Goal: Task Accomplishment & Management: Use online tool/utility

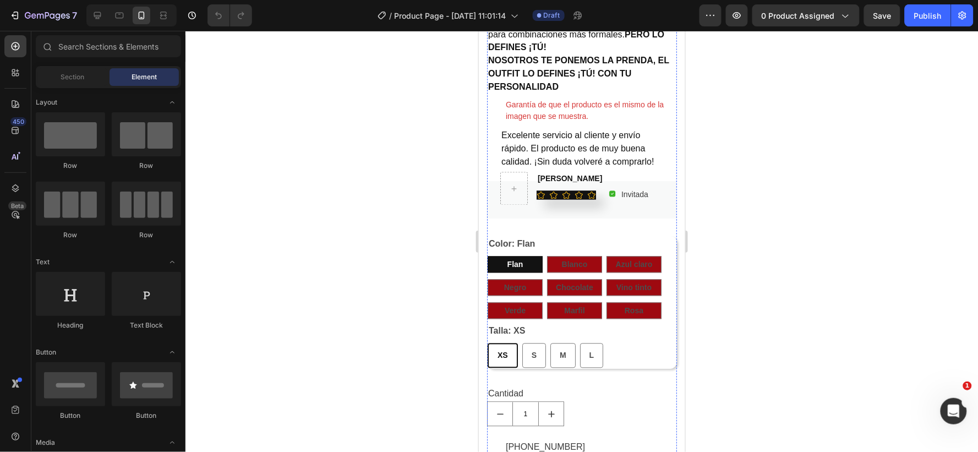
scroll to position [673, 0]
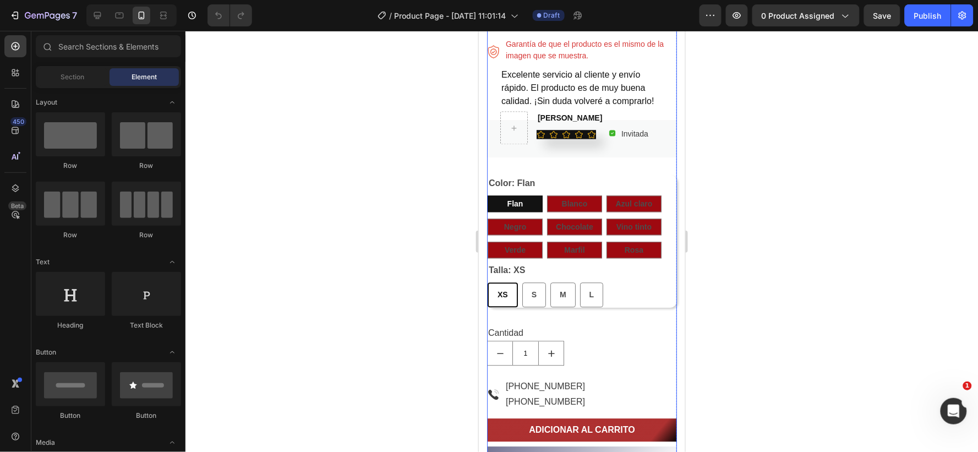
click at [509, 171] on div "Body Manga Larga Product Title $69.900,00 Product Price Product Price No compar…" at bounding box center [582, 349] width 190 height 1177
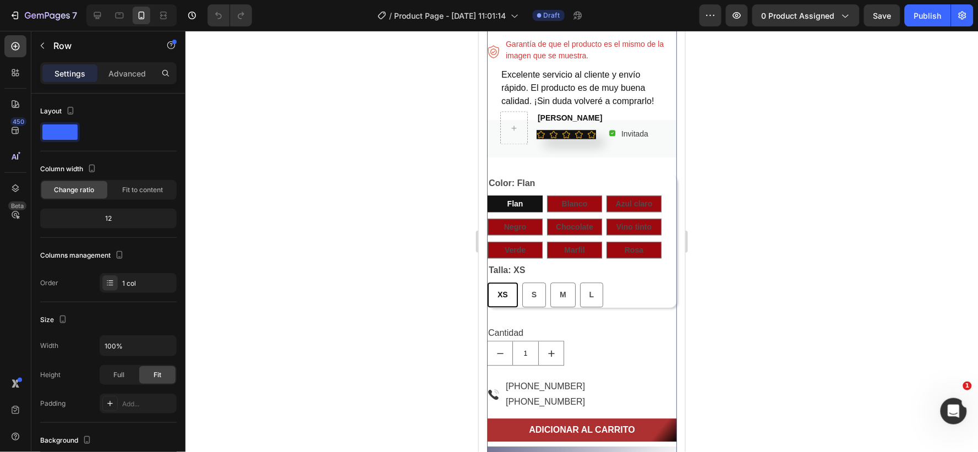
click at [505, 171] on div "Body Manga Larga Product Title $69.900,00 Product Price Product Price No compar…" at bounding box center [582, 349] width 190 height 1177
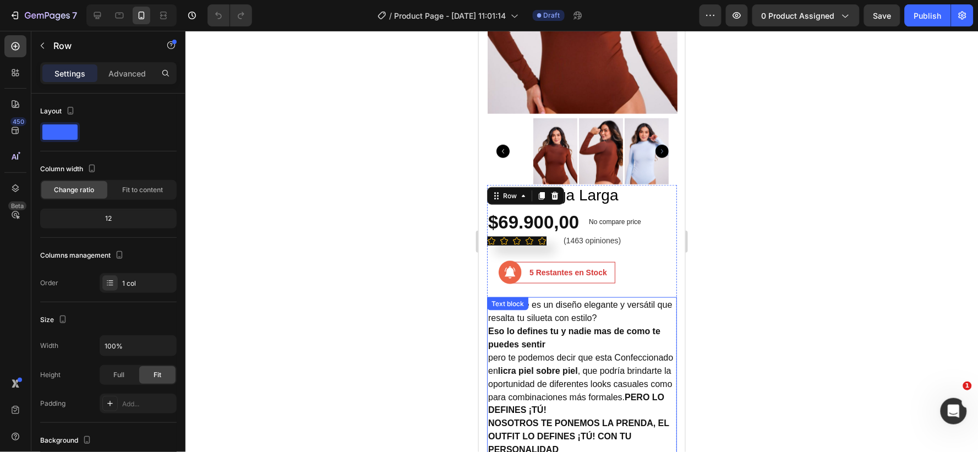
scroll to position [244, 0]
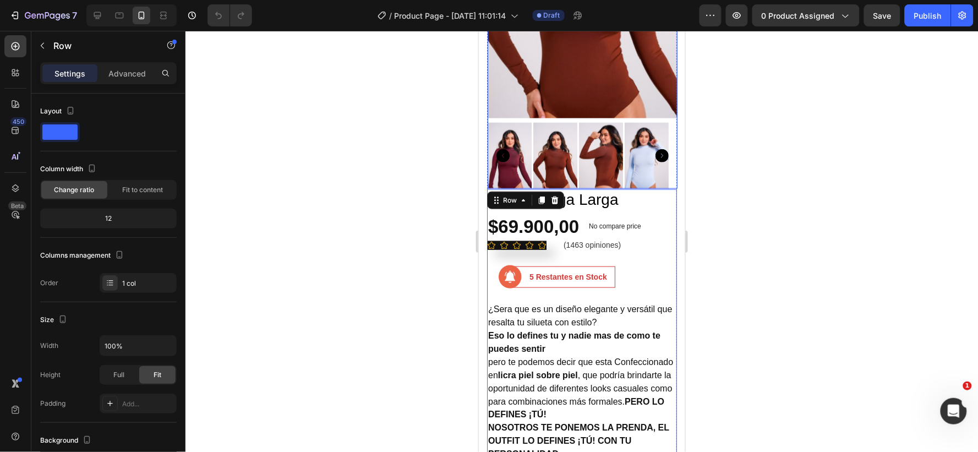
click at [514, 143] on img at bounding box center [509, 155] width 44 height 66
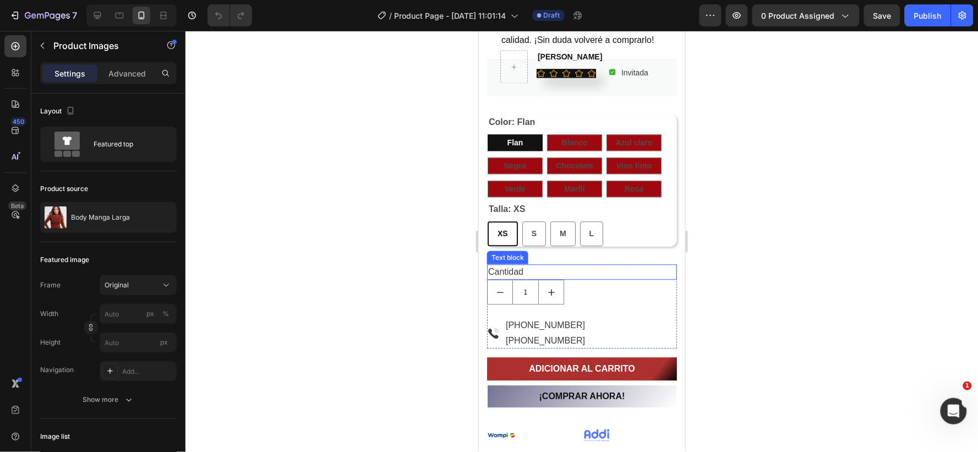
scroll to position [795, 0]
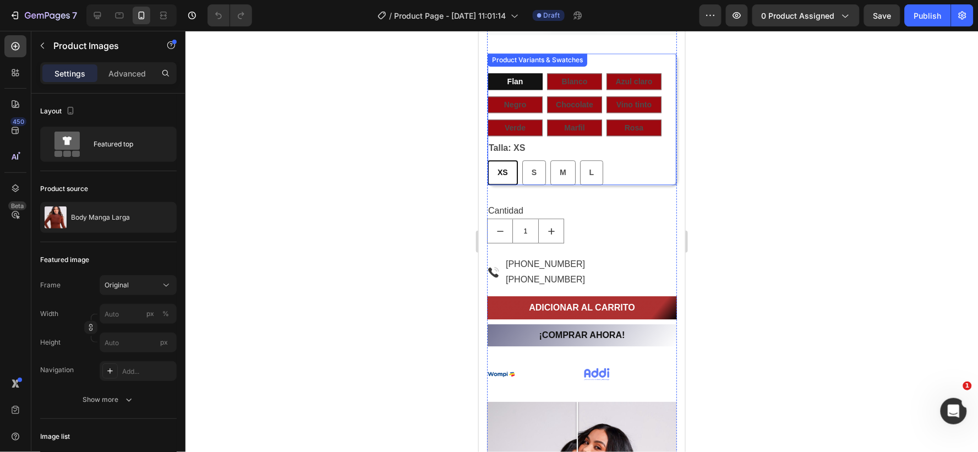
click at [625, 165] on div "XS XS XS S S S M M M L L L" at bounding box center [581, 172] width 189 height 25
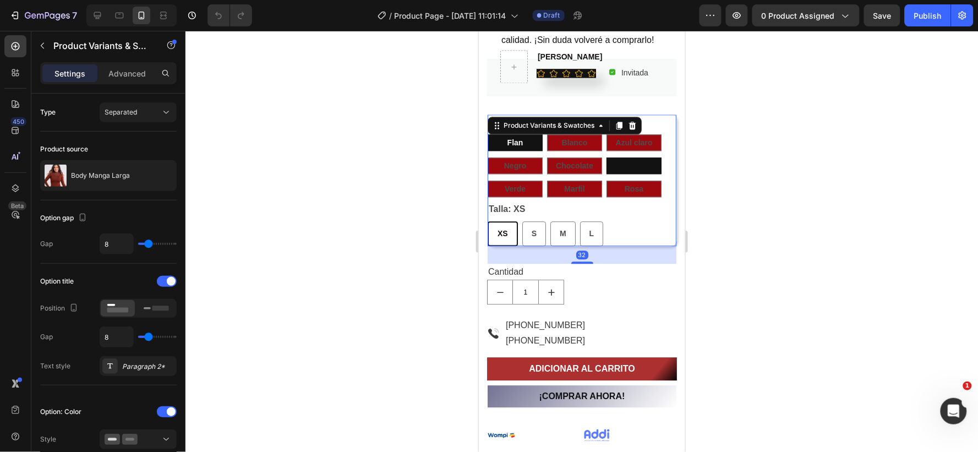
scroll to position [673, 0]
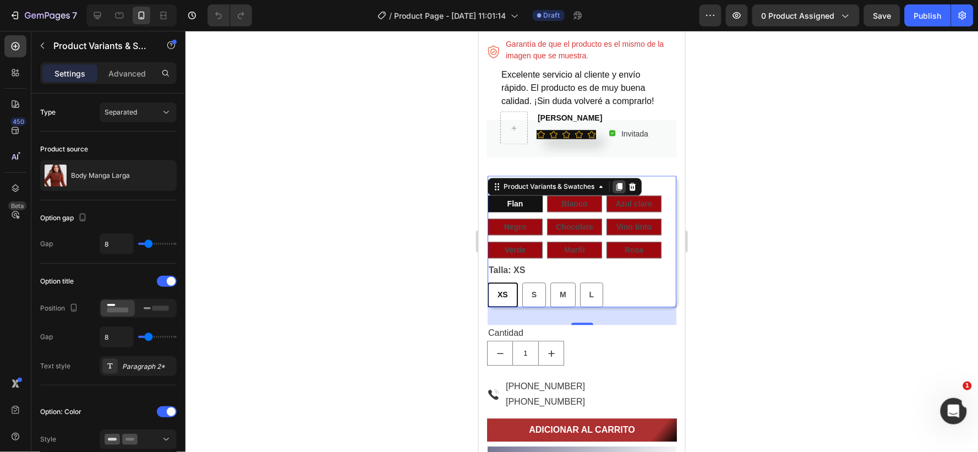
click at [618, 184] on icon at bounding box center [619, 186] width 6 height 8
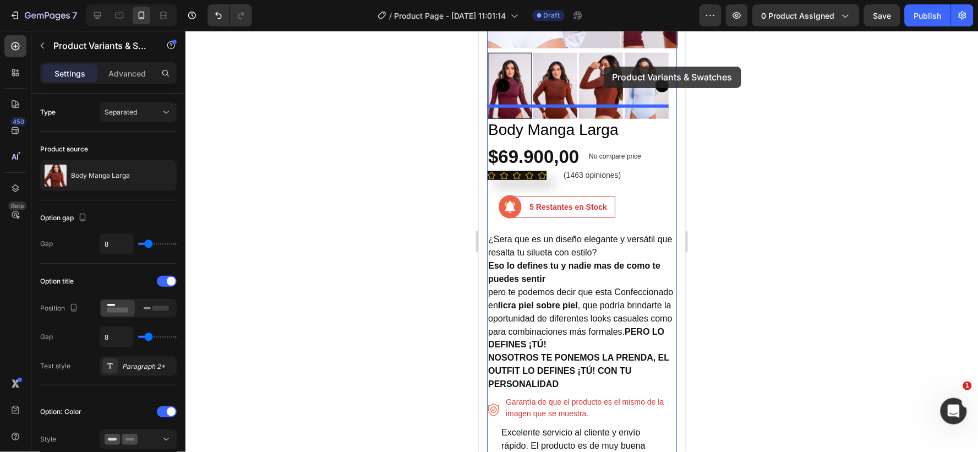
scroll to position [299, 0]
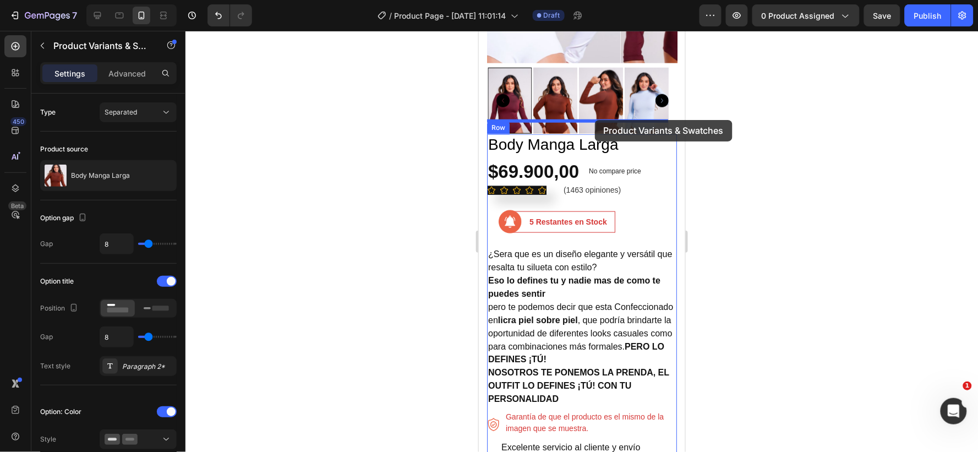
drag, startPoint x: 644, startPoint y: 332, endPoint x: 594, endPoint y: 119, distance: 218.2
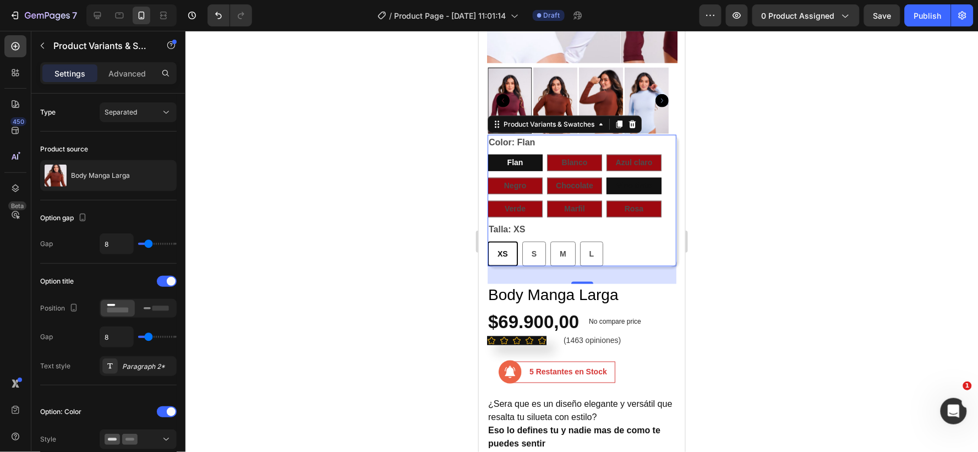
scroll to position [238, 0]
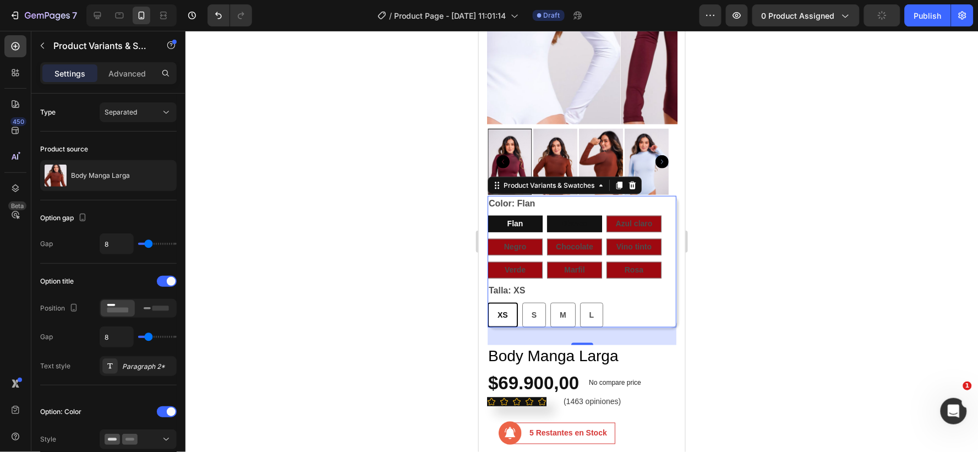
click at [563, 212] on div "Blanco" at bounding box center [574, 223] width 26 height 23
click at [547, 215] on input "Blanco Blanco Blanco" at bounding box center [546, 215] width 1 height 1
radio input "false"
radio input "true"
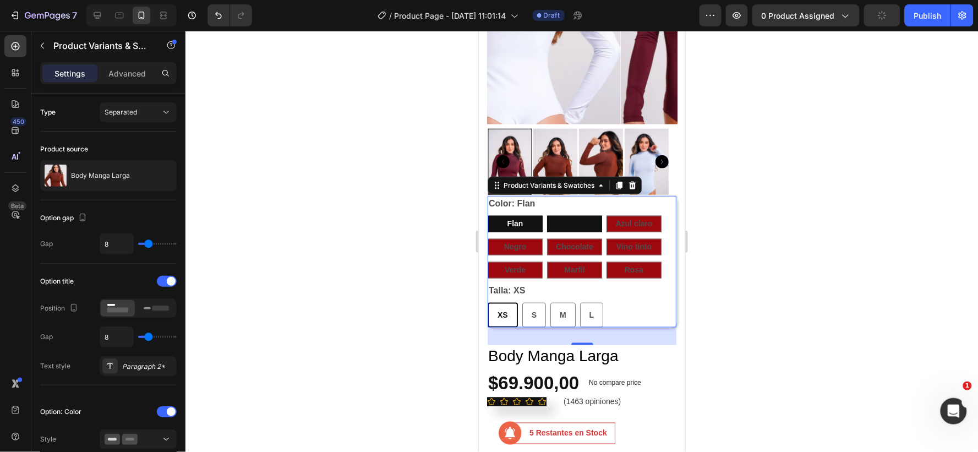
radio input "true"
click at [509, 235] on div "Negro" at bounding box center [515, 246] width 22 height 23
click at [487, 238] on input "Negro Negro Negro" at bounding box center [487, 238] width 1 height 1
radio input "false"
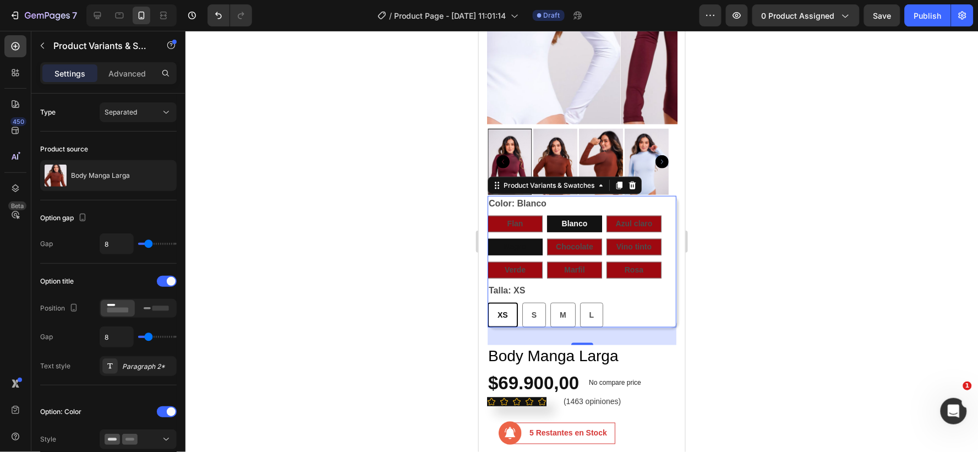
radio input "false"
radio input "true"
click at [572, 242] on span "Chocolate" at bounding box center [573, 246] width 37 height 9
click at [547, 238] on input "Chocolate Chocolate Chocolate" at bounding box center [546, 238] width 1 height 1
radio input "false"
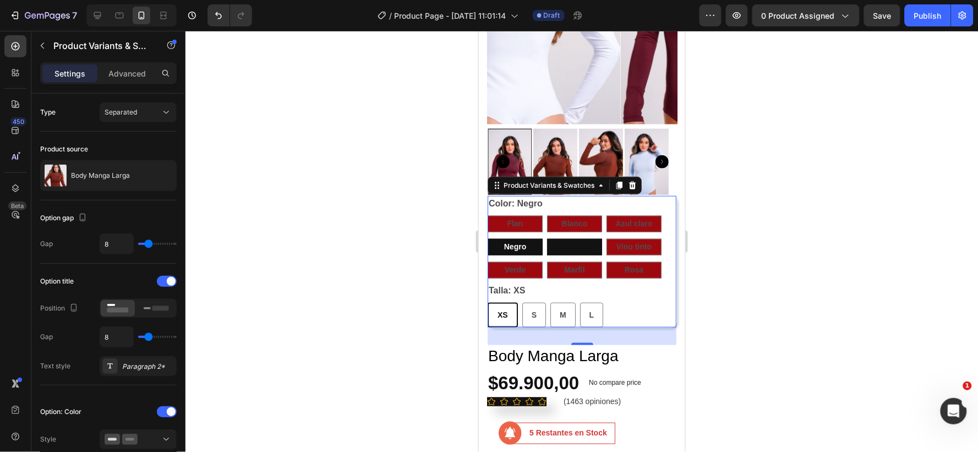
radio input "false"
radio input "true"
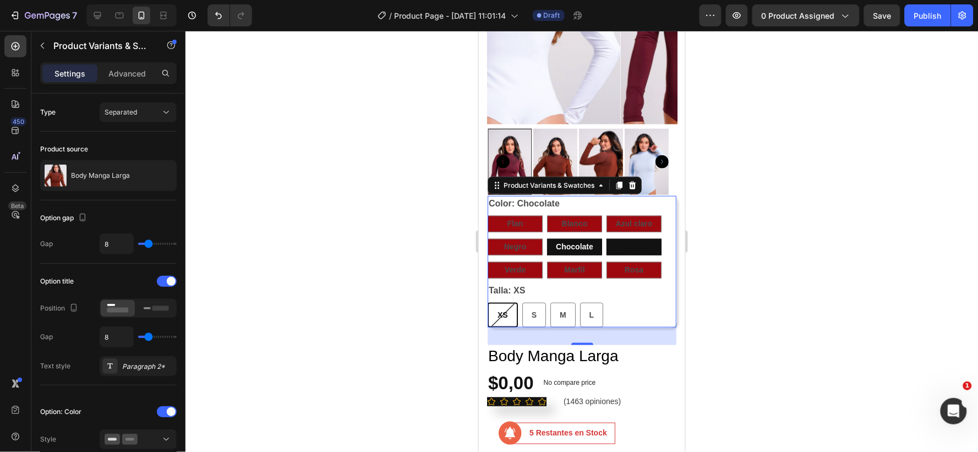
click at [627, 242] on span "Vino tinto" at bounding box center [633, 246] width 35 height 9
click at [606, 238] on input "Vino tinto Vino tinto Vino tinto" at bounding box center [606, 238] width 1 height 1
radio input "false"
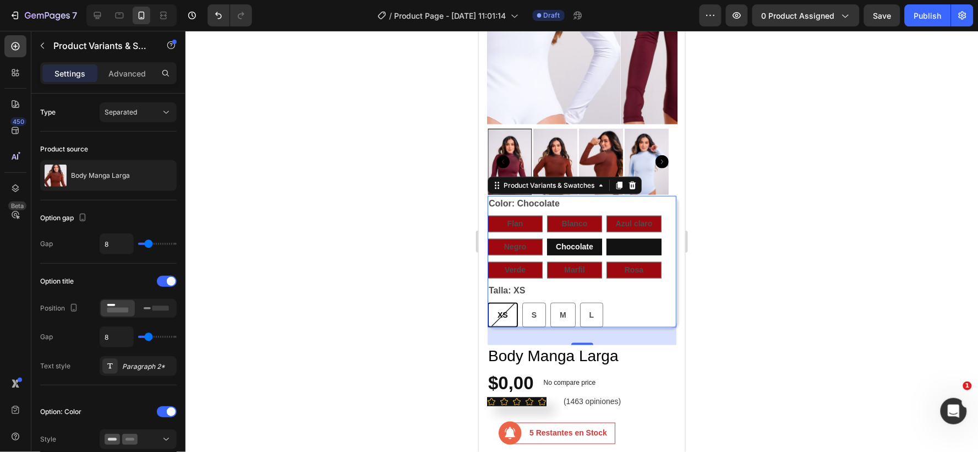
radio input "true"
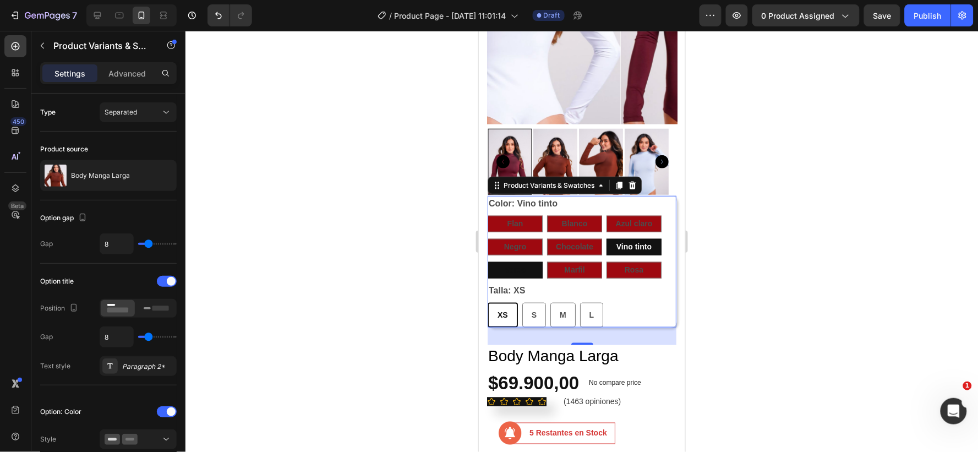
click at [509, 265] on span "Verde" at bounding box center [514, 269] width 21 height 9
click at [487, 261] on input "Verde Verde Verde" at bounding box center [487, 261] width 1 height 1
radio input "false"
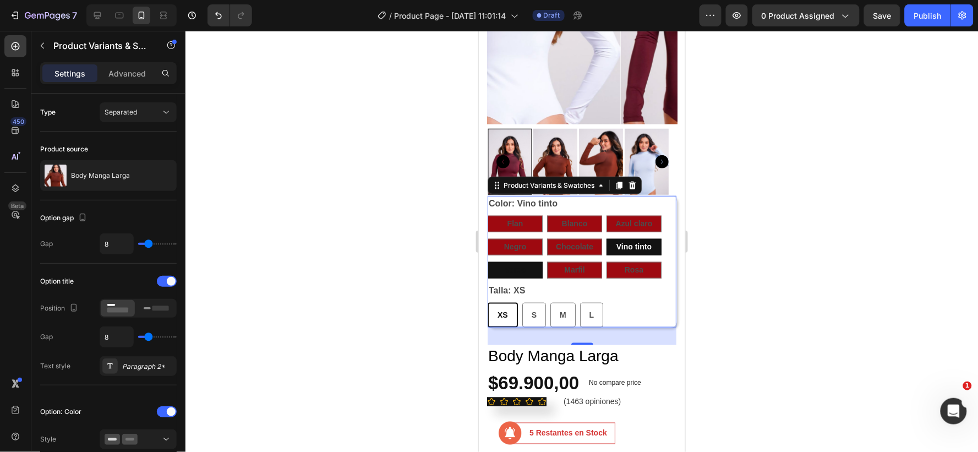
radio input "true"
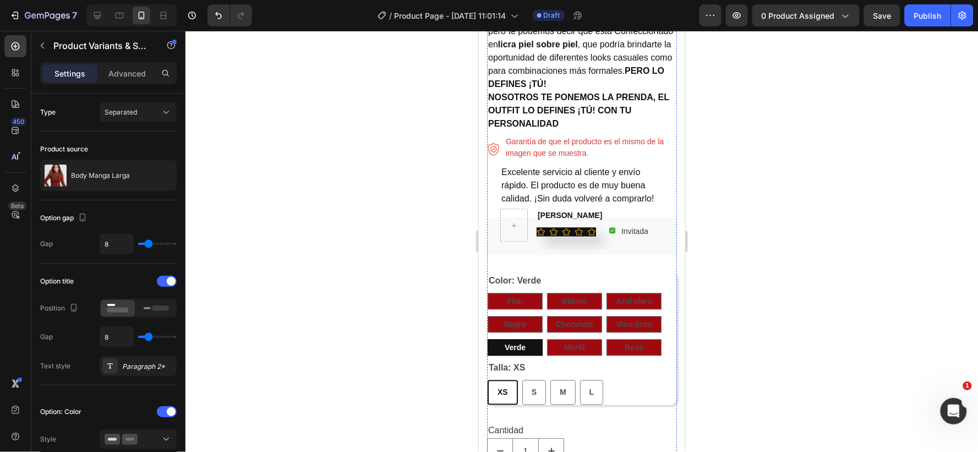
scroll to position [728, 0]
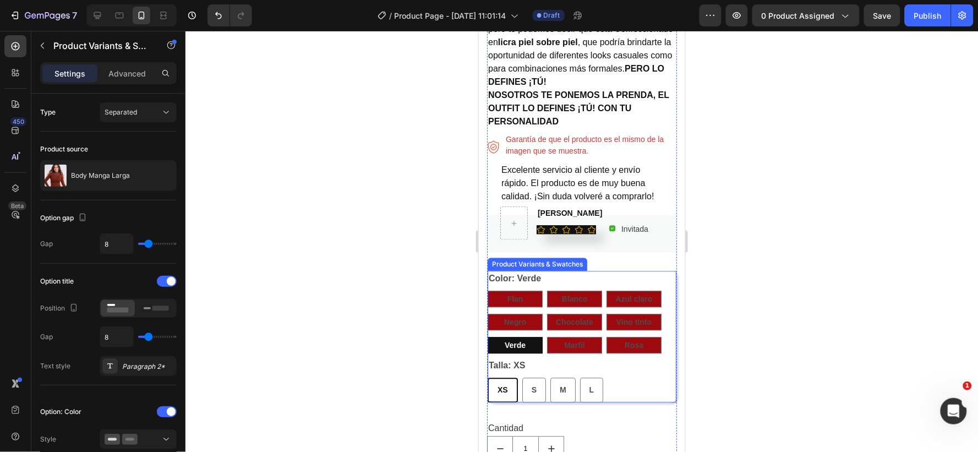
drag, startPoint x: 570, startPoint y: 319, endPoint x: 576, endPoint y: 312, distance: 9.0
click at [570, 319] on span "Chocolate" at bounding box center [573, 321] width 37 height 9
click at [547, 313] on input "Chocolate Chocolate Chocolate" at bounding box center [546, 313] width 1 height 1
radio input "true"
radio input "false"
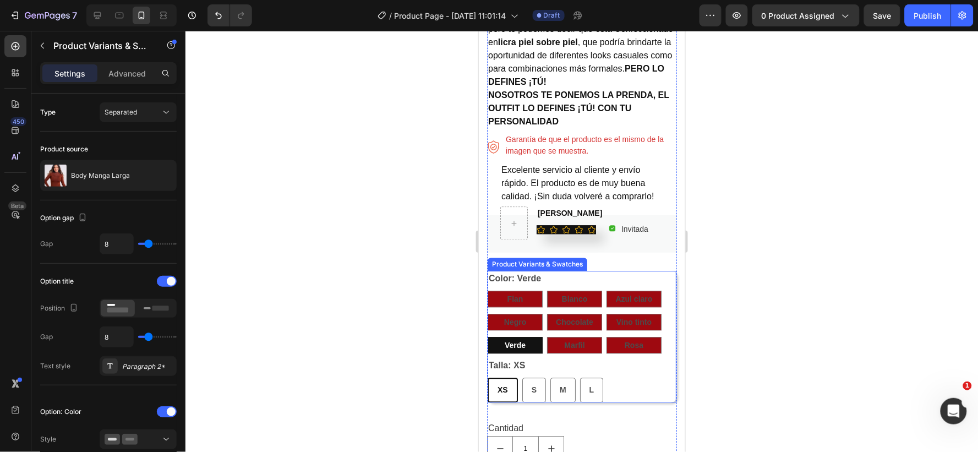
radio input "false"
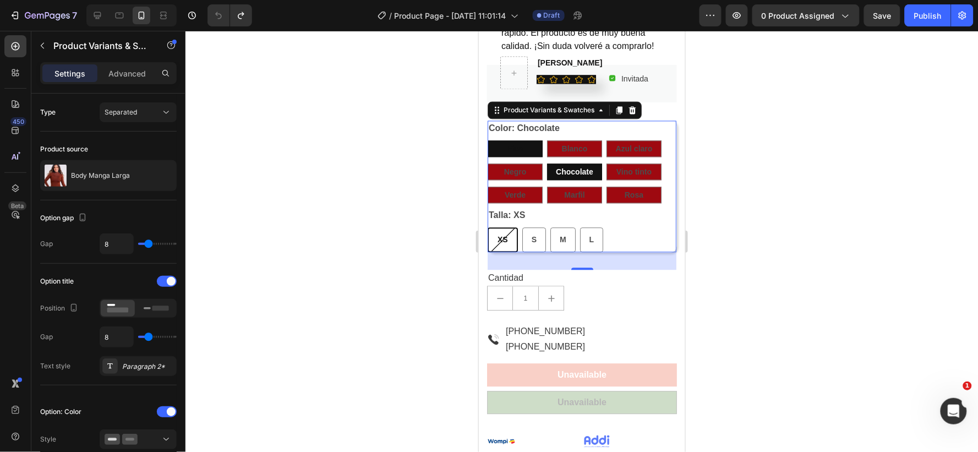
click at [519, 149] on span "Flan" at bounding box center [515, 148] width 16 height 9
click at [487, 140] on input "Flan Flan Flan" at bounding box center [487, 139] width 1 height 1
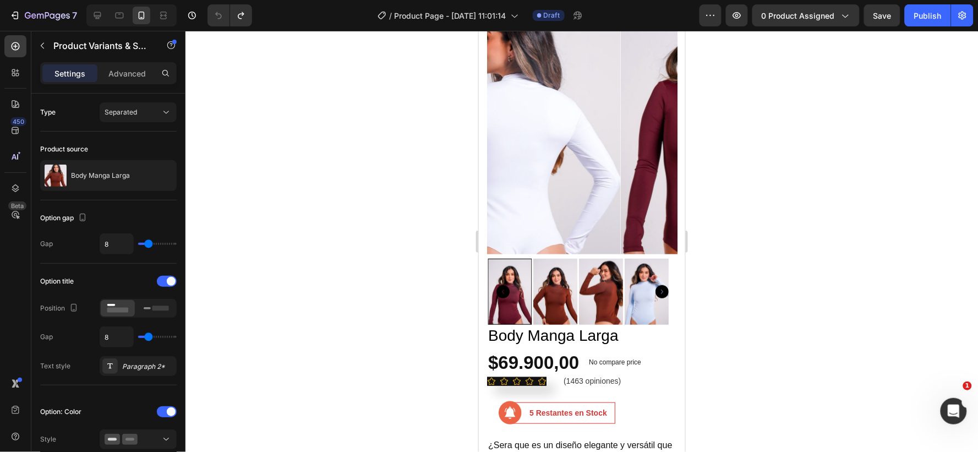
scroll to position [122, 0]
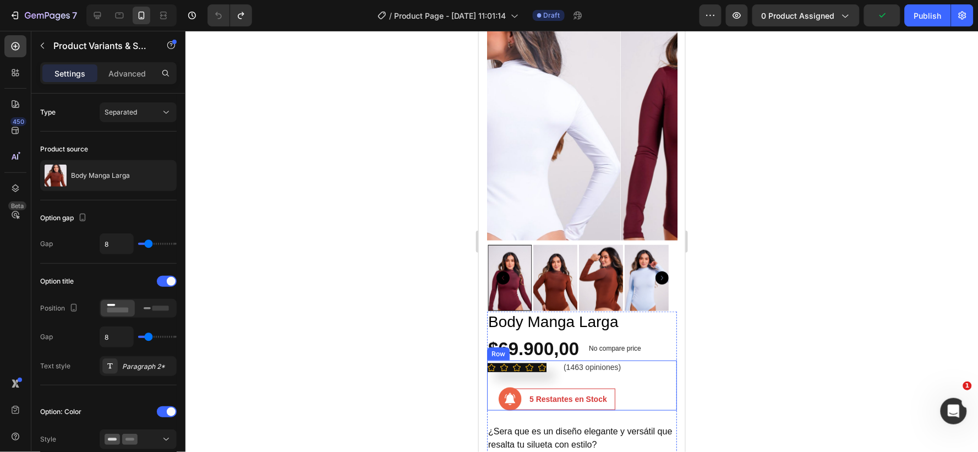
radio input "false"
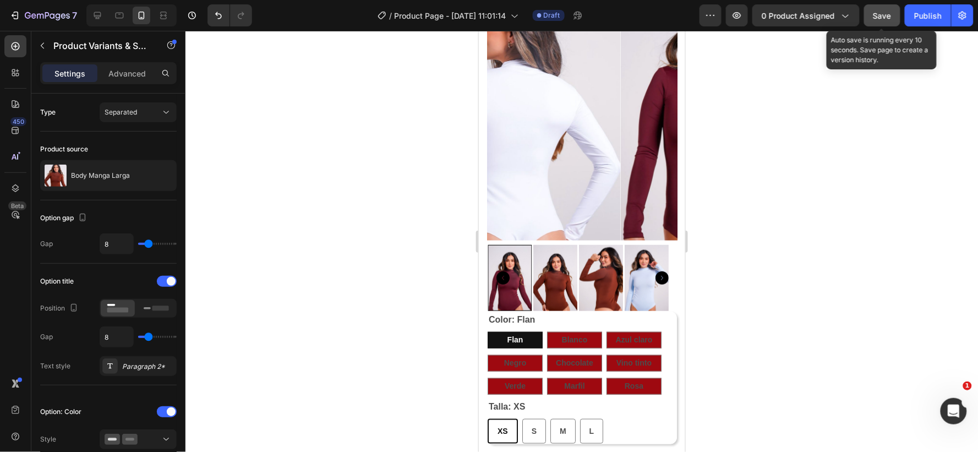
click at [882, 11] on span "Save" at bounding box center [883, 15] width 18 height 9
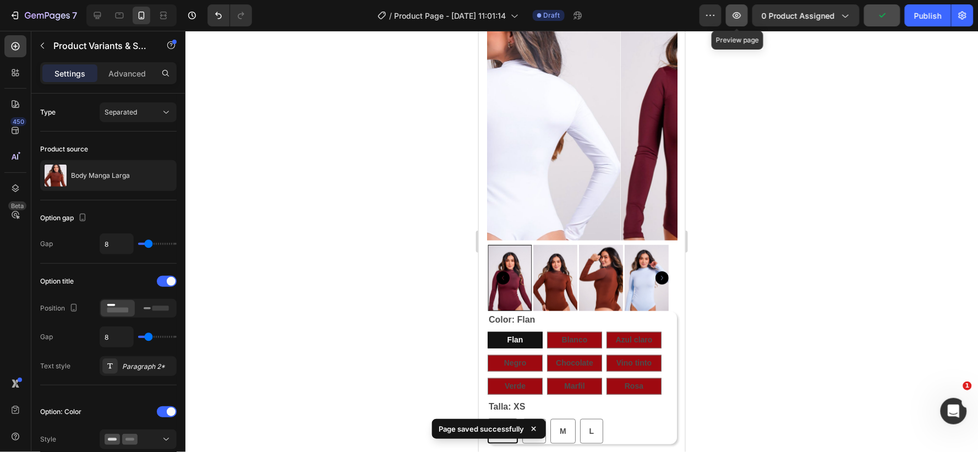
click at [736, 11] on icon "button" at bounding box center [737, 15] width 11 height 11
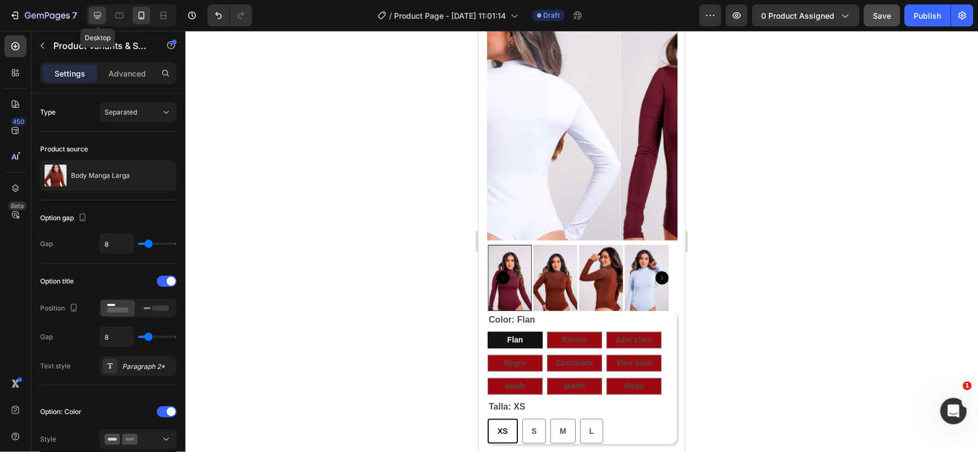
click at [94, 13] on icon at bounding box center [97, 15] width 7 height 7
type input "16"
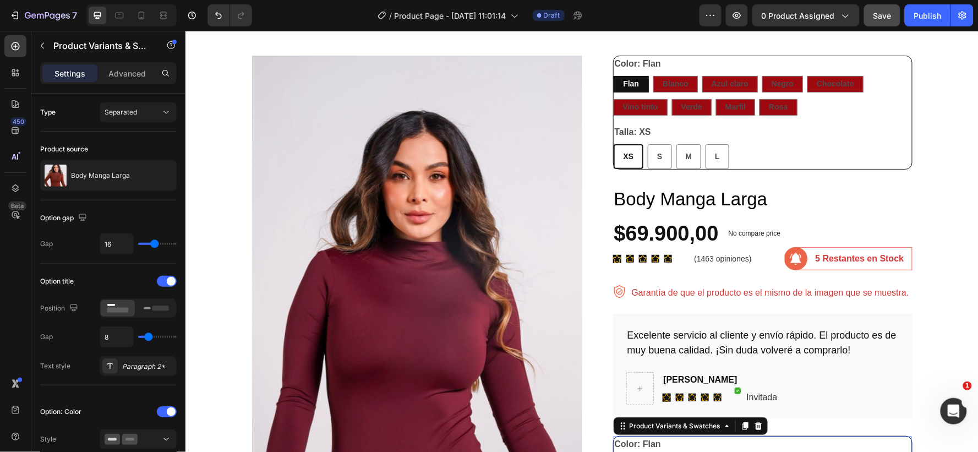
scroll to position [94, 0]
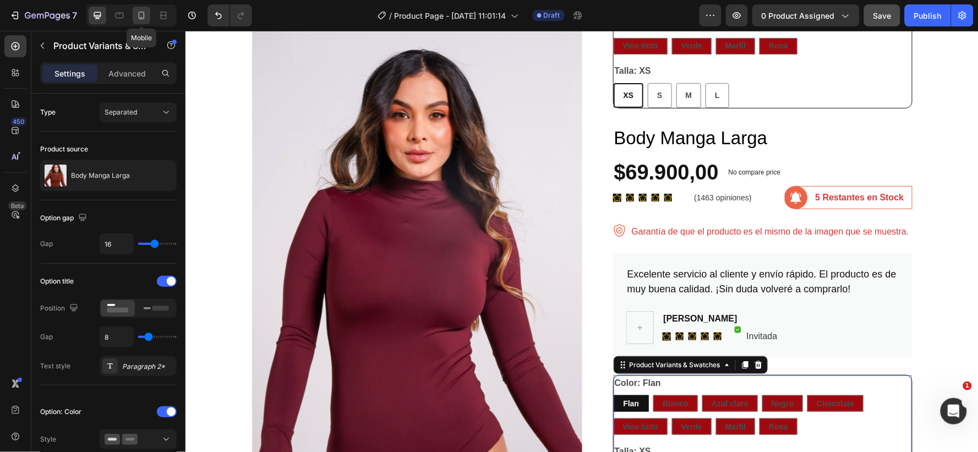
click at [140, 12] on icon at bounding box center [142, 16] width 6 height 8
type input "8"
type input "100"
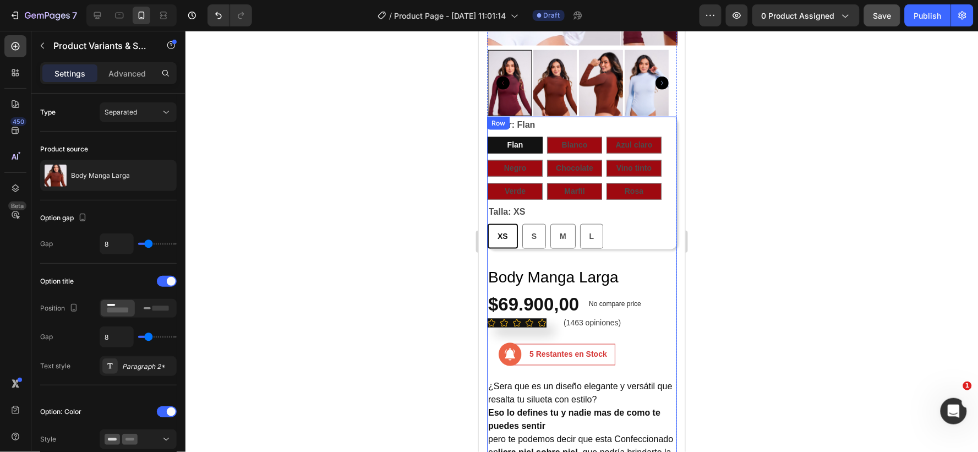
scroll to position [317, 0]
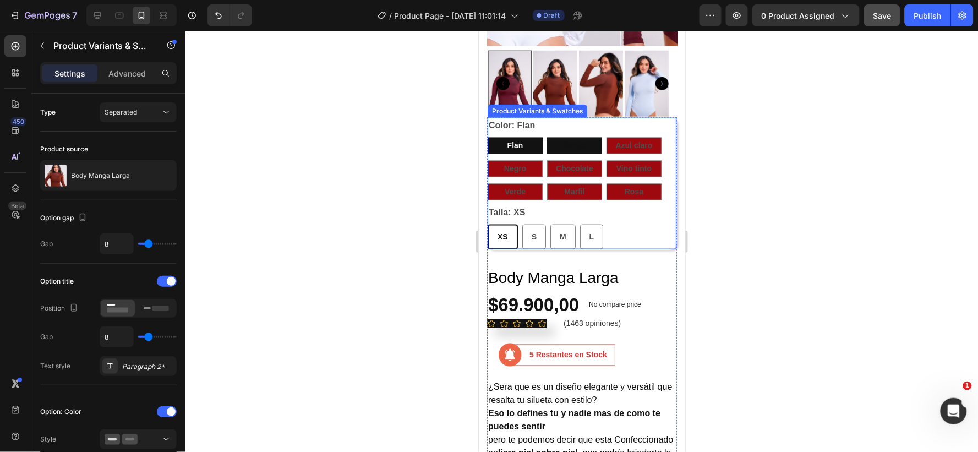
click at [575, 140] on span "Blanco" at bounding box center [574, 144] width 26 height 9
click at [547, 137] on input "Blanco Blanco Blanco" at bounding box center [546, 137] width 1 height 1
radio input "false"
radio input "true"
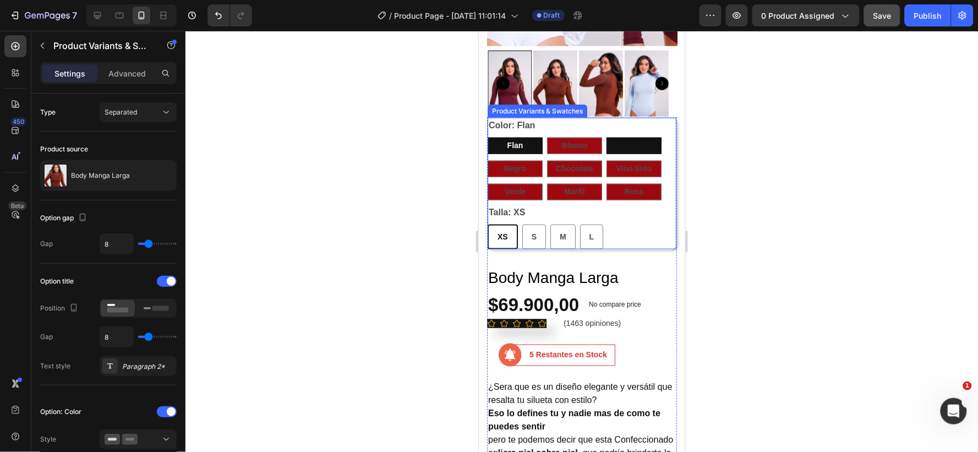
radio input "true"
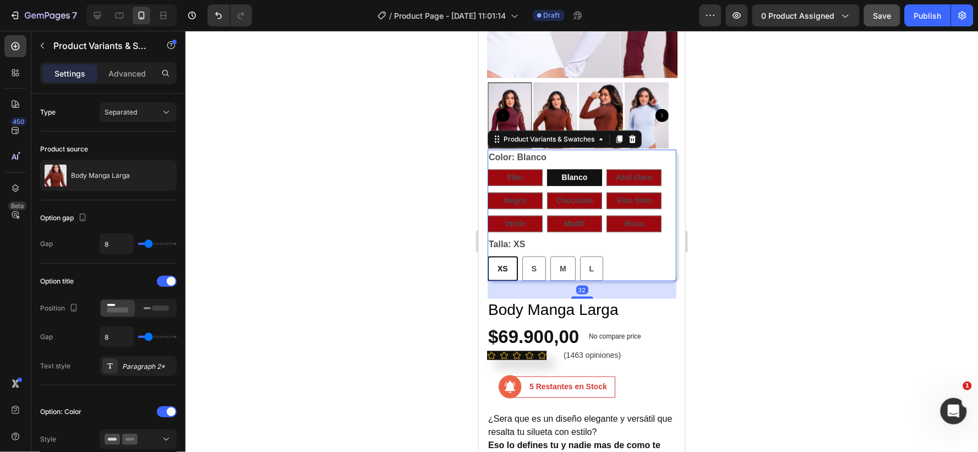
scroll to position [194, 0]
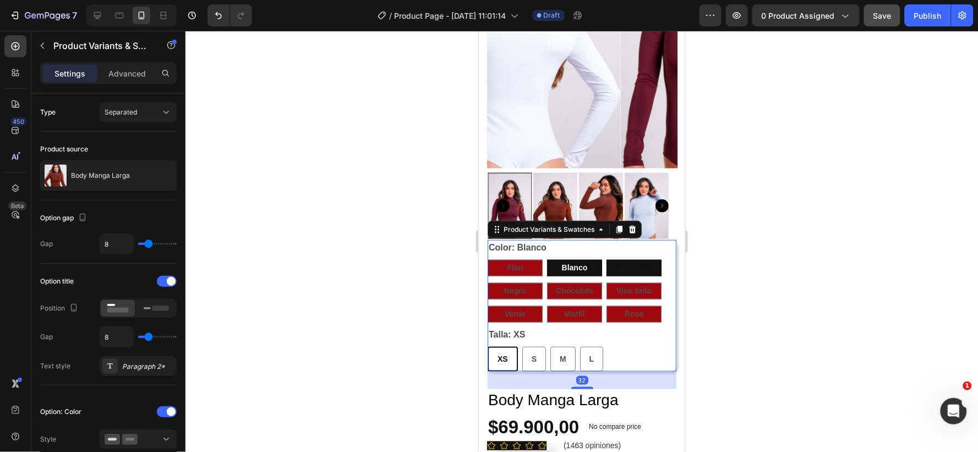
click at [635, 263] on span "Azul claro" at bounding box center [633, 267] width 37 height 9
click at [606, 259] on input "Azul claro Azul claro Azul claro" at bounding box center [606, 259] width 1 height 1
radio input "false"
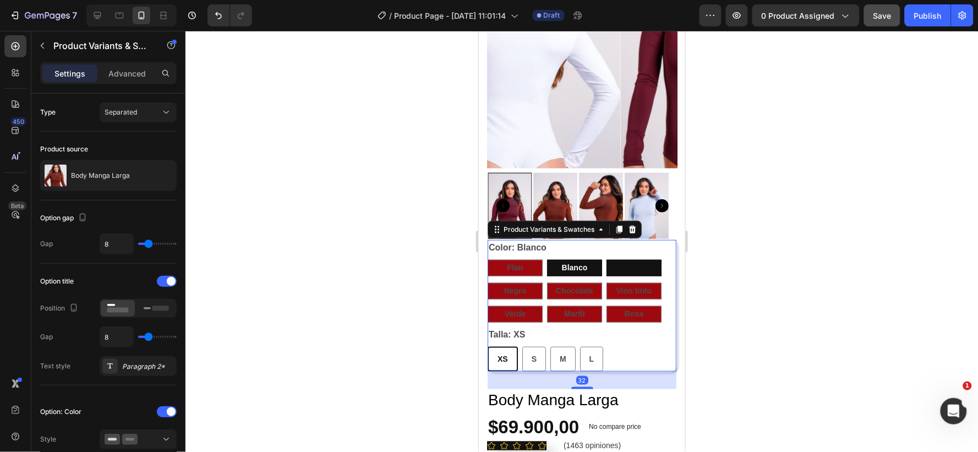
radio input "true"
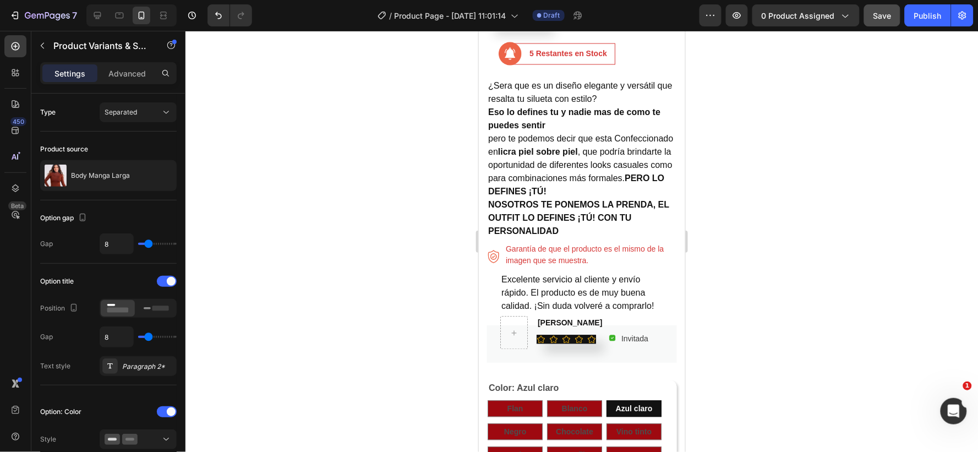
scroll to position [623, 0]
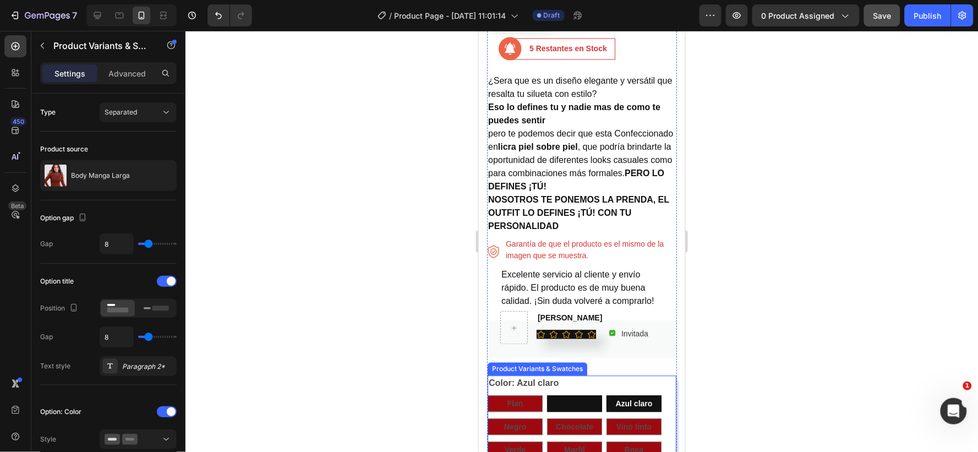
click at [567, 402] on span "Blanco" at bounding box center [574, 403] width 26 height 9
click at [547, 395] on input "Blanco Blanco Blanco" at bounding box center [546, 395] width 1 height 1
radio input "true"
radio input "false"
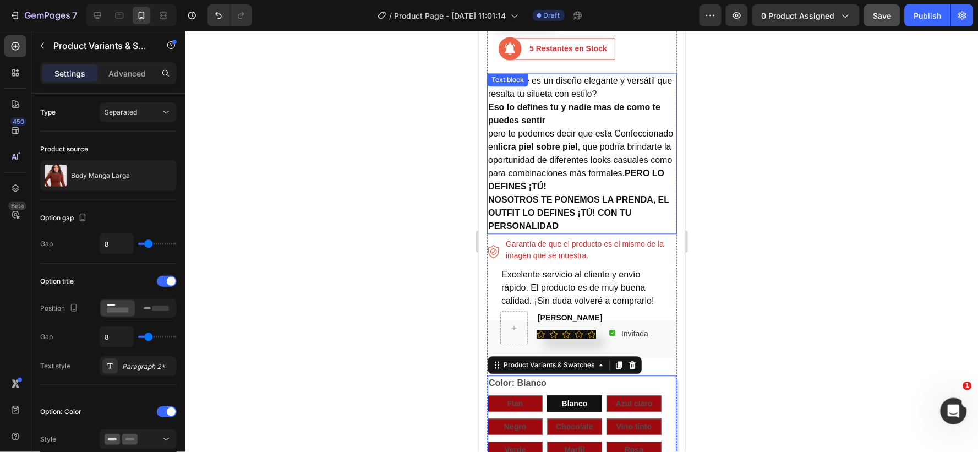
scroll to position [378, 0]
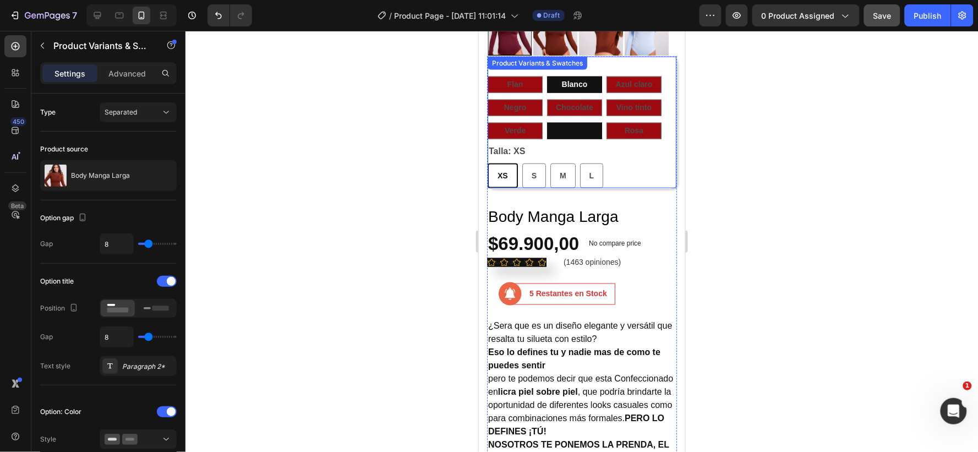
click at [558, 122] on div "Marfil" at bounding box center [574, 130] width 55 height 17
click at [547, 122] on input "Marfil Marfil Marfil" at bounding box center [546, 122] width 1 height 1
radio input "false"
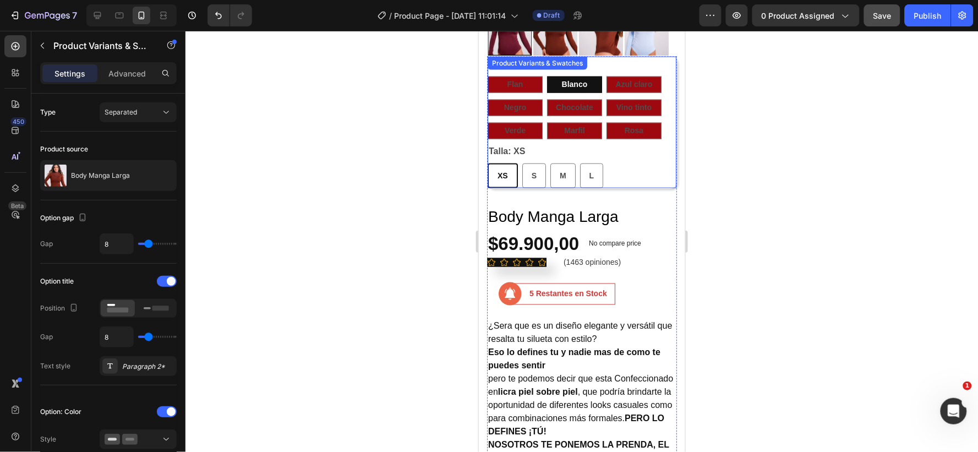
radio input "true"
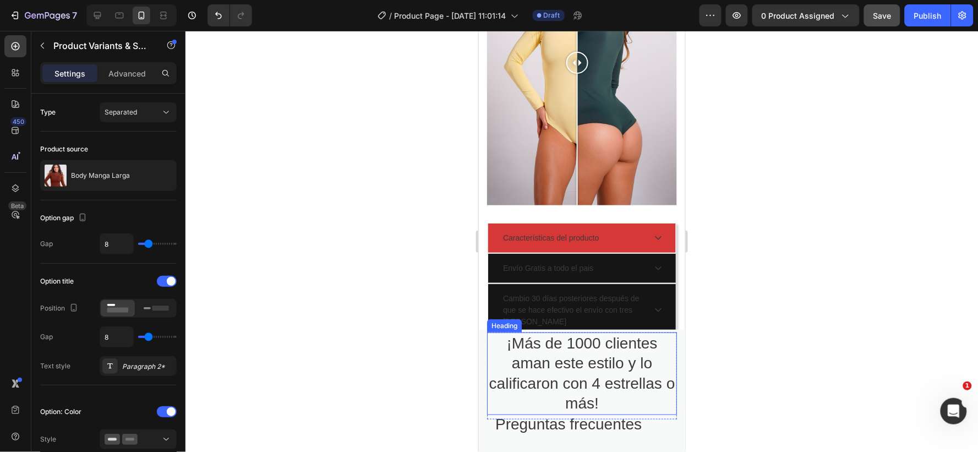
scroll to position [1417, 0]
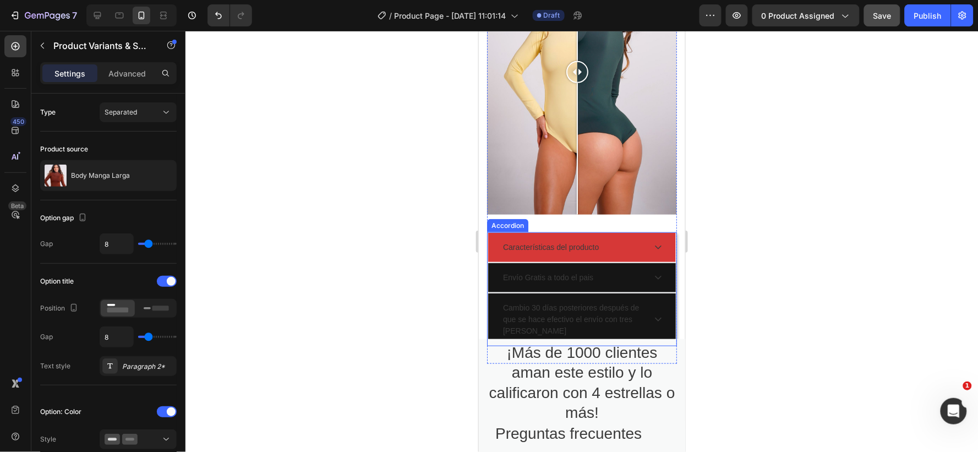
click at [490, 232] on div "Características del producto" at bounding box center [582, 246] width 188 height 29
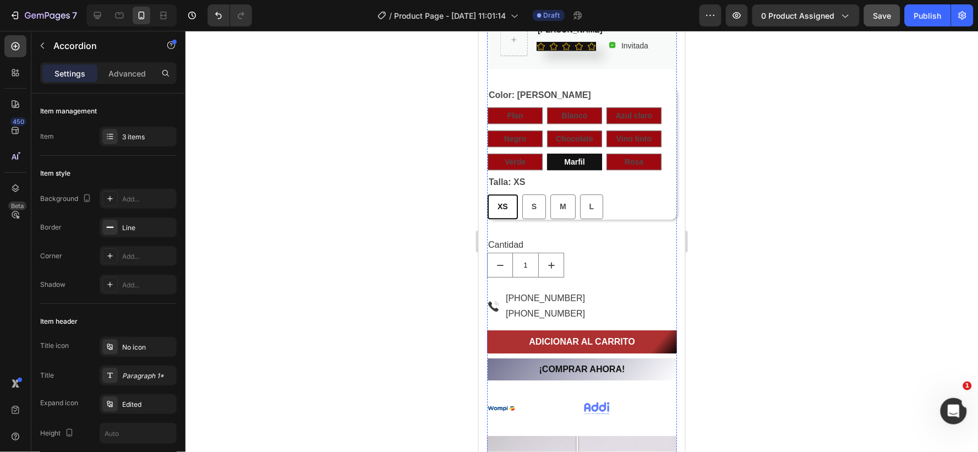
scroll to position [928, 0]
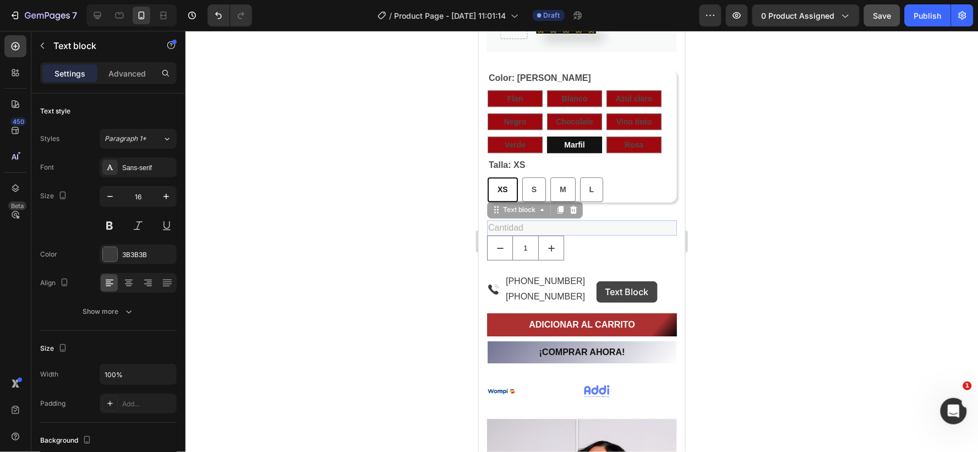
drag, startPoint x: 569, startPoint y: 226, endPoint x: 596, endPoint y: 281, distance: 61.1
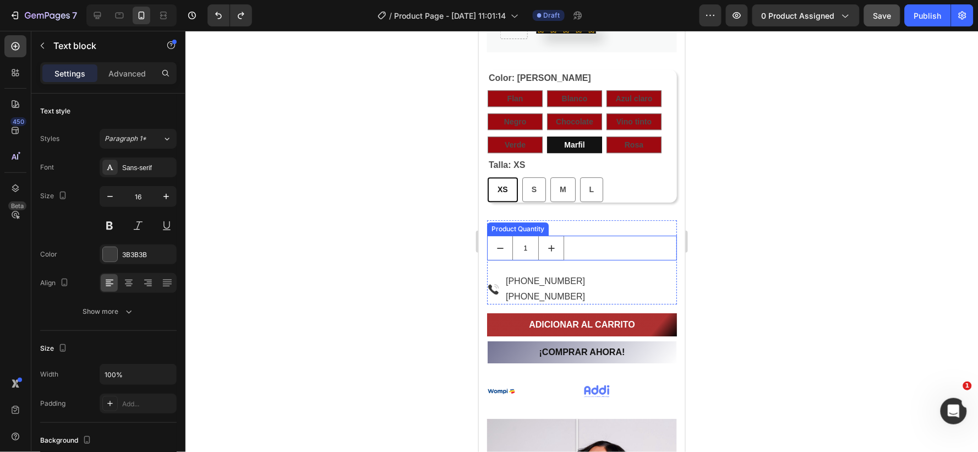
click at [606, 249] on div "1" at bounding box center [582, 247] width 190 height 25
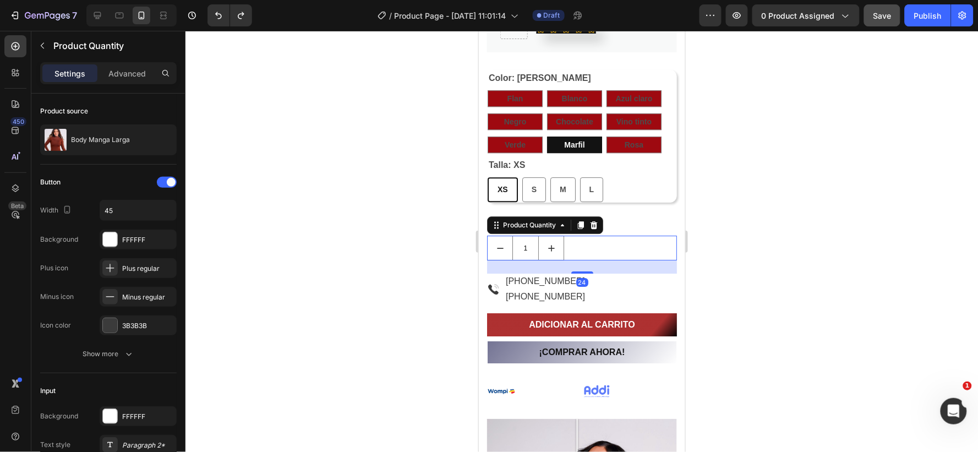
click at [613, 271] on div "24" at bounding box center [582, 266] width 190 height 13
click at [661, 286] on div "Image [PHONE_NUMBER] Text block [PHONE_NUMBER] Text block Row" at bounding box center [582, 288] width 190 height 31
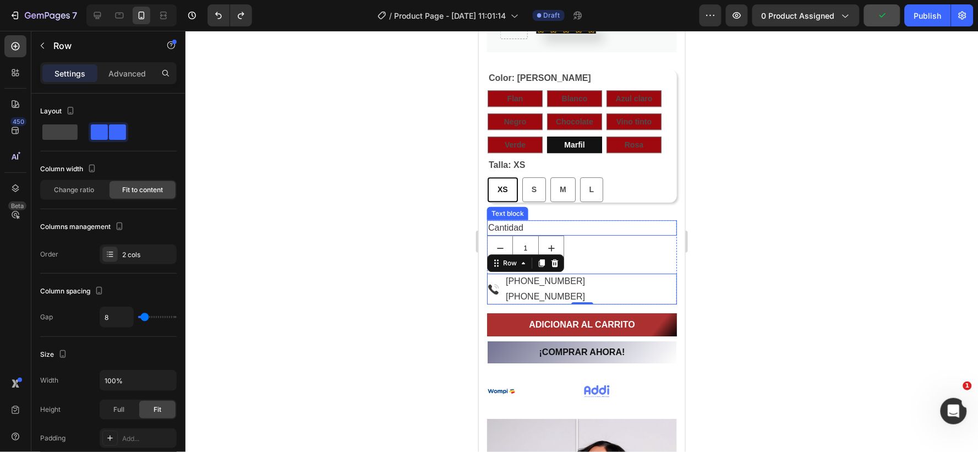
click at [662, 227] on p "Cantidad" at bounding box center [582, 227] width 188 height 13
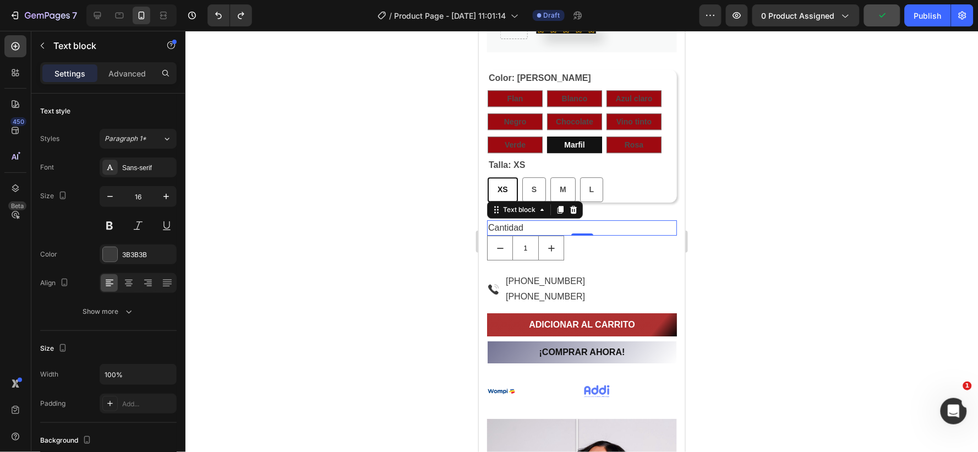
click at [662, 227] on p "Cantidad" at bounding box center [582, 227] width 188 height 13
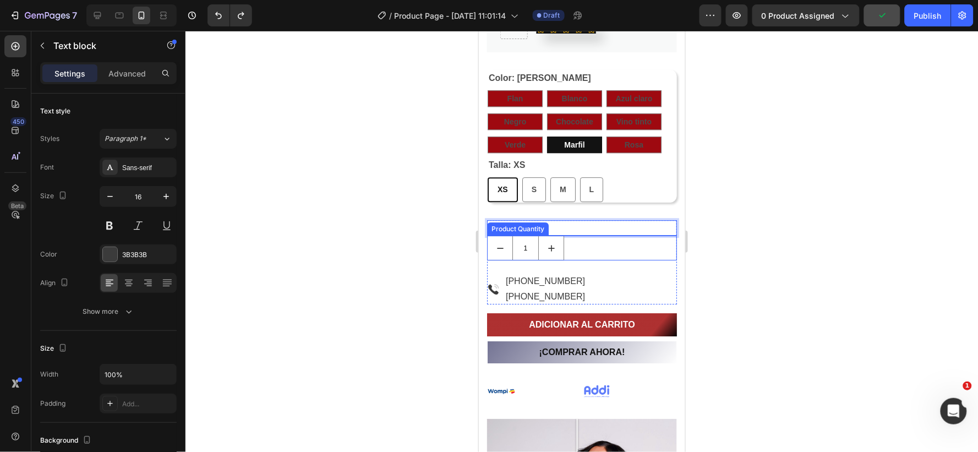
click at [660, 243] on div "1" at bounding box center [582, 247] width 190 height 25
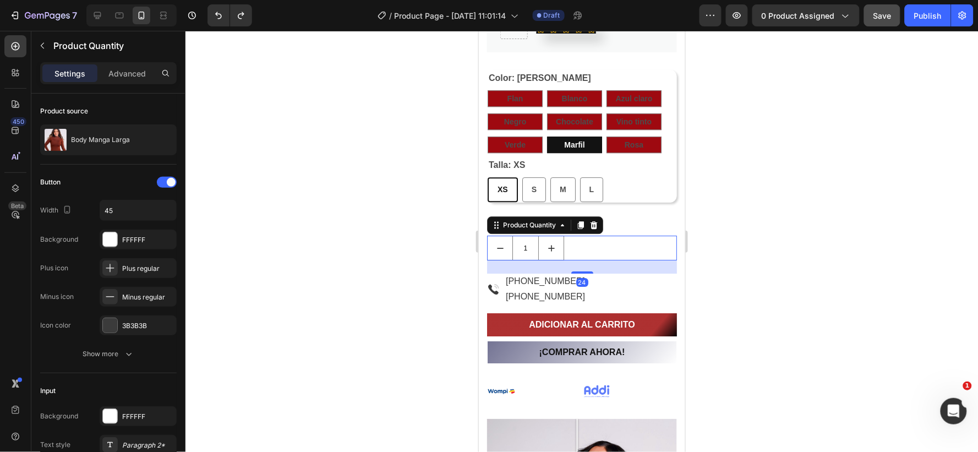
click at [661, 268] on div "24" at bounding box center [582, 266] width 190 height 13
click at [519, 226] on div "Product Quantity" at bounding box center [528, 225] width 57 height 10
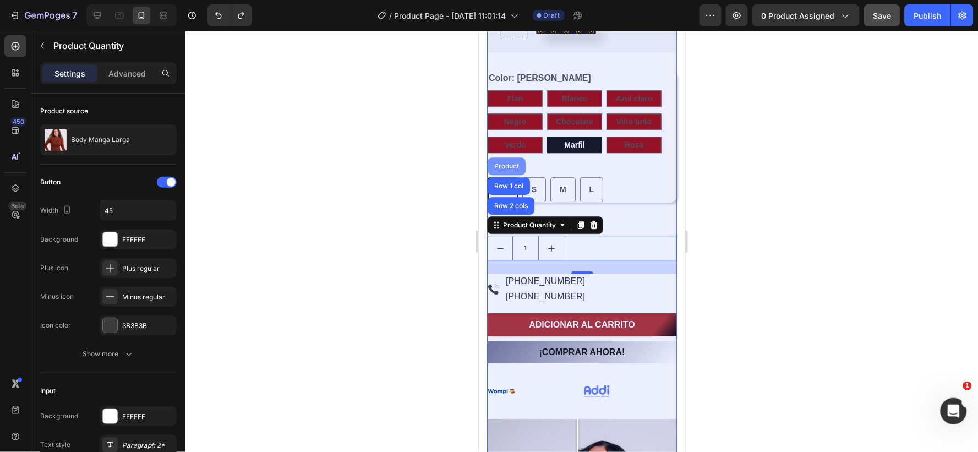
click at [503, 161] on div "Product" at bounding box center [506, 166] width 38 height 18
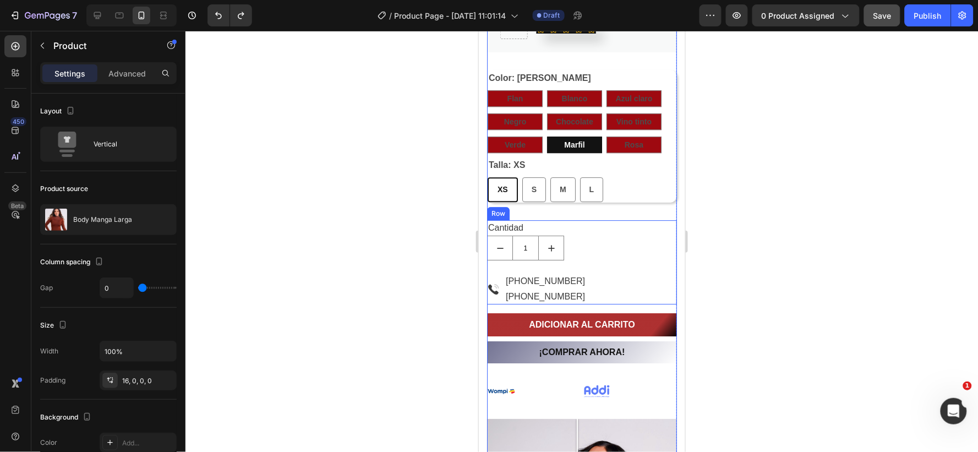
click at [592, 268] on div "Cantidad Text block 1 Product Quantity" at bounding box center [582, 246] width 190 height 53
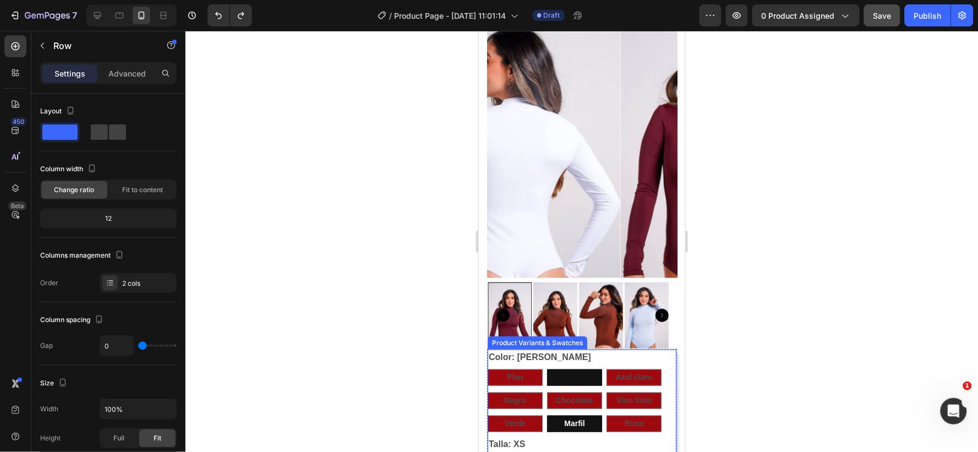
scroll to position [72, 0]
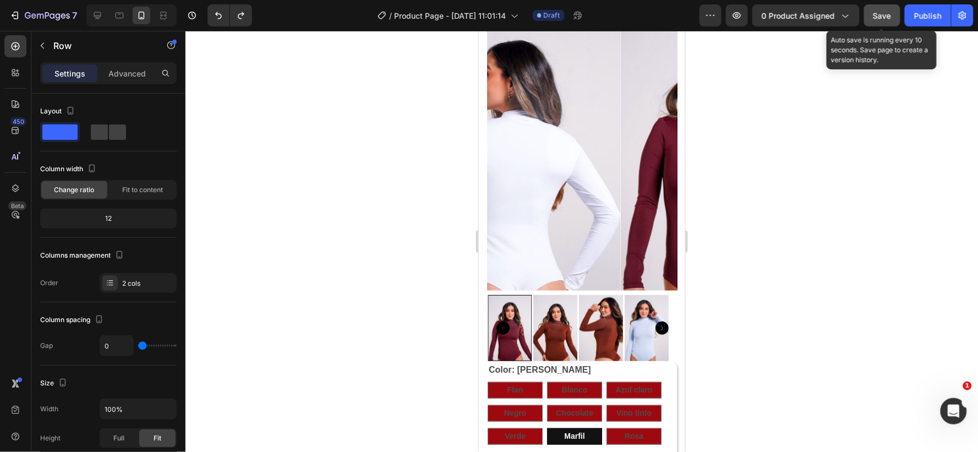
click at [892, 14] on button "Save" at bounding box center [882, 15] width 36 height 22
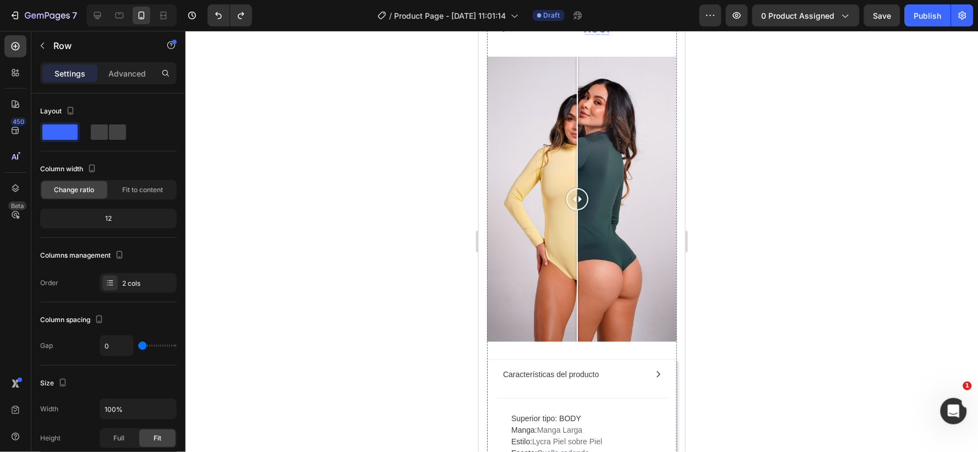
scroll to position [1295, 0]
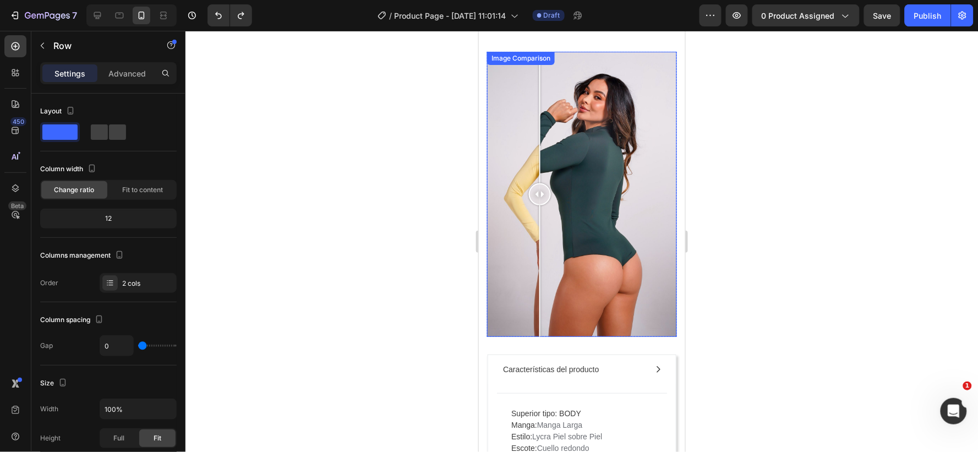
click at [539, 198] on div at bounding box center [582, 193] width 190 height 285
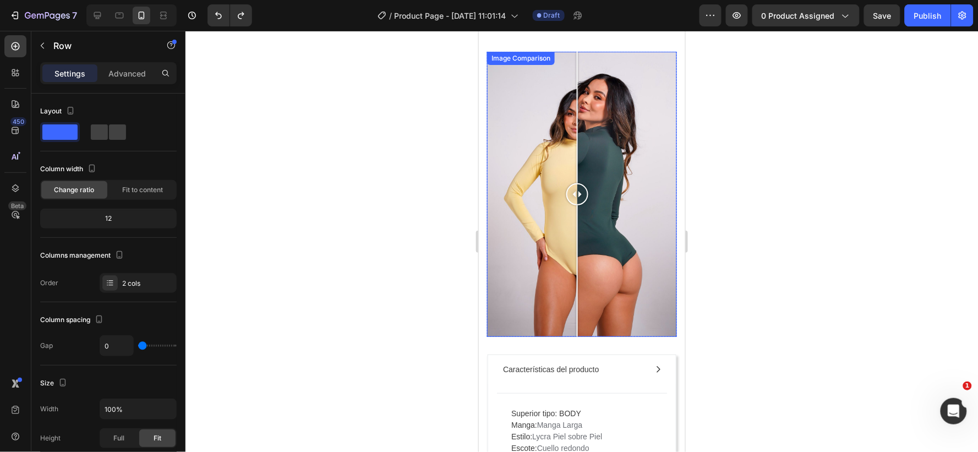
drag, startPoint x: 538, startPoint y: 183, endPoint x: 872, endPoint y: 272, distance: 345.8
click at [577, 183] on div at bounding box center [577, 194] width 22 height 22
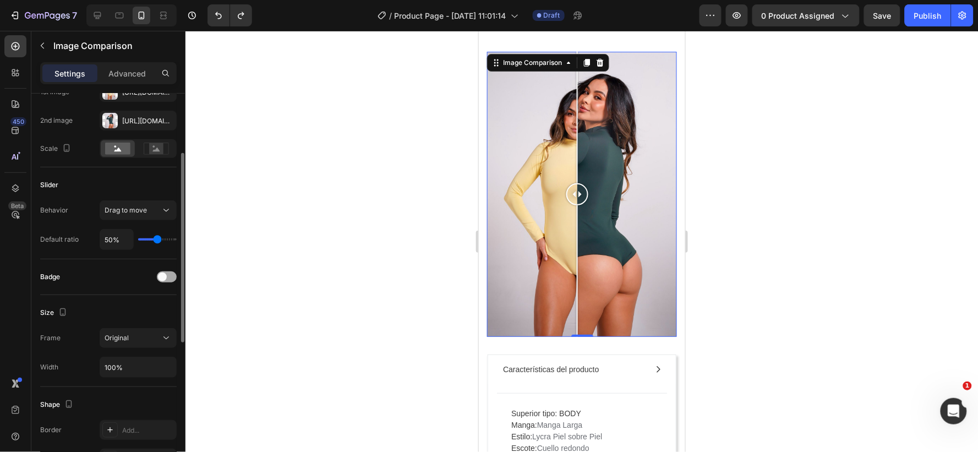
scroll to position [183, 0]
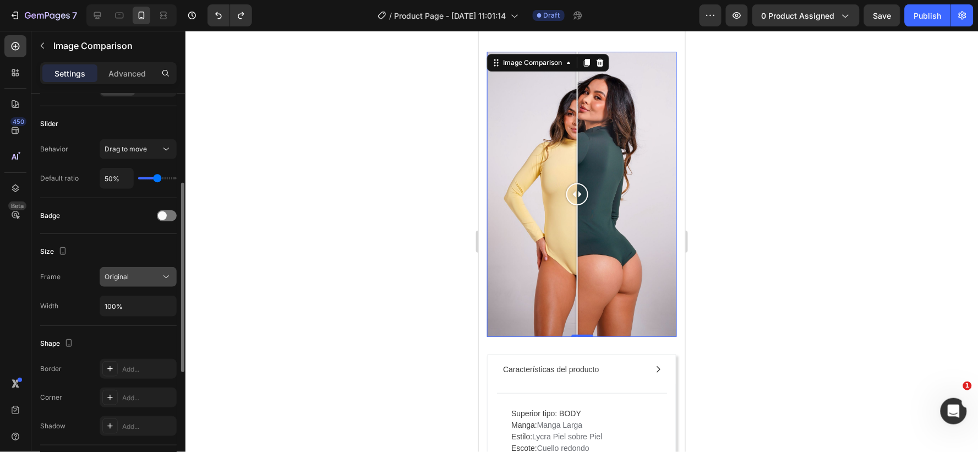
click at [141, 277] on div "Original" at bounding box center [133, 277] width 56 height 10
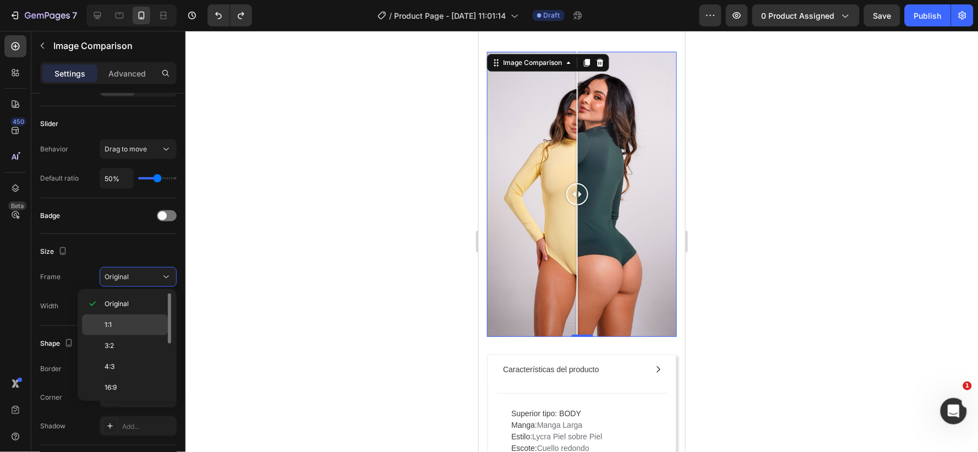
click at [113, 321] on p "1:1" at bounding box center [134, 325] width 58 height 10
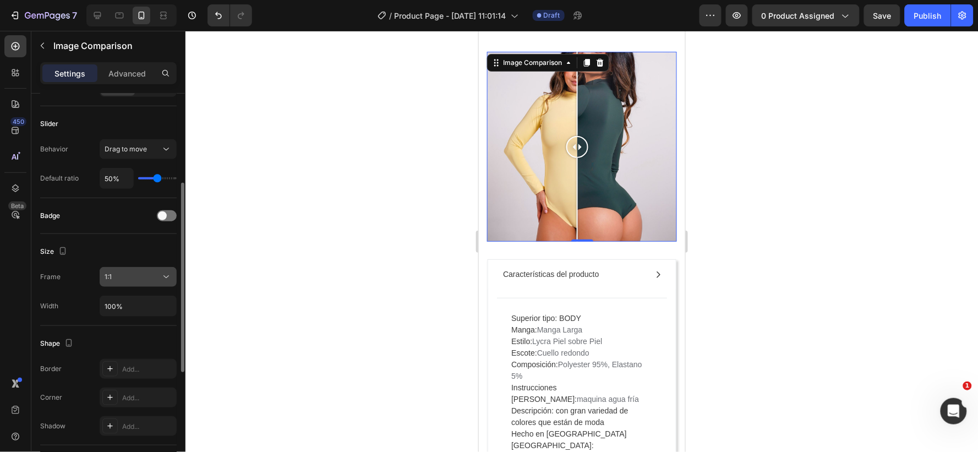
click at [141, 282] on div "1:1" at bounding box center [138, 276] width 67 height 11
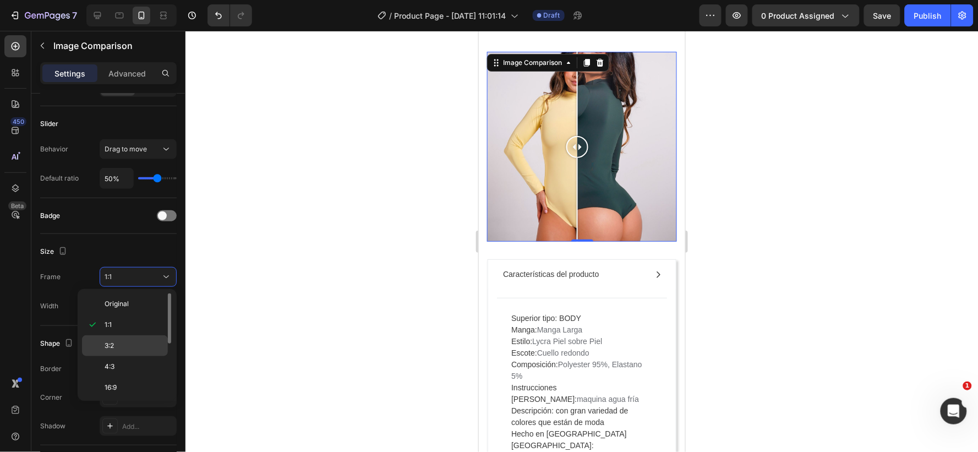
click at [114, 356] on div "3:2" at bounding box center [125, 366] width 86 height 21
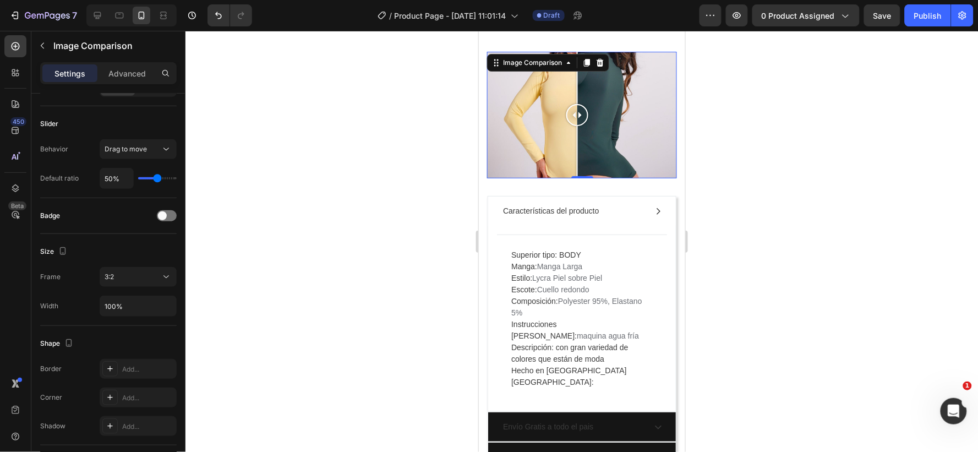
scroll to position [1234, 0]
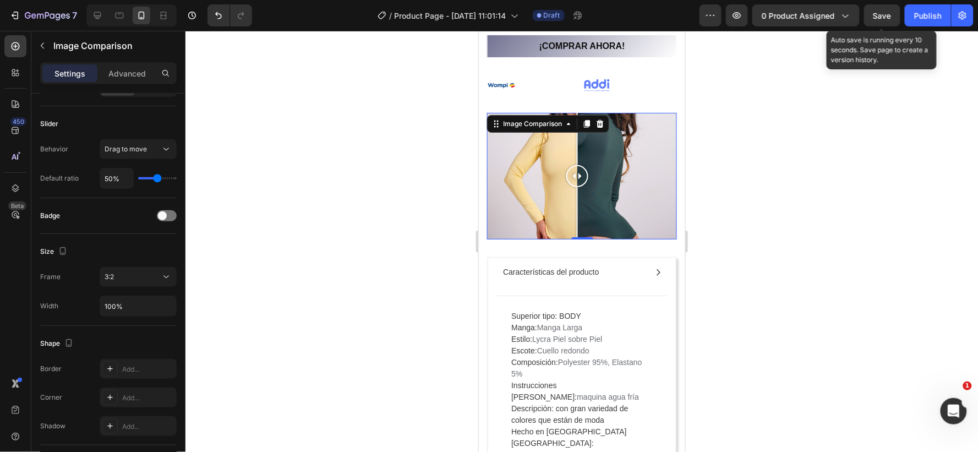
click at [875, 11] on span "Save" at bounding box center [883, 15] width 18 height 9
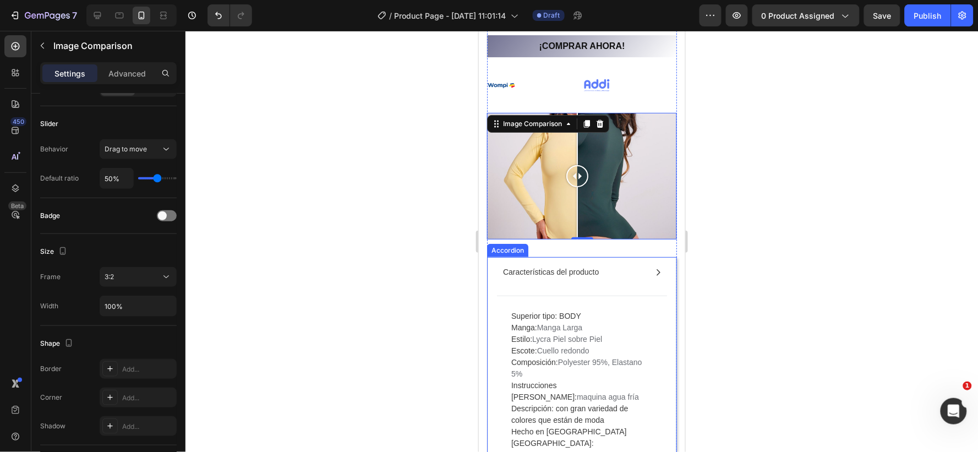
click at [625, 264] on div "Características del producto" at bounding box center [573, 271] width 144 height 15
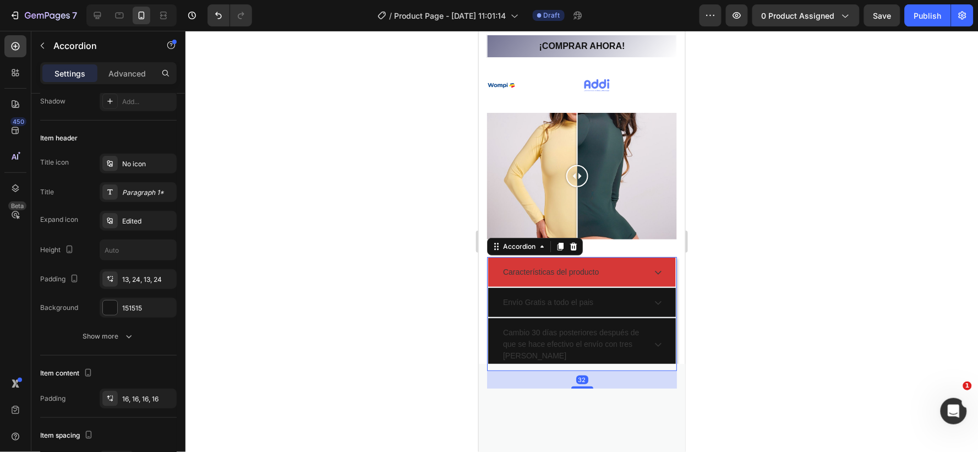
scroll to position [0, 0]
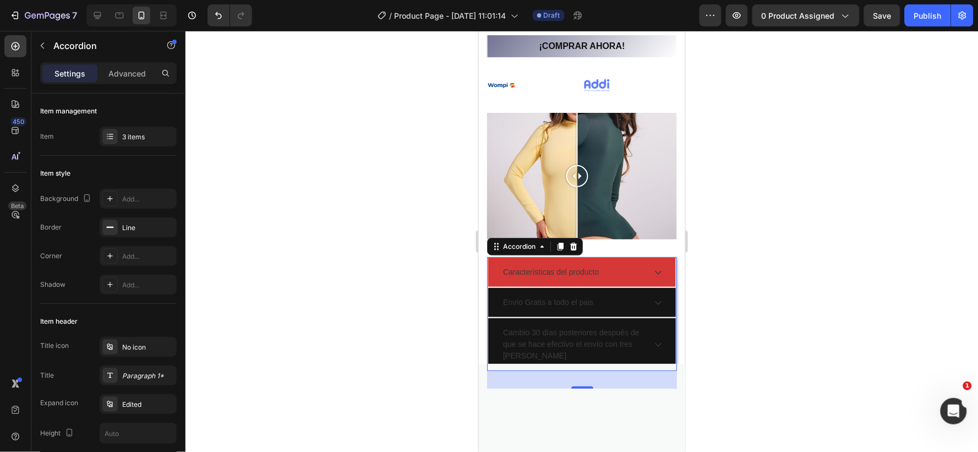
click at [614, 265] on div "Características del producto" at bounding box center [573, 271] width 144 height 15
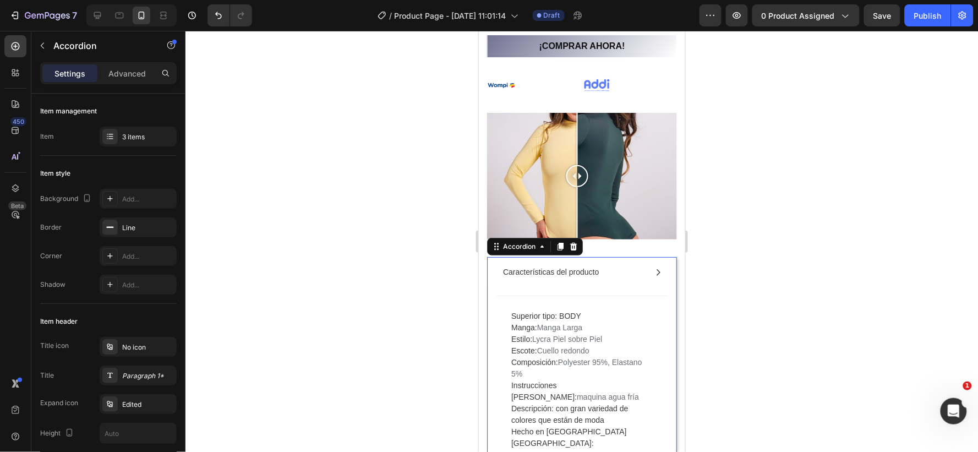
click at [614, 265] on div "Características del producto" at bounding box center [573, 271] width 144 height 15
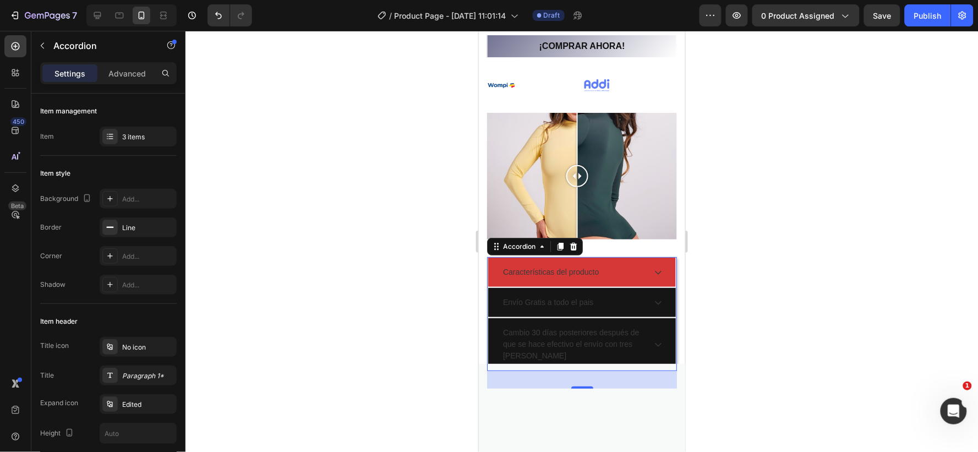
click at [640, 257] on div "Características del producto" at bounding box center [582, 271] width 188 height 29
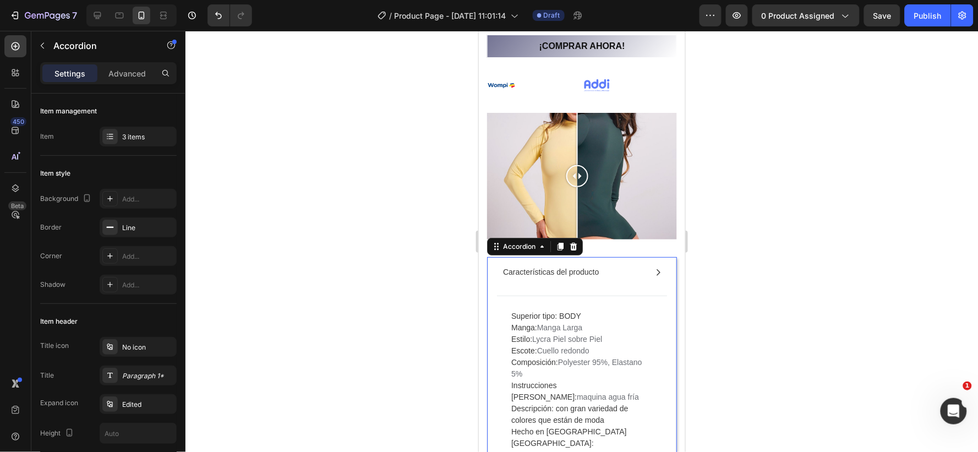
click at [640, 257] on div "Características del producto" at bounding box center [582, 271] width 188 height 29
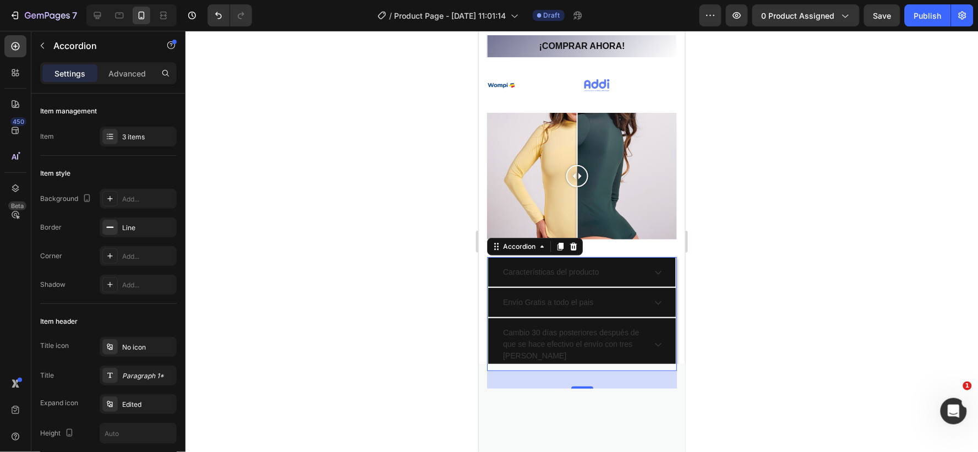
click at [522, 366] on div at bounding box center [582, 409] width 190 height 87
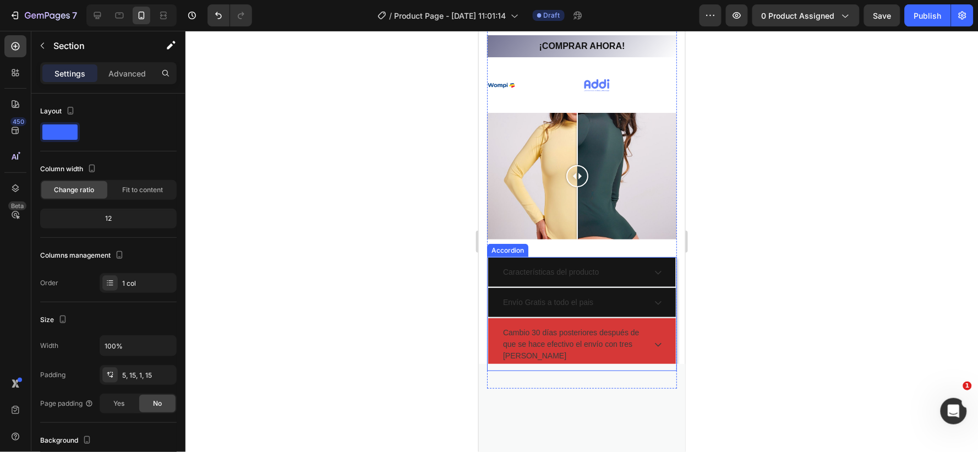
click at [522, 356] on div "Cambio 30 días posteriores después de que se hace efectivo el envío con tres [P…" at bounding box center [573, 344] width 144 height 38
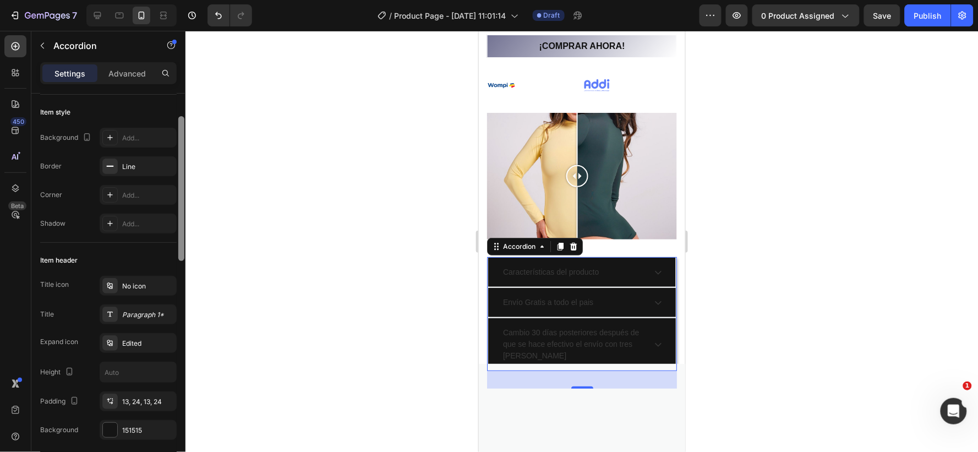
scroll to position [122, 0]
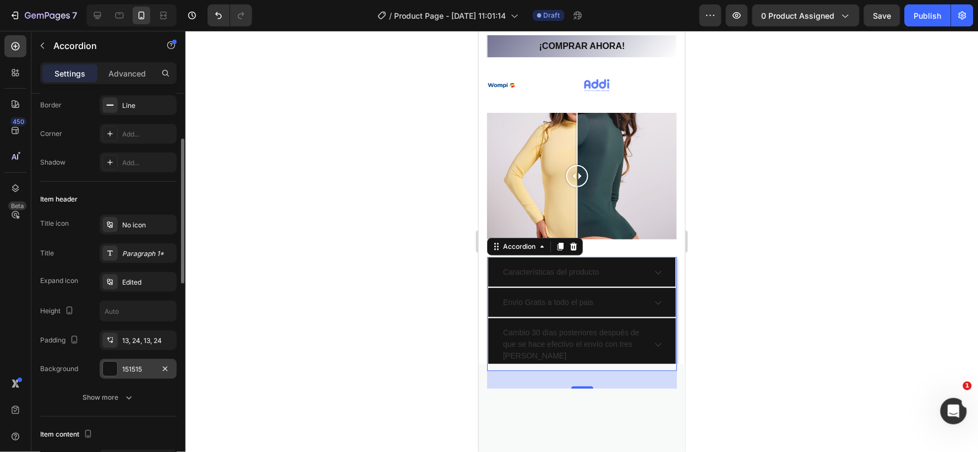
click at [151, 366] on div "151515" at bounding box center [138, 369] width 32 height 10
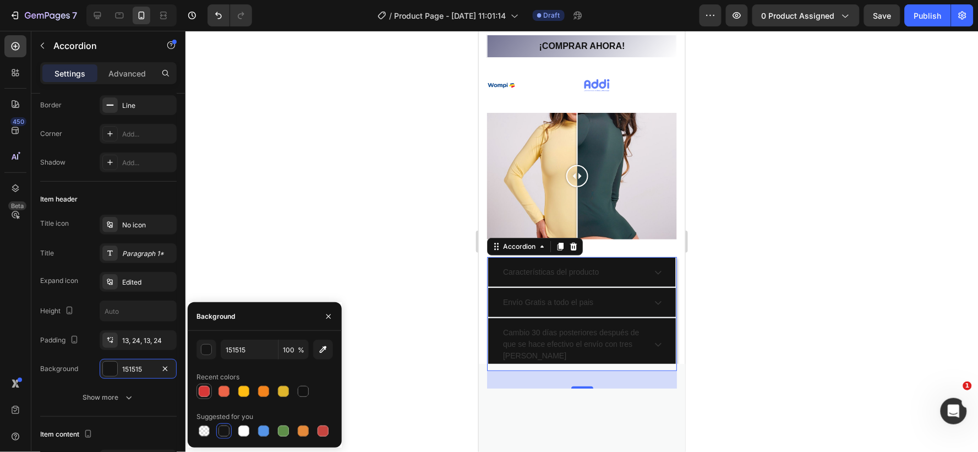
click at [202, 392] on div at bounding box center [204, 391] width 11 height 11
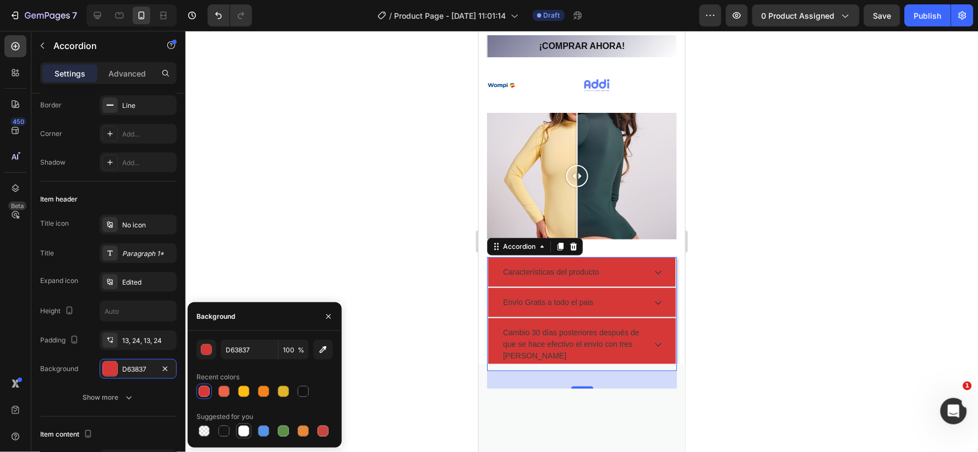
click at [239, 432] on div at bounding box center [243, 431] width 11 height 11
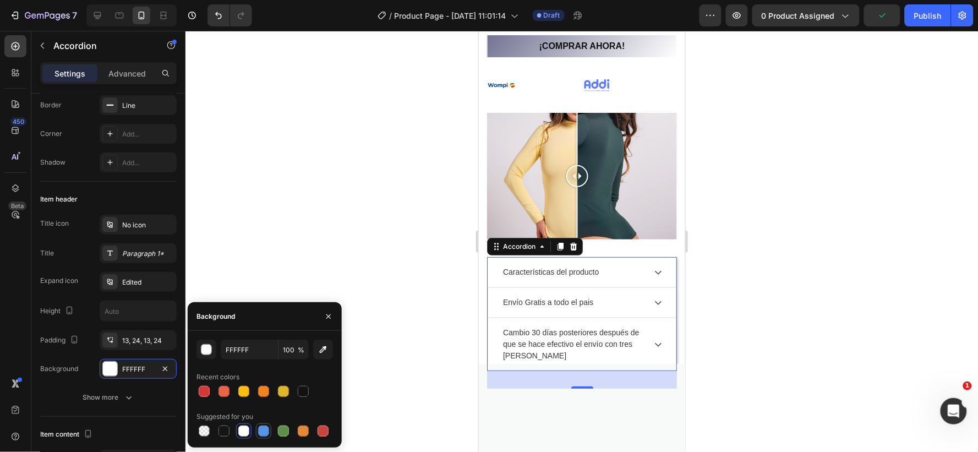
click at [260, 427] on div at bounding box center [263, 431] width 11 height 11
type input "5594E7"
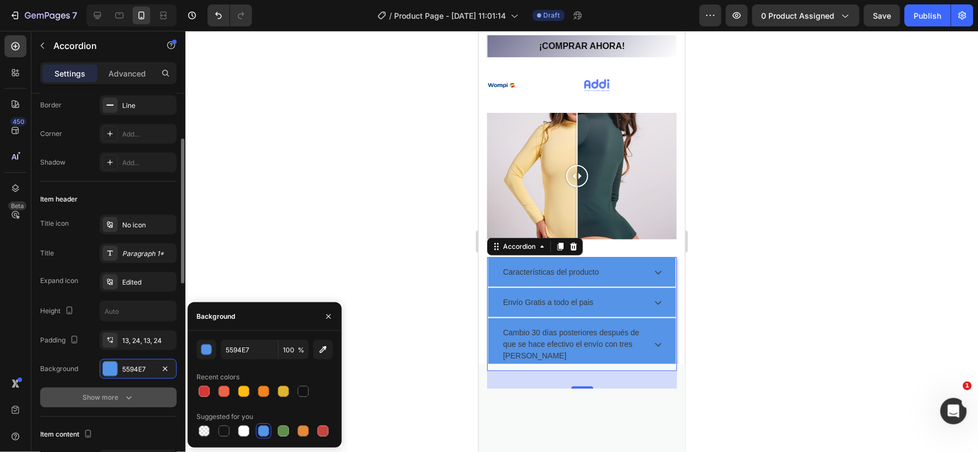
click at [128, 397] on icon "button" at bounding box center [128, 397] width 11 height 11
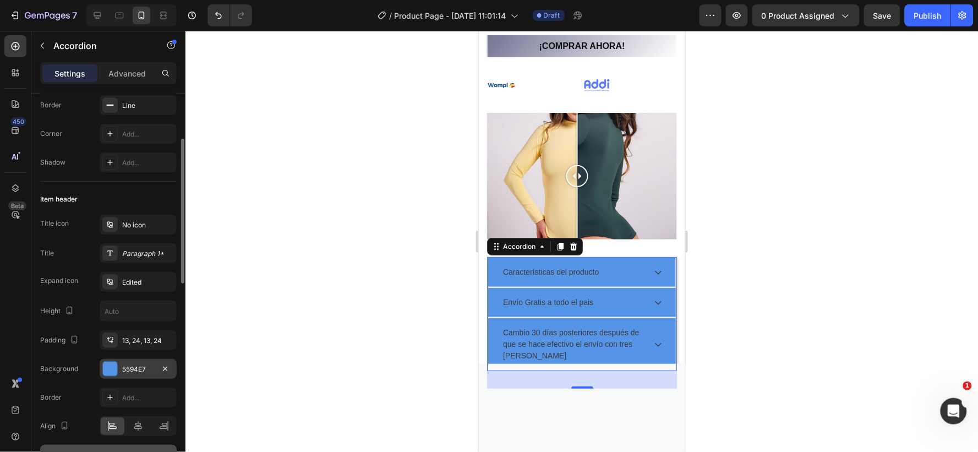
click at [148, 368] on div "5594E7" at bounding box center [138, 369] width 32 height 10
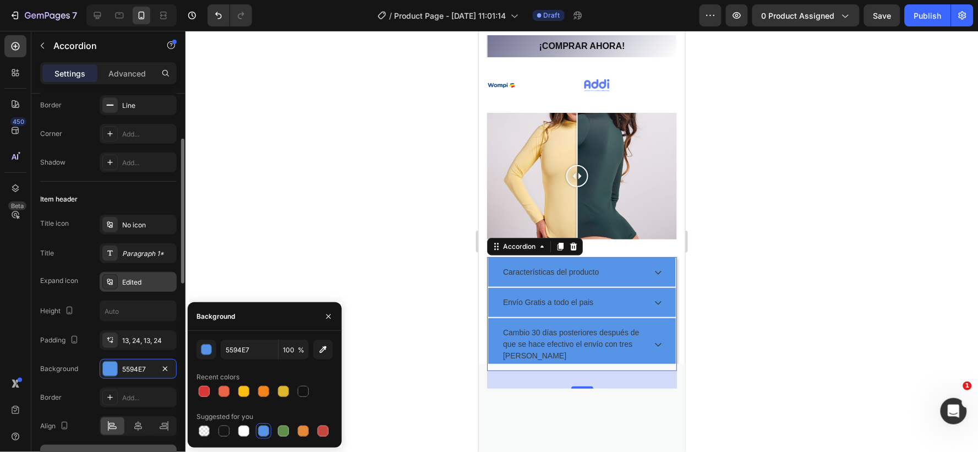
scroll to position [61, 0]
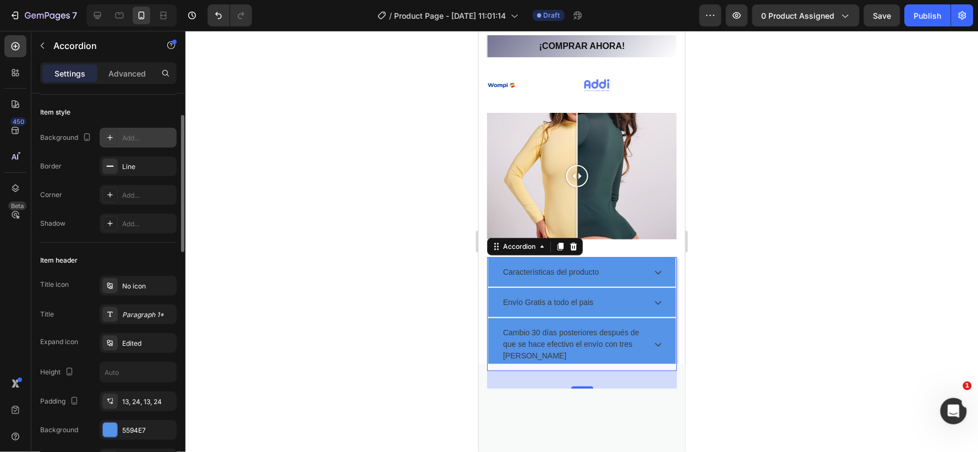
click at [111, 136] on icon at bounding box center [110, 137] width 9 height 9
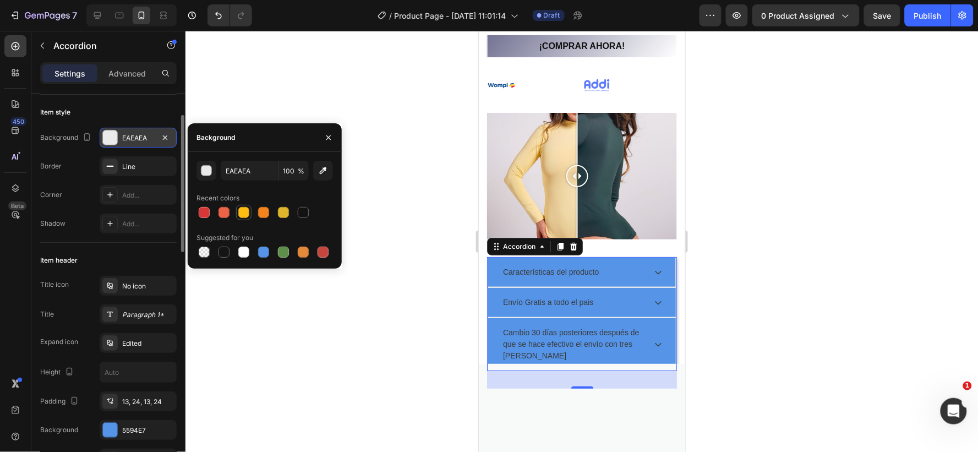
click at [243, 209] on div at bounding box center [243, 212] width 11 height 11
click at [240, 252] on div at bounding box center [243, 252] width 11 height 11
type input "FFFFFF"
click at [138, 193] on div "Add..." at bounding box center [148, 195] width 52 height 10
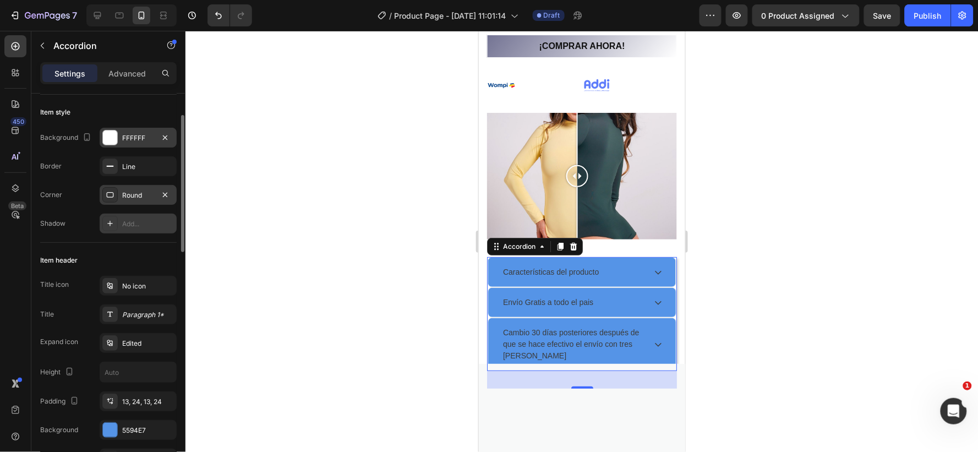
click at [137, 221] on div "Add..." at bounding box center [148, 224] width 52 height 10
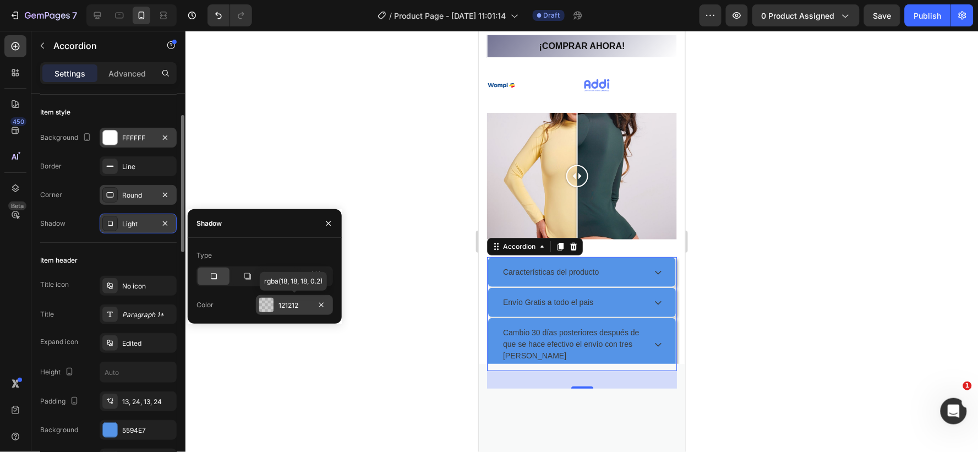
click at [306, 303] on div "121212" at bounding box center [295, 306] width 32 height 10
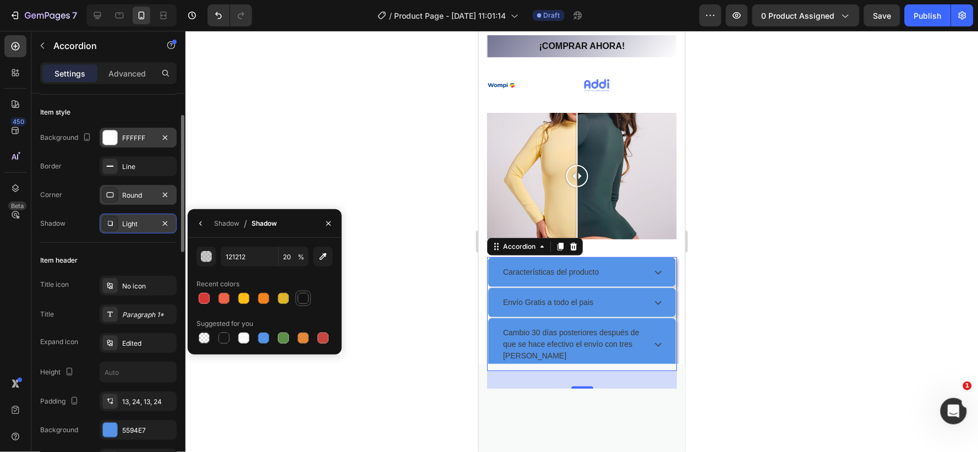
click at [304, 294] on div at bounding box center [303, 298] width 11 height 11
type input "100"
click at [331, 225] on icon "button" at bounding box center [328, 223] width 4 height 4
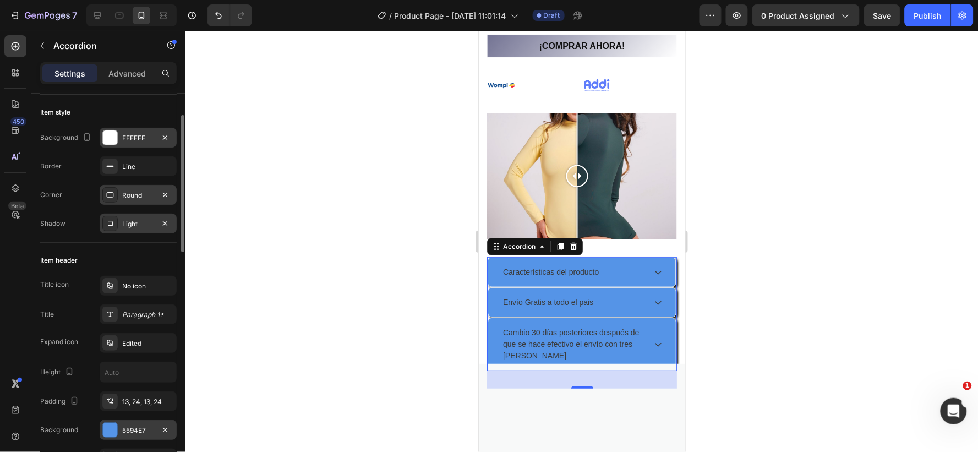
click at [141, 426] on div "5594E7" at bounding box center [138, 431] width 32 height 10
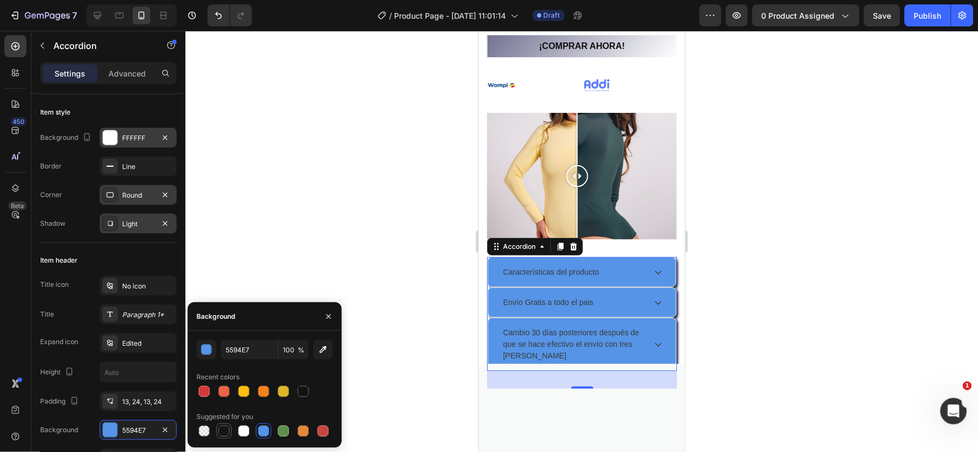
click at [221, 430] on div at bounding box center [224, 431] width 11 height 11
type input "151515"
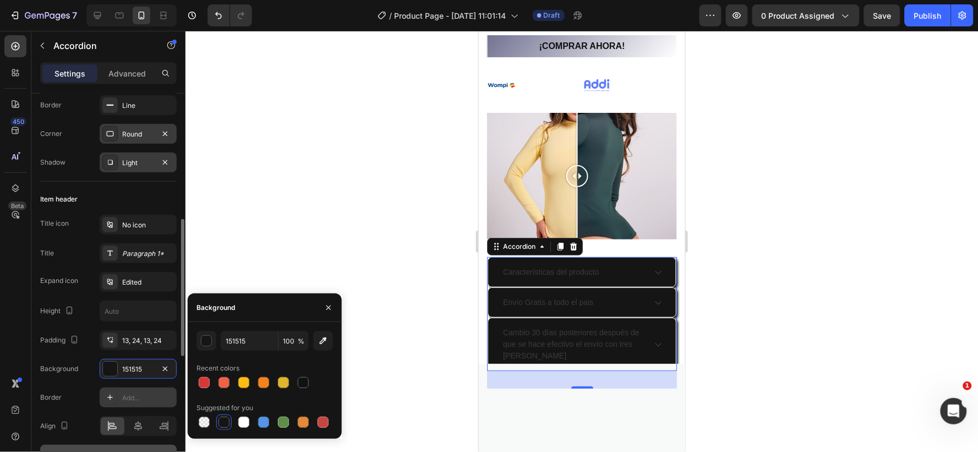
scroll to position [183, 0]
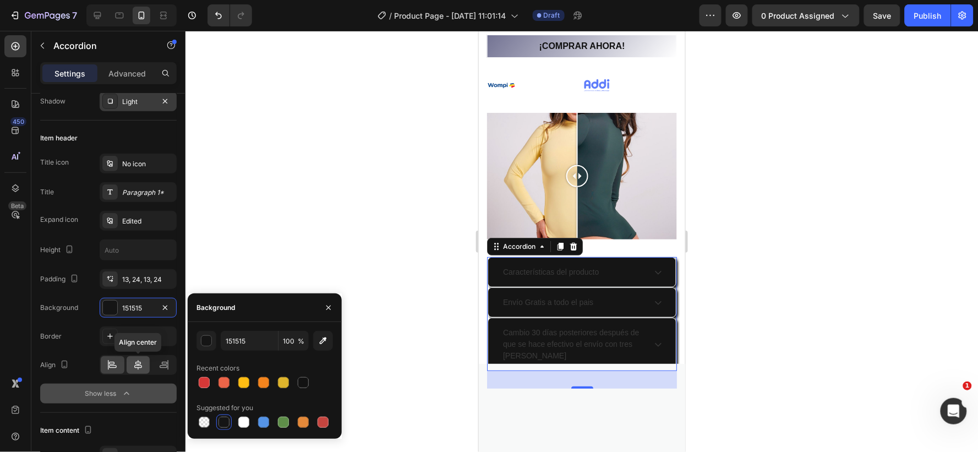
click at [138, 362] on icon at bounding box center [138, 364] width 11 height 11
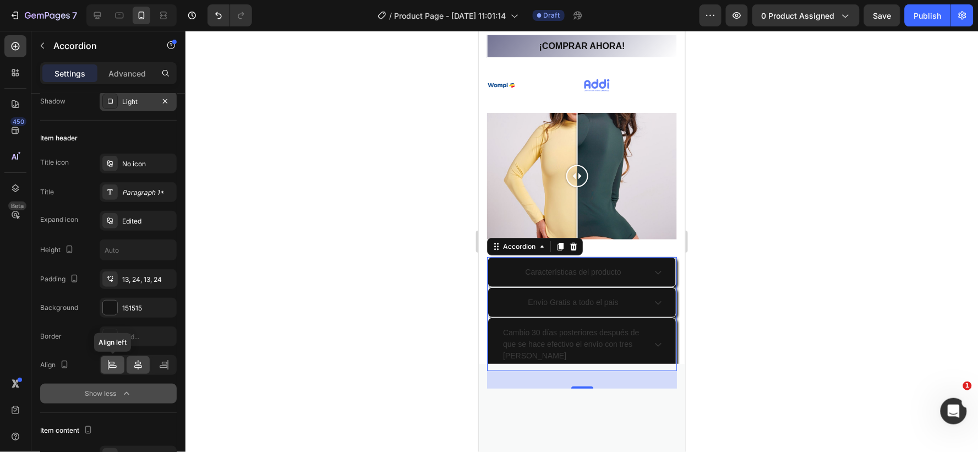
click at [111, 363] on icon at bounding box center [112, 364] width 11 height 11
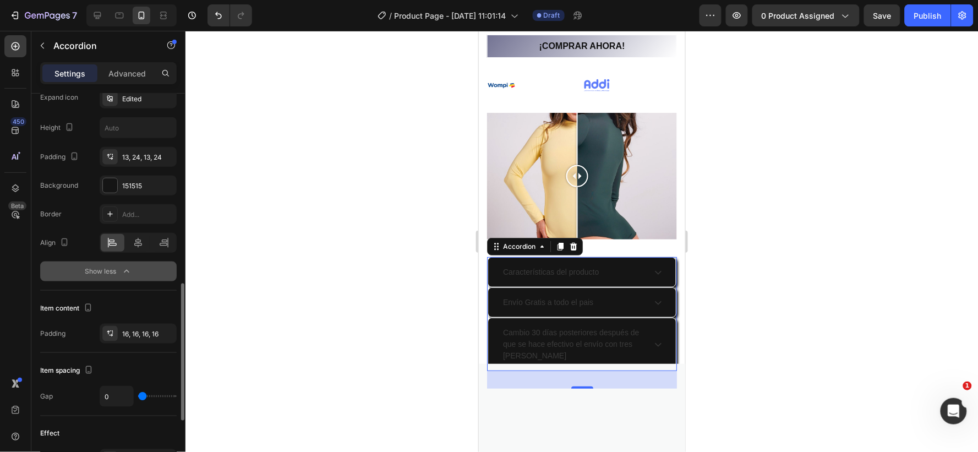
scroll to position [367, 0]
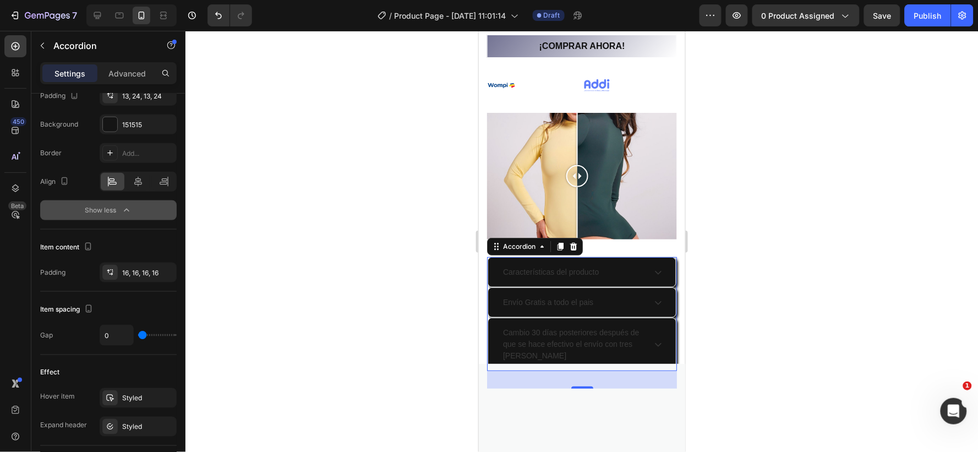
type input "6"
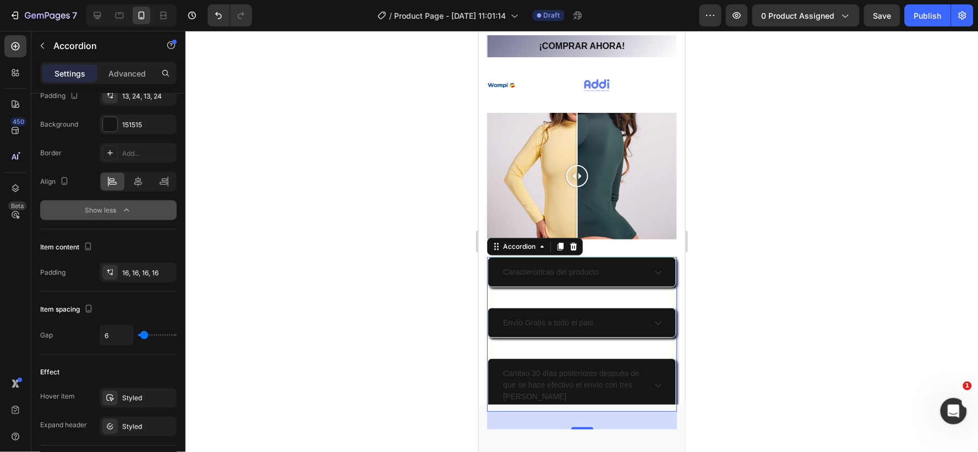
type input "37"
type input "41"
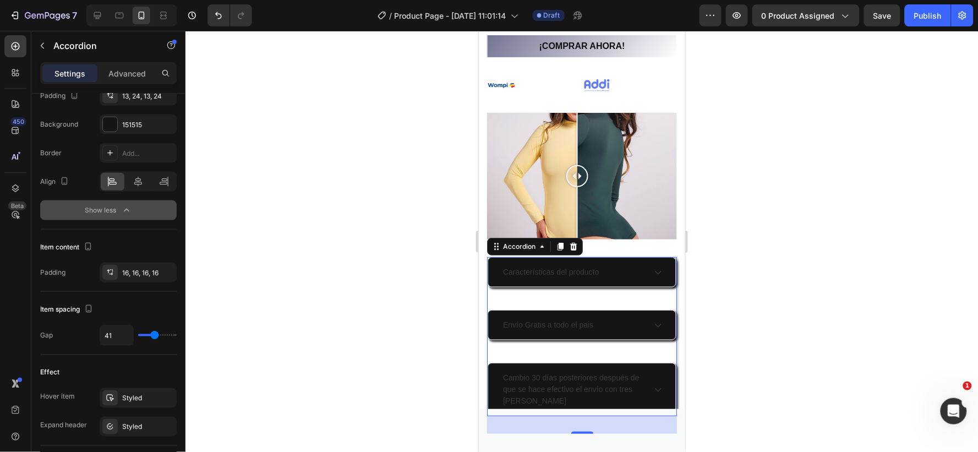
type input "25"
type input "0"
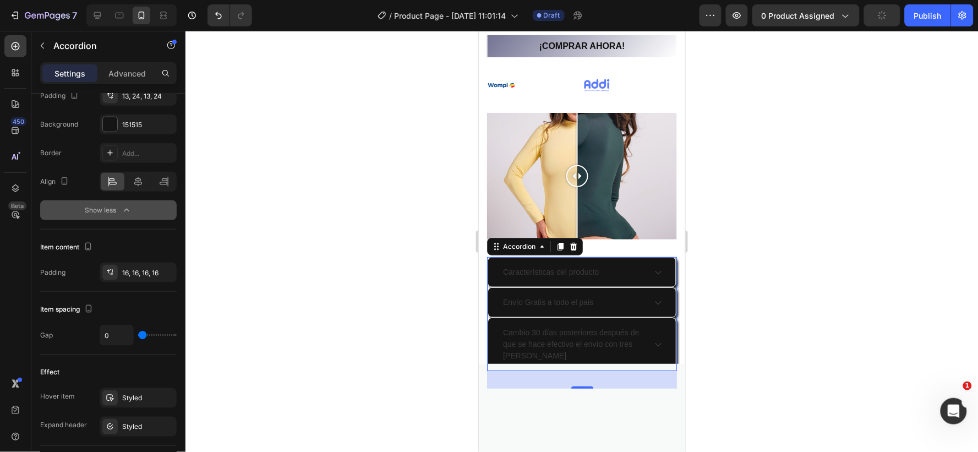
type input "2"
type input "4"
type input "6"
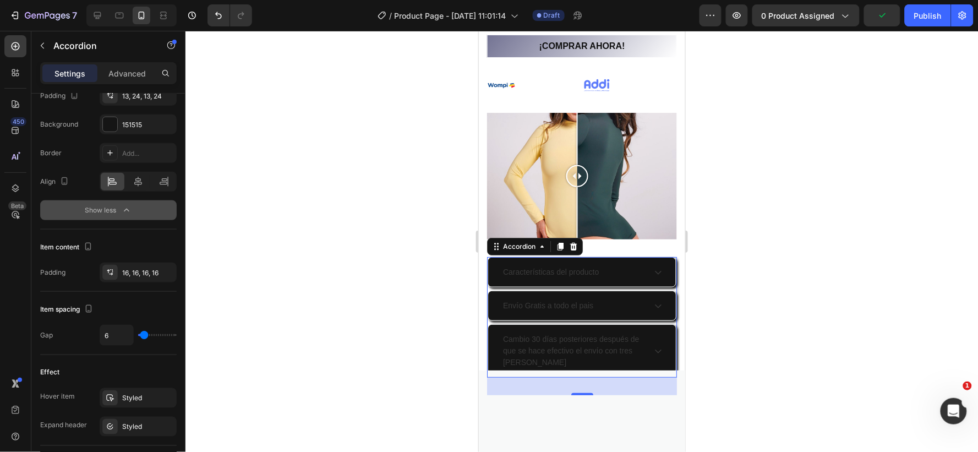
type input "6"
click at [144, 334] on input "range" at bounding box center [157, 335] width 39 height 2
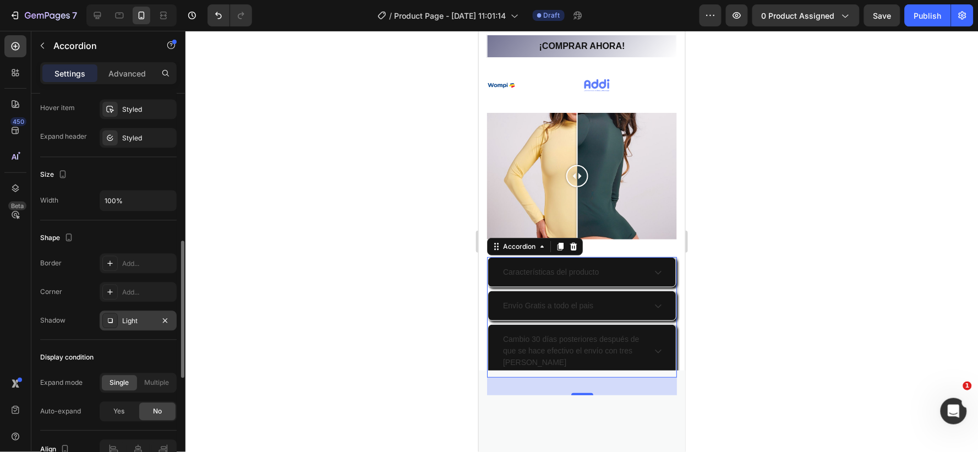
scroll to position [593, 0]
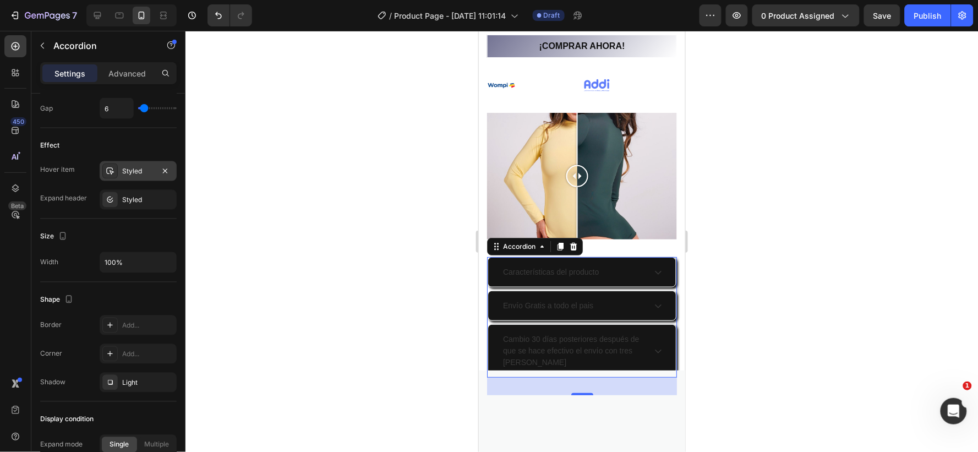
click at [152, 170] on div "Styled" at bounding box center [138, 172] width 32 height 10
click at [145, 198] on div "Styled" at bounding box center [138, 200] width 32 height 10
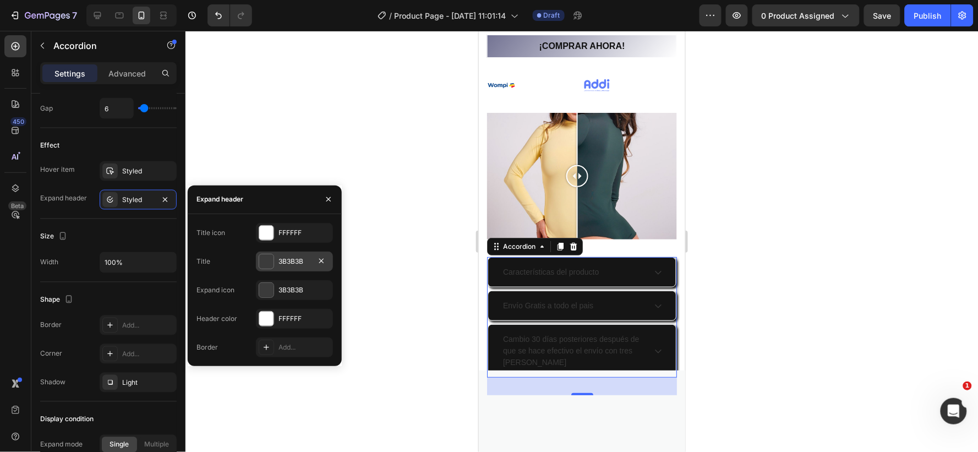
click at [297, 259] on div "3B3B3B" at bounding box center [295, 262] width 32 height 10
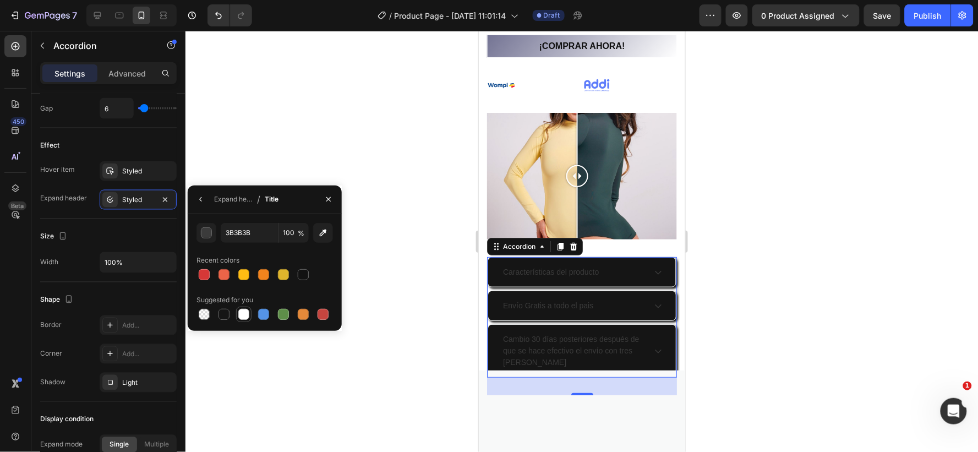
click at [242, 312] on div at bounding box center [243, 314] width 11 height 11
type input "FFFFFF"
click at [150, 200] on div "Styled" at bounding box center [138, 200] width 32 height 10
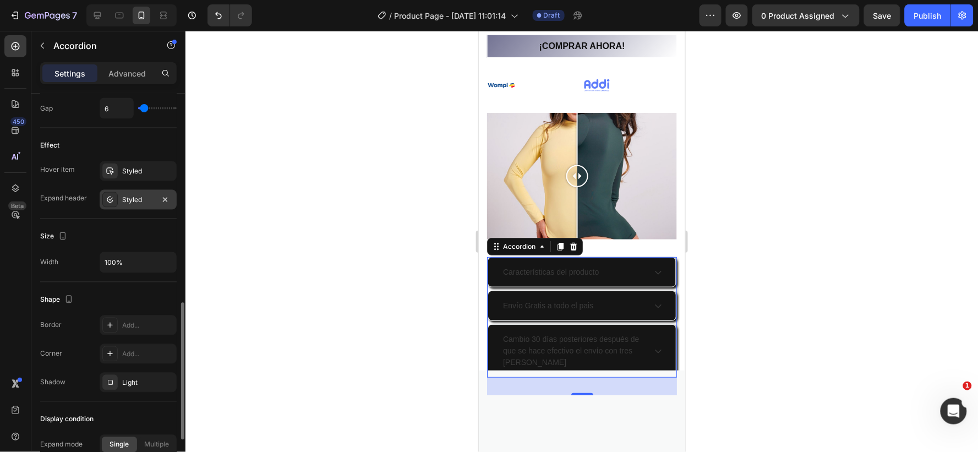
click at [150, 200] on div "Styled" at bounding box center [138, 200] width 32 height 10
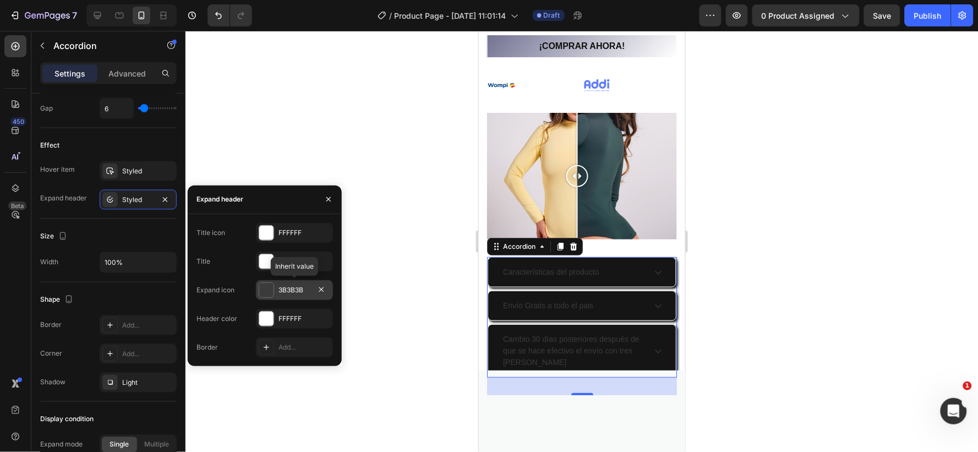
click at [281, 288] on div "3B3B3B" at bounding box center [295, 290] width 32 height 10
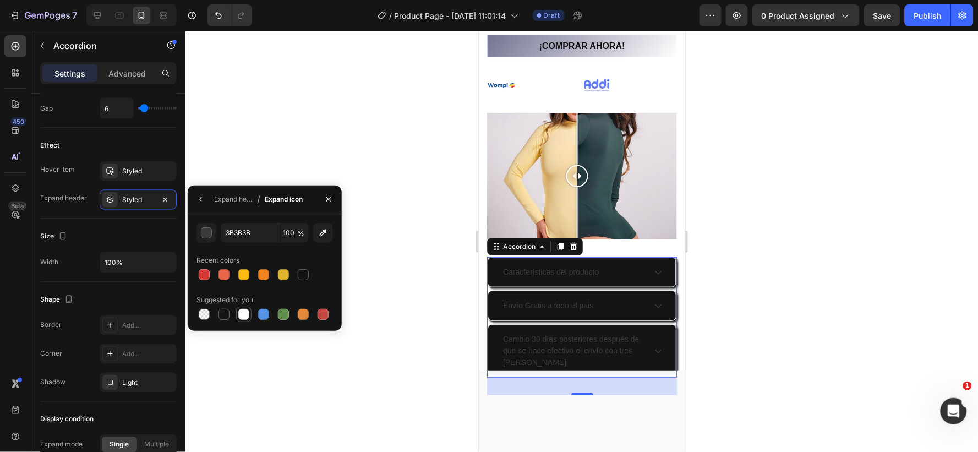
click at [243, 313] on div at bounding box center [243, 314] width 11 height 11
type input "FFFFFF"
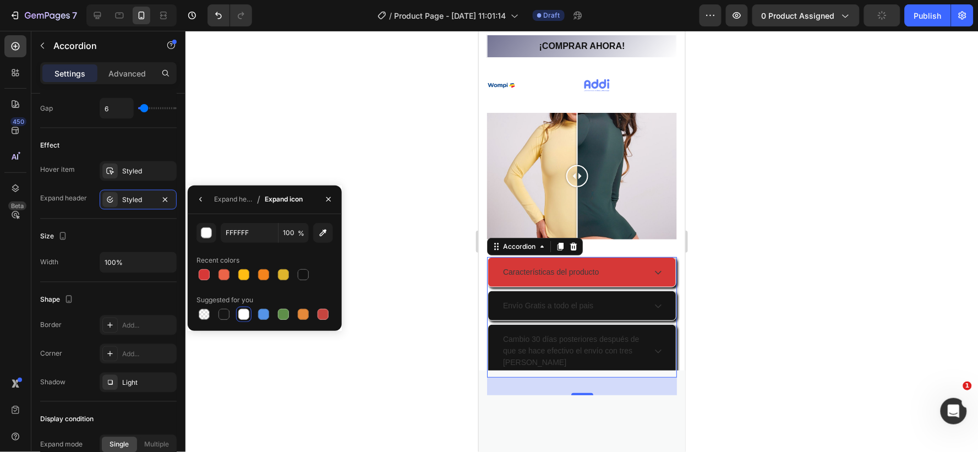
click at [568, 266] on p "Características del producto" at bounding box center [551, 272] width 96 height 12
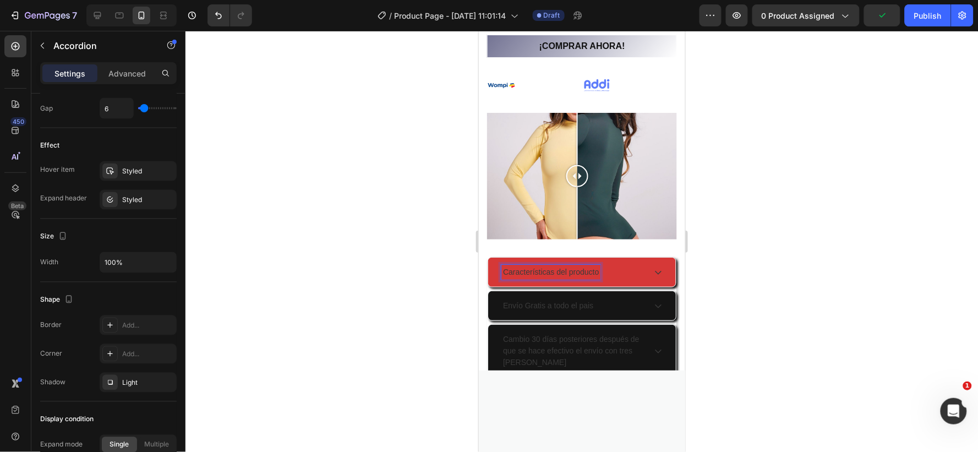
click at [653, 268] on icon at bounding box center [657, 272] width 9 height 9
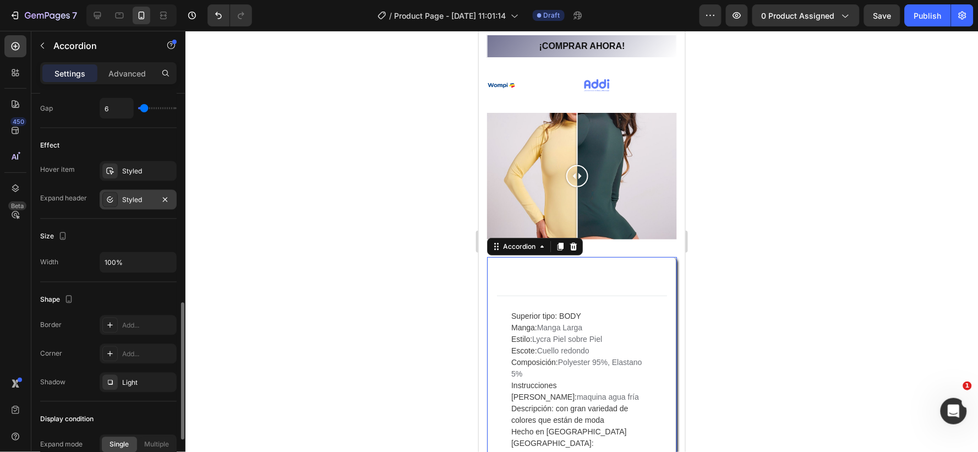
click at [134, 194] on div "Styled" at bounding box center [138, 200] width 77 height 20
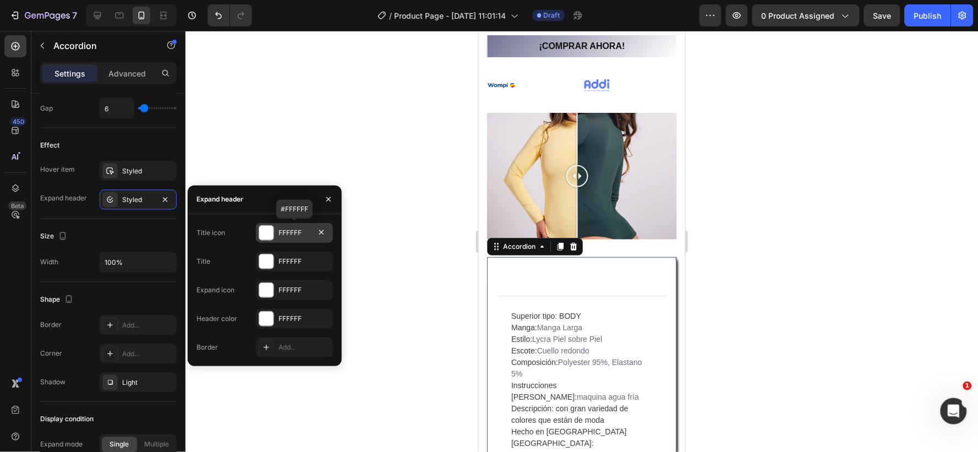
click at [293, 229] on div "FFFFFF" at bounding box center [295, 233] width 32 height 10
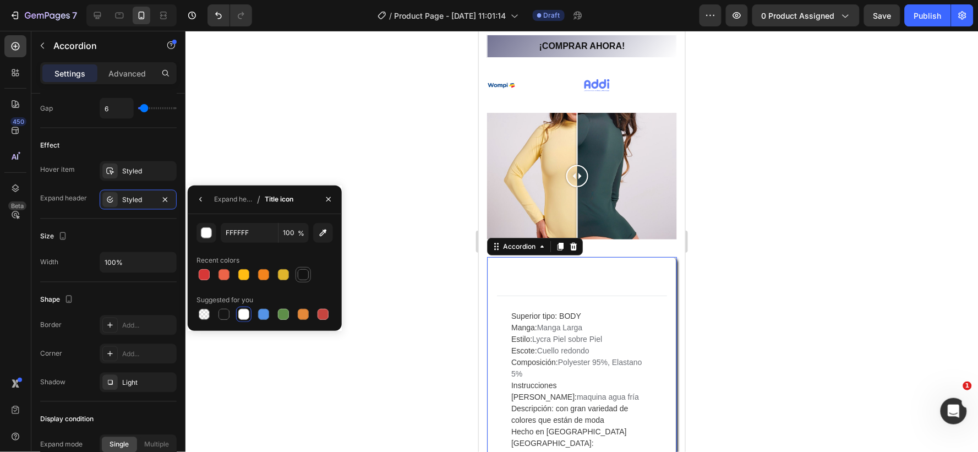
click at [301, 272] on div at bounding box center [303, 274] width 11 height 11
type input "121212"
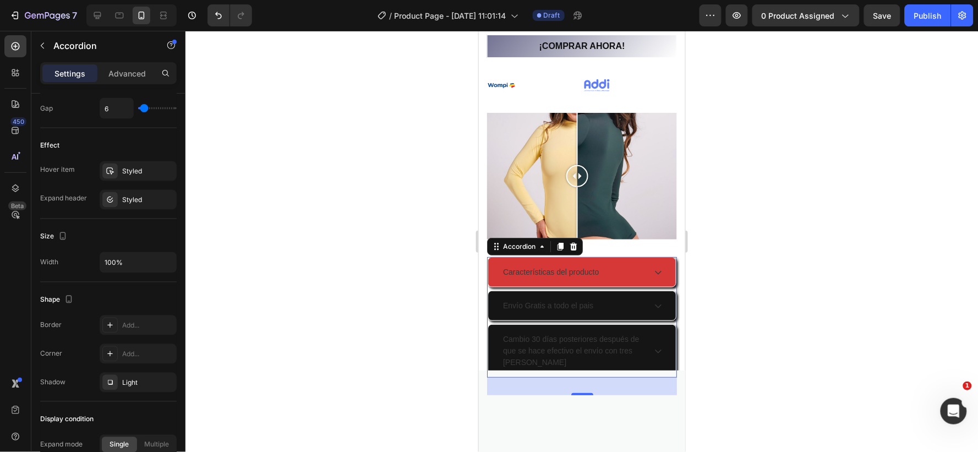
click at [653, 268] on icon at bounding box center [657, 272] width 9 height 9
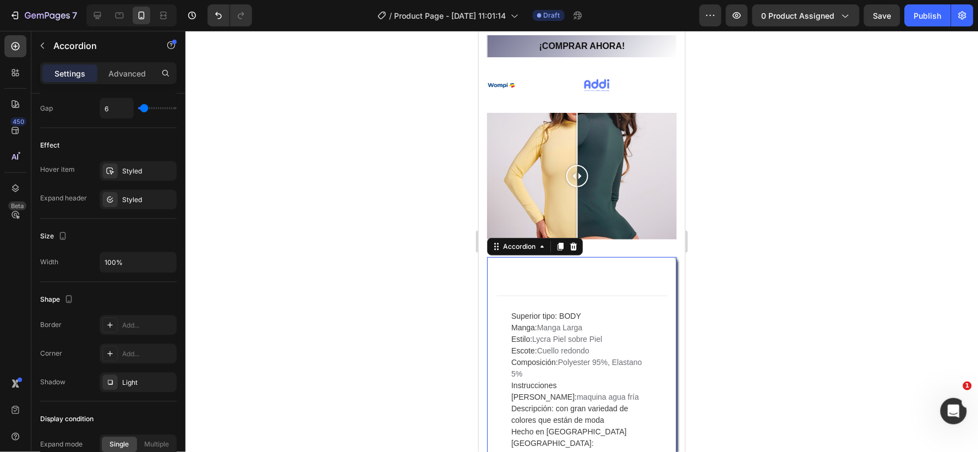
click at [653, 268] on icon at bounding box center [657, 272] width 9 height 9
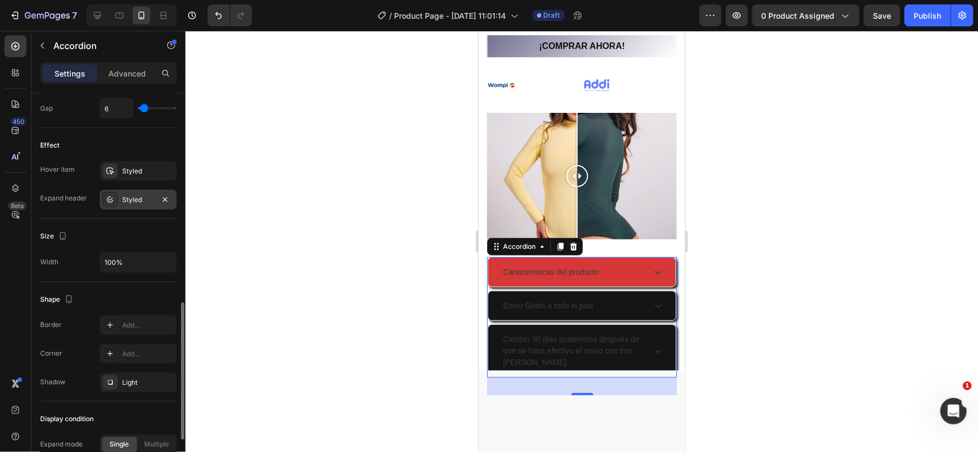
click at [135, 196] on div "Styled" at bounding box center [138, 200] width 32 height 10
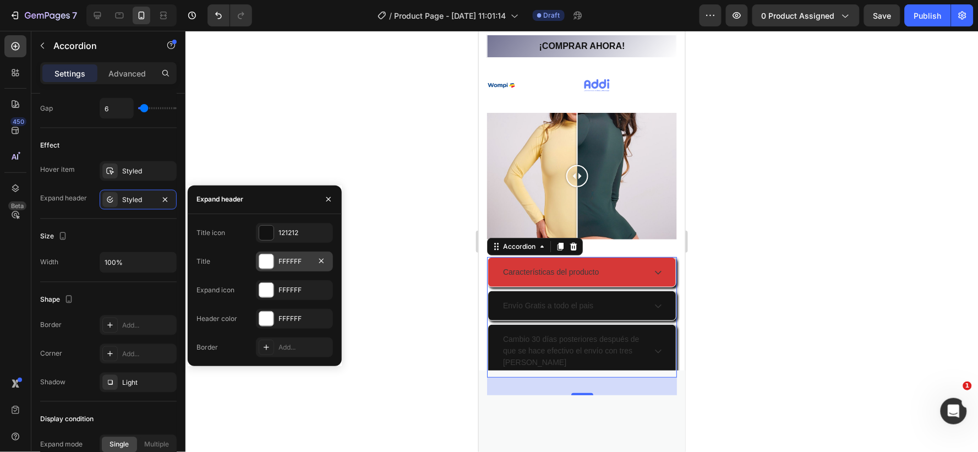
click at [298, 262] on div "FFFFFF" at bounding box center [295, 262] width 32 height 10
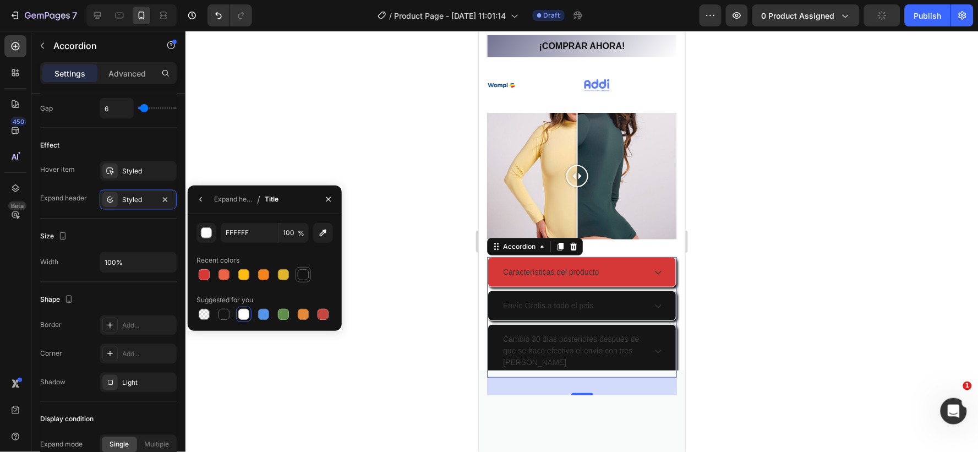
click at [301, 271] on div at bounding box center [303, 274] width 11 height 11
type input "121212"
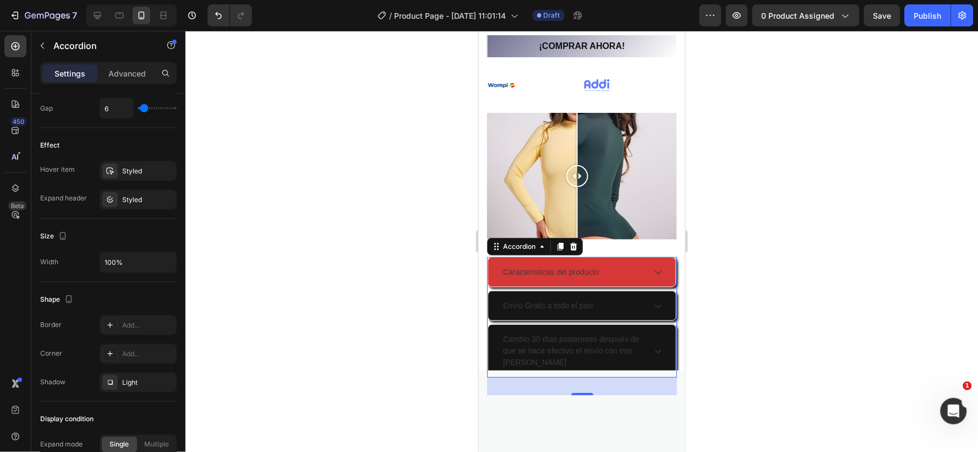
click at [653, 268] on icon at bounding box center [657, 272] width 9 height 9
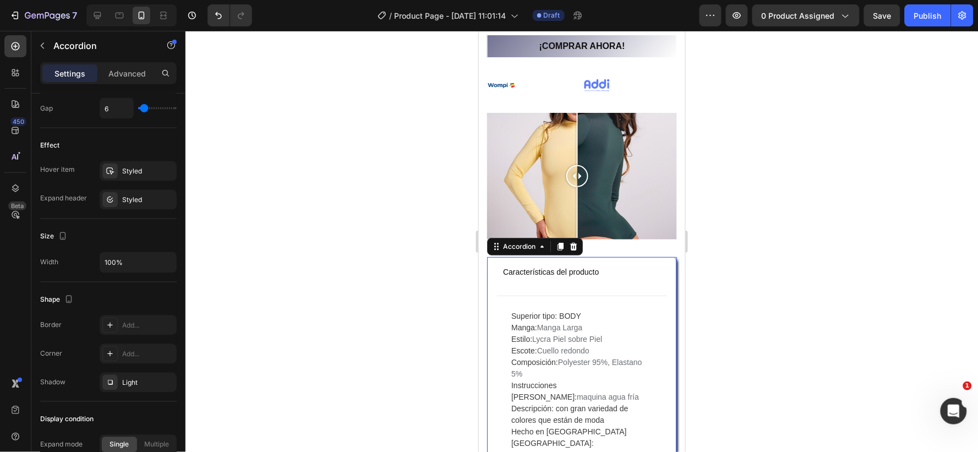
click at [653, 268] on icon at bounding box center [657, 272] width 9 height 9
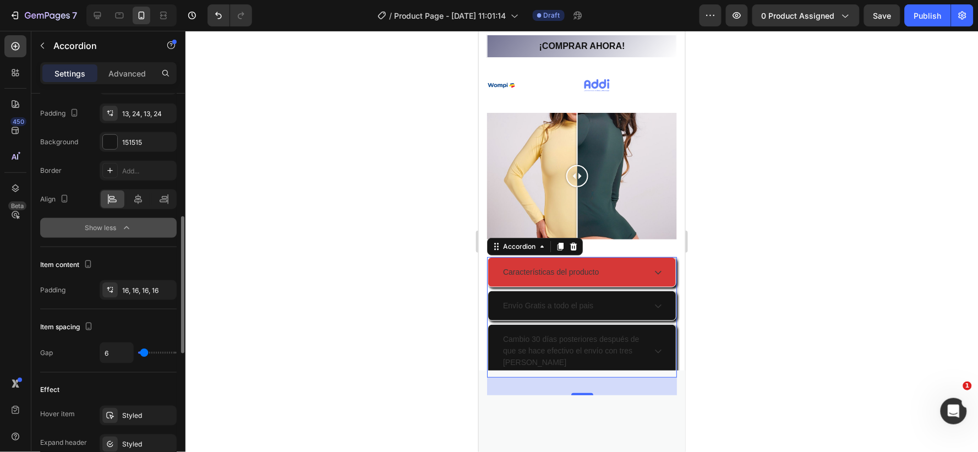
scroll to position [288, 0]
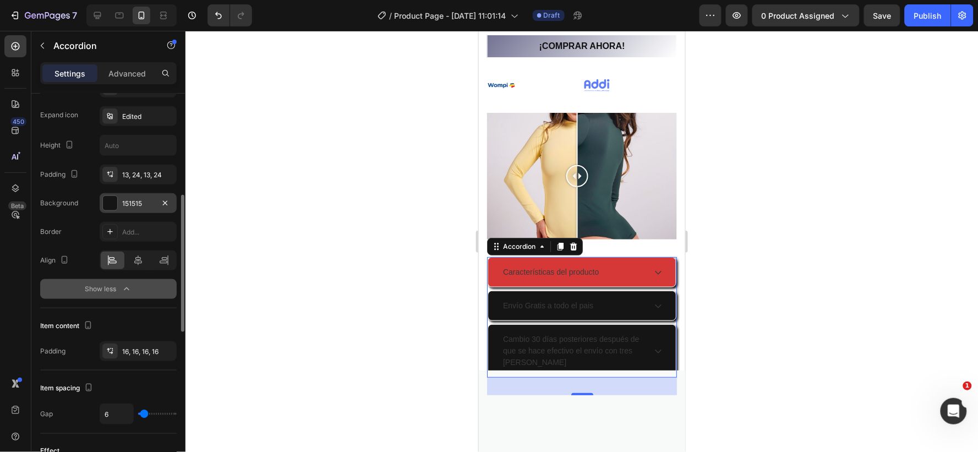
click at [146, 201] on div "151515" at bounding box center [138, 204] width 32 height 10
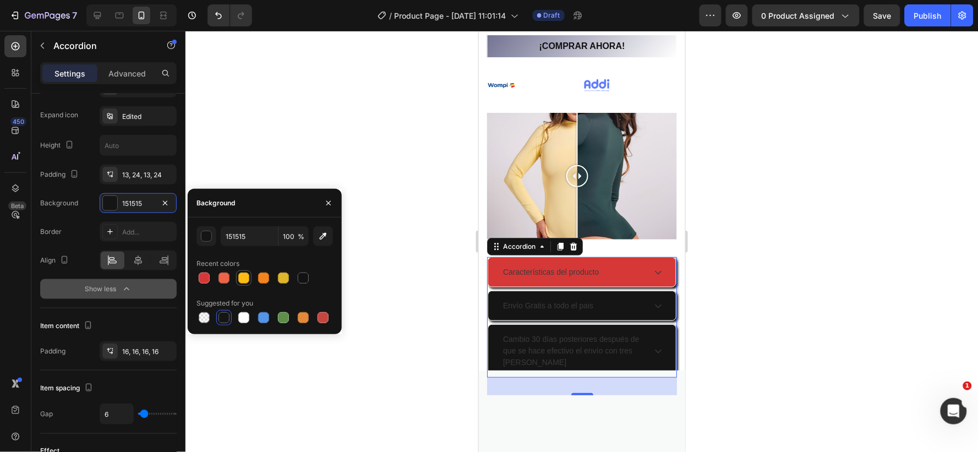
click at [246, 274] on div at bounding box center [243, 277] width 11 height 11
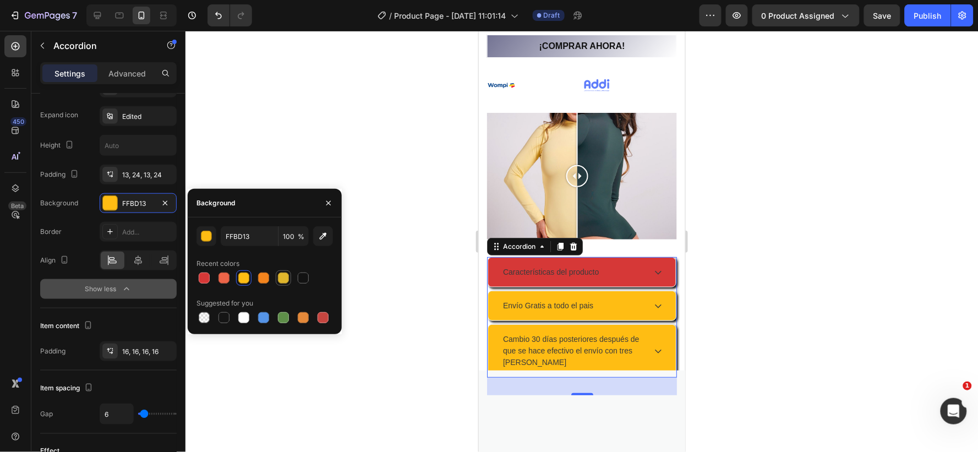
click at [278, 276] on div at bounding box center [283, 277] width 11 height 11
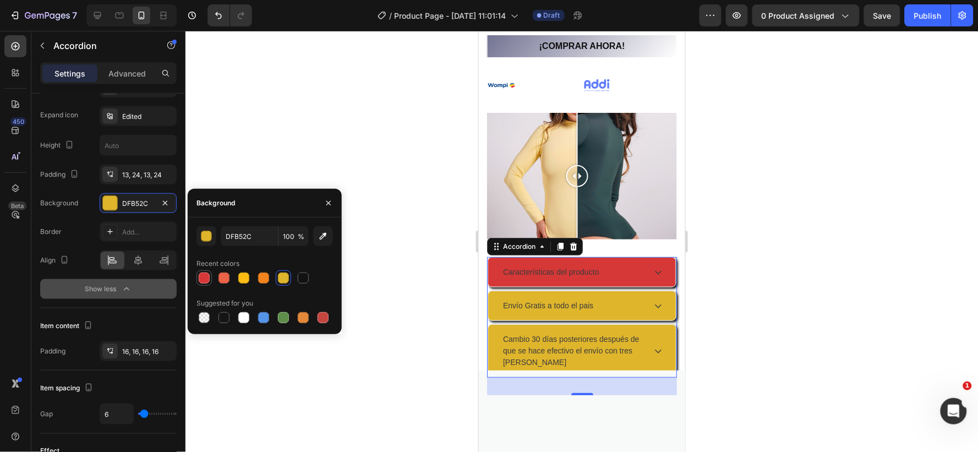
click at [205, 274] on div at bounding box center [204, 277] width 11 height 11
type input "D63837"
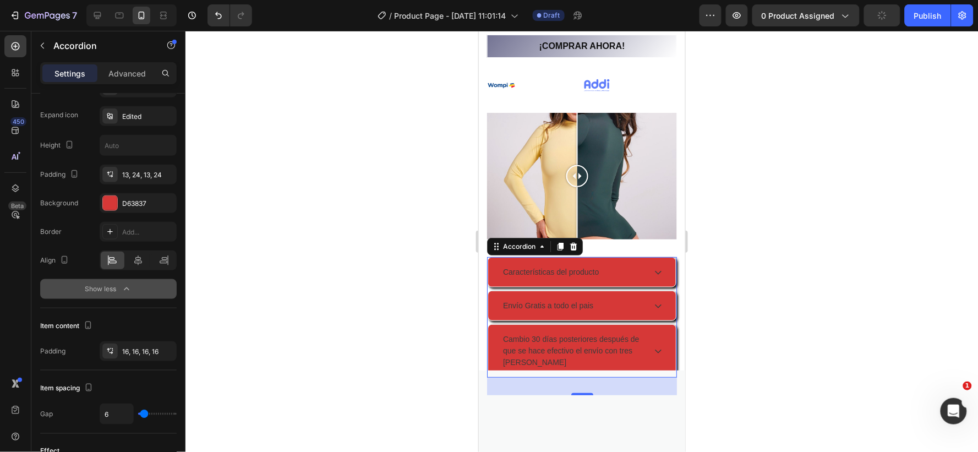
click at [653, 268] on icon at bounding box center [657, 272] width 9 height 9
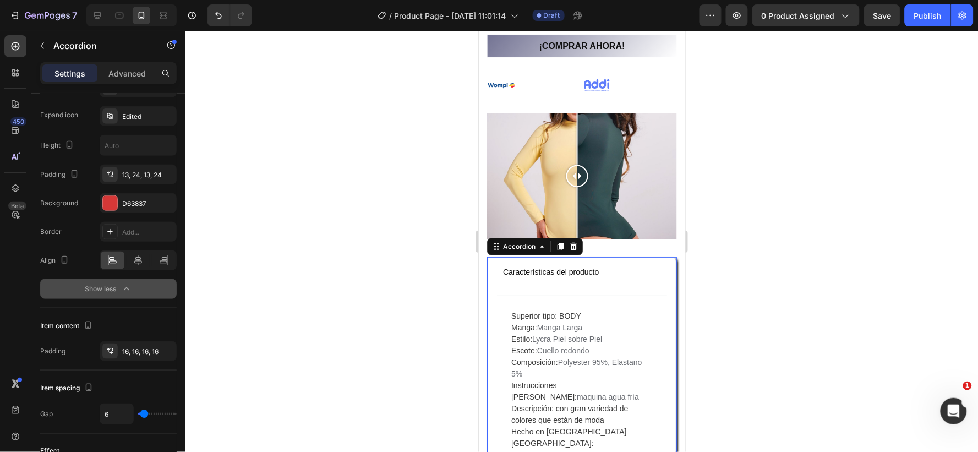
click at [653, 268] on icon at bounding box center [657, 272] width 9 height 9
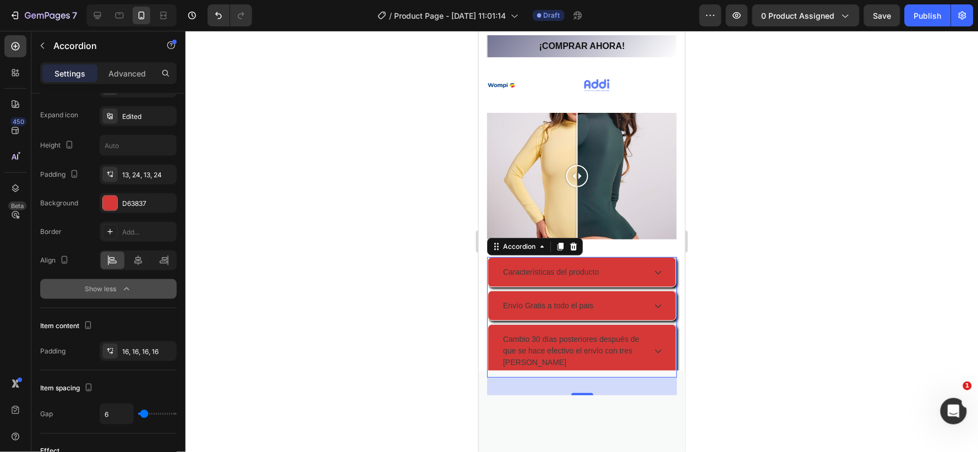
click at [653, 301] on icon at bounding box center [657, 305] width 9 height 9
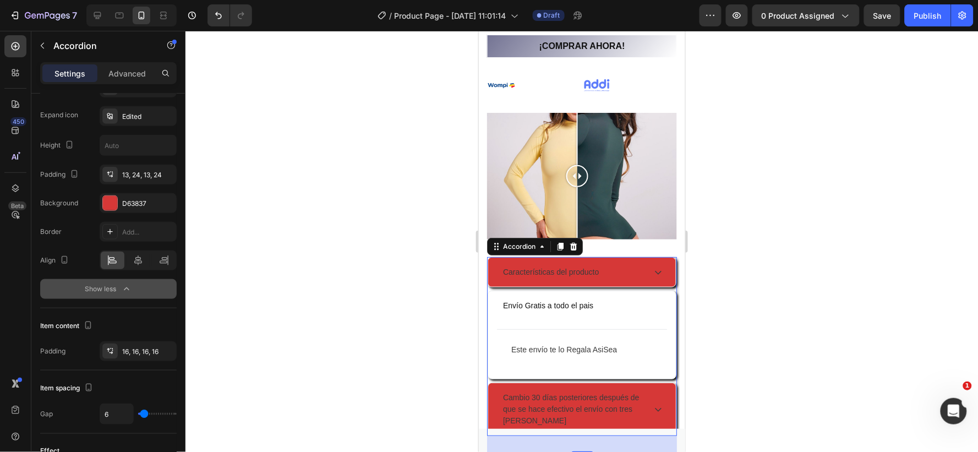
click at [656, 302] on icon at bounding box center [658, 305] width 4 height 7
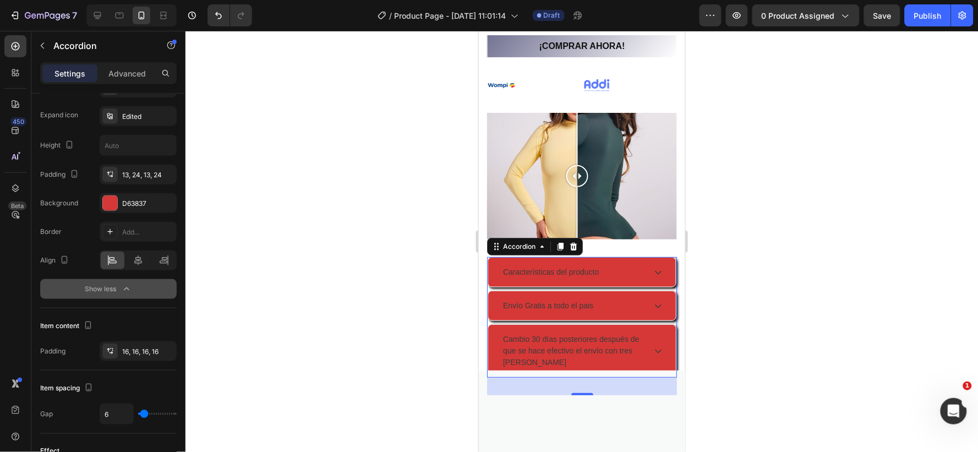
click at [654, 349] on icon at bounding box center [657, 351] width 7 height 4
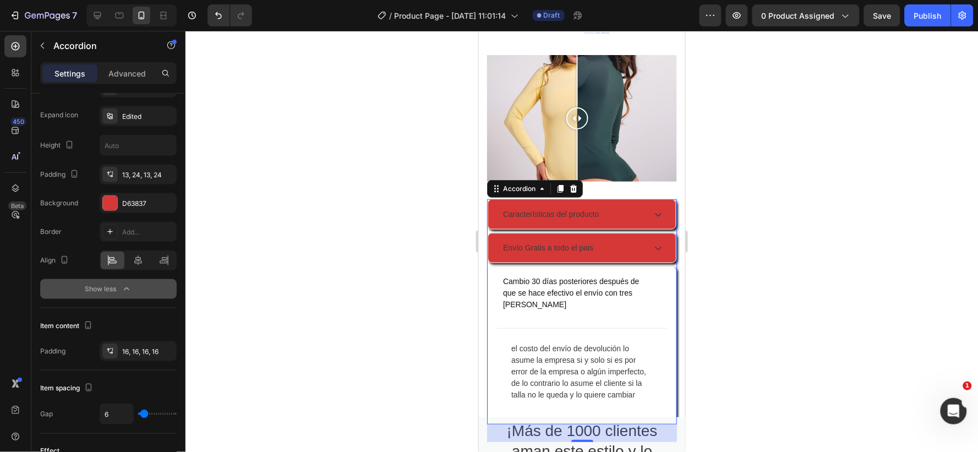
scroll to position [1295, 0]
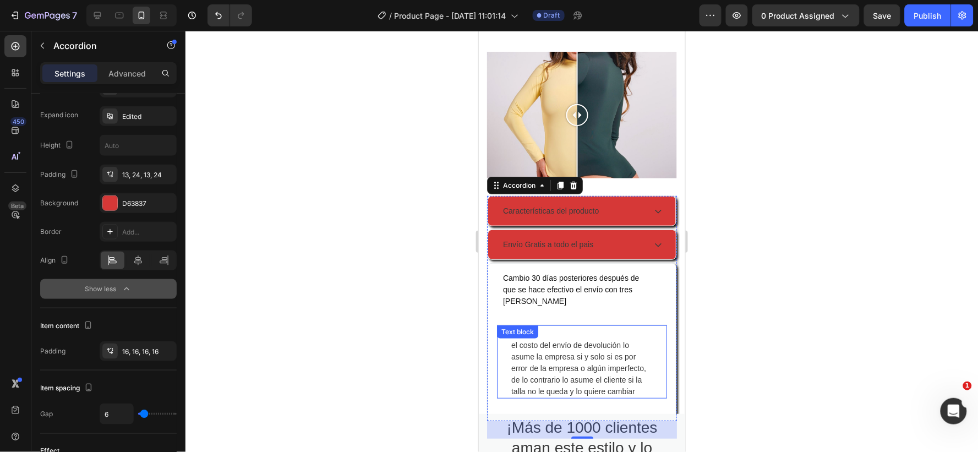
click at [547, 325] on div "el costo del envío de devolución lo asume la empresa si y solo si es por error …" at bounding box center [582, 361] width 170 height 74
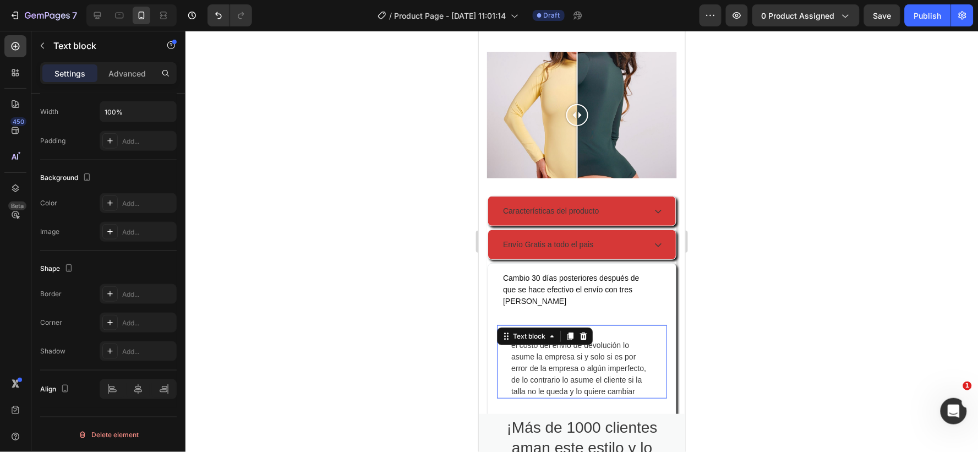
scroll to position [0, 0]
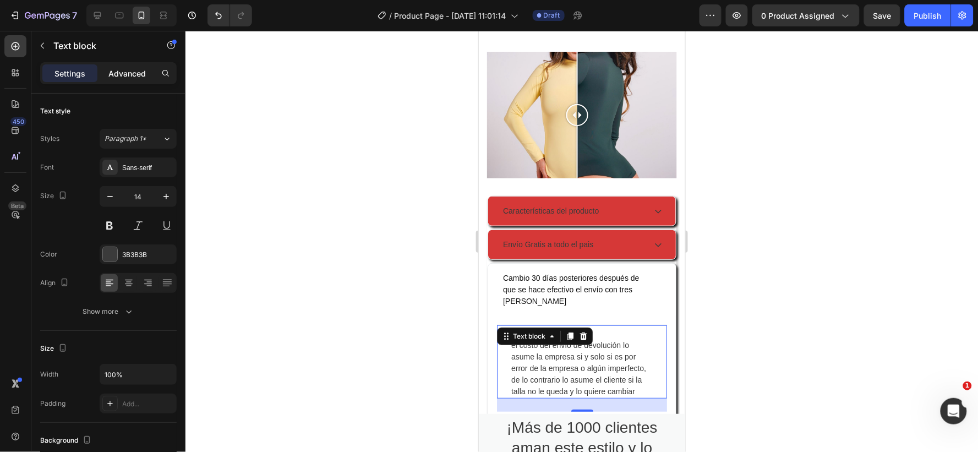
click at [120, 72] on p "Advanced" at bounding box center [126, 74] width 37 height 12
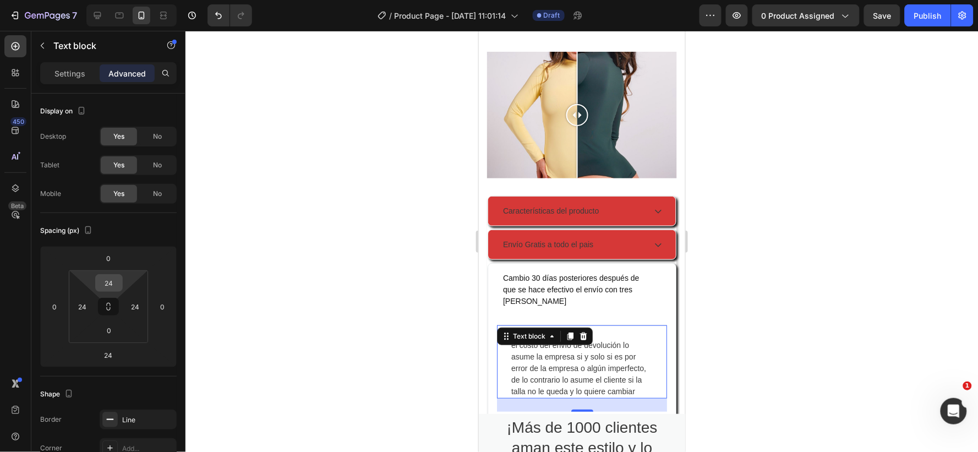
click at [117, 282] on input "24" at bounding box center [109, 283] width 22 height 17
type input "10"
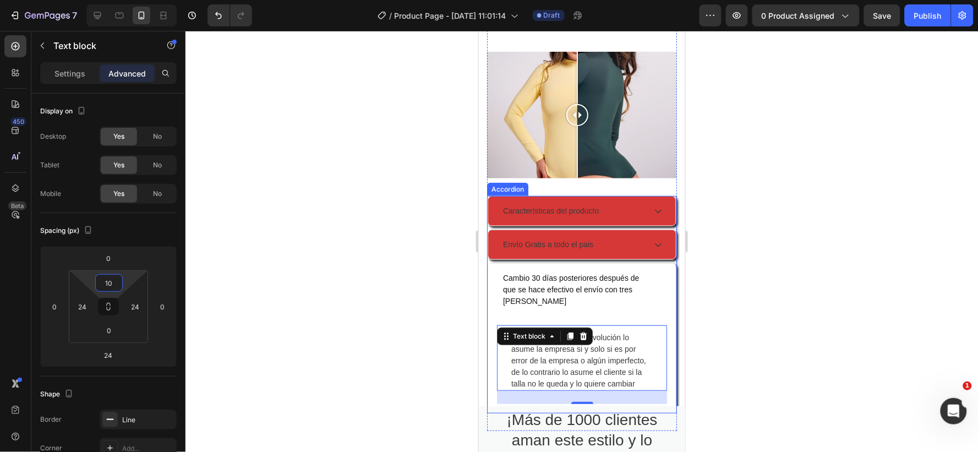
click at [603, 299] on p "Cambio 30 días posteriores después de que se hace efectivo el envío con tres [P…" at bounding box center [573, 289] width 140 height 35
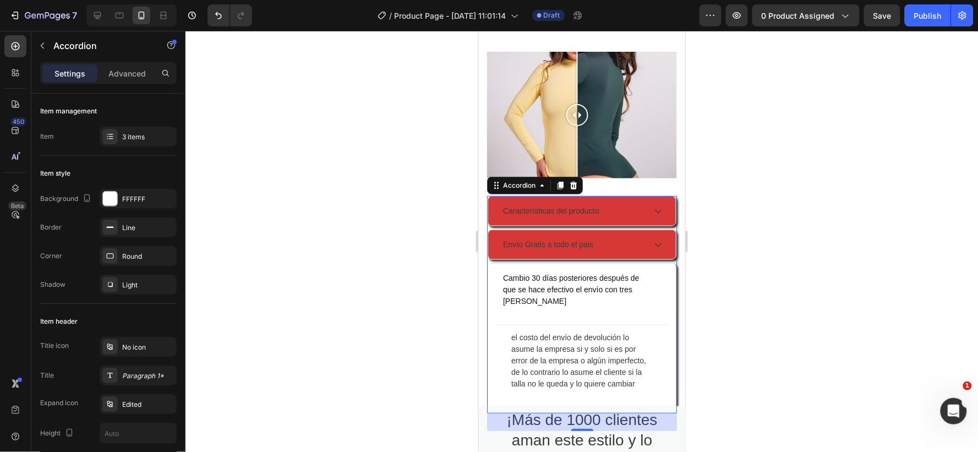
click at [653, 240] on icon at bounding box center [657, 244] width 9 height 9
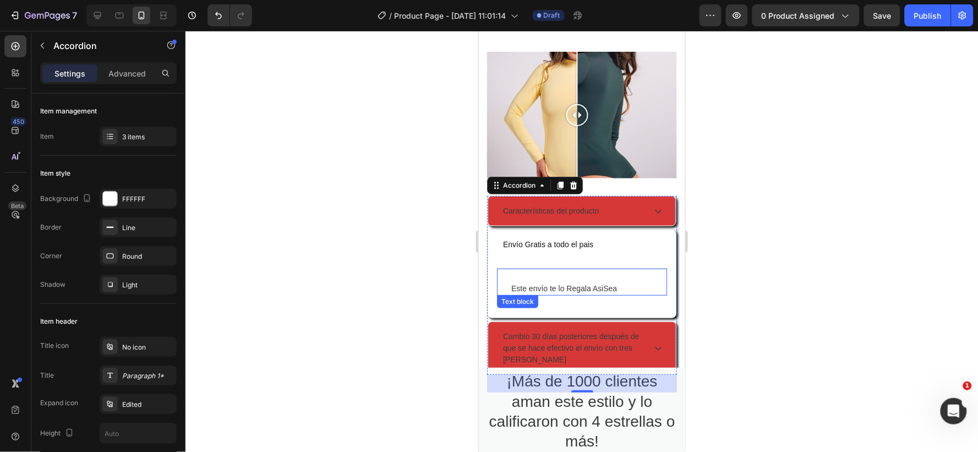
click at [624, 268] on div "Este envío te lo Regala AsiSea Text block" at bounding box center [582, 282] width 170 height 28
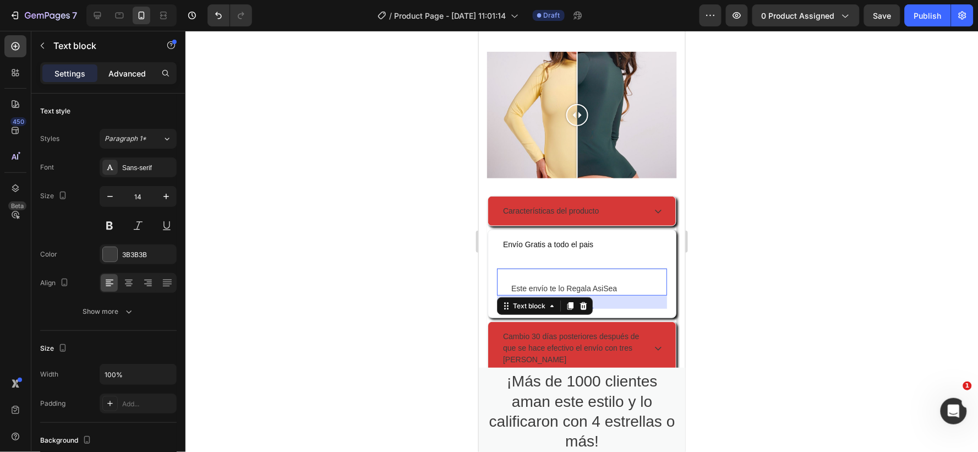
click at [128, 72] on p "Advanced" at bounding box center [126, 74] width 37 height 12
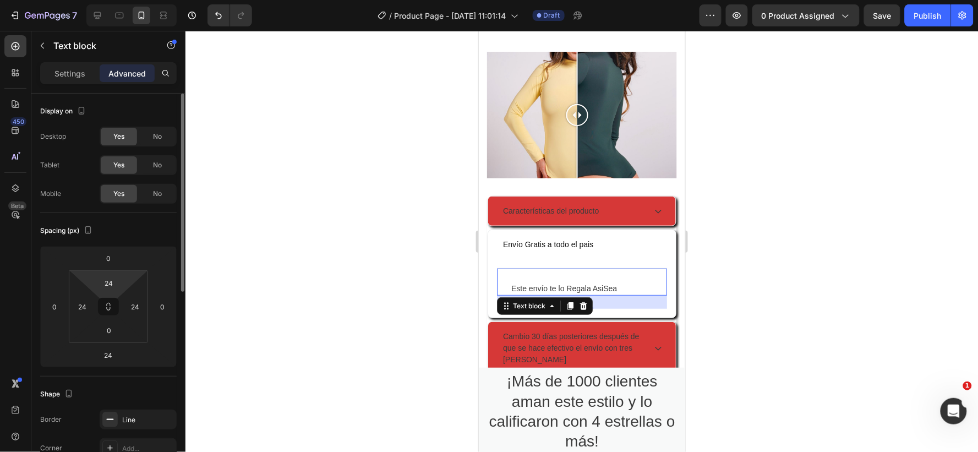
click at [124, 0] on html "7 / Product Page - Aug 17, 11:01:14 Draft Preview 0 product assigned Save Publi…" at bounding box center [489, 0] width 978 height 0
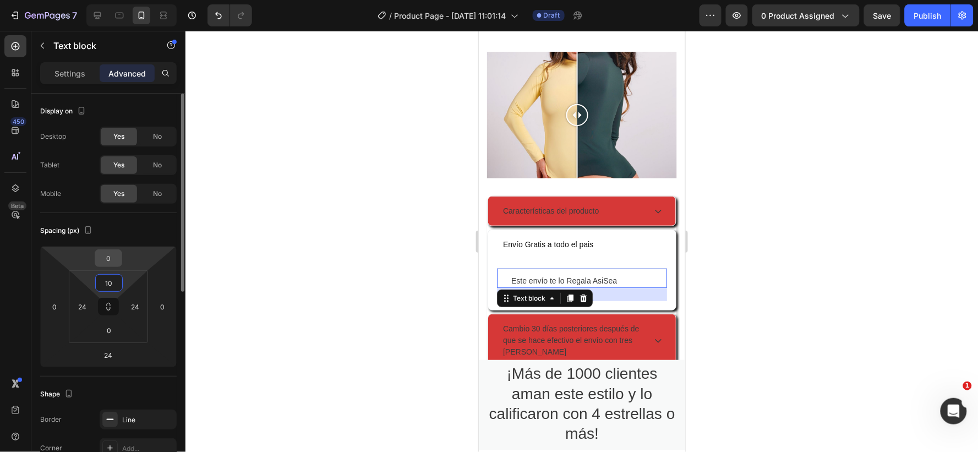
type input "10"
click at [117, 257] on input "0" at bounding box center [108, 258] width 22 height 17
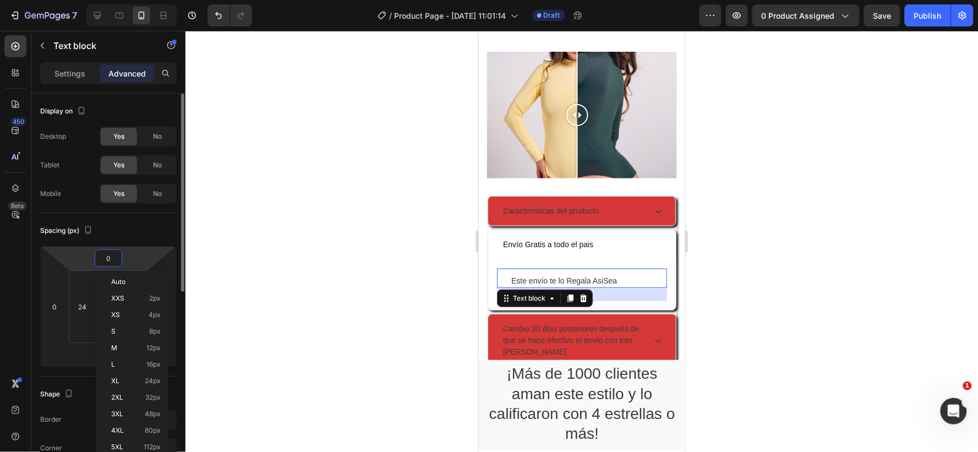
type input "1"
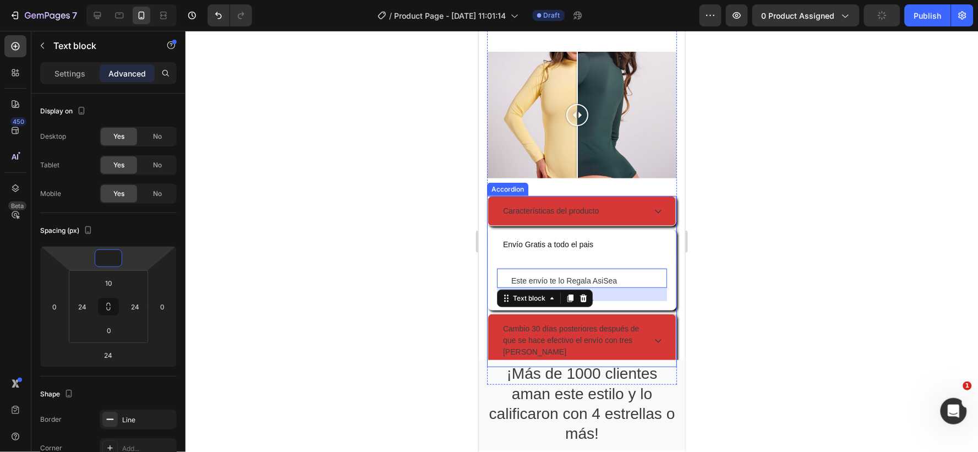
click at [620, 244] on div "Envío Gratis a todo el pais" at bounding box center [573, 244] width 144 height 15
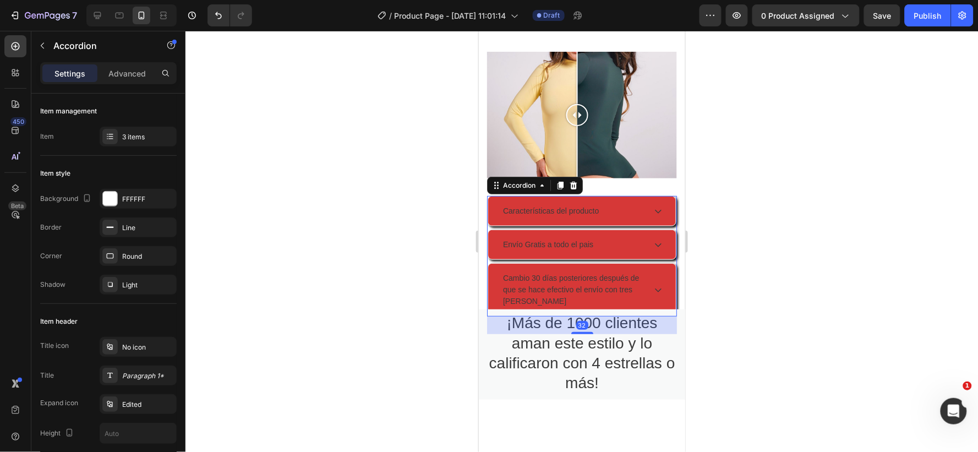
click at [653, 206] on icon at bounding box center [657, 210] width 9 height 9
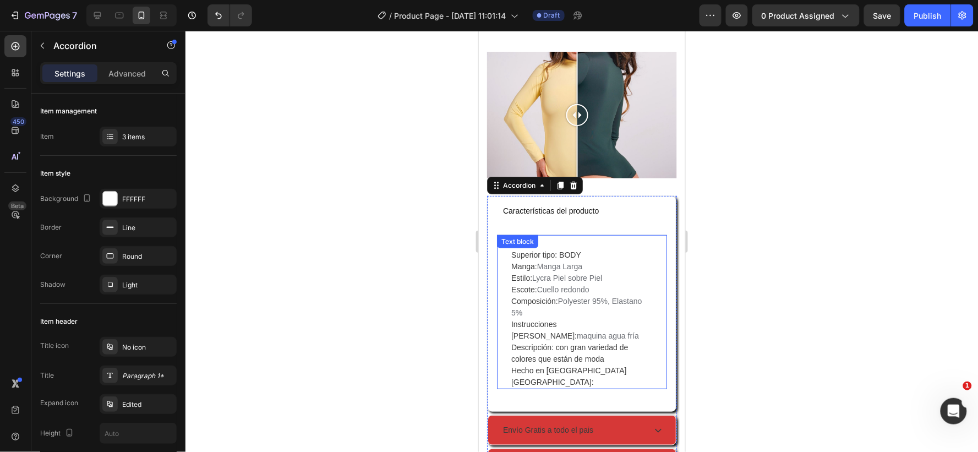
click at [614, 249] on p "Superior tipo: BODY Manga: Manga Larga Estilo: Lycra Piel sobre Piel Escote: Cu…" at bounding box center [581, 318] width 141 height 139
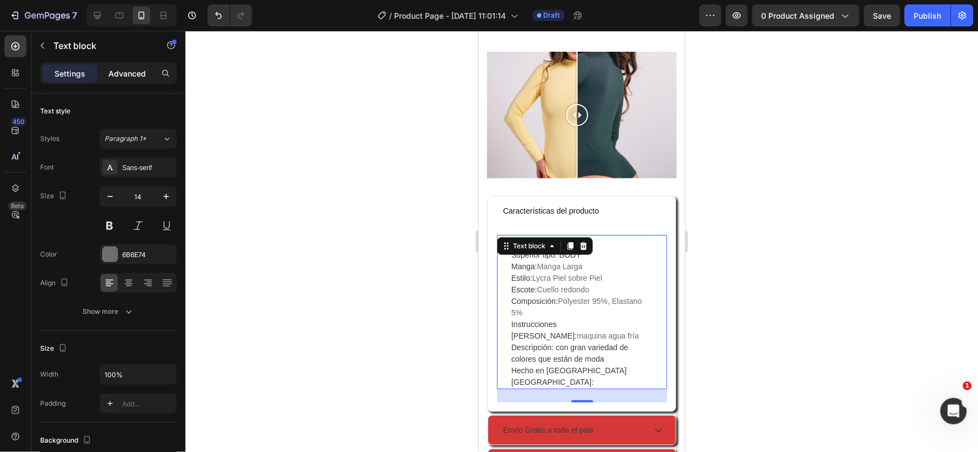
click at [127, 74] on p "Advanced" at bounding box center [126, 74] width 37 height 12
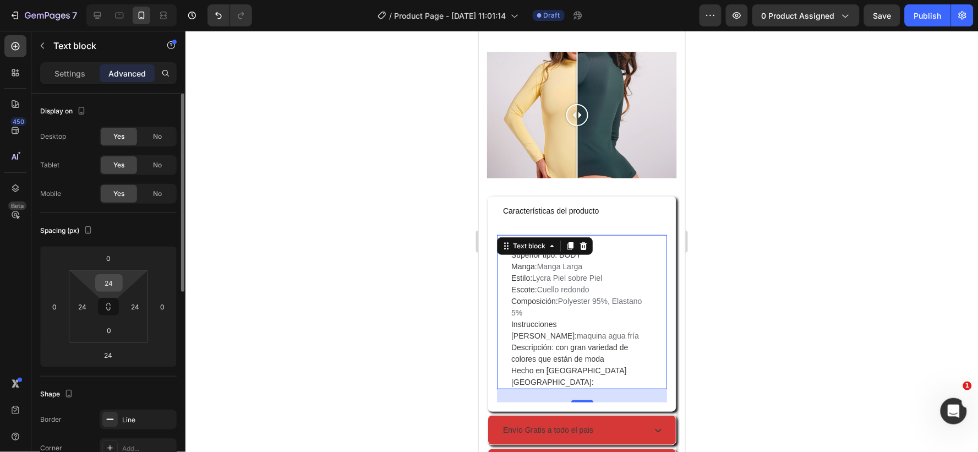
click at [121, 276] on div "24" at bounding box center [109, 283] width 28 height 18
click at [119, 279] on input "24" at bounding box center [109, 283] width 22 height 17
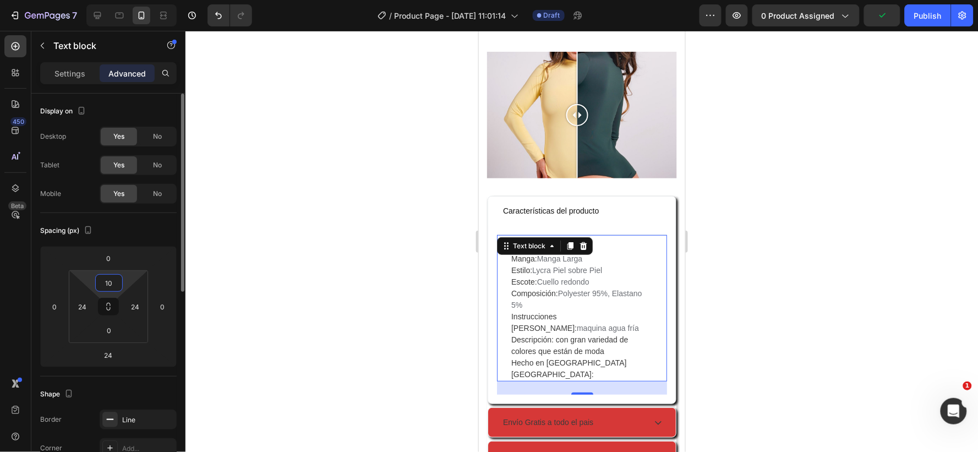
type input "1"
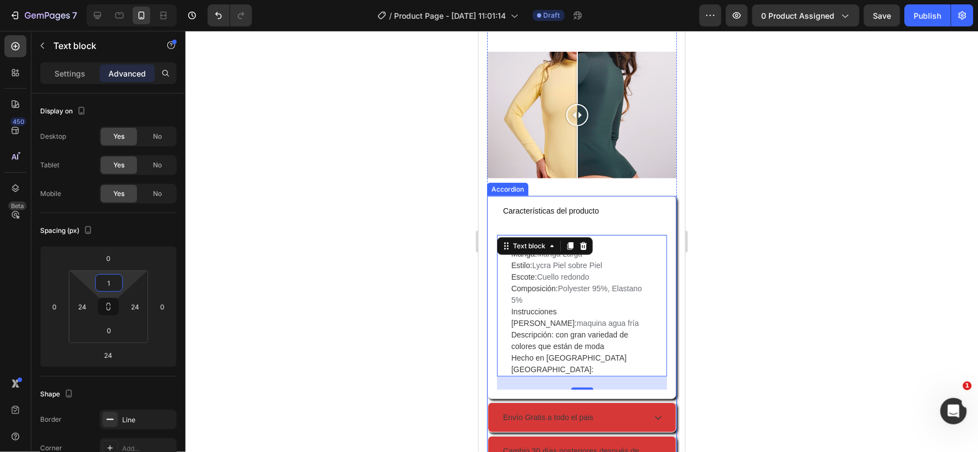
click at [639, 211] on div "Características del producto" at bounding box center [582, 210] width 188 height 29
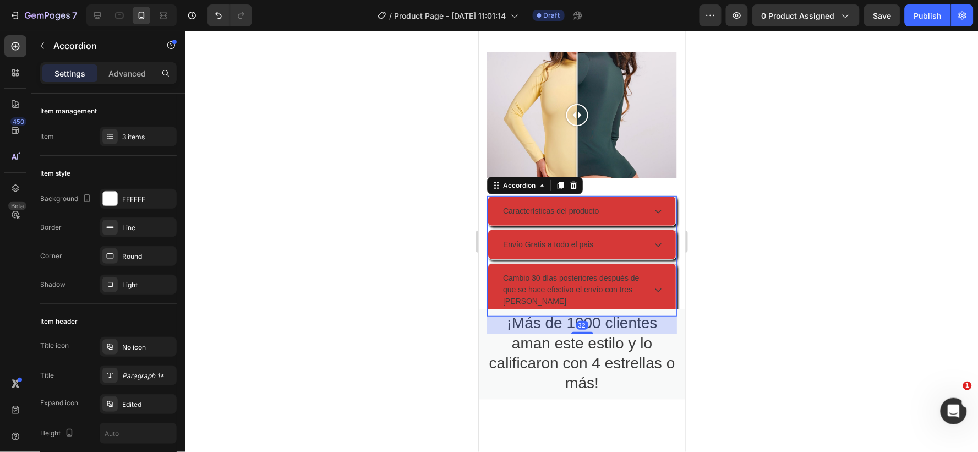
click at [653, 206] on icon at bounding box center [657, 210] width 9 height 9
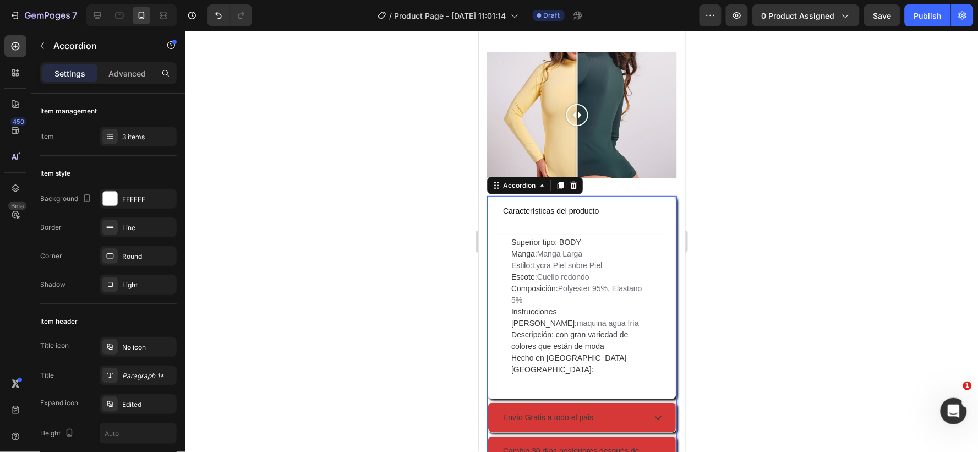
click at [653, 413] on icon at bounding box center [657, 417] width 9 height 9
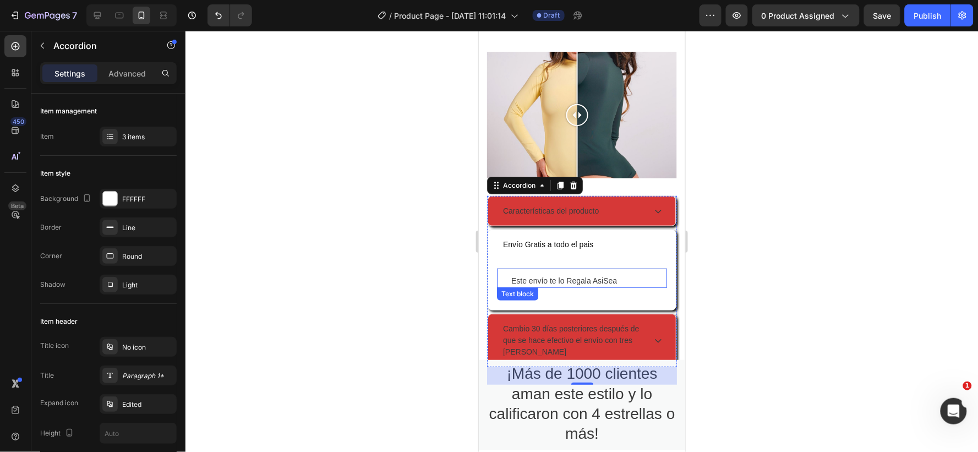
click at [636, 275] on p "Este envío te lo Regala AsiSea" at bounding box center [581, 281] width 141 height 12
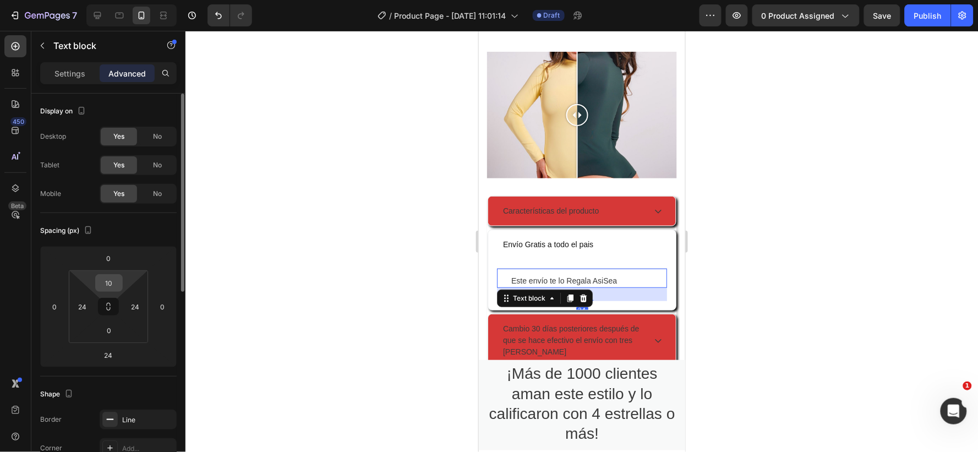
click at [114, 277] on input "10" at bounding box center [109, 283] width 22 height 17
type input "1"
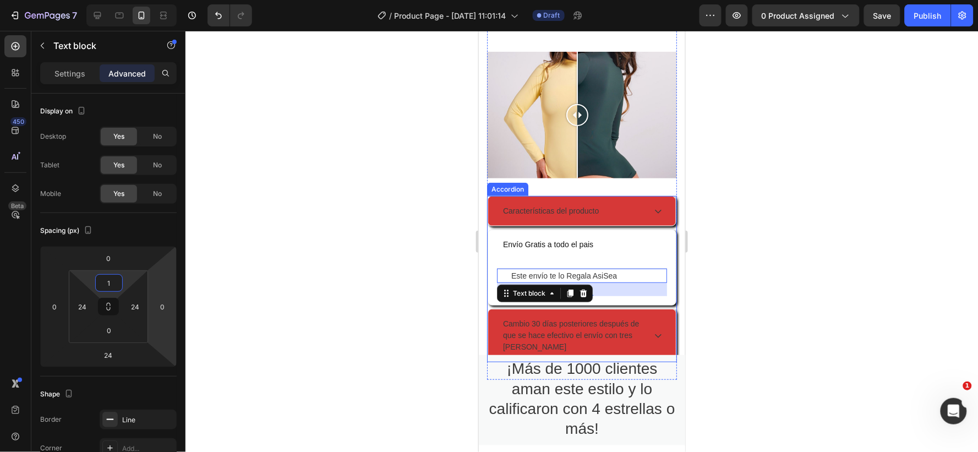
click at [653, 331] on icon at bounding box center [657, 335] width 9 height 9
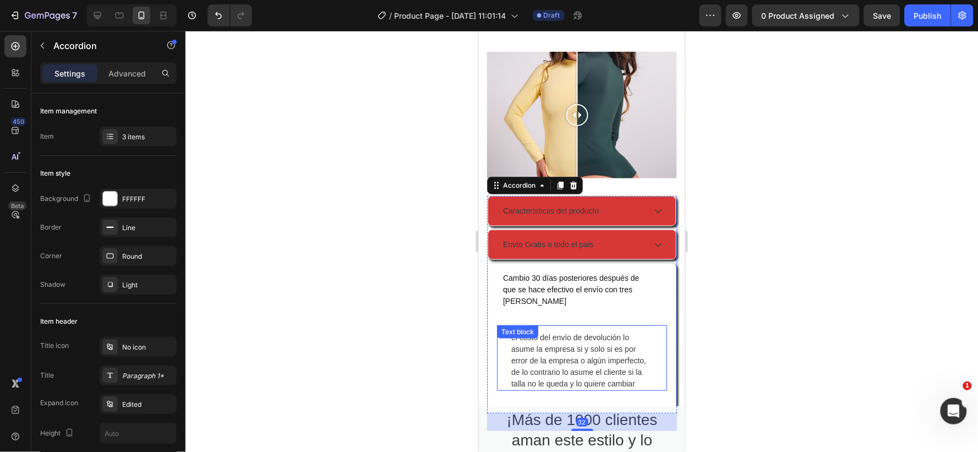
click at [641, 334] on p "el costo del envío de devolución lo asume la empresa si y solo si es por error …" at bounding box center [581, 360] width 141 height 58
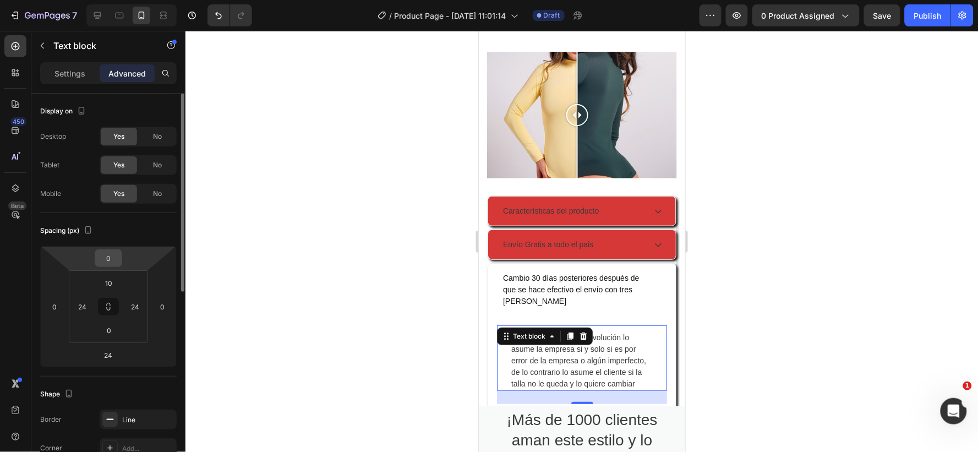
click at [110, 259] on input "0" at bounding box center [108, 258] width 22 height 17
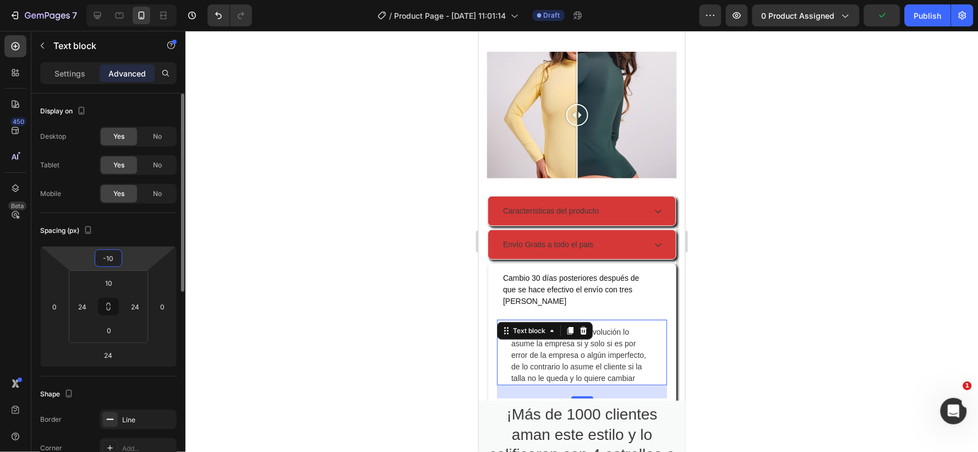
type input "-1"
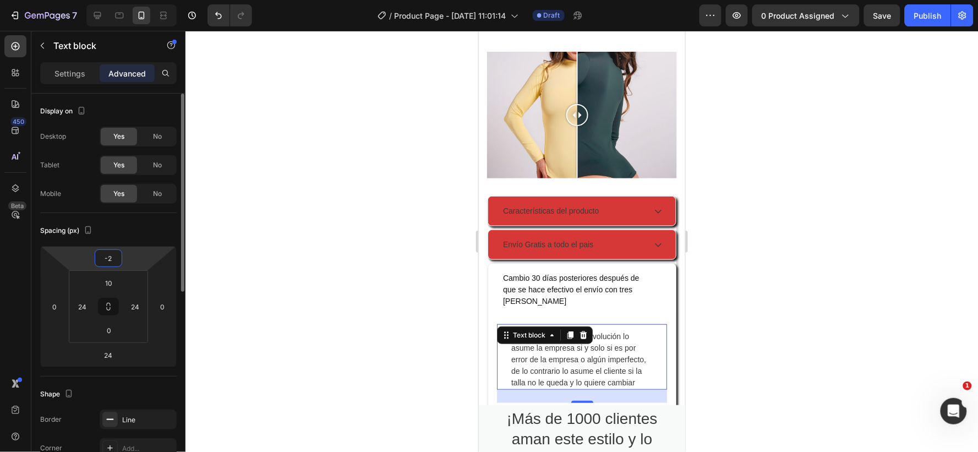
type input "-20"
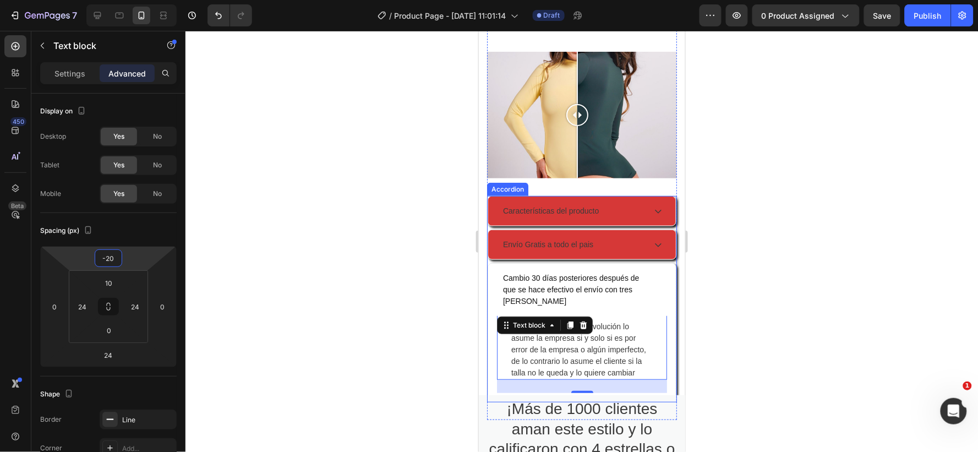
click at [654, 289] on div "Cambio 30 días posteriores después de que se hace efectivo el envío con tres [P…" at bounding box center [582, 289] width 188 height 52
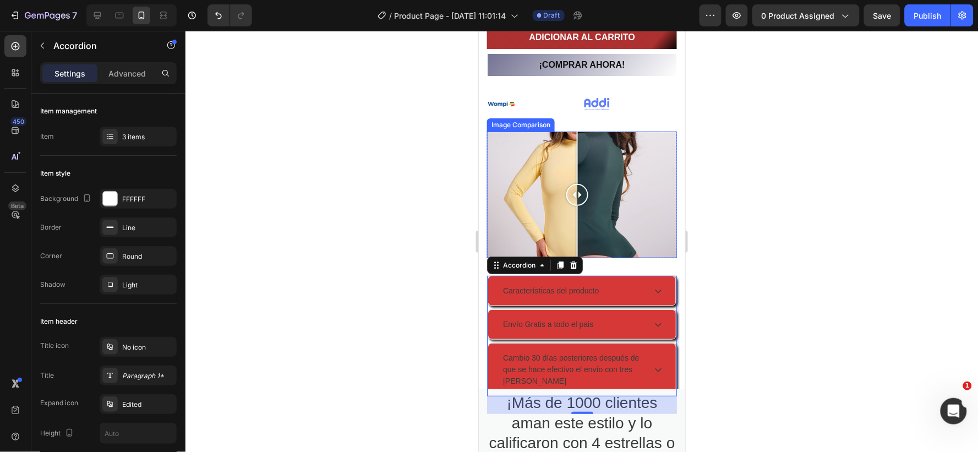
scroll to position [1234, 0]
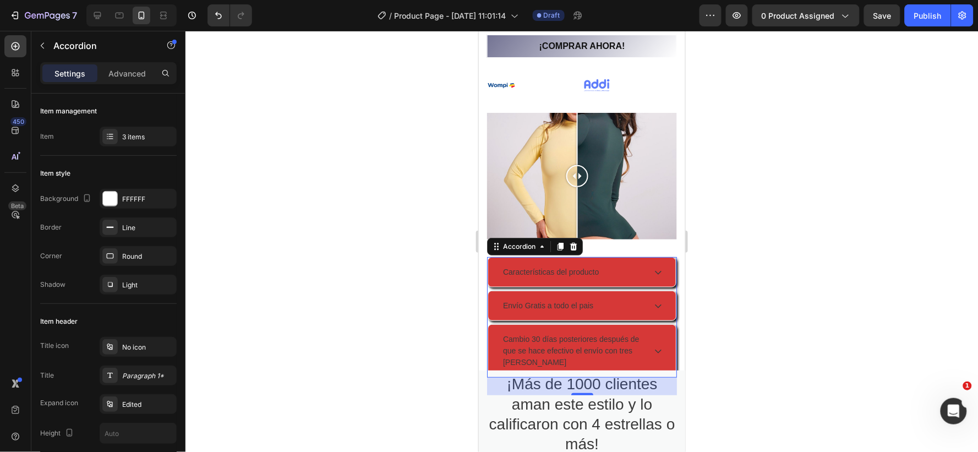
click at [653, 268] on icon at bounding box center [657, 272] width 9 height 9
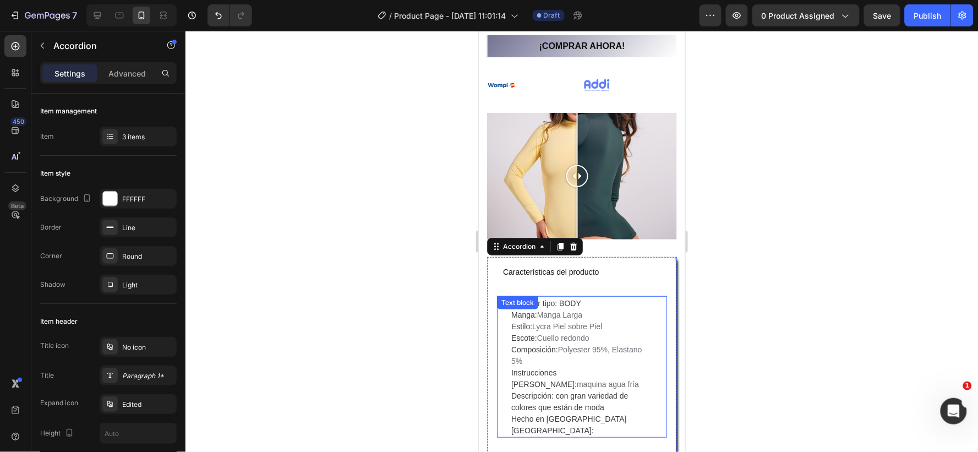
click at [627, 325] on p "Superior tipo: BODY Manga: Manga Larga Estilo: Lycra Piel sobre Piel Escote: Cu…" at bounding box center [581, 366] width 141 height 139
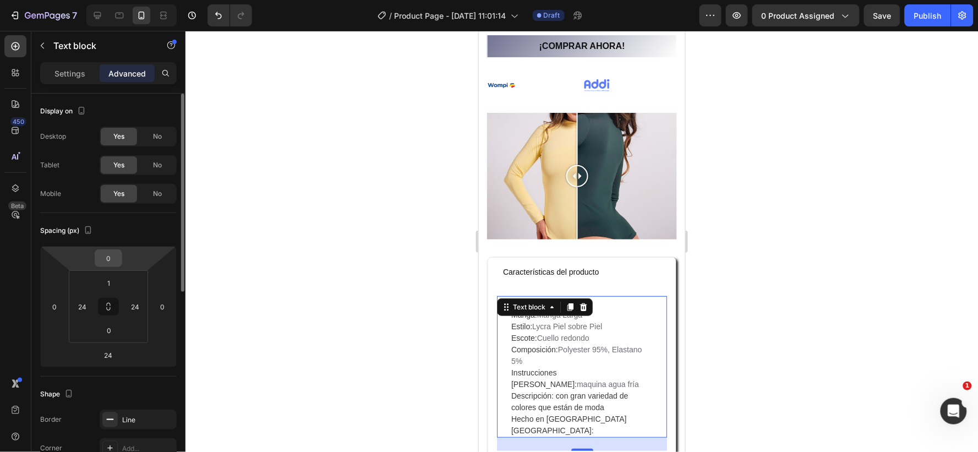
click at [116, 259] on input "0" at bounding box center [108, 258] width 22 height 17
type input "-20"
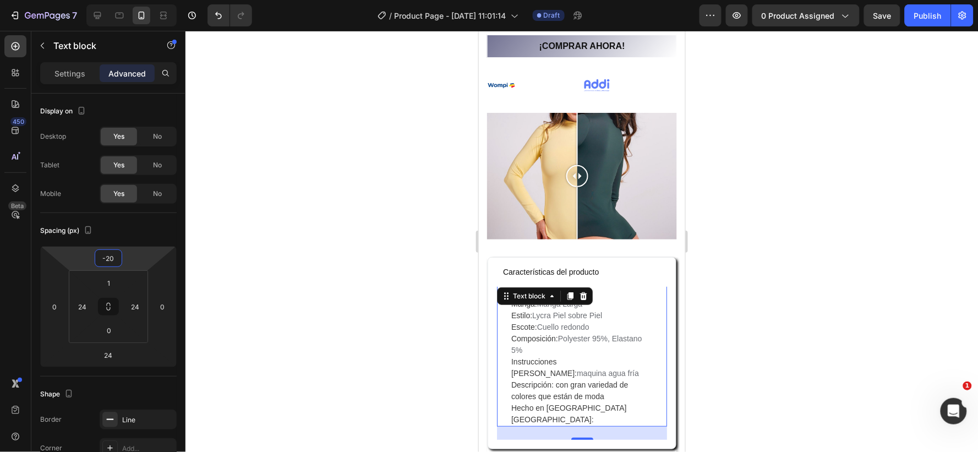
click at [795, 336] on div at bounding box center [582, 241] width 793 height 421
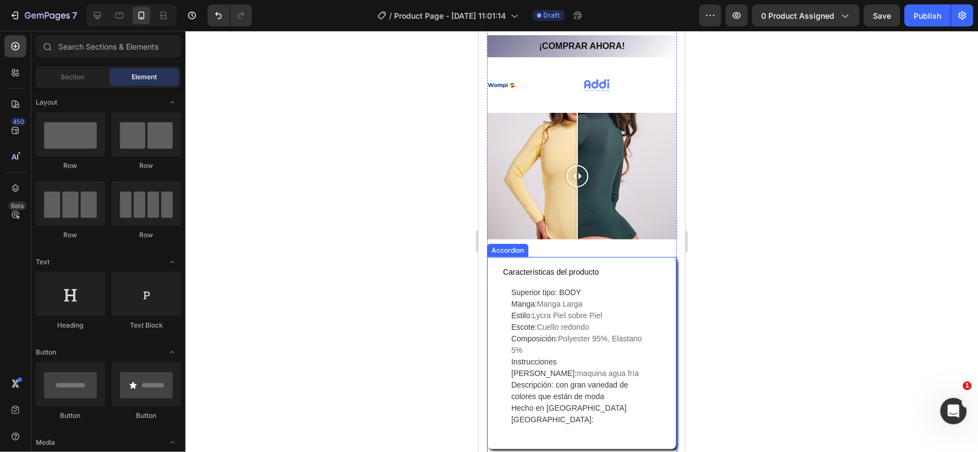
click at [626, 264] on div "Características del producto" at bounding box center [573, 271] width 144 height 15
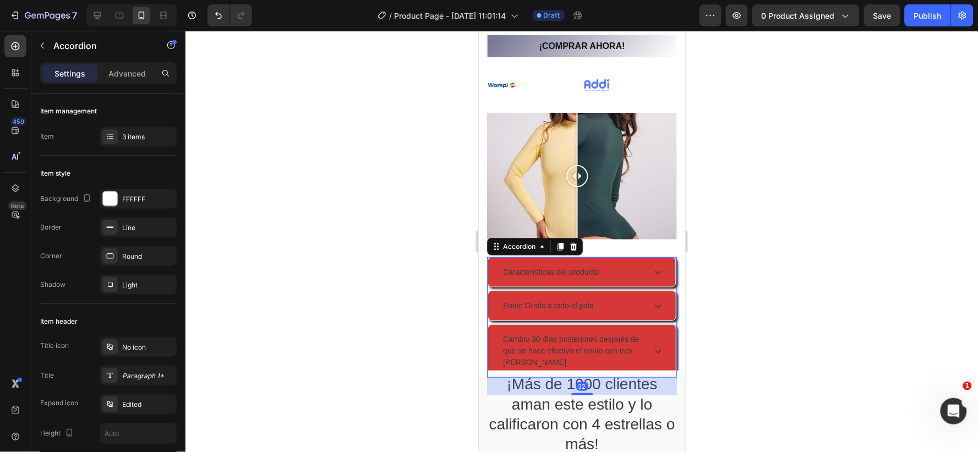
click at [653, 268] on icon at bounding box center [657, 272] width 9 height 9
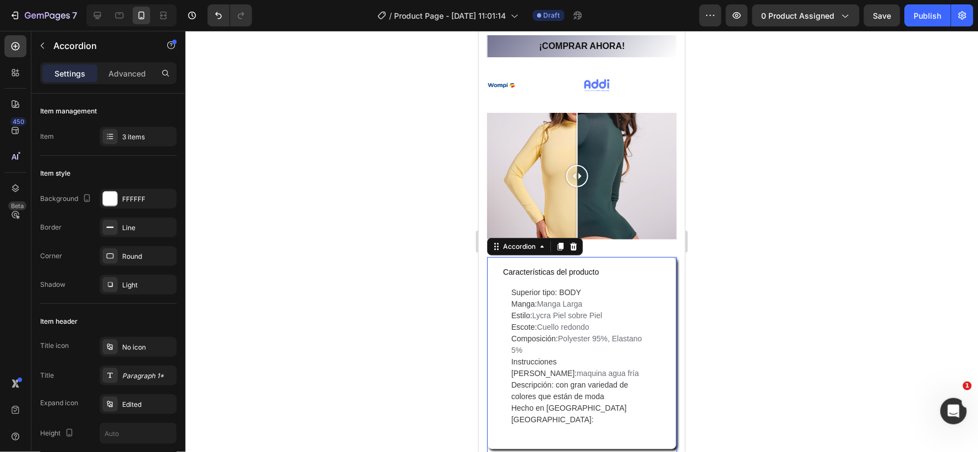
click at [653, 268] on icon at bounding box center [657, 272] width 9 height 9
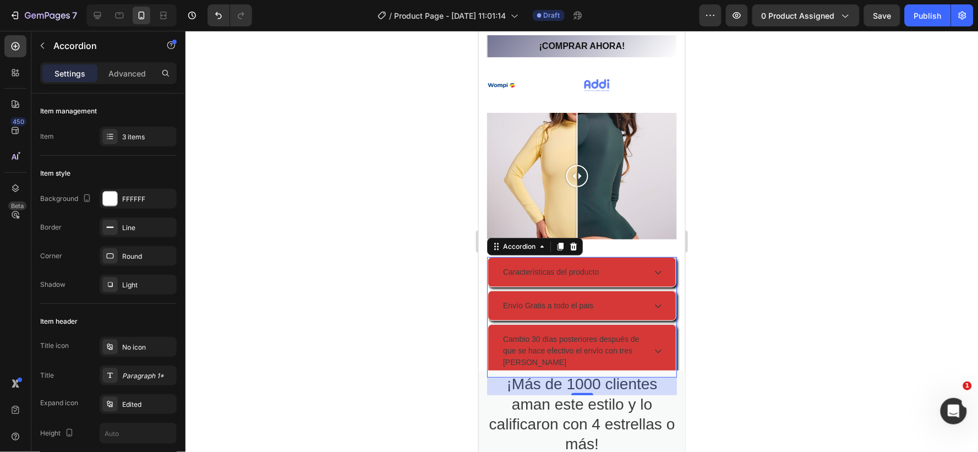
click at [653, 268] on icon at bounding box center [657, 272] width 9 height 9
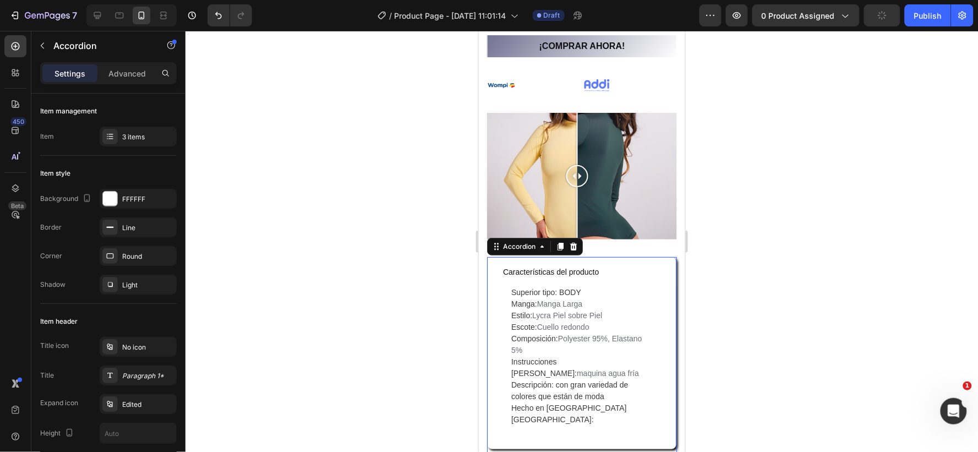
click at [744, 277] on div at bounding box center [582, 241] width 793 height 421
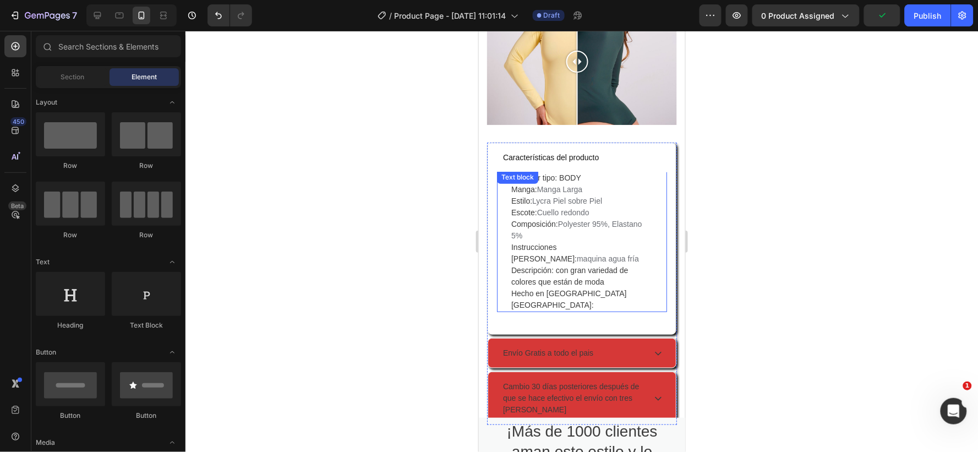
scroll to position [1356, 0]
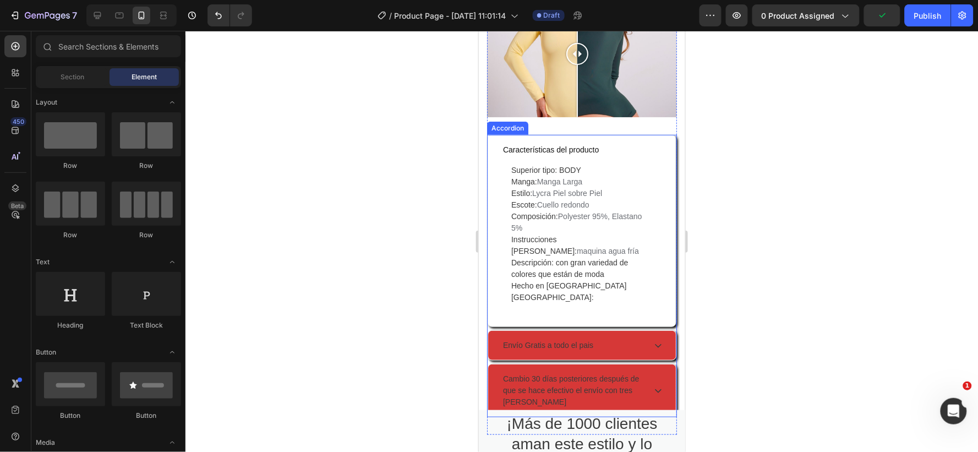
click at [653, 341] on icon at bounding box center [657, 345] width 9 height 9
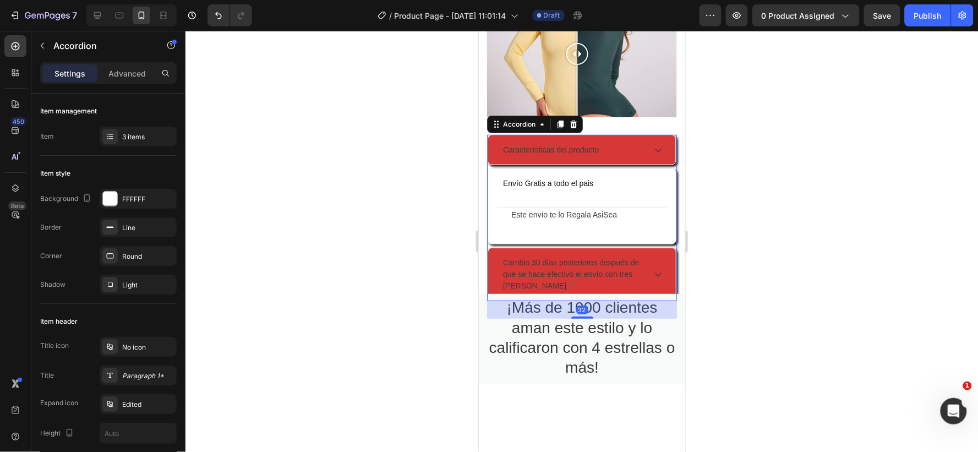
click at [632, 220] on div "Este envío te lo Regala AsiSea Text block" at bounding box center [582, 220] width 170 height 28
click at [632, 209] on p "Este envío te lo Regala AsiSea" at bounding box center [581, 215] width 141 height 12
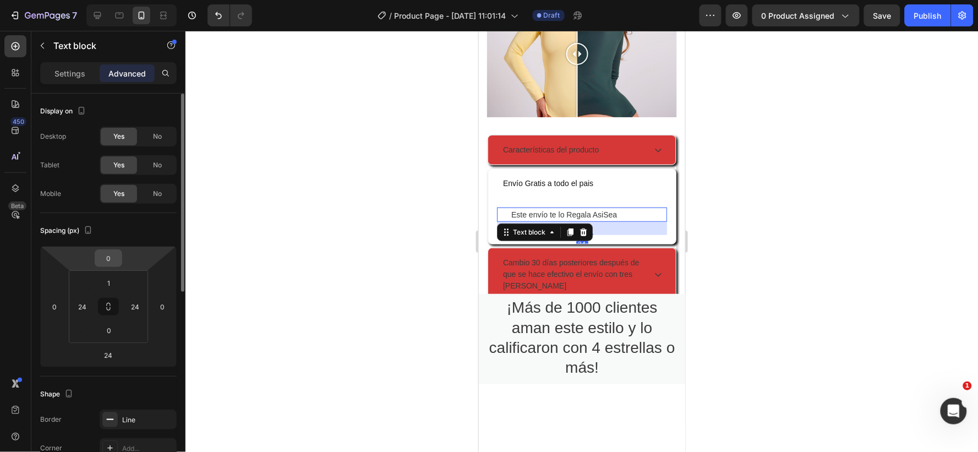
click at [111, 257] on input "0" at bounding box center [108, 258] width 22 height 17
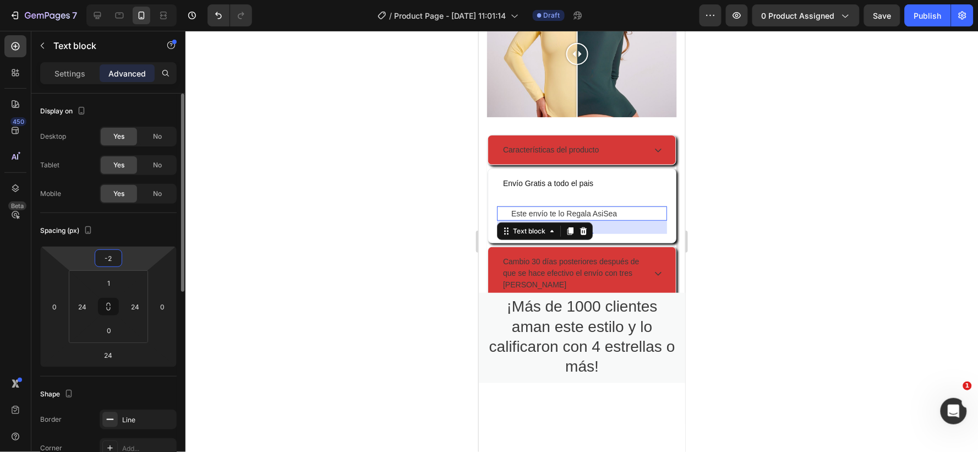
type input "-20"
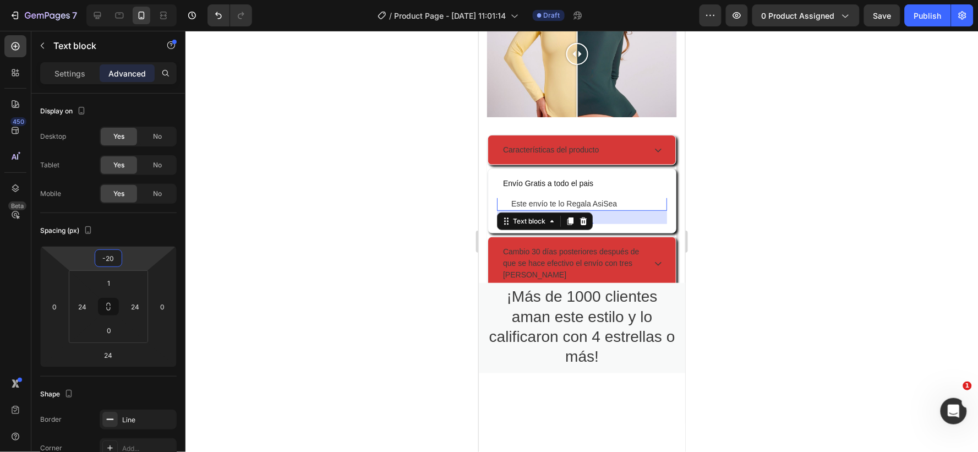
click at [751, 206] on div at bounding box center [582, 241] width 793 height 421
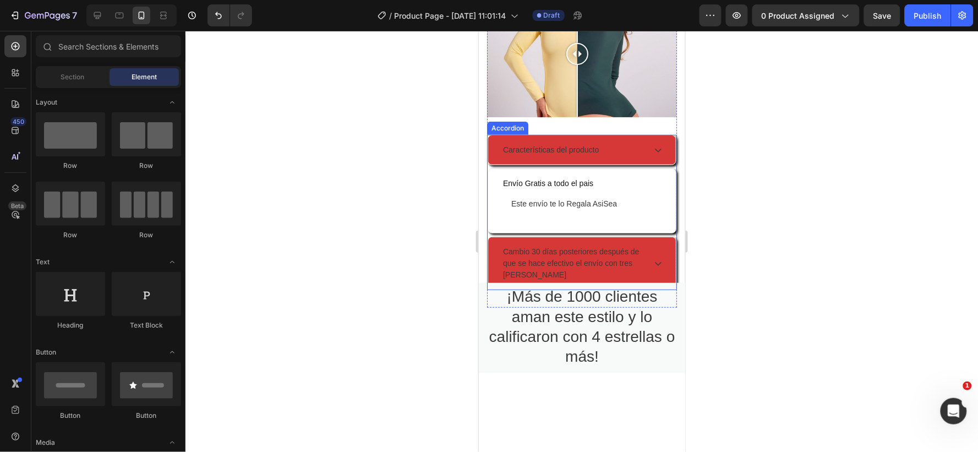
click at [653, 259] on icon at bounding box center [657, 263] width 9 height 9
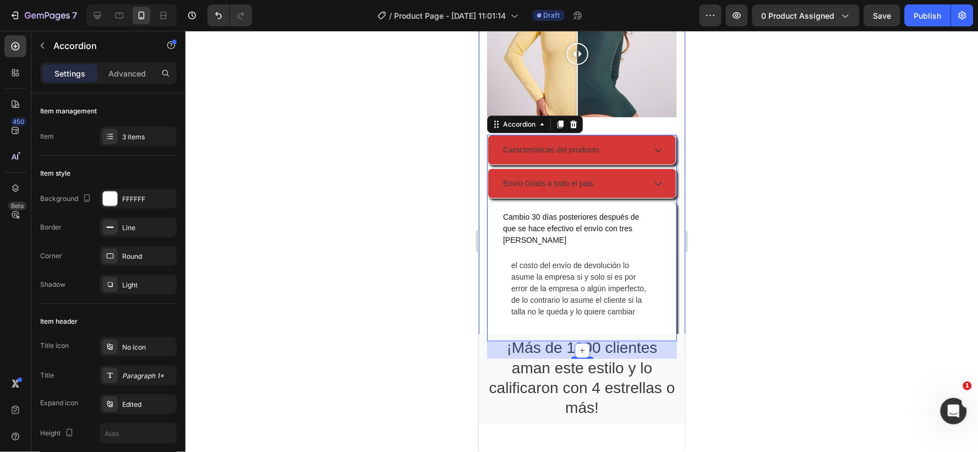
click at [770, 246] on div at bounding box center [582, 241] width 793 height 421
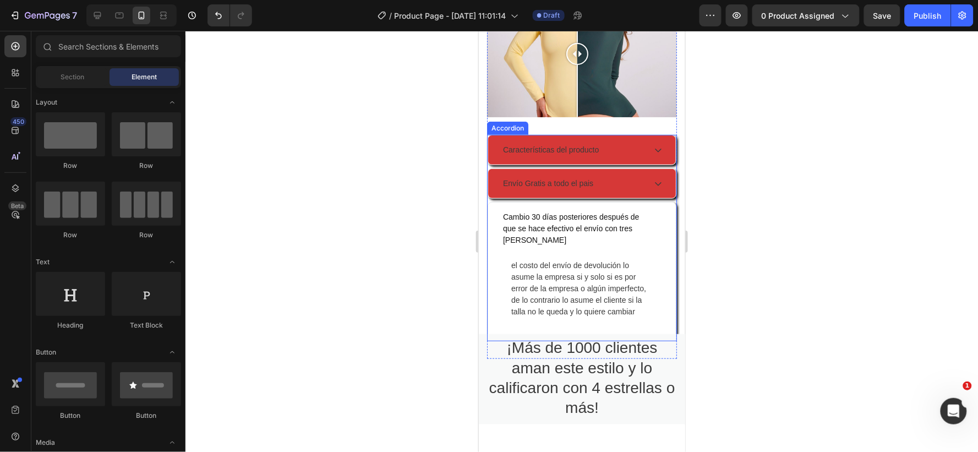
click at [656, 211] on div "Cambio 30 días posteriores después de que se hace efectivo el envío con tres [P…" at bounding box center [582, 228] width 188 height 52
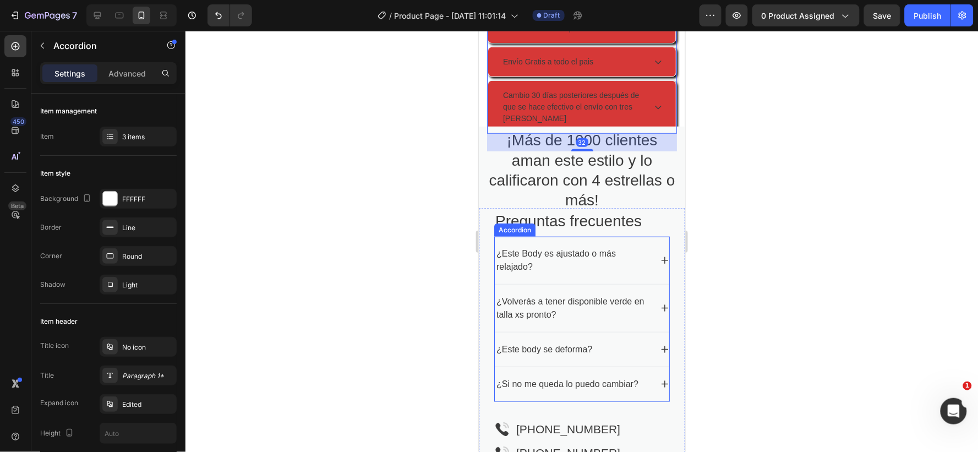
scroll to position [1479, 0]
click at [660, 255] on icon at bounding box center [664, 259] width 9 height 9
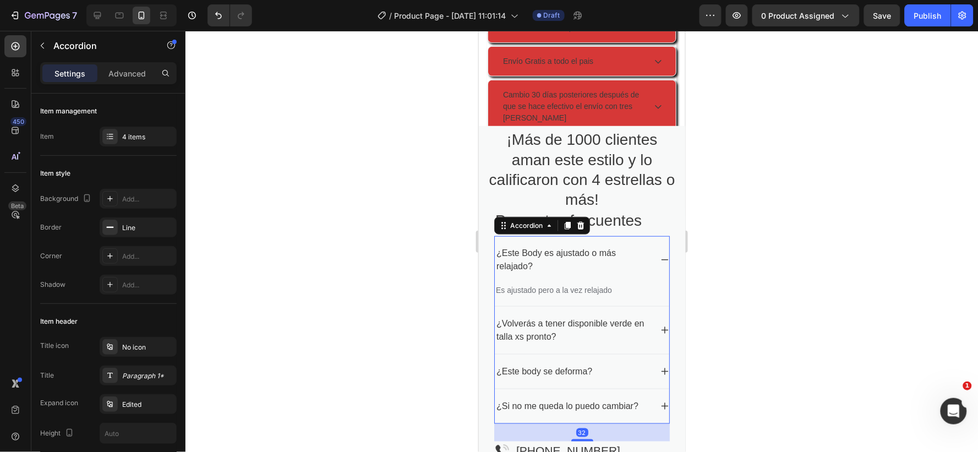
click at [661, 259] on icon at bounding box center [664, 259] width 7 height 1
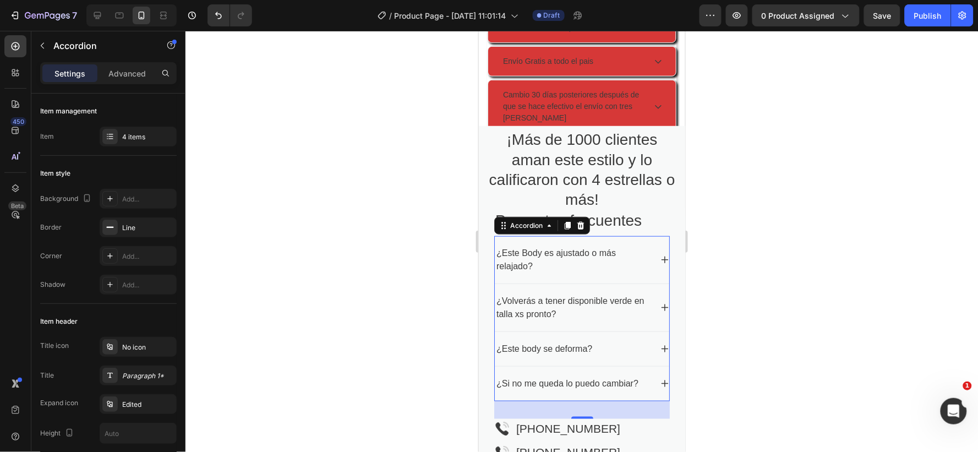
click at [661, 304] on icon at bounding box center [664, 307] width 7 height 7
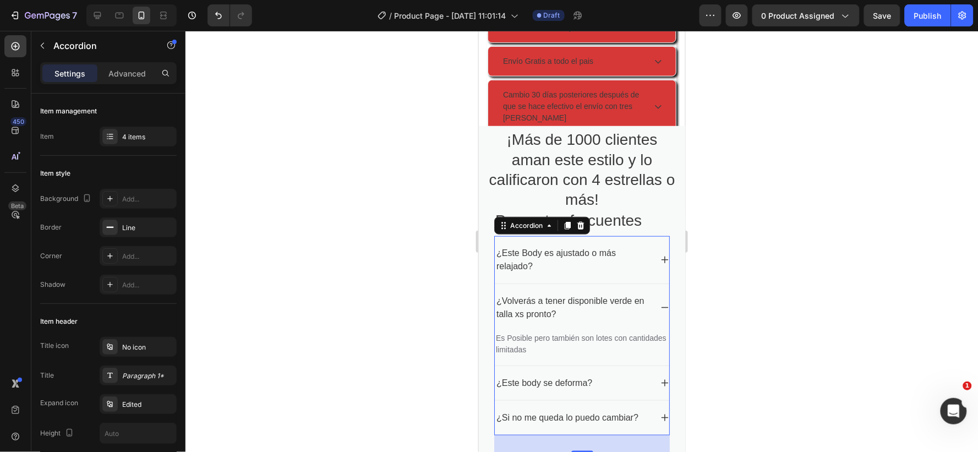
click at [660, 303] on icon at bounding box center [664, 307] width 9 height 9
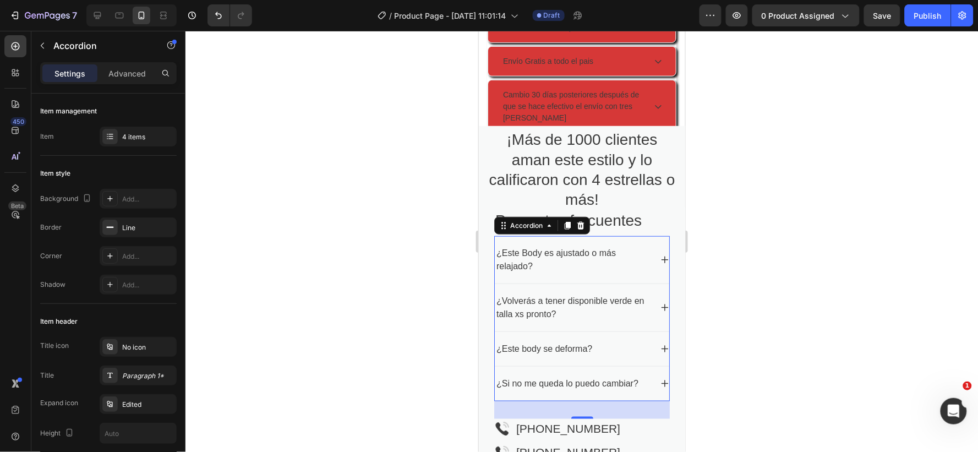
click at [660, 344] on icon at bounding box center [664, 348] width 9 height 9
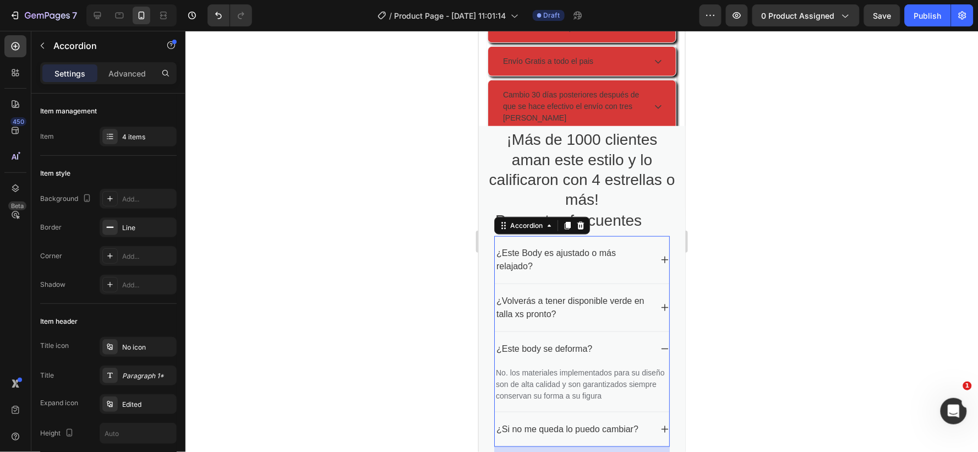
click at [660, 344] on icon at bounding box center [664, 348] width 9 height 9
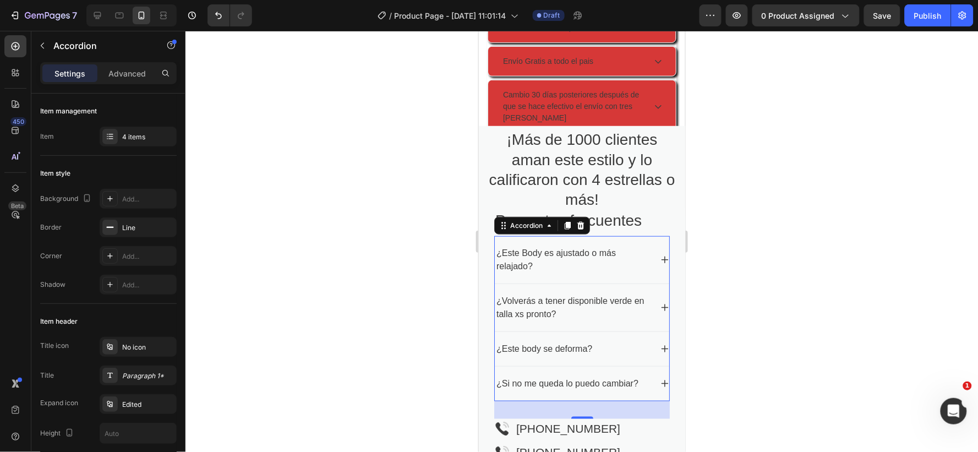
click at [660, 379] on icon at bounding box center [664, 383] width 9 height 9
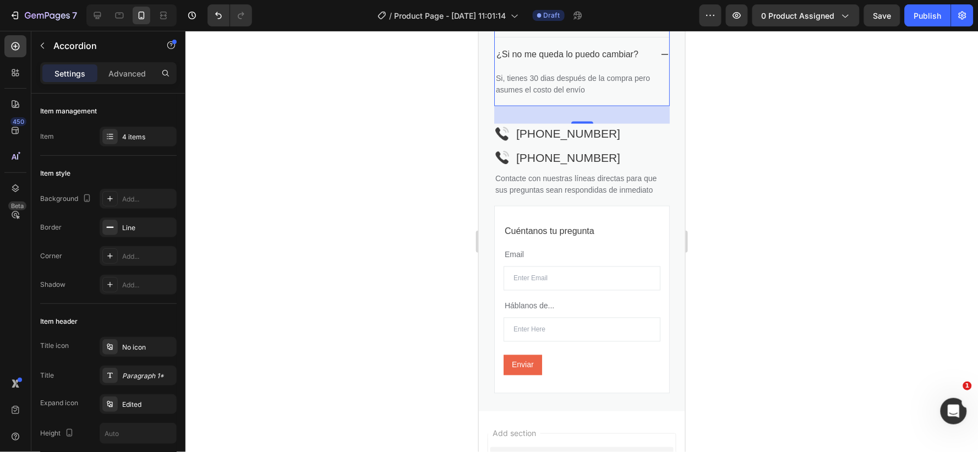
scroll to position [998, 0]
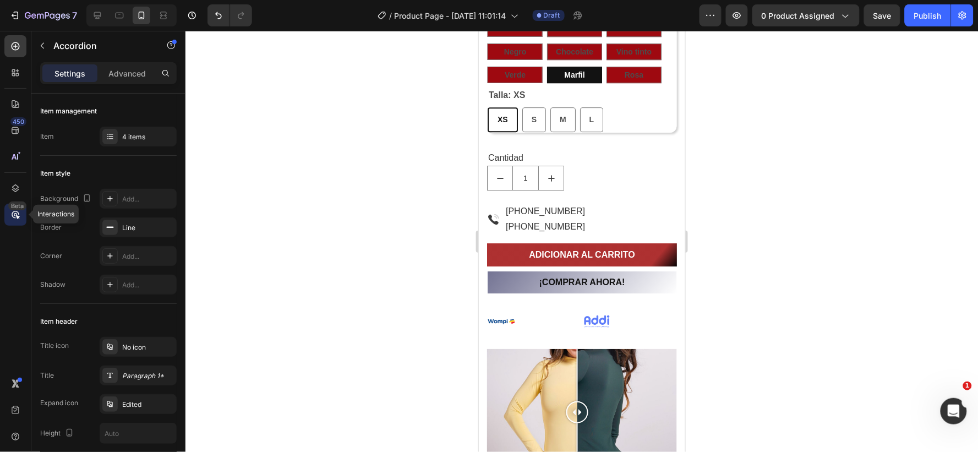
click at [14, 213] on icon at bounding box center [15, 214] width 3 height 3
radio input "false"
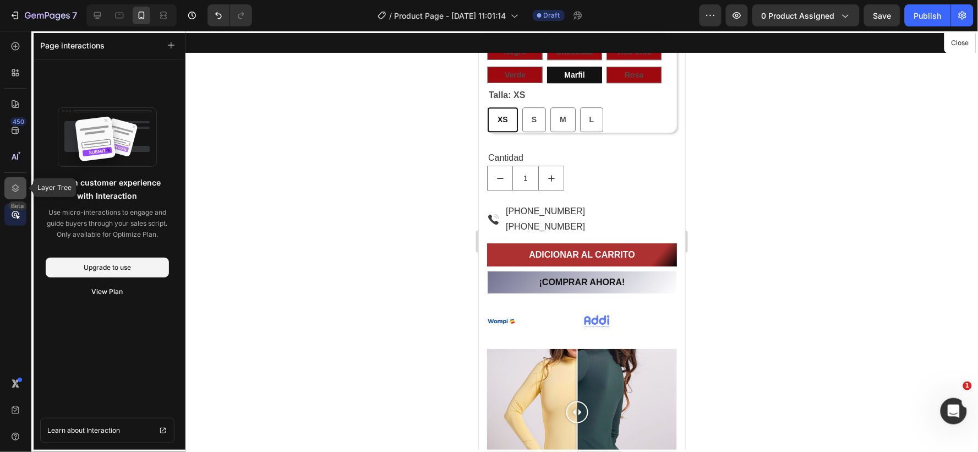
click at [12, 188] on icon at bounding box center [15, 188] width 11 height 11
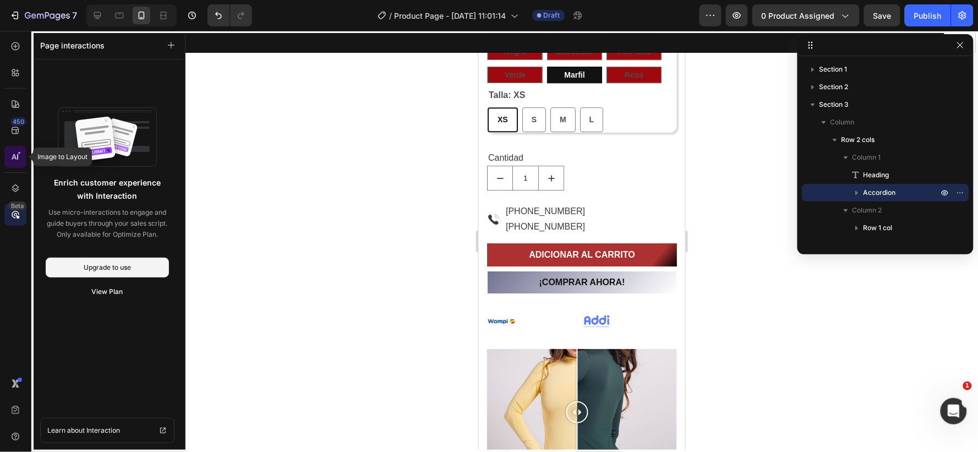
click at [9, 154] on div at bounding box center [15, 157] width 22 height 22
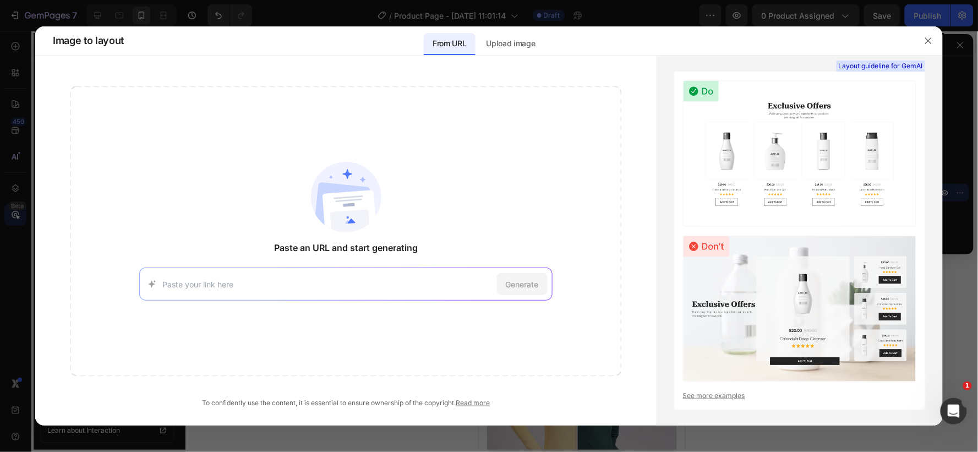
click at [12, 129] on div at bounding box center [489, 226] width 978 height 452
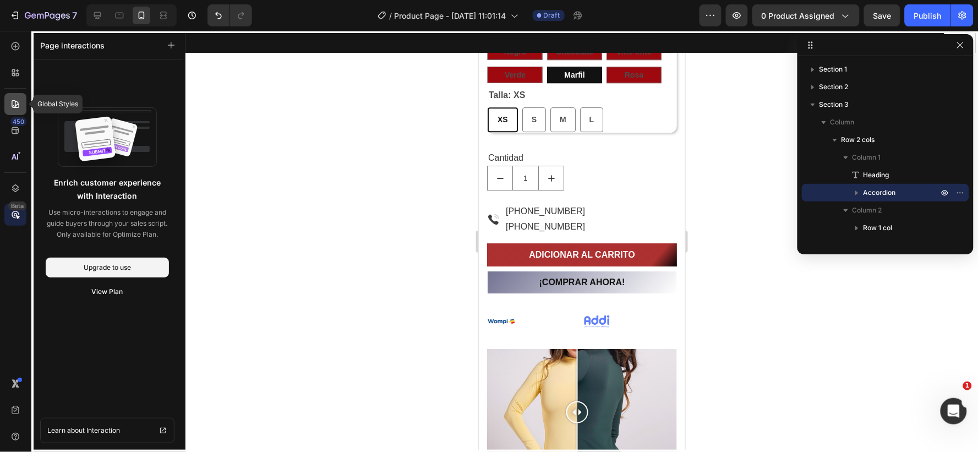
click at [13, 101] on icon at bounding box center [15, 104] width 11 height 11
radio input "false"
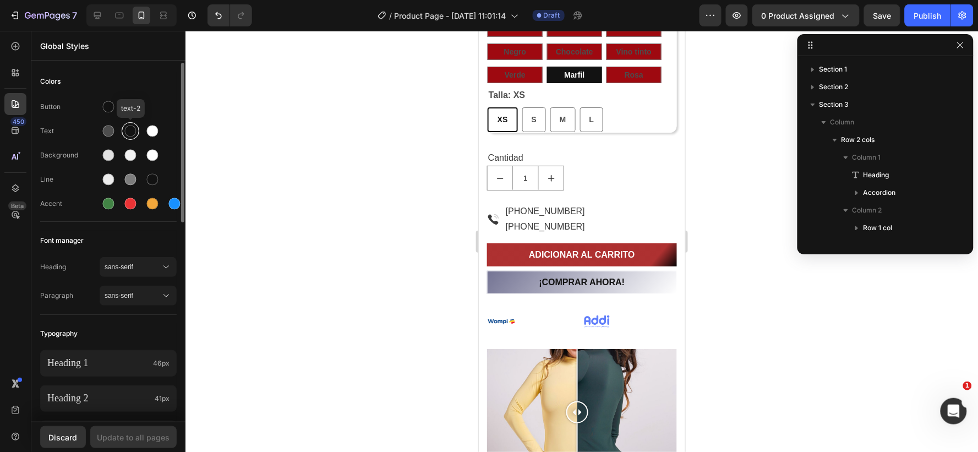
click at [128, 128] on div at bounding box center [131, 132] width 12 height 12
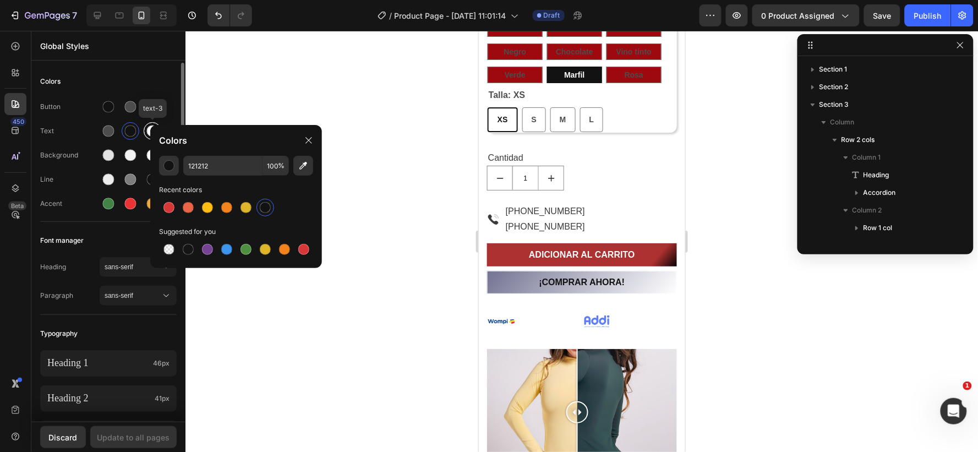
click at [146, 129] on div at bounding box center [152, 130] width 13 height 13
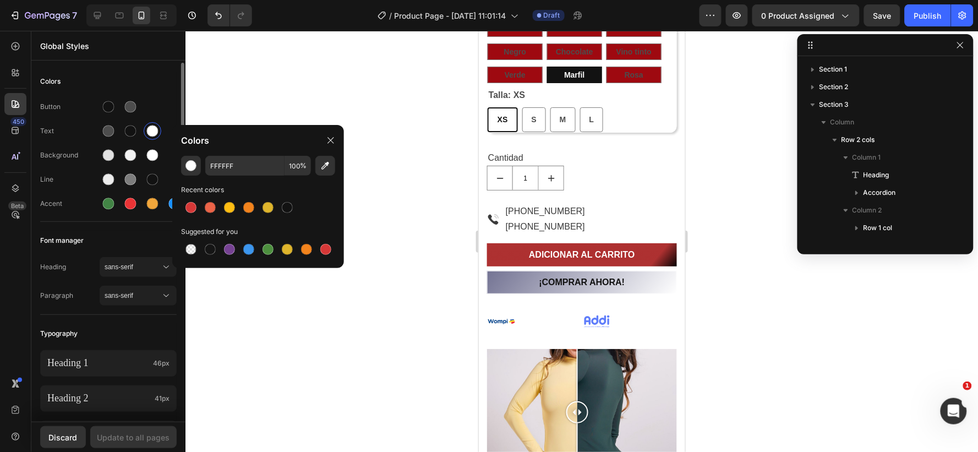
click at [52, 80] on span "Colors" at bounding box center [50, 81] width 20 height 13
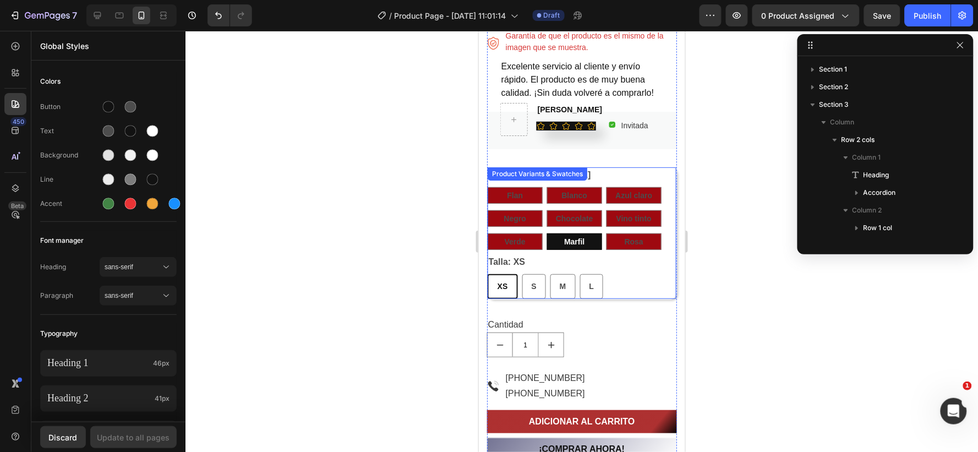
scroll to position [815, 0]
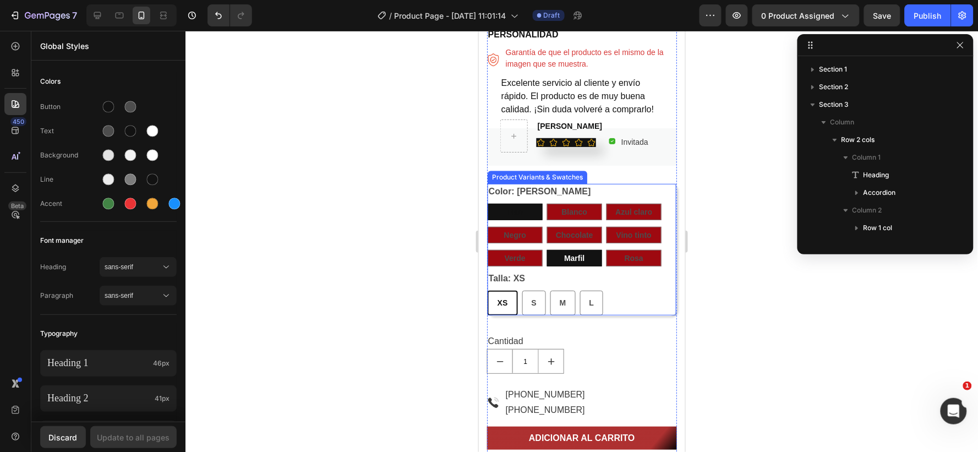
click at [507, 209] on span "Flan" at bounding box center [515, 211] width 16 height 9
click at [487, 203] on input "Flan Flan Flan" at bounding box center [487, 203] width 1 height 1
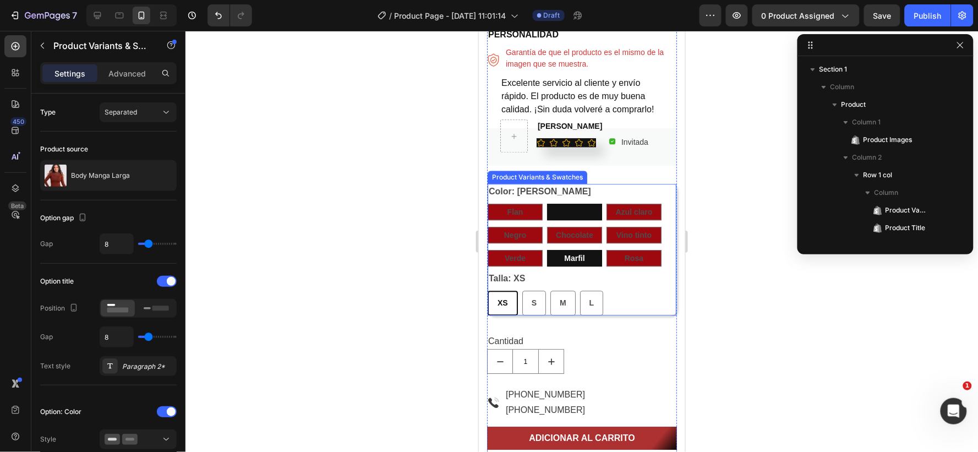
radio input "true"
radio input "false"
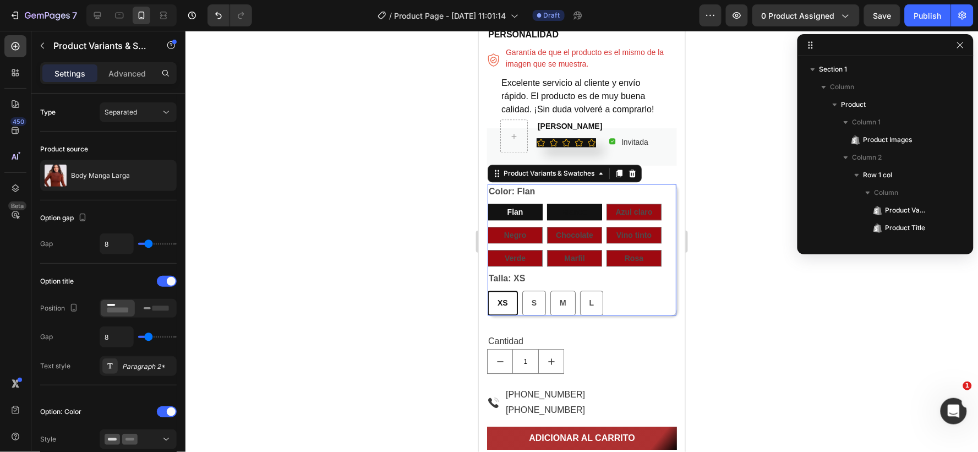
scroll to position [190, 0]
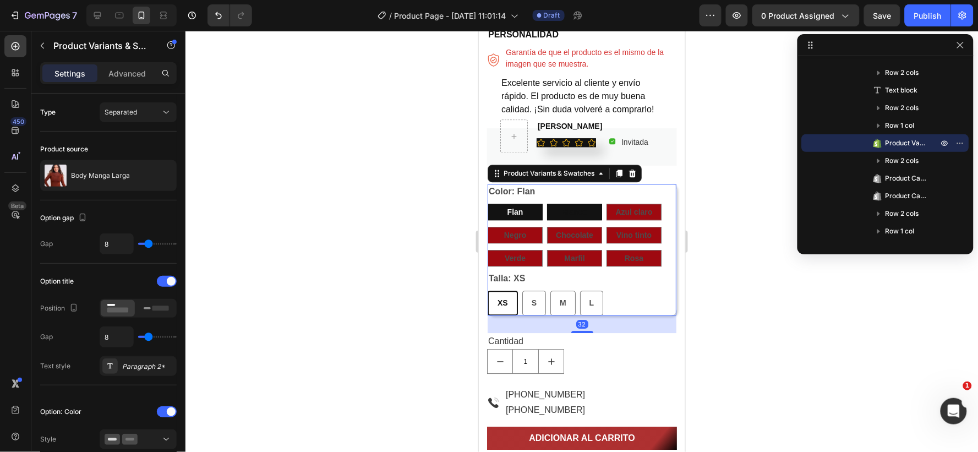
click at [579, 209] on span "Blanco" at bounding box center [574, 211] width 26 height 9
click at [547, 203] on input "Blanco Blanco Blanco" at bounding box center [546, 203] width 1 height 1
radio input "false"
radio input "true"
radio input "false"
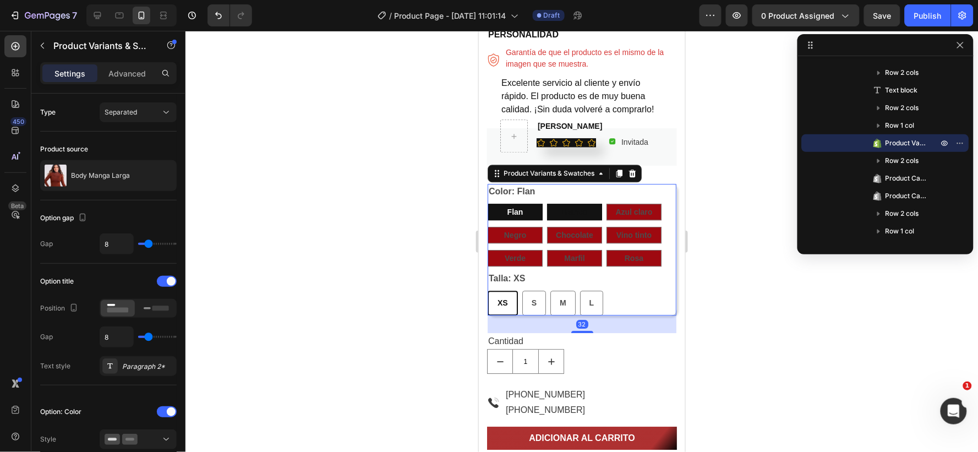
radio input "false"
drag, startPoint x: 628, startPoint y: 211, endPoint x: 711, endPoint y: 282, distance: 109.7
click at [628, 211] on span "Azul claro" at bounding box center [633, 211] width 37 height 9
click at [606, 203] on input "Azul claro Azul claro Azul claro" at bounding box center [606, 203] width 1 height 1
radio input "false"
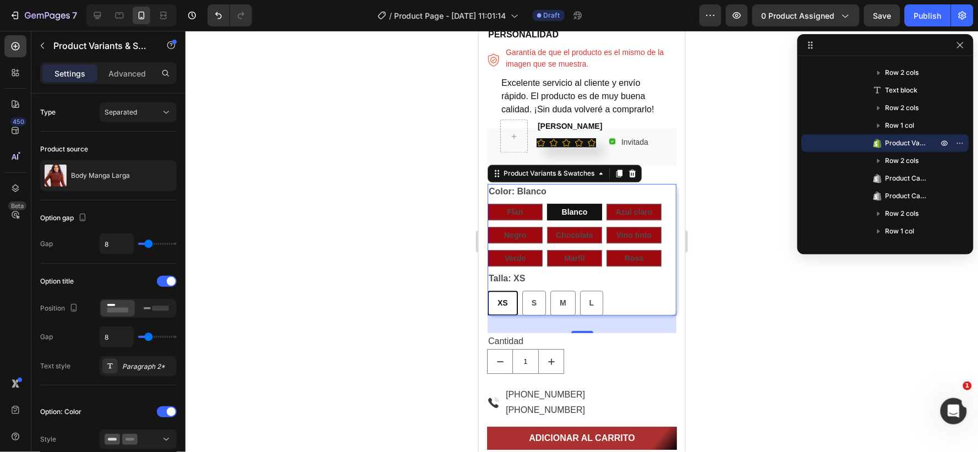
radio input "true"
radio input "false"
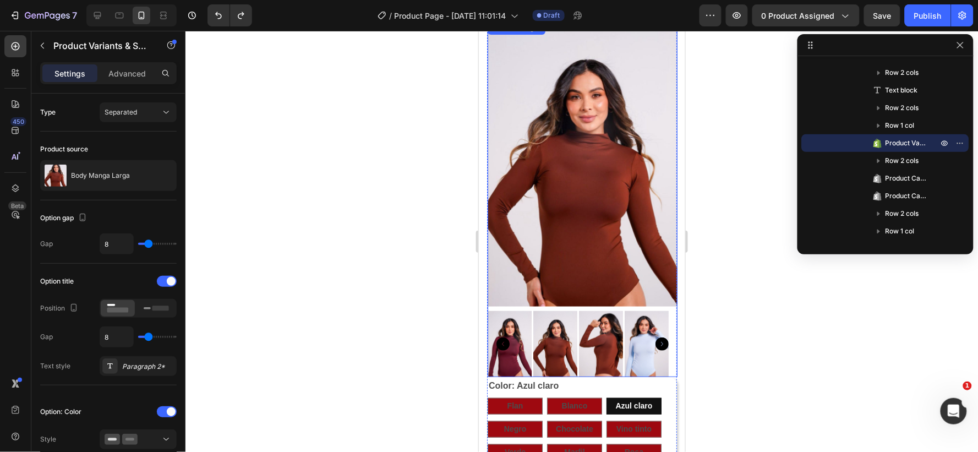
scroll to position [0, 0]
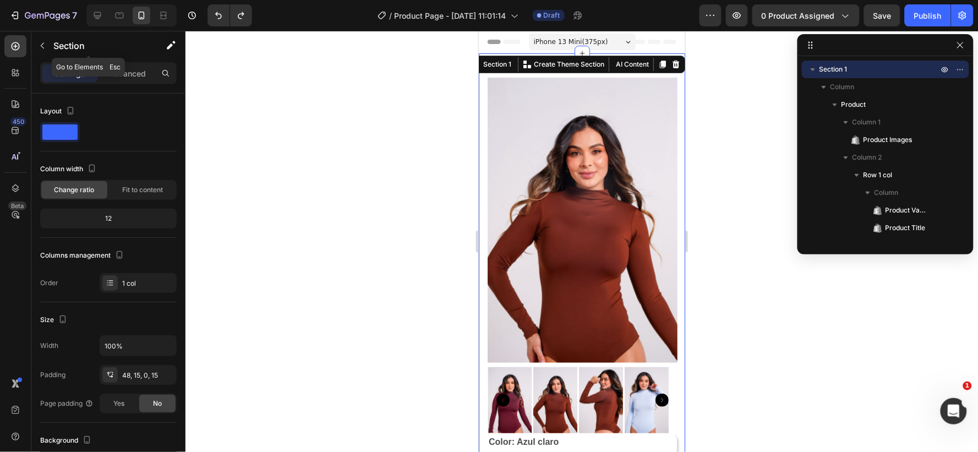
click at [41, 44] on icon "button" at bounding box center [42, 45] width 9 height 9
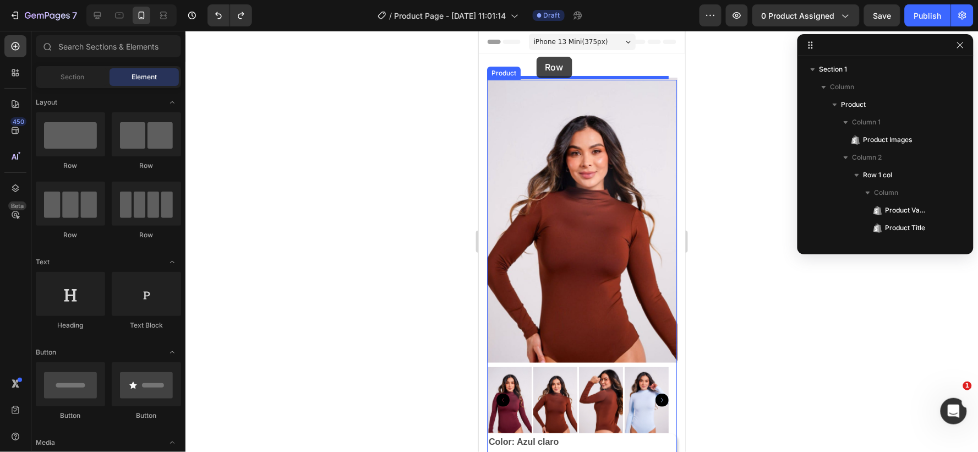
drag, startPoint x: 550, startPoint y: 171, endPoint x: 536, endPoint y: 56, distance: 115.9
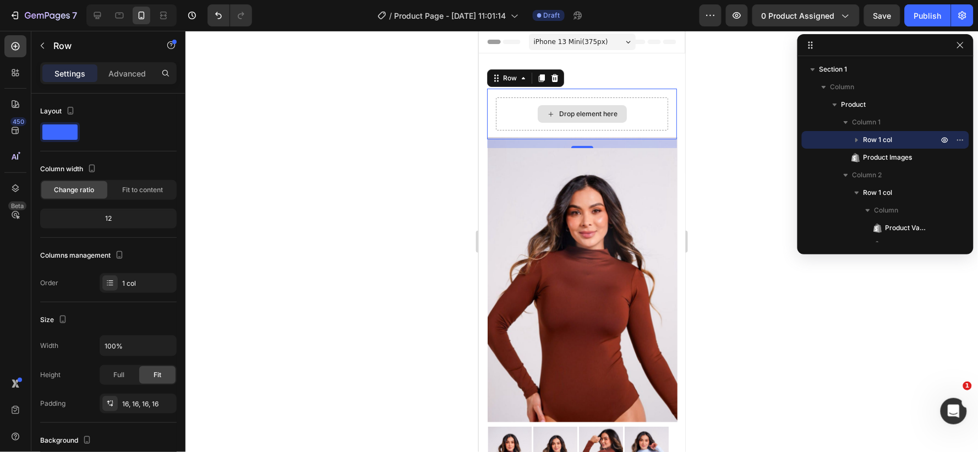
click at [512, 103] on div "Drop element here" at bounding box center [581, 113] width 172 height 33
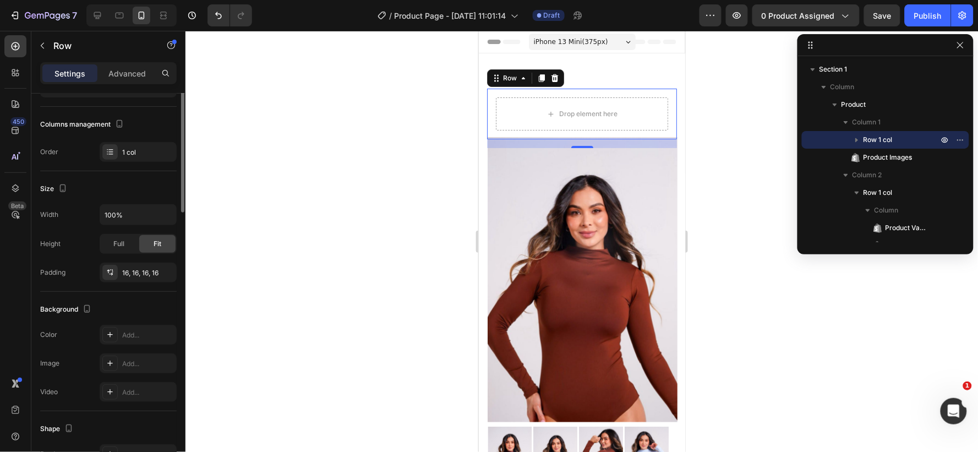
scroll to position [9, 0]
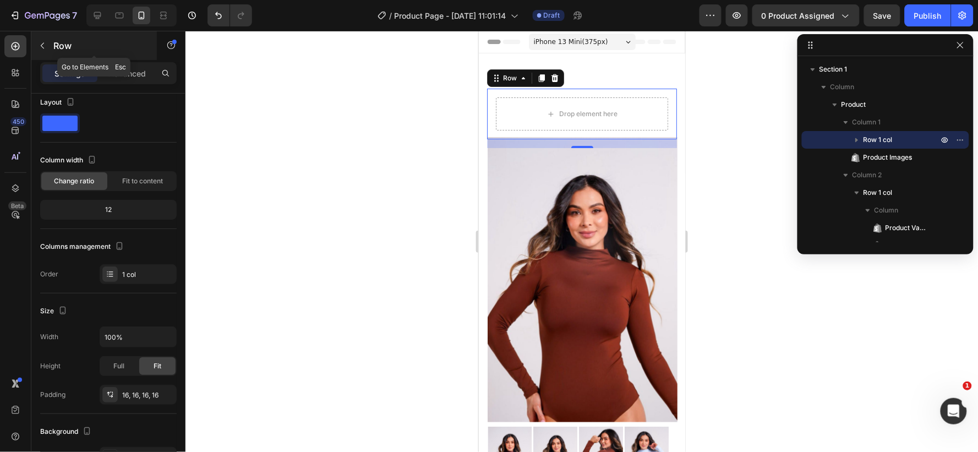
click at [44, 45] on icon "button" at bounding box center [42, 45] width 9 height 9
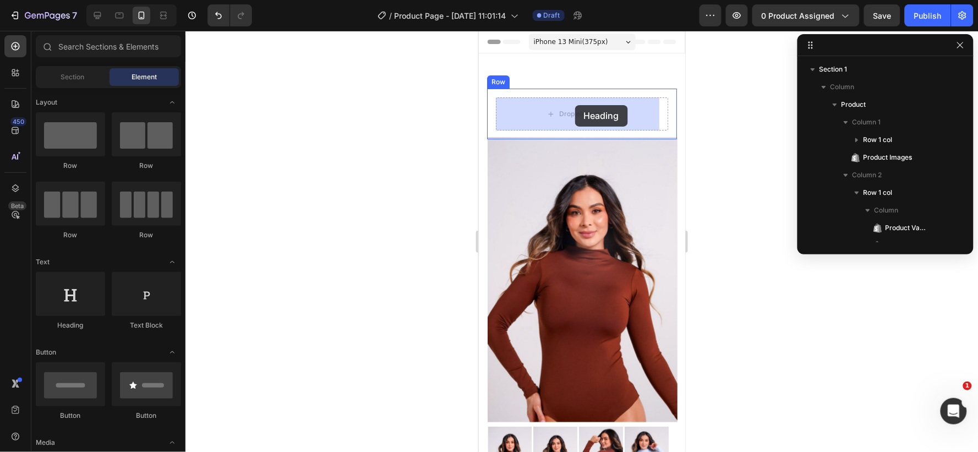
drag, startPoint x: 657, startPoint y: 290, endPoint x: 574, endPoint y: 105, distance: 202.5
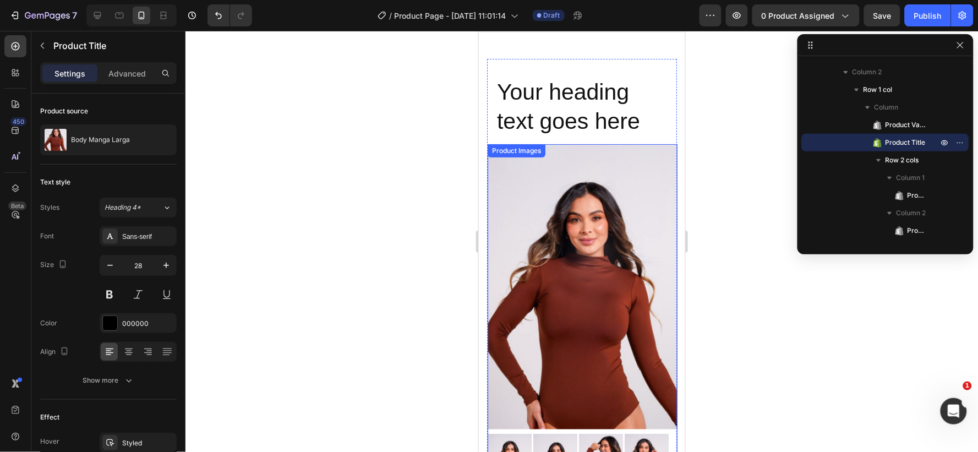
scroll to position [0, 0]
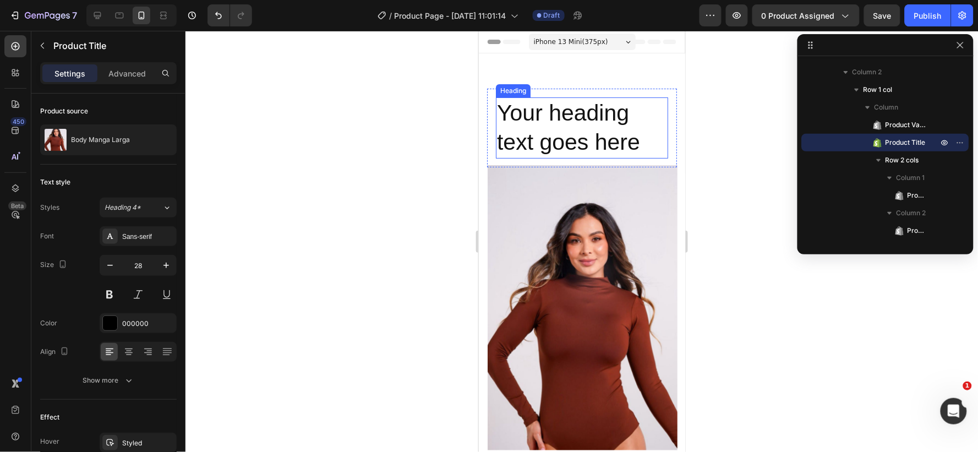
click at [530, 104] on h2 "Your heading text goes here" at bounding box center [581, 127] width 172 height 61
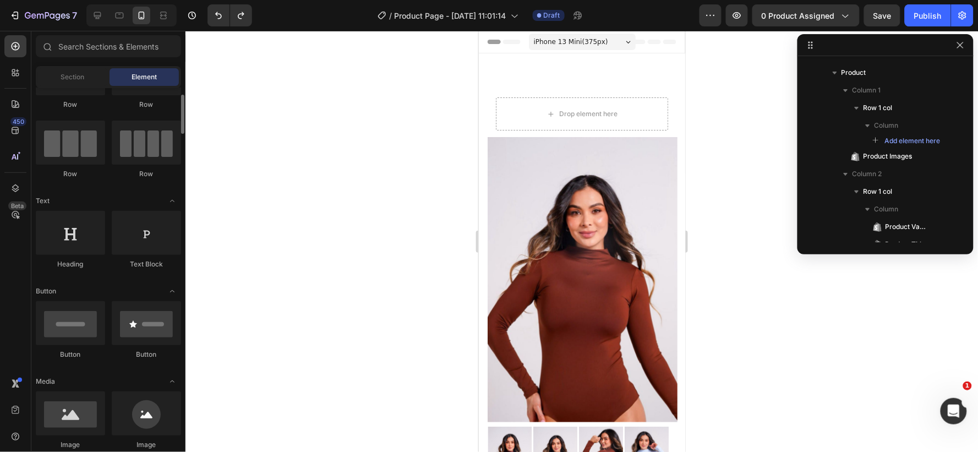
scroll to position [122, 0]
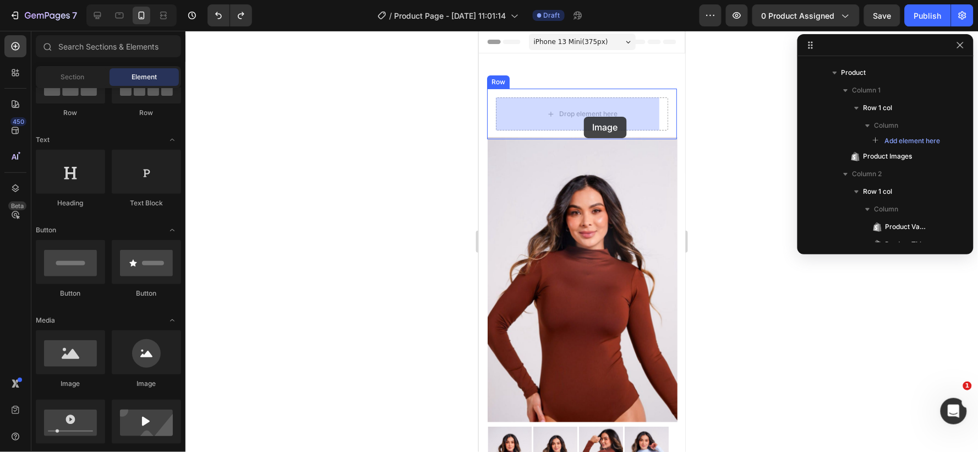
drag, startPoint x: 548, startPoint y: 391, endPoint x: 583, endPoint y: 116, distance: 276.9
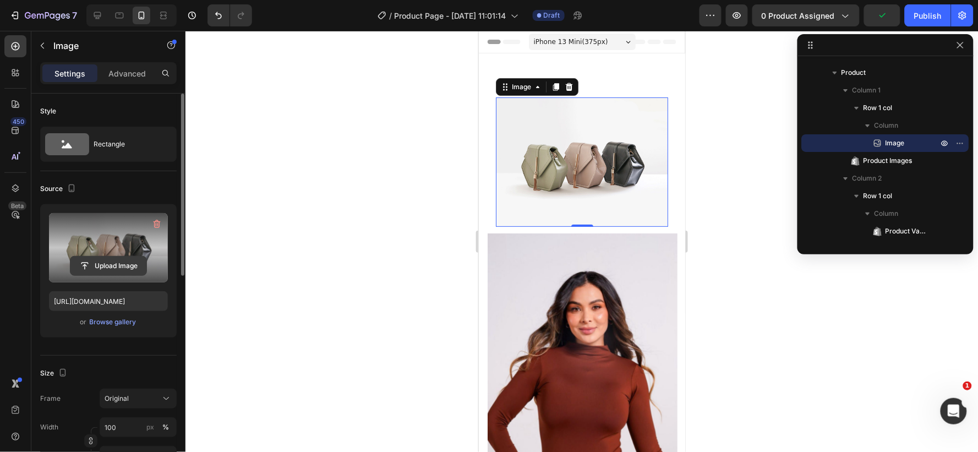
click at [100, 259] on input "file" at bounding box center [108, 266] width 76 height 19
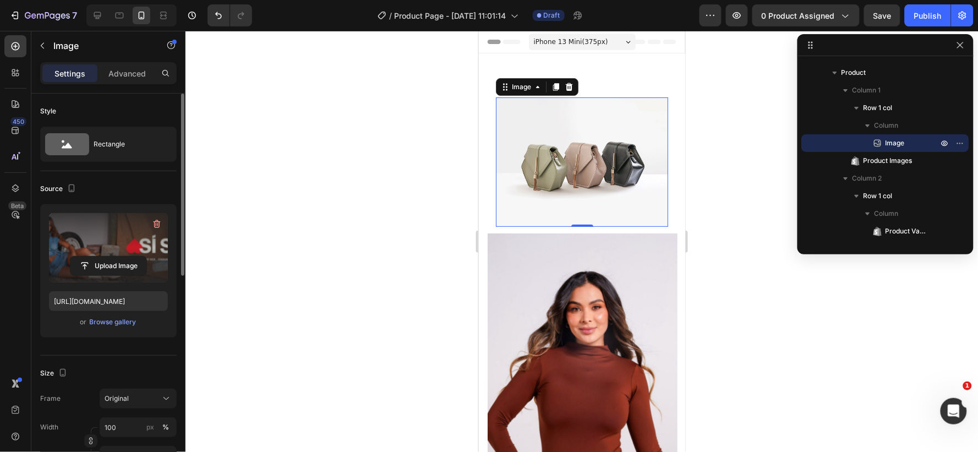
type input "https://cdn.shopify.com/s/files/1/0710/4987/1588/files/gempages_568762874600621…"
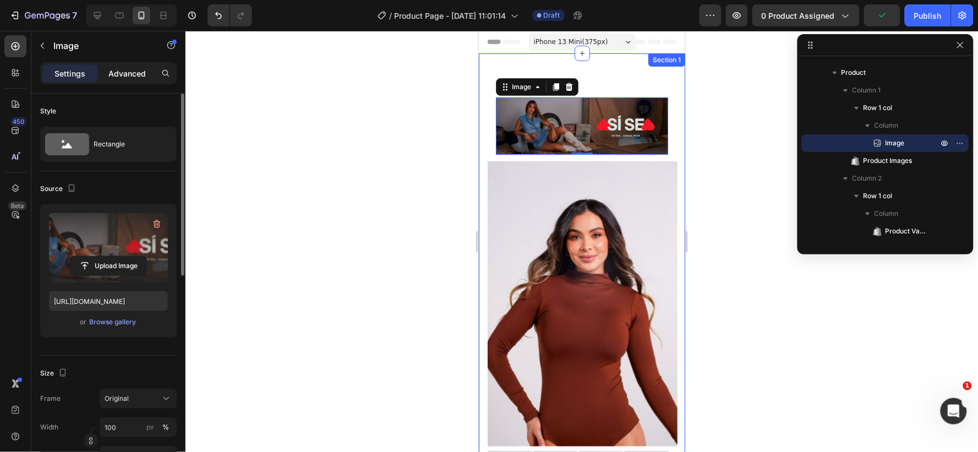
click at [130, 69] on p "Advanced" at bounding box center [126, 74] width 37 height 12
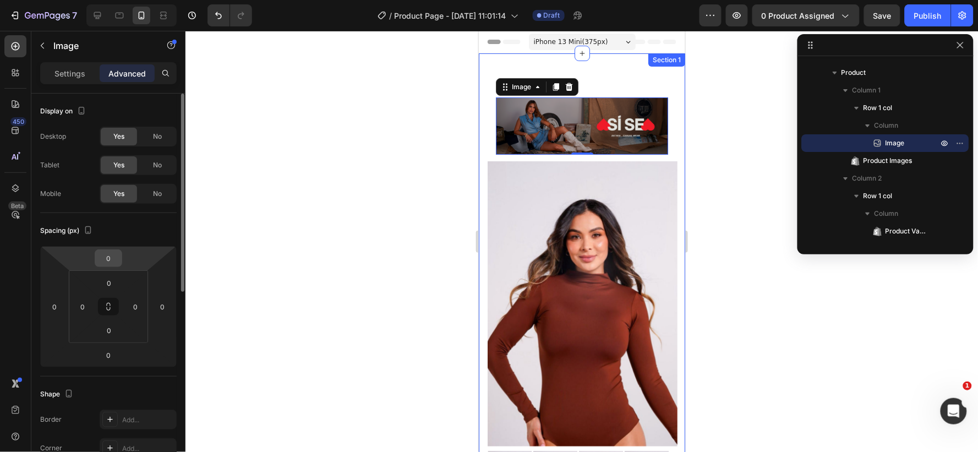
click at [112, 259] on input "0" at bounding box center [108, 258] width 22 height 17
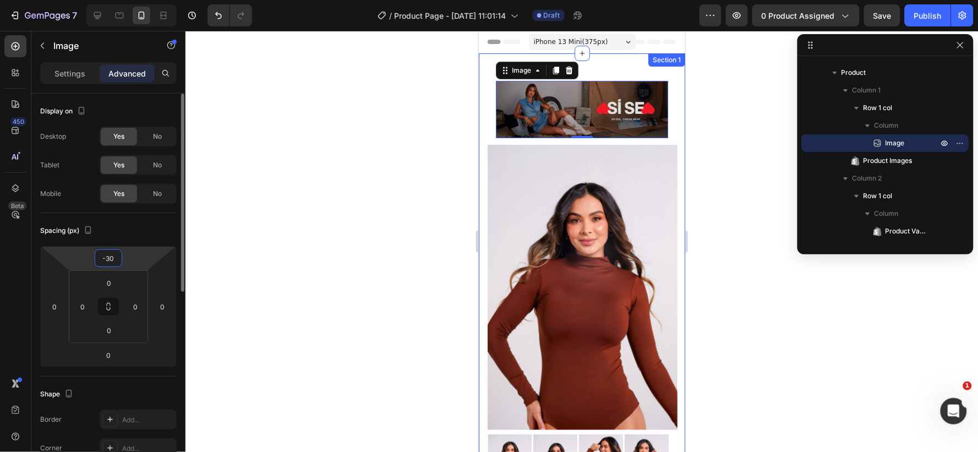
type input "-3"
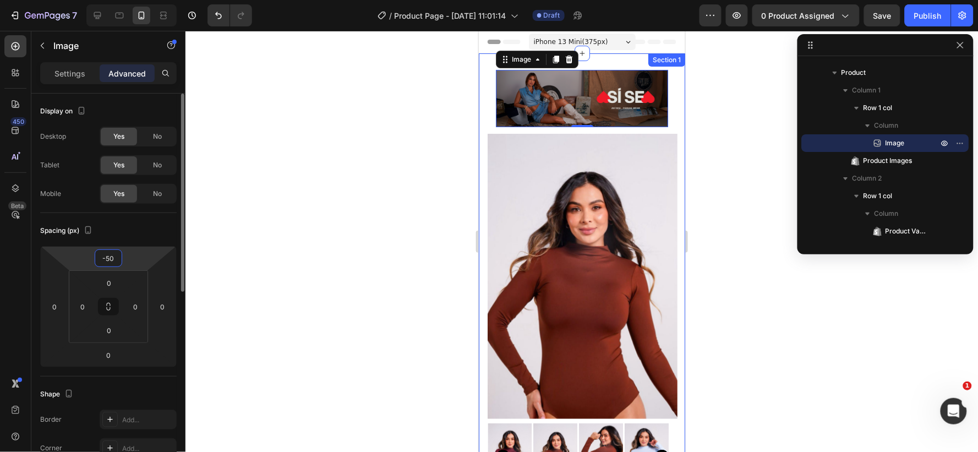
type input "-5"
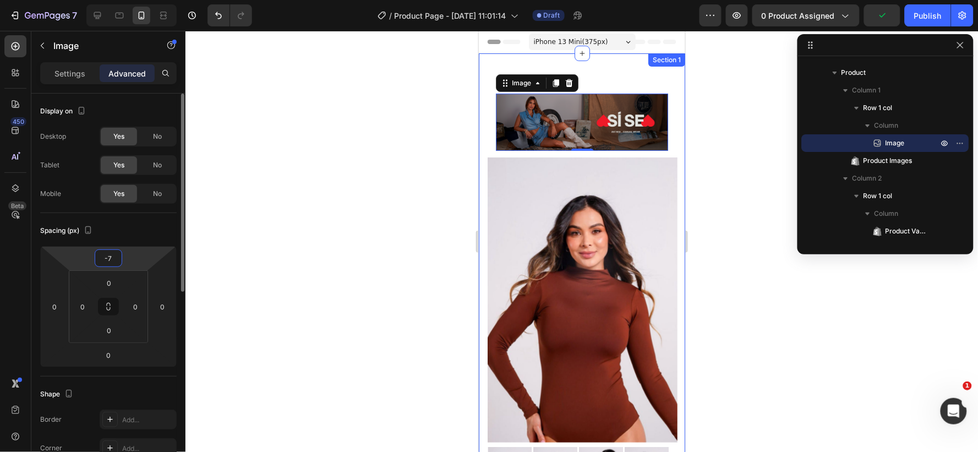
type input "-70"
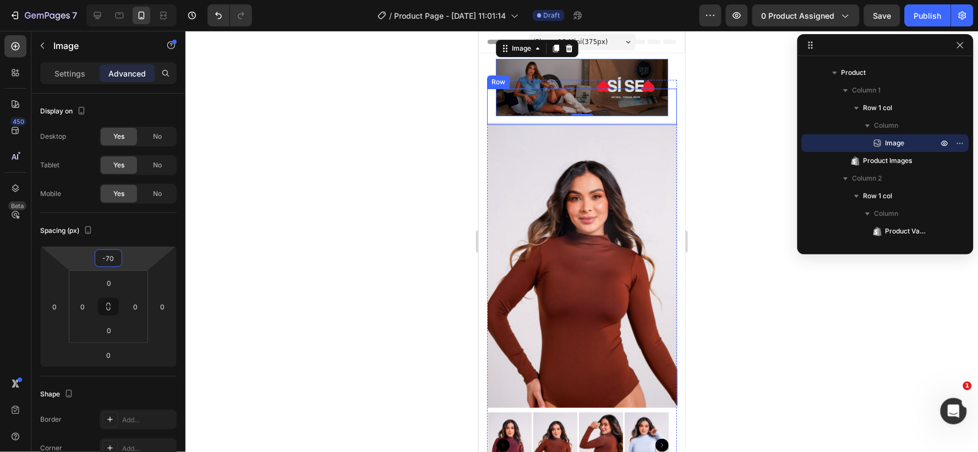
click at [660, 105] on div "Image 0 Row" at bounding box center [582, 106] width 190 height 36
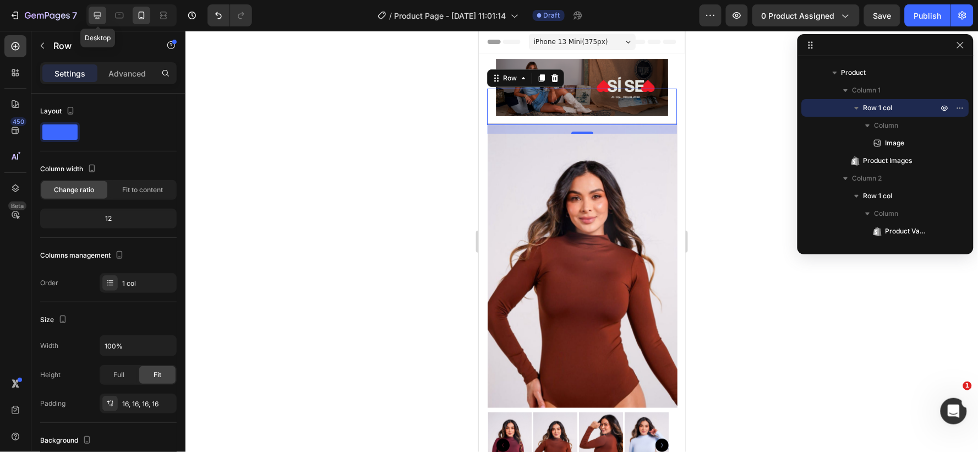
click at [98, 14] on icon at bounding box center [97, 15] width 11 height 11
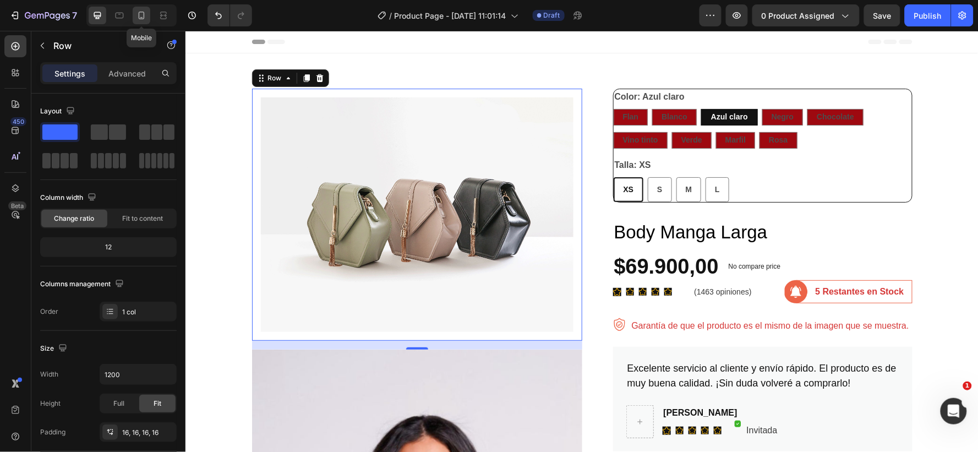
click at [144, 15] on icon at bounding box center [142, 16] width 6 height 8
type input "100%"
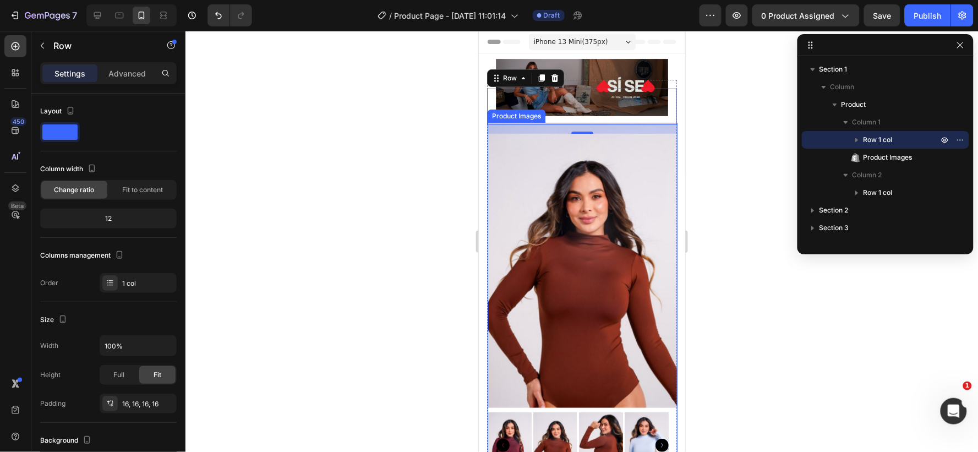
scroll to position [19, 0]
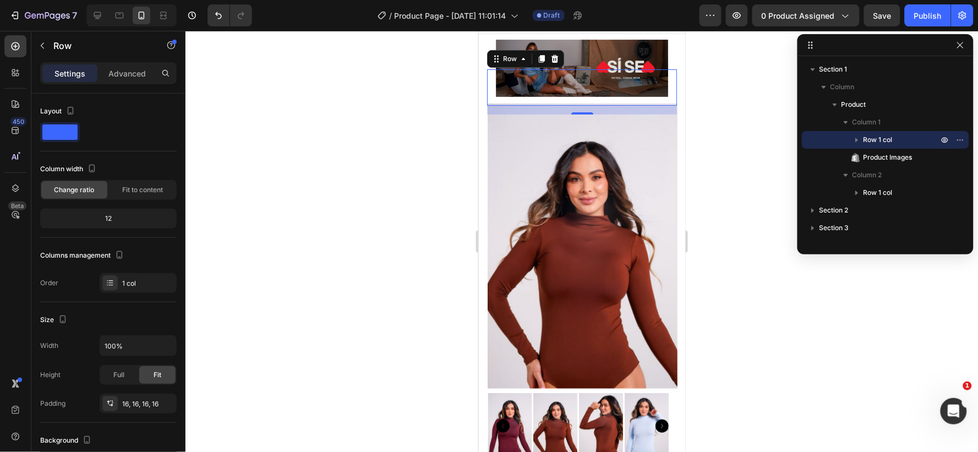
click at [662, 69] on div "Image Row 16" at bounding box center [582, 87] width 190 height 36
click at [555, 56] on icon at bounding box center [554, 58] width 7 height 8
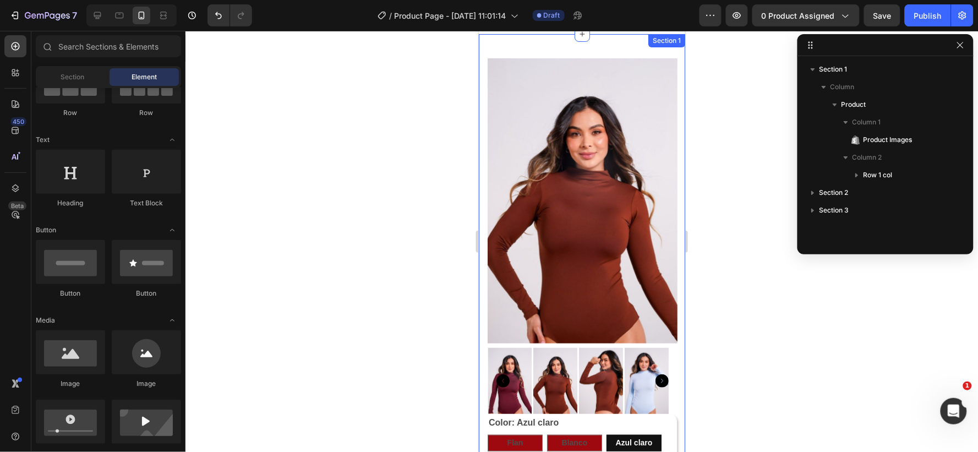
scroll to position [0, 0]
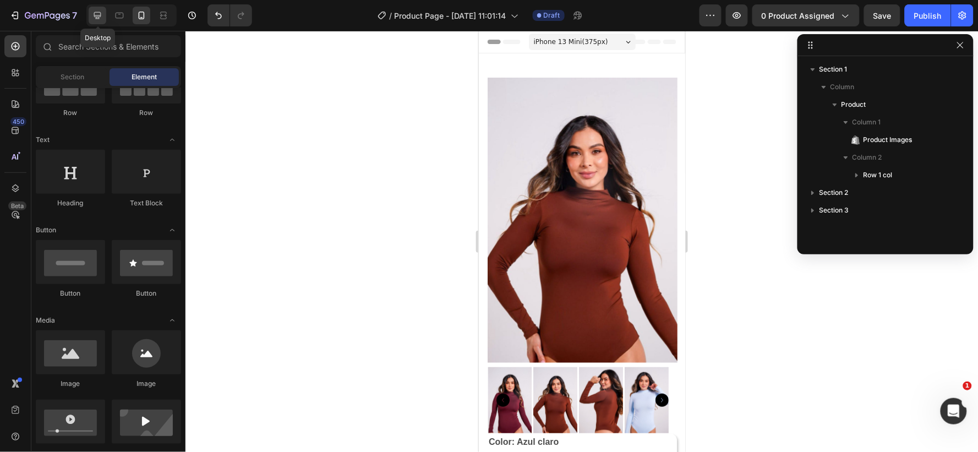
click at [92, 15] on icon at bounding box center [97, 15] width 11 height 11
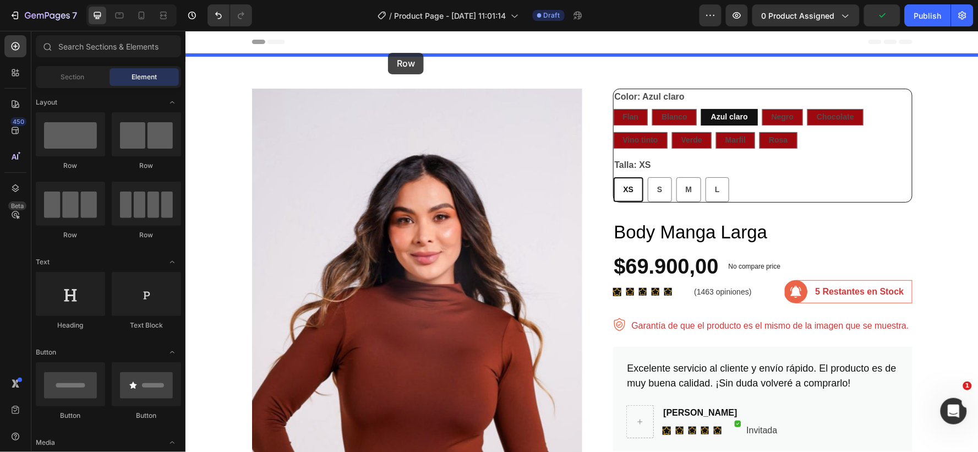
drag, startPoint x: 252, startPoint y: 166, endPoint x: 388, endPoint y: 52, distance: 177.0
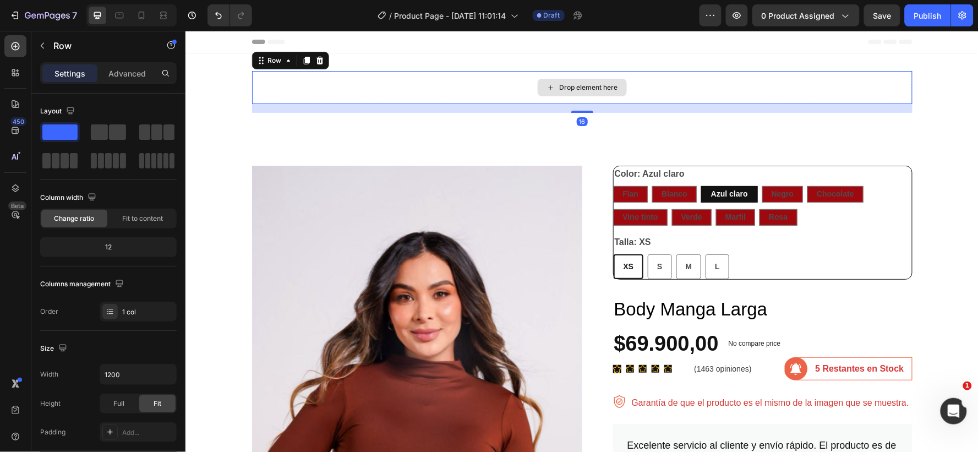
click at [443, 79] on div "Drop element here" at bounding box center [582, 86] width 661 height 33
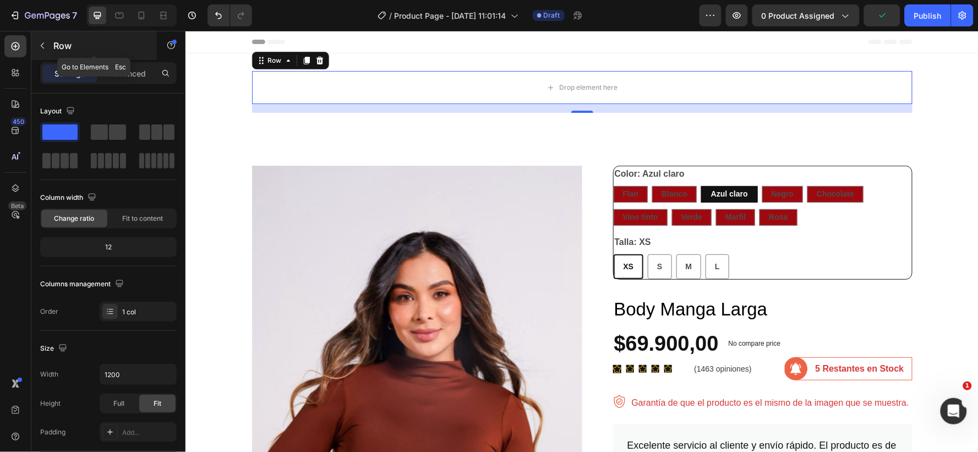
click at [43, 47] on icon "button" at bounding box center [42, 45] width 9 height 9
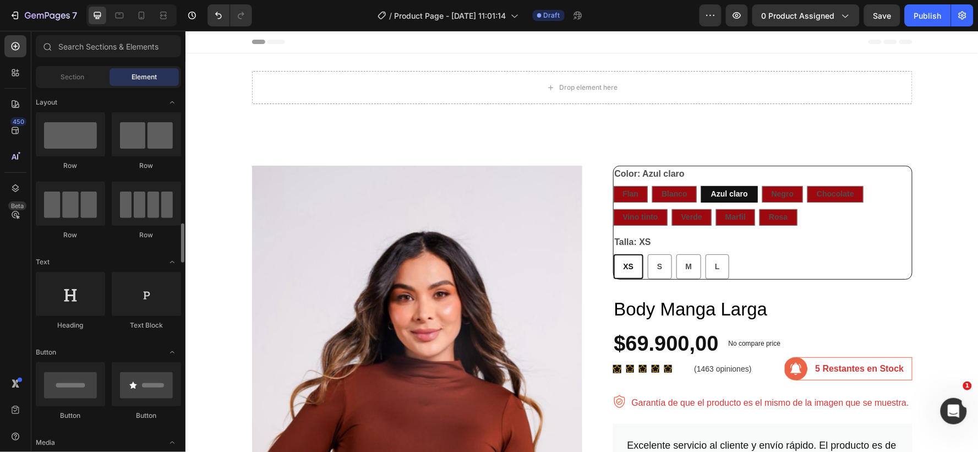
scroll to position [122, 0]
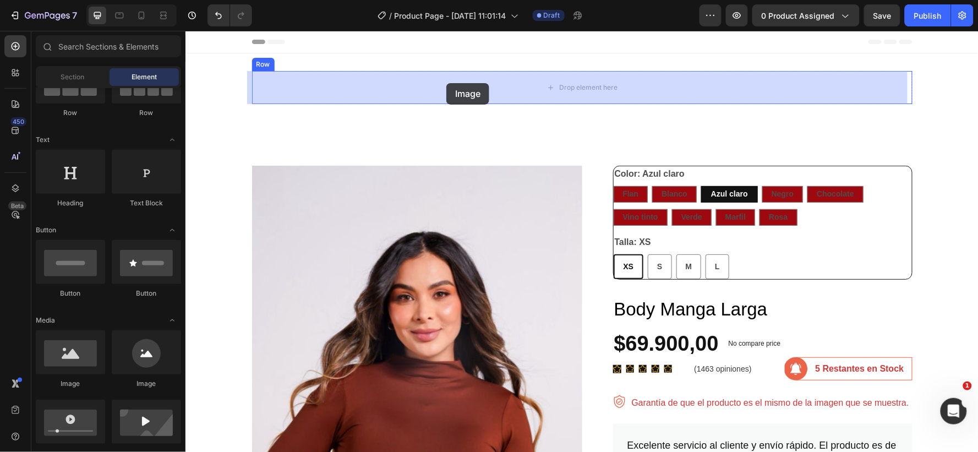
drag, startPoint x: 248, startPoint y: 391, endPoint x: 446, endPoint y: 83, distance: 366.2
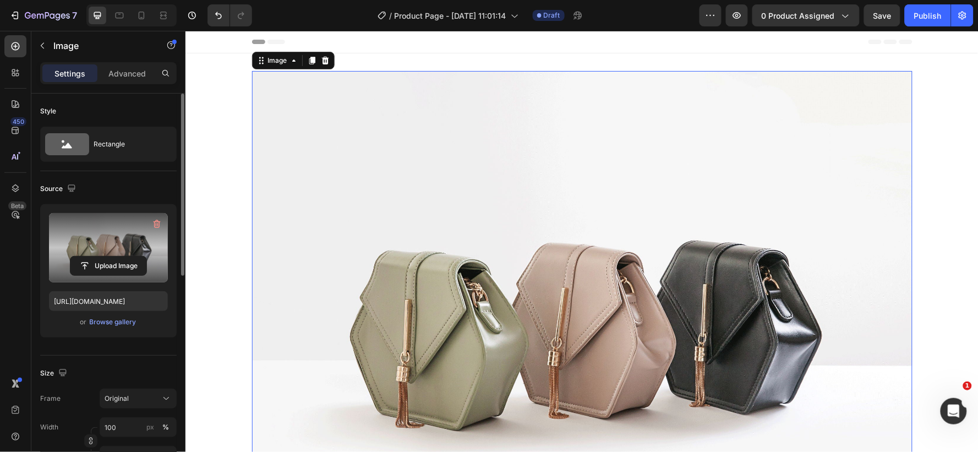
click at [103, 238] on label at bounding box center [108, 247] width 119 height 69
click at [103, 257] on input "file" at bounding box center [108, 266] width 76 height 19
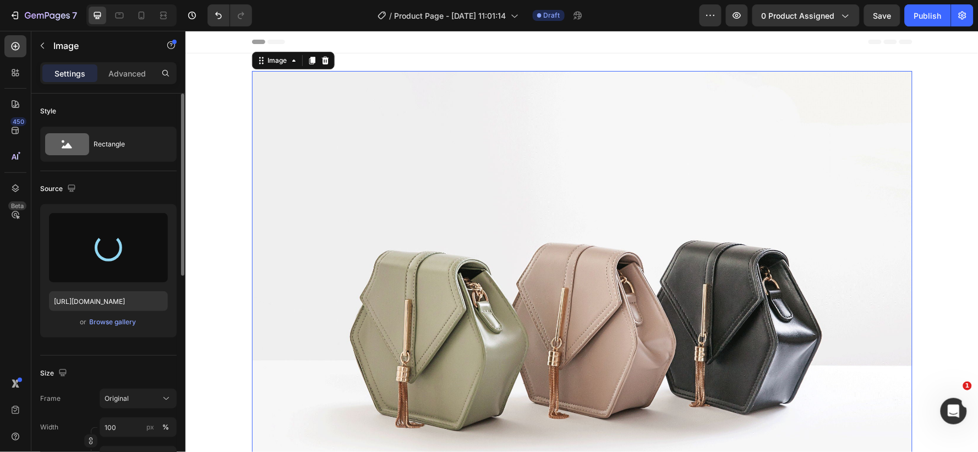
type input "https://cdn.shopify.com/s/files/1/0710/4987/1588/files/gempages_568762874600621…"
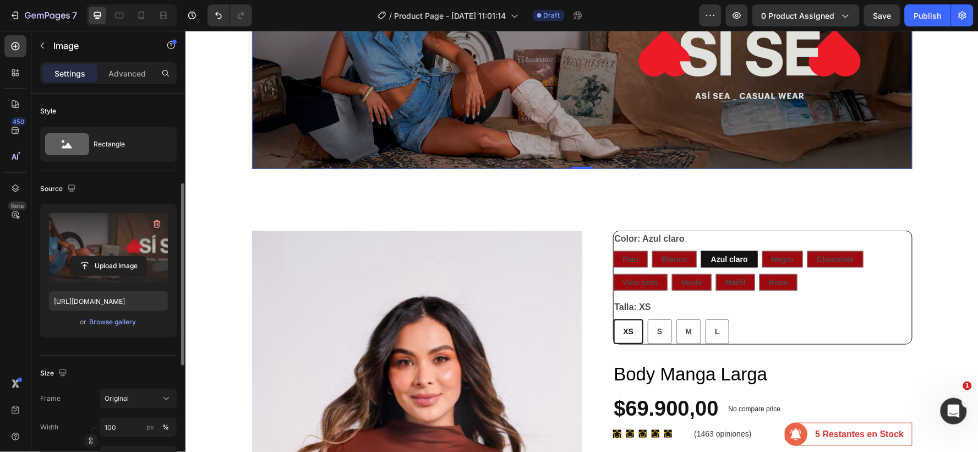
scroll to position [61, 0]
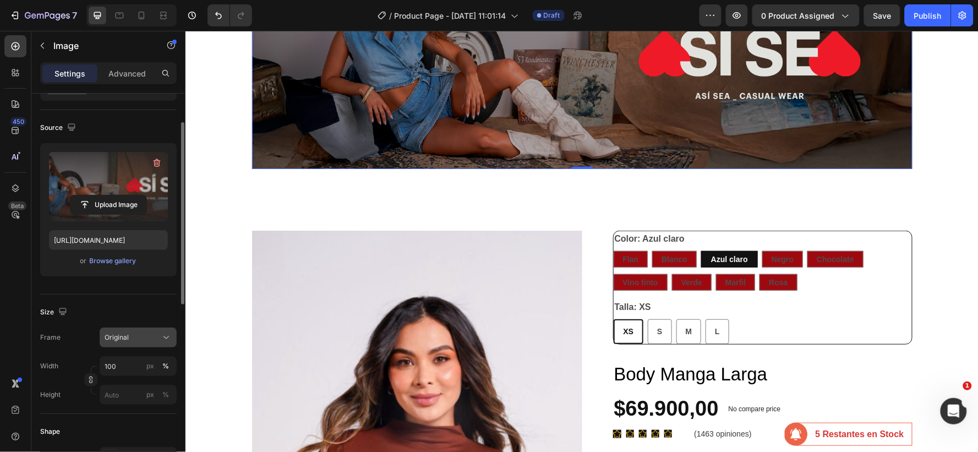
click at [141, 334] on div "Original" at bounding box center [132, 337] width 54 height 10
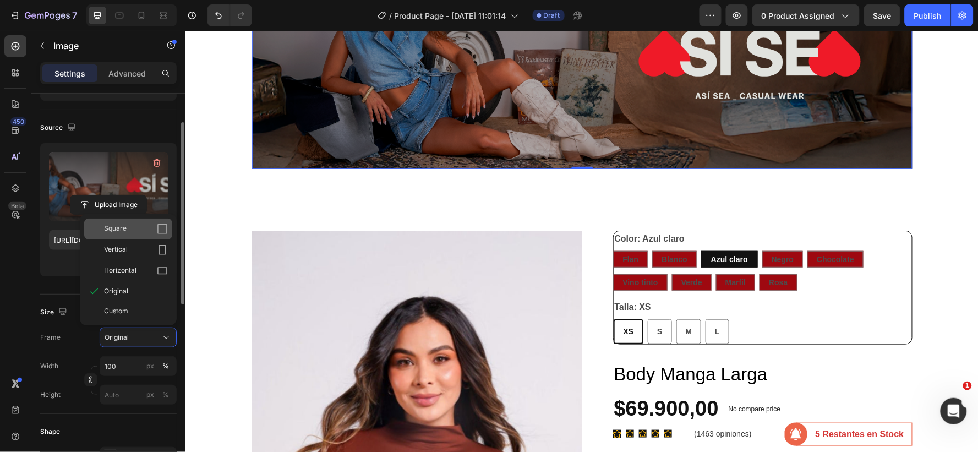
click at [110, 229] on span "Square" at bounding box center [115, 228] width 23 height 11
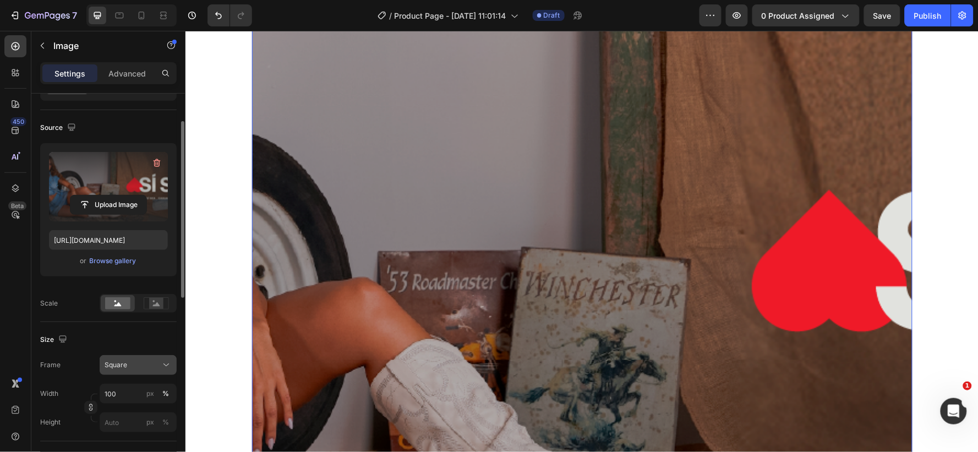
click at [149, 358] on button "Square" at bounding box center [138, 365] width 77 height 20
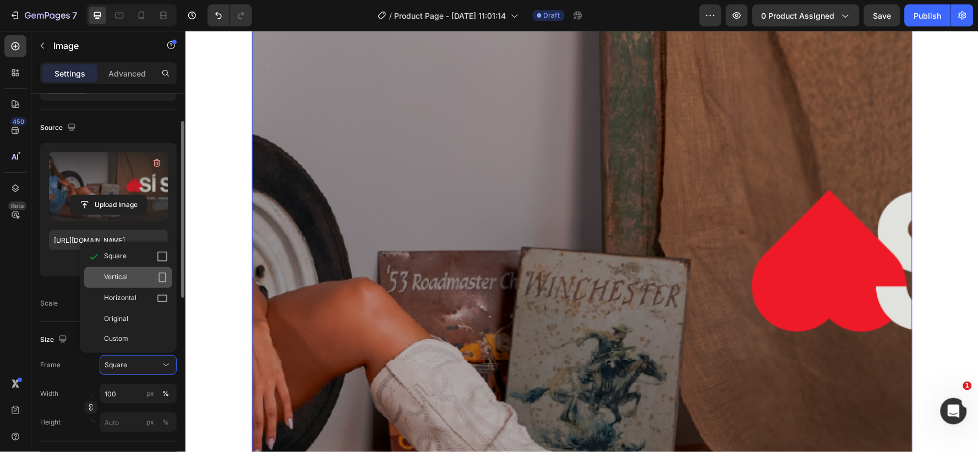
click at [112, 274] on span "Vertical" at bounding box center [116, 277] width 24 height 11
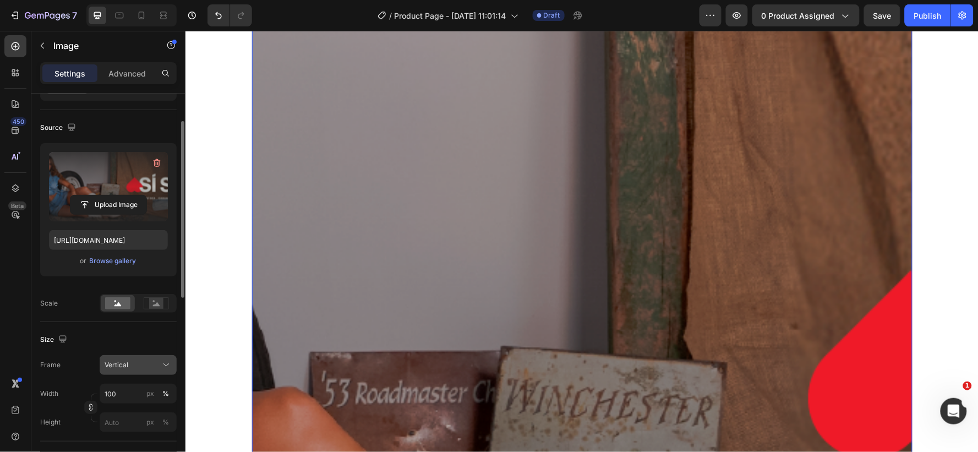
click at [140, 360] on div "Vertical" at bounding box center [132, 365] width 54 height 10
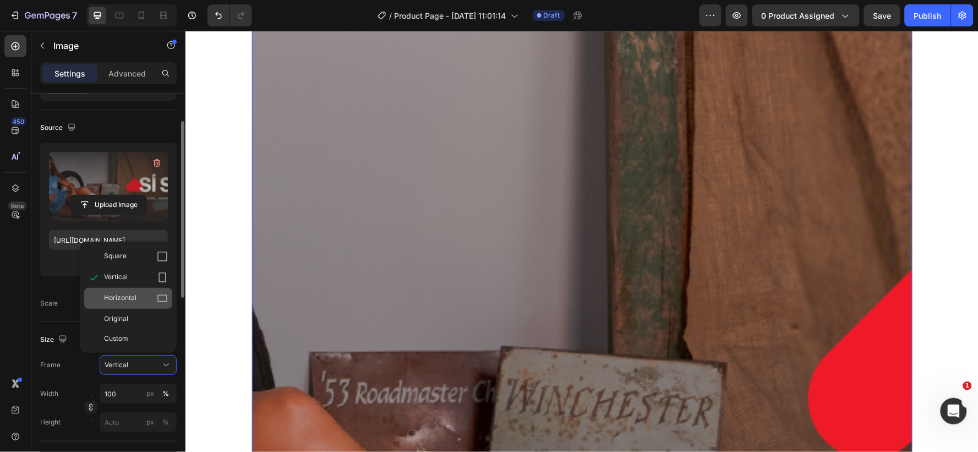
click at [116, 298] on span "Horizontal" at bounding box center [120, 298] width 32 height 11
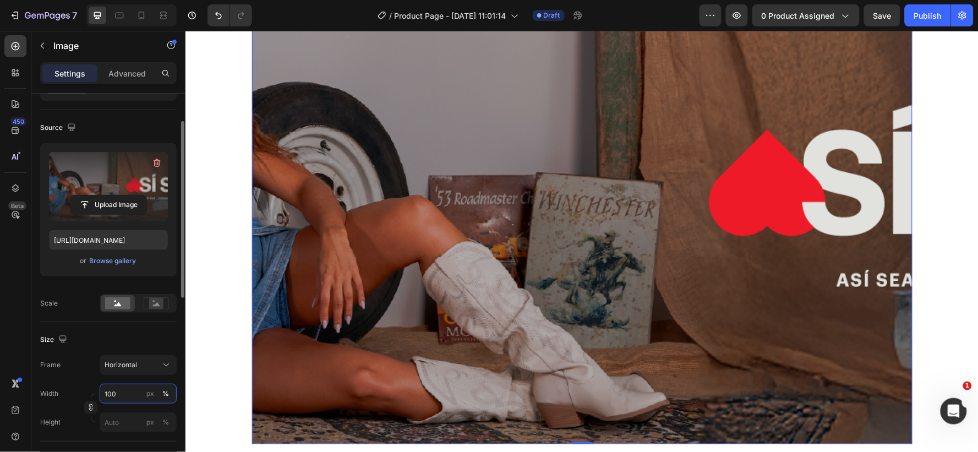
click at [124, 390] on input "100" at bounding box center [138, 394] width 77 height 20
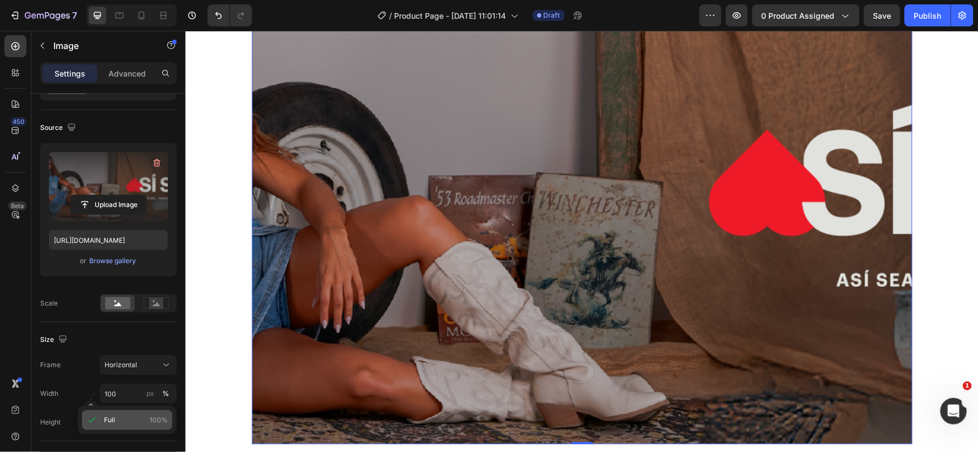
click at [127, 420] on p "Full 100%" at bounding box center [136, 420] width 64 height 10
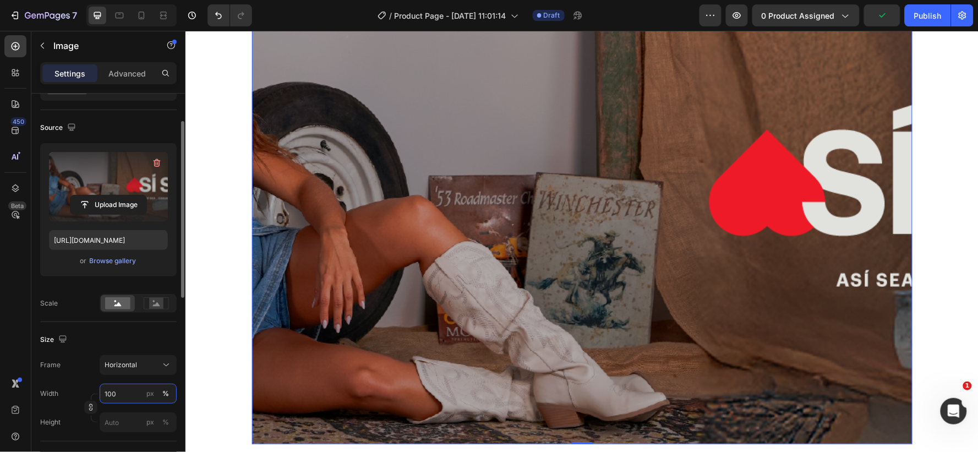
click at [121, 389] on input "100" at bounding box center [138, 394] width 77 height 20
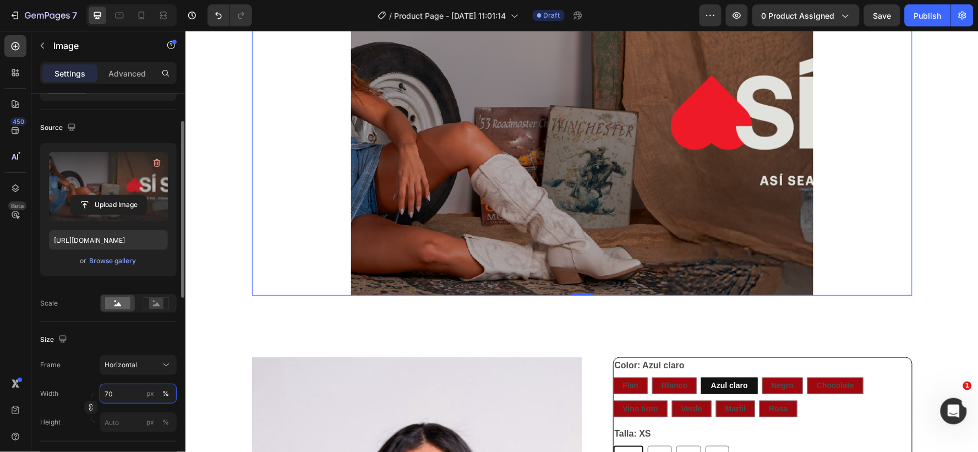
type input "100"
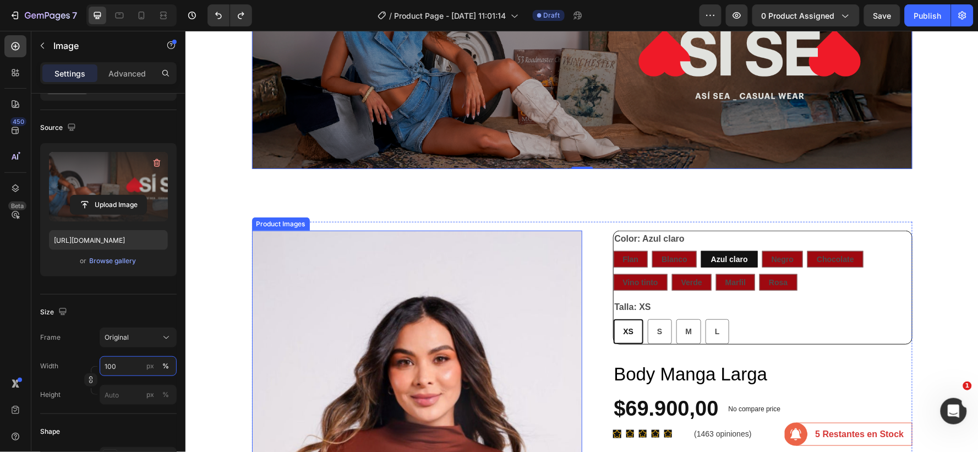
scroll to position [0, 0]
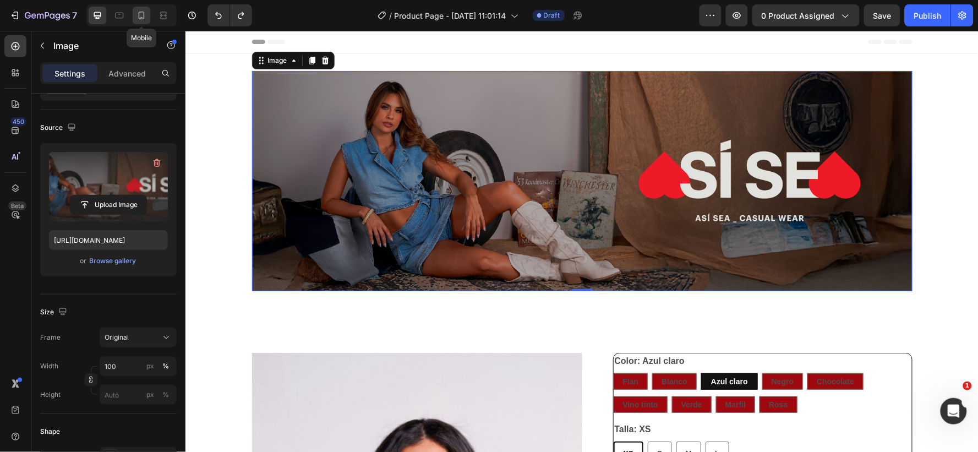
click at [139, 10] on icon at bounding box center [141, 15] width 11 height 11
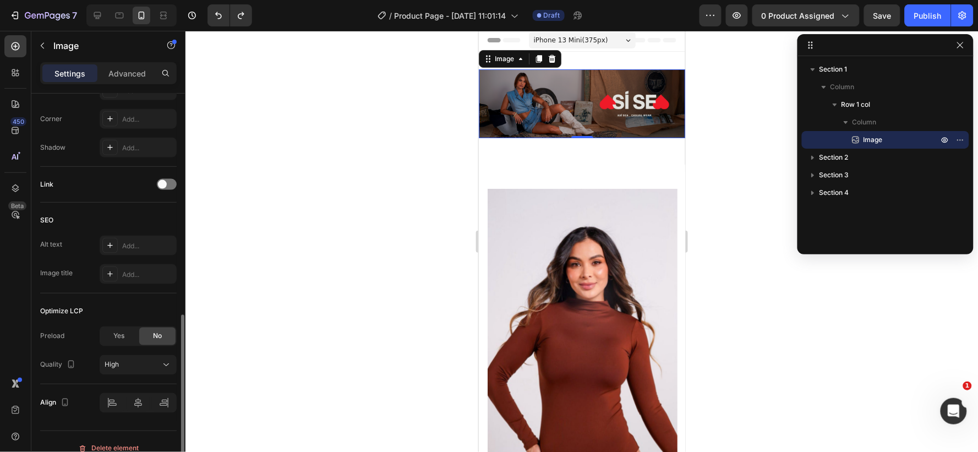
scroll to position [441, 0]
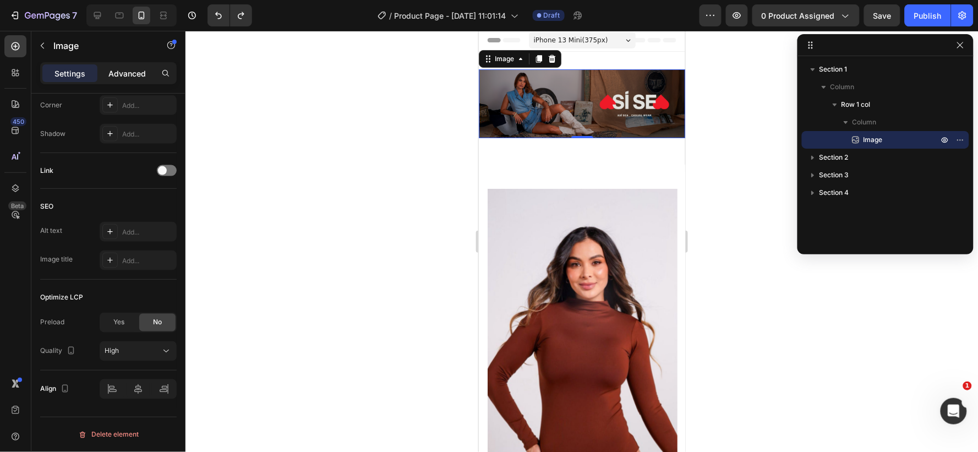
click at [129, 70] on p "Advanced" at bounding box center [126, 74] width 37 height 12
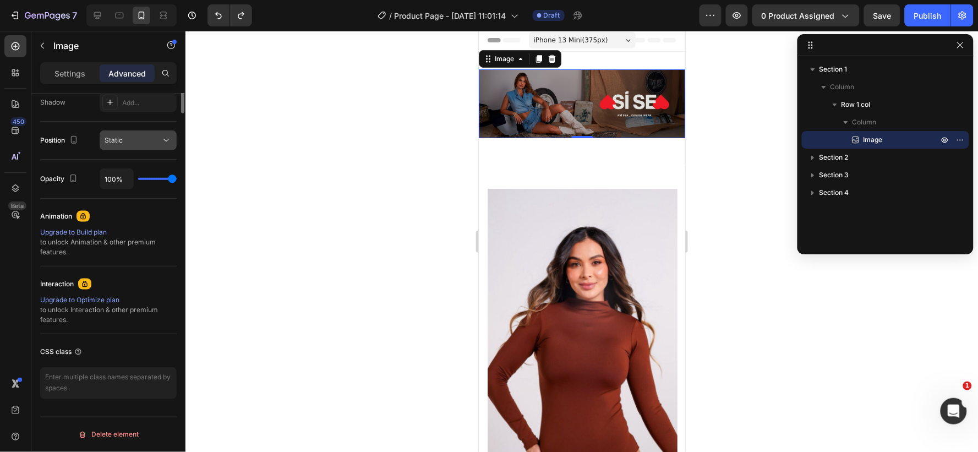
scroll to position [130, 0]
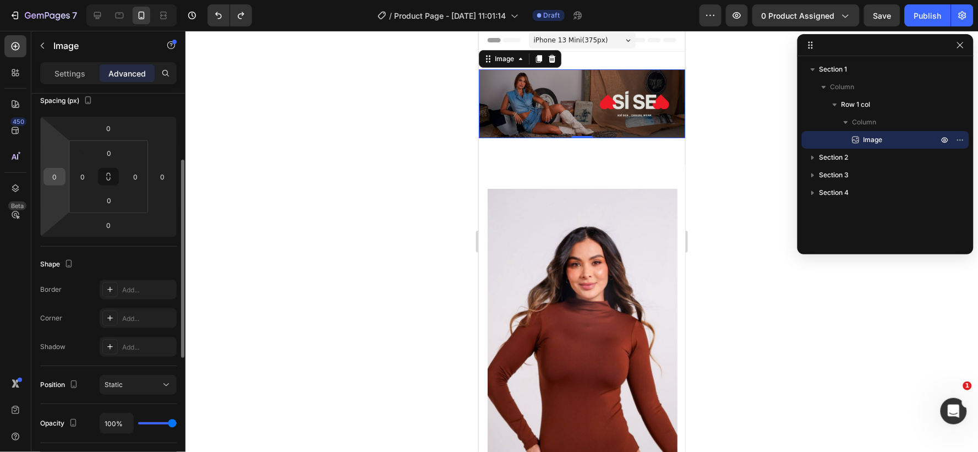
click at [57, 177] on input "0" at bounding box center [54, 176] width 17 height 17
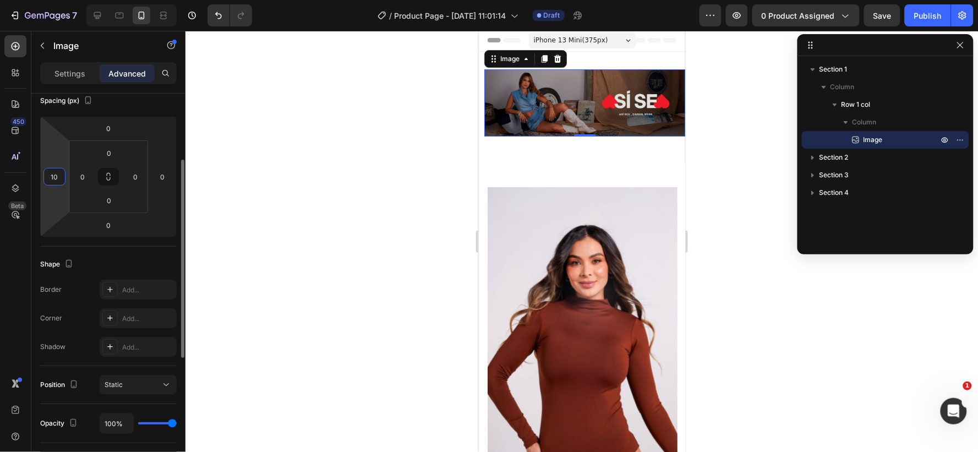
type input "1"
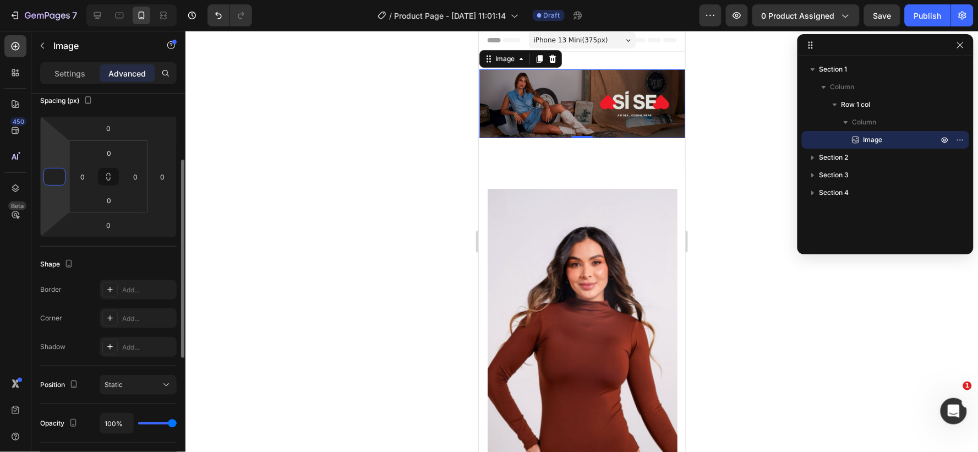
type input "0"
click at [106, 179] on icon at bounding box center [108, 176] width 9 height 9
click at [167, 173] on input "0" at bounding box center [162, 176] width 17 height 17
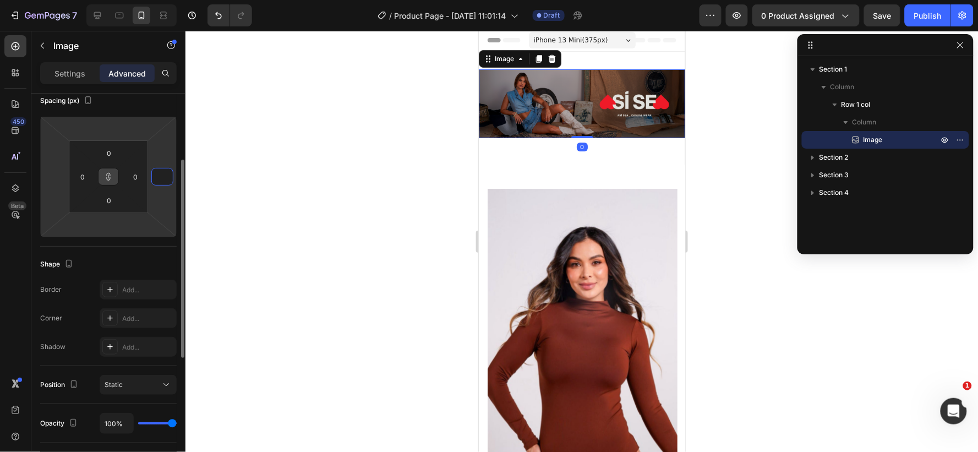
type input "2"
type input "-2"
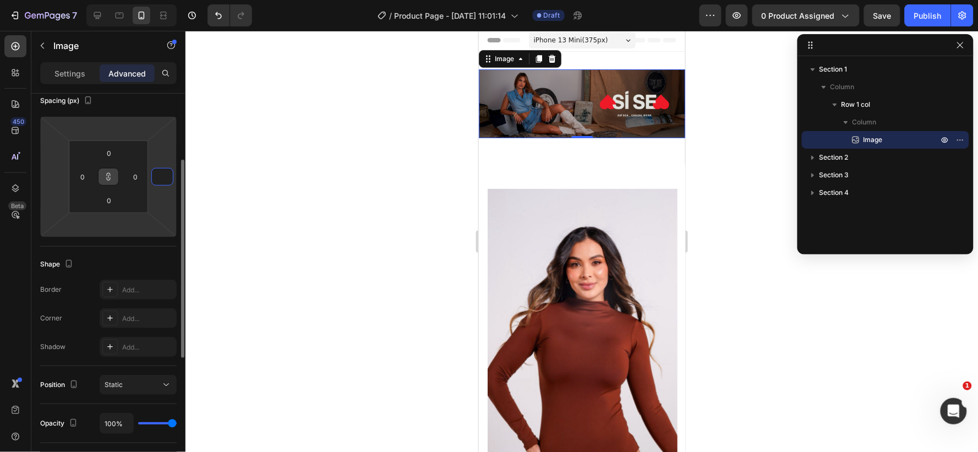
type input "-2"
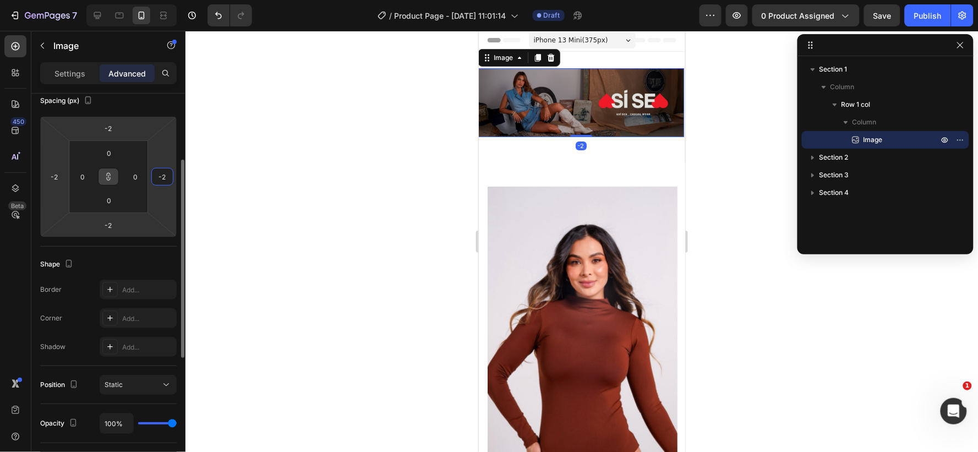
type input "-20"
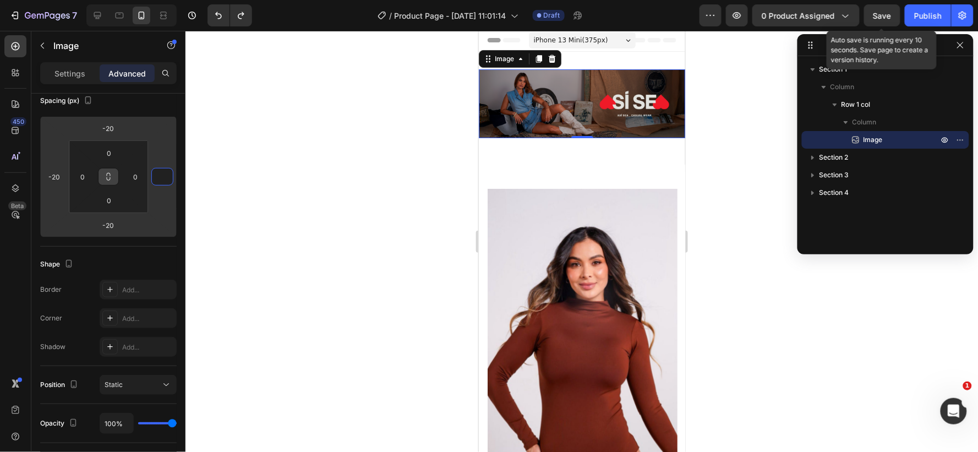
click at [880, 12] on span "Save" at bounding box center [883, 15] width 18 height 9
type input "0"
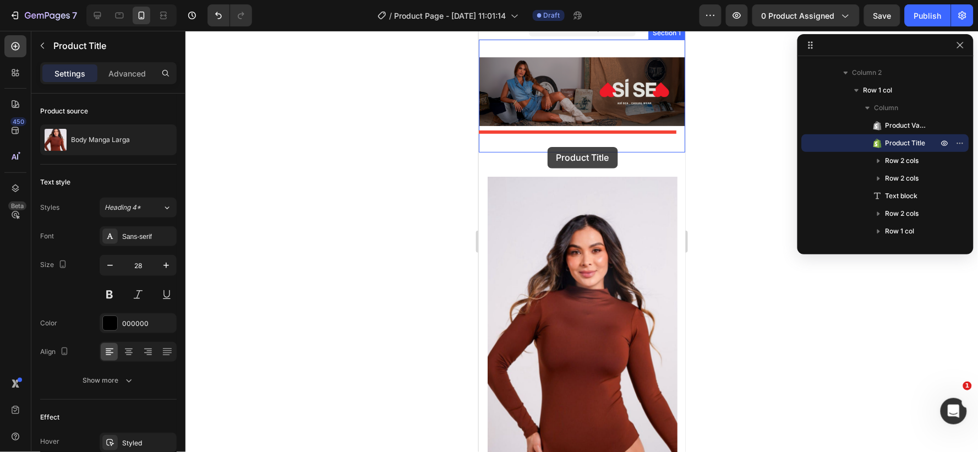
scroll to position [0, 0]
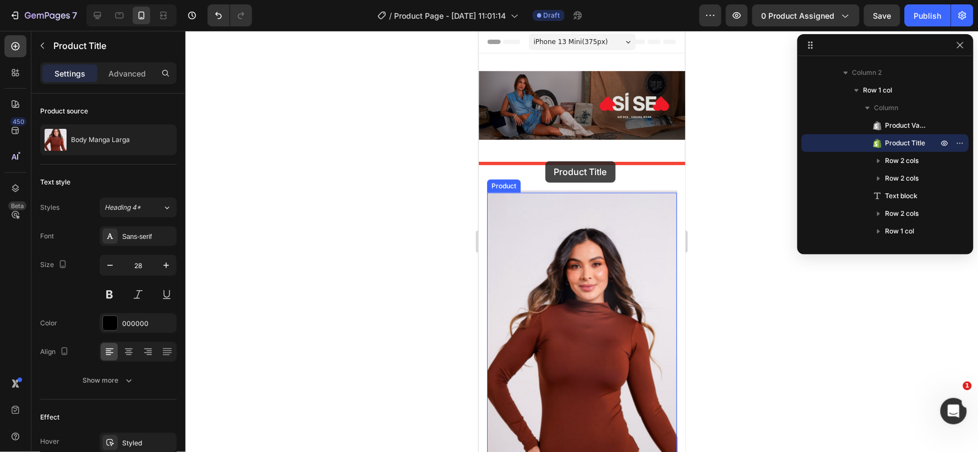
drag, startPoint x: 543, startPoint y: 373, endPoint x: 545, endPoint y: 161, distance: 211.4
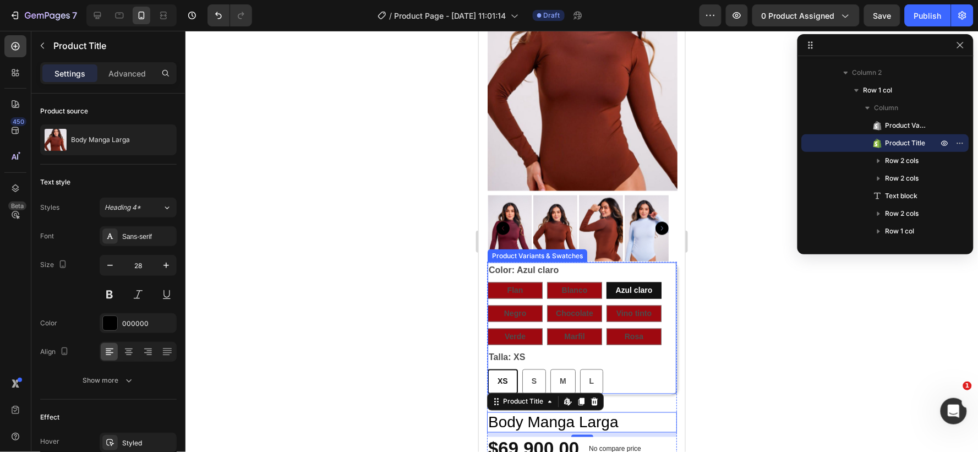
scroll to position [489, 0]
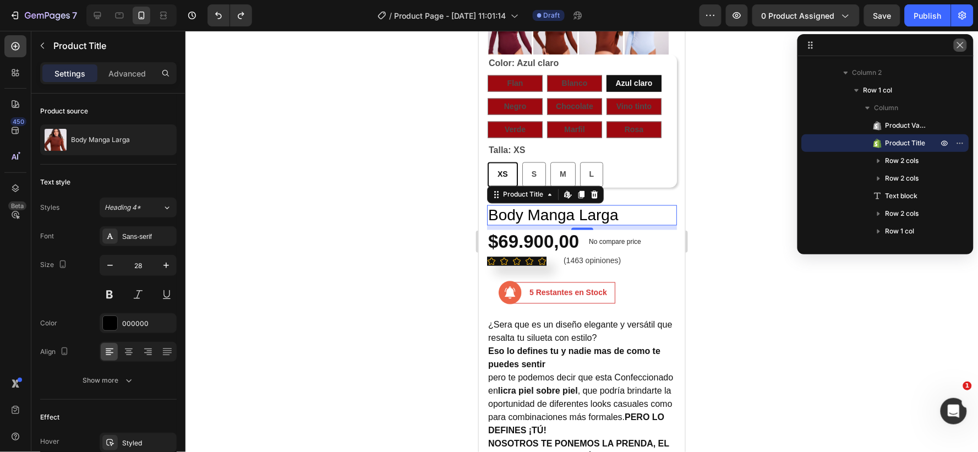
click at [960, 45] on icon "button" at bounding box center [960, 45] width 6 height 6
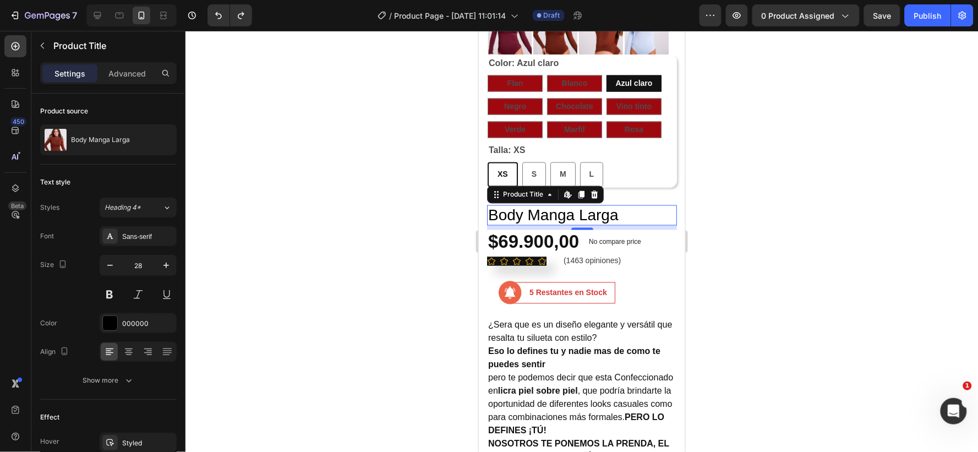
click at [848, 111] on div at bounding box center [582, 241] width 793 height 421
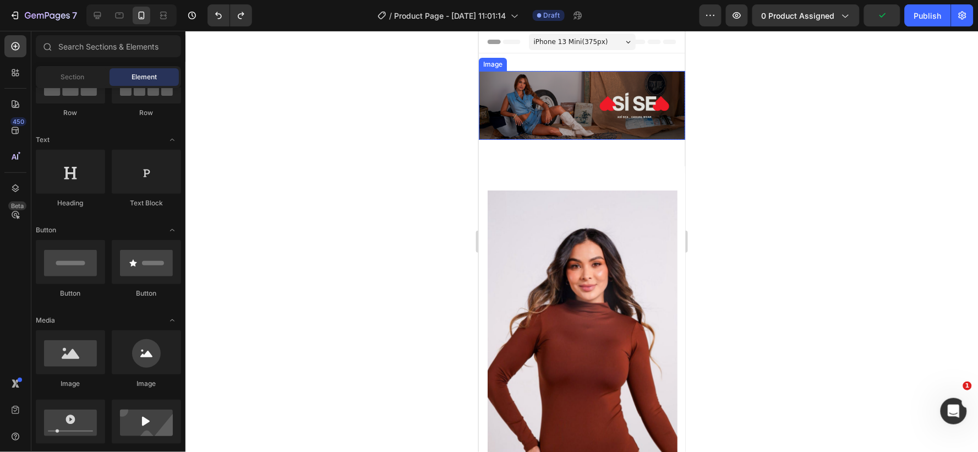
scroll to position [7, 0]
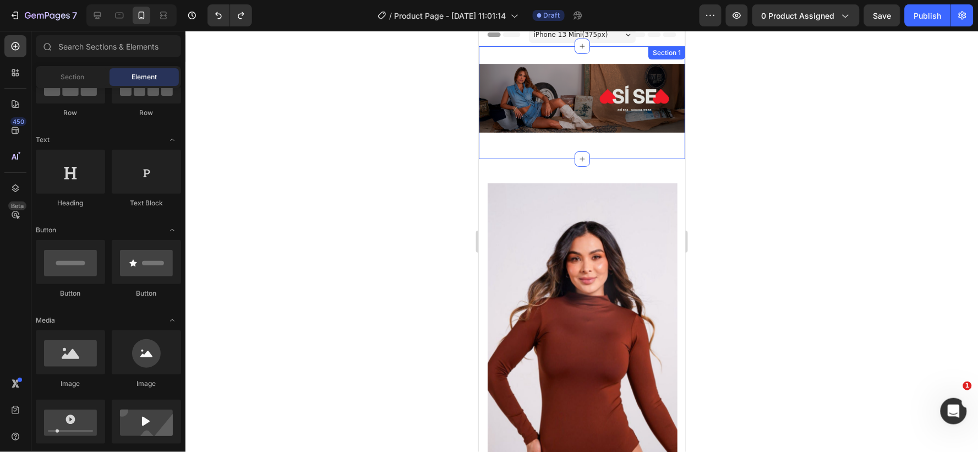
click at [520, 140] on div "Image Row Section 1" at bounding box center [581, 102] width 206 height 113
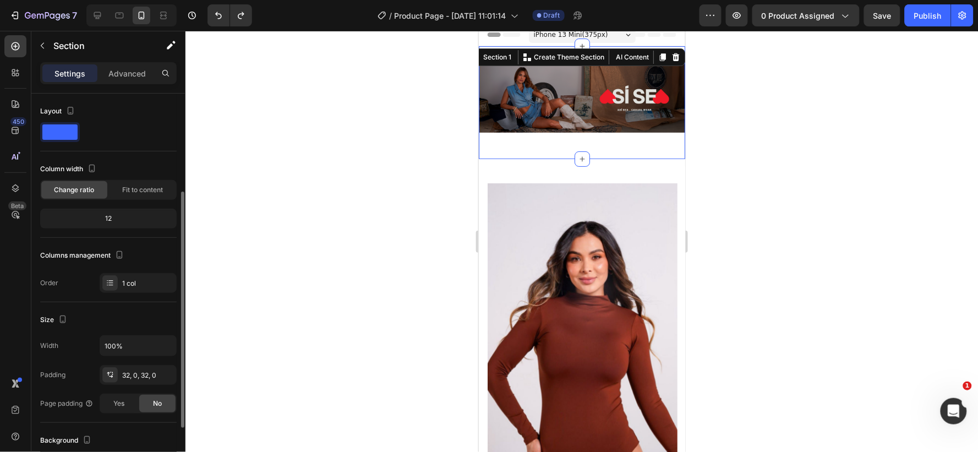
scroll to position [122, 0]
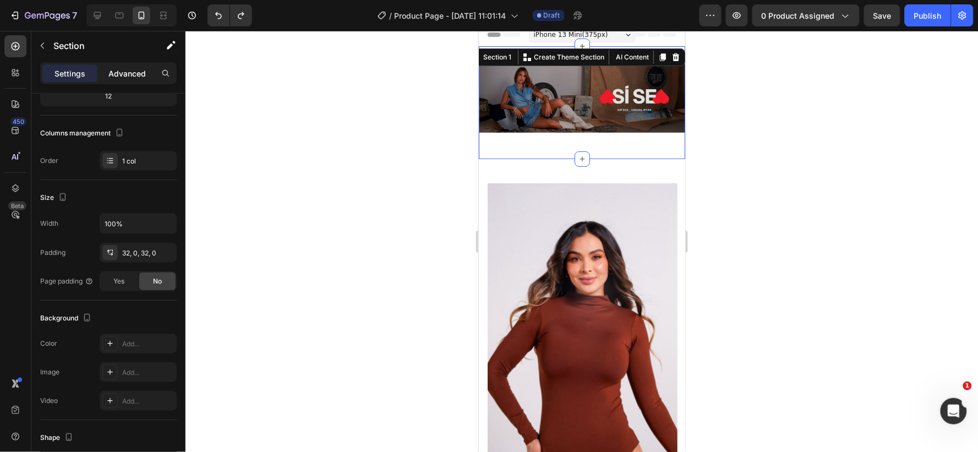
click at [127, 72] on p "Advanced" at bounding box center [126, 74] width 37 height 12
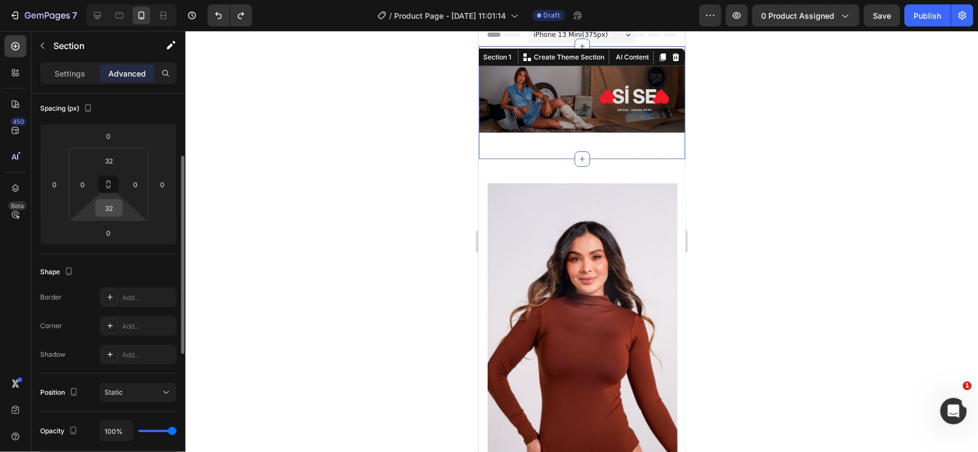
click at [116, 211] on input "32" at bounding box center [109, 208] width 22 height 17
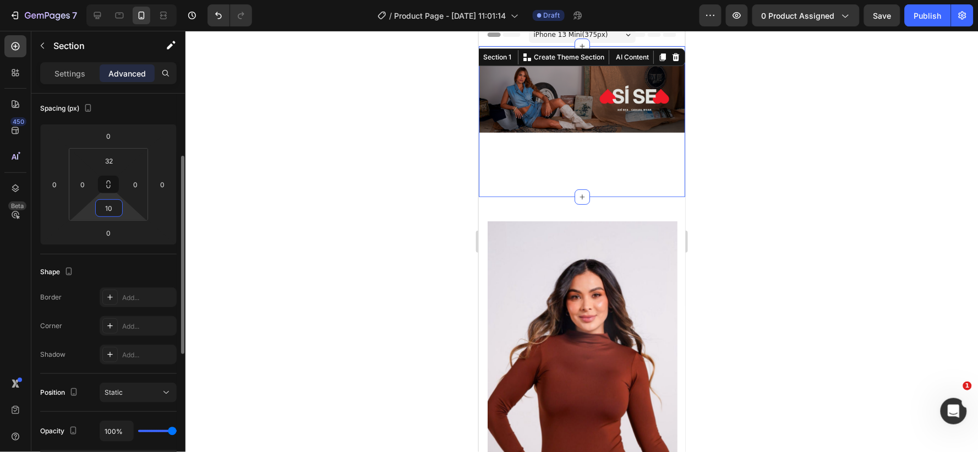
type input "1"
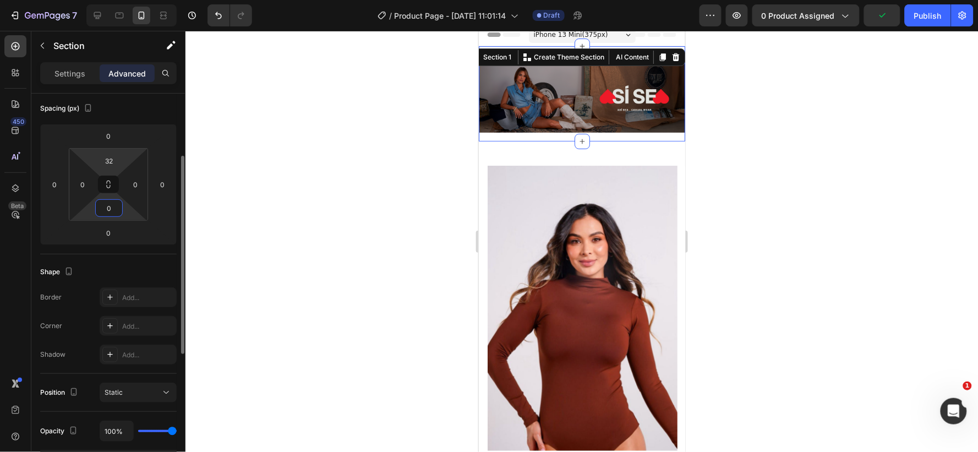
type input "0"
click at [123, 0] on html "7 / Product Page - Aug 17, 11:01:14 Draft Preview 0 product assigned Publish 45…" at bounding box center [489, 0] width 978 height 0
type input "2"
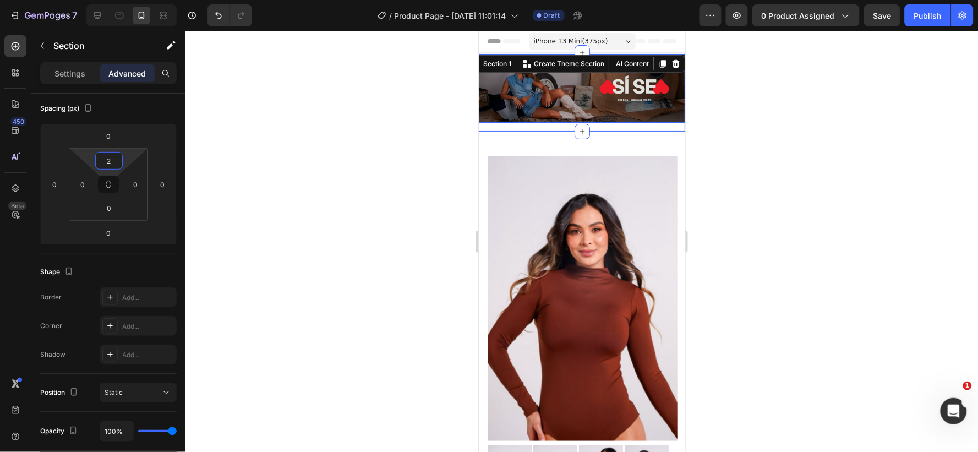
scroll to position [0, 0]
click at [734, 101] on div at bounding box center [582, 241] width 793 height 421
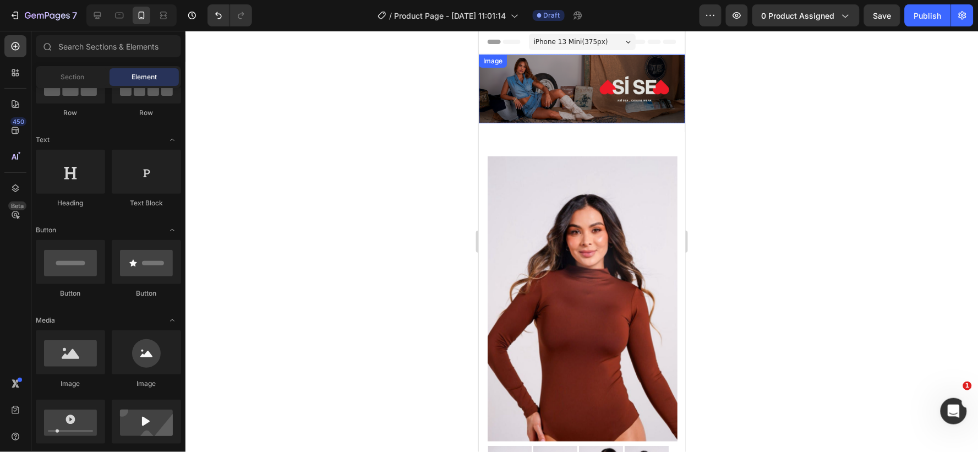
click at [564, 92] on img at bounding box center [581, 88] width 206 height 69
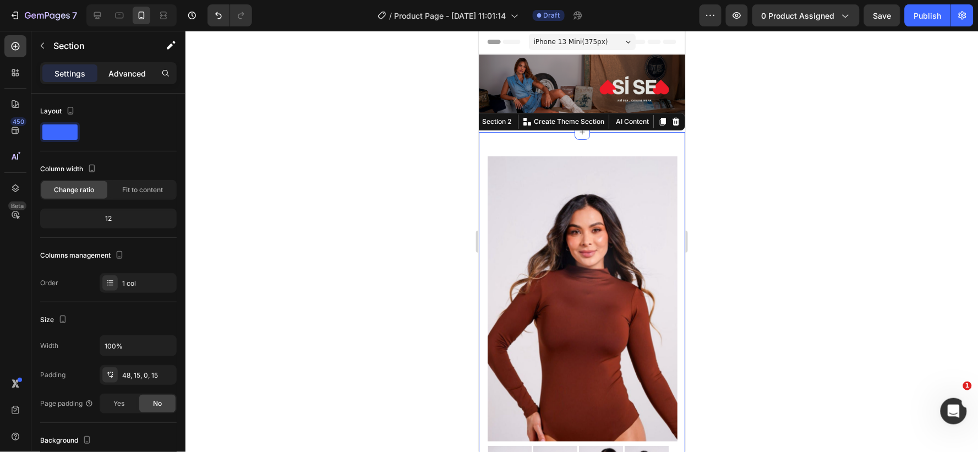
click at [132, 74] on p "Advanced" at bounding box center [126, 74] width 37 height 12
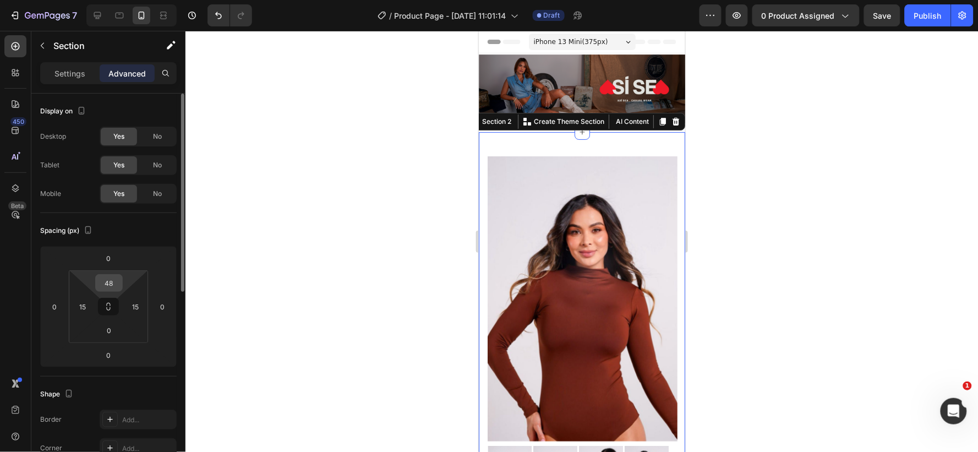
click at [119, 281] on input "48" at bounding box center [109, 283] width 22 height 17
type input "0"
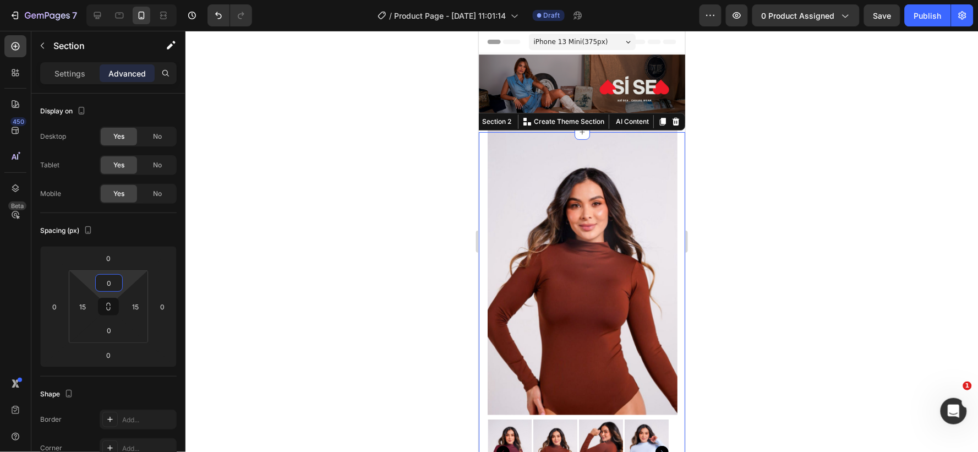
click at [839, 203] on div at bounding box center [582, 241] width 793 height 421
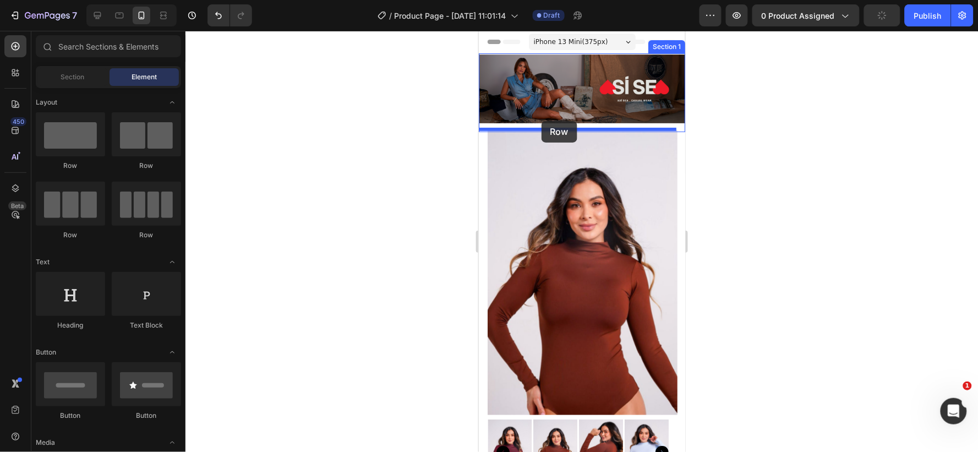
drag, startPoint x: 548, startPoint y: 173, endPoint x: 541, endPoint y: 121, distance: 53.3
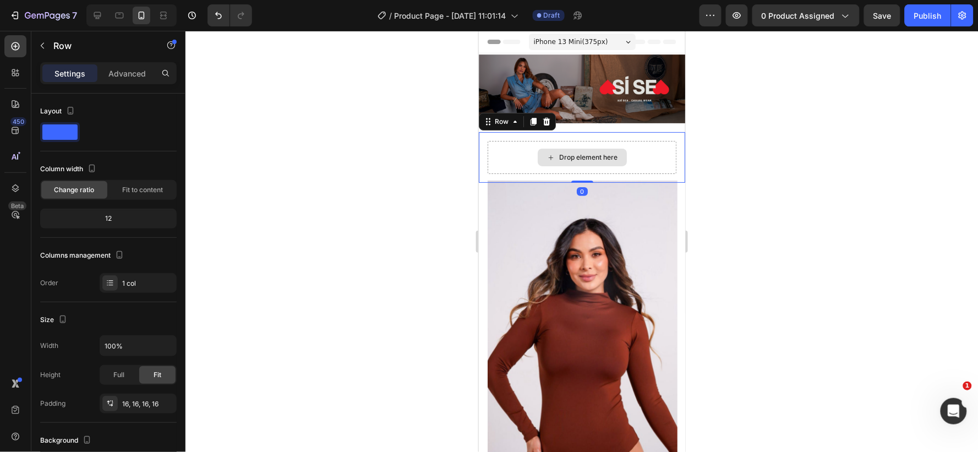
click at [546, 152] on icon at bounding box center [550, 156] width 9 height 9
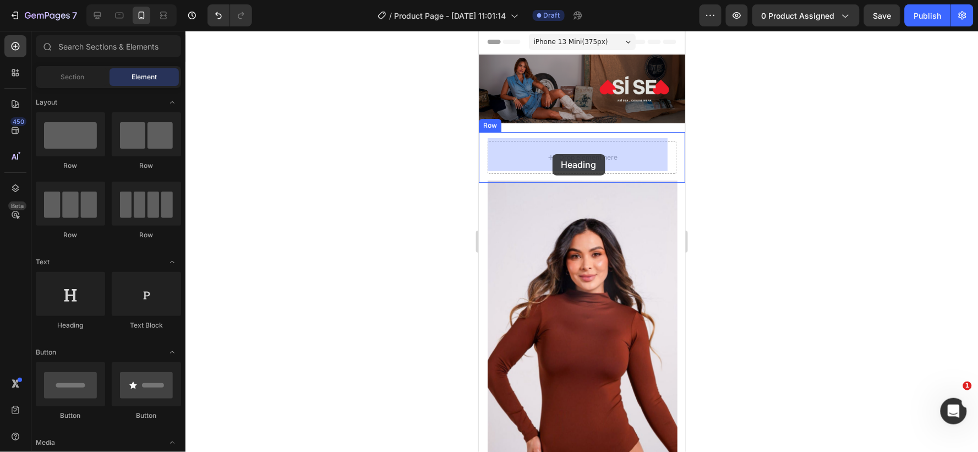
drag, startPoint x: 545, startPoint y: 340, endPoint x: 535, endPoint y: 152, distance: 188.0
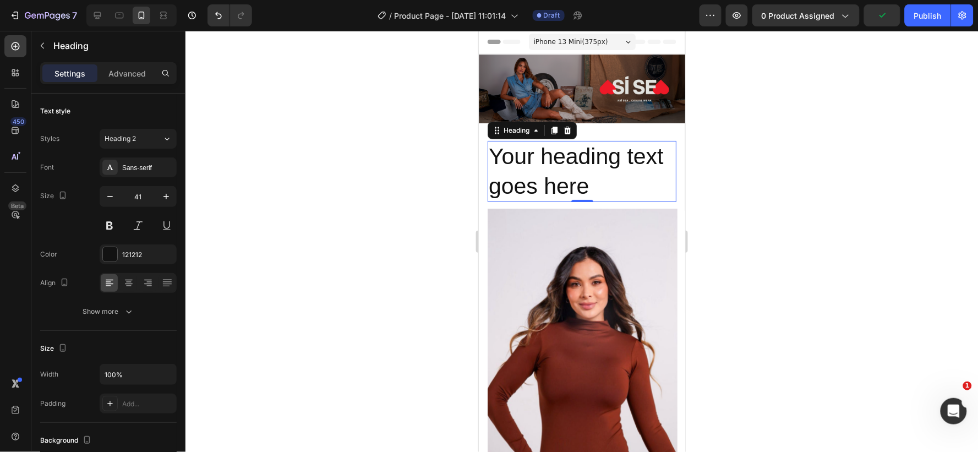
click at [586, 180] on h2 "Your heading text goes here" at bounding box center [581, 170] width 189 height 61
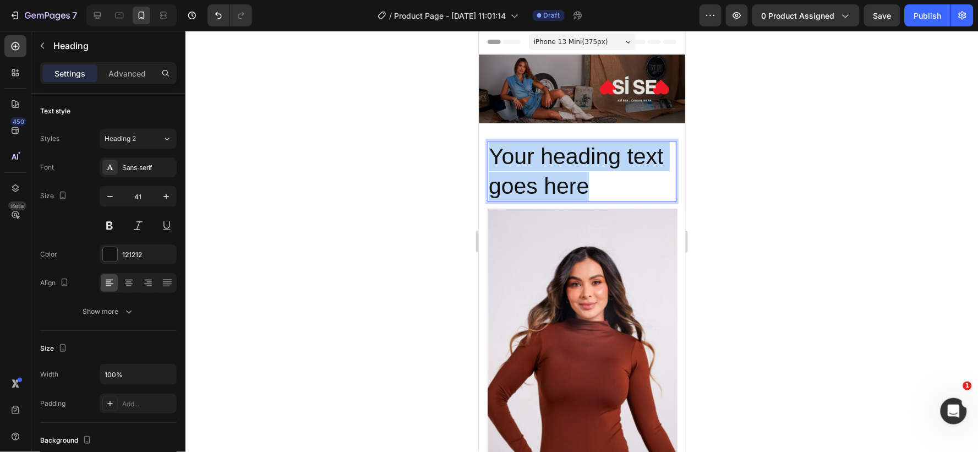
drag, startPoint x: 586, startPoint y: 180, endPoint x: 489, endPoint y: 155, distance: 100.1
click at [489, 155] on p "Your heading text goes here" at bounding box center [581, 170] width 187 height 59
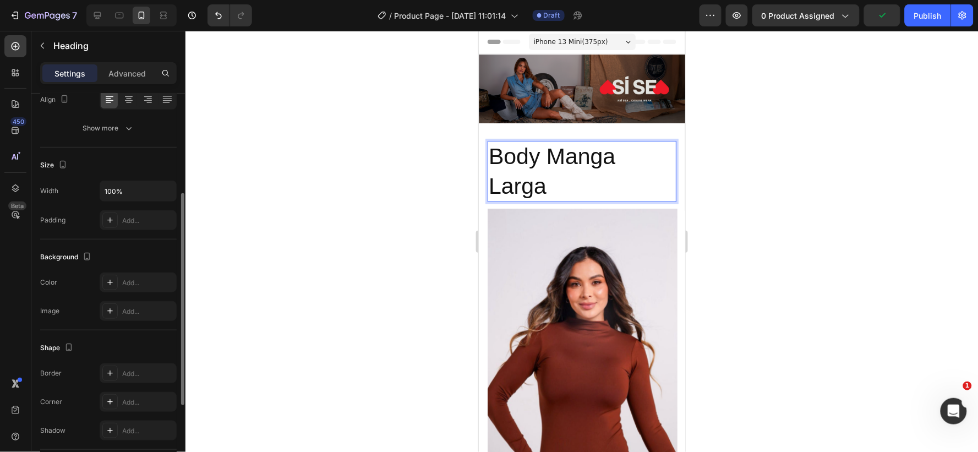
scroll to position [306, 0]
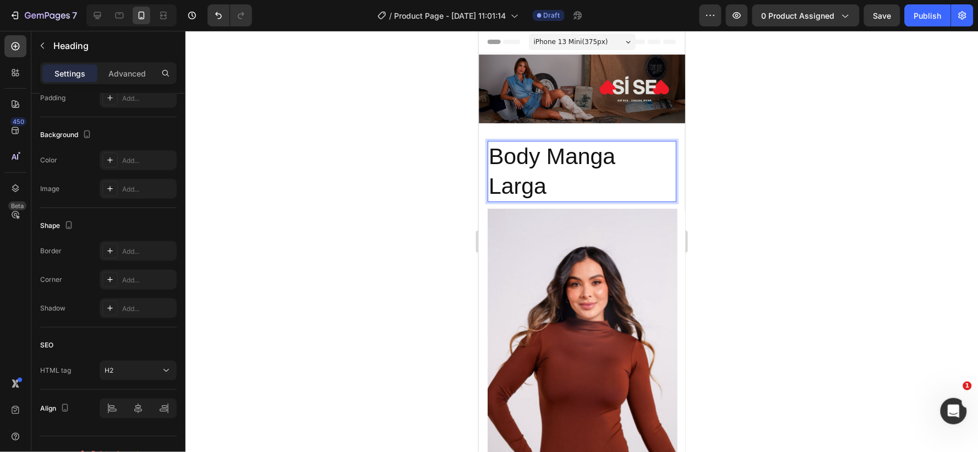
click at [582, 182] on p "Body Manga Larga" at bounding box center [581, 170] width 187 height 59
click at [464, 165] on div at bounding box center [582, 241] width 793 height 421
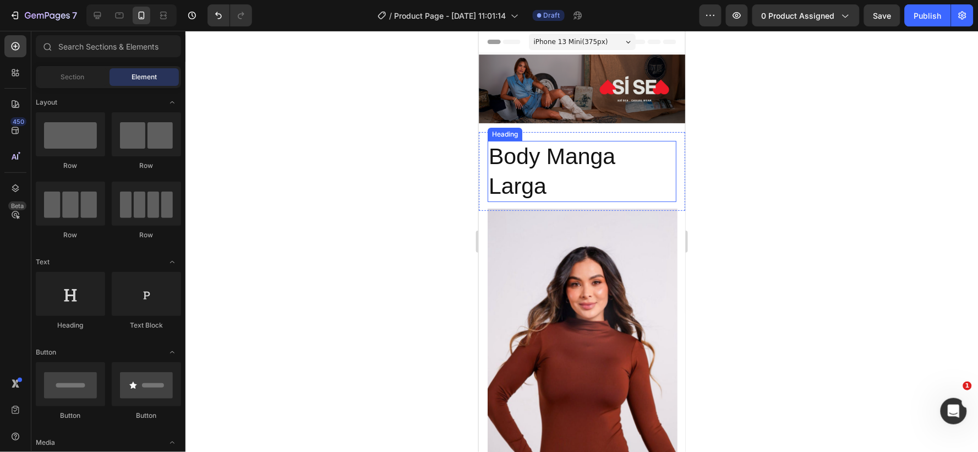
click at [520, 156] on p "Body Manga Larga" at bounding box center [581, 170] width 187 height 59
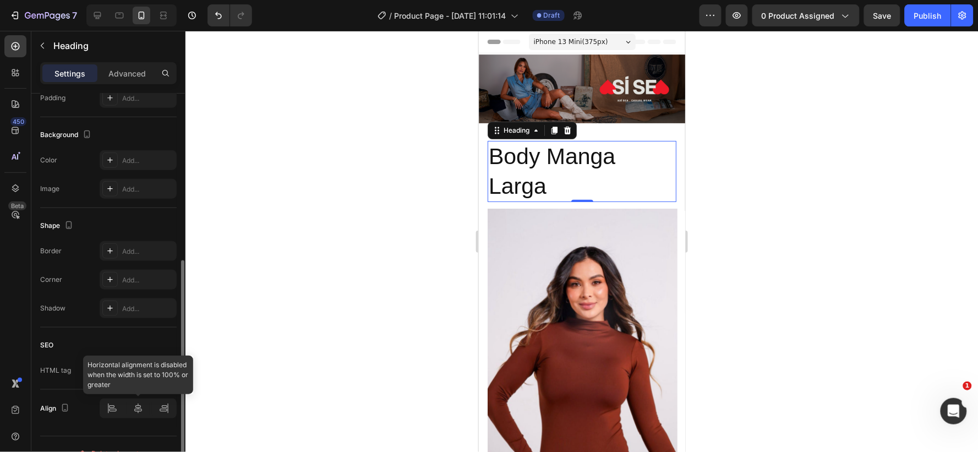
click at [138, 411] on div at bounding box center [138, 409] width 77 height 20
click at [110, 410] on div at bounding box center [138, 409] width 77 height 20
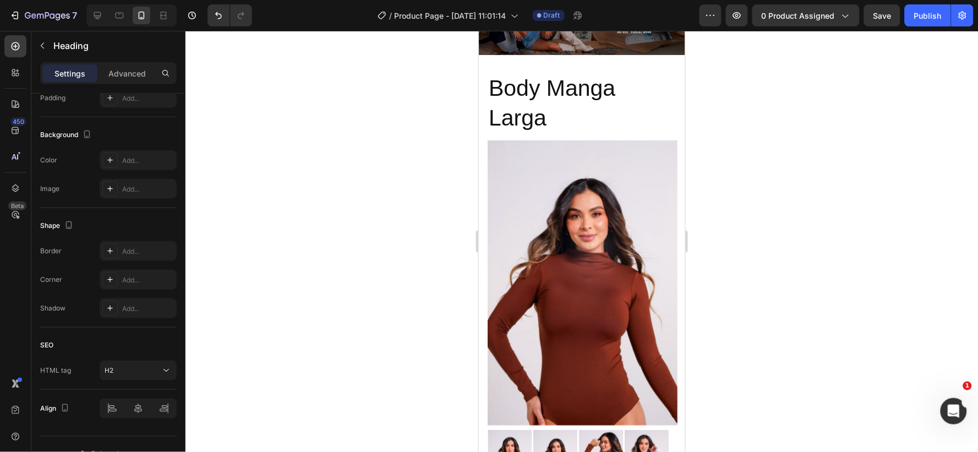
scroll to position [0, 0]
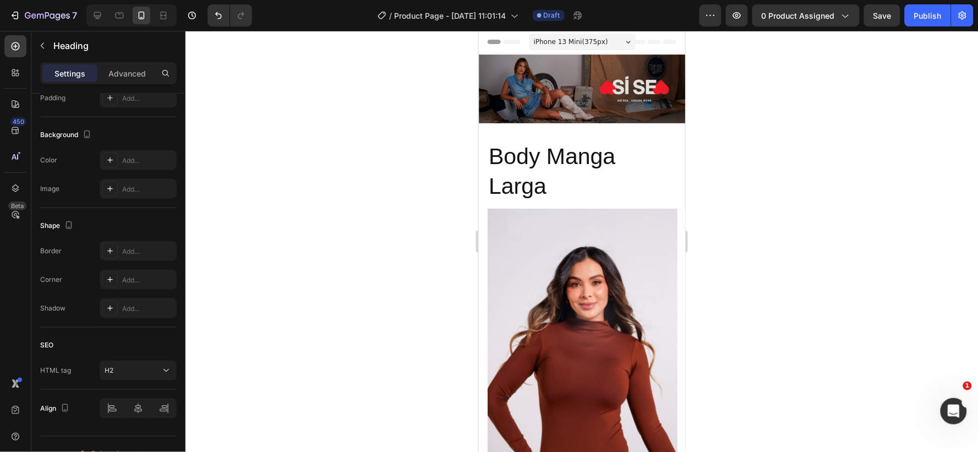
click at [492, 152] on h2 "Body Manga Larga" at bounding box center [581, 170] width 189 height 61
click at [553, 183] on p "Body Manga Larga" at bounding box center [581, 170] width 187 height 59
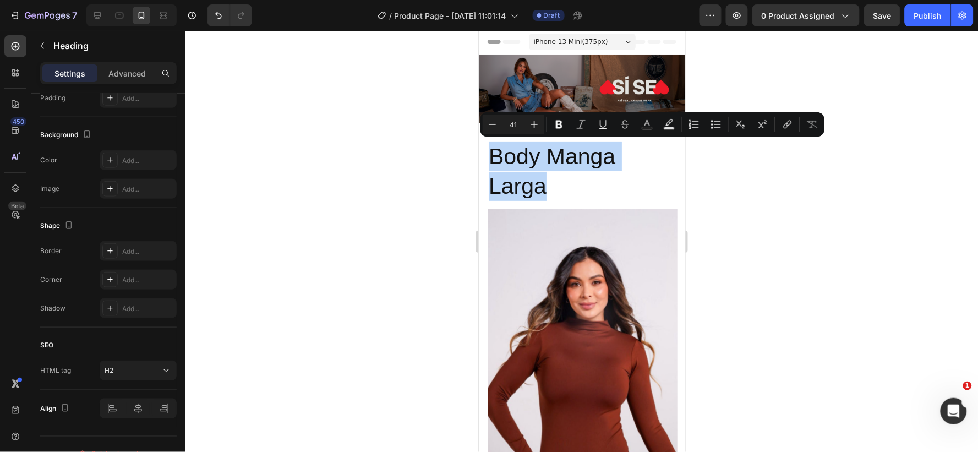
drag, startPoint x: 552, startPoint y: 183, endPoint x: 474, endPoint y: 150, distance: 84.9
click at [559, 126] on icon "Editor contextual toolbar" at bounding box center [559, 124] width 11 height 11
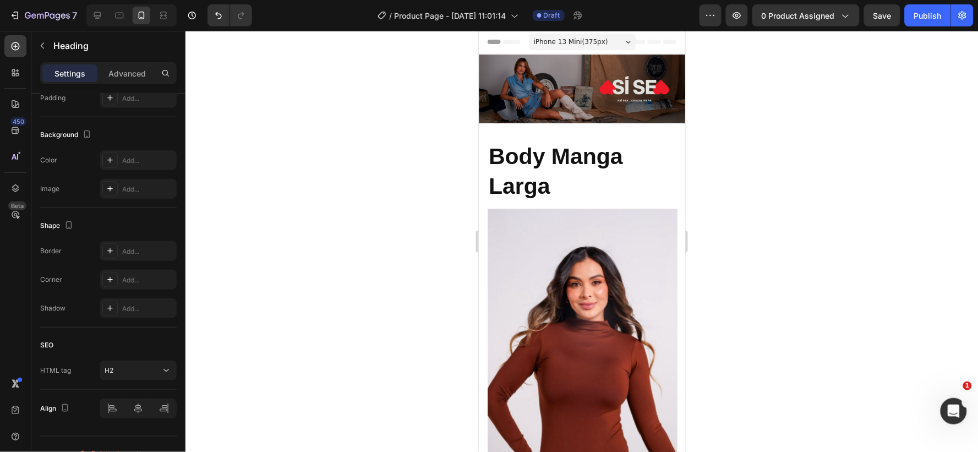
click at [566, 182] on p "Body Manga Larga" at bounding box center [581, 170] width 187 height 59
click at [520, 155] on strong "Body Manga Larga" at bounding box center [555, 170] width 134 height 54
click at [621, 154] on strong "Body Manga Larga" at bounding box center [555, 170] width 134 height 54
click at [555, 179] on p "Body Manga Larga" at bounding box center [581, 170] width 187 height 59
click at [66, 406] on icon "button" at bounding box center [64, 407] width 11 height 11
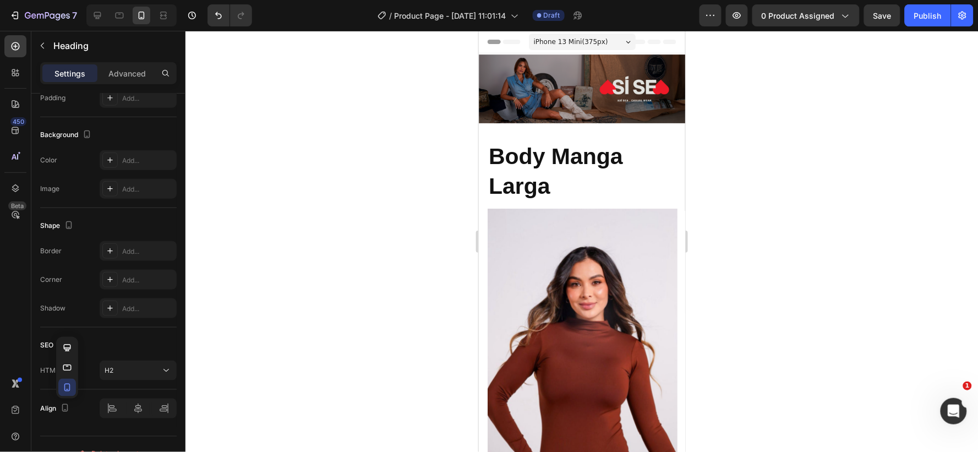
click at [326, 155] on div at bounding box center [582, 241] width 793 height 421
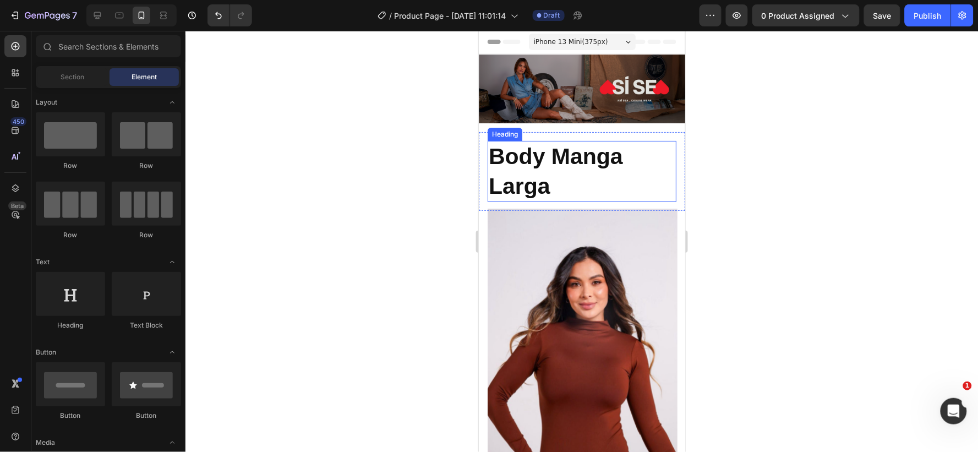
click at [547, 143] on strong "Body Manga Larga" at bounding box center [555, 170] width 134 height 54
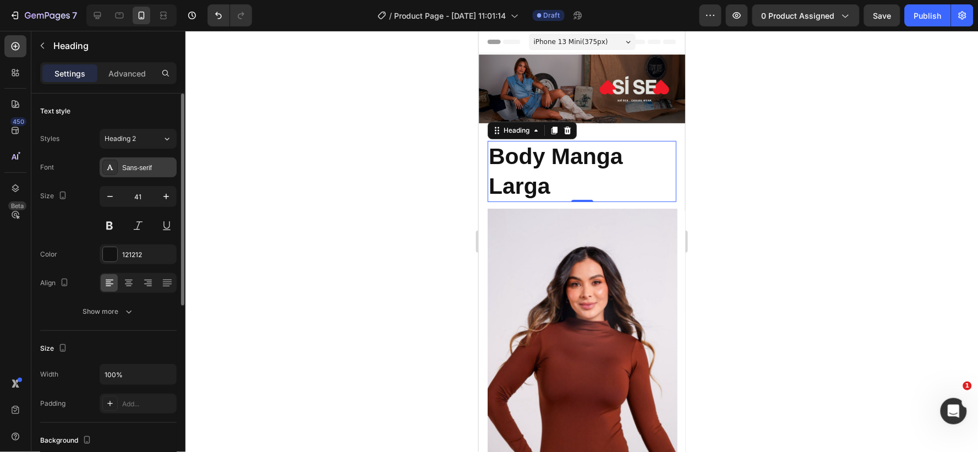
click at [155, 163] on div "Sans-serif" at bounding box center [148, 168] width 52 height 10
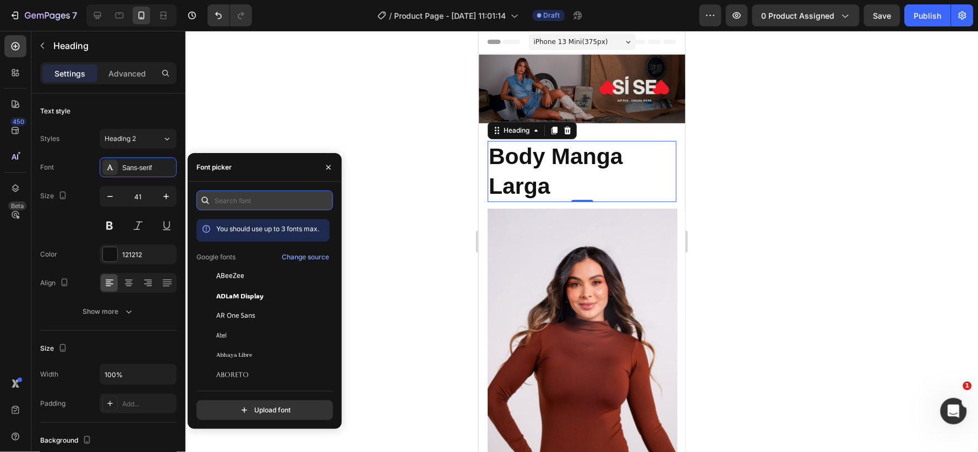
click at [266, 202] on input "text" at bounding box center [265, 200] width 137 height 20
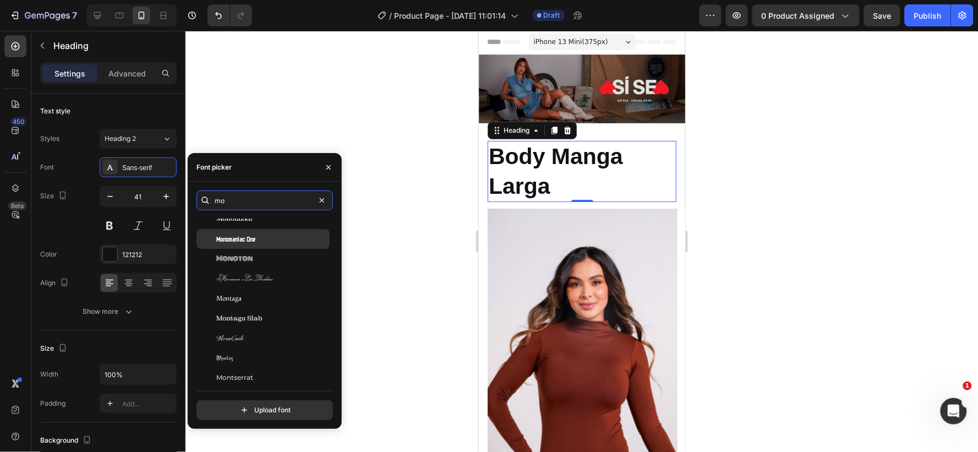
scroll to position [1223, 0]
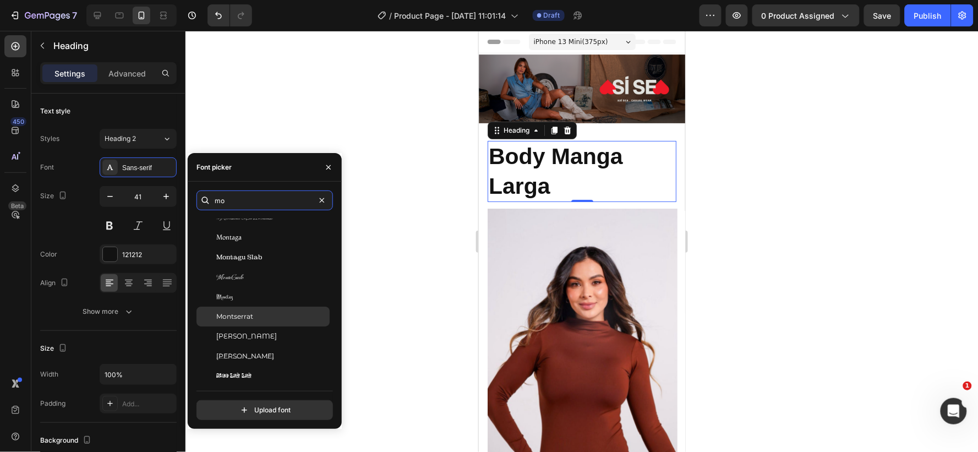
type input "mo"
click at [227, 312] on span "Montserrat" at bounding box center [234, 317] width 37 height 10
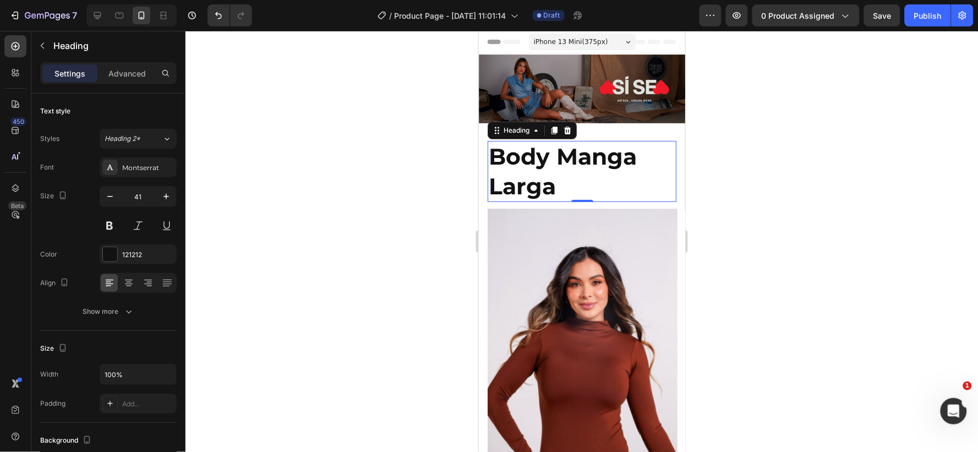
click at [358, 123] on div at bounding box center [582, 241] width 793 height 421
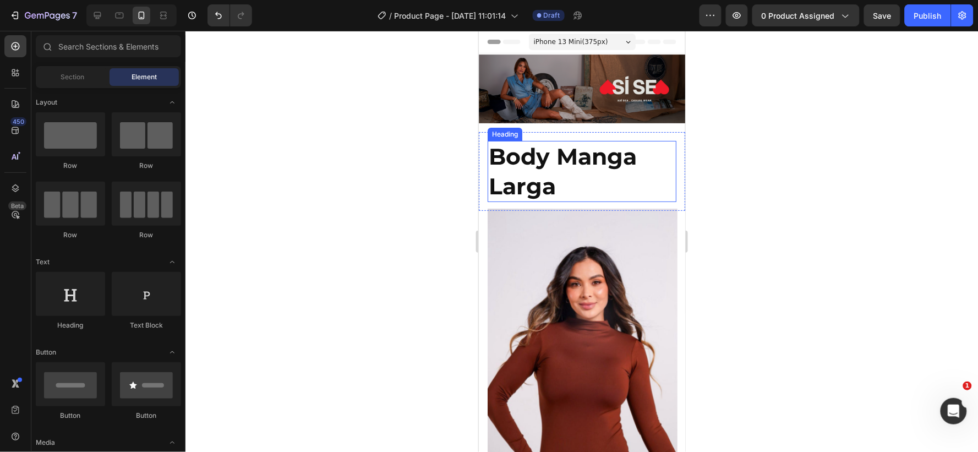
click at [553, 179] on strong "Body Manga Larga" at bounding box center [562, 170] width 148 height 57
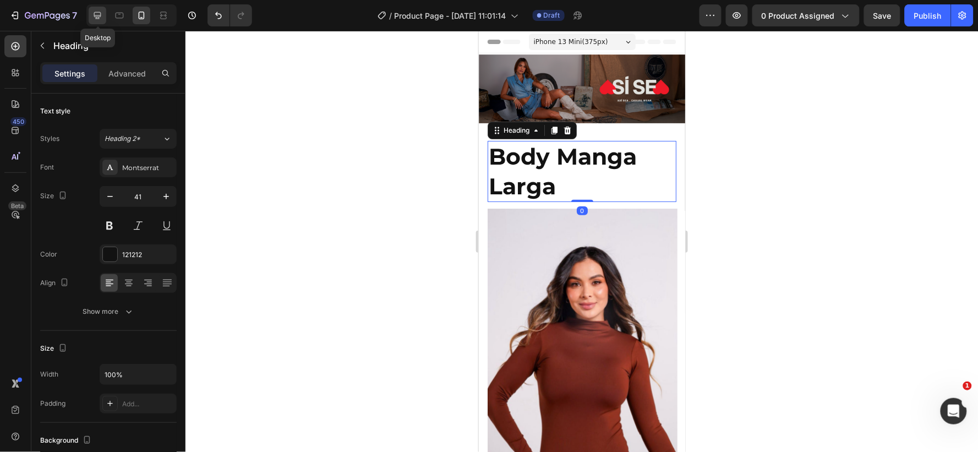
drag, startPoint x: 95, startPoint y: 13, endPoint x: 551, endPoint y: 282, distance: 529.3
click at [95, 13] on icon at bounding box center [97, 15] width 11 height 11
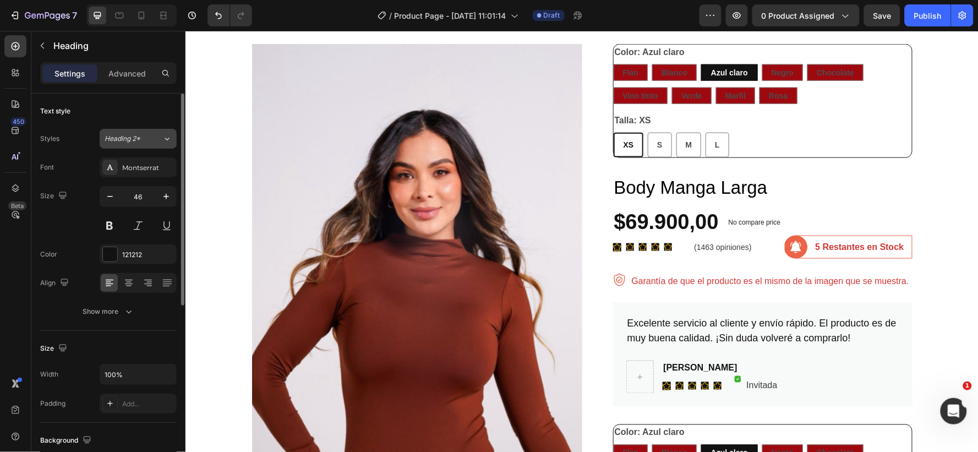
click at [149, 135] on div "Heading 2*" at bounding box center [134, 139] width 58 height 10
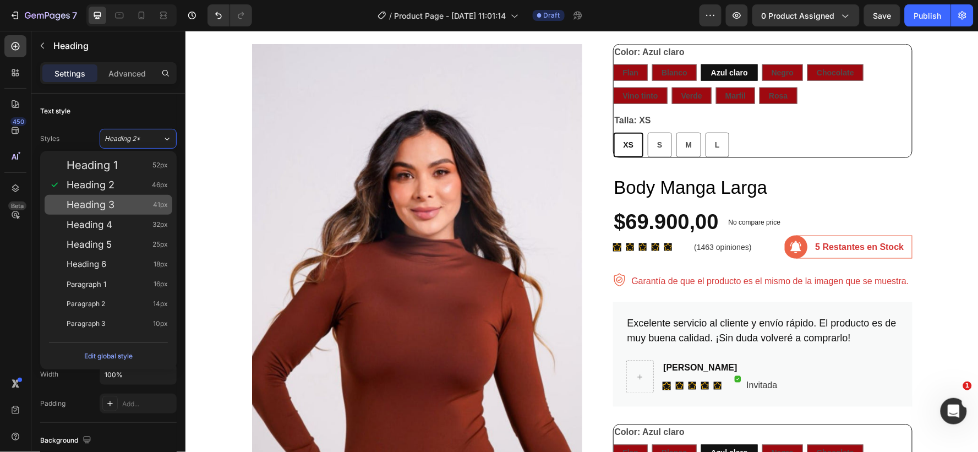
click at [112, 207] on span "Heading 3" at bounding box center [91, 204] width 48 height 11
type input "41"
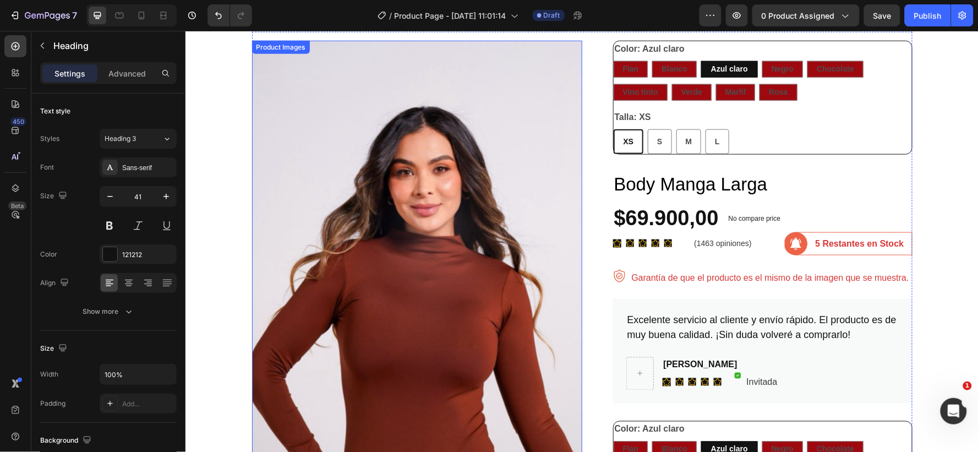
scroll to position [117, 0]
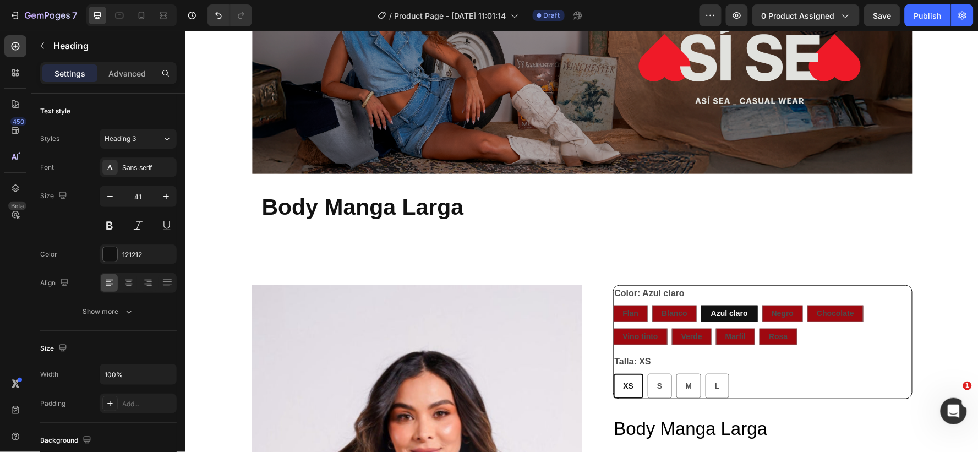
click at [468, 209] on p "Body Manga Larga" at bounding box center [581, 206] width 641 height 29
click at [440, 206] on strong "Body Manga Larga" at bounding box center [362, 206] width 202 height 25
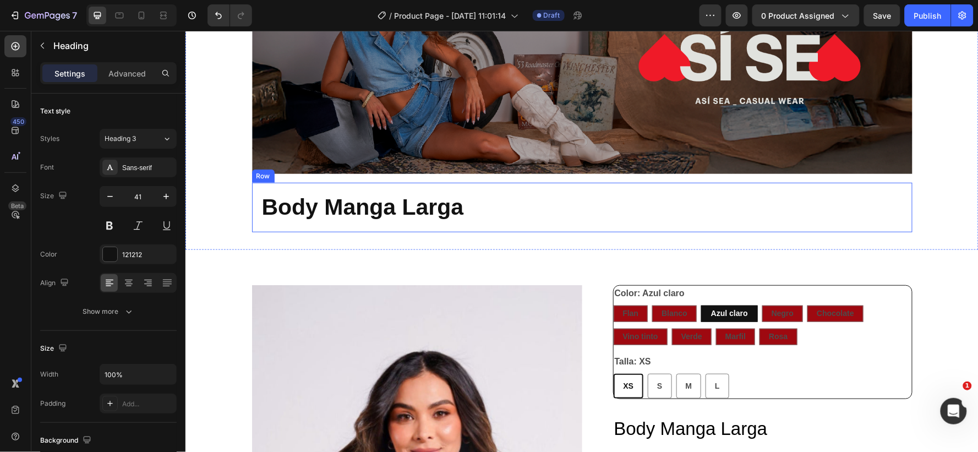
click at [254, 200] on div "Body Manga Larga Heading Row" at bounding box center [582, 206] width 661 height 49
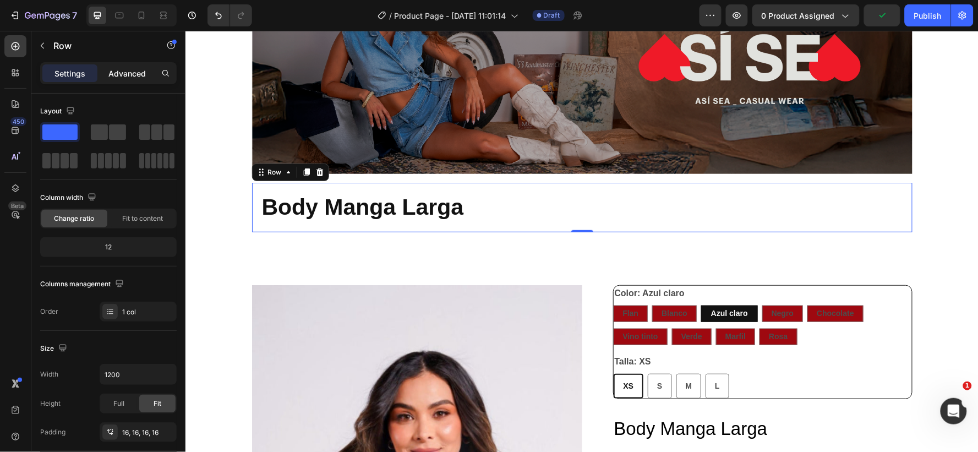
click at [118, 68] on p "Advanced" at bounding box center [126, 74] width 37 height 12
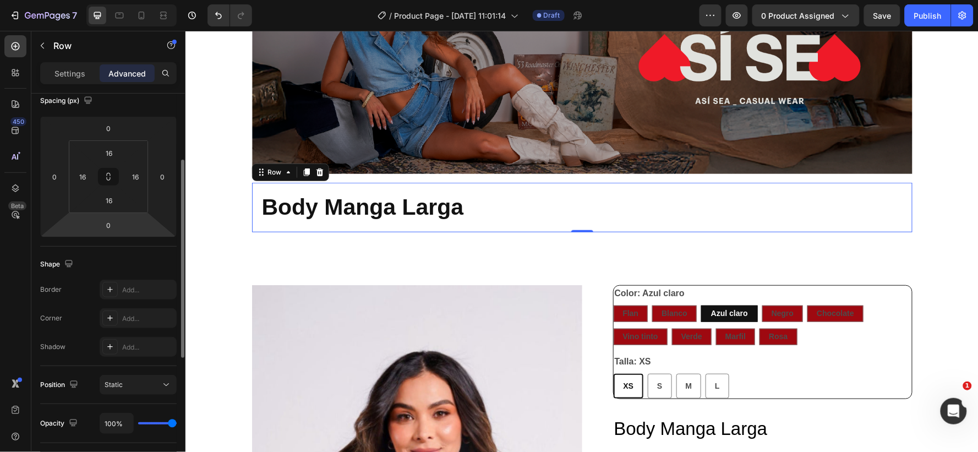
scroll to position [0, 0]
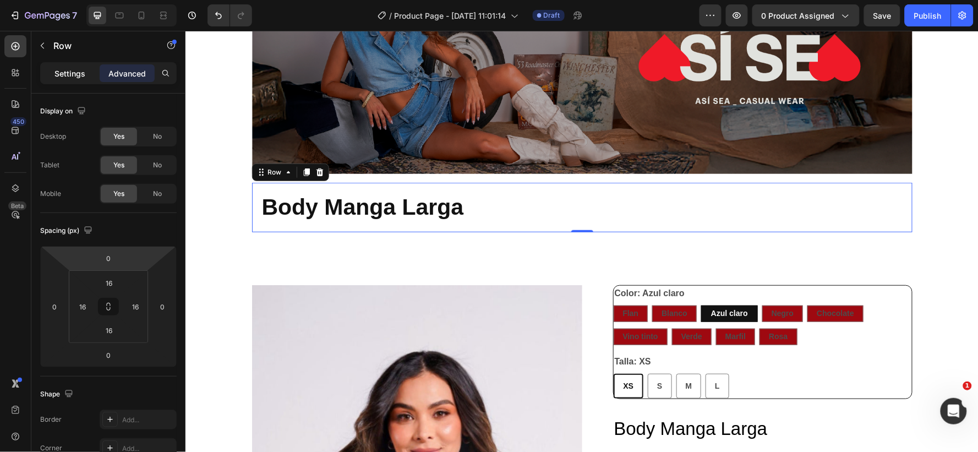
click at [63, 75] on p "Settings" at bounding box center [69, 74] width 31 height 12
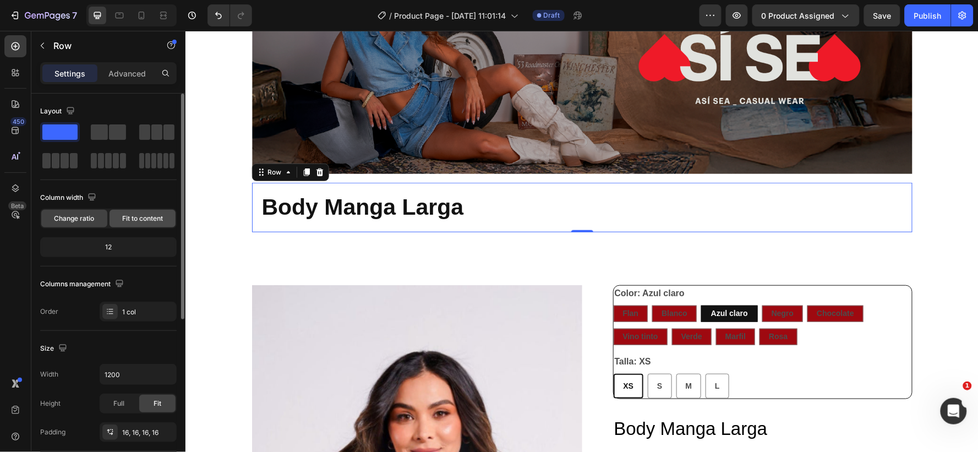
click at [149, 214] on span "Fit to content" at bounding box center [142, 219] width 41 height 10
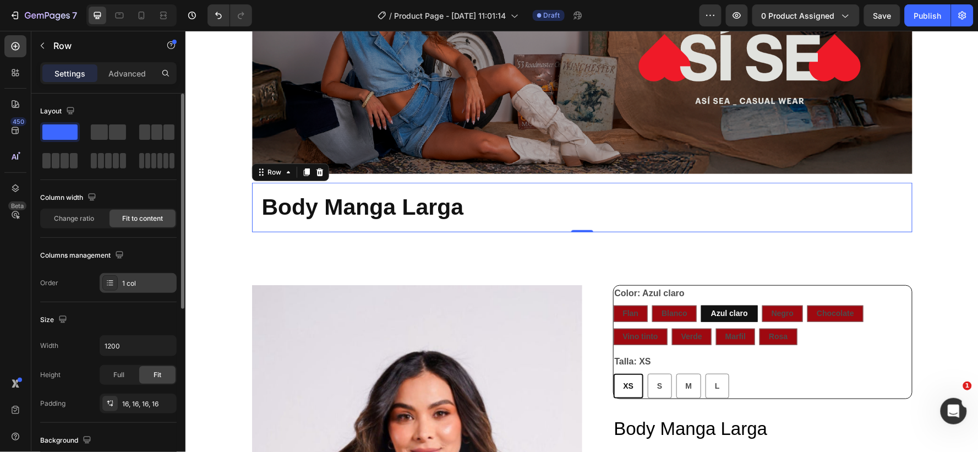
click at [140, 283] on div "1 col" at bounding box center [148, 284] width 52 height 10
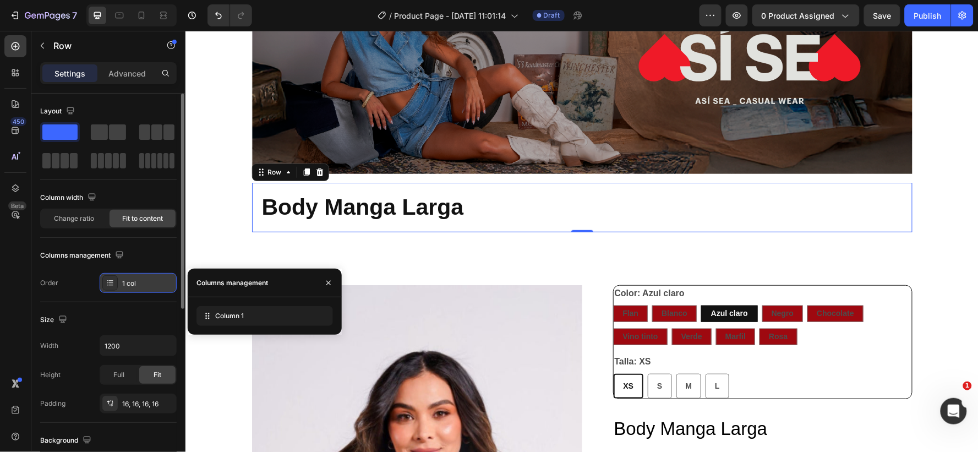
click at [140, 283] on div "1 col" at bounding box center [148, 284] width 52 height 10
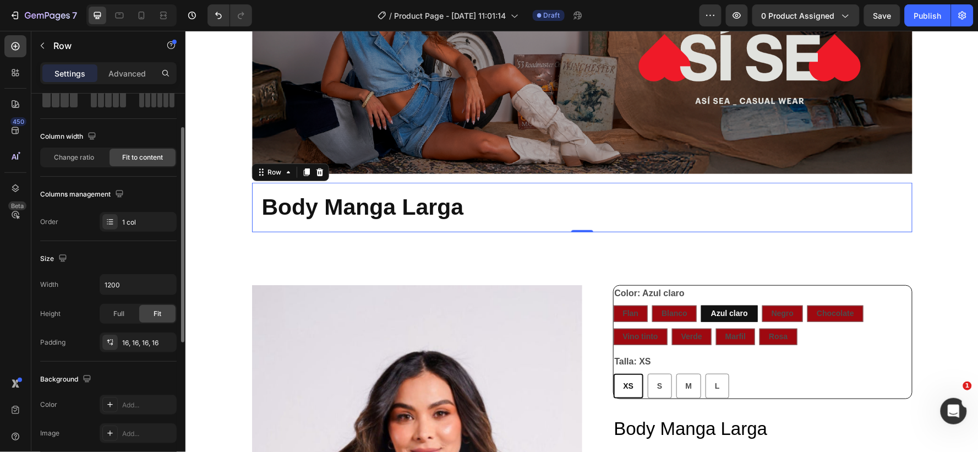
scroll to position [122, 0]
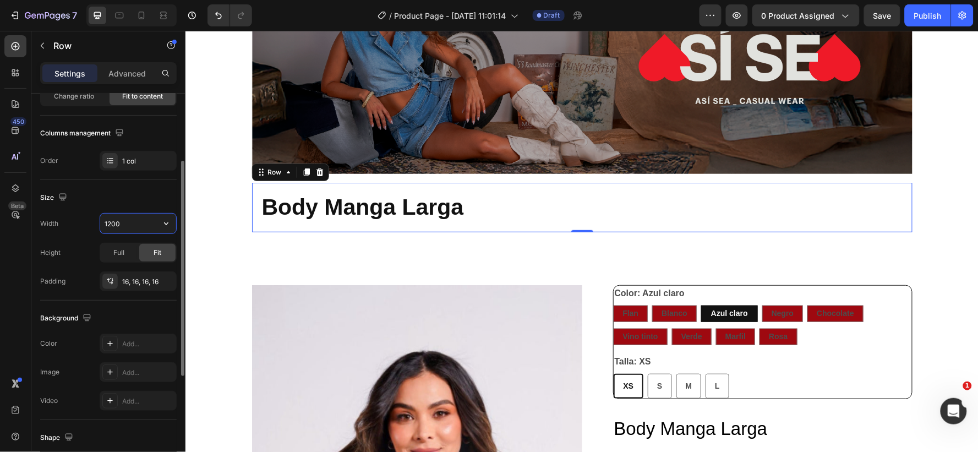
click at [135, 217] on input "1200" at bounding box center [138, 224] width 76 height 20
click at [167, 226] on icon "button" at bounding box center [166, 223] width 11 height 11
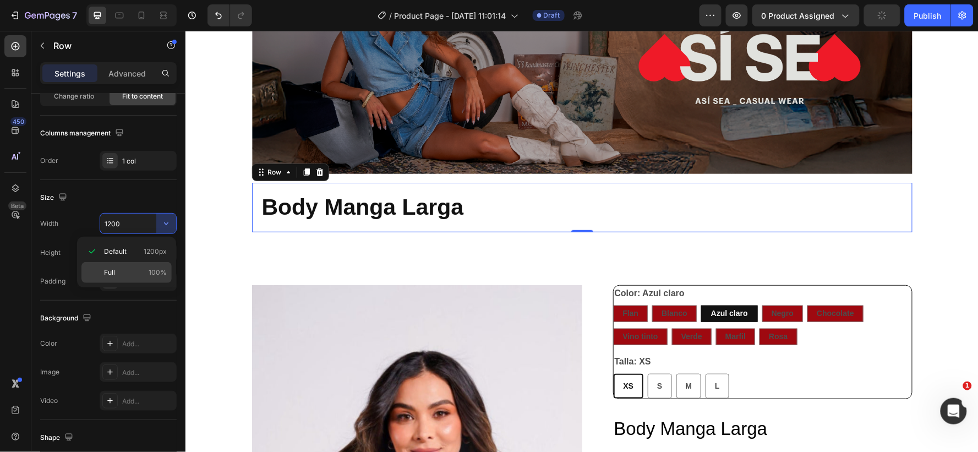
click at [119, 268] on p "Full 100%" at bounding box center [135, 273] width 63 height 10
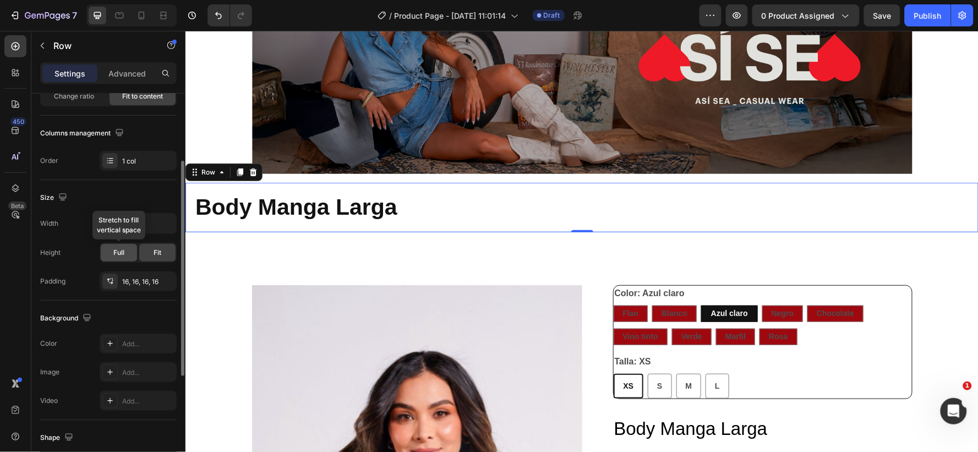
click at [114, 255] on span "Full" at bounding box center [118, 253] width 11 height 10
click at [155, 248] on span "Fit" at bounding box center [158, 253] width 8 height 10
click at [136, 223] on input "100%" at bounding box center [138, 224] width 76 height 20
click at [168, 223] on icon "button" at bounding box center [166, 223] width 4 height 3
click at [109, 245] on div "Default 1200px" at bounding box center [126, 251] width 90 height 21
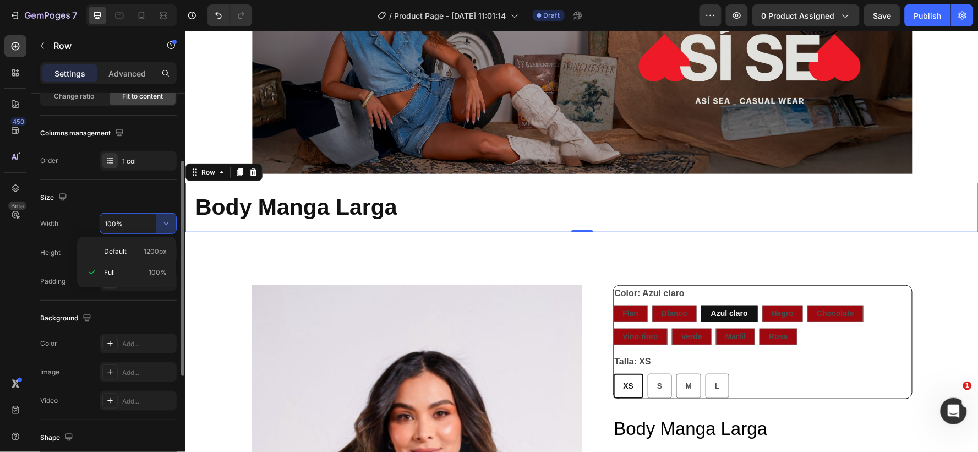
type input "1200"
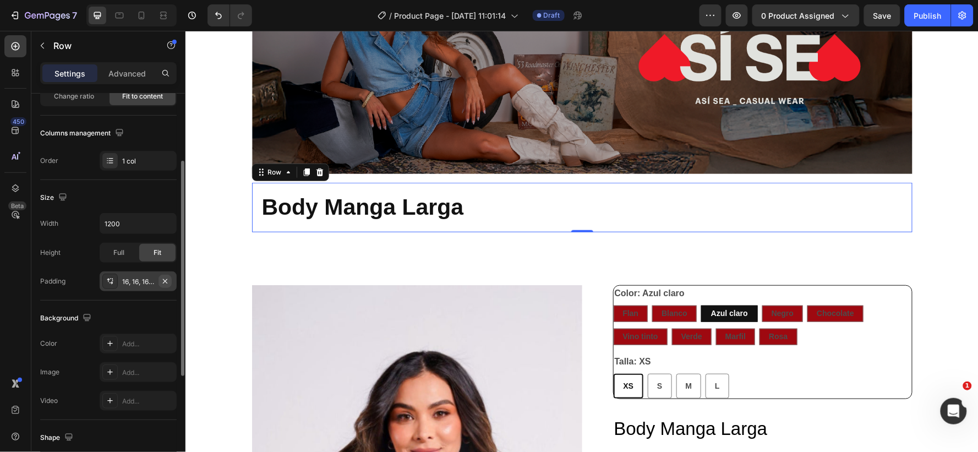
click at [165, 279] on icon "button" at bounding box center [165, 281] width 9 height 9
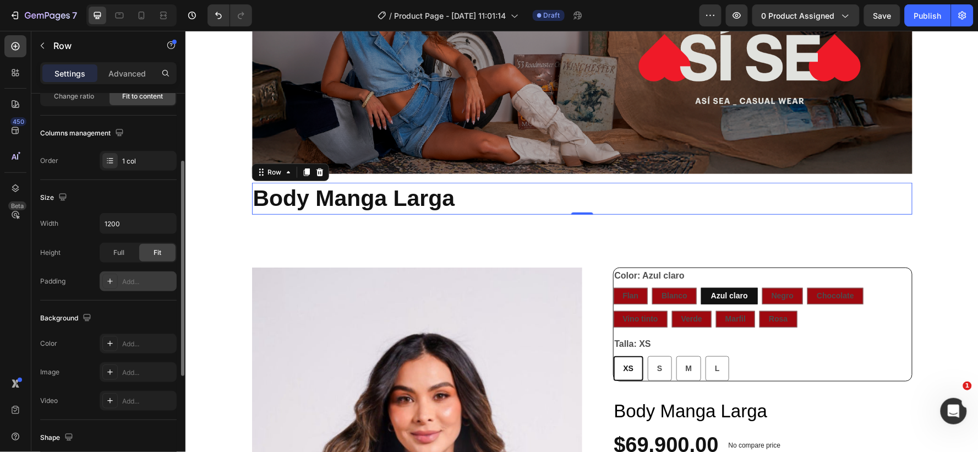
click at [147, 280] on div "Add..." at bounding box center [148, 282] width 52 height 10
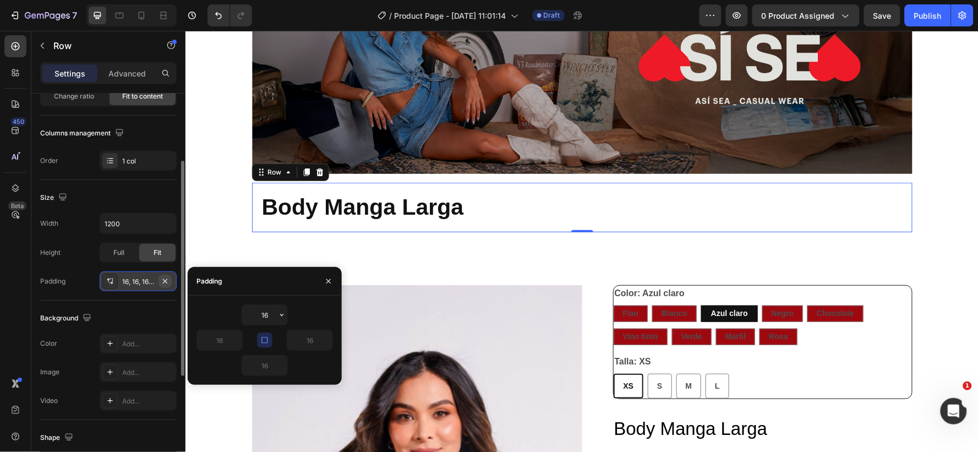
click at [166, 279] on icon "button" at bounding box center [165, 281] width 9 height 9
type input "0"
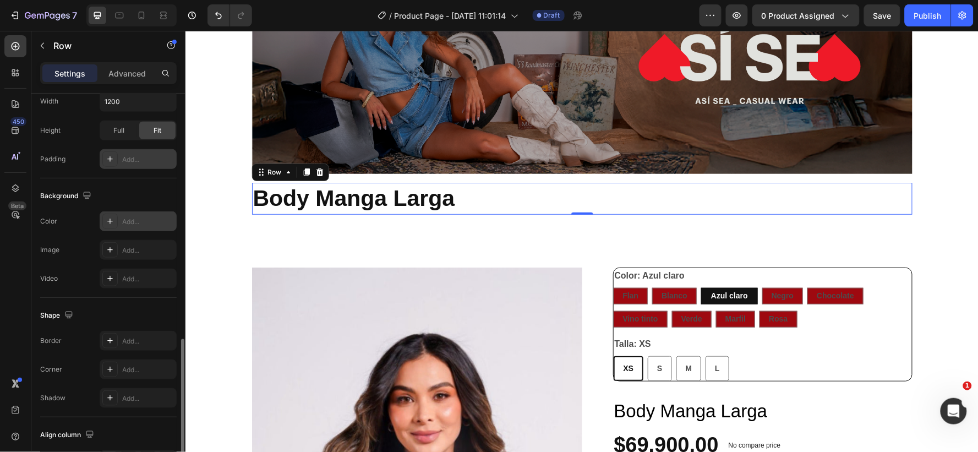
scroll to position [315, 0]
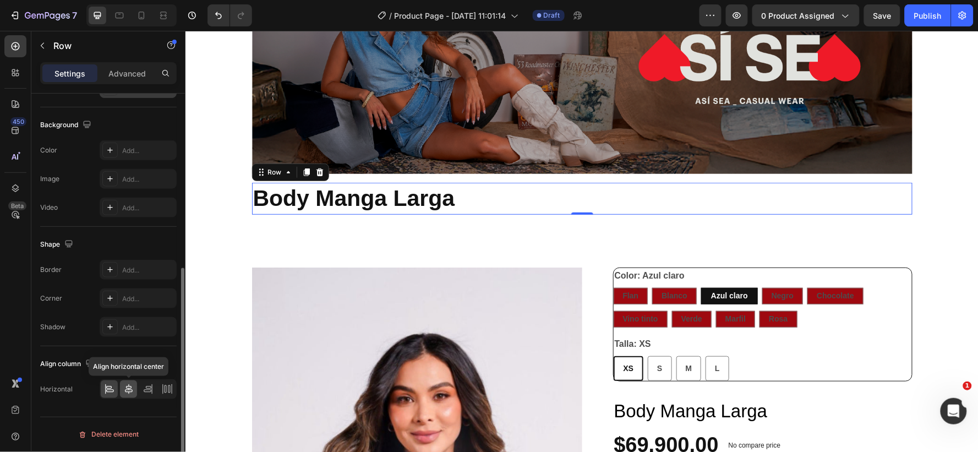
click at [129, 390] on icon at bounding box center [129, 389] width 8 height 10
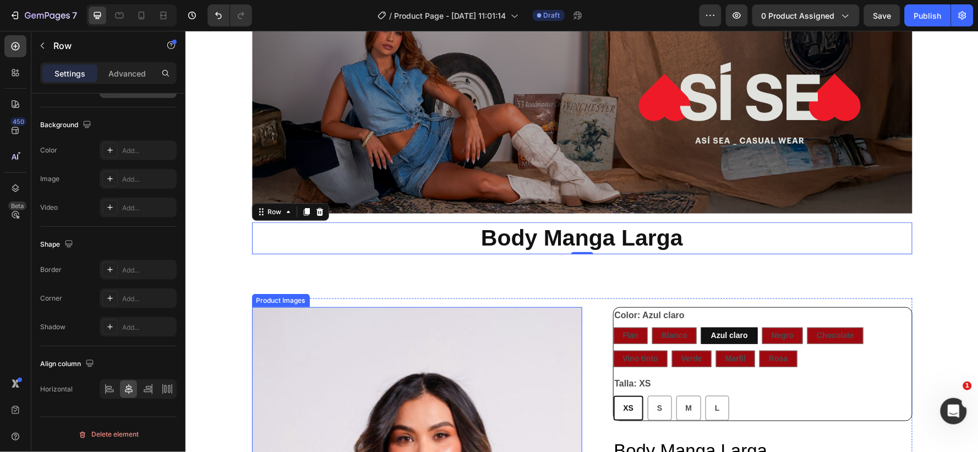
scroll to position [56, 0]
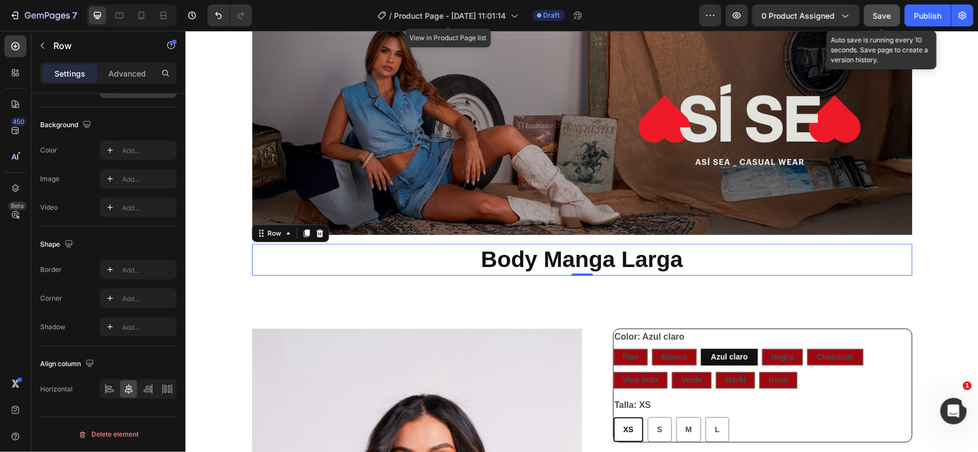
click at [883, 10] on div "Save" at bounding box center [883, 16] width 18 height 12
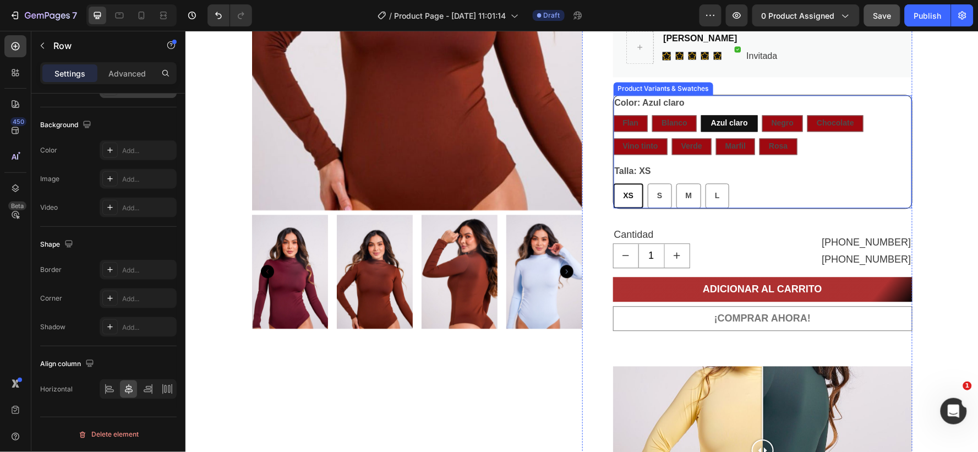
scroll to position [673, 0]
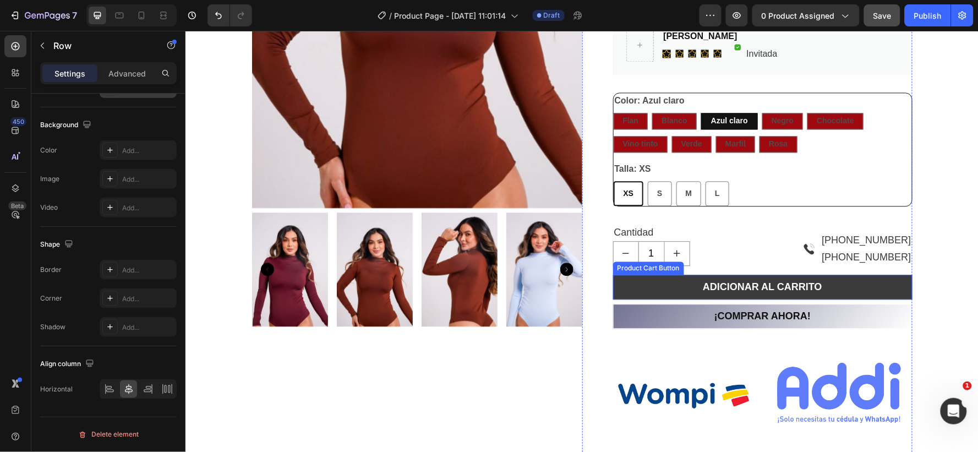
click at [620, 279] on button "ADICIONAR AL CARRITO" at bounding box center [762, 286] width 299 height 25
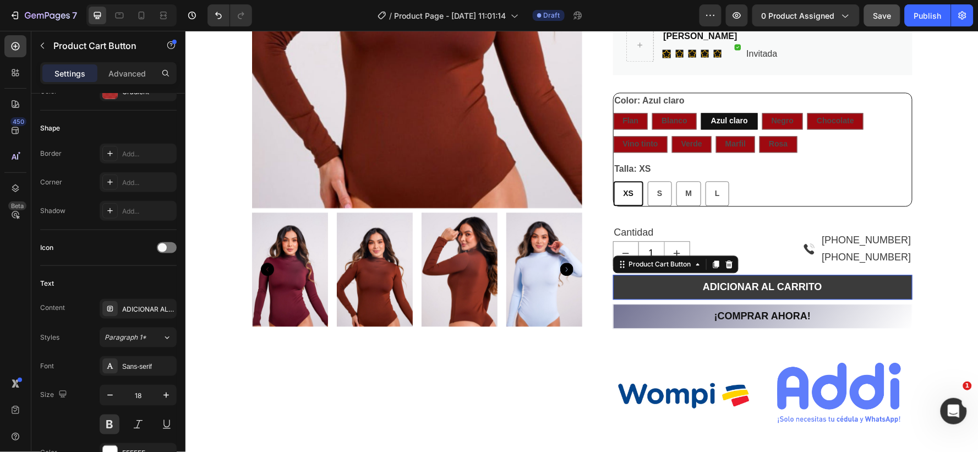
scroll to position [0, 0]
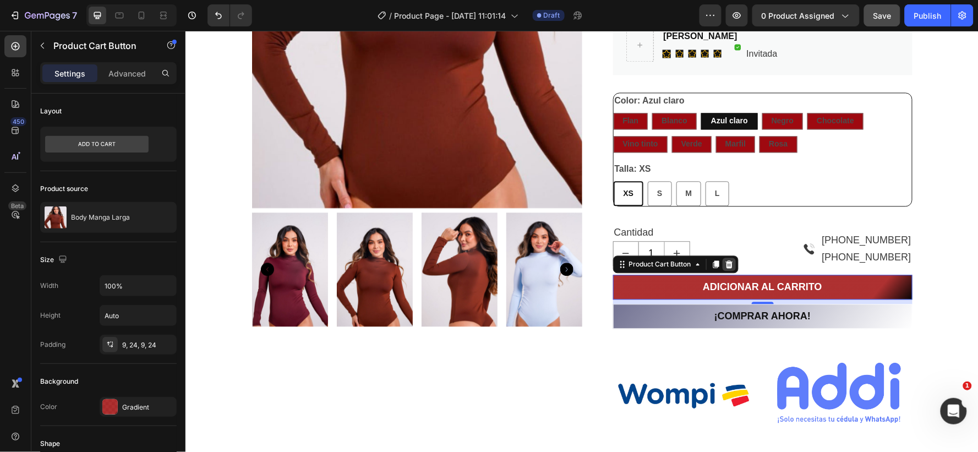
click at [725, 261] on icon at bounding box center [728, 264] width 7 height 8
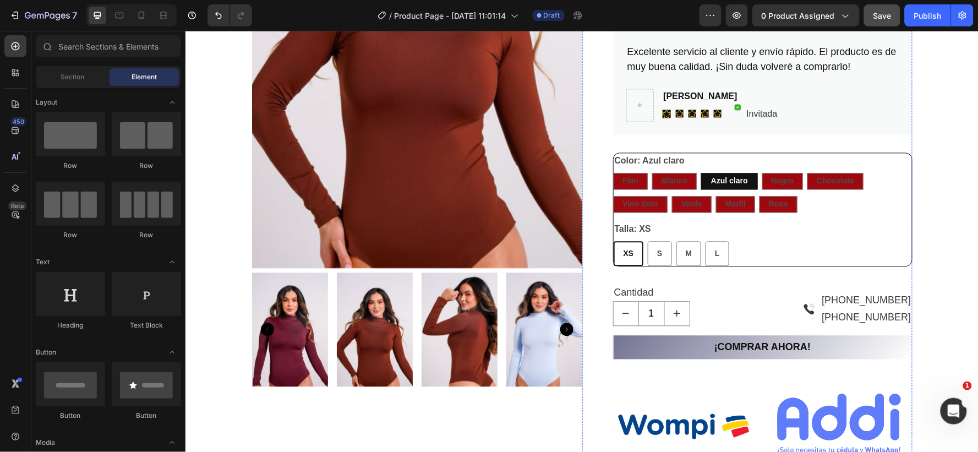
scroll to position [612, 0]
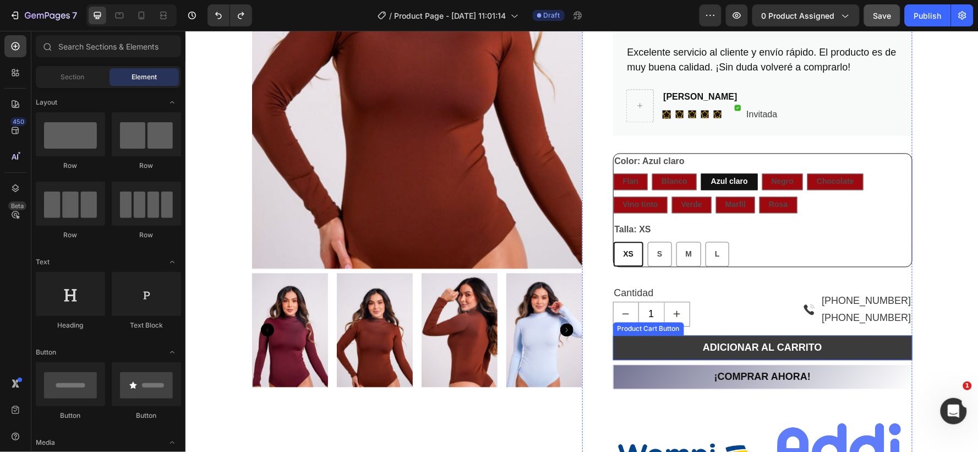
click at [663, 343] on button "ADICIONAR AL CARRITO" at bounding box center [762, 347] width 299 height 25
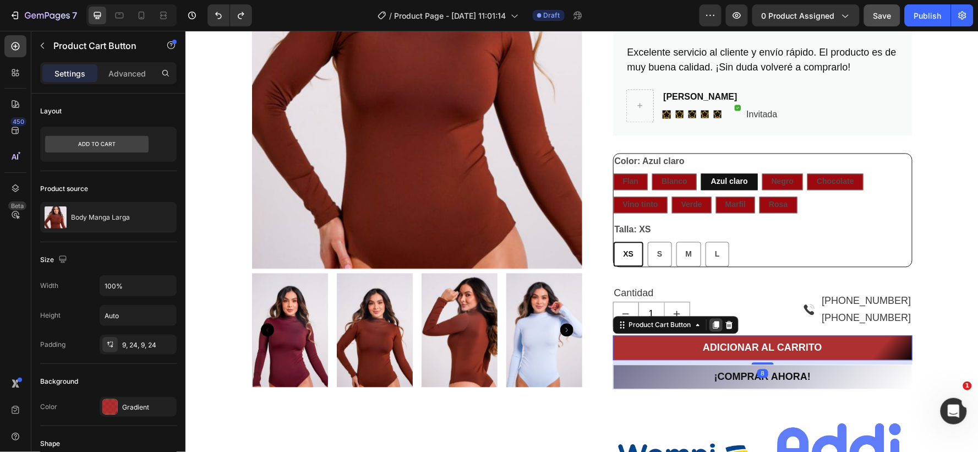
click at [712, 323] on icon at bounding box center [715, 325] width 6 height 8
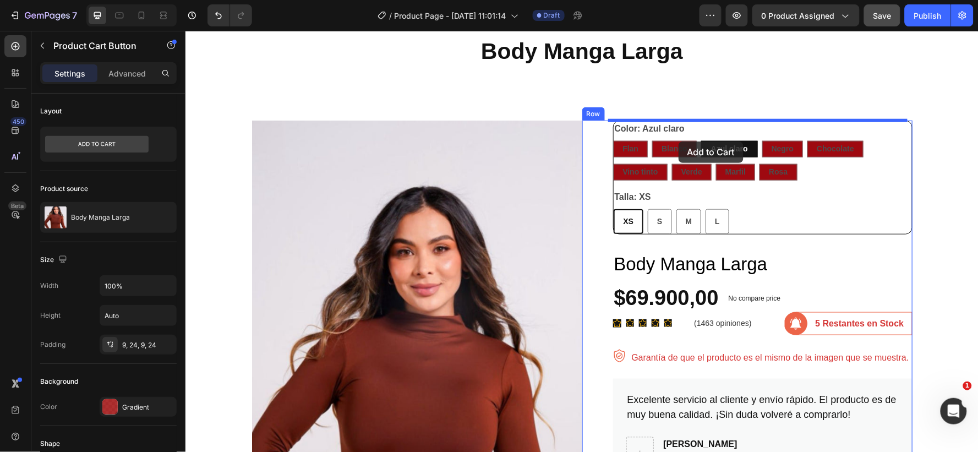
scroll to position [246, 0]
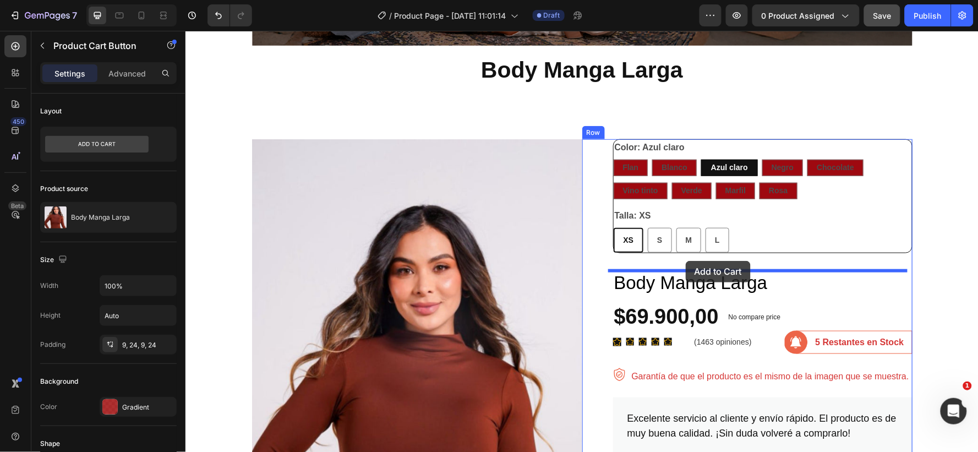
drag, startPoint x: 683, startPoint y: 369, endPoint x: 695, endPoint y: 268, distance: 102.6
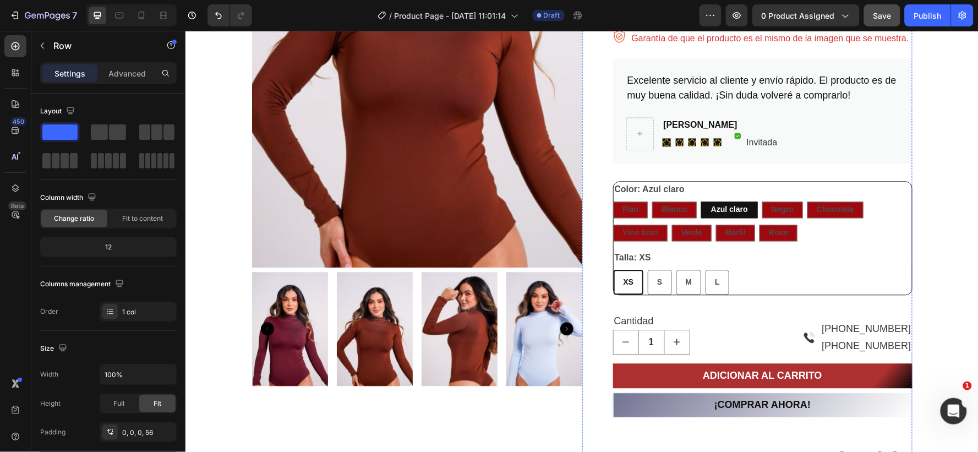
scroll to position [674, 0]
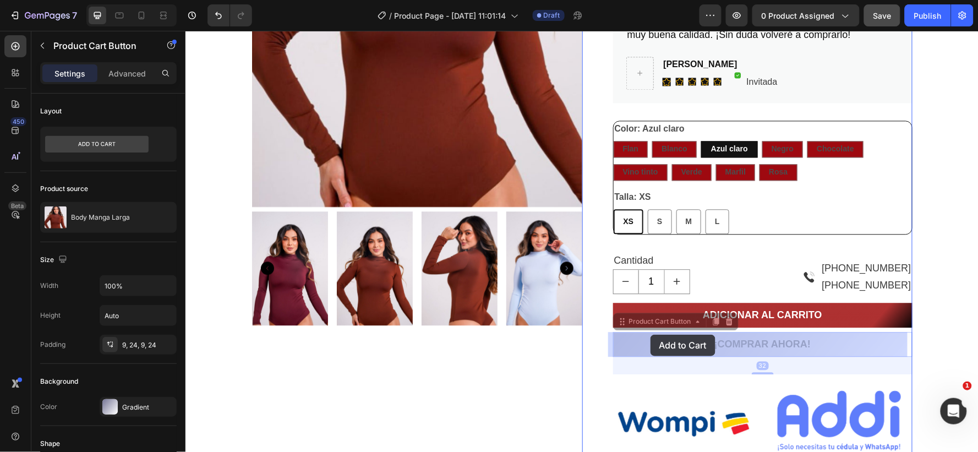
drag, startPoint x: 642, startPoint y: 339, endPoint x: 650, endPoint y: 334, distance: 8.9
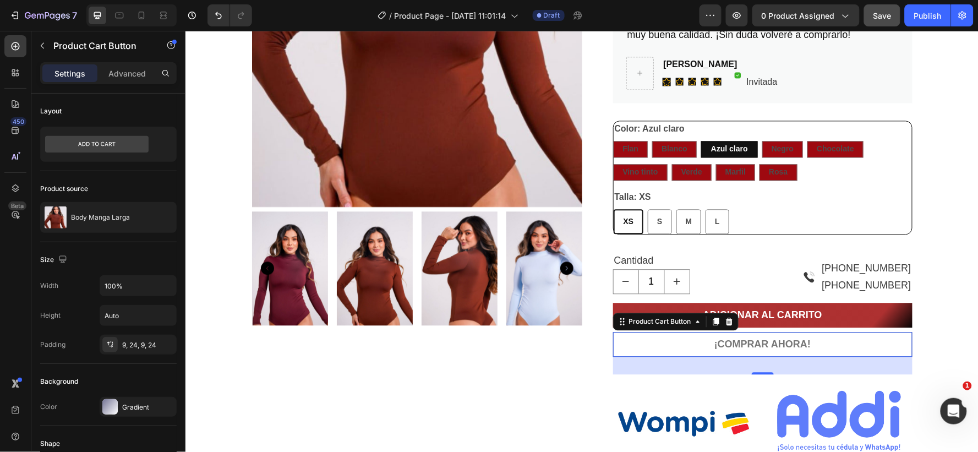
click at [657, 337] on button "¡COMPRAR AHORA!" at bounding box center [762, 343] width 299 height 25
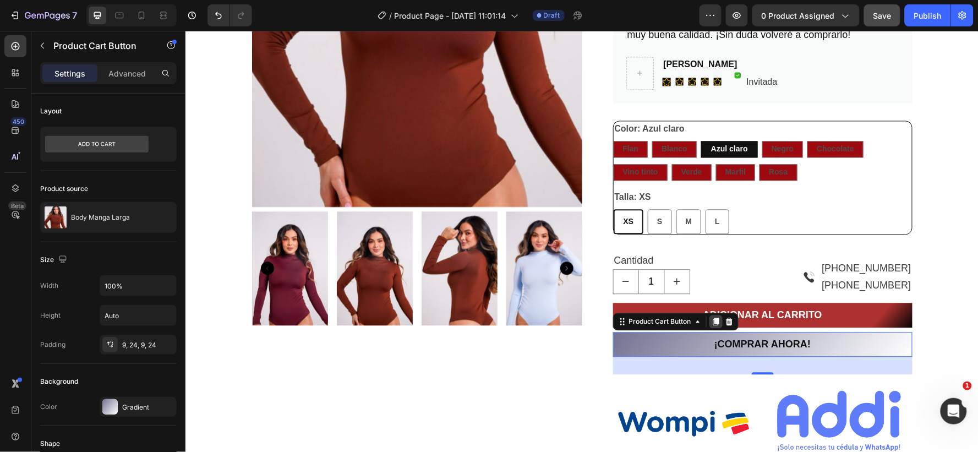
click at [712, 318] on icon at bounding box center [715, 321] width 6 height 8
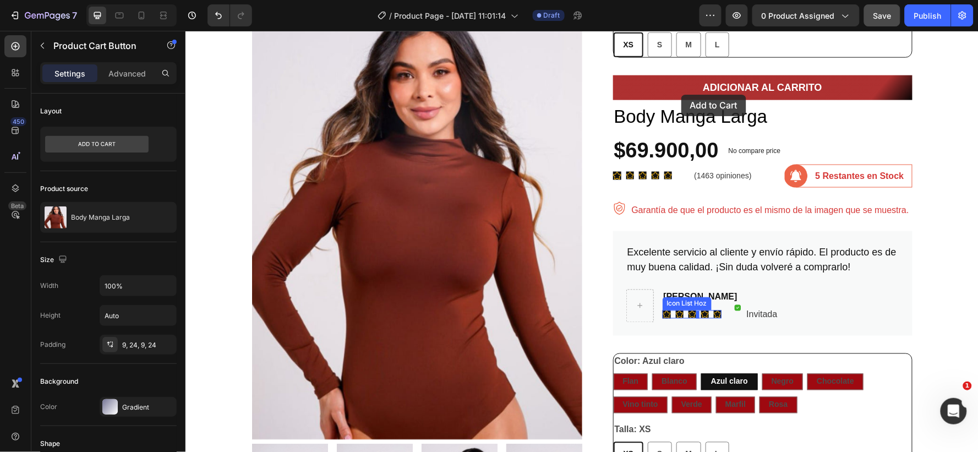
scroll to position [364, 0]
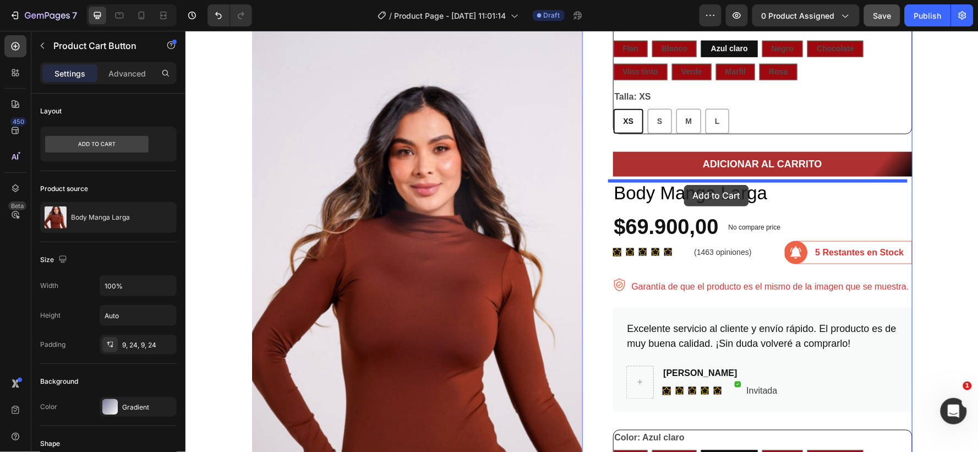
drag, startPoint x: 661, startPoint y: 385, endPoint x: 684, endPoint y: 184, distance: 202.2
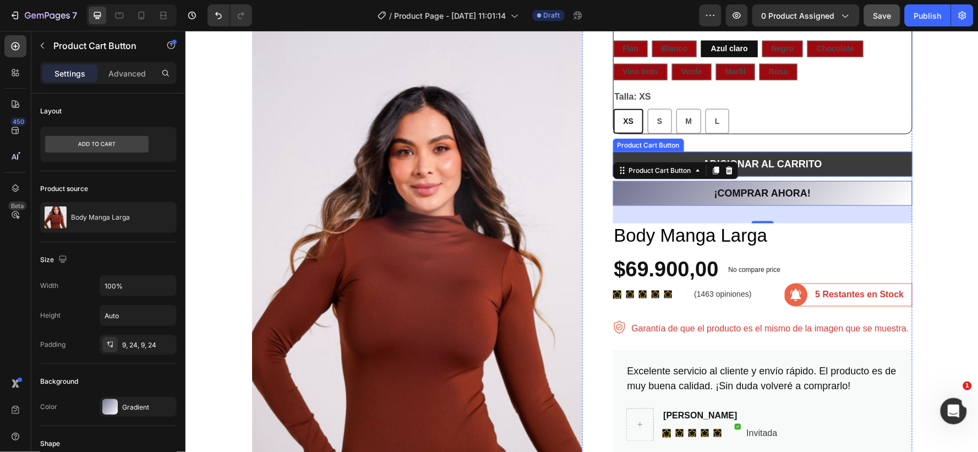
click at [623, 155] on button "ADICIONAR AL CARRITO" at bounding box center [762, 163] width 299 height 25
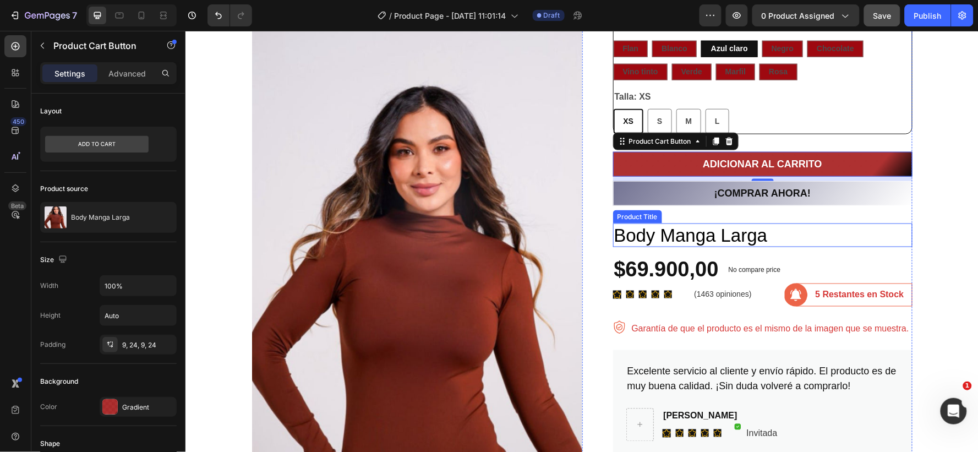
click at [774, 223] on h1 "Body Manga Larga" at bounding box center [762, 235] width 299 height 24
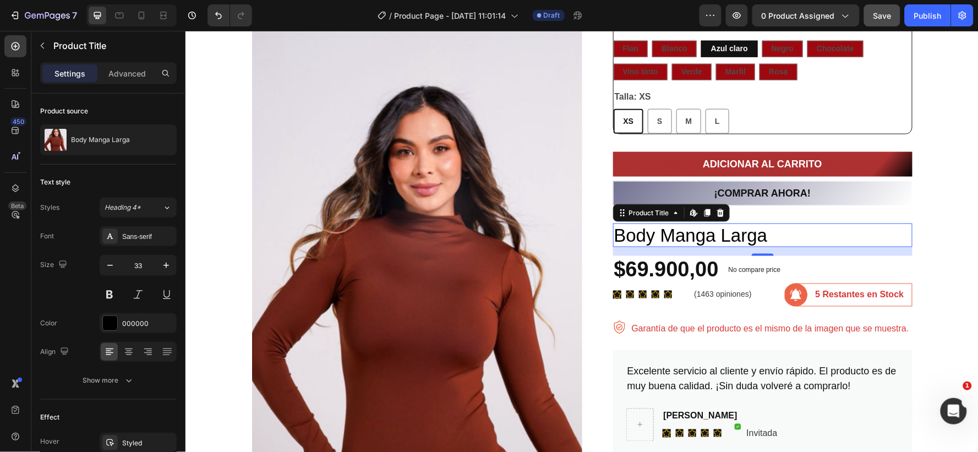
click at [716, 211] on icon at bounding box center [720, 212] width 9 height 9
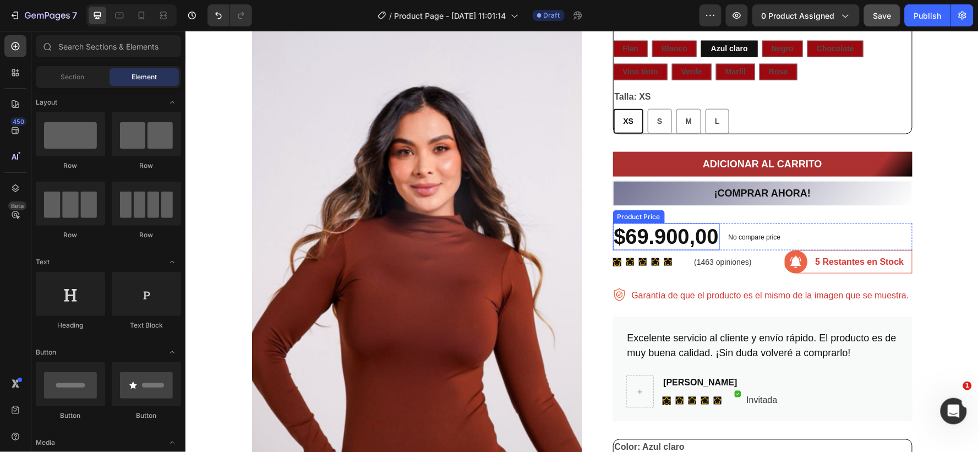
click at [701, 226] on div "$69.900,00" at bounding box center [666, 237] width 107 height 28
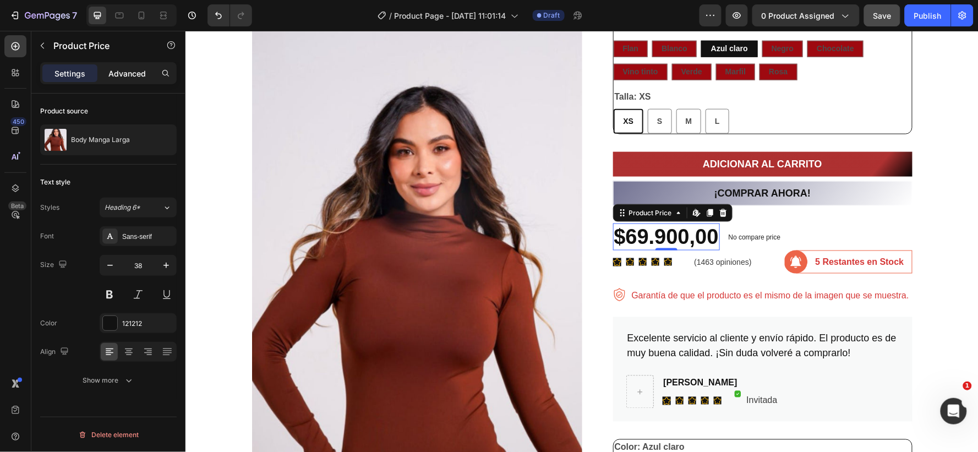
click at [134, 69] on p "Advanced" at bounding box center [126, 74] width 37 height 12
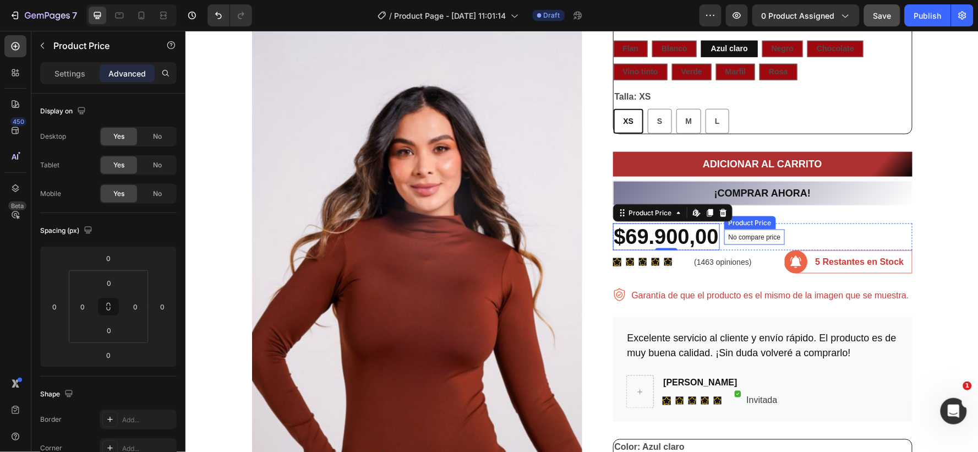
click at [743, 233] on p "No compare price" at bounding box center [754, 236] width 52 height 7
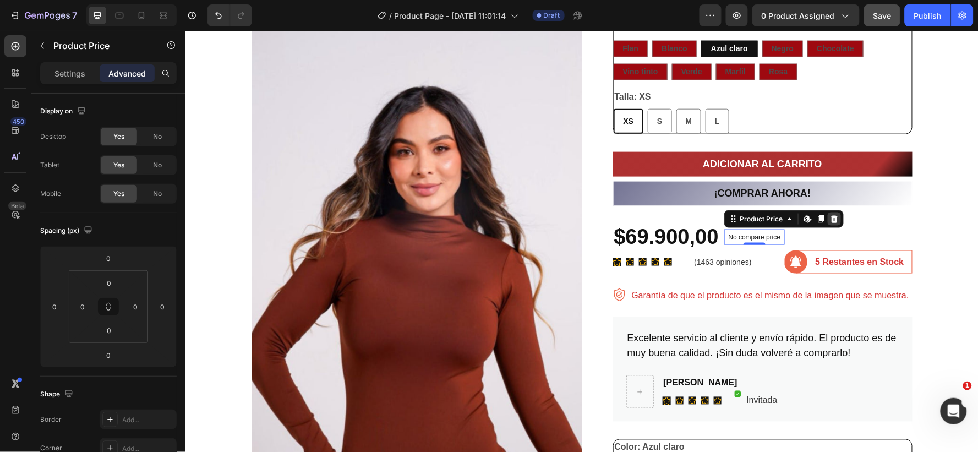
click at [830, 215] on icon at bounding box center [834, 218] width 9 height 9
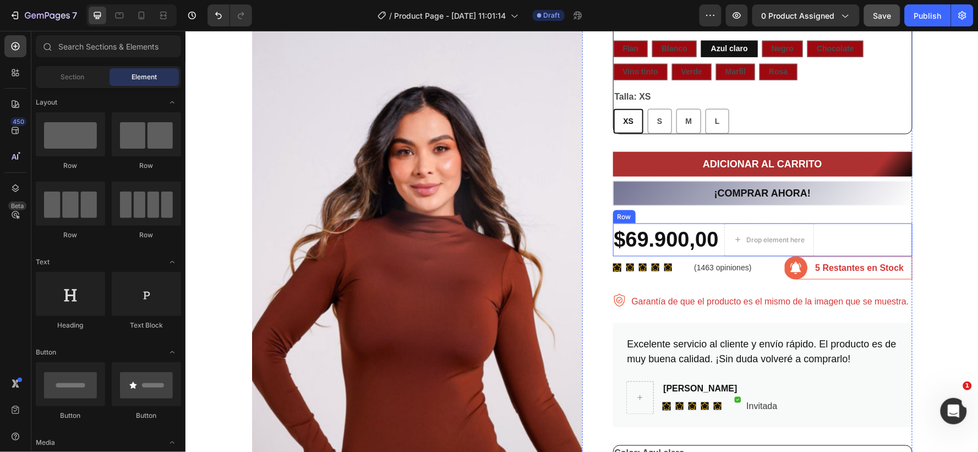
click at [834, 229] on div "$69.900,00 Product Price Product Price Drop element here Row" at bounding box center [762, 239] width 299 height 33
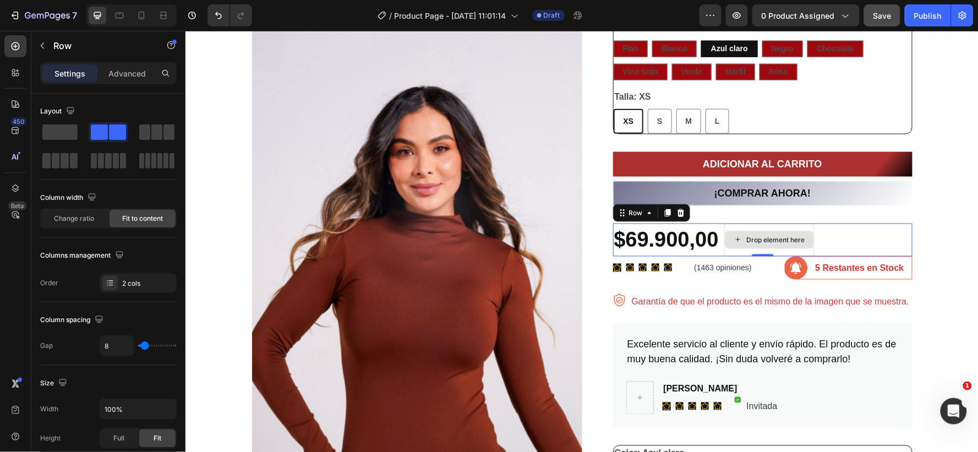
click at [747, 236] on div "Drop element here" at bounding box center [775, 239] width 58 height 9
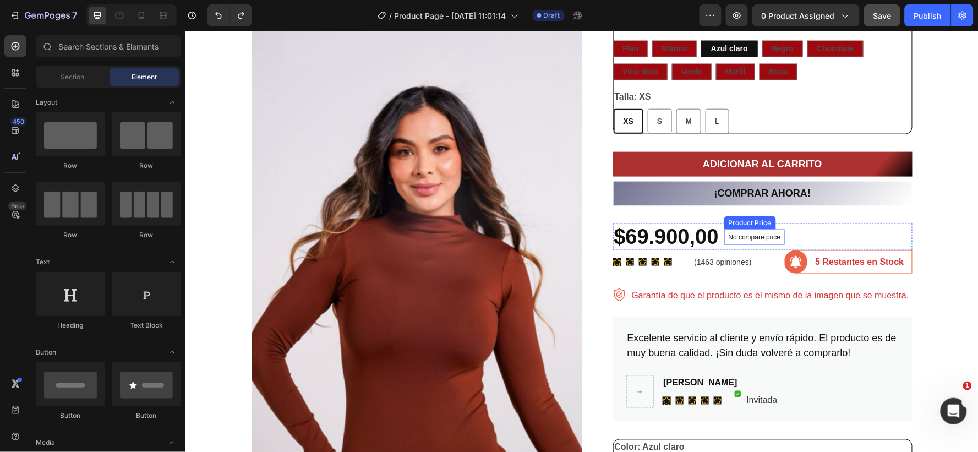
click at [761, 237] on p "No compare price" at bounding box center [754, 236] width 52 height 7
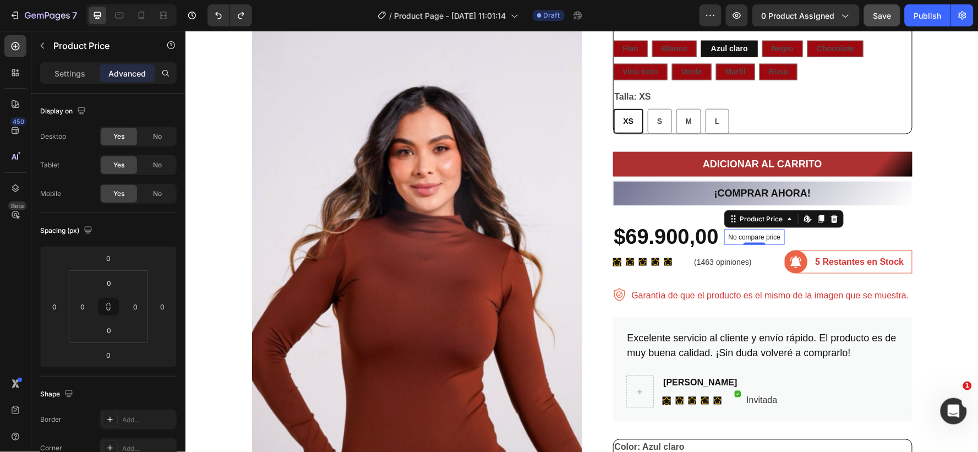
click at [768, 233] on p "No compare price" at bounding box center [754, 236] width 52 height 7
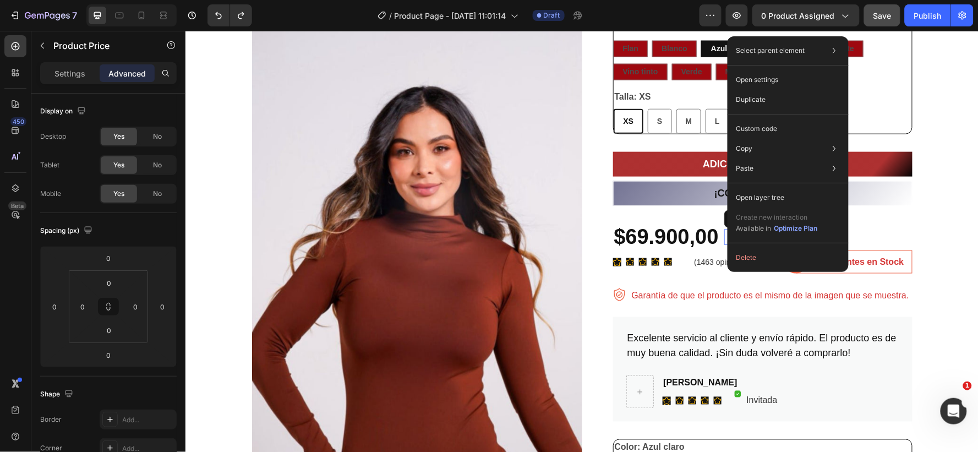
click at [724, 235] on div "No compare price" at bounding box center [754, 236] width 61 height 15
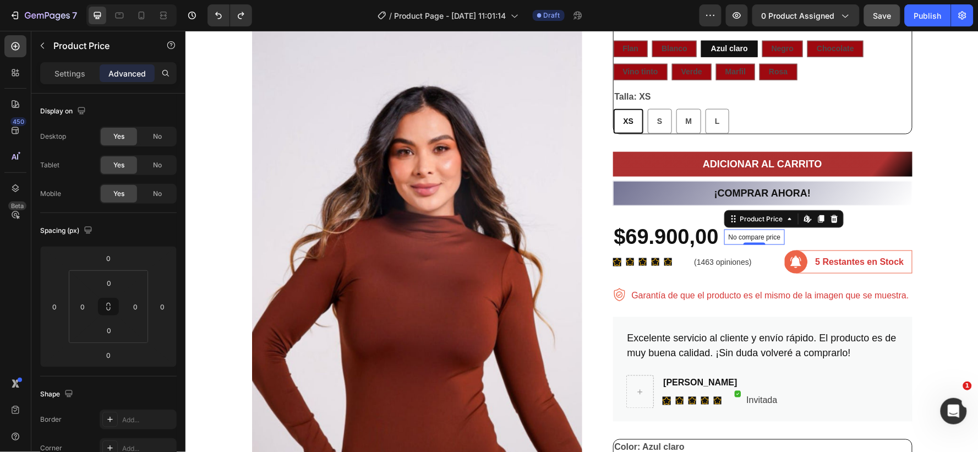
click at [724, 233] on div "No compare price" at bounding box center [754, 236] width 61 height 15
click at [830, 216] on icon at bounding box center [833, 218] width 7 height 8
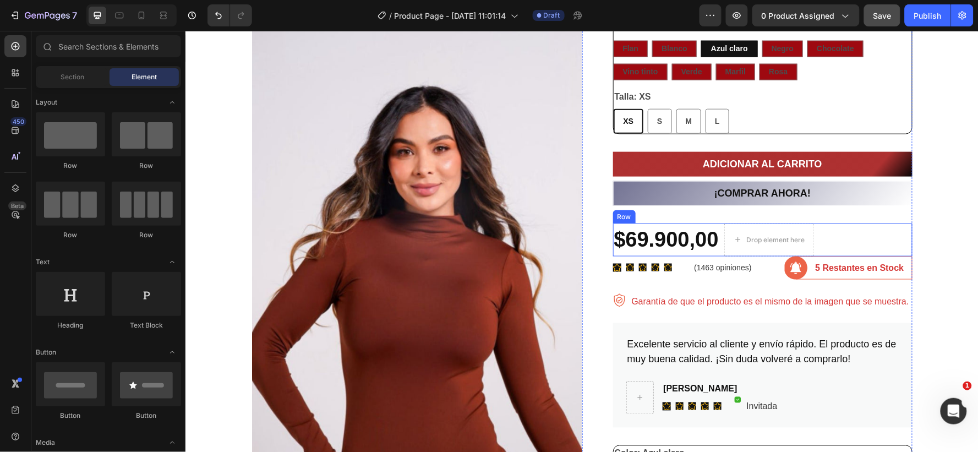
click at [831, 234] on div "$69.900,00 Product Price Product Price Drop element here Row" at bounding box center [762, 239] width 299 height 33
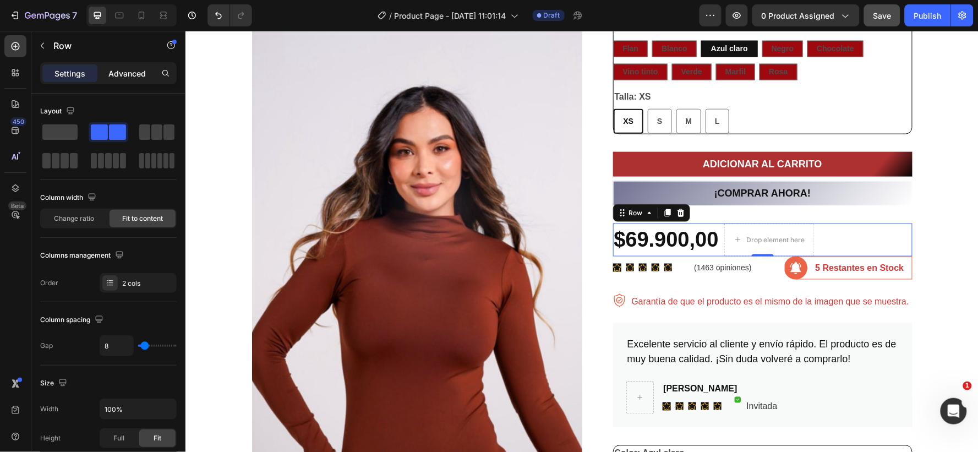
click at [128, 73] on p "Advanced" at bounding box center [126, 74] width 37 height 12
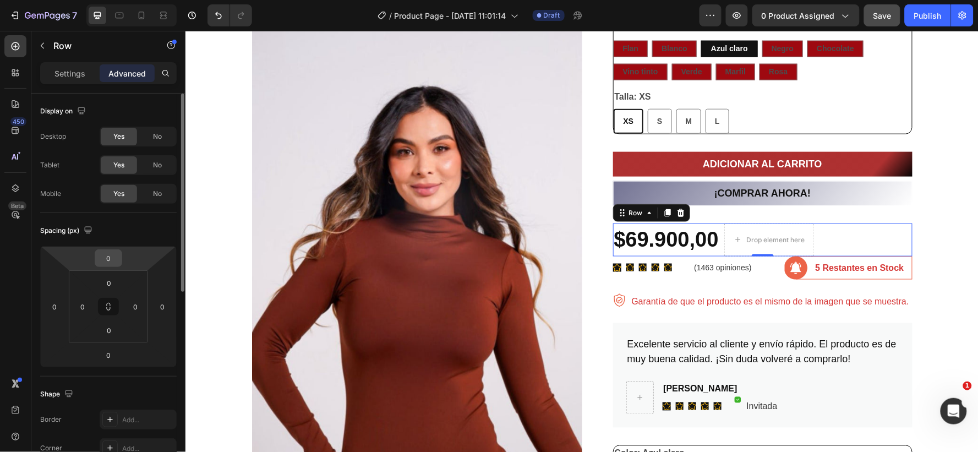
click at [114, 258] on input "0" at bounding box center [108, 258] width 22 height 17
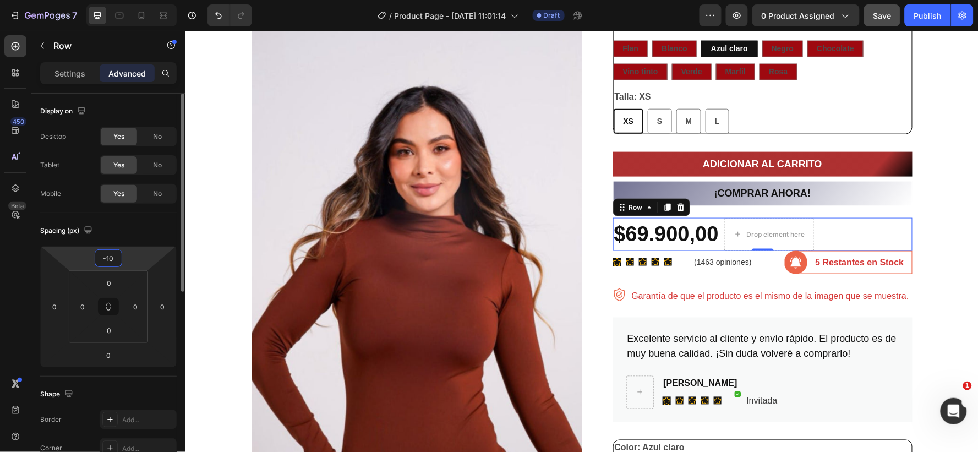
type input "-1"
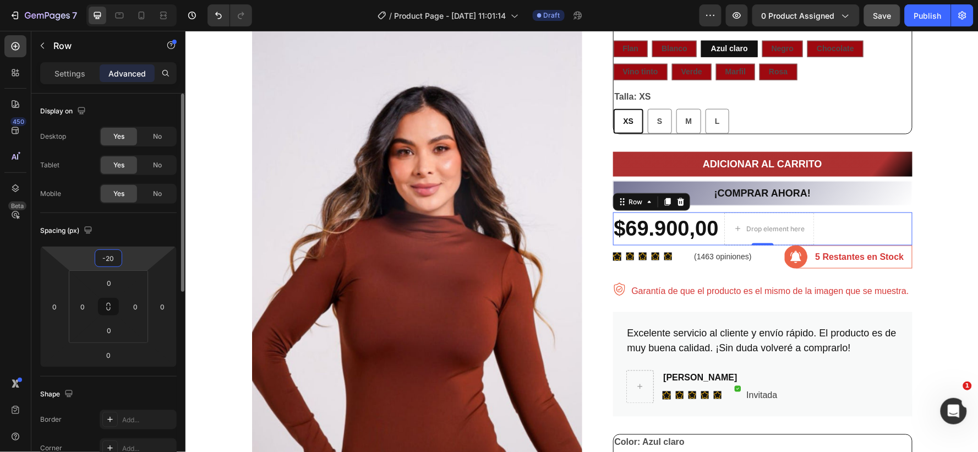
type input "-2"
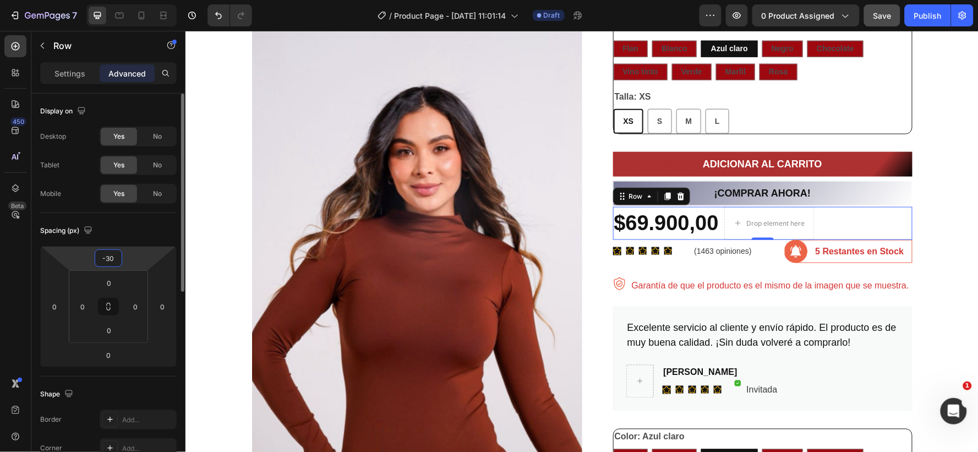
type input "-3"
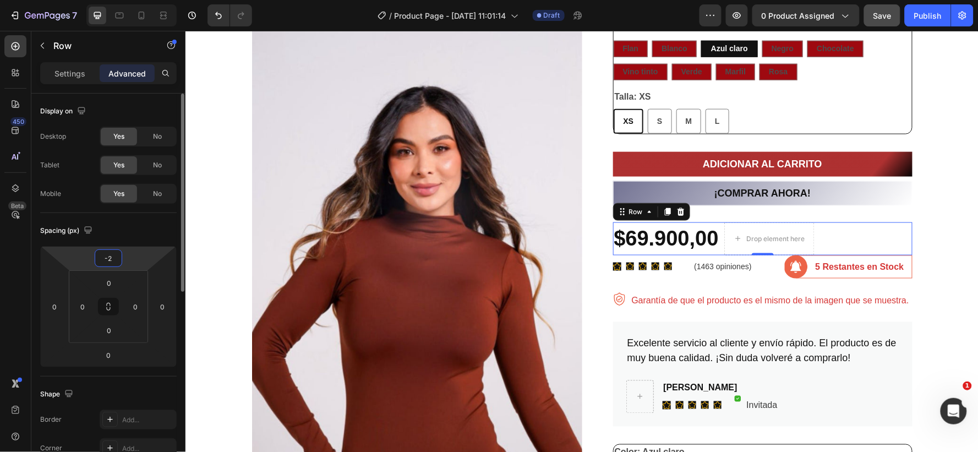
type input "-25"
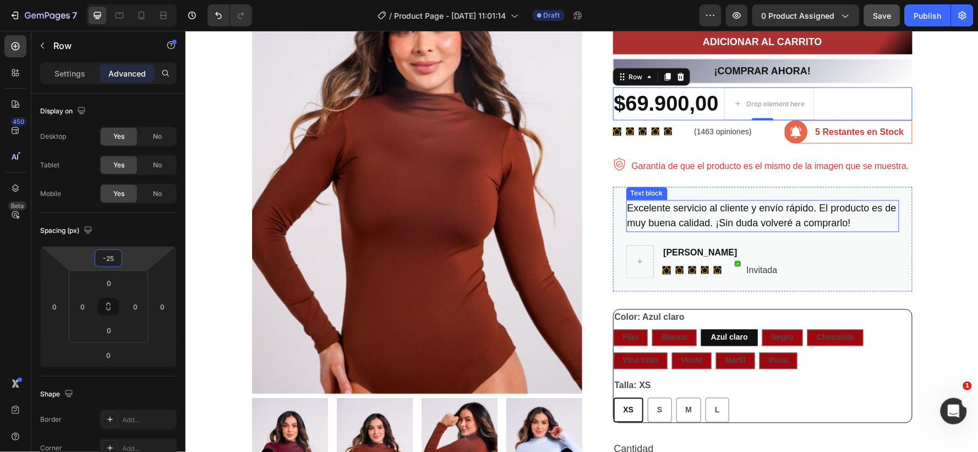
scroll to position [548, 0]
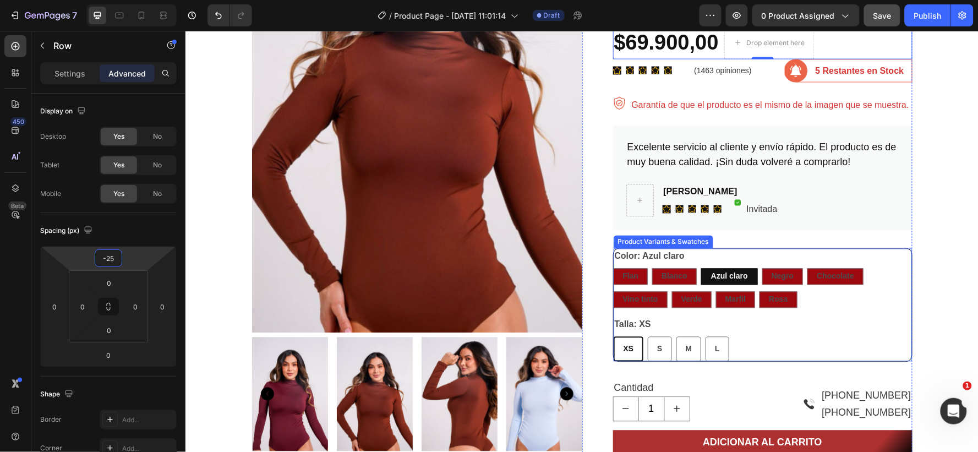
click at [743, 250] on div "Color: Azul claro Flan Flan Flan Blanco Blanco Blanco Azul claro Azul claro Azu…" at bounding box center [762, 277] width 298 height 59
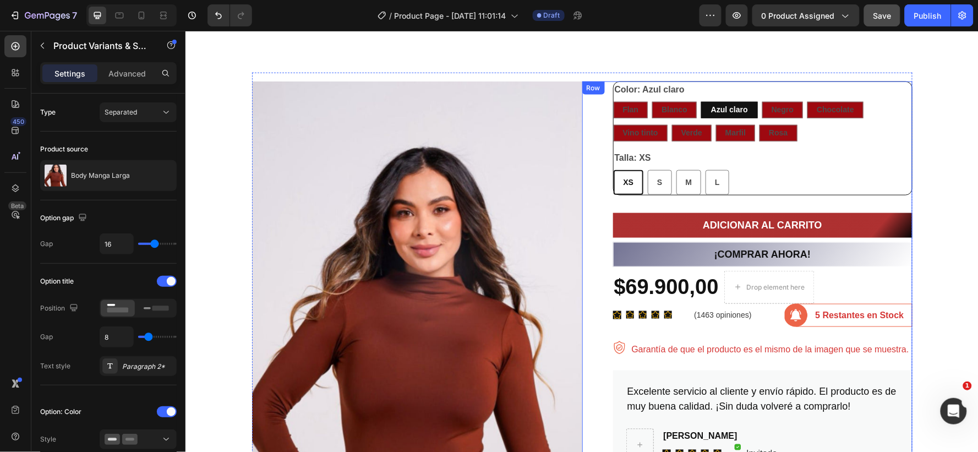
scroll to position [364, 0]
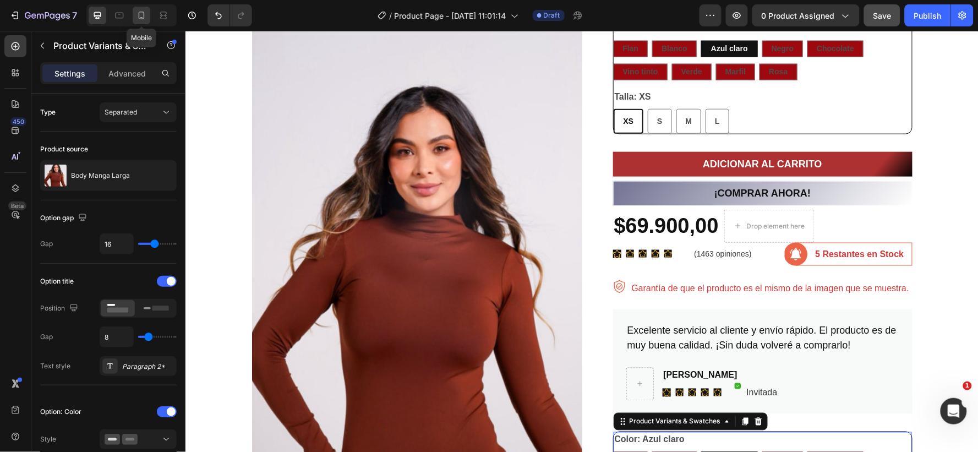
click at [140, 17] on icon at bounding box center [141, 15] width 11 height 11
type input "8"
type input "100"
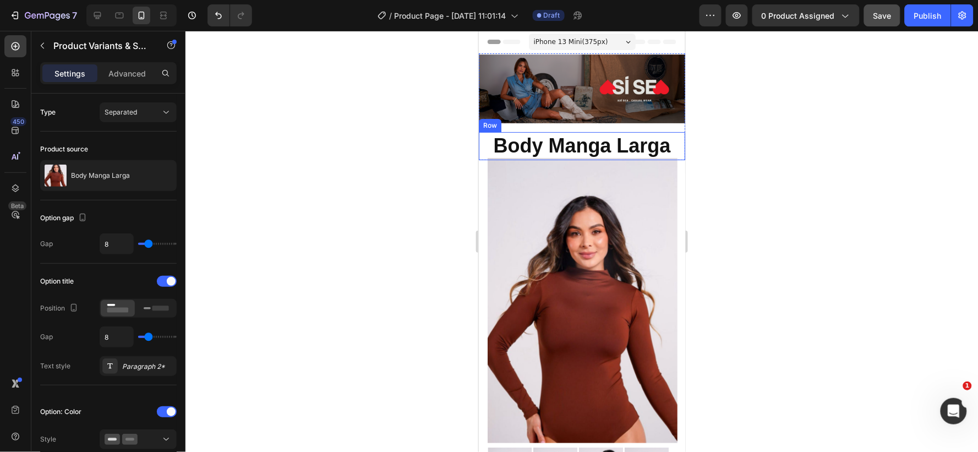
click at [668, 135] on strong "Body Manga Larga" at bounding box center [581, 145] width 177 height 23
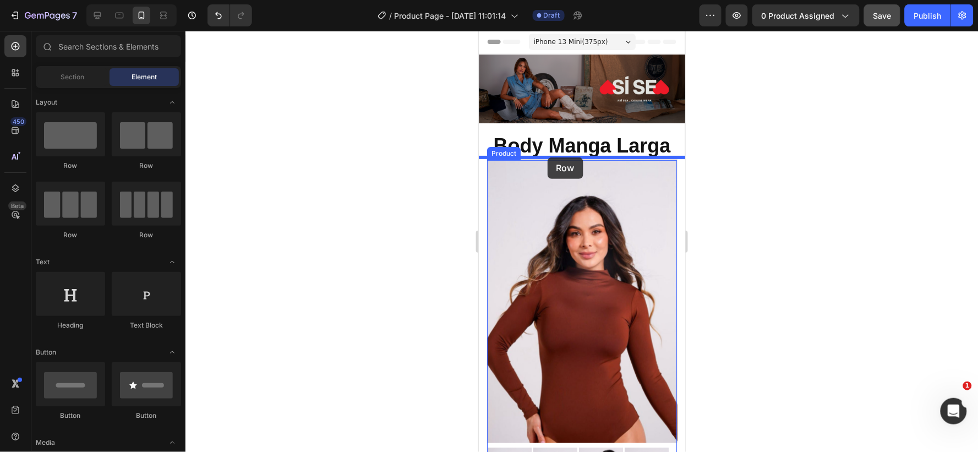
drag, startPoint x: 621, startPoint y: 240, endPoint x: 547, endPoint y: 157, distance: 111.5
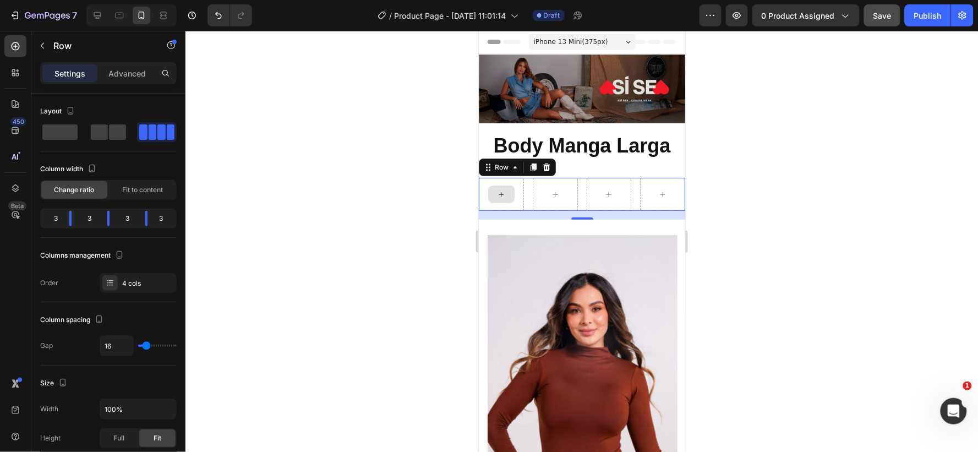
click at [505, 188] on div at bounding box center [501, 194] width 26 height 18
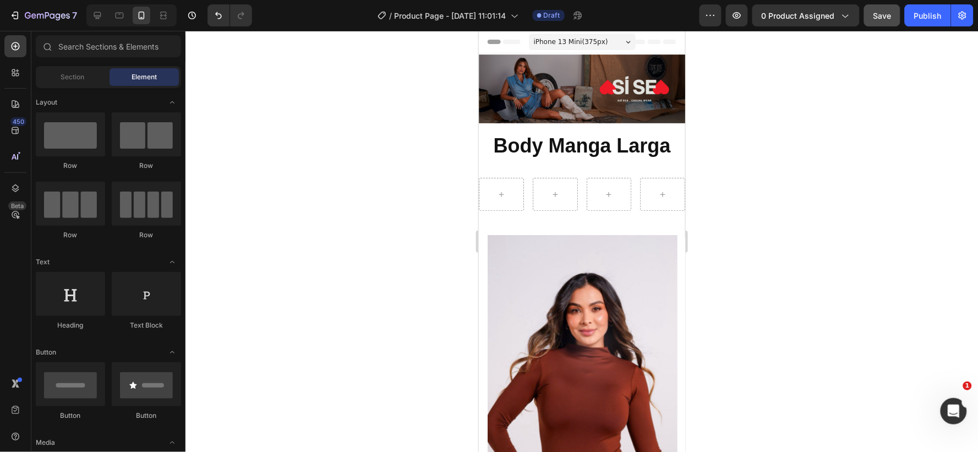
scroll to position [122, 0]
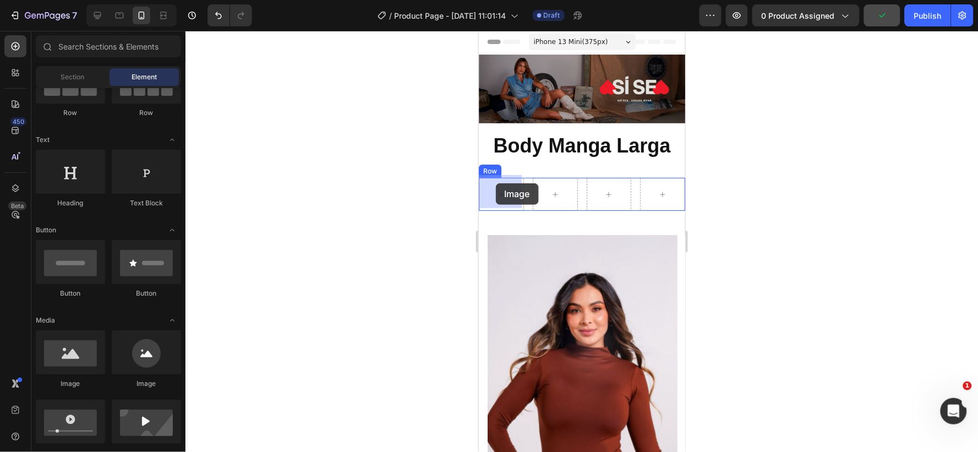
drag, startPoint x: 615, startPoint y: 386, endPoint x: 495, endPoint y: 183, distance: 235.6
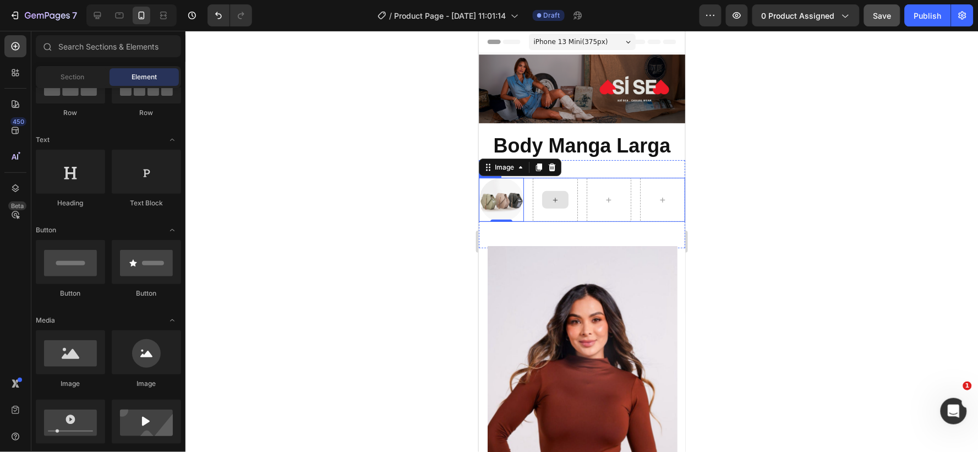
click at [547, 201] on div at bounding box center [555, 199] width 26 height 18
click at [542, 202] on div at bounding box center [555, 199] width 26 height 18
click at [97, 13] on icon at bounding box center [97, 15] width 11 height 11
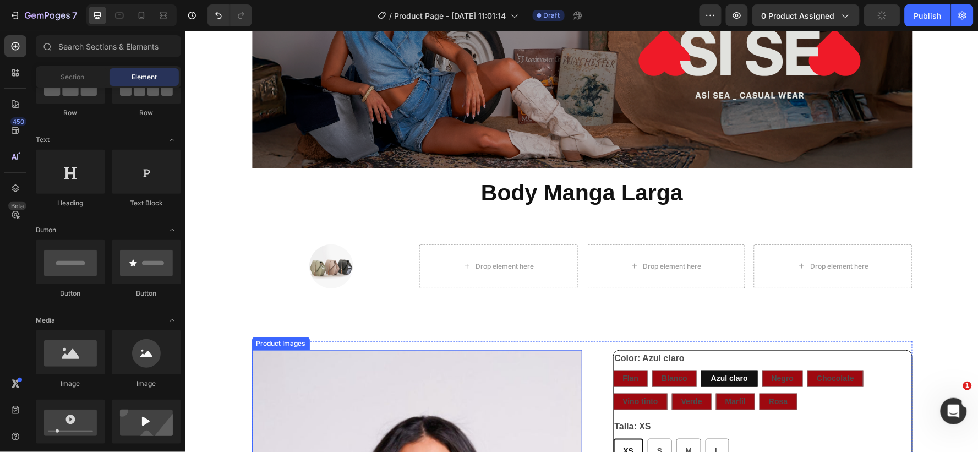
scroll to position [244, 0]
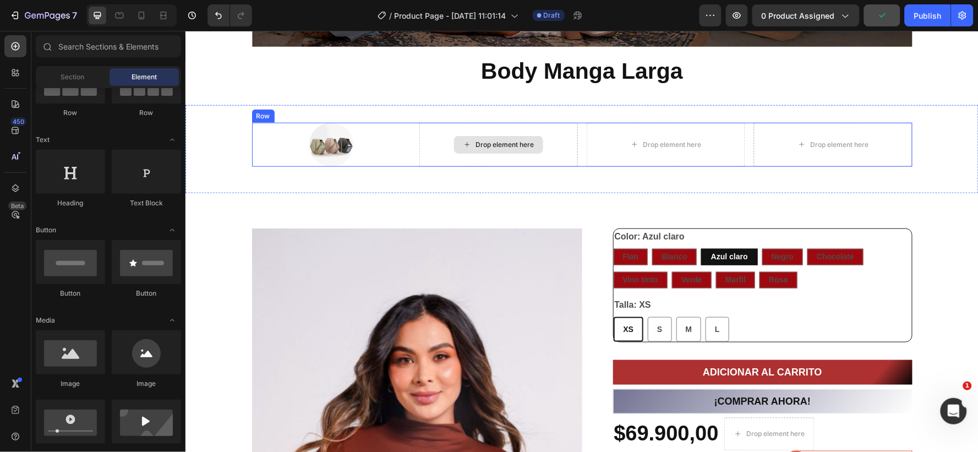
click at [435, 139] on div "Drop element here" at bounding box center [498, 144] width 159 height 44
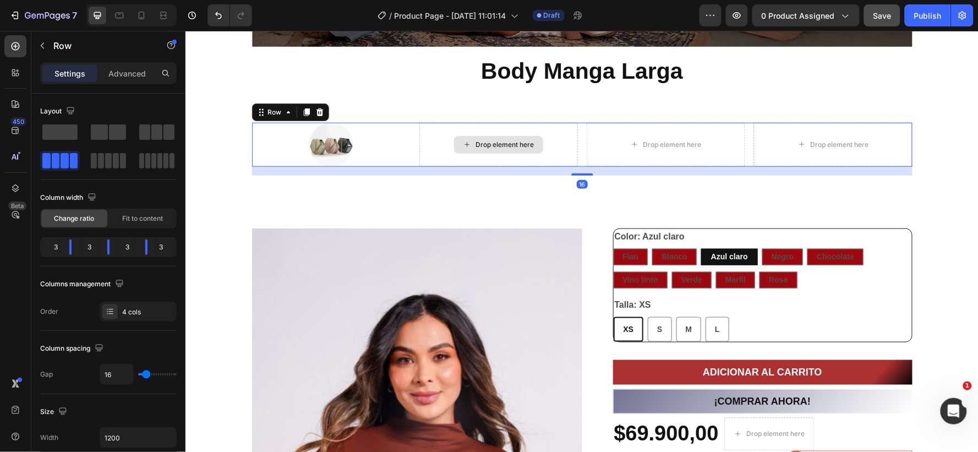
click at [440, 140] on div "Drop element here" at bounding box center [498, 144] width 159 height 44
click at [542, 143] on div "Drop element here" at bounding box center [498, 144] width 159 height 44
click at [339, 140] on img at bounding box center [331, 144] width 44 height 44
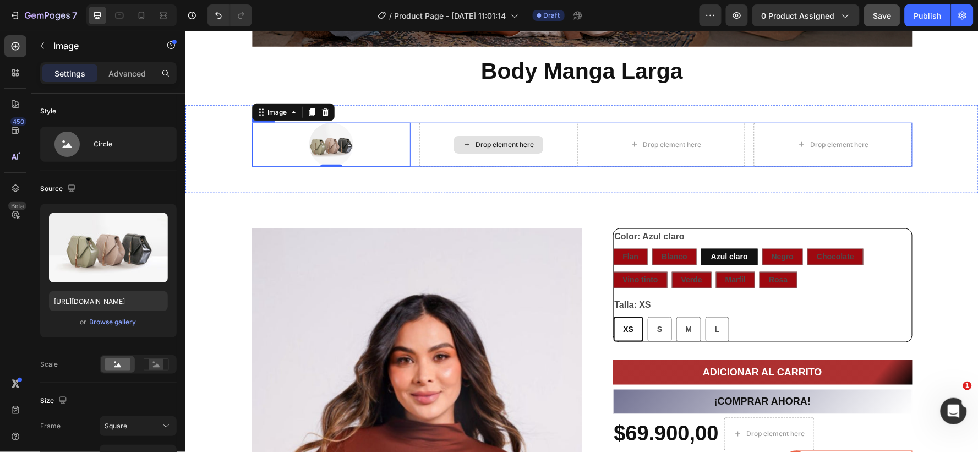
drag, startPoint x: 297, startPoint y: 394, endPoint x: 474, endPoint y: 143, distance: 307.6
click at [437, 139] on div "Drop element here" at bounding box center [498, 144] width 159 height 44
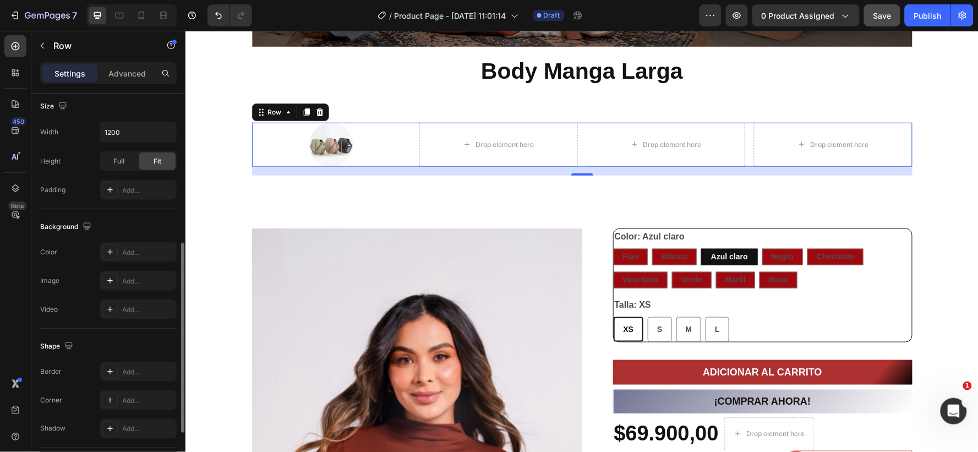
scroll to position [0, 0]
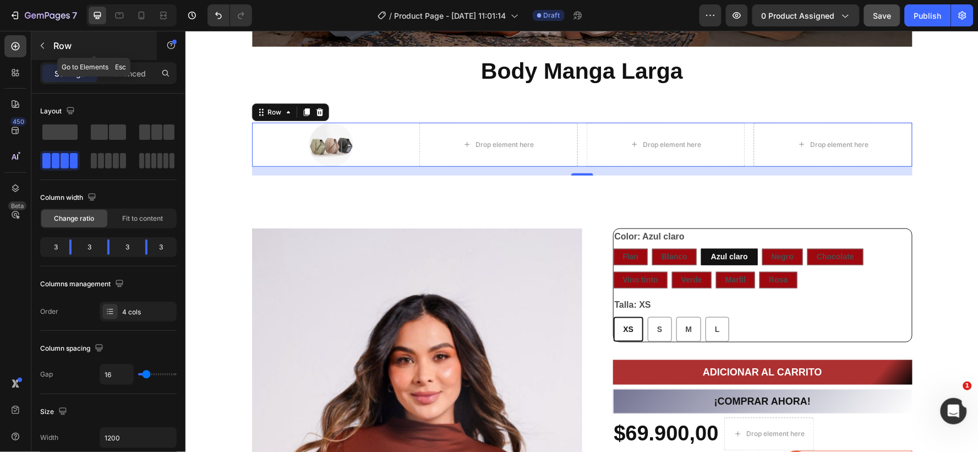
click at [42, 41] on icon "button" at bounding box center [42, 45] width 9 height 9
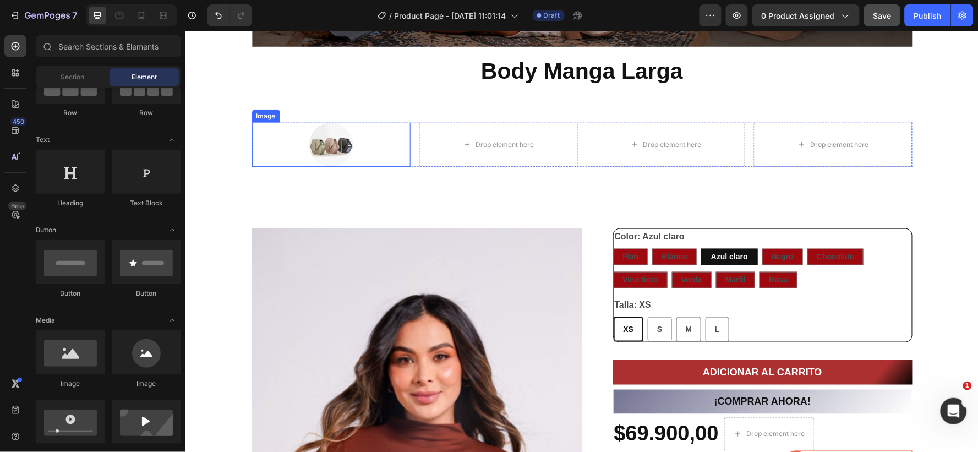
click at [339, 138] on img at bounding box center [331, 144] width 44 height 44
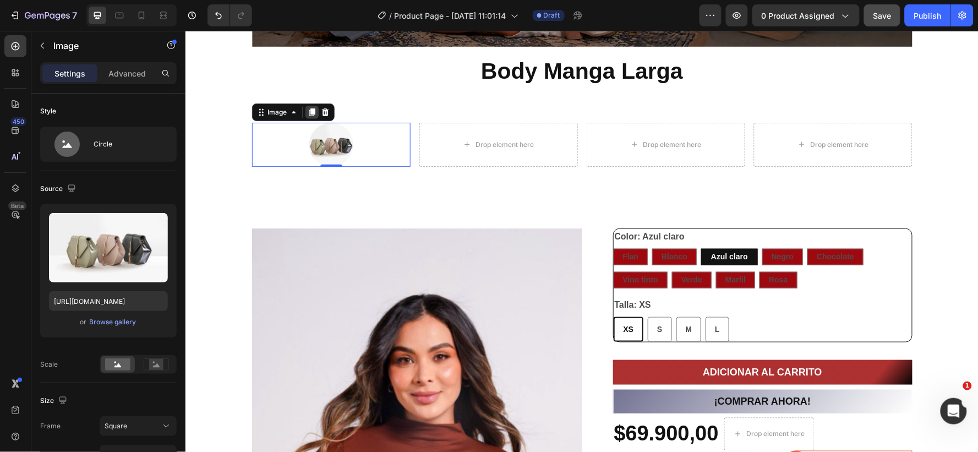
click at [307, 108] on icon at bounding box center [311, 111] width 9 height 9
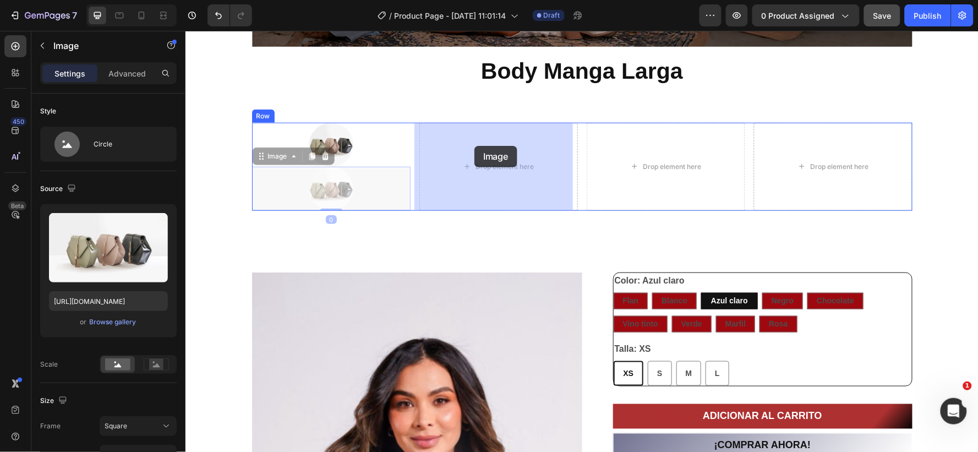
drag, startPoint x: 304, startPoint y: 177, endPoint x: 473, endPoint y: 146, distance: 171.2
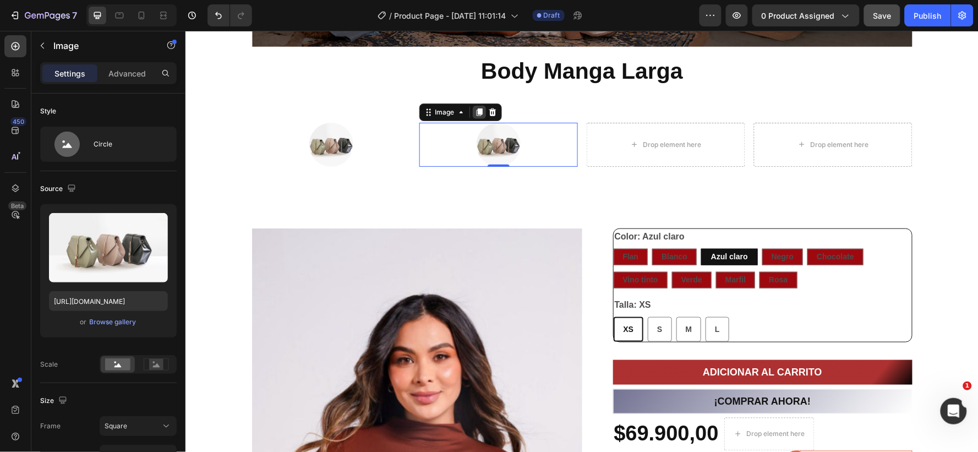
click at [476, 111] on icon at bounding box center [479, 112] width 6 height 8
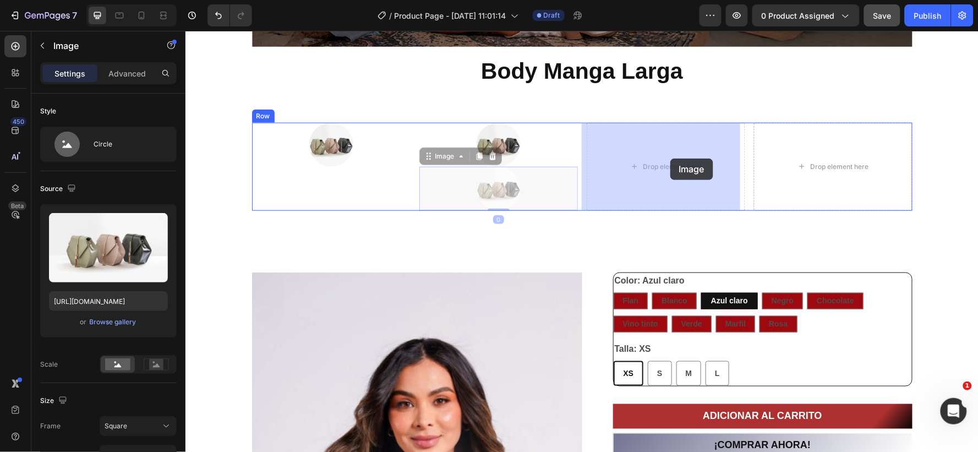
drag, startPoint x: 453, startPoint y: 187, endPoint x: 670, endPoint y: 158, distance: 218.8
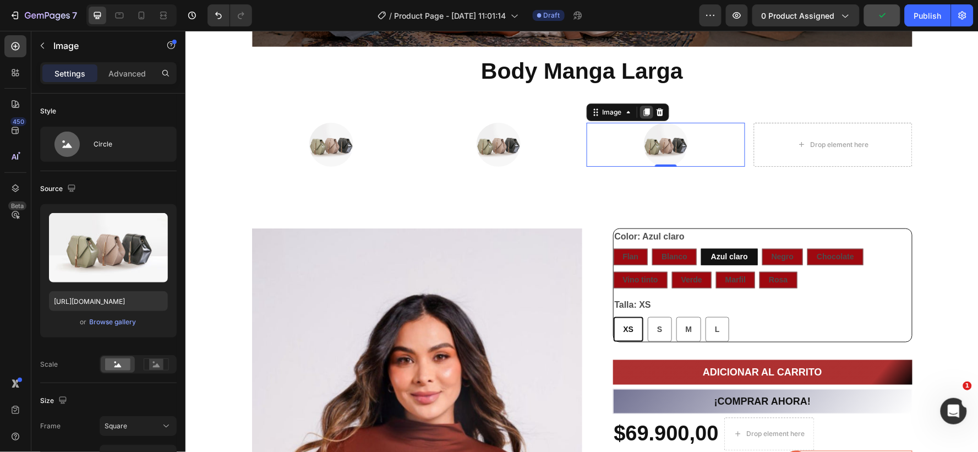
click at [643, 112] on icon at bounding box center [646, 112] width 6 height 8
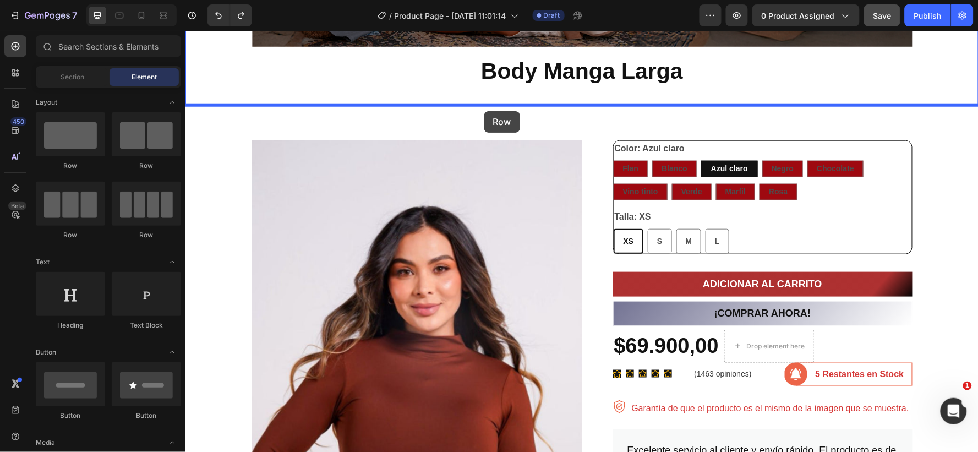
drag, startPoint x: 254, startPoint y: 240, endPoint x: 484, endPoint y: 111, distance: 263.5
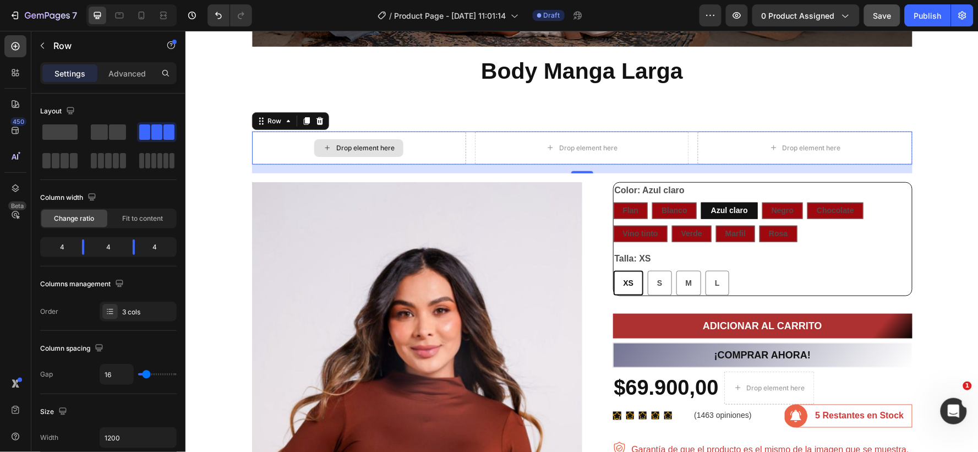
click at [284, 137] on div "Drop element here" at bounding box center [359, 147] width 214 height 33
click at [435, 135] on div "Drop element here" at bounding box center [359, 147] width 214 height 33
click at [151, 131] on span at bounding box center [156, 131] width 11 height 15
click at [58, 135] on span at bounding box center [59, 131] width 35 height 15
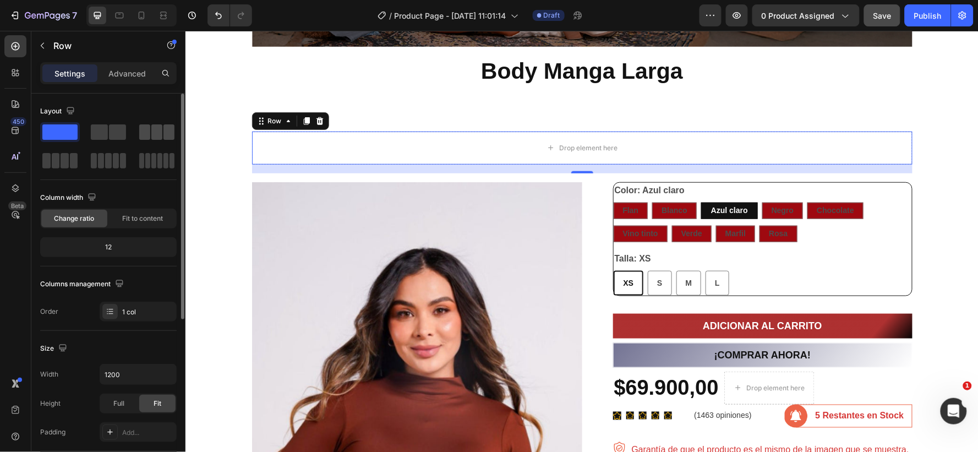
click at [150, 134] on span at bounding box center [144, 131] width 11 height 15
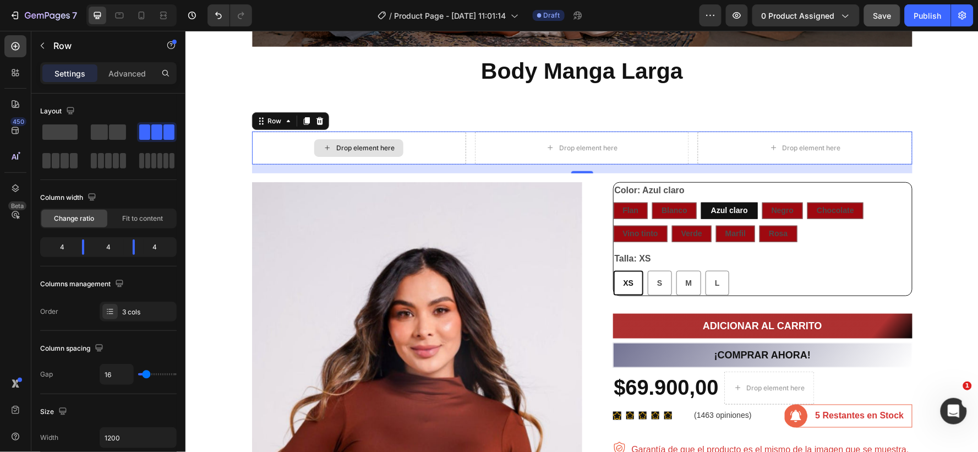
click at [306, 135] on div "Drop element here" at bounding box center [359, 147] width 214 height 33
click at [440, 147] on div "Drop element here" at bounding box center [359, 147] width 214 height 33
click at [379, 147] on div "Drop element here" at bounding box center [365, 147] width 58 height 9
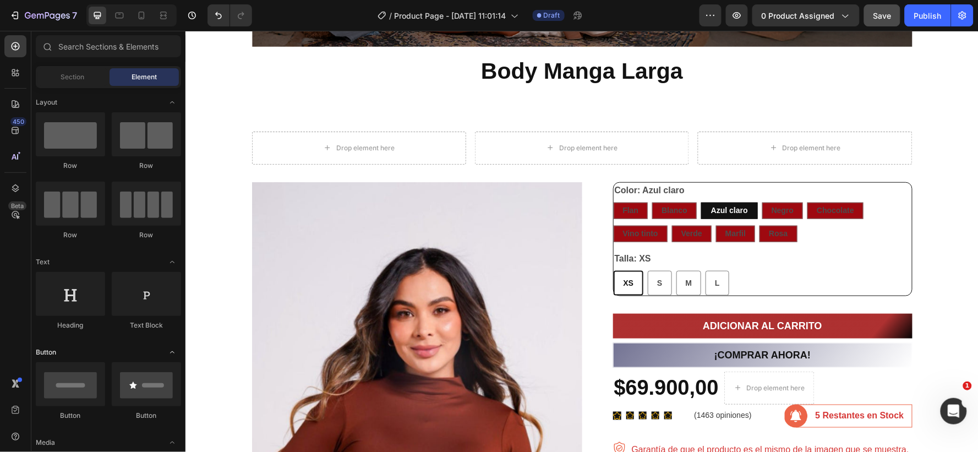
scroll to position [122, 0]
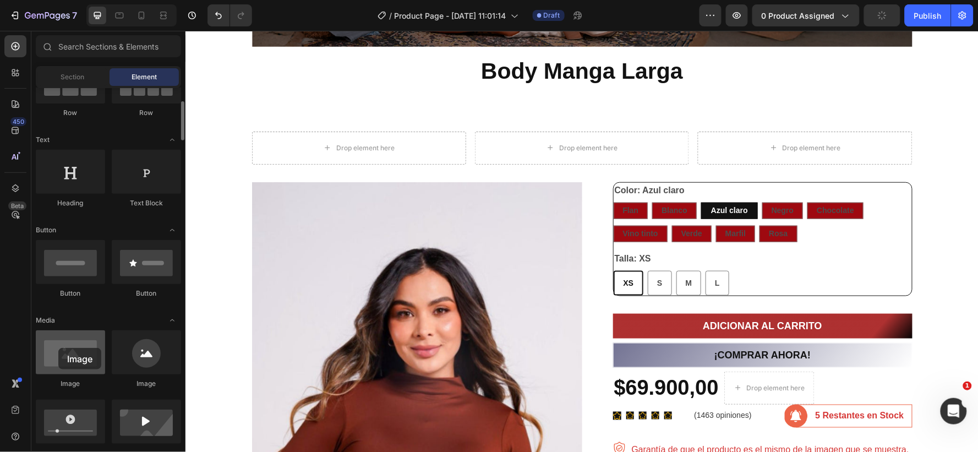
drag, startPoint x: 67, startPoint y: 357, endPoint x: 58, endPoint y: 348, distance: 12.5
click at [58, 348] on div at bounding box center [70, 352] width 69 height 44
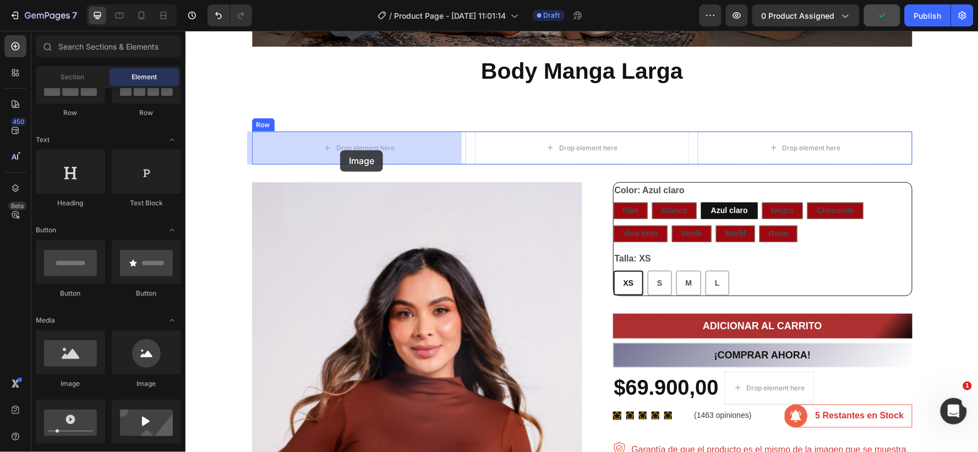
drag, startPoint x: 325, startPoint y: 390, endPoint x: 340, endPoint y: 150, distance: 240.5
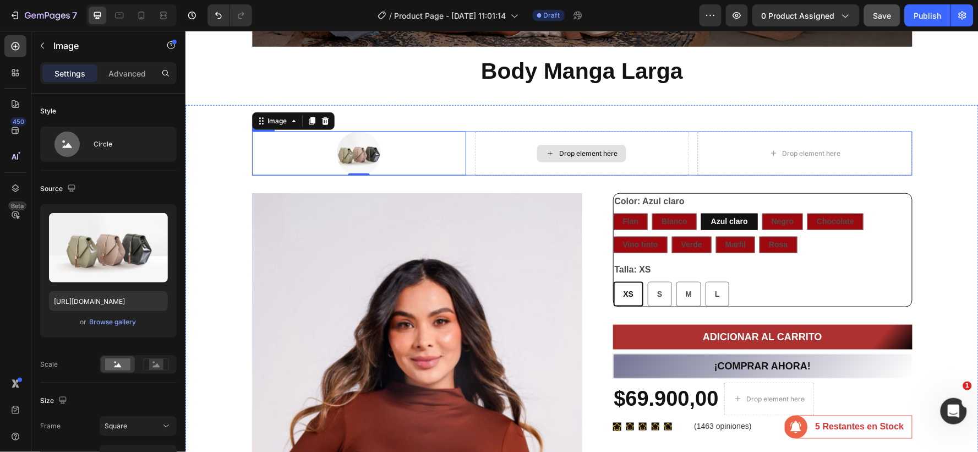
click at [523, 151] on div "Drop element here" at bounding box center [581, 153] width 214 height 44
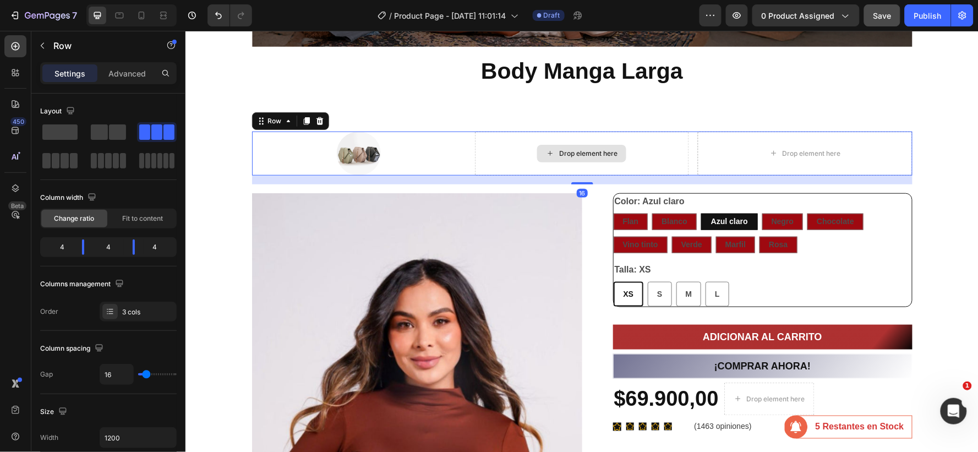
click at [574, 150] on div "Drop element here" at bounding box center [588, 153] width 58 height 9
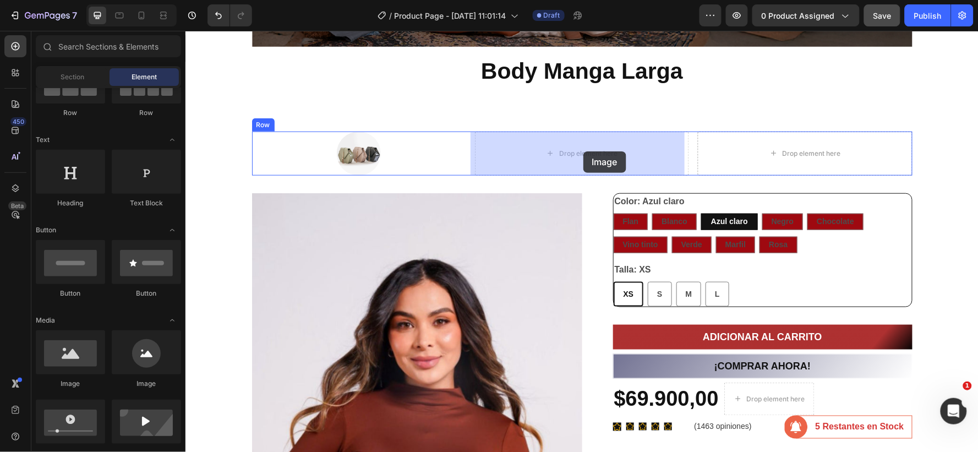
drag, startPoint x: 318, startPoint y: 387, endPoint x: 583, endPoint y: 151, distance: 355.2
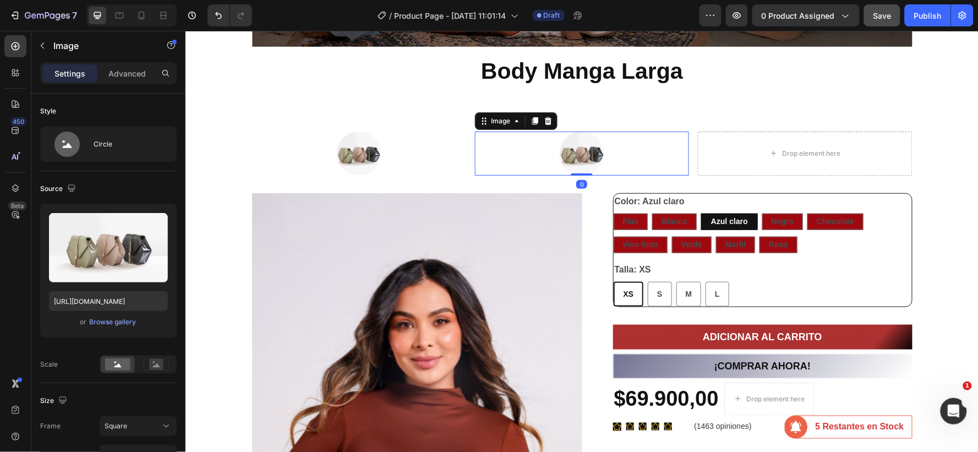
click at [551, 151] on div at bounding box center [581, 153] width 214 height 44
click at [785, 149] on div "Drop element here" at bounding box center [811, 153] width 58 height 9
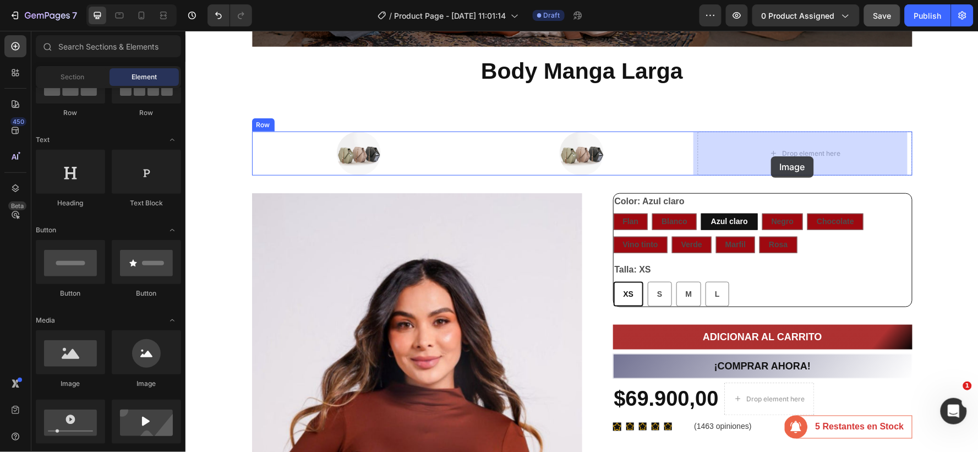
drag, startPoint x: 330, startPoint y: 388, endPoint x: 771, endPoint y: 156, distance: 498.4
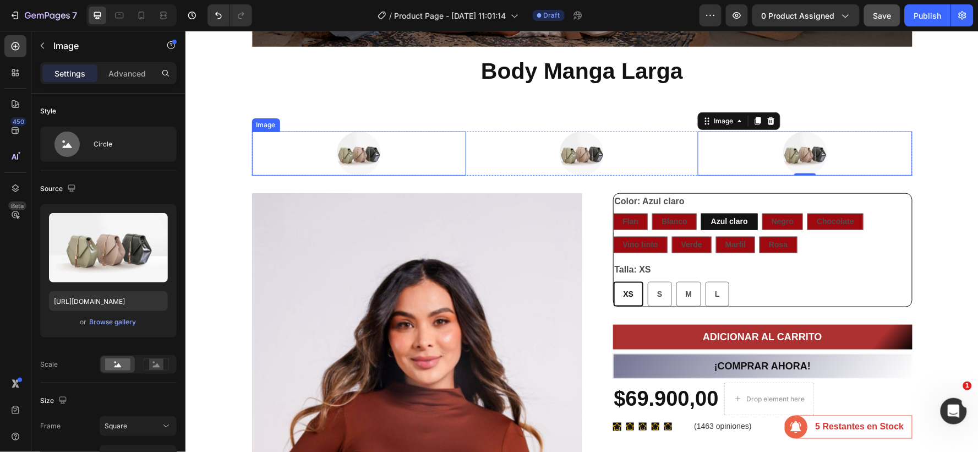
click at [320, 149] on div at bounding box center [359, 153] width 214 height 44
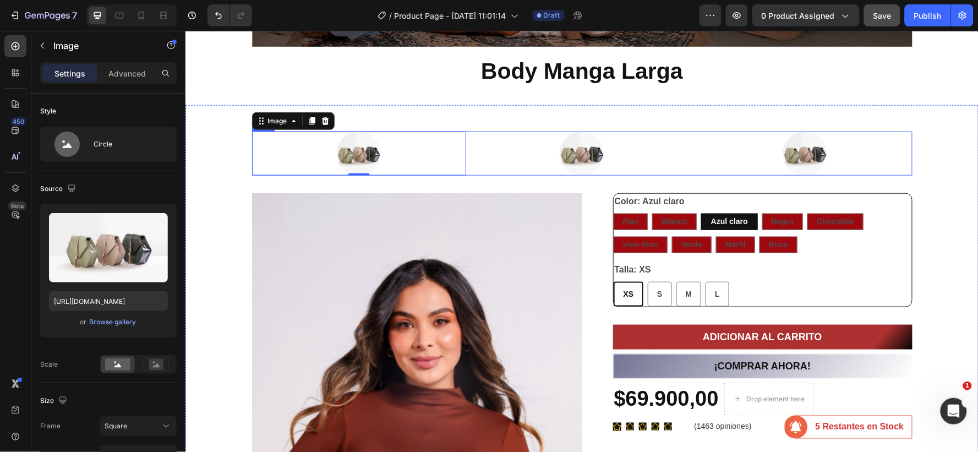
click at [464, 141] on div "Image 0 Image Image Row" at bounding box center [582, 153] width 661 height 44
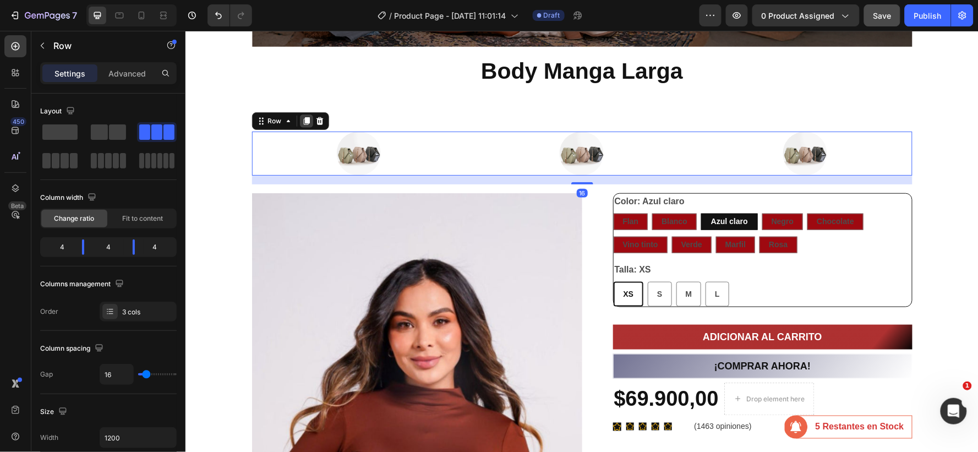
click at [302, 119] on icon at bounding box center [306, 120] width 9 height 9
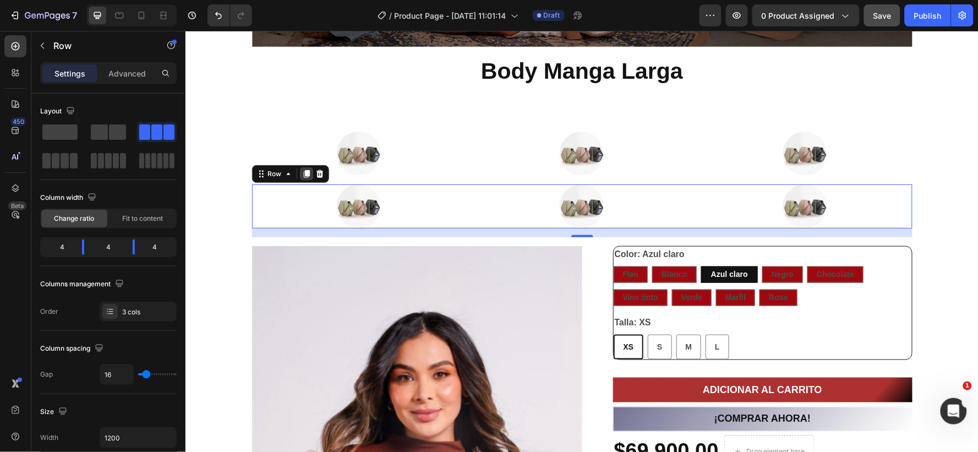
click at [303, 171] on icon at bounding box center [306, 174] width 6 height 8
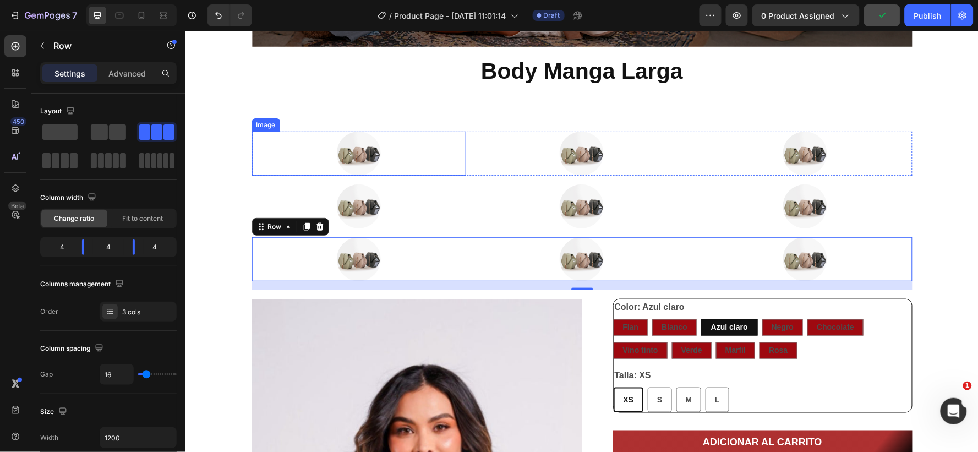
click at [279, 135] on div at bounding box center [359, 153] width 214 height 44
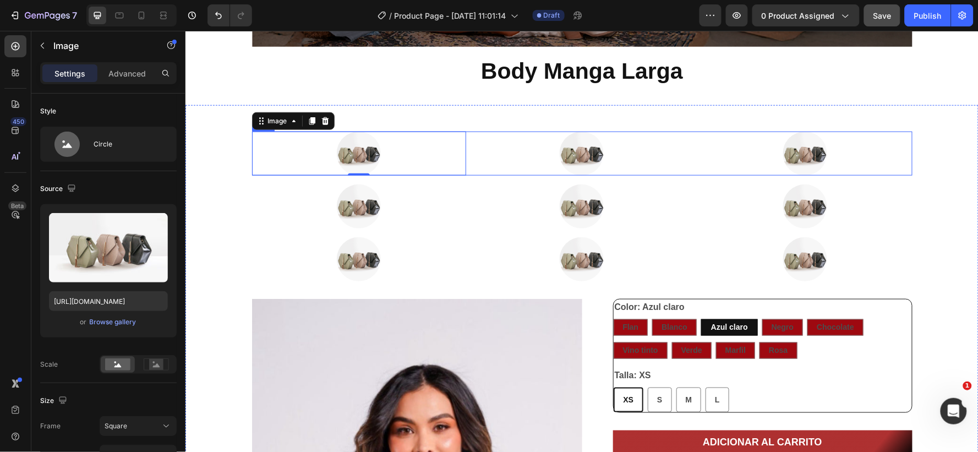
click at [463, 149] on div "Image 0 Image Image Row" at bounding box center [582, 153] width 661 height 44
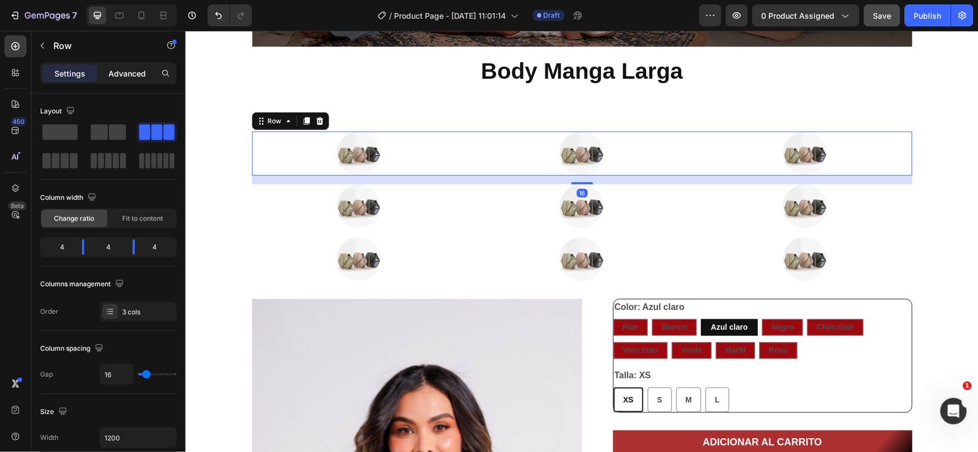
click at [137, 66] on div "Advanced" at bounding box center [127, 73] width 55 height 18
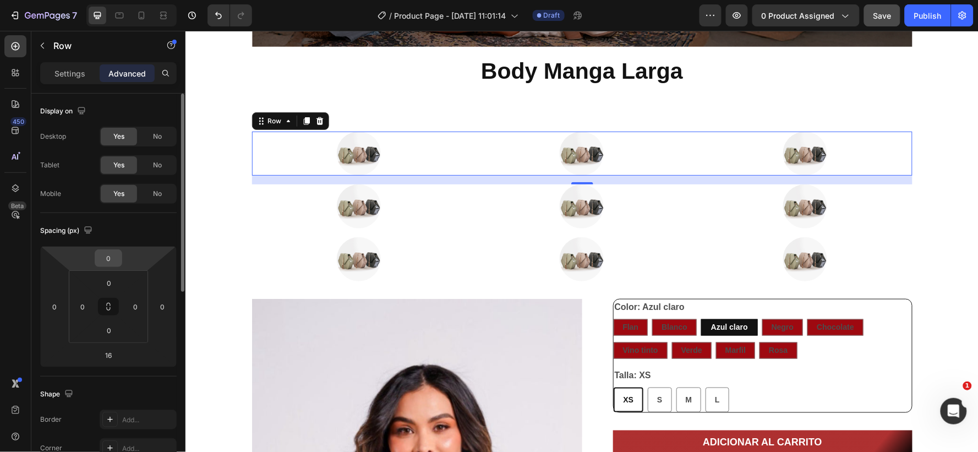
click at [114, 257] on input "0" at bounding box center [108, 258] width 22 height 17
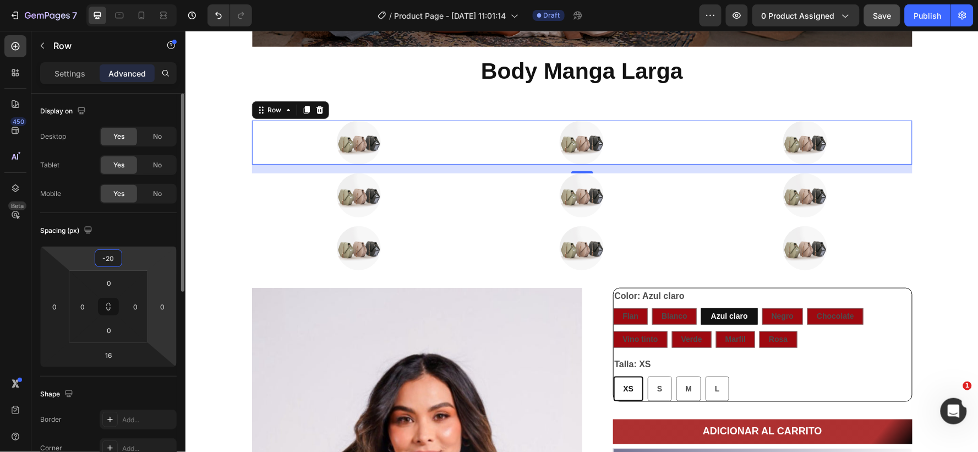
type input "-2"
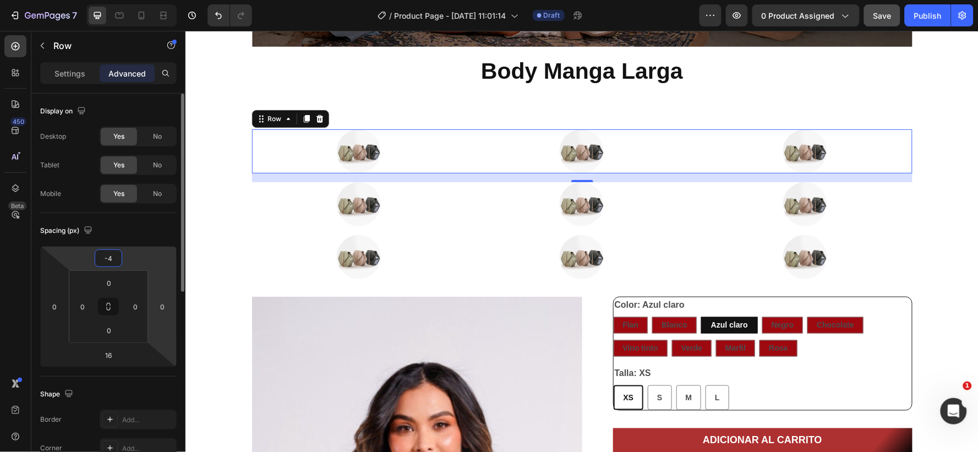
type input "-40"
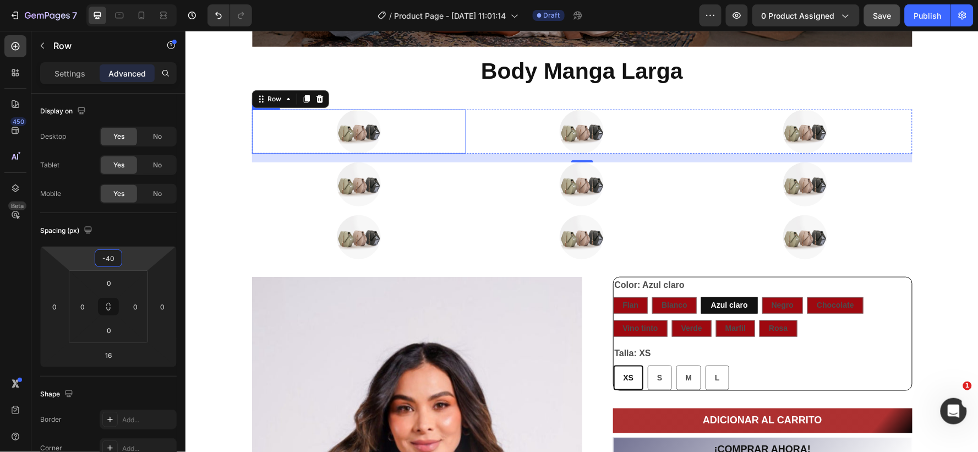
click at [383, 121] on div at bounding box center [359, 131] width 214 height 44
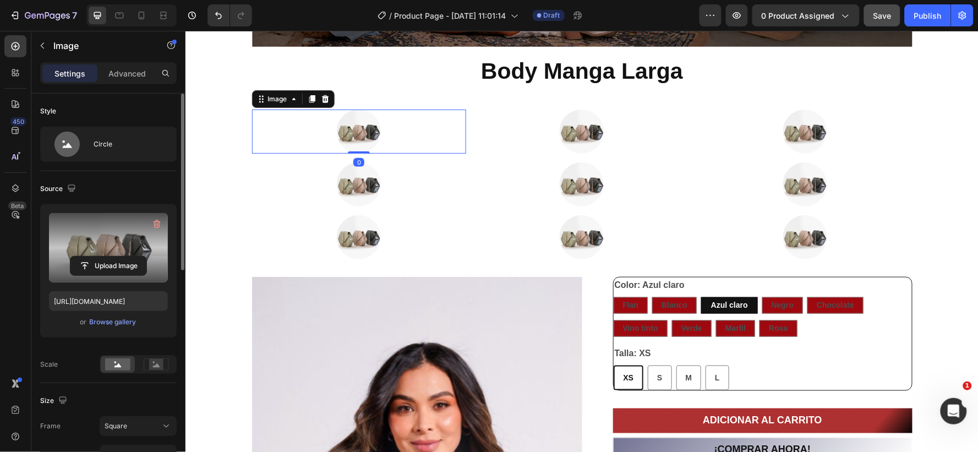
click at [116, 234] on label at bounding box center [108, 247] width 119 height 69
click at [116, 257] on input "file" at bounding box center [108, 266] width 76 height 19
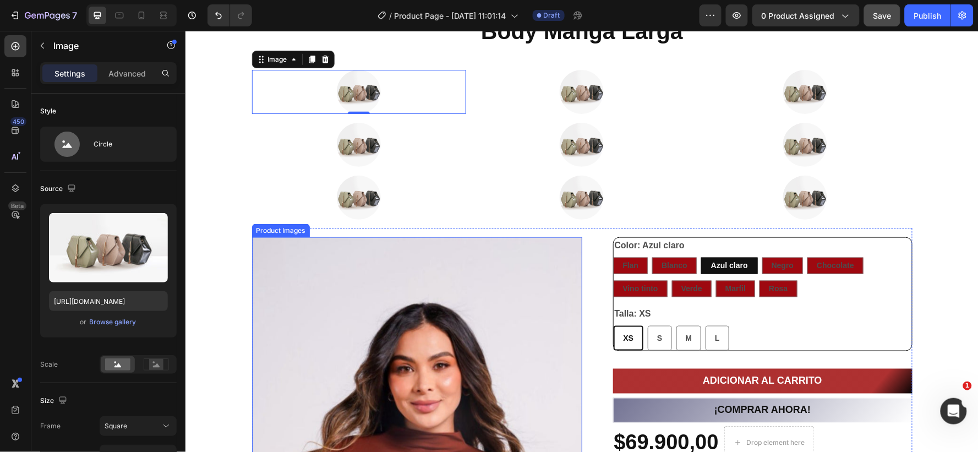
scroll to position [183, 0]
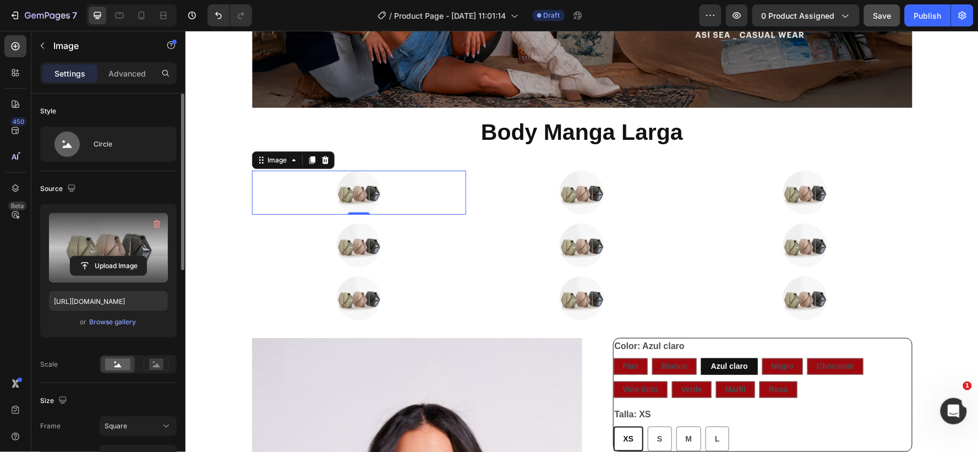
click at [105, 243] on label at bounding box center [108, 247] width 119 height 69
click at [105, 257] on input "file" at bounding box center [108, 266] width 76 height 19
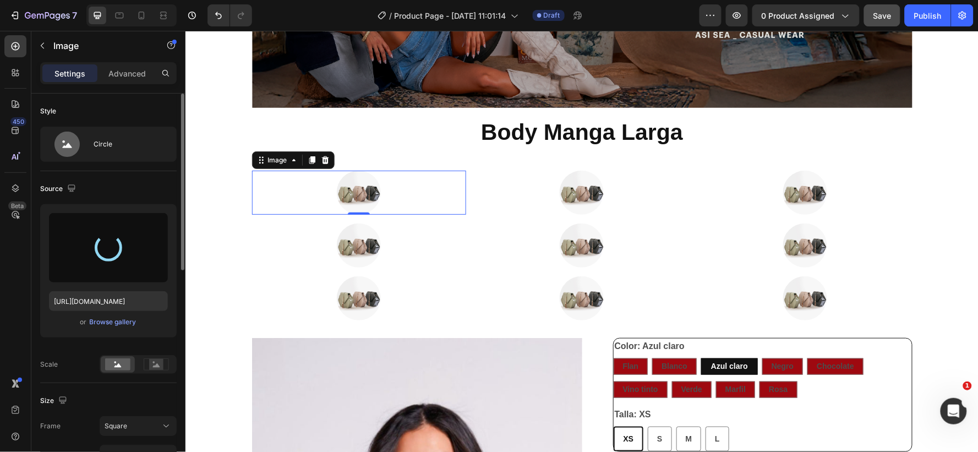
type input "https://cdn.shopify.com/s/files/1/0710/4987/1588/files/gempages_568762874600621…"
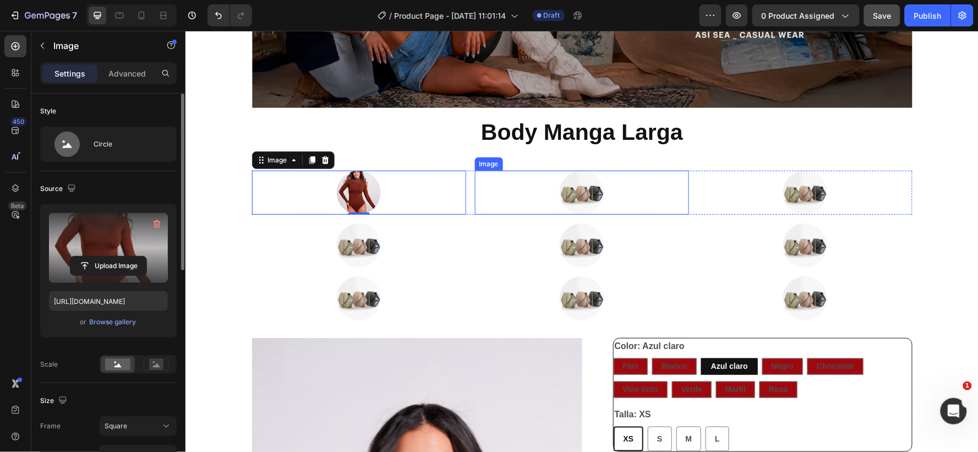
click at [579, 193] on img at bounding box center [581, 192] width 44 height 44
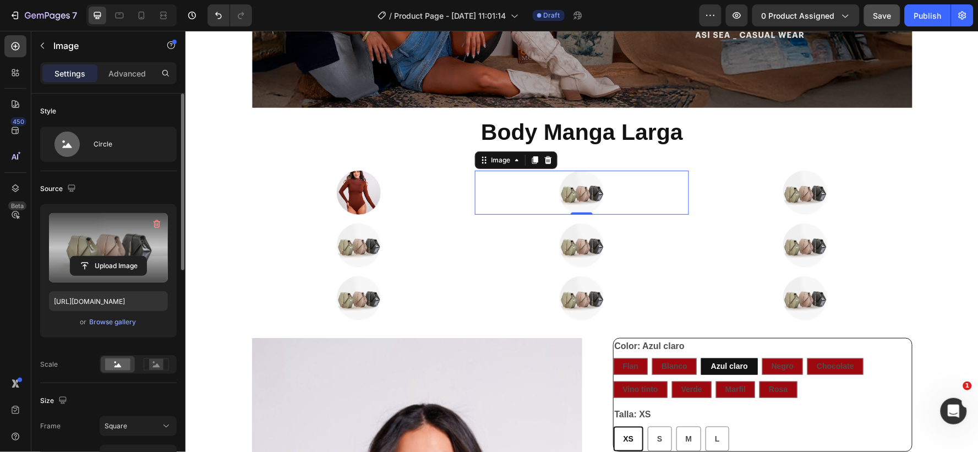
click at [101, 234] on label at bounding box center [108, 247] width 119 height 69
click at [101, 257] on input "file" at bounding box center [108, 266] width 76 height 19
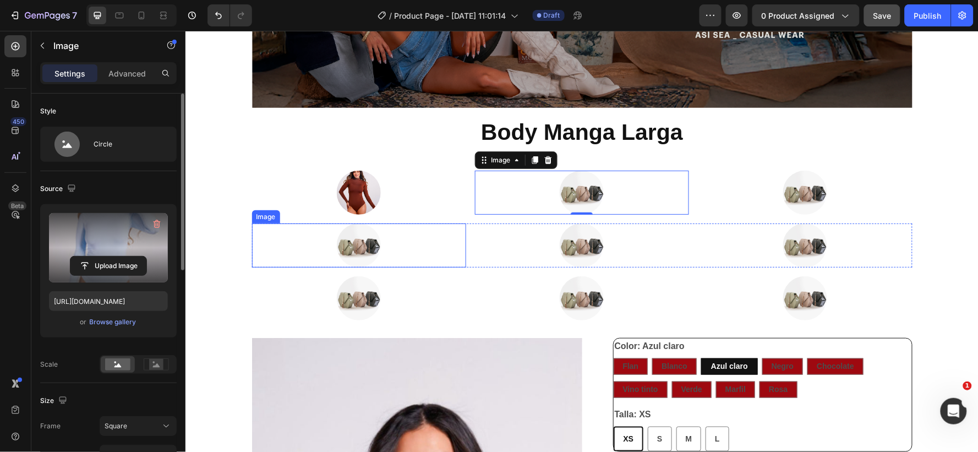
type input "https://cdn.shopify.com/s/files/1/0710/4987/1588/files/gempages_568762874600621…"
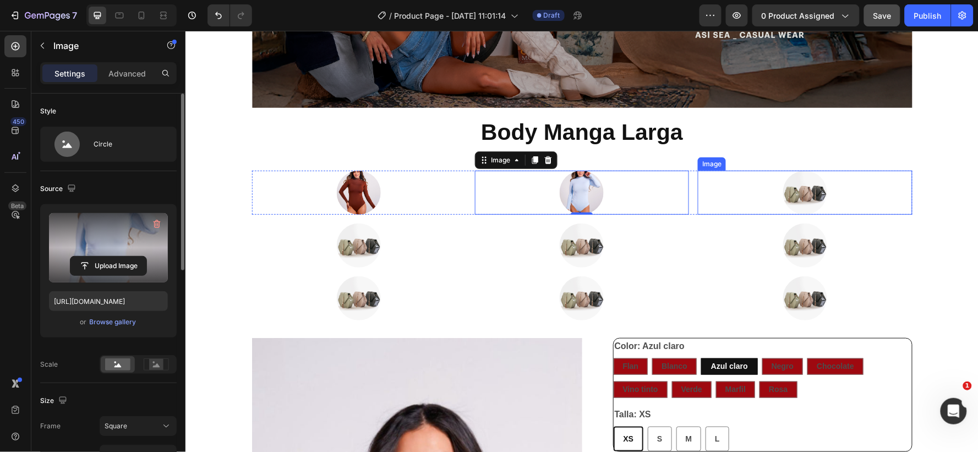
click at [788, 189] on img at bounding box center [805, 192] width 44 height 44
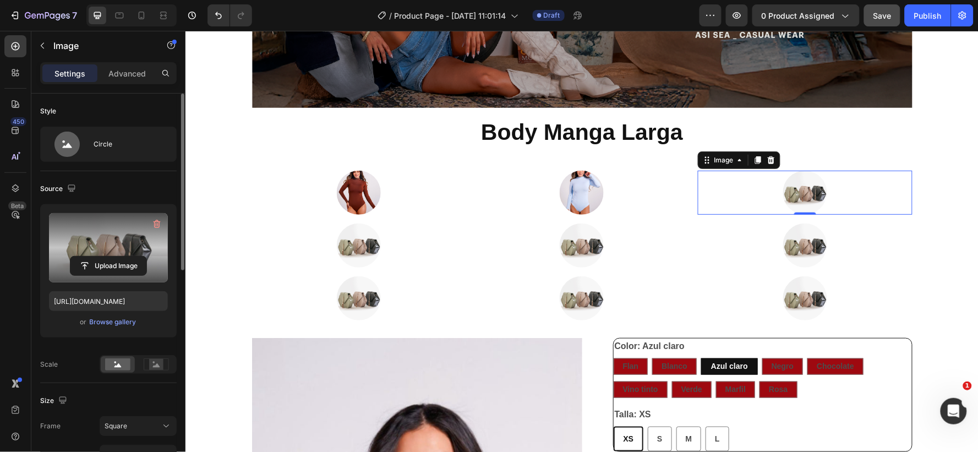
click at [111, 242] on label at bounding box center [108, 247] width 119 height 69
click at [111, 257] on input "file" at bounding box center [108, 266] width 76 height 19
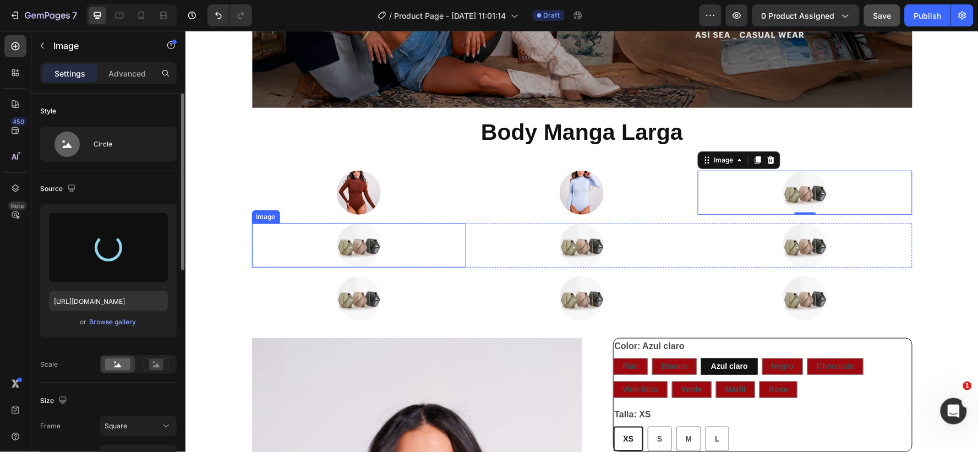
type input "https://cdn.shopify.com/s/files/1/0710/4987/1588/files/gempages_568762874600621…"
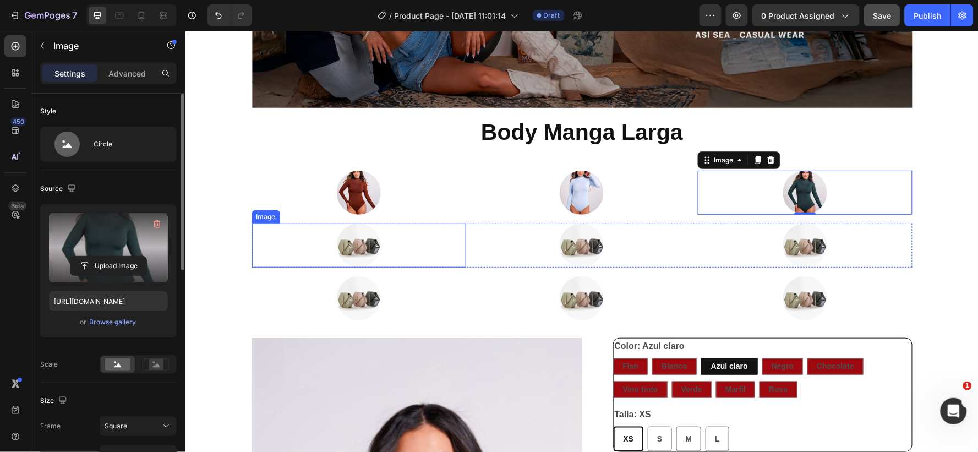
click at [364, 241] on img at bounding box center [358, 245] width 44 height 44
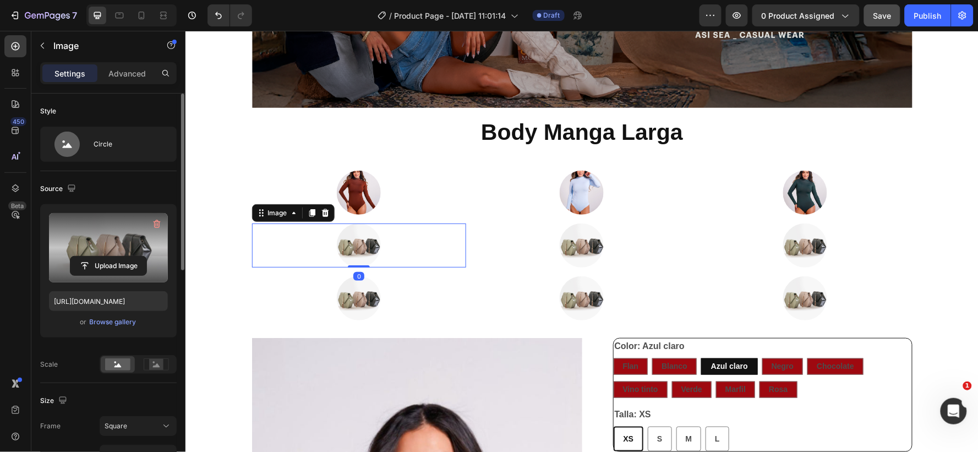
click at [117, 243] on label at bounding box center [108, 247] width 119 height 69
click at [117, 257] on input "file" at bounding box center [108, 266] width 76 height 19
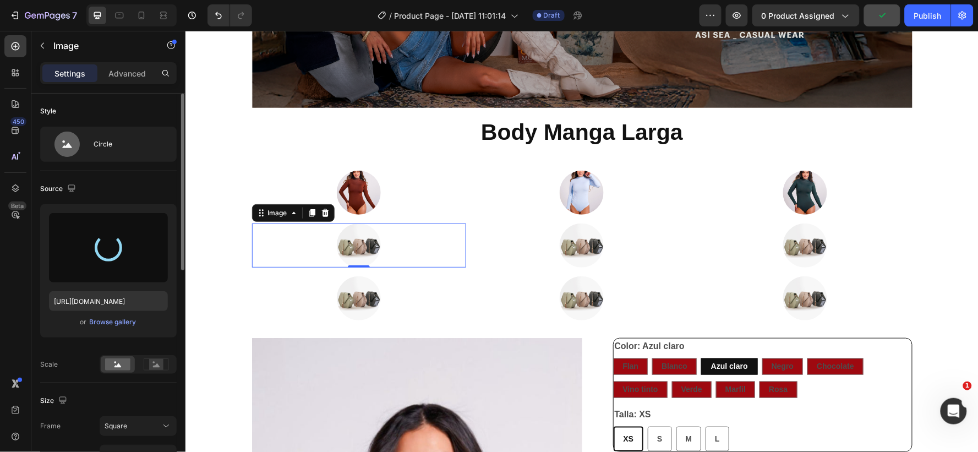
type input "https://cdn.shopify.com/s/files/1/0710/4987/1588/files/gempages_568762874600621…"
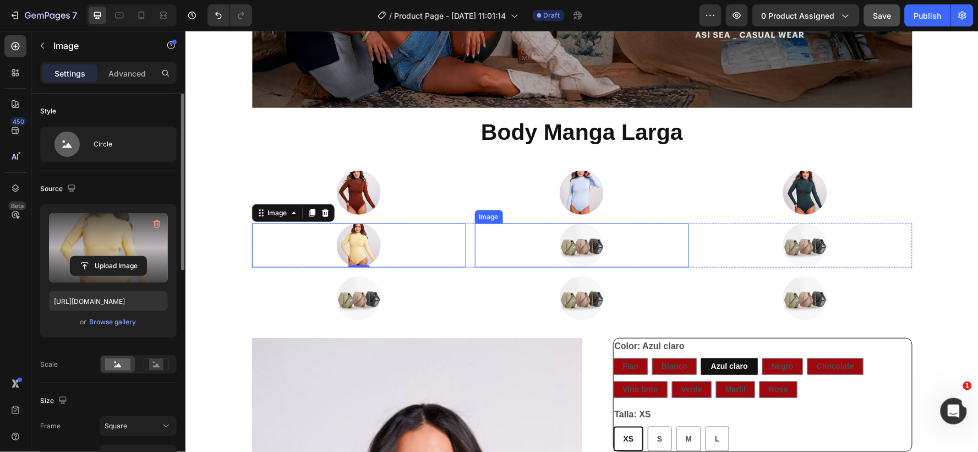
click at [573, 254] on img at bounding box center [581, 245] width 44 height 44
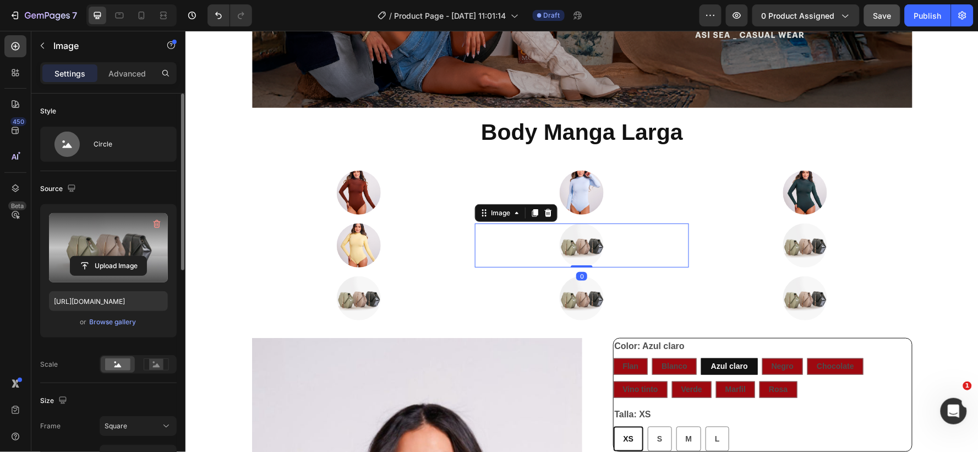
click at [118, 244] on label at bounding box center [108, 247] width 119 height 69
click at [118, 257] on input "file" at bounding box center [108, 266] width 76 height 19
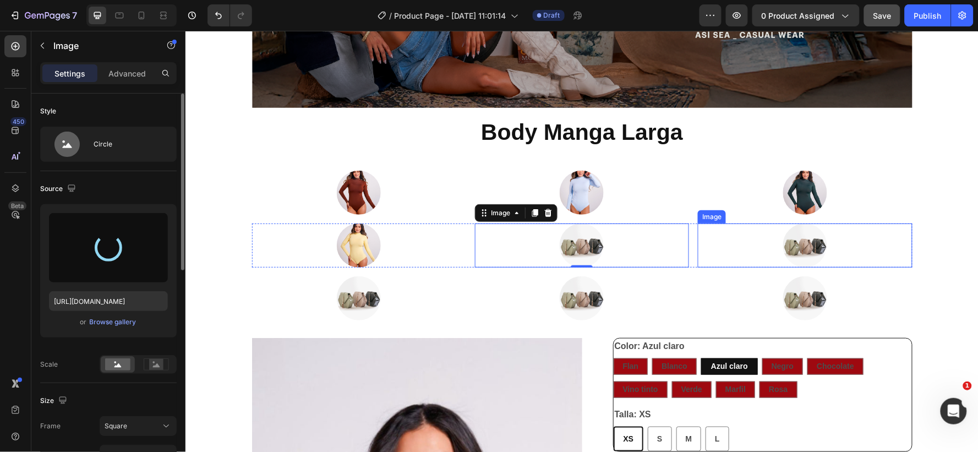
type input "https://cdn.shopify.com/s/files/1/0710/4987/1588/files/gempages_568762874600621…"
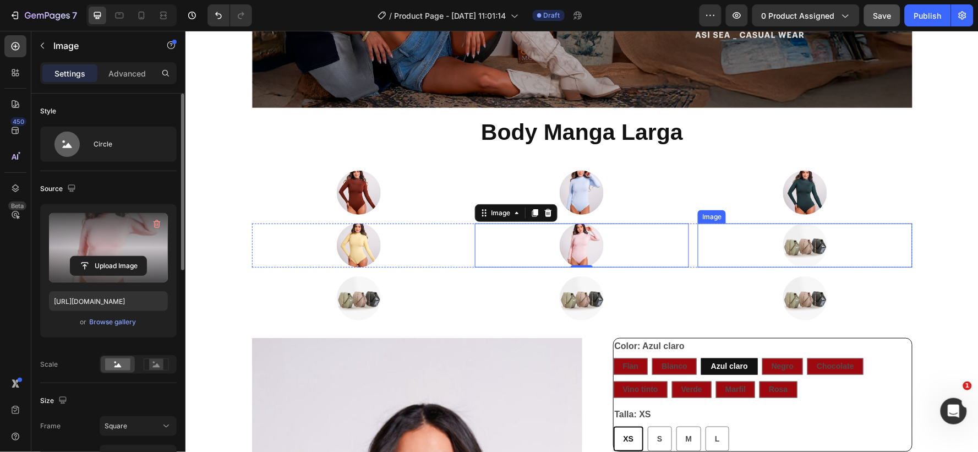
click at [795, 248] on img at bounding box center [805, 245] width 44 height 44
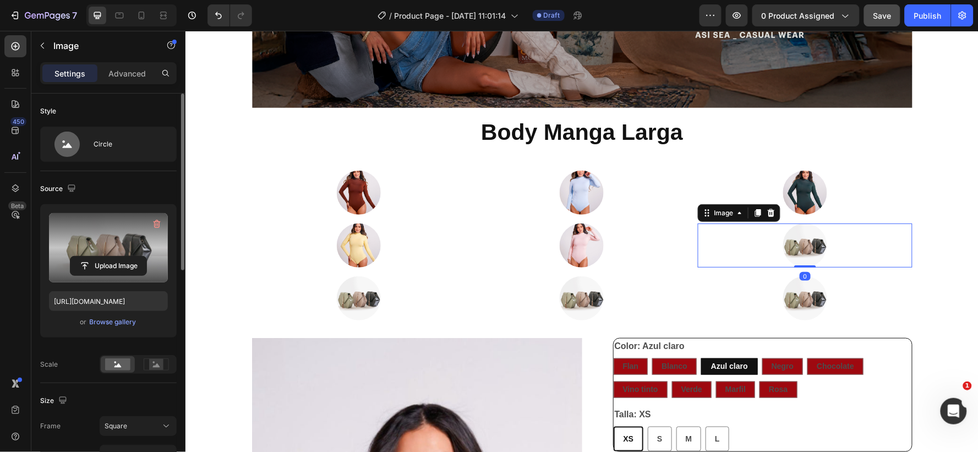
click at [119, 244] on label at bounding box center [108, 247] width 119 height 69
click at [119, 257] on input "file" at bounding box center [108, 266] width 76 height 19
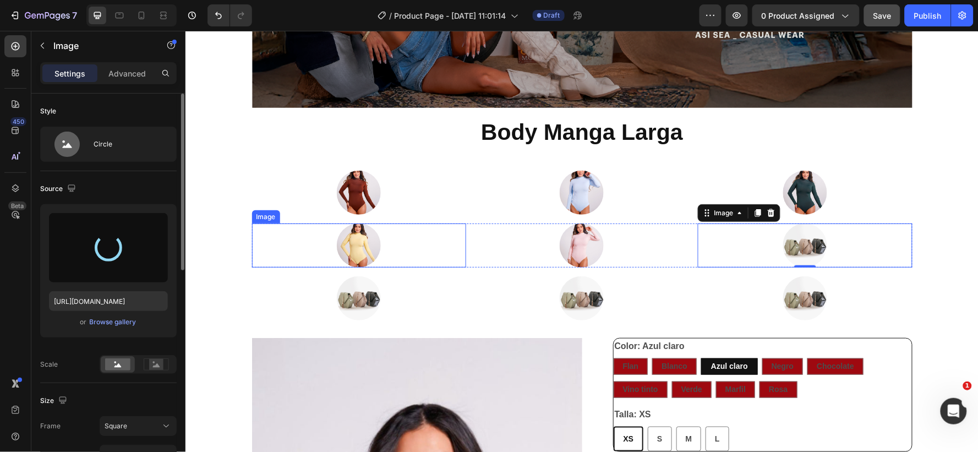
type input "https://cdn.shopify.com/s/files/1/0710/4987/1588/files/gempages_568762874600621…"
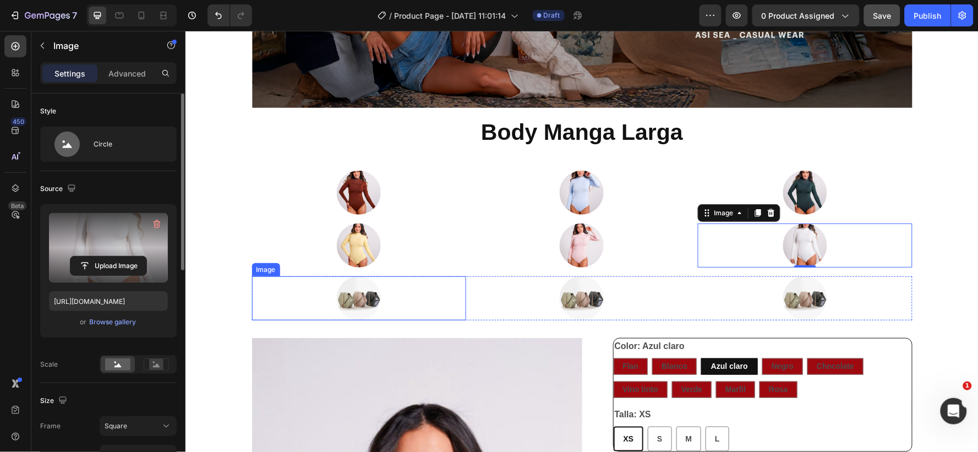
click at [348, 298] on img at bounding box center [358, 298] width 44 height 44
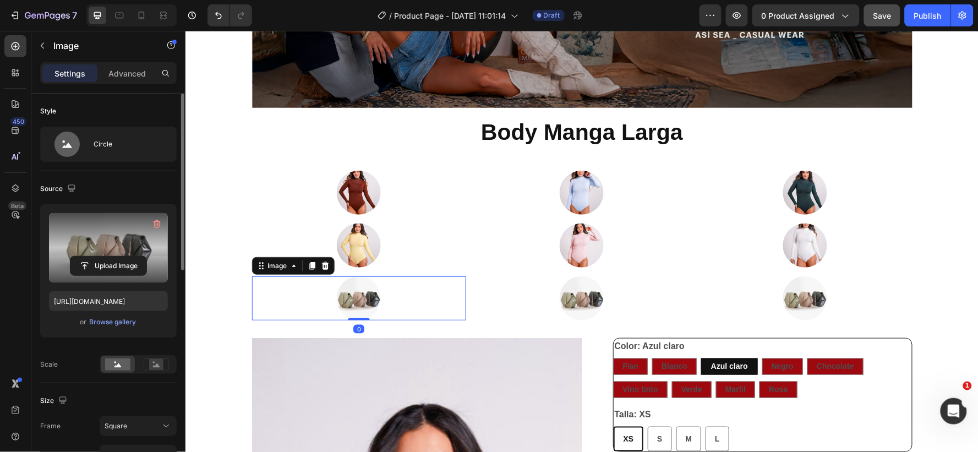
click at [114, 241] on label at bounding box center [108, 247] width 119 height 69
click at [114, 257] on input "file" at bounding box center [108, 266] width 76 height 19
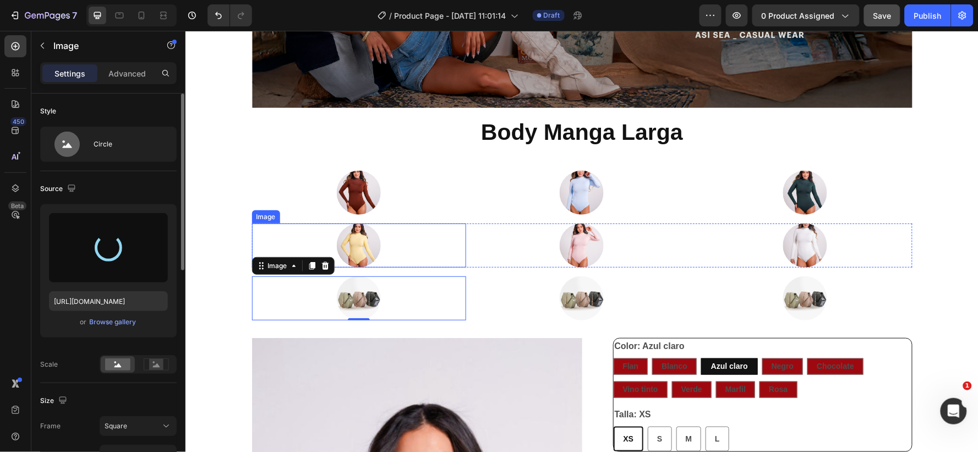
type input "https://cdn.shopify.com/s/files/1/0710/4987/1588/files/gempages_568762874600621…"
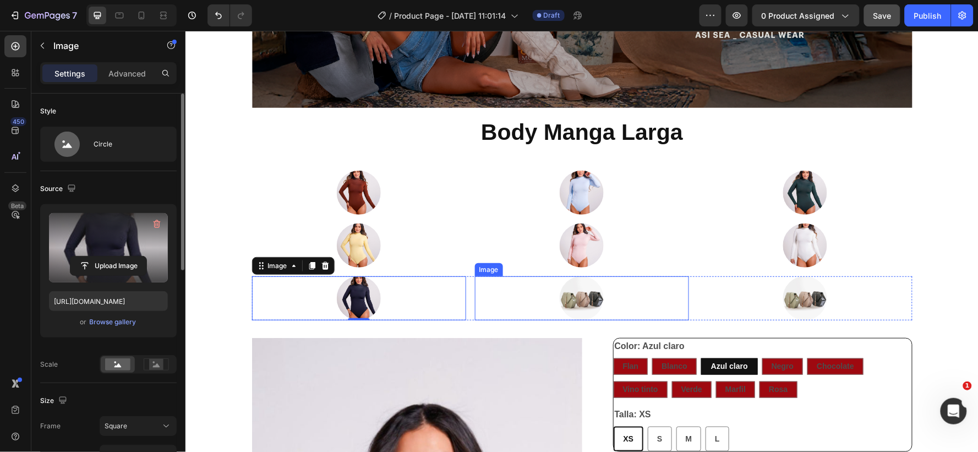
click at [586, 298] on img at bounding box center [581, 298] width 44 height 44
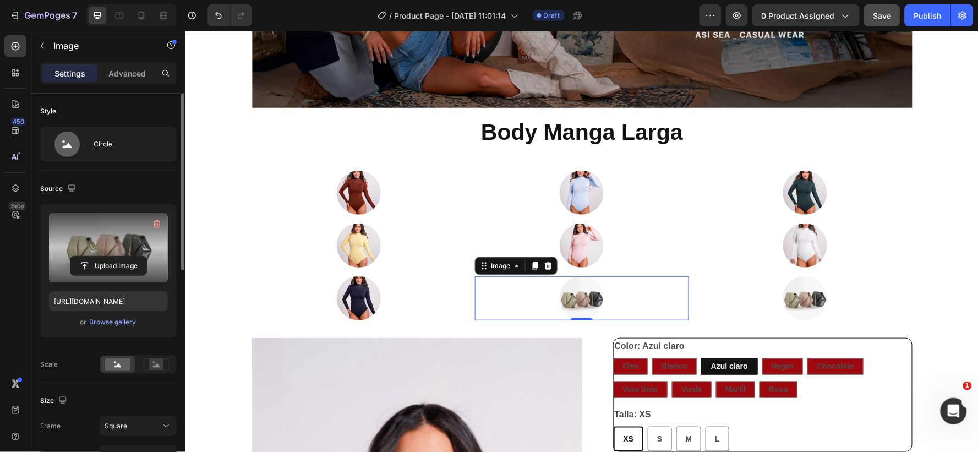
click at [116, 245] on label at bounding box center [108, 247] width 119 height 69
click at [116, 257] on input "file" at bounding box center [108, 266] width 76 height 19
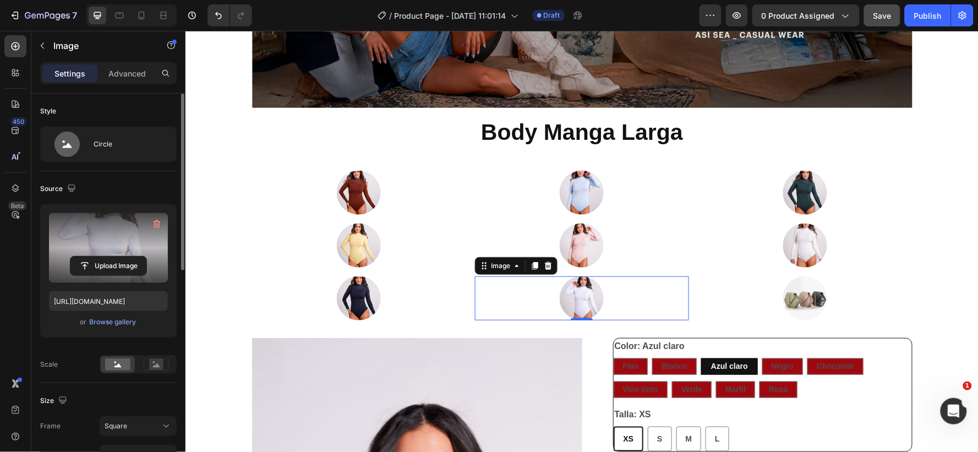
click at [121, 240] on label at bounding box center [108, 247] width 119 height 69
click at [121, 257] on input "file" at bounding box center [108, 266] width 76 height 19
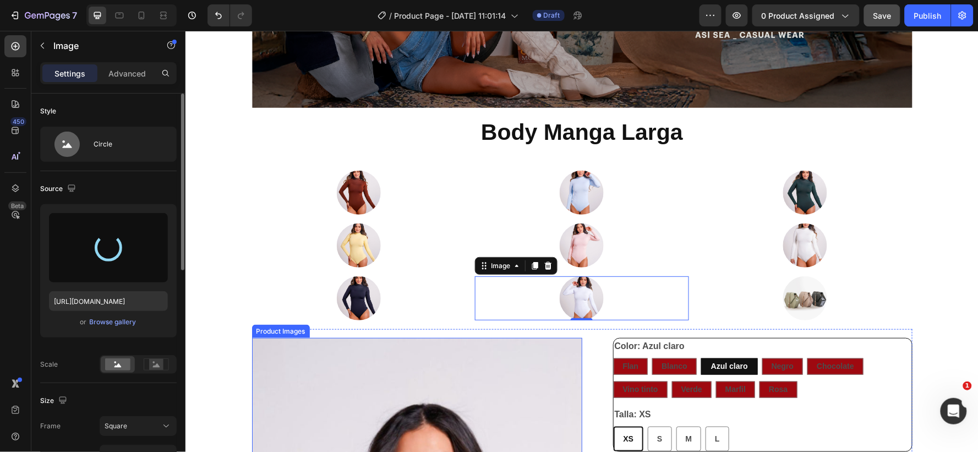
type input "https://cdn.shopify.com/s/files/1/0710/4987/1588/files/gempages_568762874600621…"
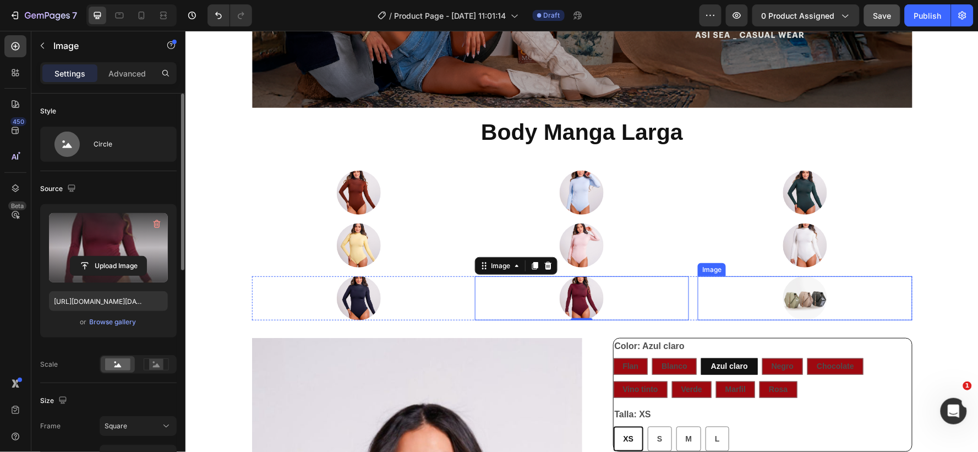
click at [762, 290] on div at bounding box center [804, 298] width 214 height 44
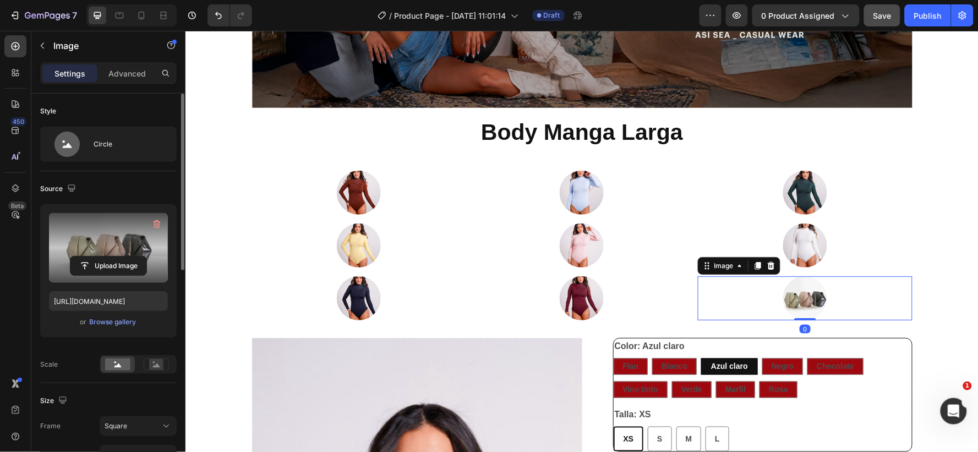
click at [130, 243] on label at bounding box center [108, 247] width 119 height 69
click at [130, 257] on input "file" at bounding box center [108, 266] width 76 height 19
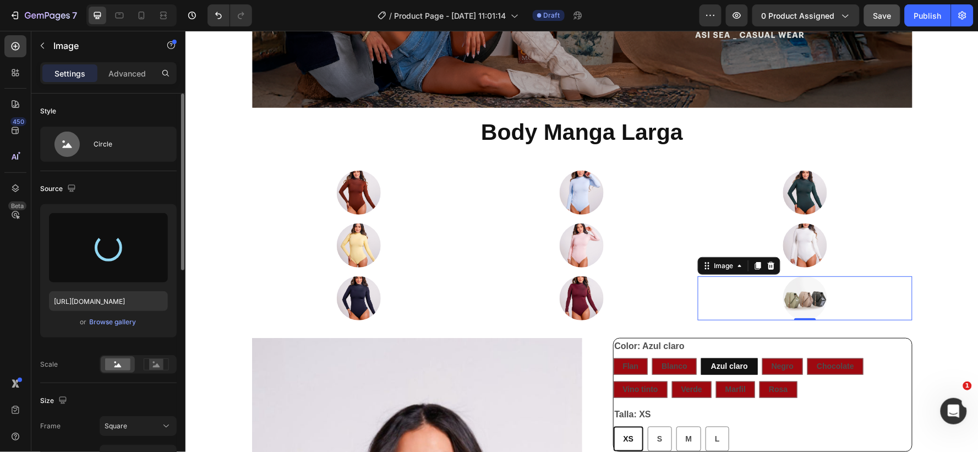
type input "https://cdn.shopify.com/s/files/1/0710/4987/1588/files/gempages_568762874600621…"
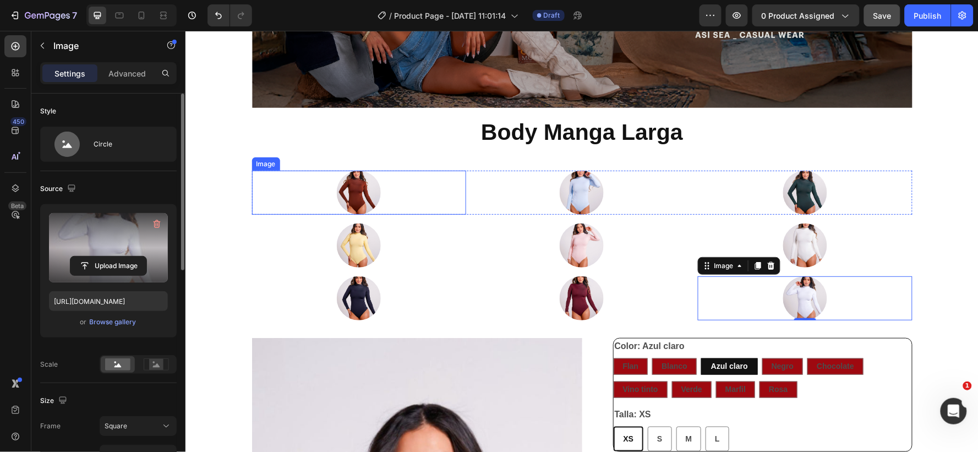
click at [353, 185] on img at bounding box center [358, 192] width 44 height 44
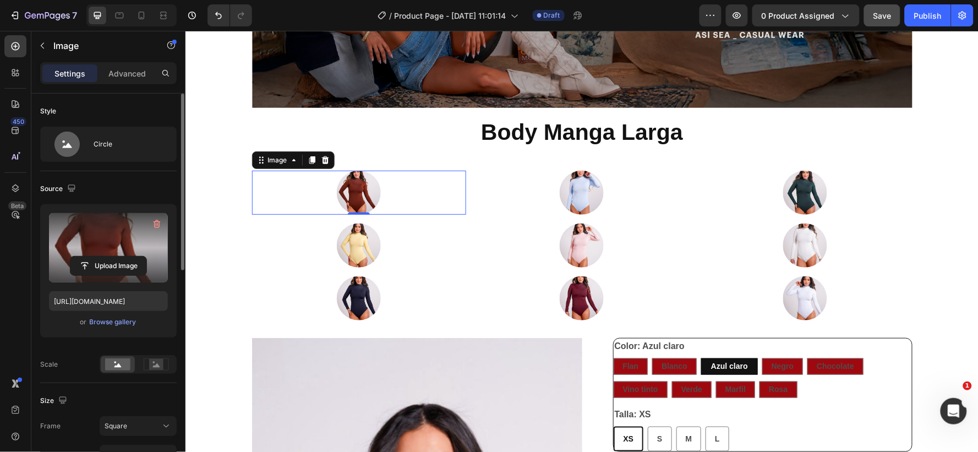
click at [116, 241] on label at bounding box center [108, 247] width 119 height 69
click at [116, 257] on input "file" at bounding box center [108, 266] width 76 height 19
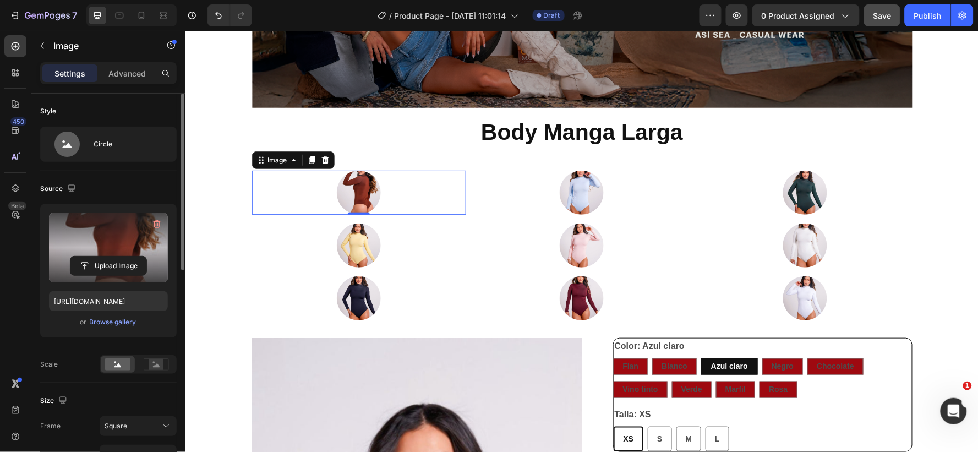
click at [336, 191] on img at bounding box center [358, 192] width 44 height 44
click at [118, 243] on label at bounding box center [108, 247] width 119 height 69
click at [118, 257] on input "file" at bounding box center [108, 266] width 76 height 19
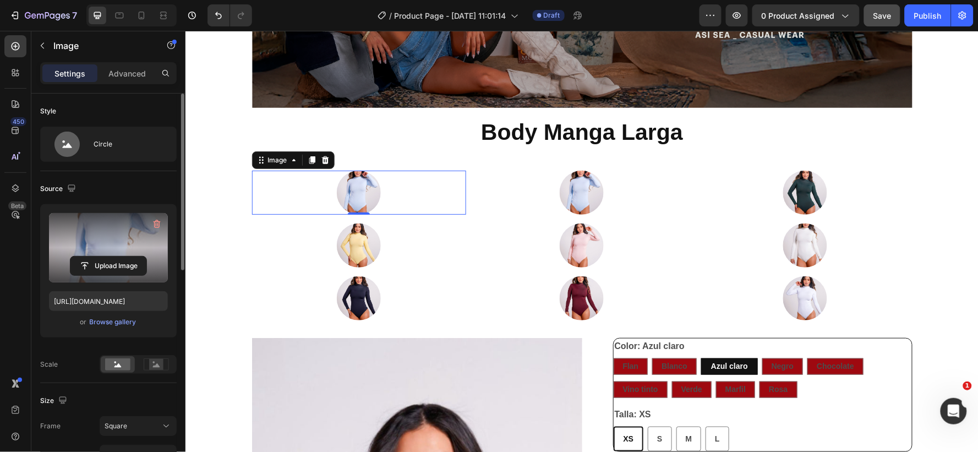
click at [111, 239] on label at bounding box center [108, 247] width 119 height 69
click at [111, 257] on input "file" at bounding box center [108, 266] width 76 height 19
click at [114, 254] on label at bounding box center [108, 247] width 119 height 69
click at [114, 257] on input "file" at bounding box center [108, 266] width 76 height 19
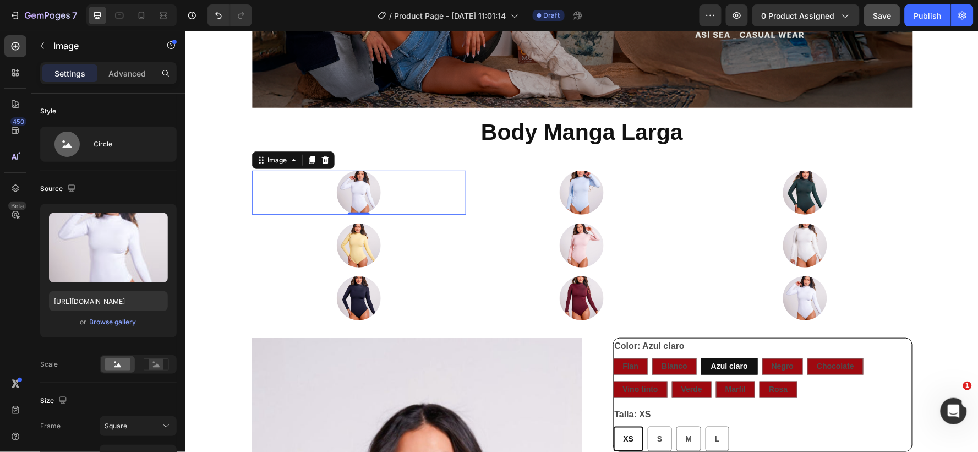
click at [319, 189] on div at bounding box center [359, 192] width 214 height 44
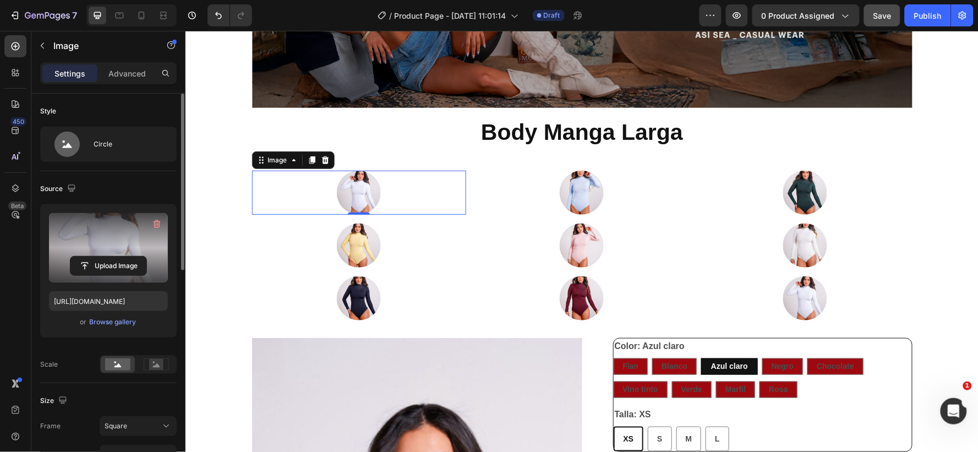
click at [108, 231] on label at bounding box center [108, 247] width 119 height 69
click at [108, 257] on input "file" at bounding box center [108, 266] width 76 height 19
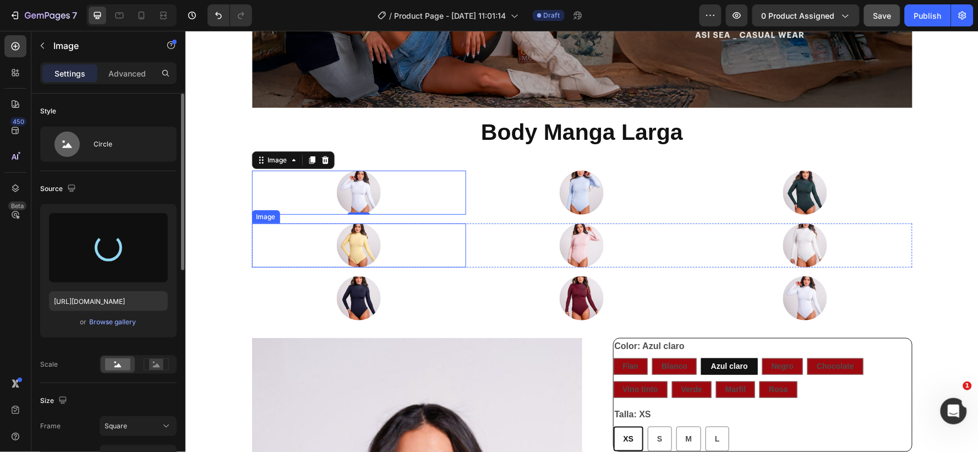
type input "https://cdn.shopify.com/s/files/1/0710/4987/1588/files/gempages_568762874600621…"
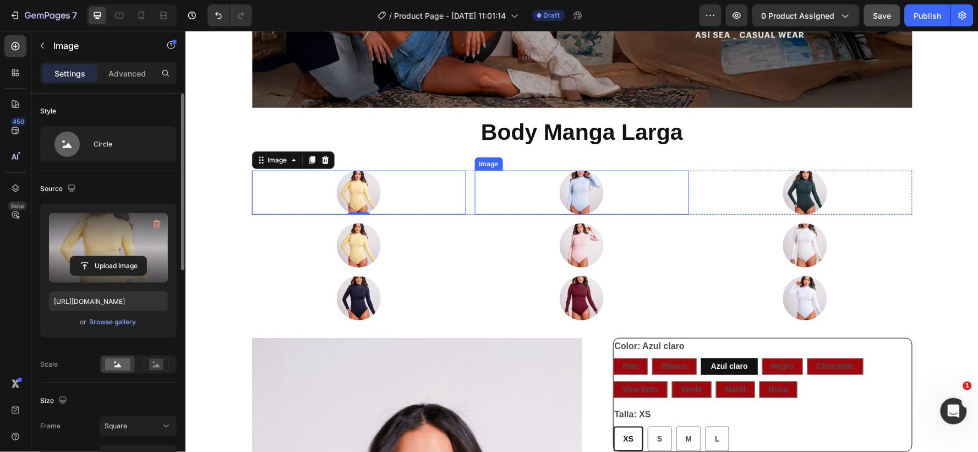
click at [520, 190] on div at bounding box center [581, 192] width 214 height 44
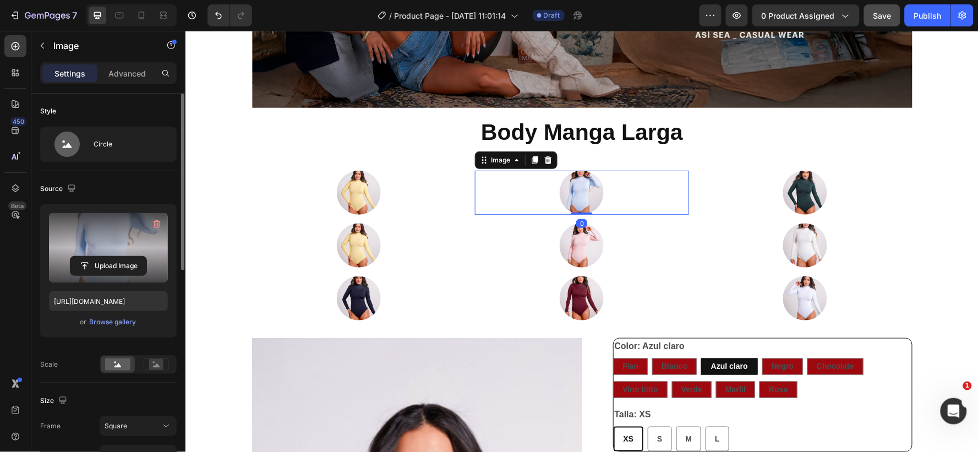
click at [112, 252] on label at bounding box center [108, 247] width 119 height 69
click at [112, 257] on input "file" at bounding box center [108, 266] width 76 height 19
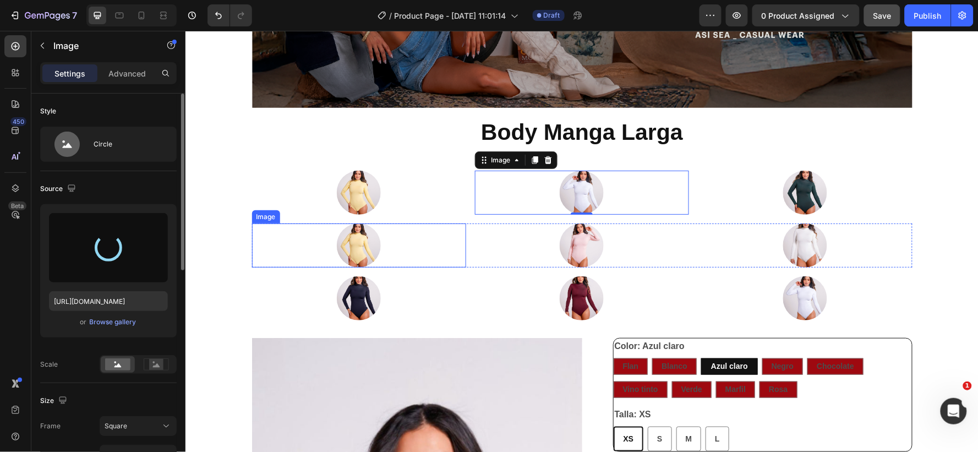
type input "https://cdn.shopify.com/s/files/1/0710/4987/1588/files/gempages_568762874600621…"
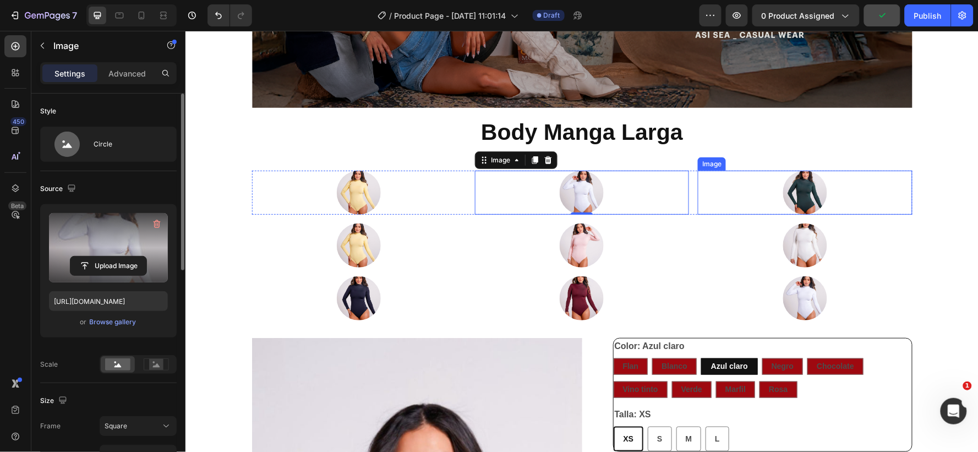
click at [787, 190] on img at bounding box center [805, 192] width 44 height 44
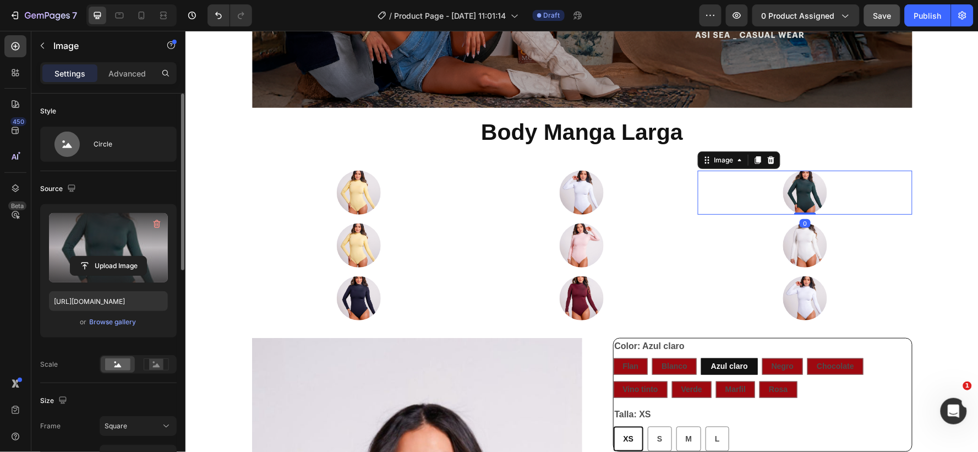
click at [116, 243] on label at bounding box center [108, 247] width 119 height 69
click at [116, 257] on input "file" at bounding box center [108, 266] width 76 height 19
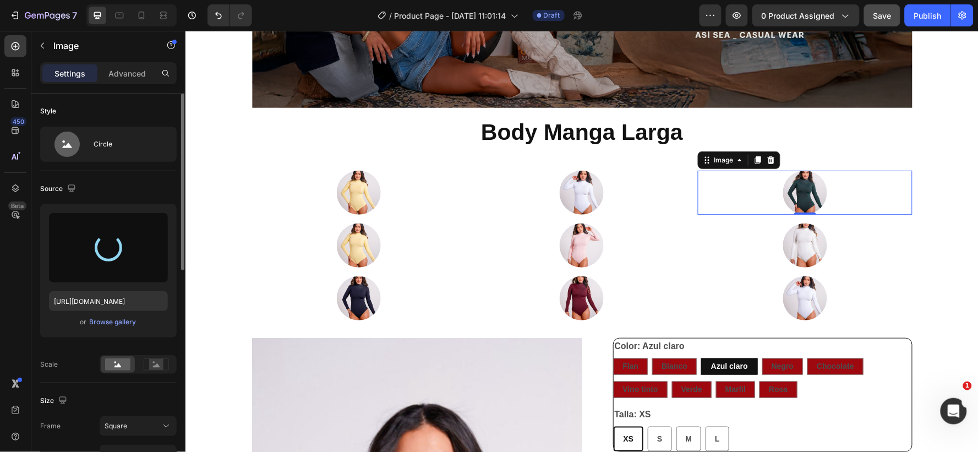
type input "https://cdn.shopify.com/s/files/1/0710/4987/1588/files/gempages_568762874600621…"
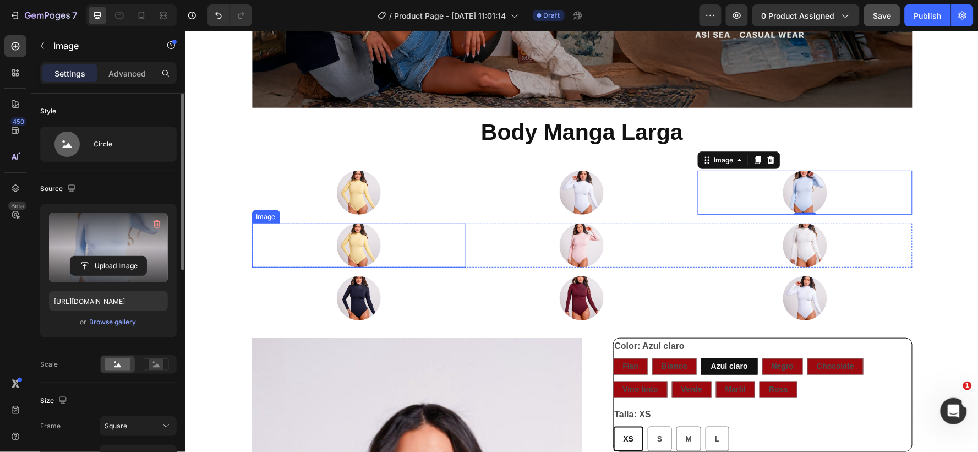
click at [340, 246] on img at bounding box center [358, 245] width 44 height 44
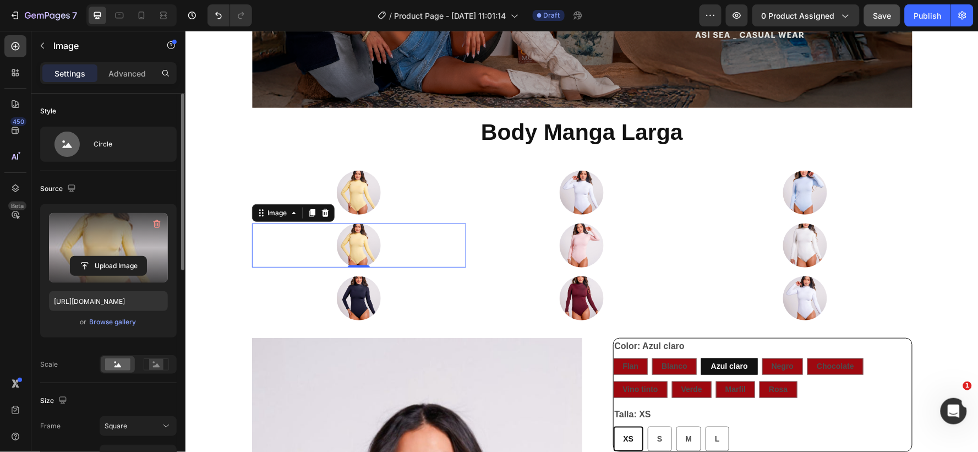
click at [124, 245] on label at bounding box center [108, 247] width 119 height 69
click at [124, 257] on input "file" at bounding box center [108, 266] width 76 height 19
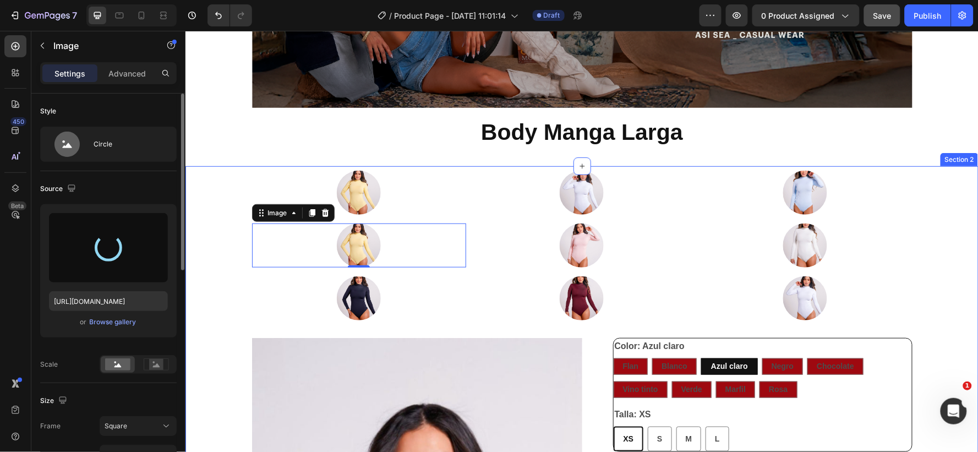
type input "https://cdn.shopify.com/s/files/1/0710/4987/1588/files/gempages_568762874600621…"
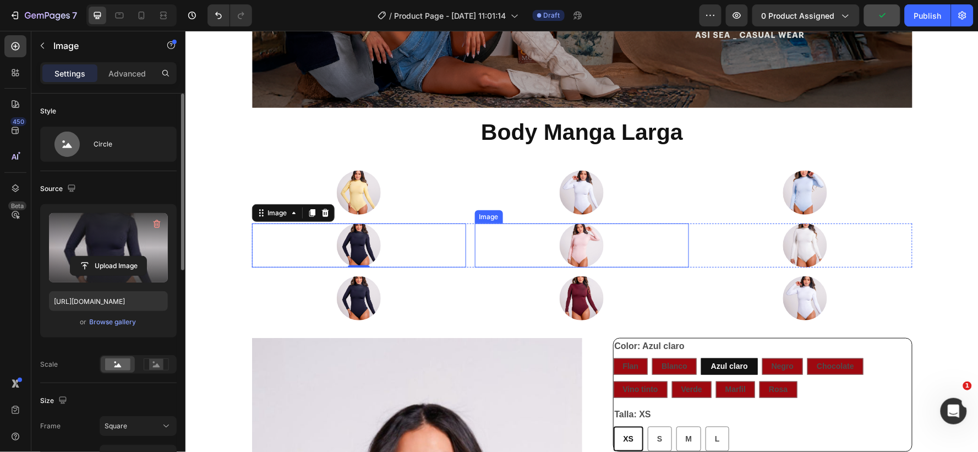
click at [553, 242] on div at bounding box center [581, 245] width 214 height 44
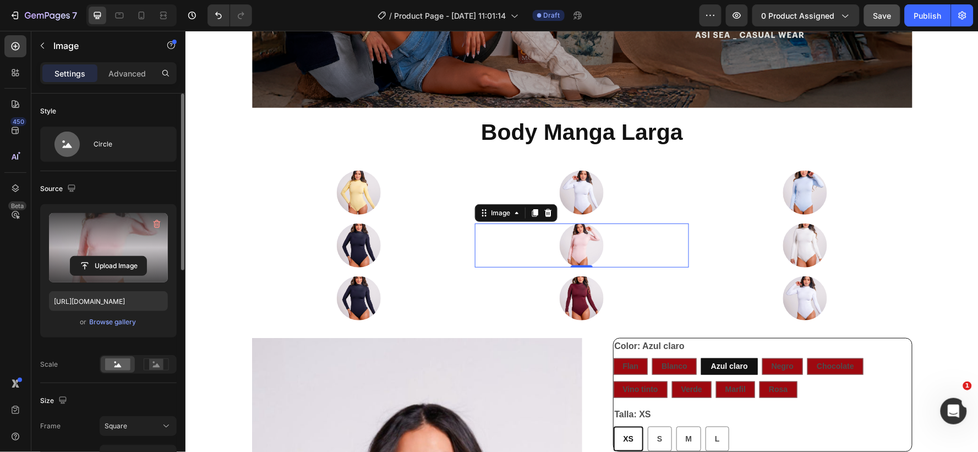
click at [125, 250] on label at bounding box center [108, 247] width 119 height 69
click at [125, 257] on input "file" at bounding box center [108, 266] width 76 height 19
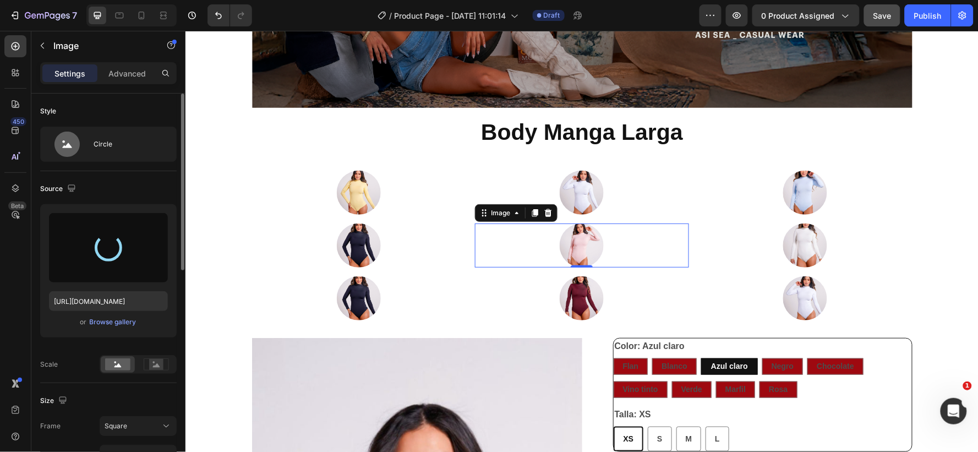
type input "https://cdn.shopify.com/s/files/1/0710/4987/1588/files/gempages_568762874600621…"
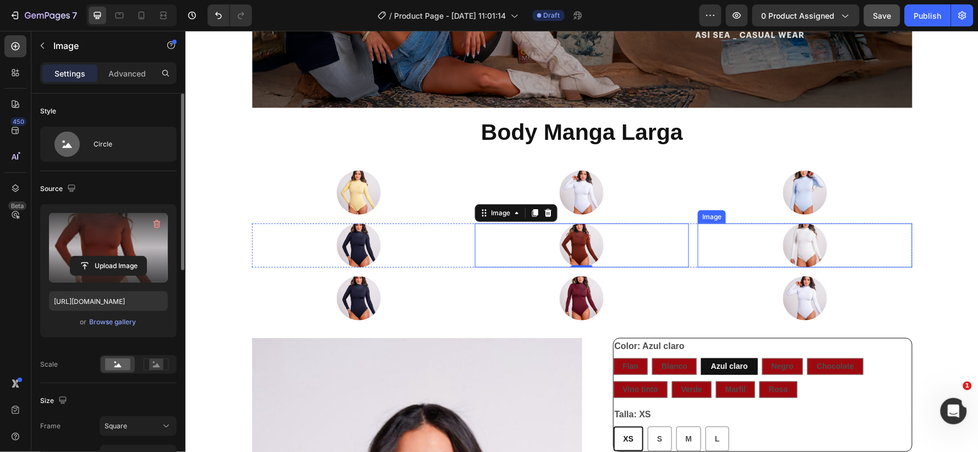
click at [809, 246] on img at bounding box center [805, 245] width 44 height 44
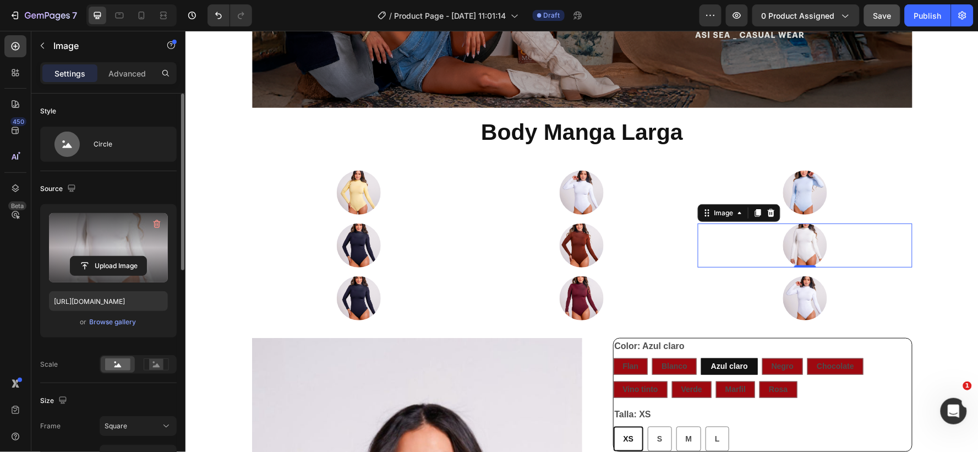
click at [118, 241] on label at bounding box center [108, 247] width 119 height 69
click at [118, 257] on input "file" at bounding box center [108, 266] width 76 height 19
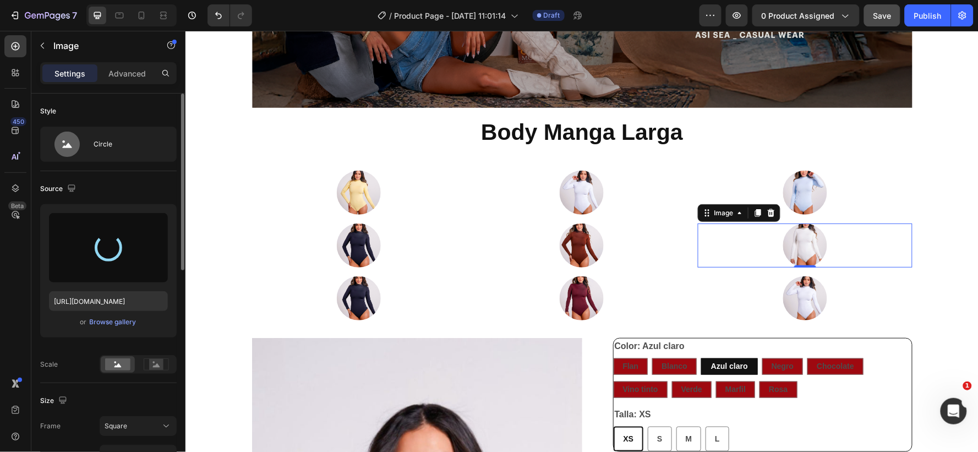
type input "https://cdn.shopify.com/s/files/1/0710/4987/1588/files/gempages_568762874600621…"
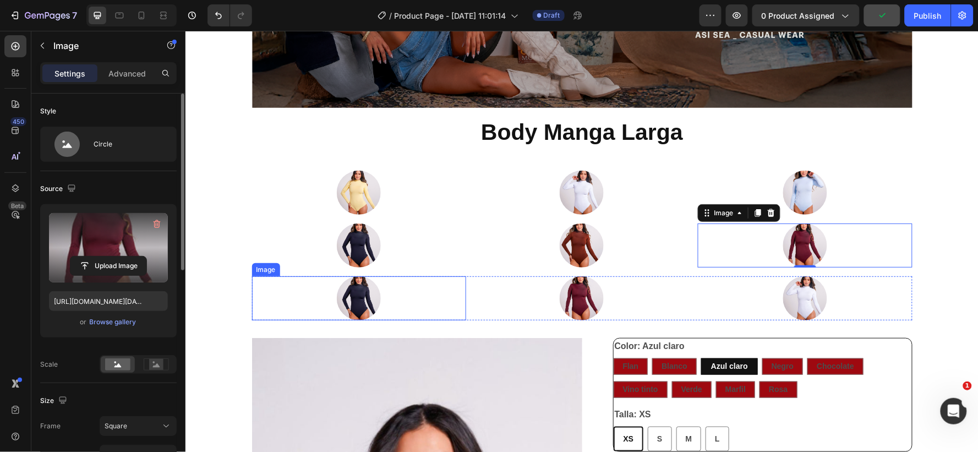
click at [359, 304] on img at bounding box center [358, 298] width 44 height 44
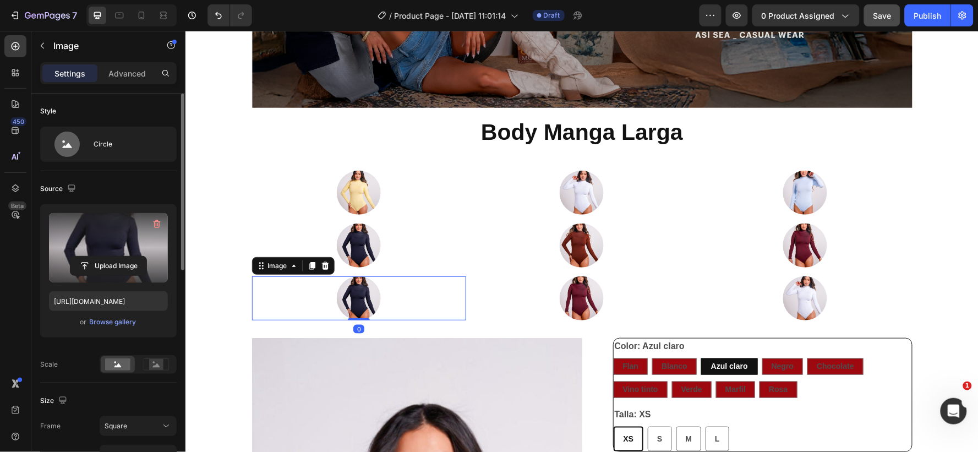
click at [105, 248] on label at bounding box center [108, 247] width 119 height 69
click at [105, 257] on input "file" at bounding box center [108, 266] width 76 height 19
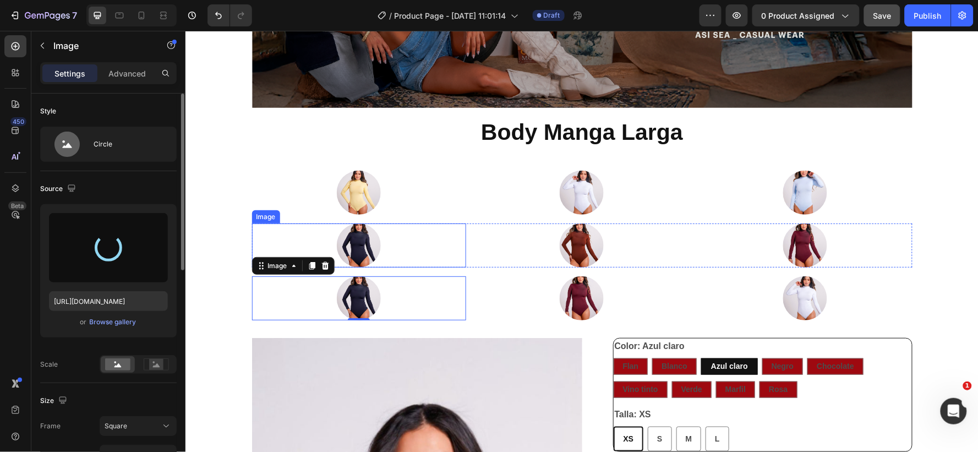
type input "https://cdn.shopify.com/s/files/1/0710/4987/1588/files/gempages_568762874600621…"
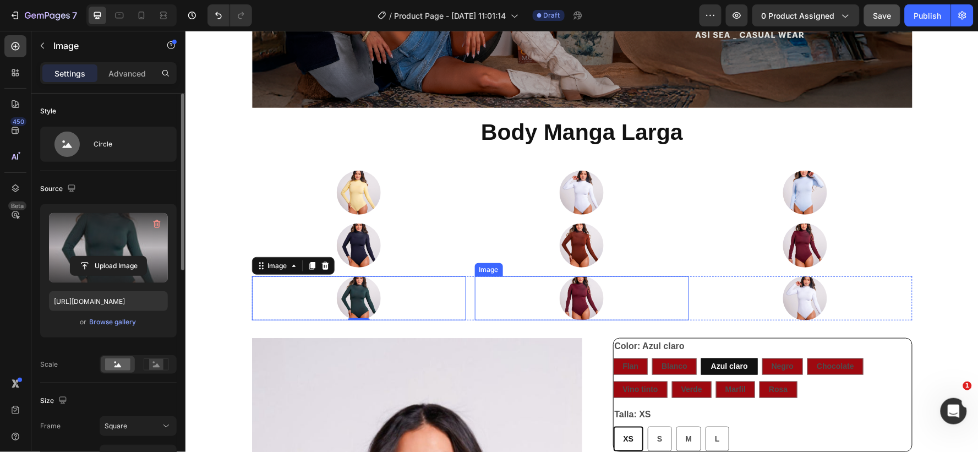
click at [521, 292] on div at bounding box center [581, 298] width 214 height 44
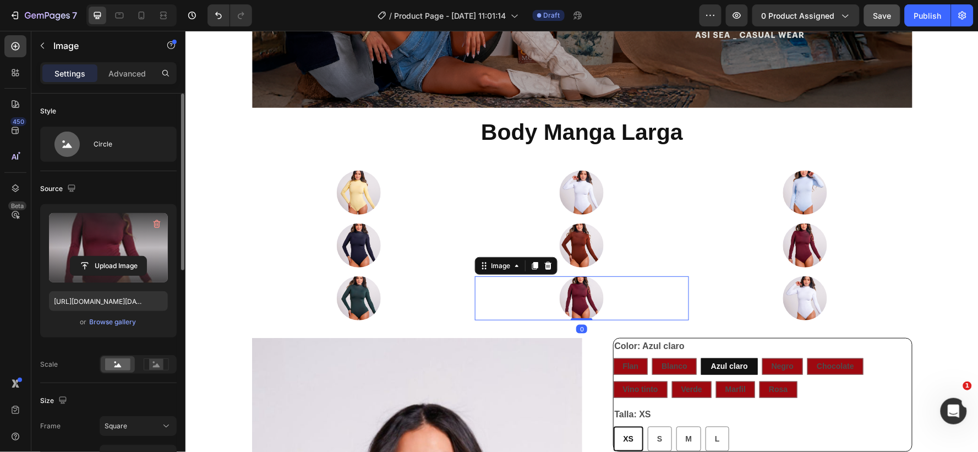
click at [125, 251] on label at bounding box center [108, 247] width 119 height 69
click at [125, 257] on input "file" at bounding box center [108, 266] width 76 height 19
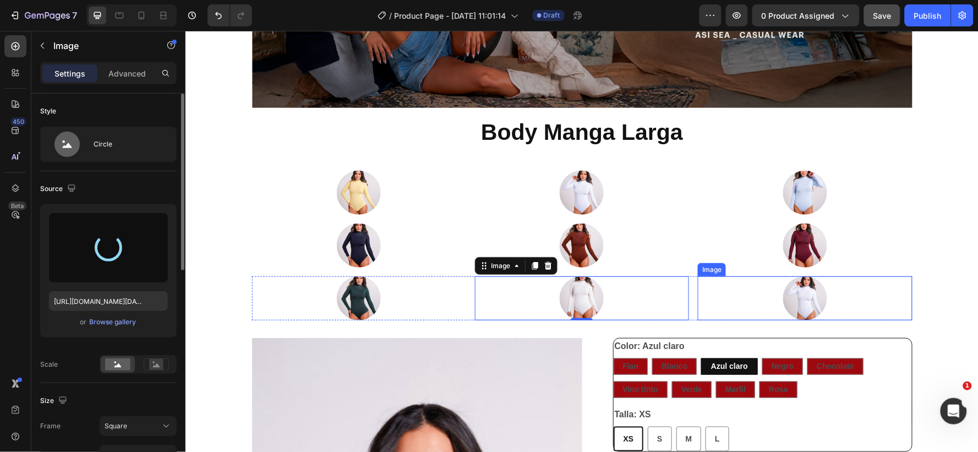
type input "https://cdn.shopify.com/s/files/1/0710/4987/1588/files/gempages_568762874600621…"
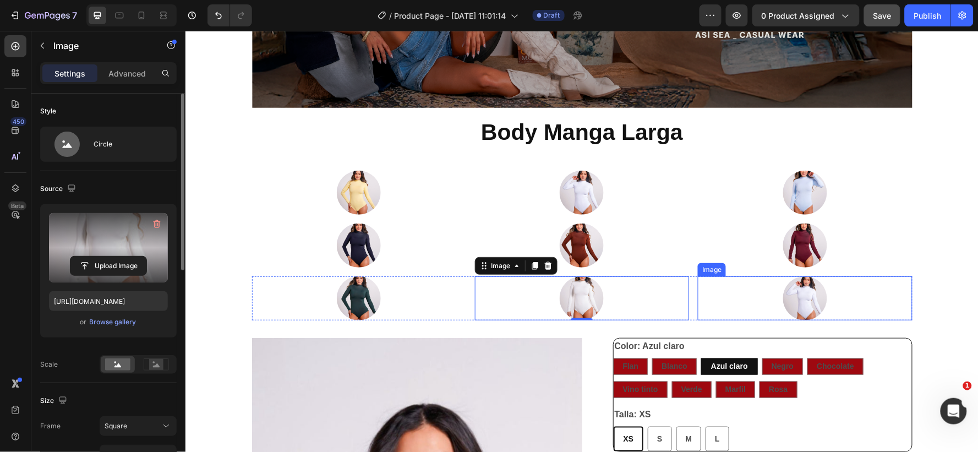
click at [796, 292] on img at bounding box center [805, 298] width 44 height 44
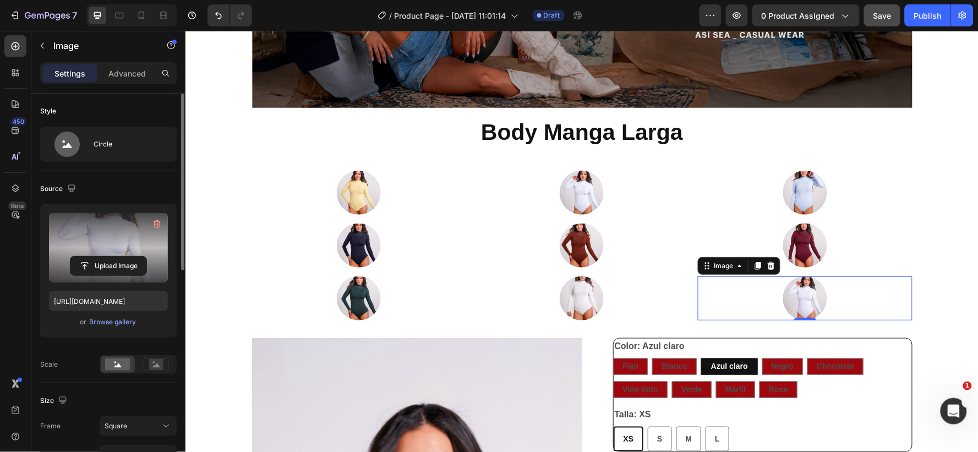
click at [103, 248] on label at bounding box center [108, 247] width 119 height 69
click at [103, 257] on input "file" at bounding box center [108, 266] width 76 height 19
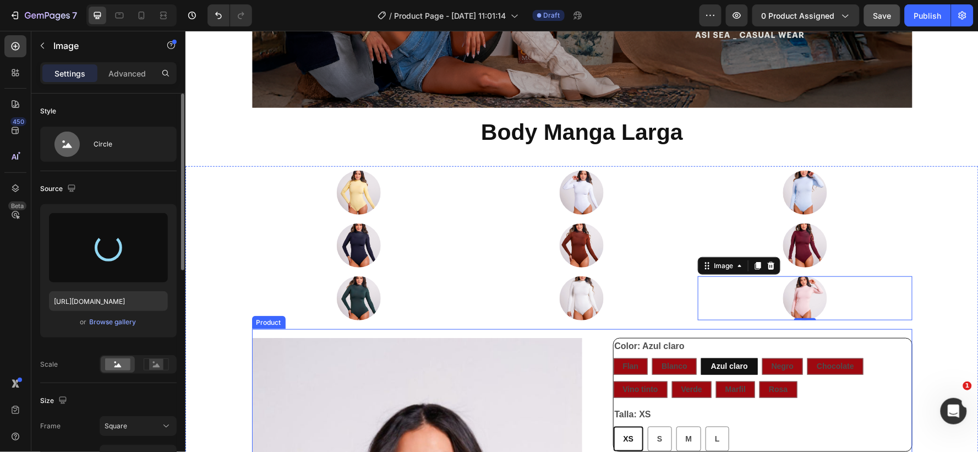
type input "https://cdn.shopify.com/s/files/1/0710/4987/1588/files/gempages_568762874600621…"
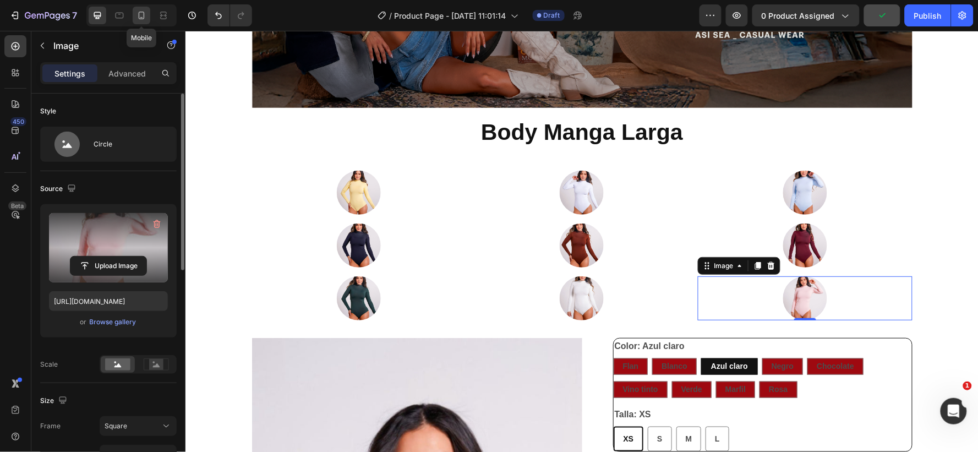
drag, startPoint x: 141, startPoint y: 13, endPoint x: 138, endPoint y: 60, distance: 46.9
click at [141, 13] on icon at bounding box center [141, 15] width 11 height 11
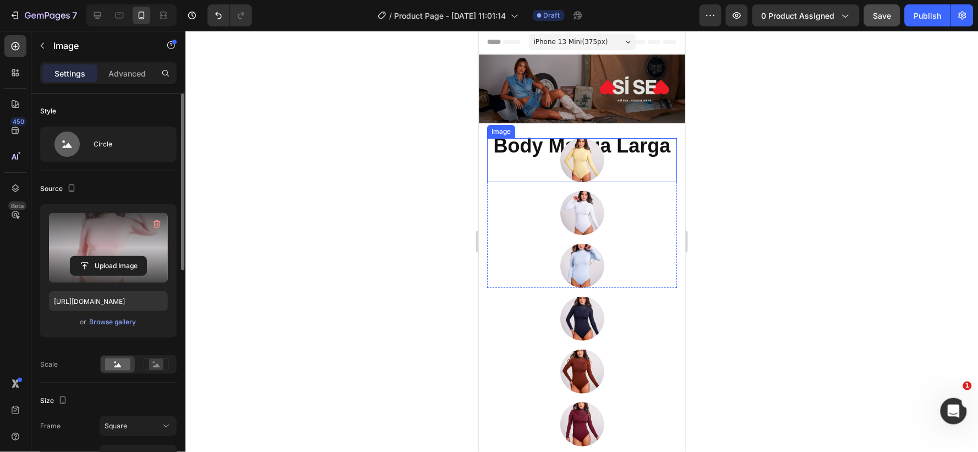
click at [528, 161] on div at bounding box center [582, 160] width 190 height 44
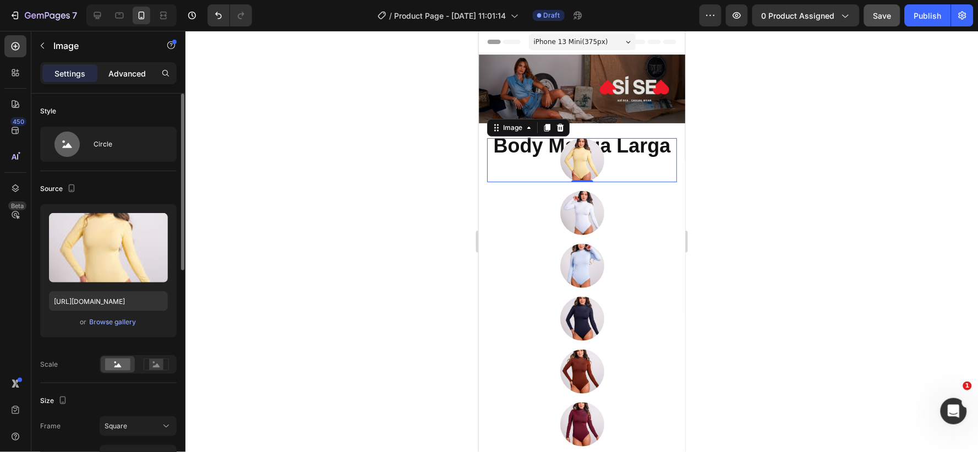
click at [116, 69] on p "Advanced" at bounding box center [126, 74] width 37 height 12
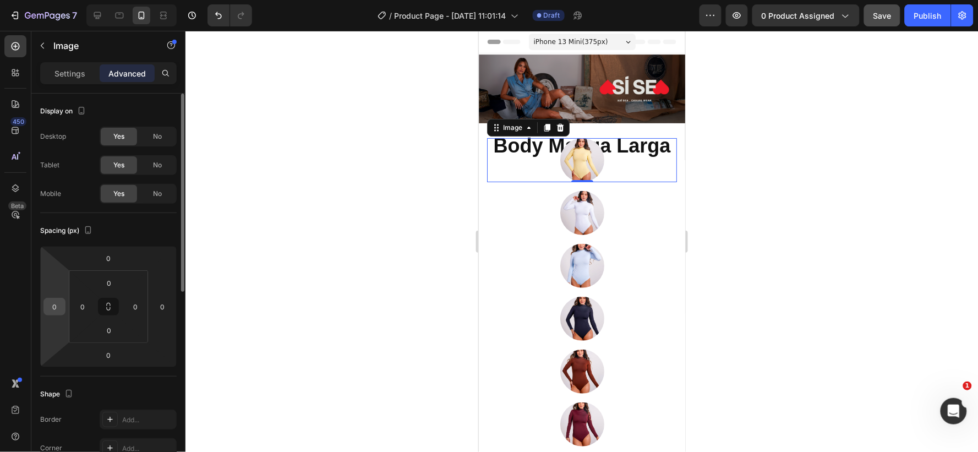
click at [56, 308] on input "0" at bounding box center [54, 306] width 17 height 17
type input "-20"
click at [65, 72] on p "Settings" at bounding box center [69, 74] width 31 height 12
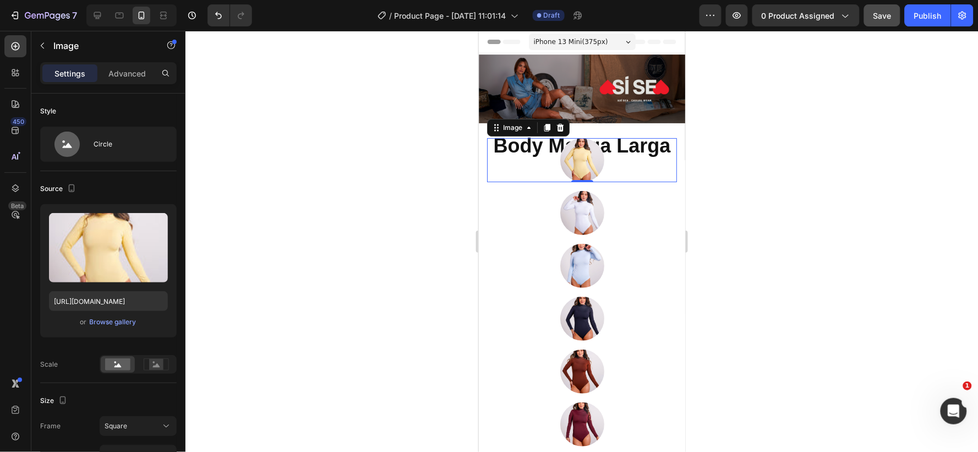
click at [492, 167] on div at bounding box center [582, 160] width 190 height 44
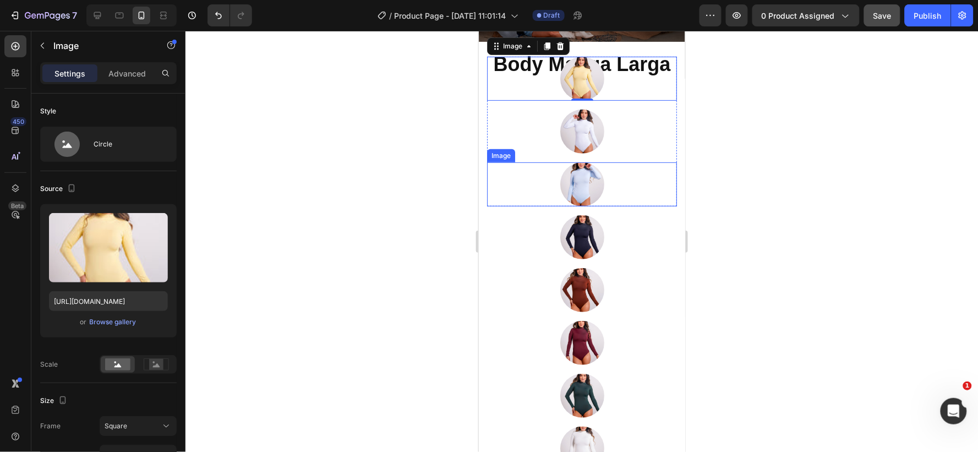
scroll to position [61, 0]
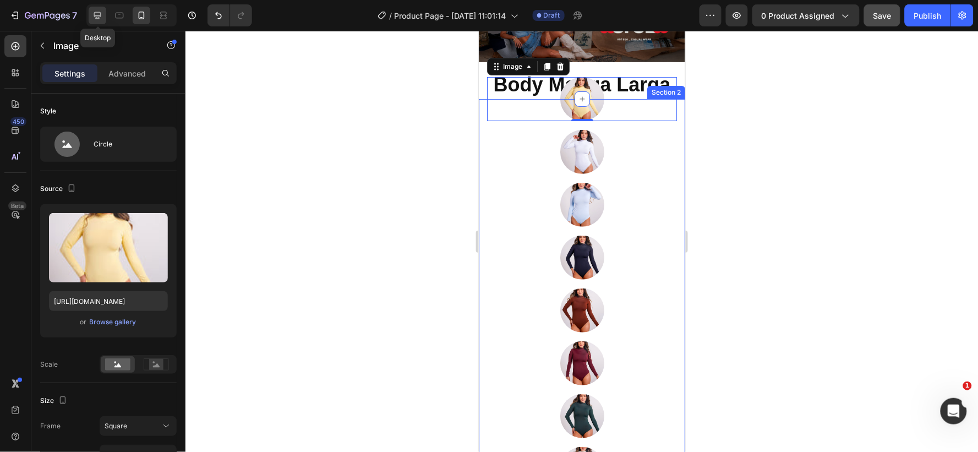
click at [95, 13] on icon at bounding box center [97, 15] width 7 height 7
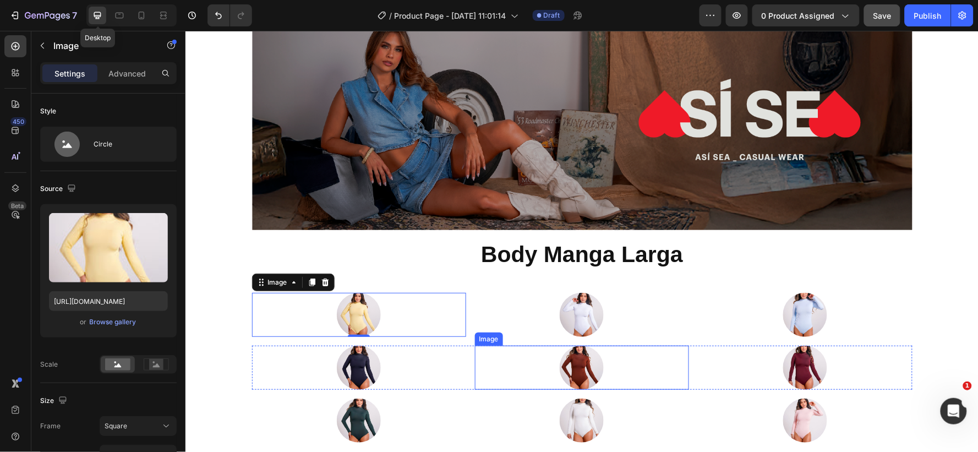
click at [474, 294] on div at bounding box center [581, 314] width 214 height 44
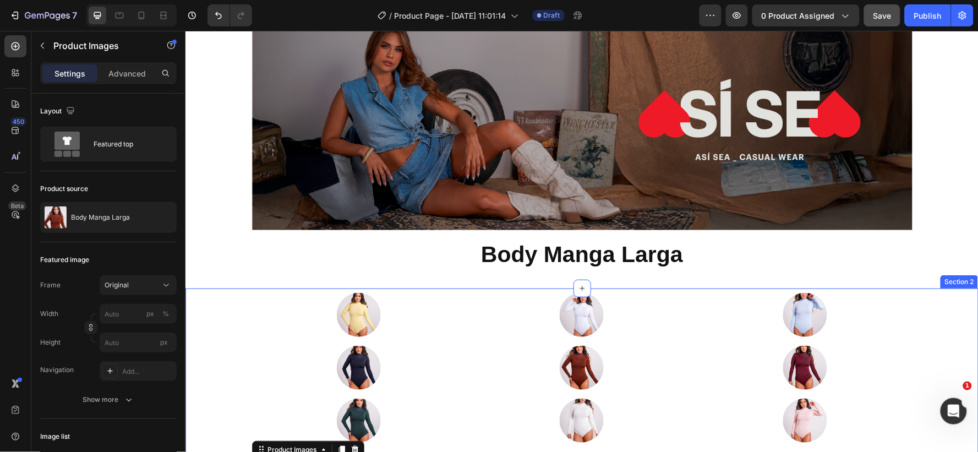
scroll to position [284, 0]
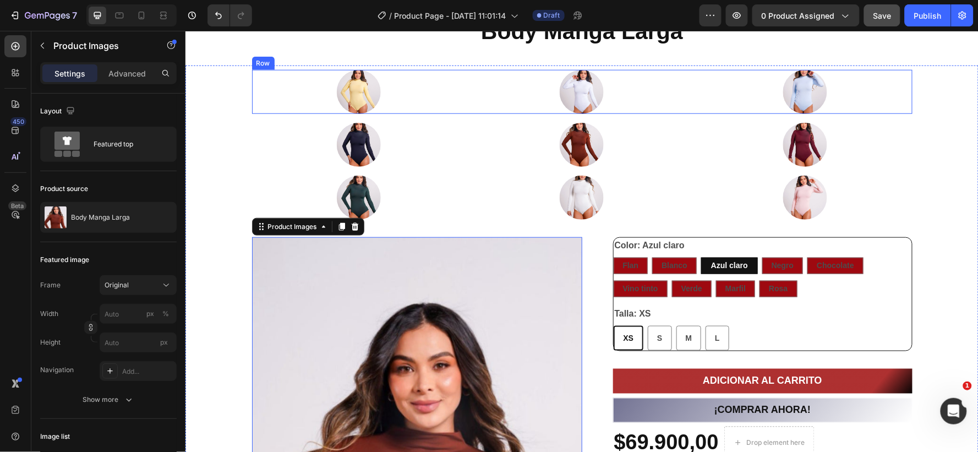
click at [466, 103] on div "Image Image Image Row" at bounding box center [582, 91] width 661 height 44
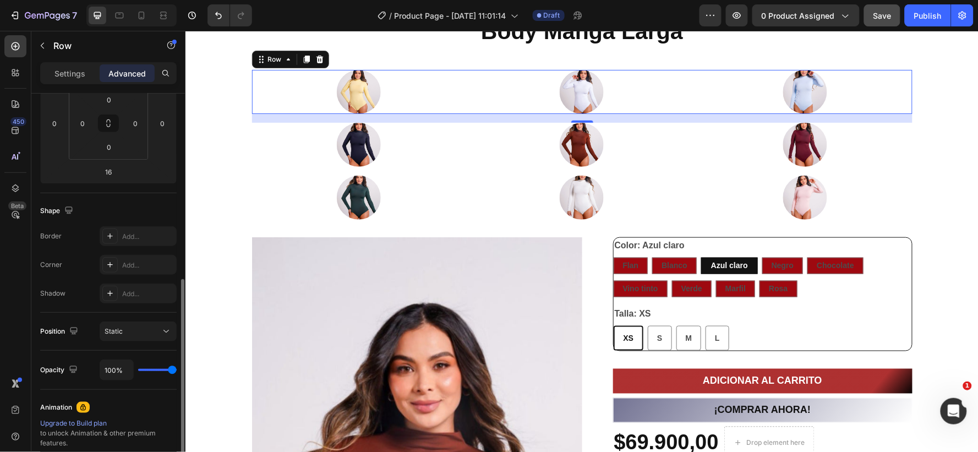
scroll to position [244, 0]
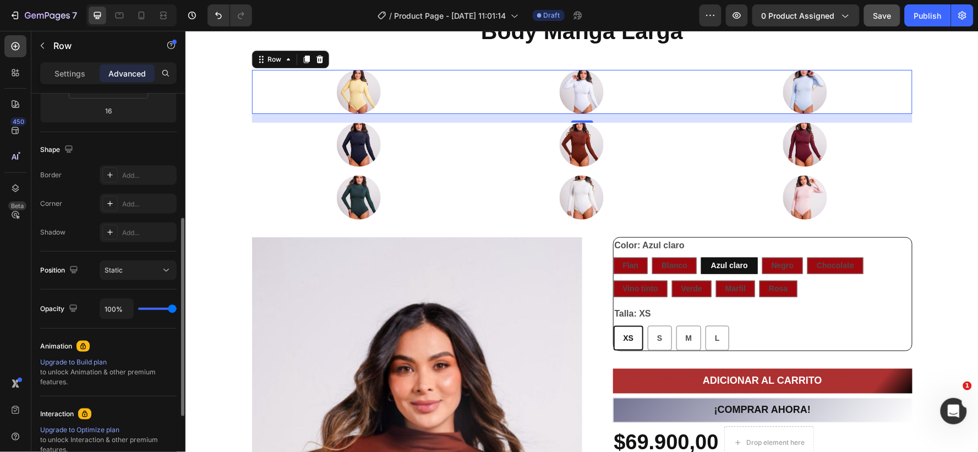
type input "66%"
type input "66"
type input "22%"
type input "22"
type input "10%"
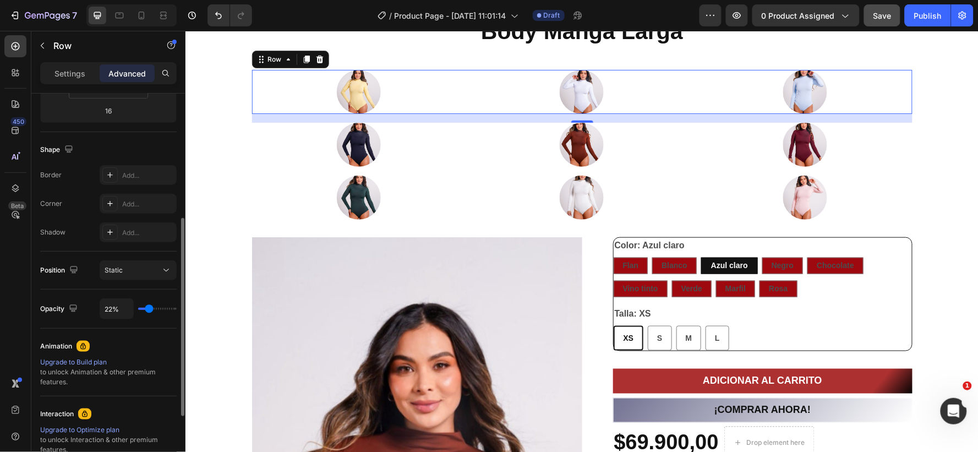
type input "10"
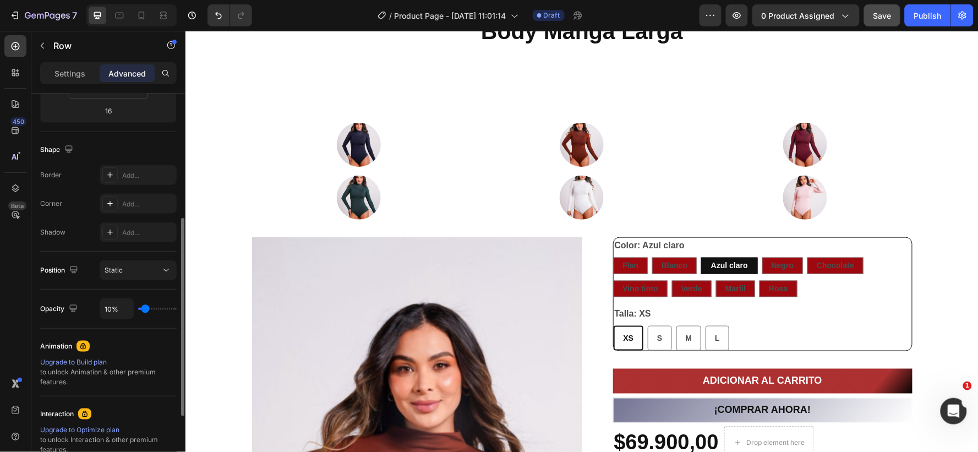
type input "0%"
type input "0"
type input "2%"
type input "2"
type input "43%"
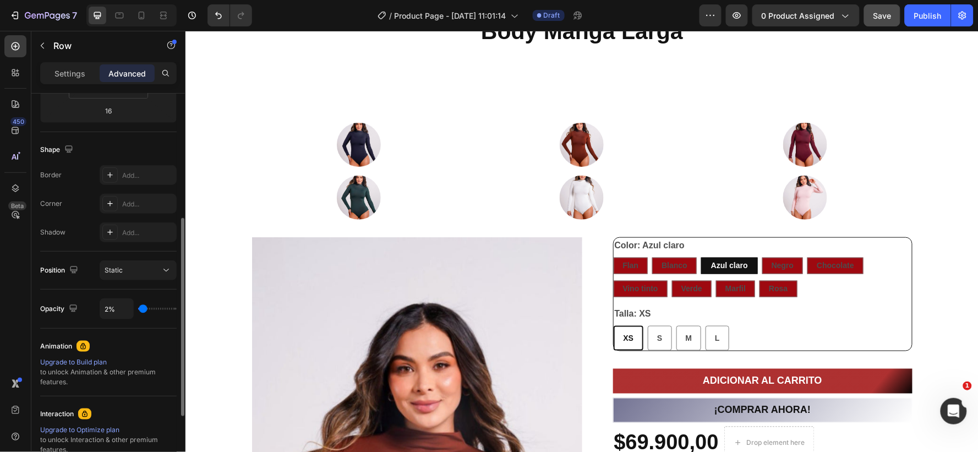
type input "43"
type input "80%"
type input "80"
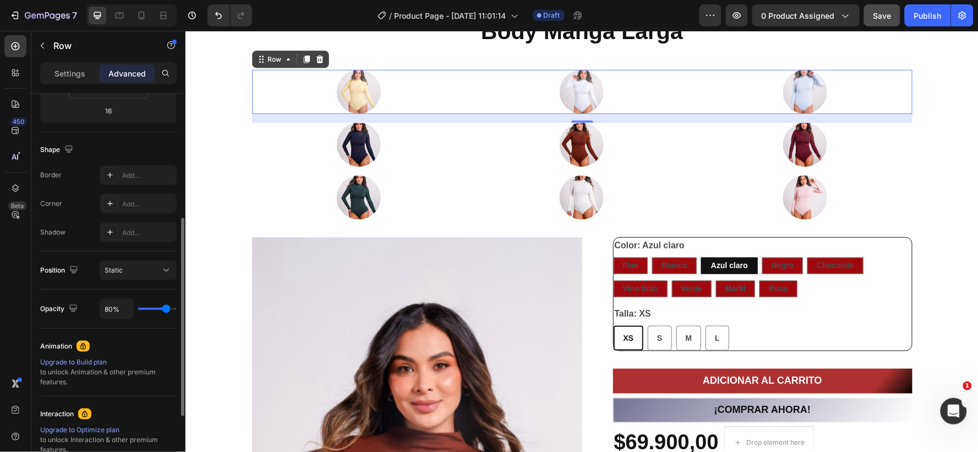
type input "86%"
type input "86"
type input "97%"
type input "97"
type input "100%"
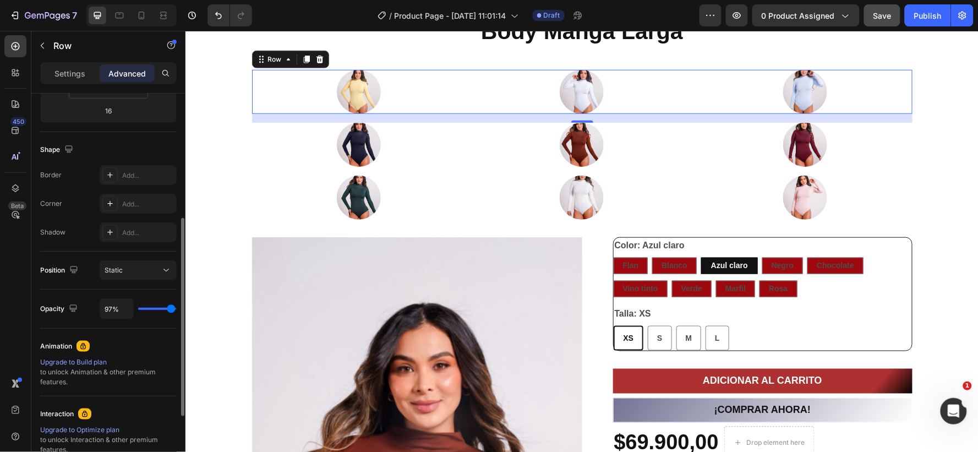
type input "100"
drag, startPoint x: 172, startPoint y: 308, endPoint x: 179, endPoint y: 305, distance: 7.9
click at [177, 308] on input "range" at bounding box center [157, 309] width 39 height 2
click at [135, 268] on div "Static" at bounding box center [133, 270] width 56 height 10
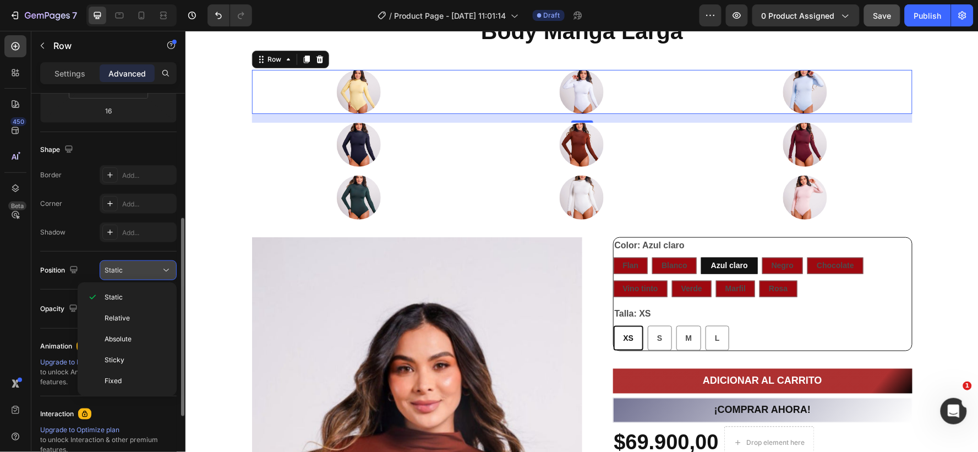
click at [137, 268] on div "Static" at bounding box center [133, 270] width 56 height 10
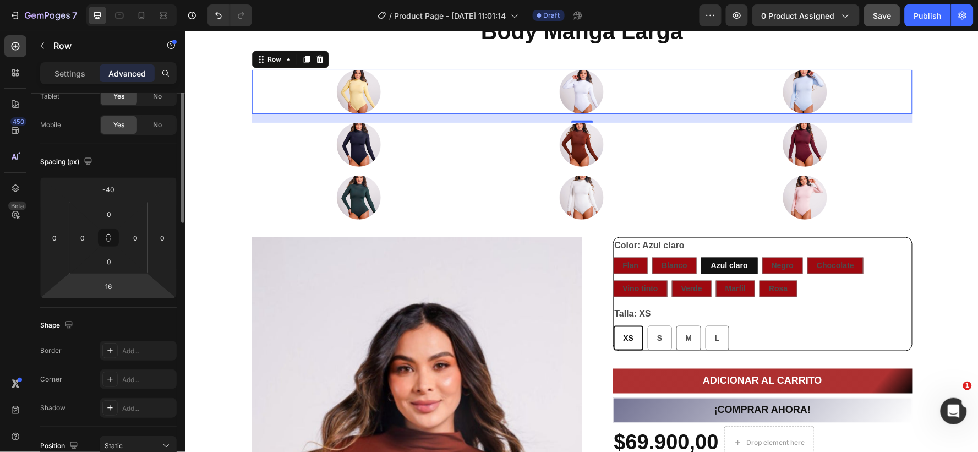
scroll to position [0, 0]
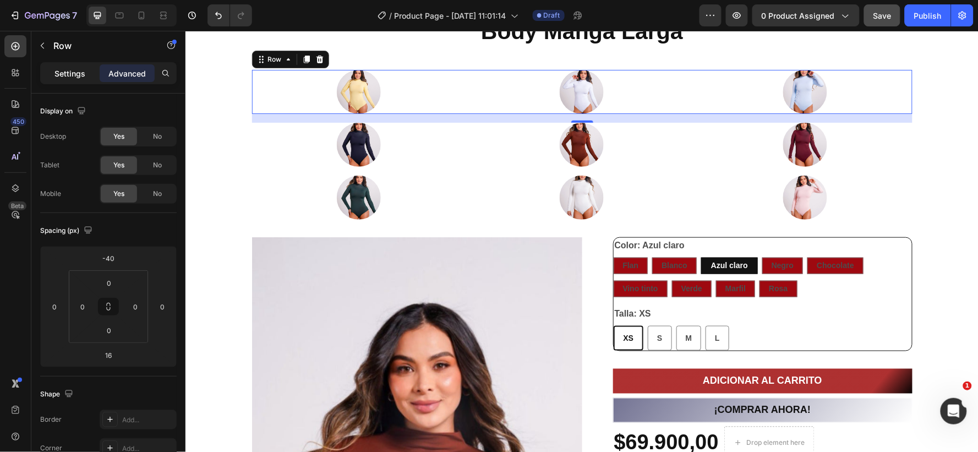
drag, startPoint x: 72, startPoint y: 72, endPoint x: 73, endPoint y: 77, distance: 5.5
click at [72, 72] on p "Settings" at bounding box center [69, 74] width 31 height 12
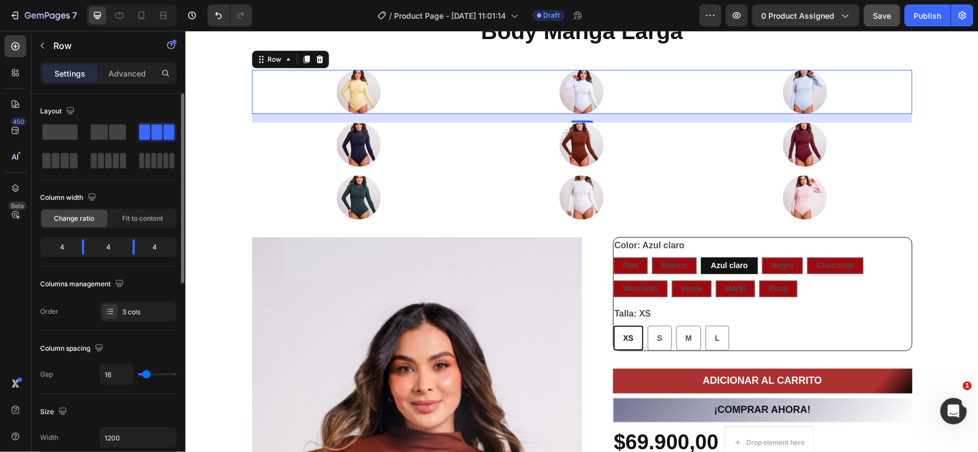
type input "10"
type input "0"
drag, startPoint x: 145, startPoint y: 372, endPoint x: 132, endPoint y: 358, distance: 18.7
type input "0"
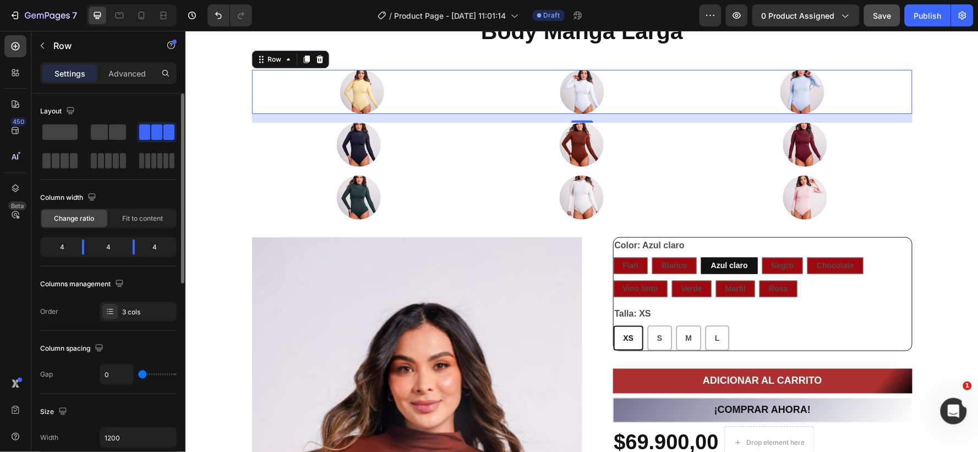
click at [138, 373] on input "range" at bounding box center [157, 374] width 39 height 2
click at [133, 215] on span "Fit to content" at bounding box center [142, 219] width 41 height 10
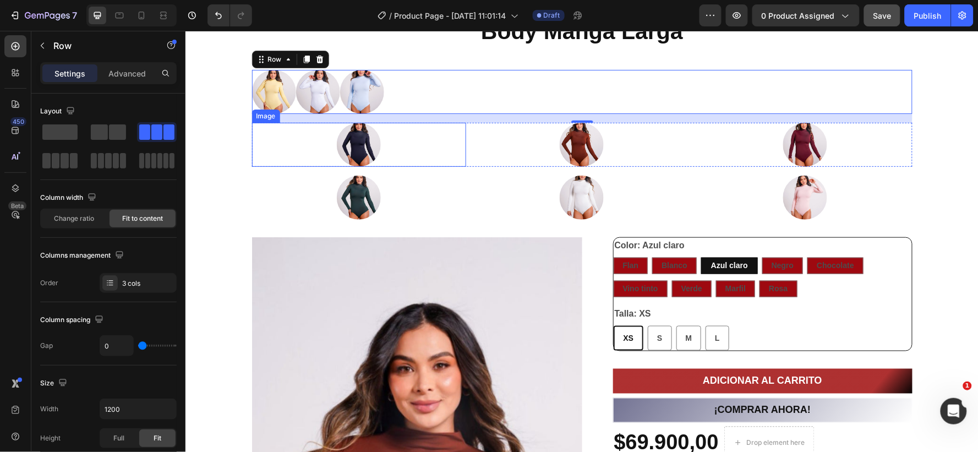
click at [324, 141] on div at bounding box center [359, 144] width 214 height 44
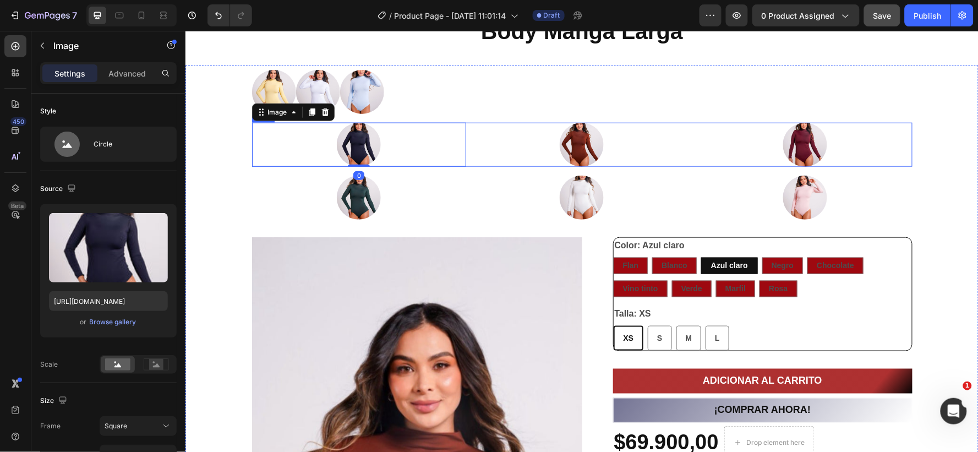
click at [465, 150] on div "Image 0 Image Image Row" at bounding box center [582, 144] width 661 height 44
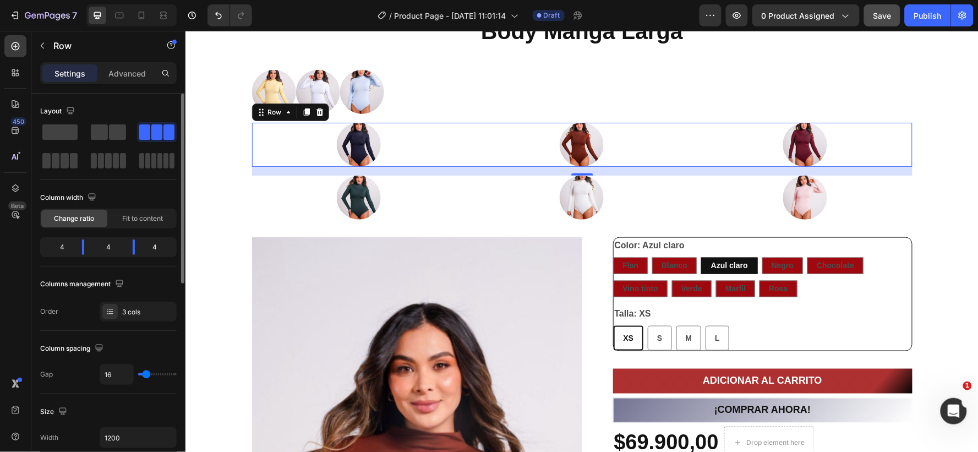
type input "20"
type input "0"
drag, startPoint x: 147, startPoint y: 372, endPoint x: 129, endPoint y: 322, distance: 52.8
type input "0"
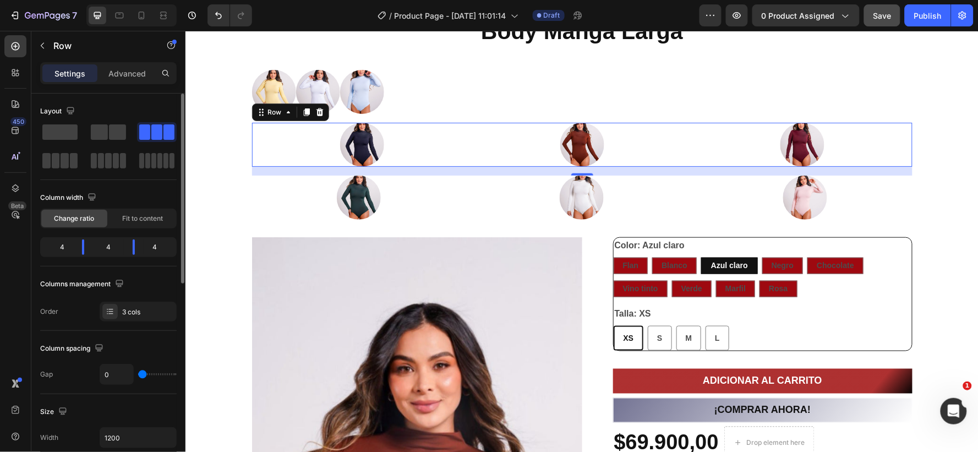
click at [138, 373] on input "range" at bounding box center [157, 374] width 39 height 2
click at [129, 214] on span "Fit to content" at bounding box center [142, 219] width 41 height 10
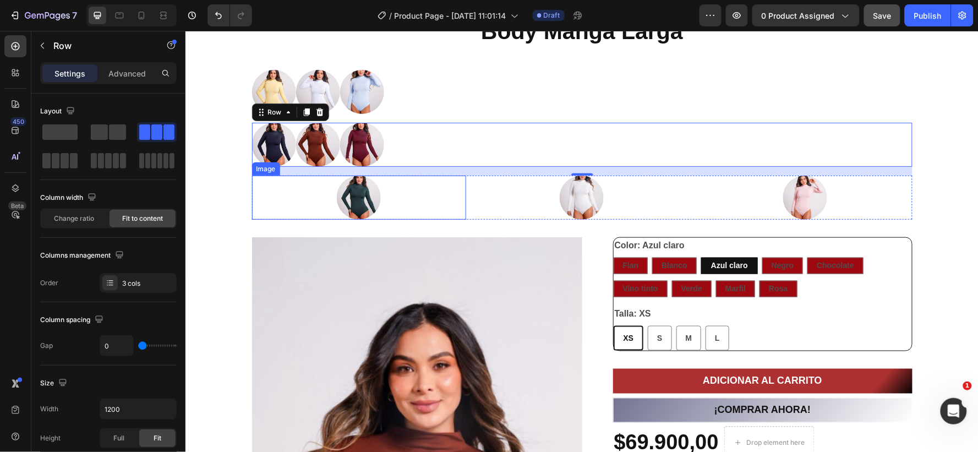
click at [453, 198] on div at bounding box center [359, 197] width 214 height 44
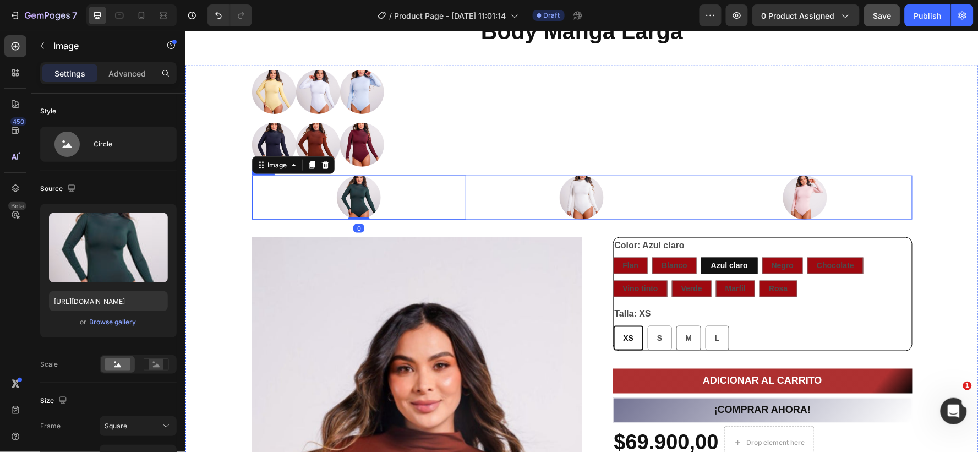
click at [465, 204] on div "Image 0 Image Image Row" at bounding box center [582, 197] width 661 height 44
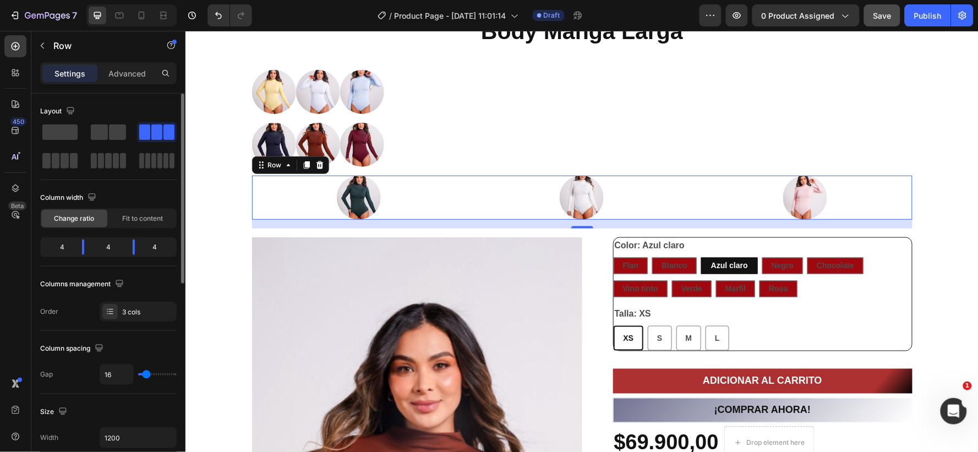
type input "12"
type input "0"
drag, startPoint x: 145, startPoint y: 377, endPoint x: 133, endPoint y: 377, distance: 12.1
type input "0"
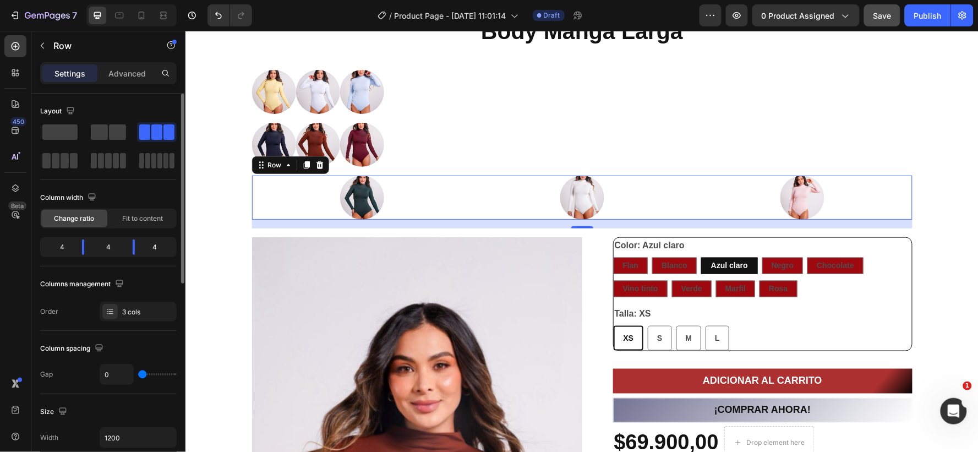
click at [138, 375] on input "range" at bounding box center [157, 374] width 39 height 2
click at [132, 218] on span "Fit to content" at bounding box center [142, 219] width 41 height 10
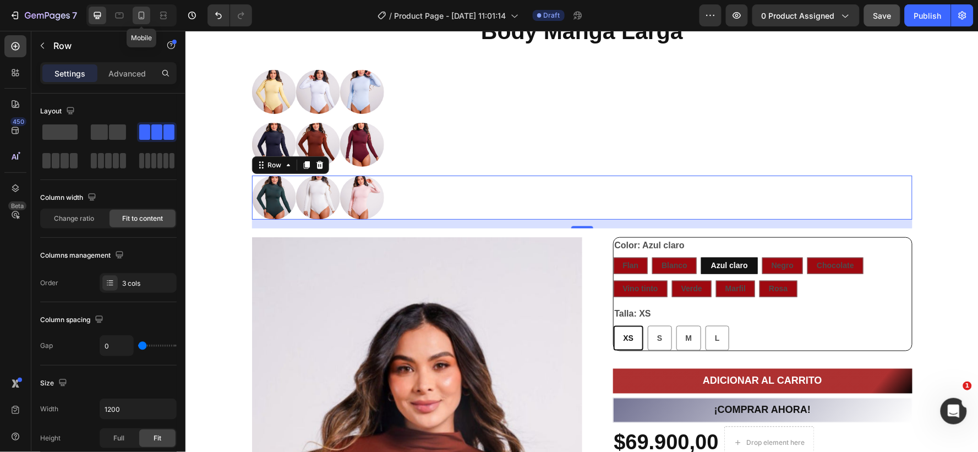
click at [142, 13] on icon at bounding box center [141, 15] width 11 height 11
type input "100%"
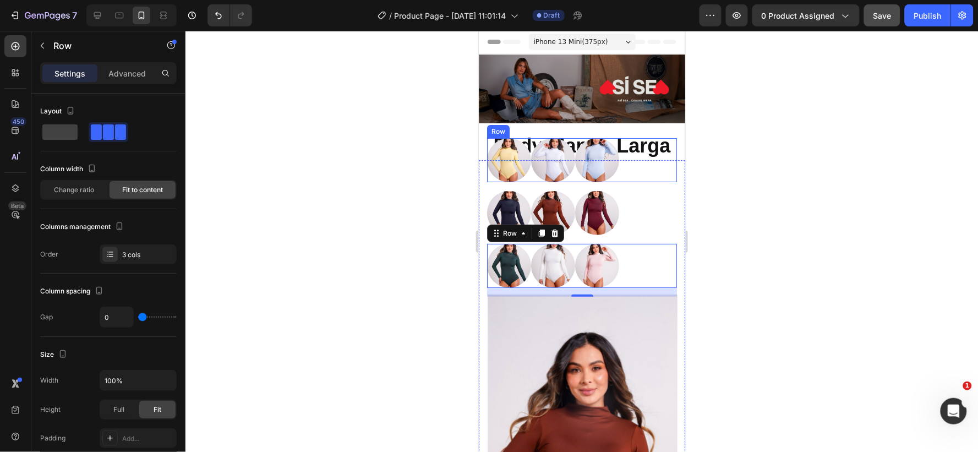
click at [662, 172] on div "Image Image Image Row" at bounding box center [582, 160] width 190 height 44
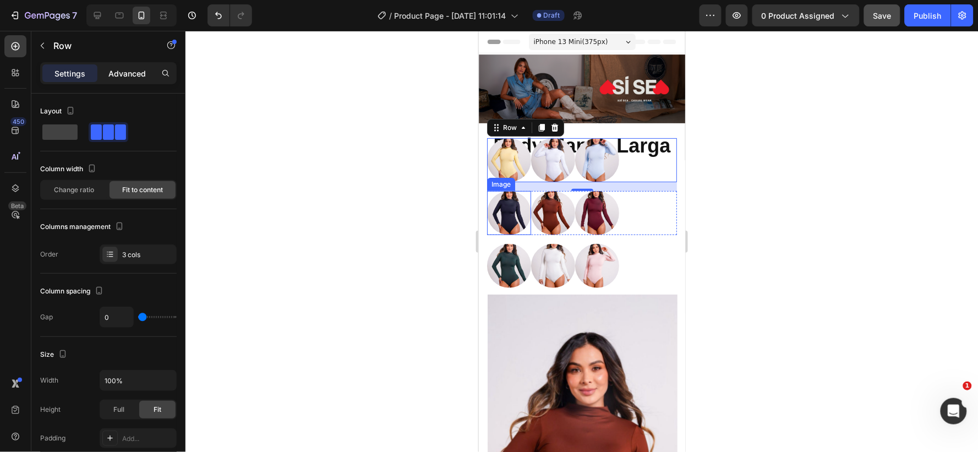
click at [126, 70] on p "Advanced" at bounding box center [126, 74] width 37 height 12
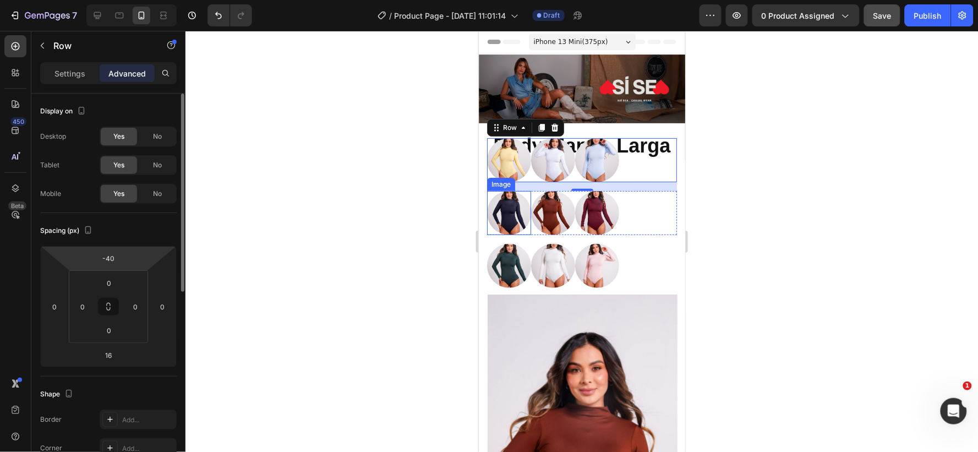
click at [126, 0] on html "7 / Product Page - Aug 17, 11:01:14 Draft Preview 0 product assigned Save Publi…" at bounding box center [489, 0] width 978 height 0
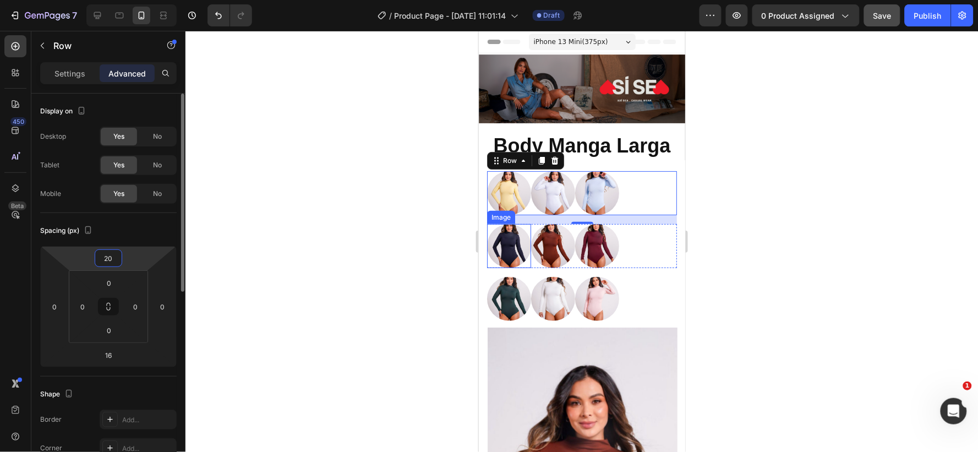
type input "2"
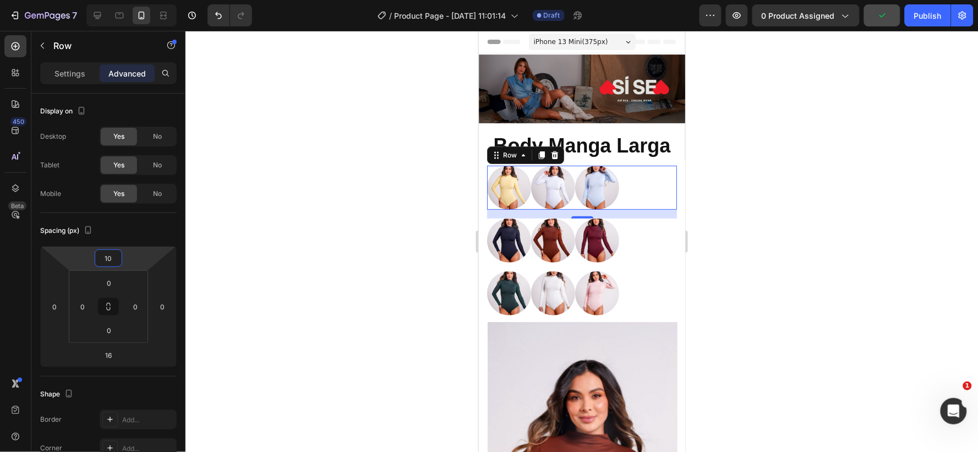
type input "10"
click at [522, 213] on div "16" at bounding box center [582, 213] width 190 height 9
click at [635, 231] on div "Image Image Image Row" at bounding box center [582, 240] width 190 height 44
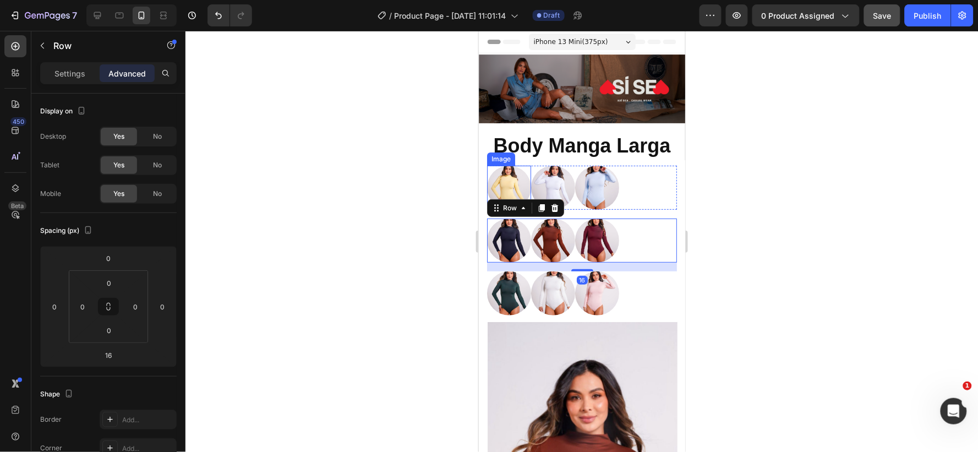
click at [488, 165] on div at bounding box center [509, 187] width 44 height 44
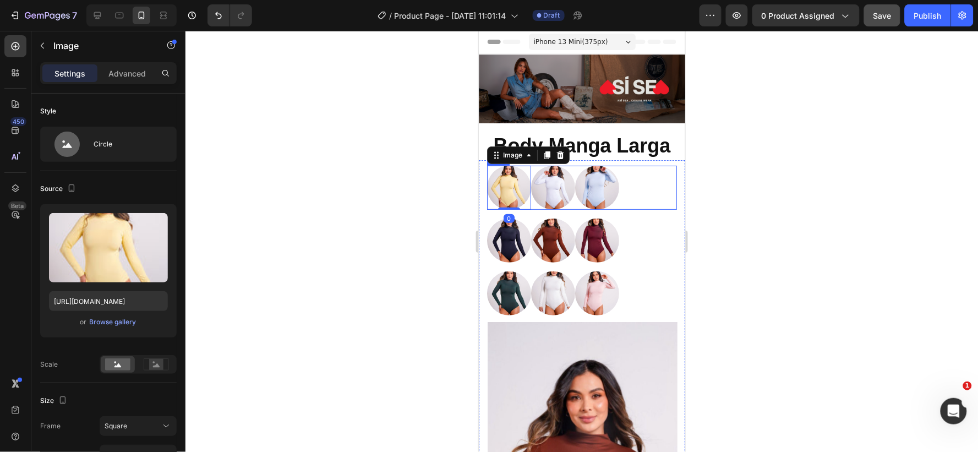
click at [625, 174] on div "Image 0 Image Image Row" at bounding box center [582, 187] width 190 height 44
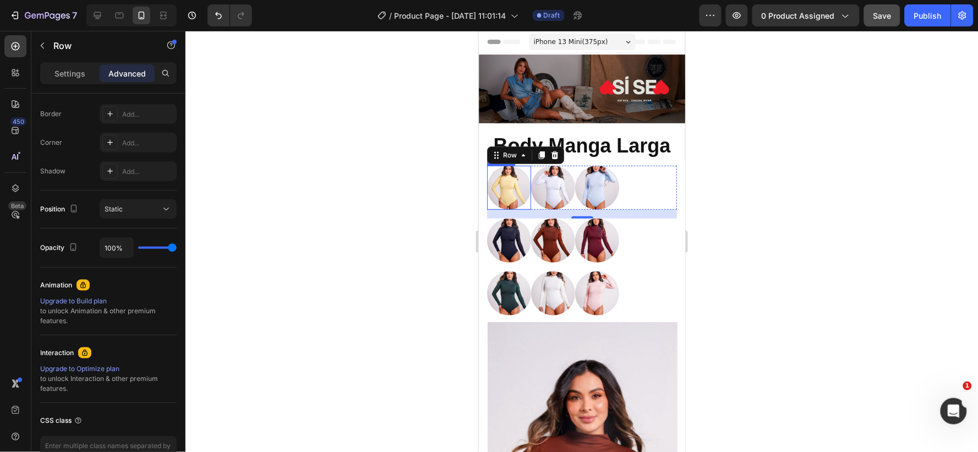
scroll to position [61, 0]
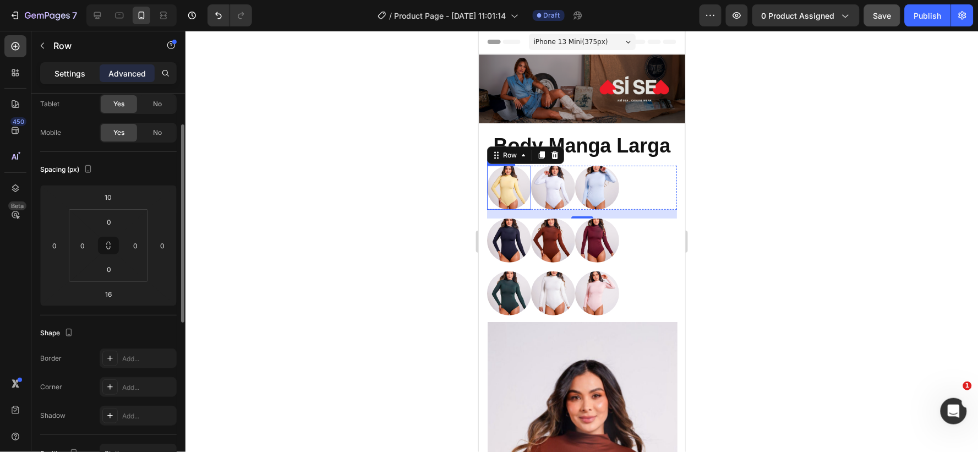
click at [62, 69] on p "Settings" at bounding box center [69, 74] width 31 height 12
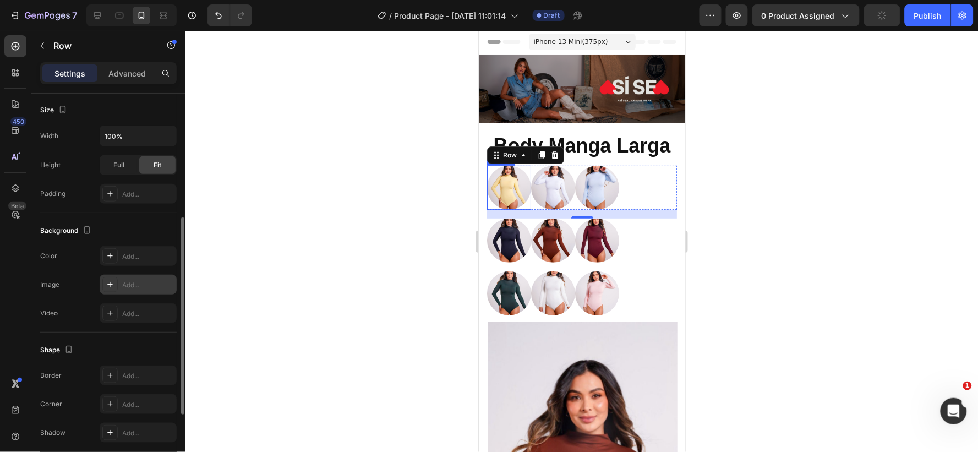
scroll to position [379, 0]
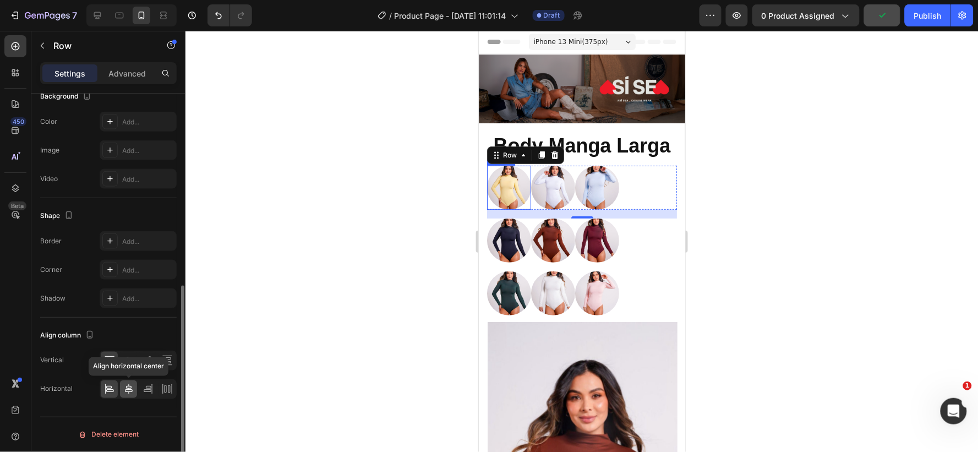
click at [129, 385] on icon at bounding box center [128, 389] width 11 height 11
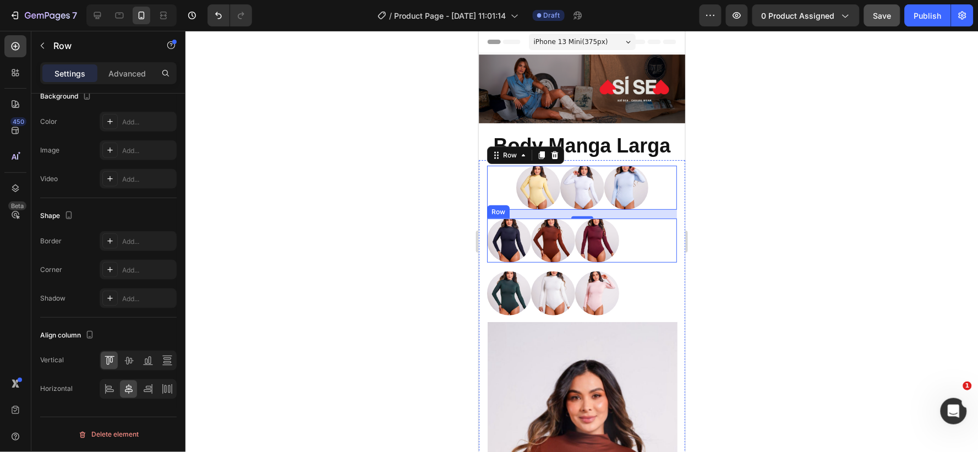
click at [622, 234] on div "Image Image Image Row" at bounding box center [582, 240] width 190 height 44
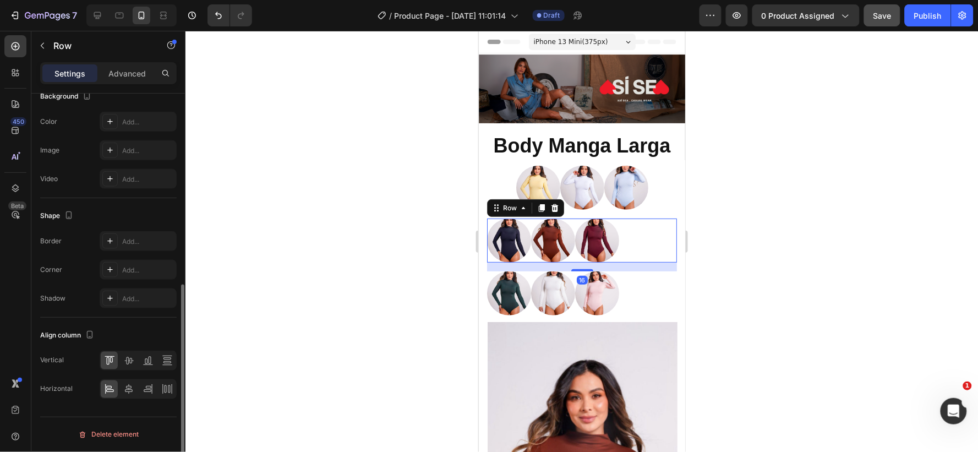
scroll to position [378, 0]
click at [128, 390] on icon at bounding box center [129, 390] width 8 height 10
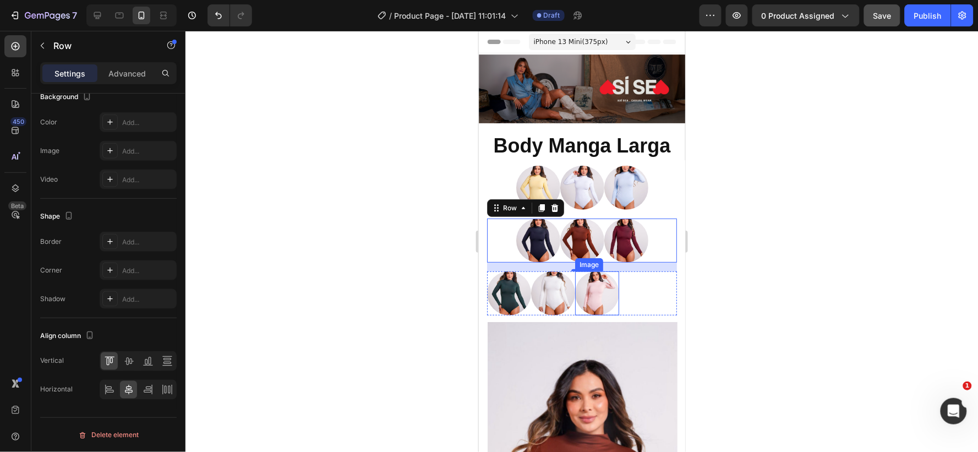
click at [618, 287] on img at bounding box center [597, 293] width 44 height 44
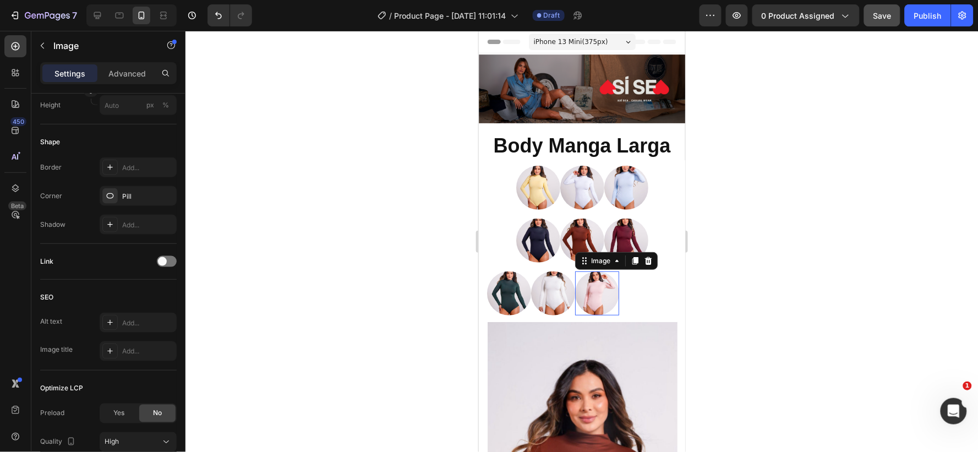
scroll to position [0, 0]
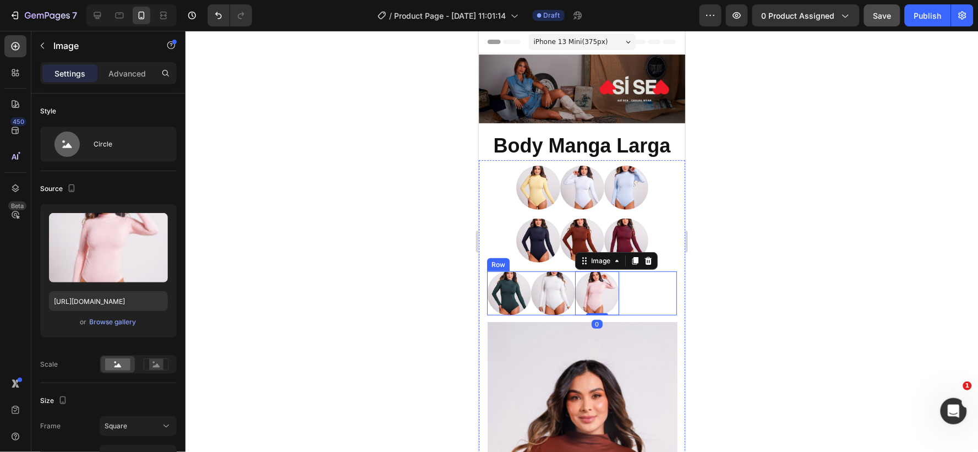
click at [637, 290] on div "Image Image Image 0 Row" at bounding box center [582, 293] width 190 height 44
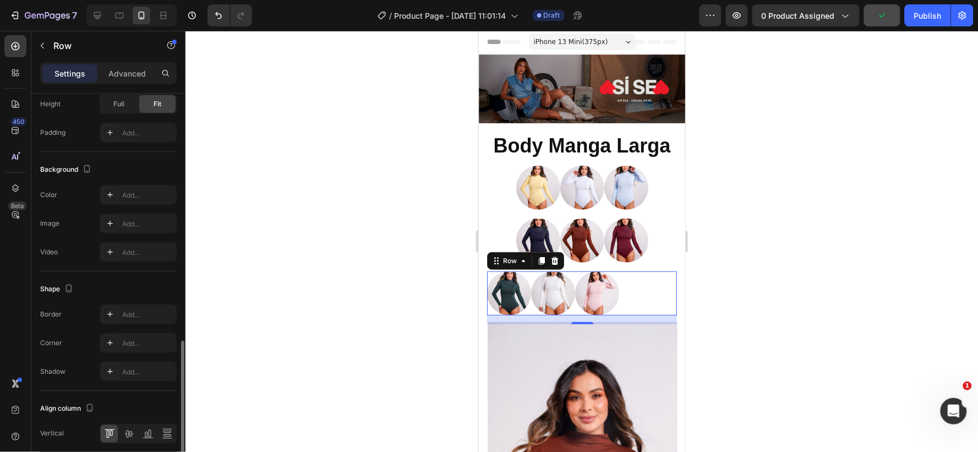
scroll to position [367, 0]
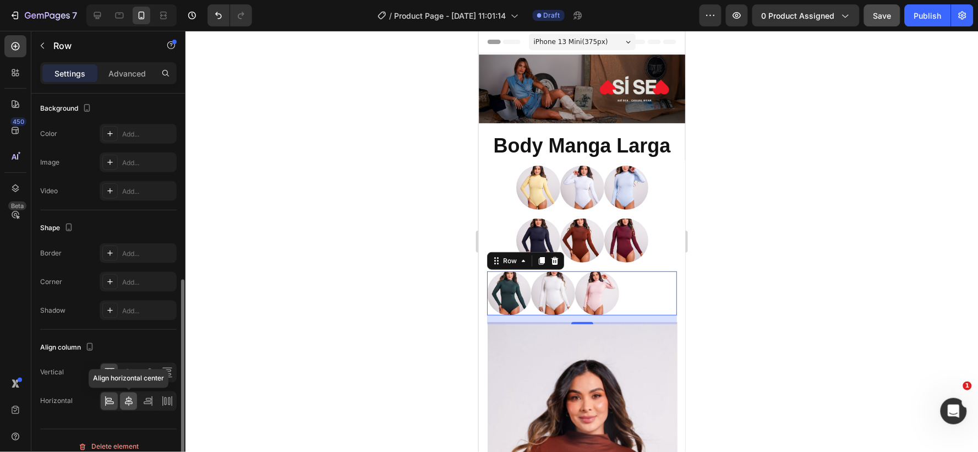
click at [127, 399] on icon at bounding box center [129, 401] width 8 height 10
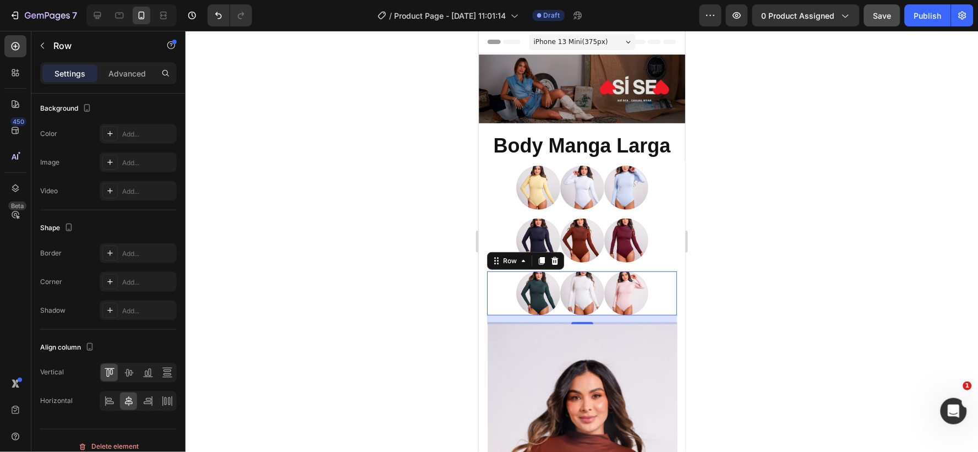
click at [774, 254] on div at bounding box center [582, 241] width 793 height 421
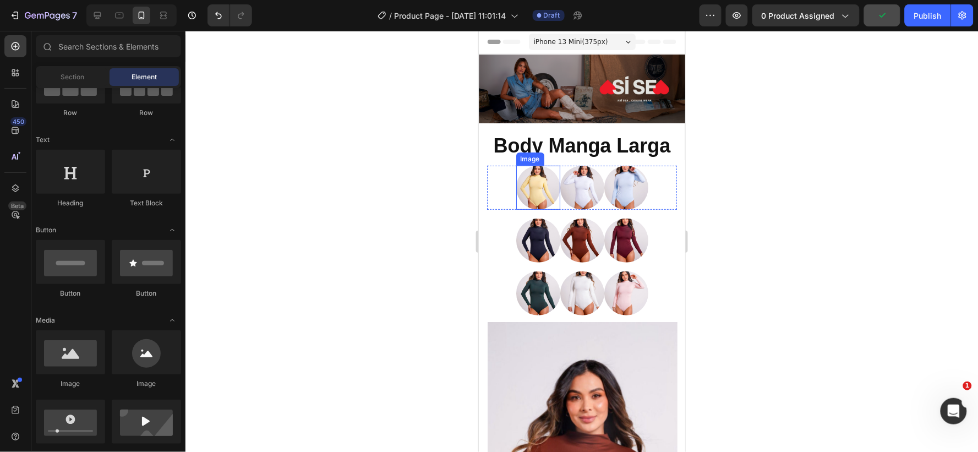
click at [522, 188] on img at bounding box center [538, 187] width 44 height 44
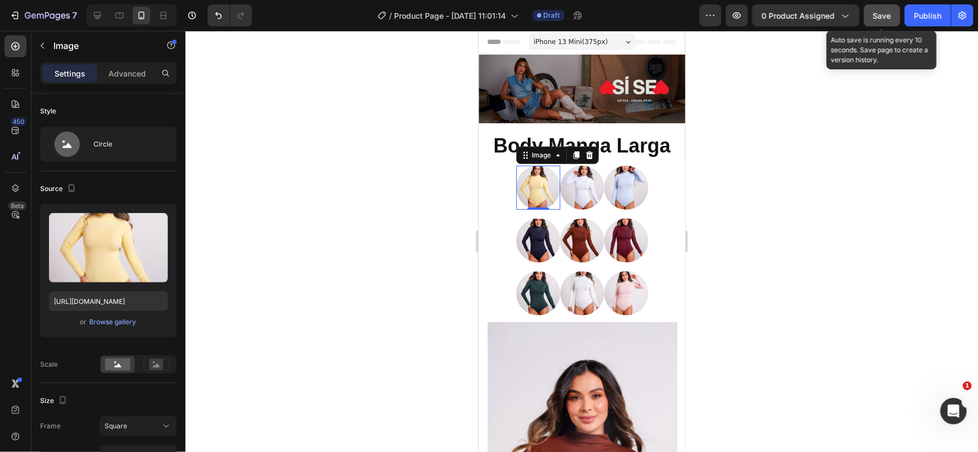
click at [882, 12] on span "Save" at bounding box center [883, 15] width 18 height 9
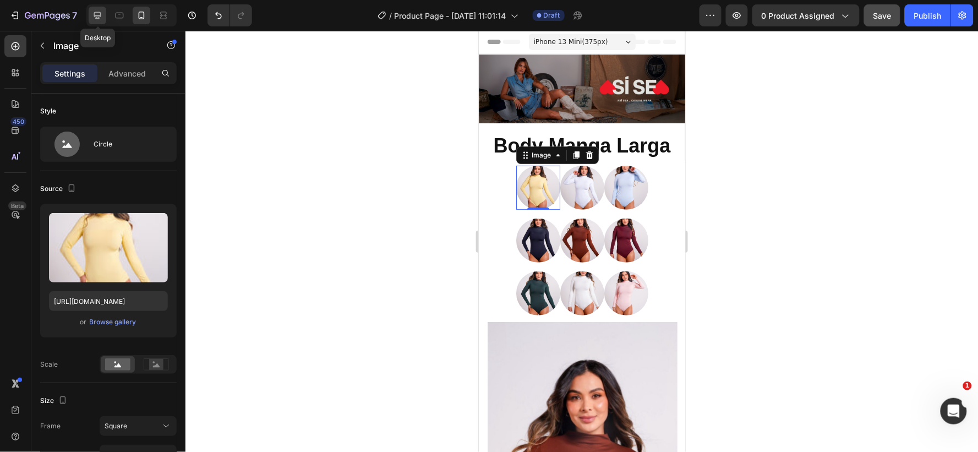
click at [96, 15] on icon at bounding box center [97, 15] width 7 height 7
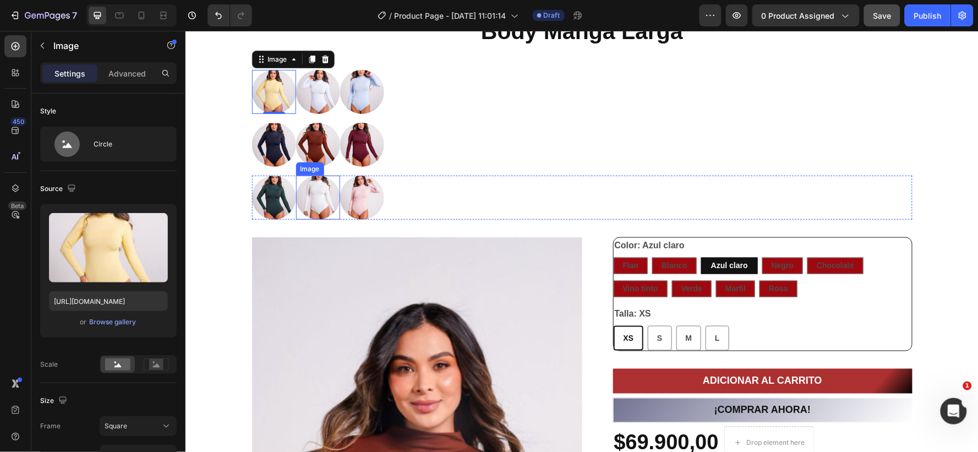
scroll to position [162, 0]
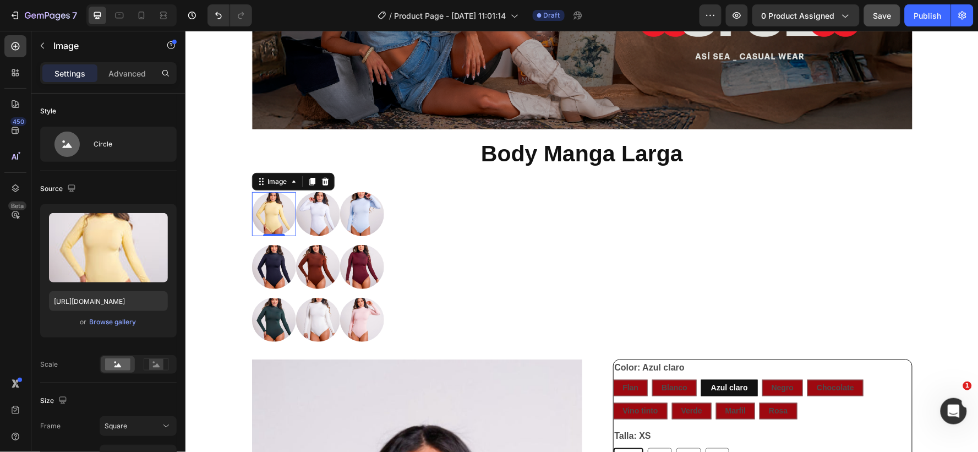
click at [254, 221] on img at bounding box center [274, 214] width 44 height 44
click at [410, 268] on div "Image Image Image Row" at bounding box center [582, 266] width 661 height 44
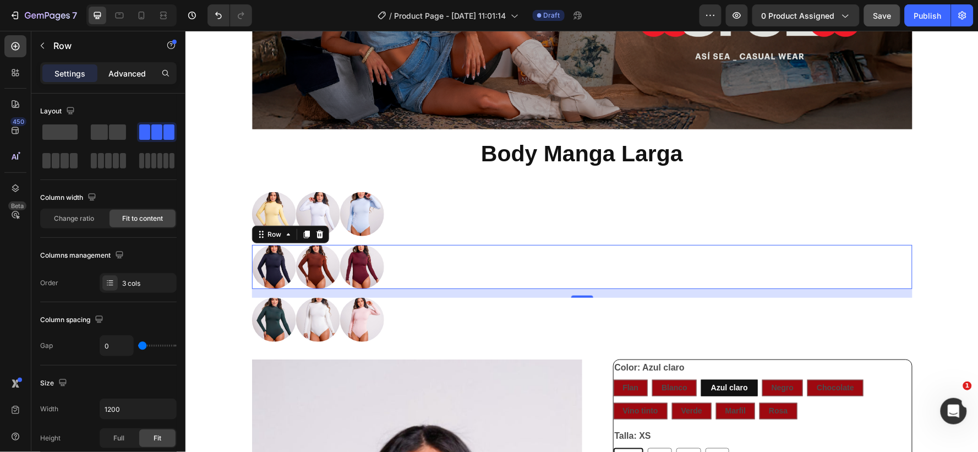
click at [126, 69] on p "Advanced" at bounding box center [126, 74] width 37 height 12
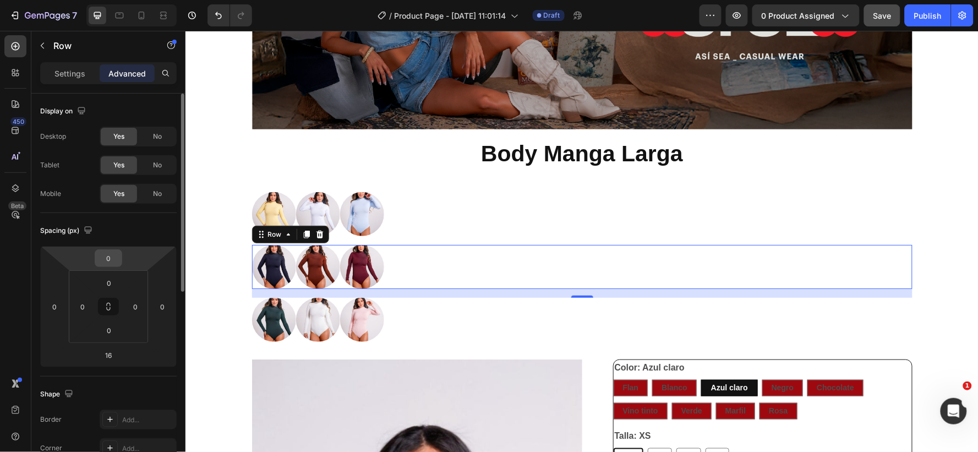
click at [117, 263] on input "0" at bounding box center [108, 258] width 22 height 17
type input "-15"
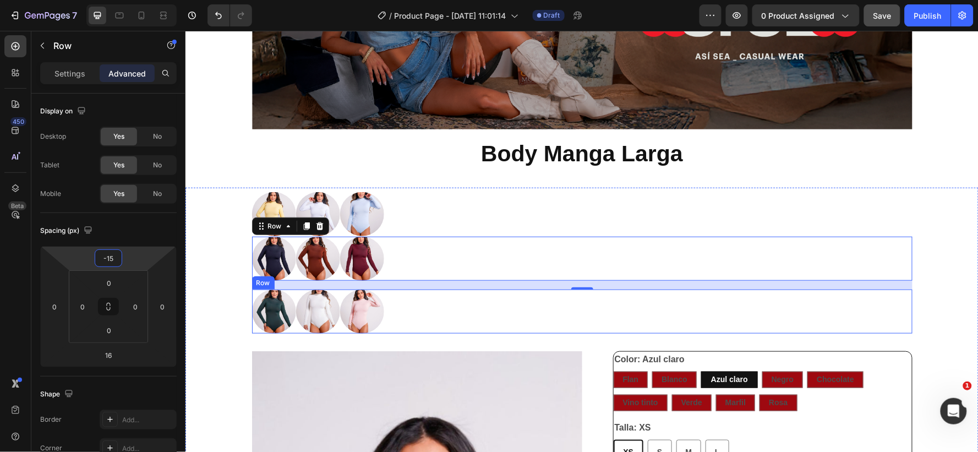
click at [465, 311] on div "Image Image Image Row" at bounding box center [582, 311] width 661 height 44
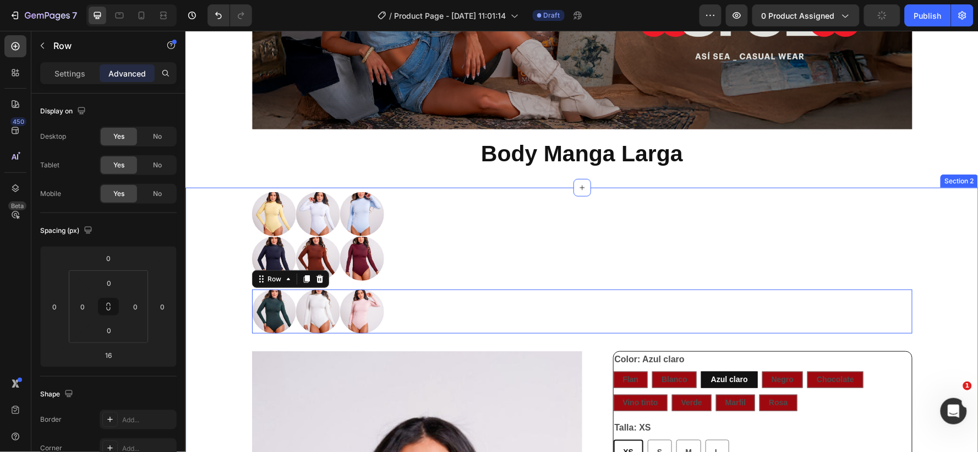
scroll to position [366, 0]
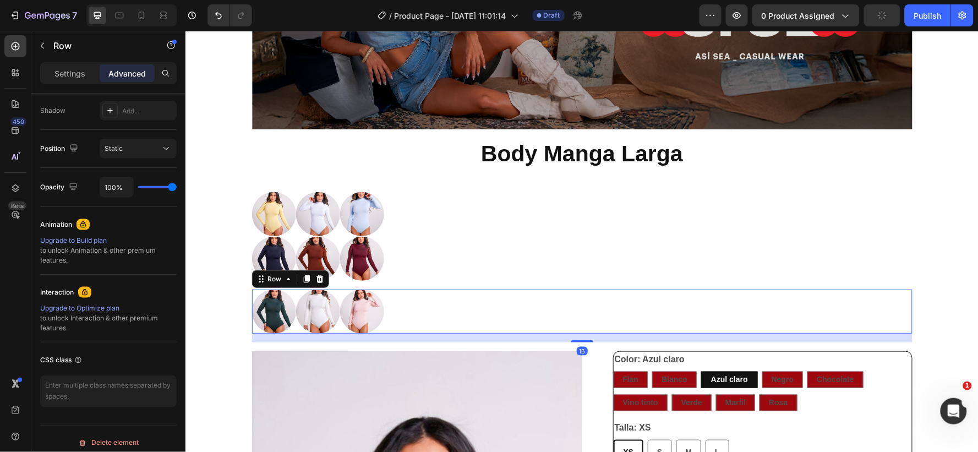
click at [133, 70] on p "Advanced" at bounding box center [126, 74] width 37 height 12
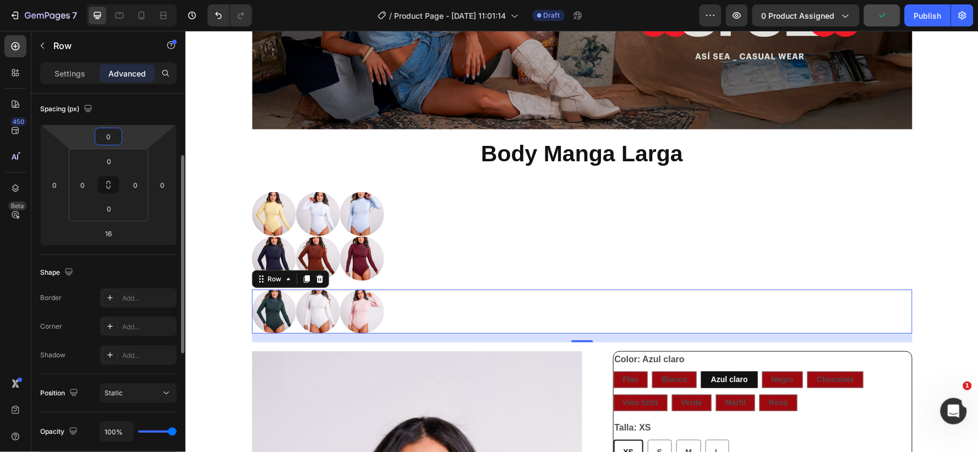
click at [111, 136] on input "0" at bounding box center [108, 136] width 22 height 17
type input "-15"
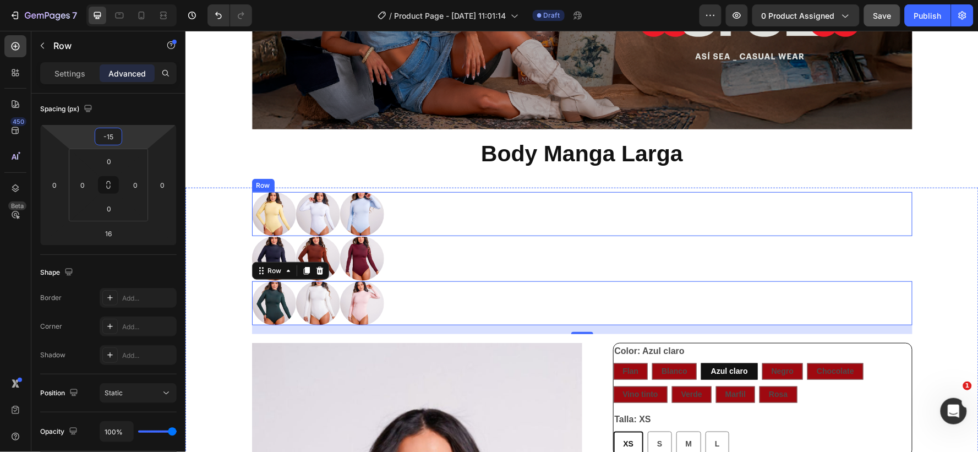
click at [865, 211] on div "Image Image Image Row" at bounding box center [582, 214] width 661 height 44
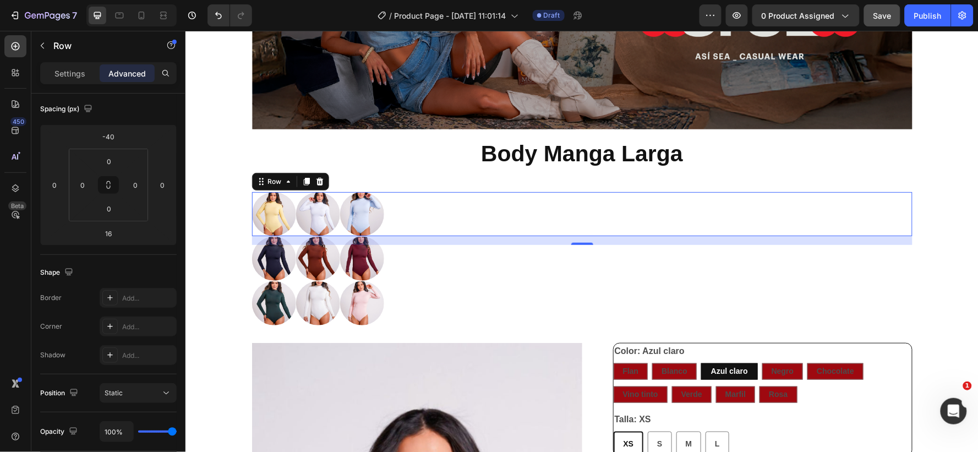
click at [493, 212] on div "Image Image Image Row 16" at bounding box center [582, 214] width 661 height 44
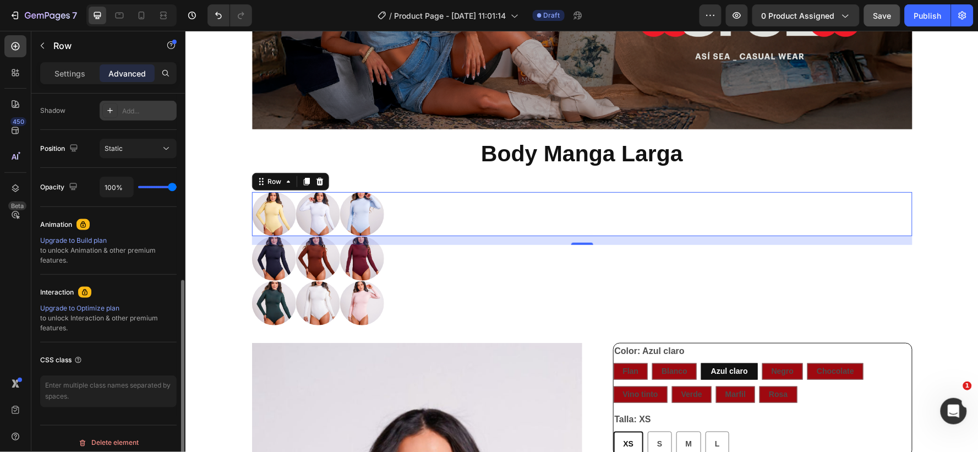
scroll to position [375, 0]
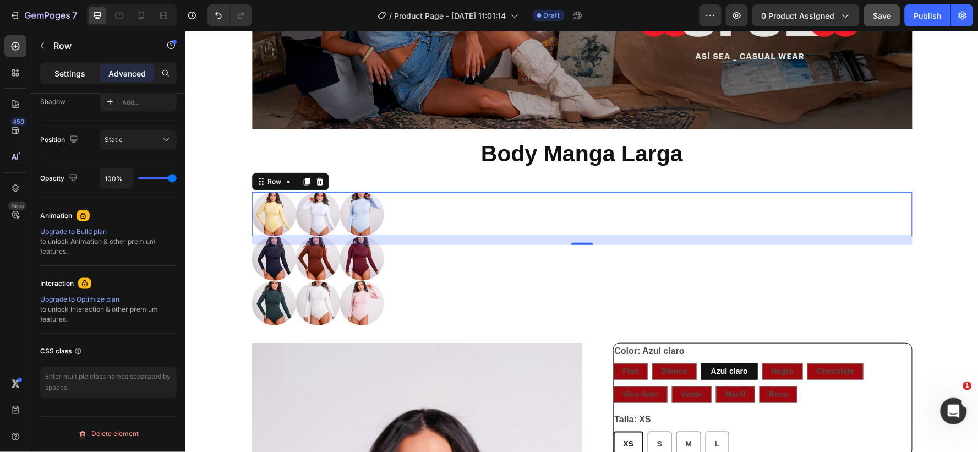
click at [62, 70] on p "Settings" at bounding box center [69, 74] width 31 height 12
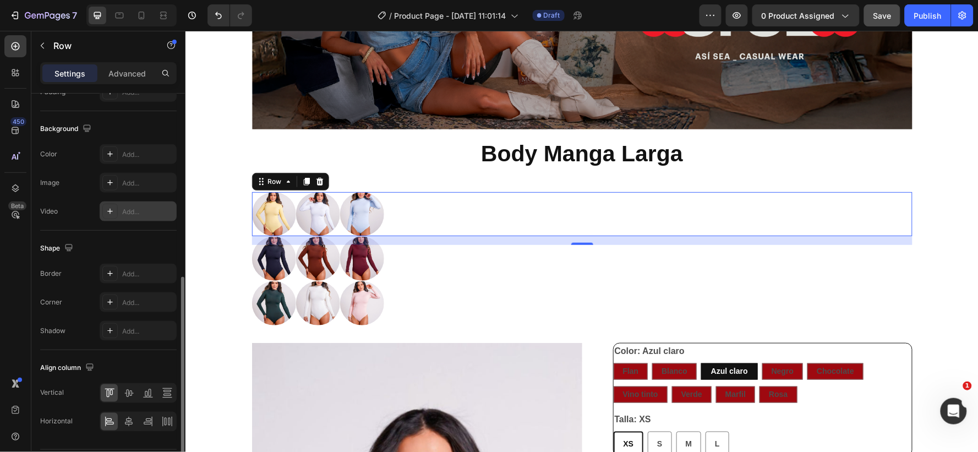
scroll to position [408, 0]
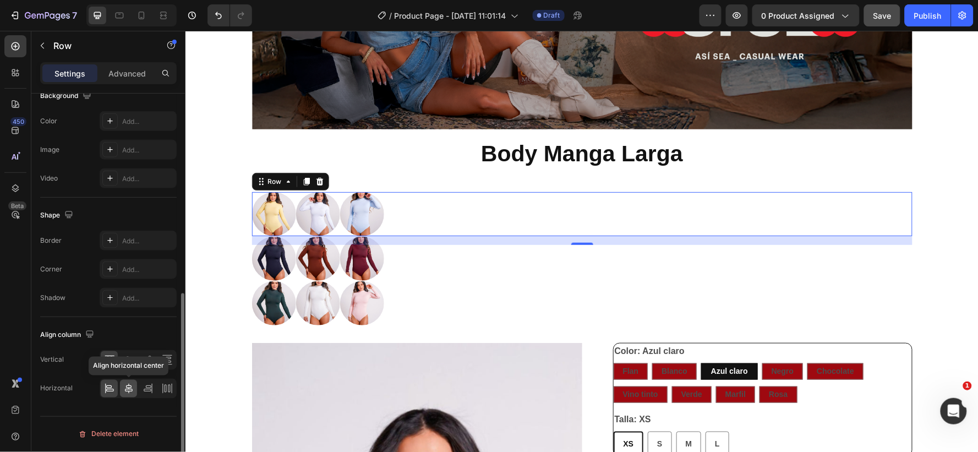
click at [127, 392] on icon at bounding box center [128, 388] width 11 height 11
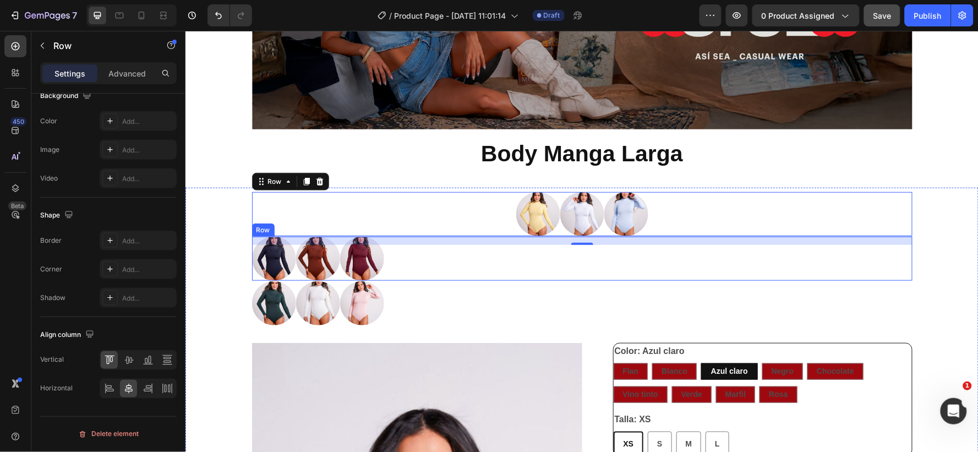
click at [414, 253] on div "Image Image Image Row" at bounding box center [582, 258] width 661 height 44
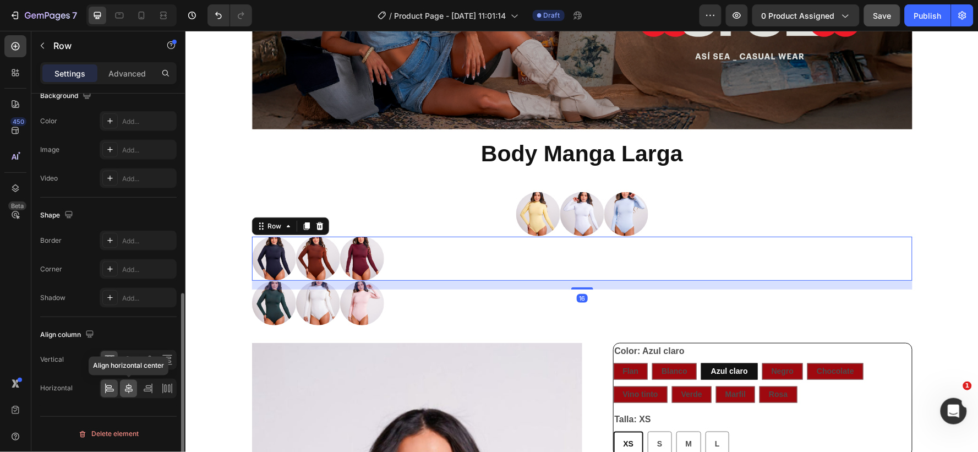
click at [127, 387] on icon at bounding box center [128, 388] width 11 height 11
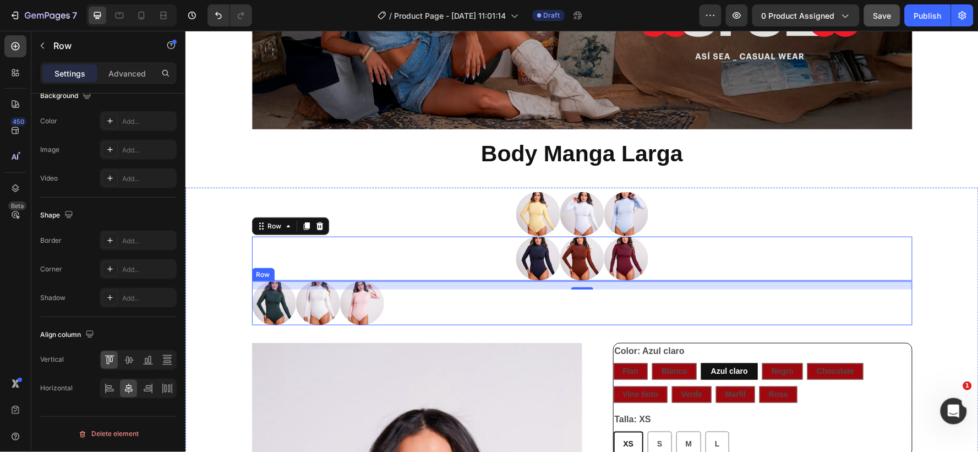
click at [526, 304] on div "Image Image Image Row" at bounding box center [582, 303] width 661 height 44
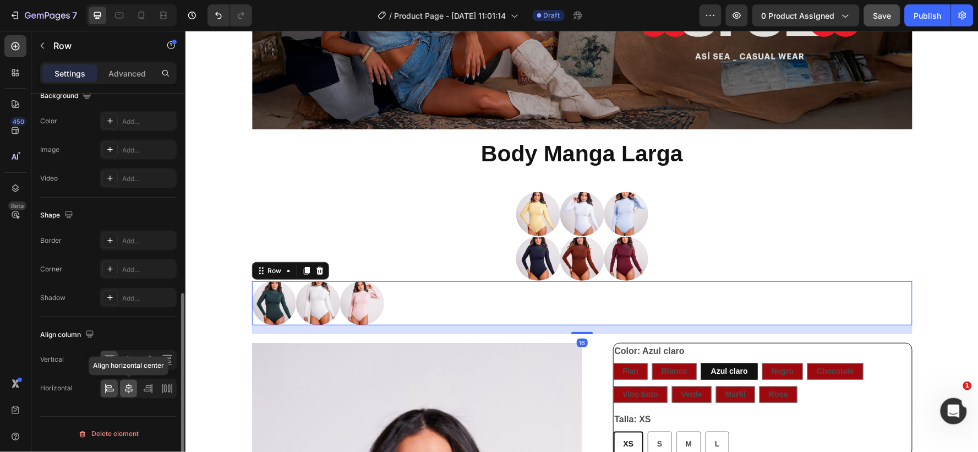
click at [128, 384] on icon at bounding box center [129, 389] width 8 height 10
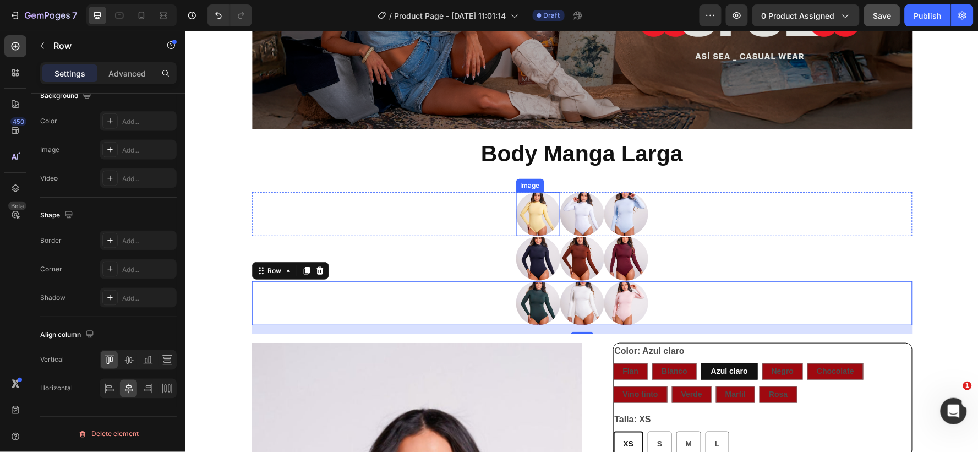
click at [526, 226] on img at bounding box center [538, 214] width 44 height 44
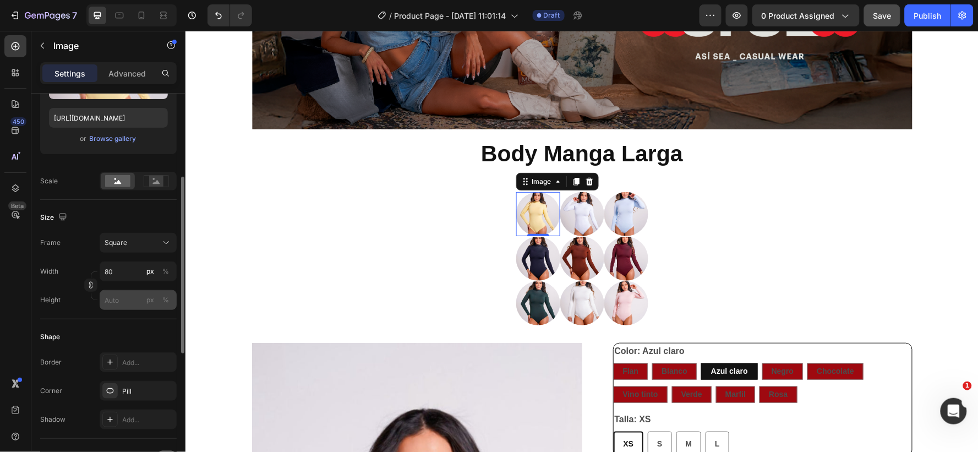
scroll to position [244, 0]
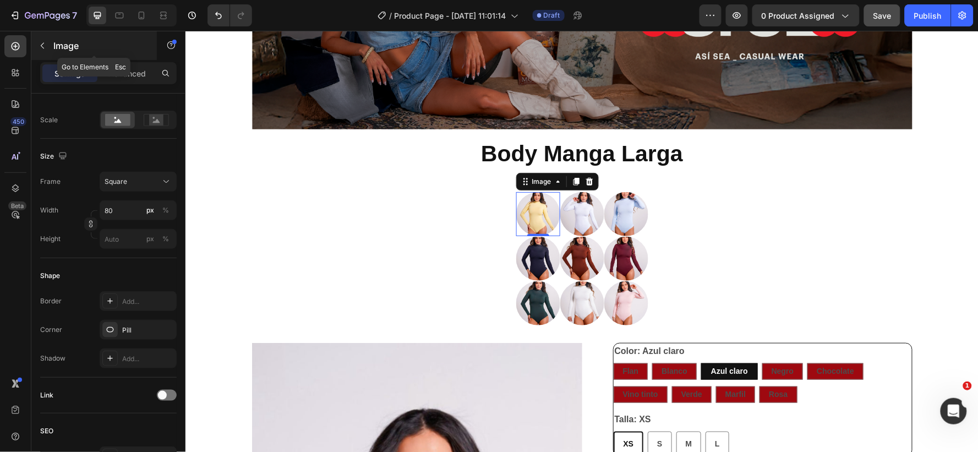
click at [43, 48] on icon "button" at bounding box center [42, 45] width 9 height 9
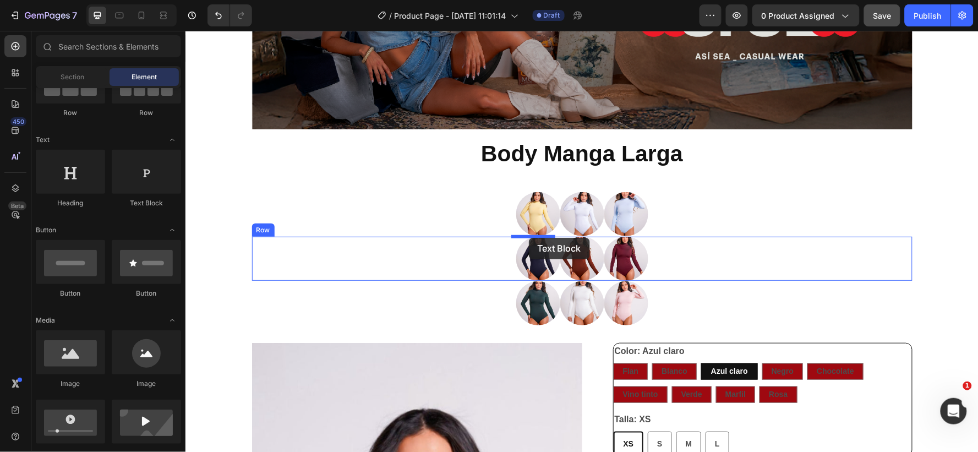
drag, startPoint x: 316, startPoint y: 205, endPoint x: 528, endPoint y: 237, distance: 214.9
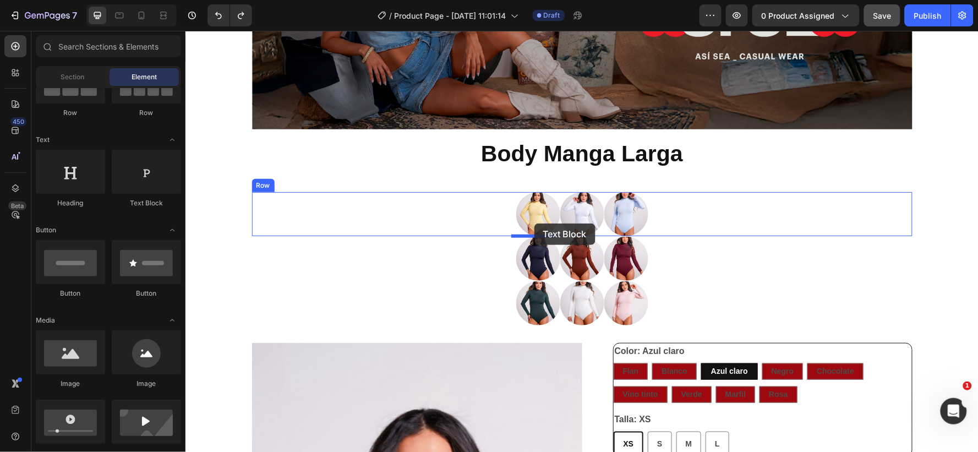
drag, startPoint x: 319, startPoint y: 205, endPoint x: 534, endPoint y: 223, distance: 215.9
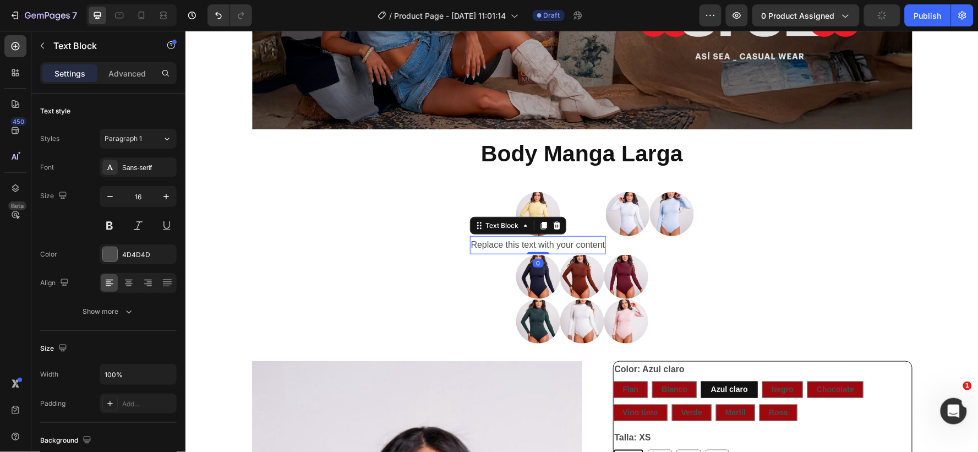
click at [518, 239] on div "Replace this text with your content" at bounding box center [538, 245] width 137 height 18
click at [515, 242] on p "Replace this text with your content" at bounding box center [538, 245] width 134 height 16
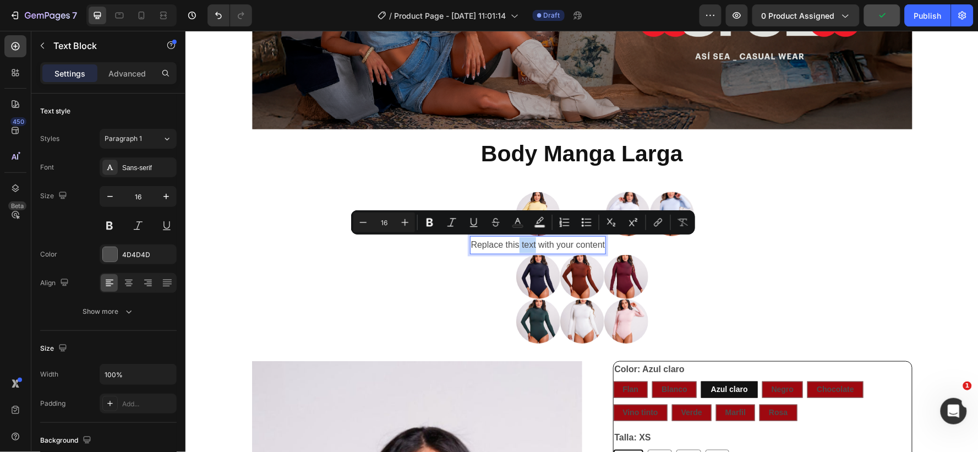
click at [515, 242] on p "Replace this text with your content" at bounding box center [538, 245] width 134 height 16
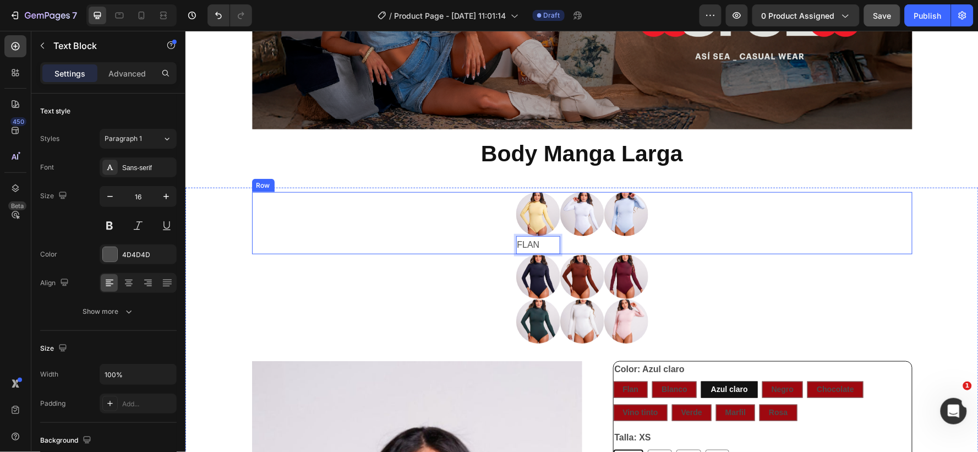
click at [721, 232] on div "Image FLAN Text Block 0 Image Image Row" at bounding box center [582, 223] width 661 height 62
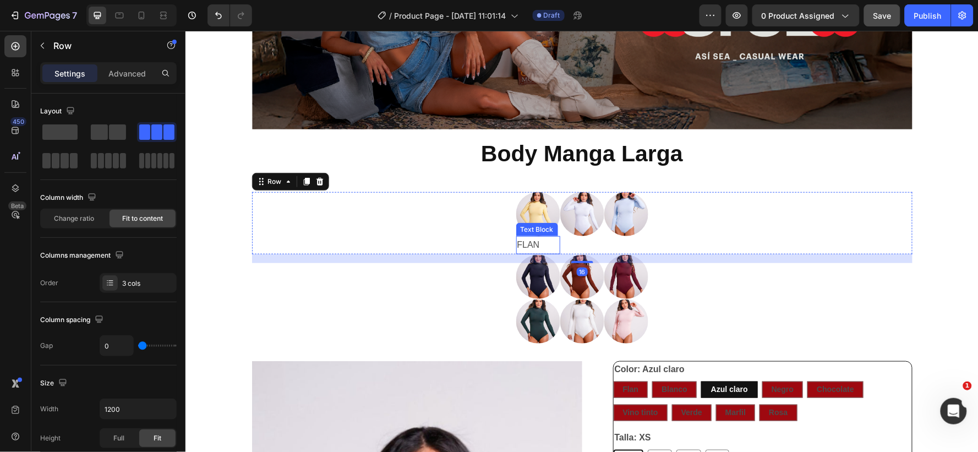
click at [517, 242] on p "FLAN" at bounding box center [538, 245] width 42 height 16
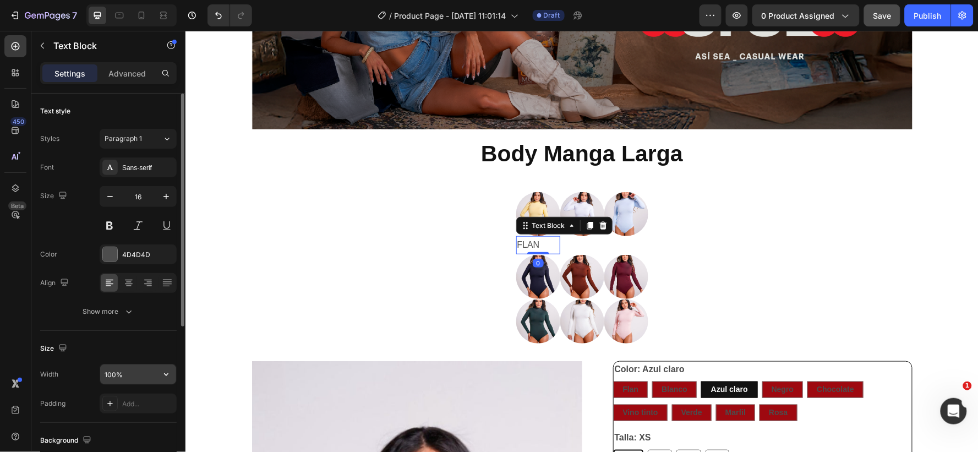
scroll to position [263, 0]
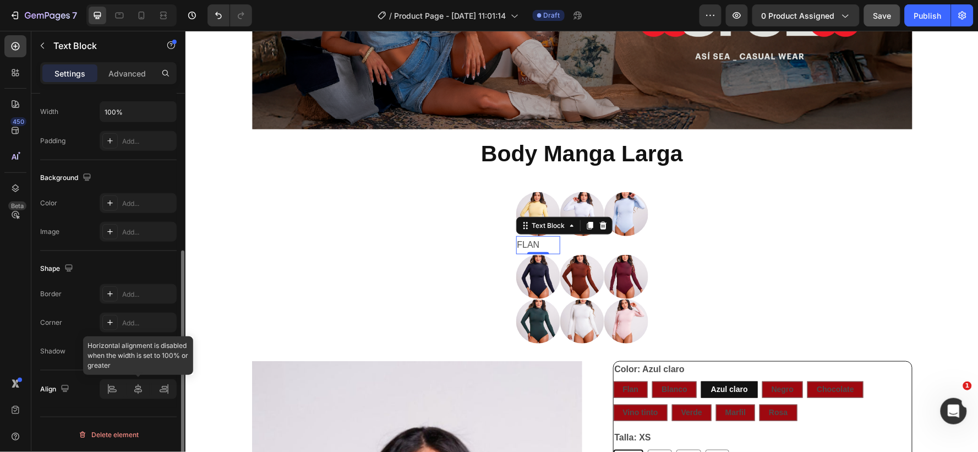
click at [139, 391] on div at bounding box center [138, 389] width 77 height 20
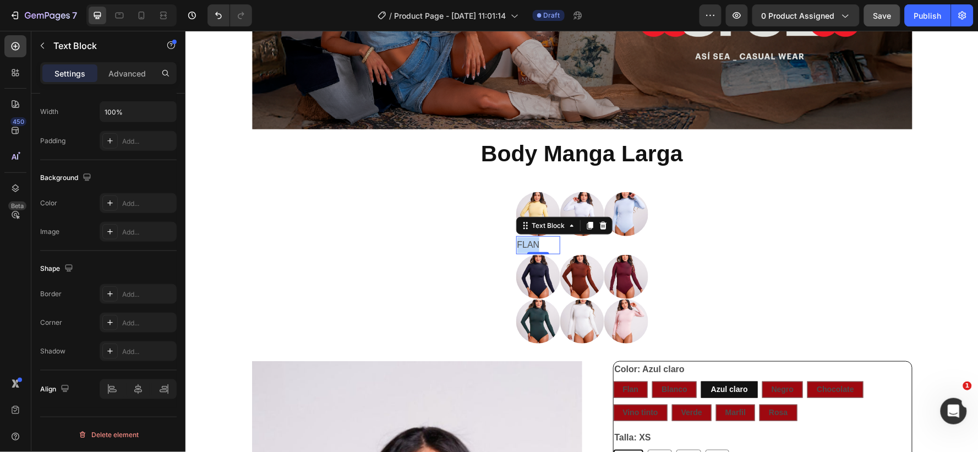
click at [517, 243] on p "FLAN" at bounding box center [538, 245] width 42 height 16
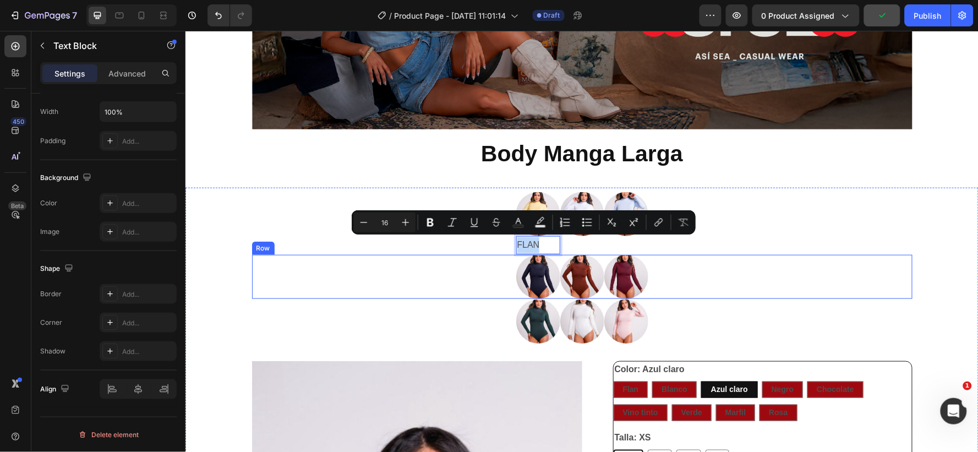
click at [480, 240] on div "Image FLAN Text Block 0 Image Image Row" at bounding box center [582, 223] width 661 height 62
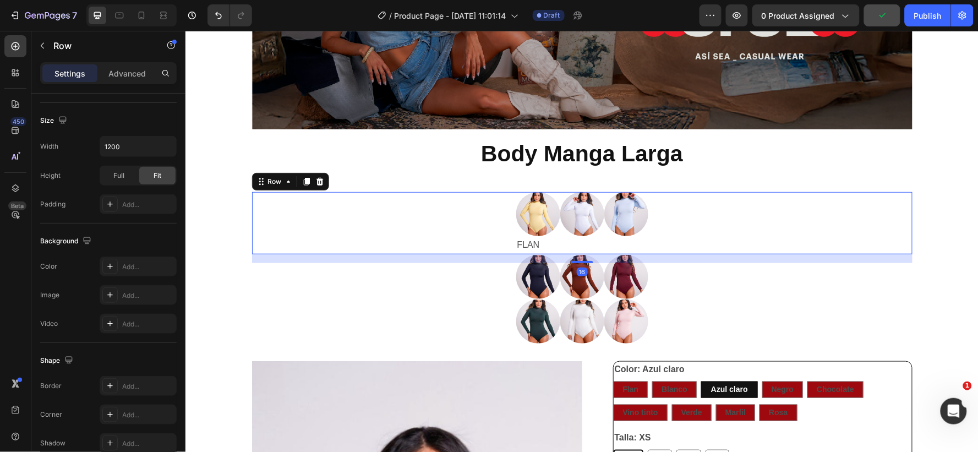
scroll to position [0, 0]
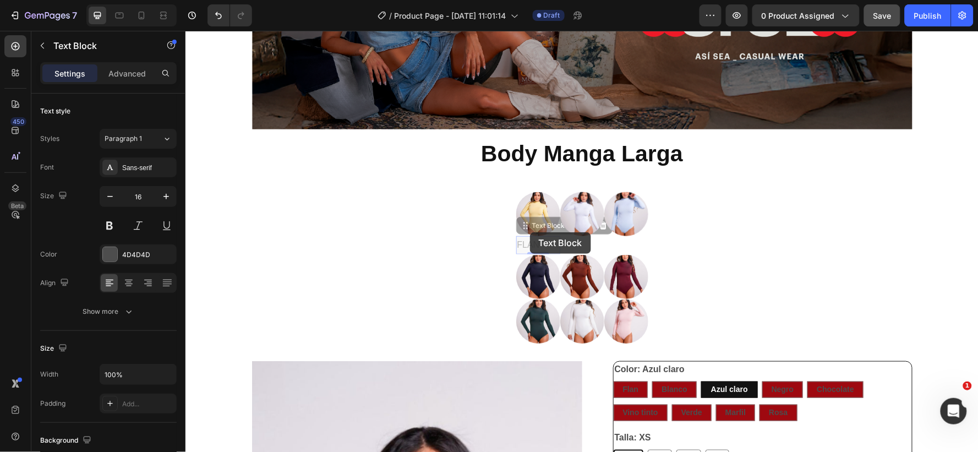
drag, startPoint x: 529, startPoint y: 242, endPoint x: 531, endPoint y: 228, distance: 13.3
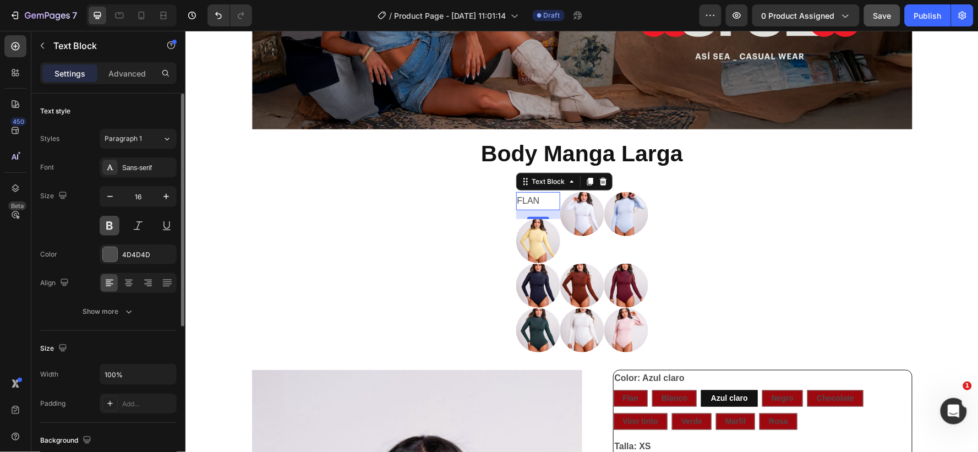
click at [108, 225] on button at bounding box center [110, 226] width 20 height 20
click at [108, 197] on icon "button" at bounding box center [110, 196] width 11 height 11
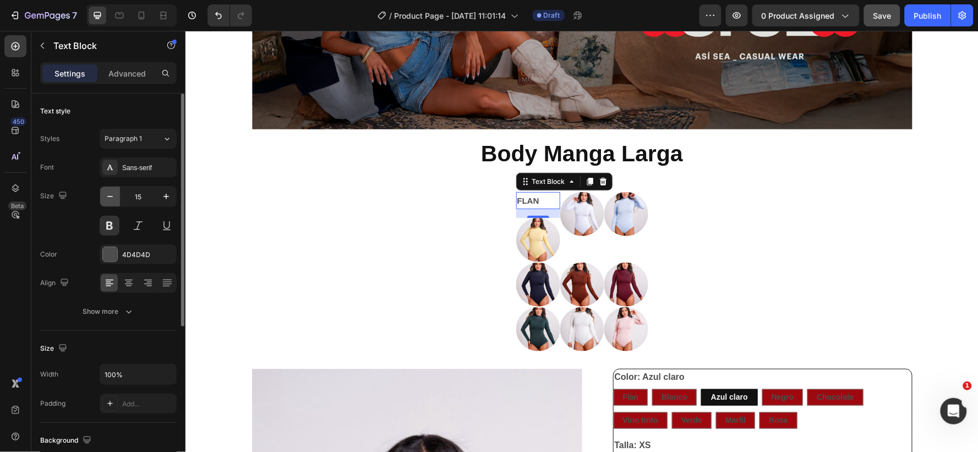
click at [108, 197] on icon "button" at bounding box center [110, 196] width 11 height 11
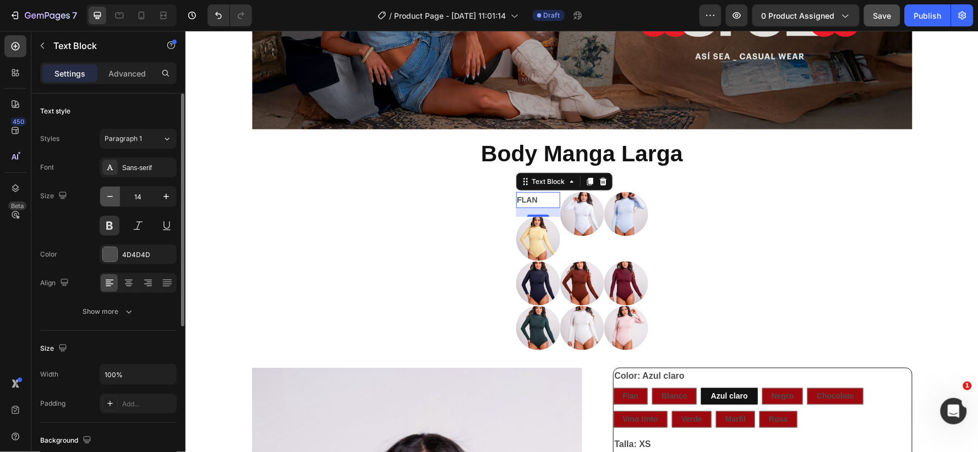
click at [108, 197] on icon "button" at bounding box center [110, 196] width 11 height 11
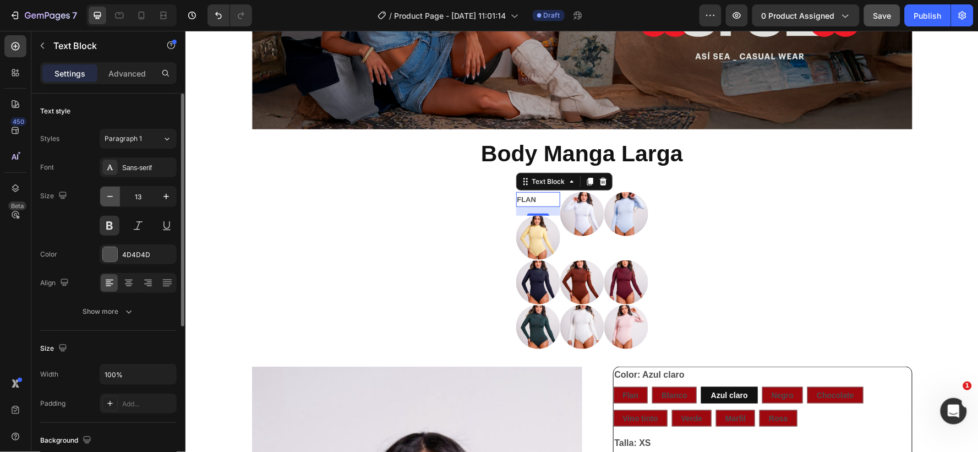
click at [108, 197] on icon "button" at bounding box center [110, 196] width 11 height 11
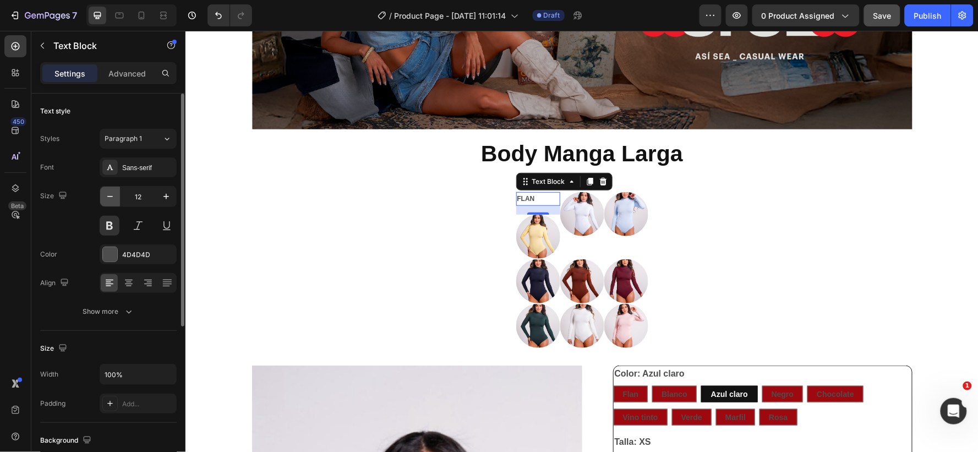
click at [108, 197] on icon "button" at bounding box center [110, 196] width 11 height 11
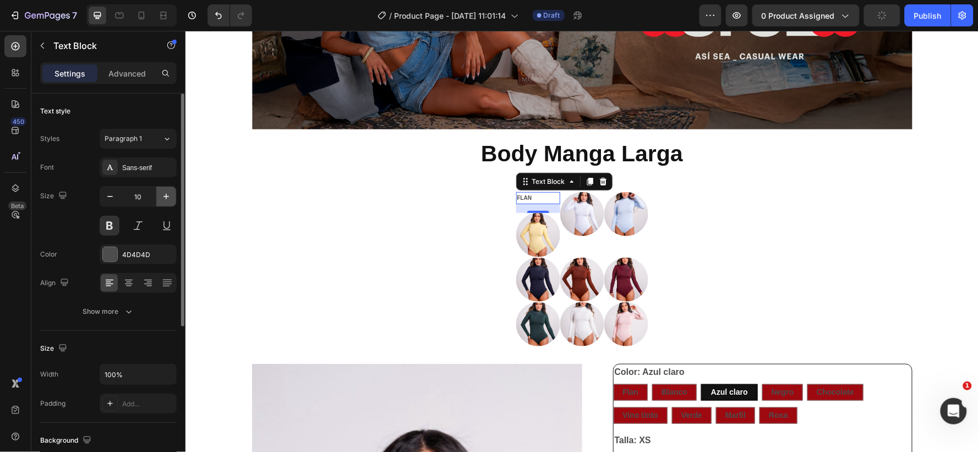
click at [165, 195] on icon "button" at bounding box center [166, 196] width 11 height 11
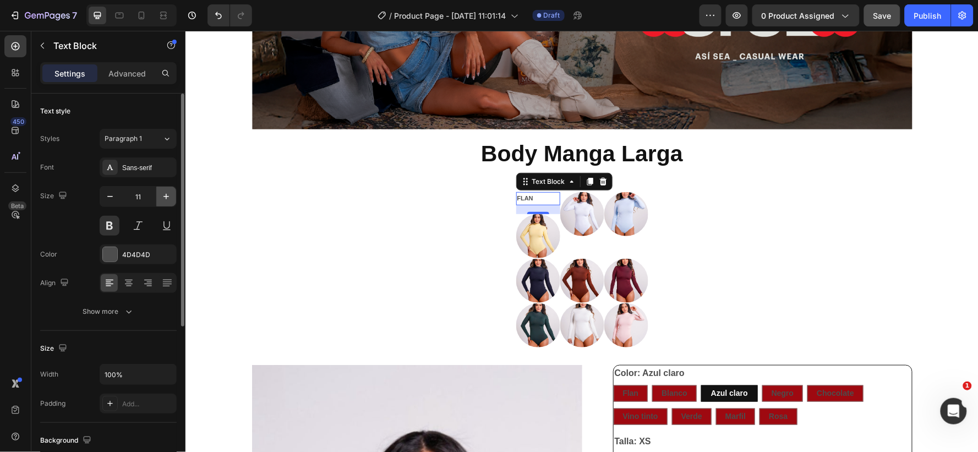
click at [165, 195] on icon "button" at bounding box center [166, 196] width 11 height 11
click at [164, 199] on icon "button" at bounding box center [166, 196] width 11 height 11
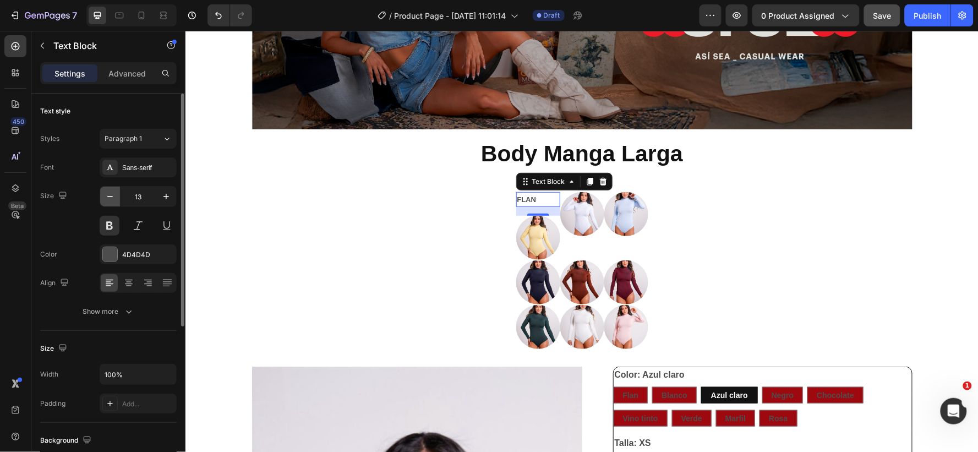
click at [103, 198] on button "button" at bounding box center [110, 197] width 20 height 20
type input "12"
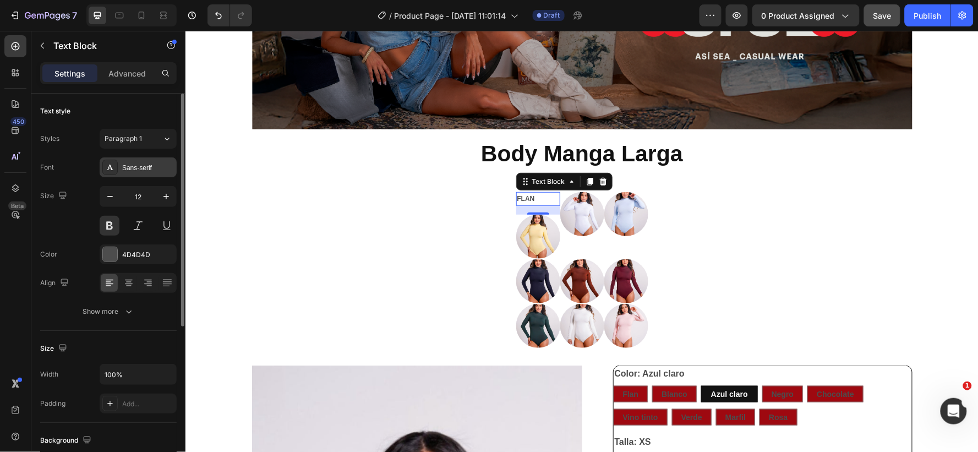
click at [156, 163] on div "Sans-serif" at bounding box center [148, 168] width 52 height 10
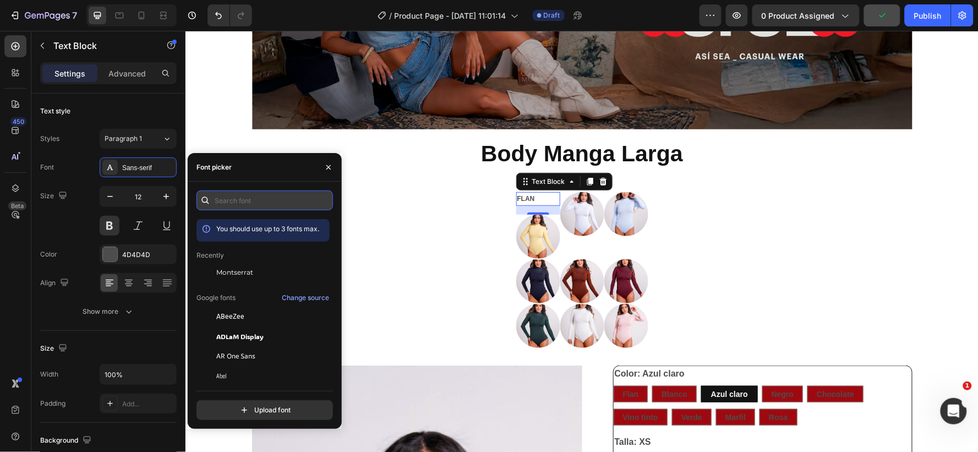
click at [247, 199] on input "text" at bounding box center [265, 200] width 137 height 20
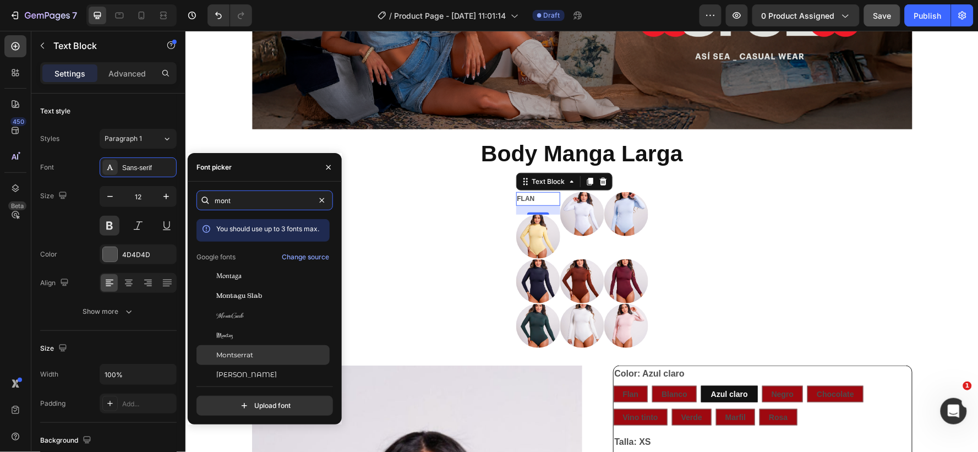
type input "mont"
click at [246, 351] on span "Montserrat" at bounding box center [234, 355] width 37 height 10
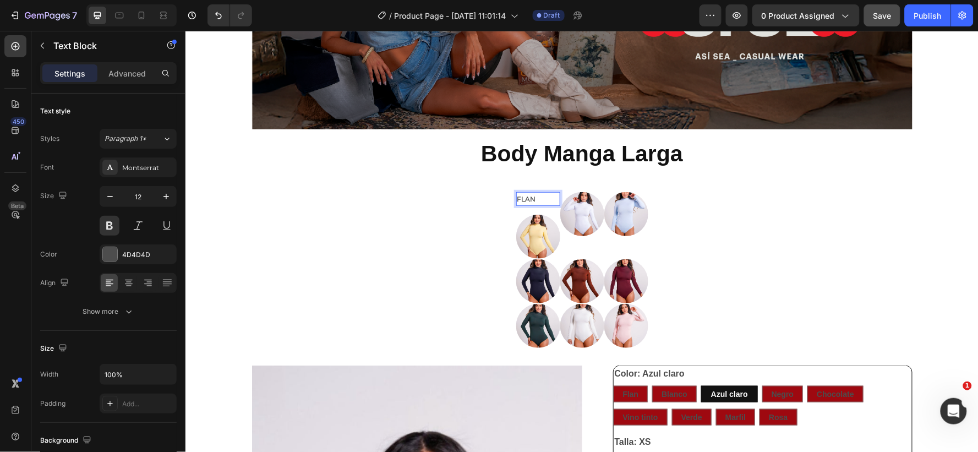
click at [547, 192] on div "FLAN" at bounding box center [538, 199] width 44 height 14
click at [550, 200] on p "FLAN" at bounding box center [538, 199] width 42 height 12
click at [550, 195] on p "FLAN" at bounding box center [538, 199] width 42 height 12
click at [535, 226] on img at bounding box center [538, 236] width 44 height 44
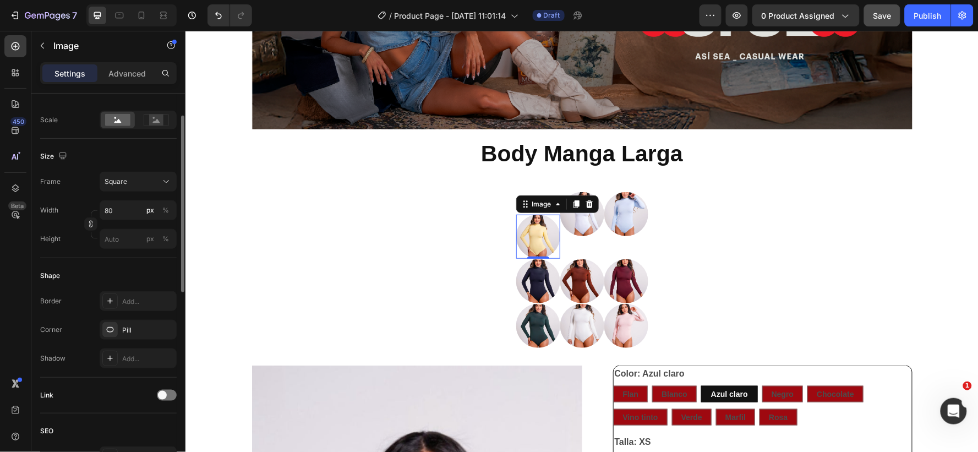
scroll to position [306, 0]
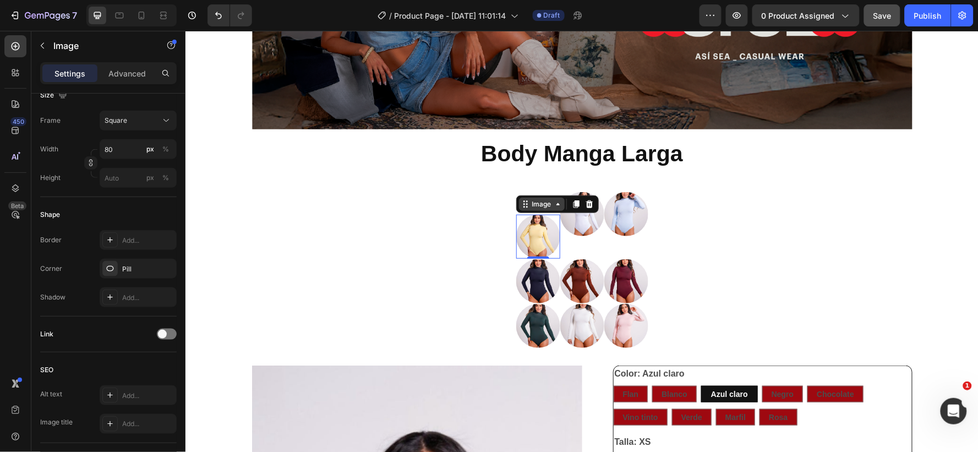
click at [546, 206] on div "Image" at bounding box center [542, 204] width 24 height 10
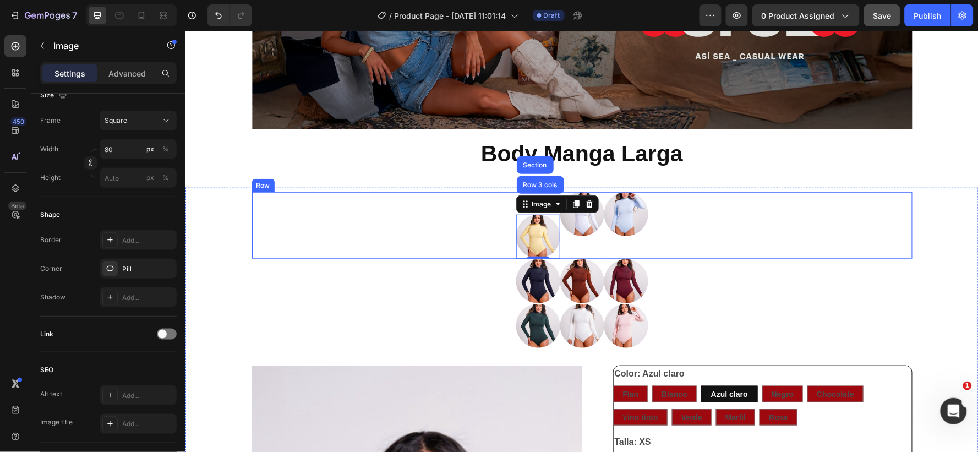
click at [788, 201] on div "FLAN Text Block Image Row 3 cols Section 0 Image Image Row" at bounding box center [582, 225] width 661 height 67
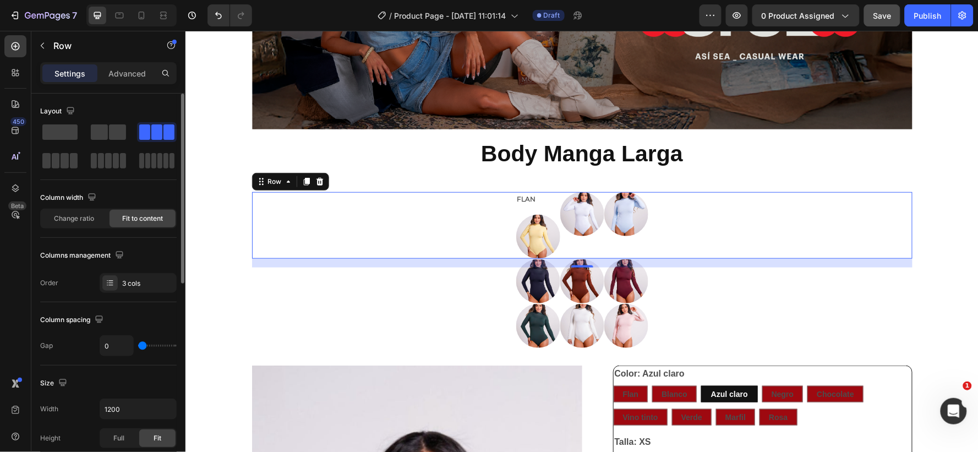
scroll to position [122, 0]
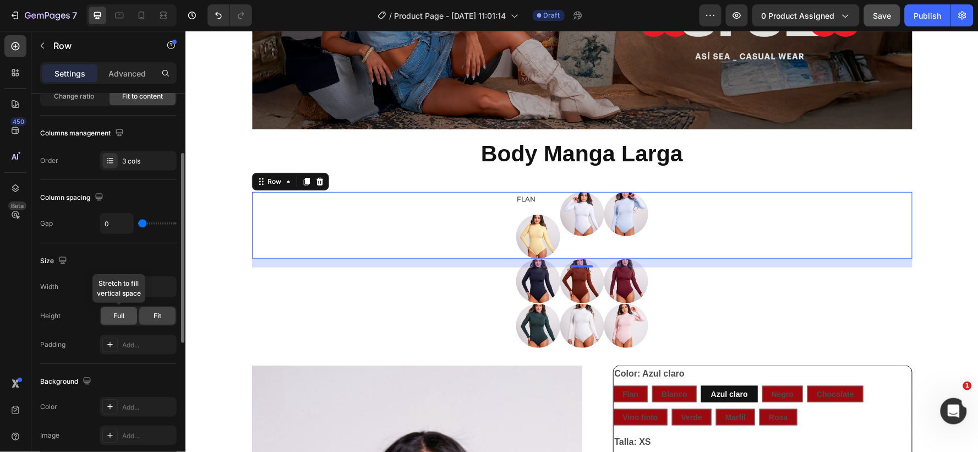
click at [117, 312] on span "Full" at bounding box center [118, 316] width 11 height 10
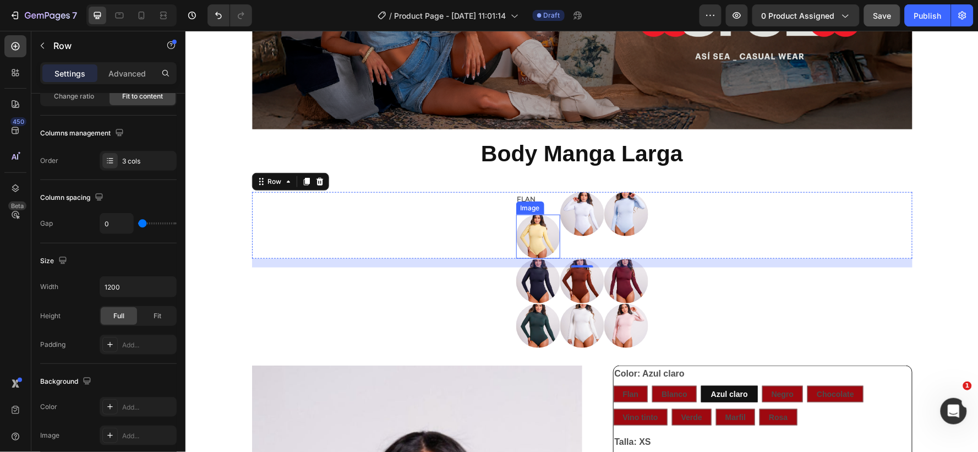
click at [522, 204] on div "Image" at bounding box center [530, 208] width 24 height 10
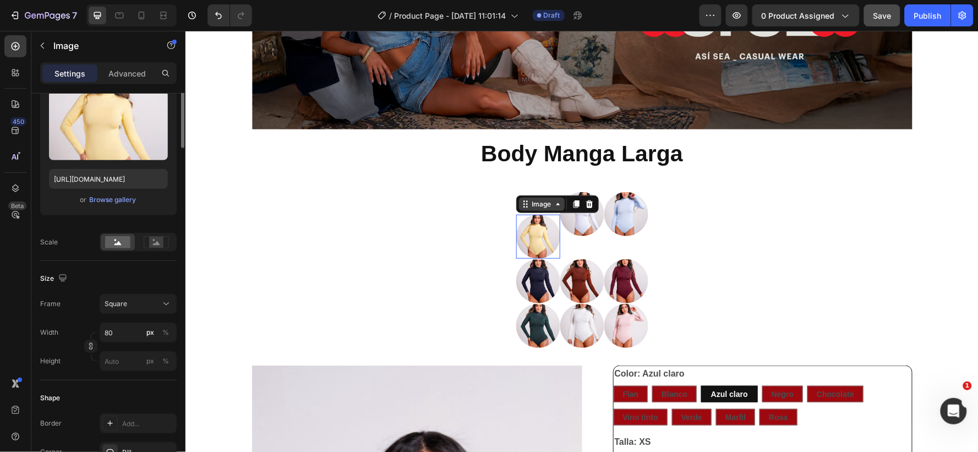
scroll to position [0, 0]
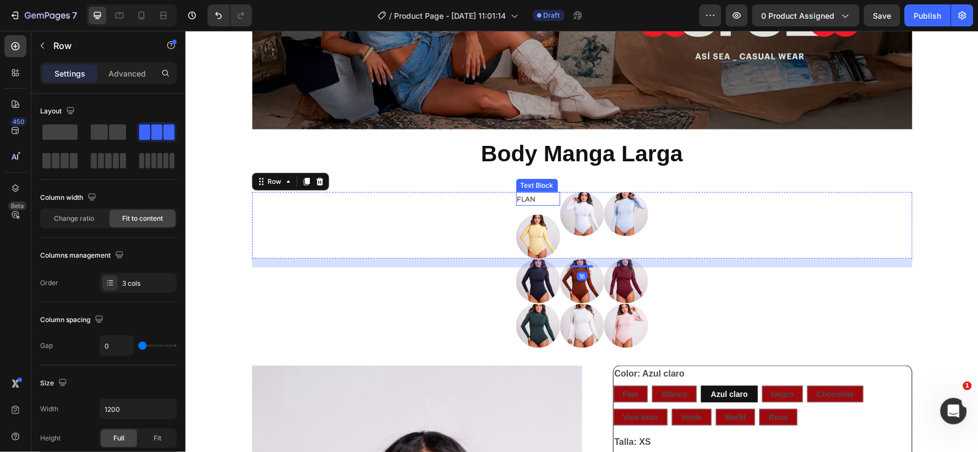
click at [525, 198] on p "FLAN" at bounding box center [538, 199] width 42 height 12
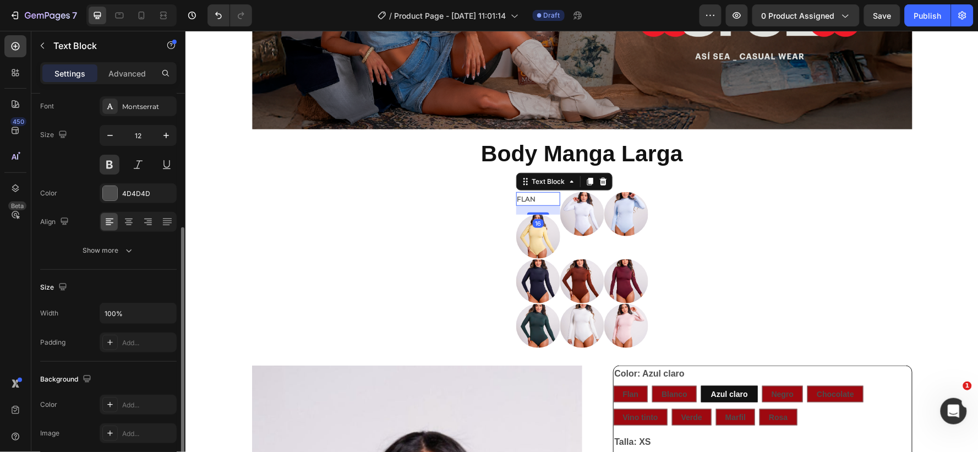
scroll to position [122, 0]
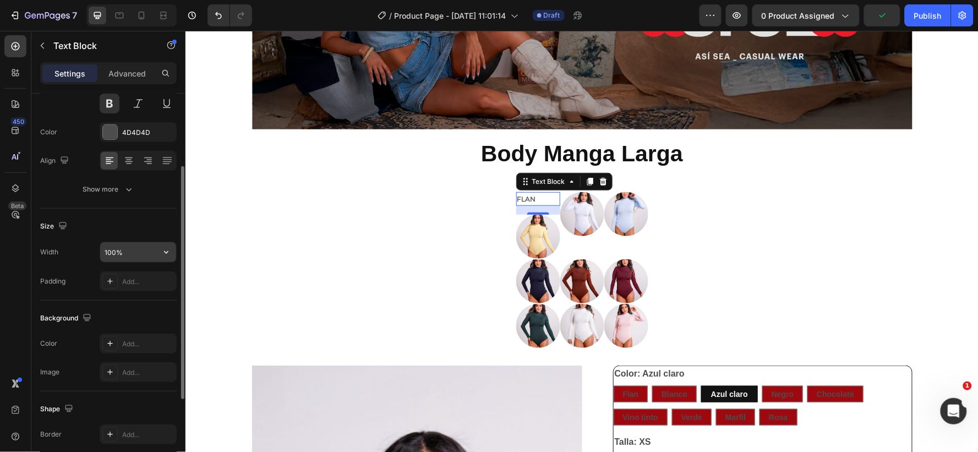
click at [130, 252] on input "100%" at bounding box center [138, 252] width 76 height 20
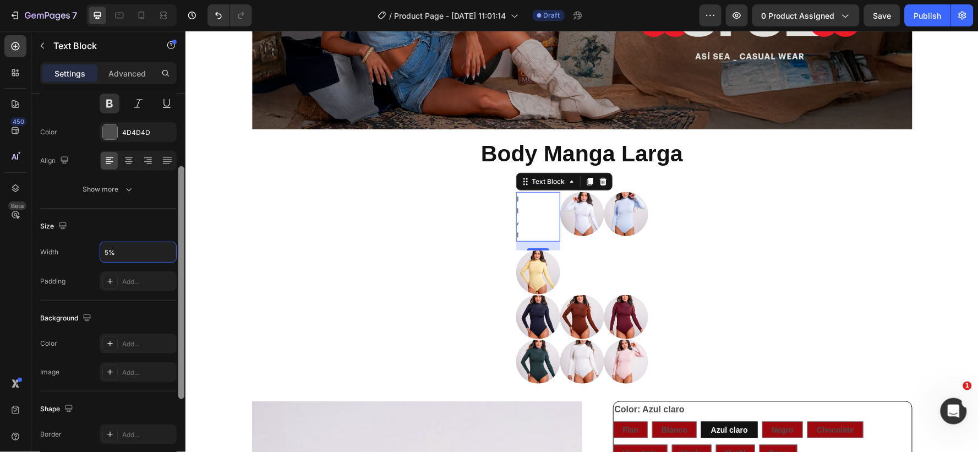
type input "50%"
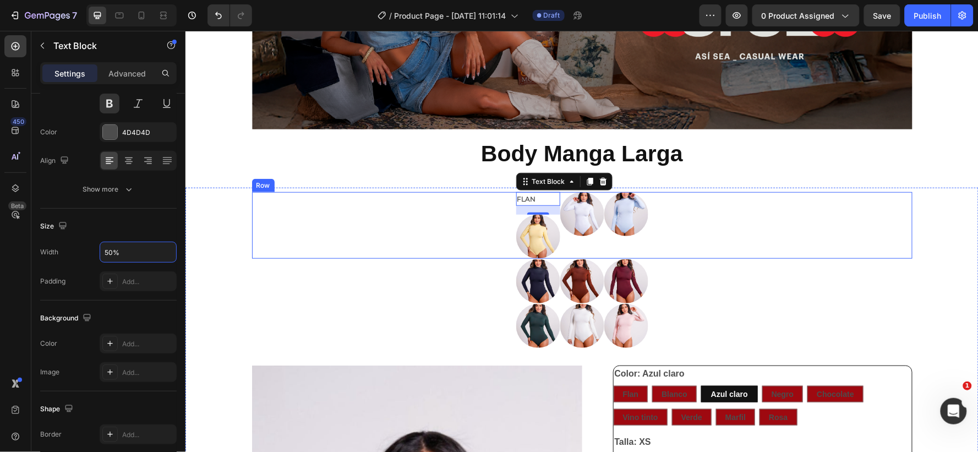
click at [757, 217] on div "FLAN Text Block 16 Image Image Image Row" at bounding box center [582, 225] width 661 height 67
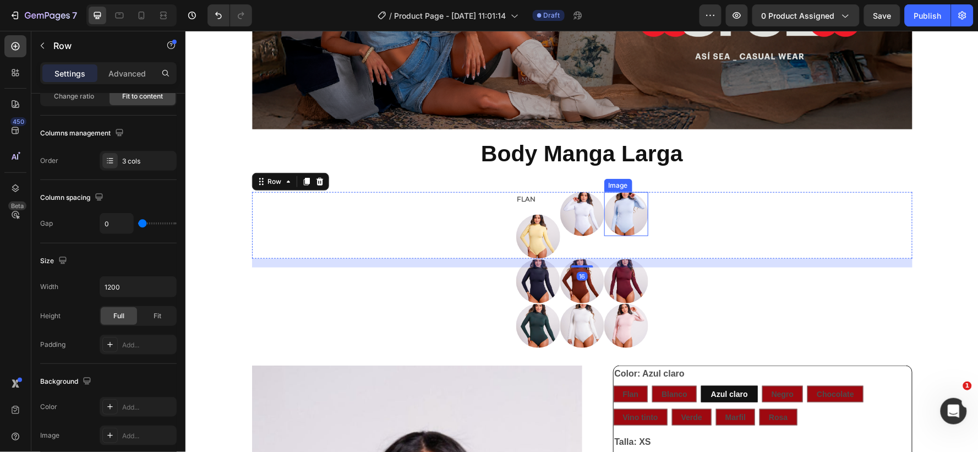
scroll to position [0, 0]
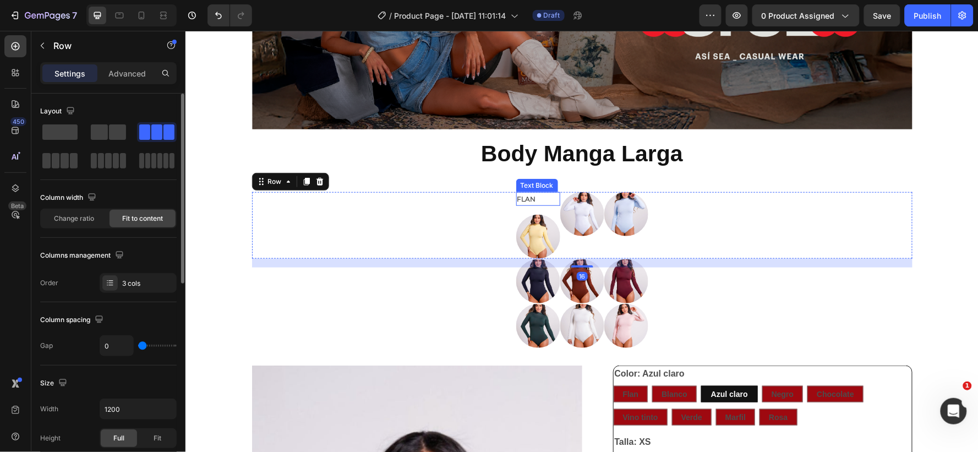
click at [526, 195] on p "FLAN" at bounding box center [527, 199] width 20 height 12
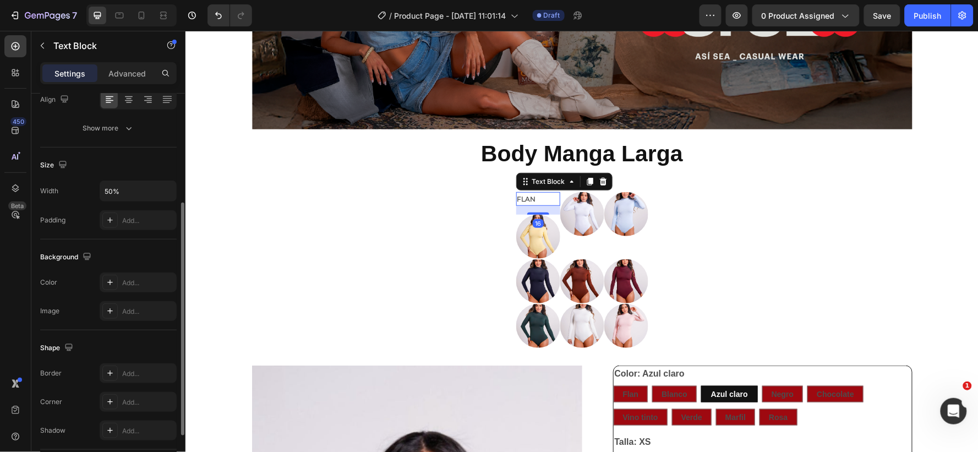
scroll to position [263, 0]
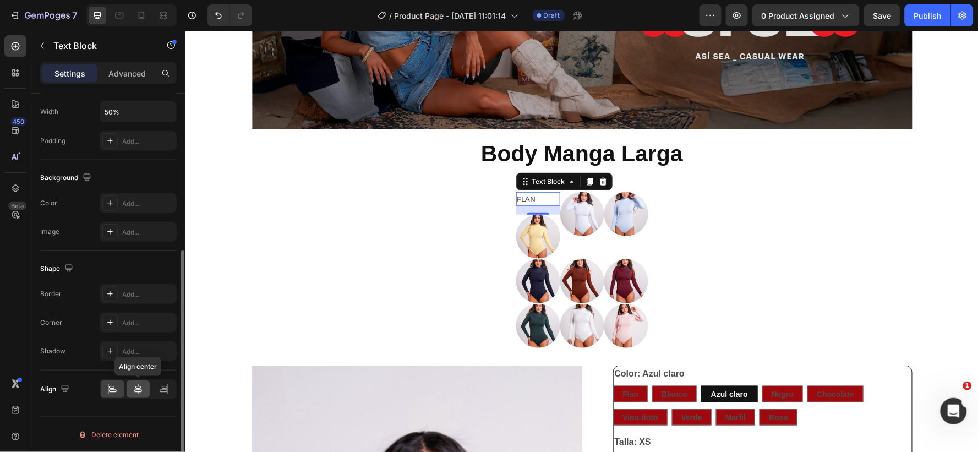
click at [138, 387] on icon at bounding box center [138, 389] width 11 height 11
click at [586, 178] on icon at bounding box center [589, 181] width 6 height 8
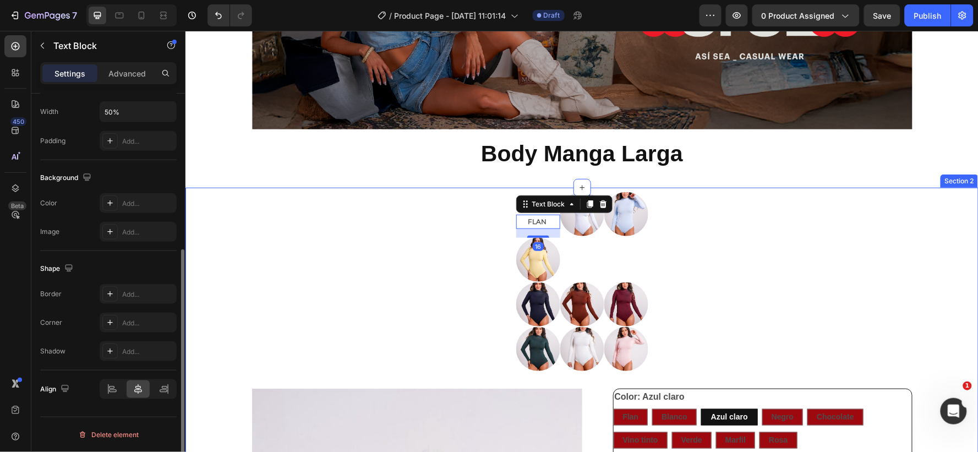
scroll to position [262, 0]
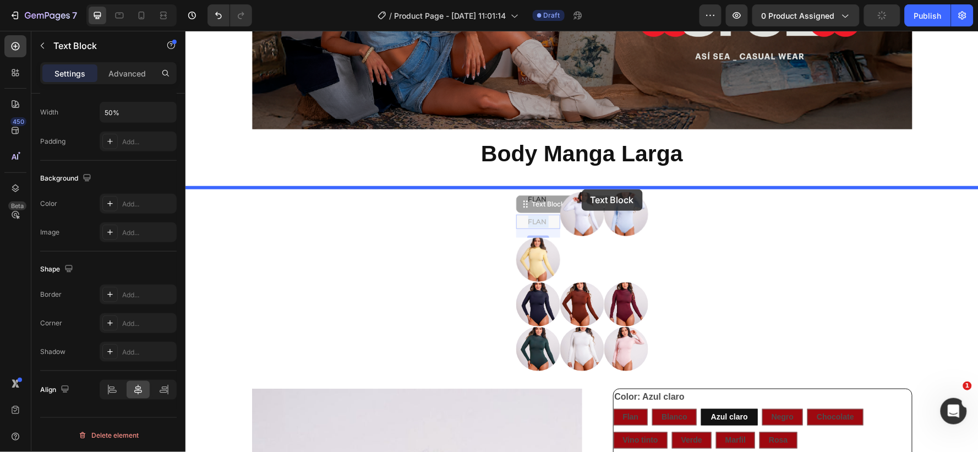
drag, startPoint x: 543, startPoint y: 221, endPoint x: 581, endPoint y: 194, distance: 46.6
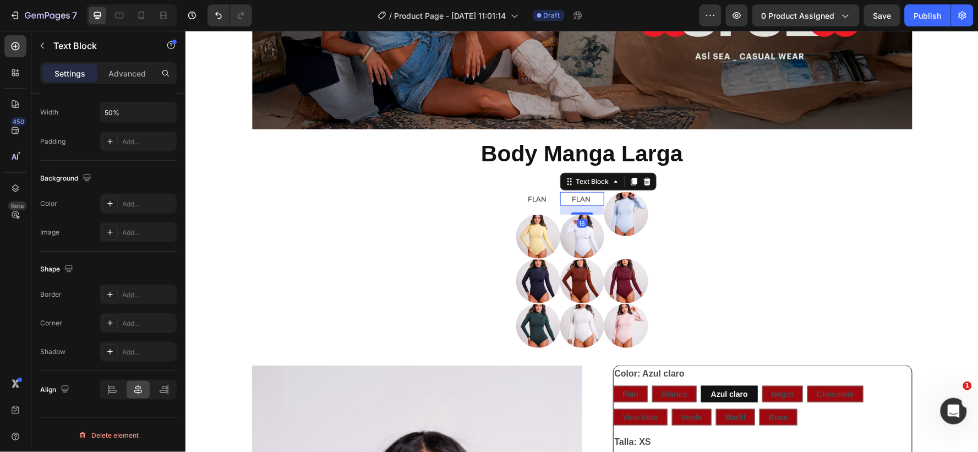
click at [579, 198] on p "FLAN" at bounding box center [582, 199] width 20 height 12
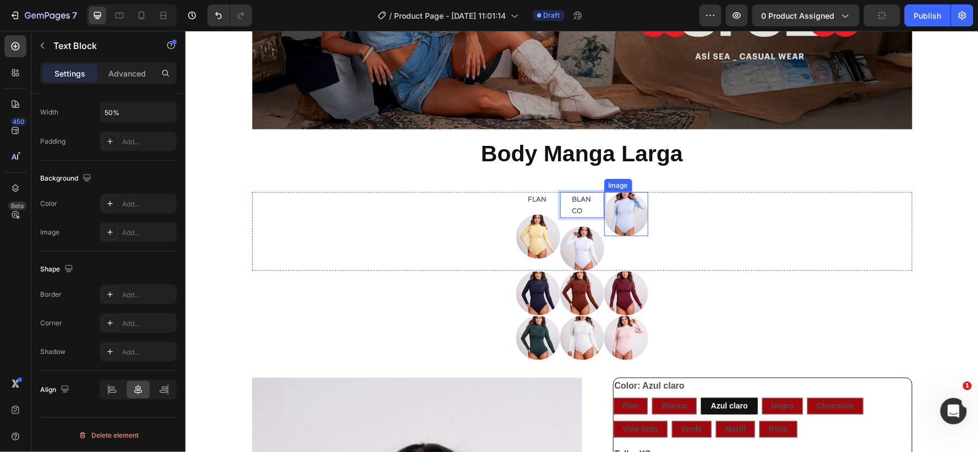
click at [627, 204] on img at bounding box center [626, 214] width 44 height 44
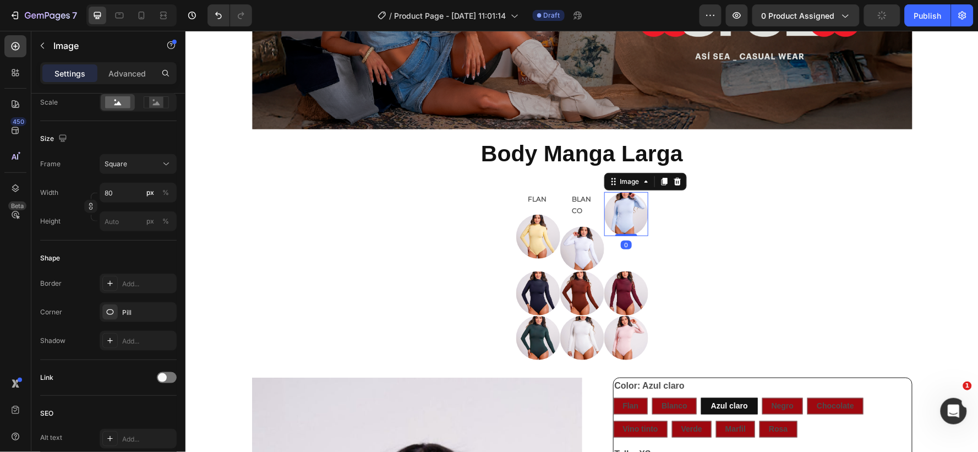
scroll to position [0, 0]
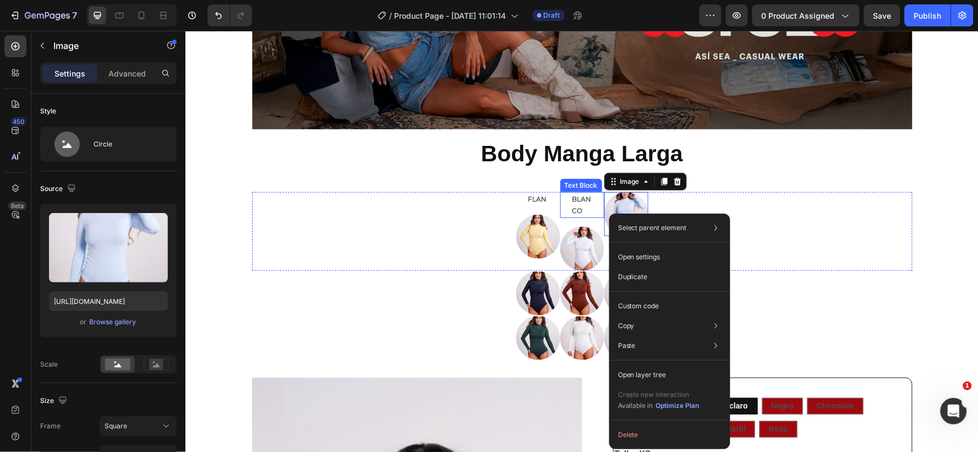
click at [576, 205] on p "BLANCO" at bounding box center [582, 205] width 20 height 24
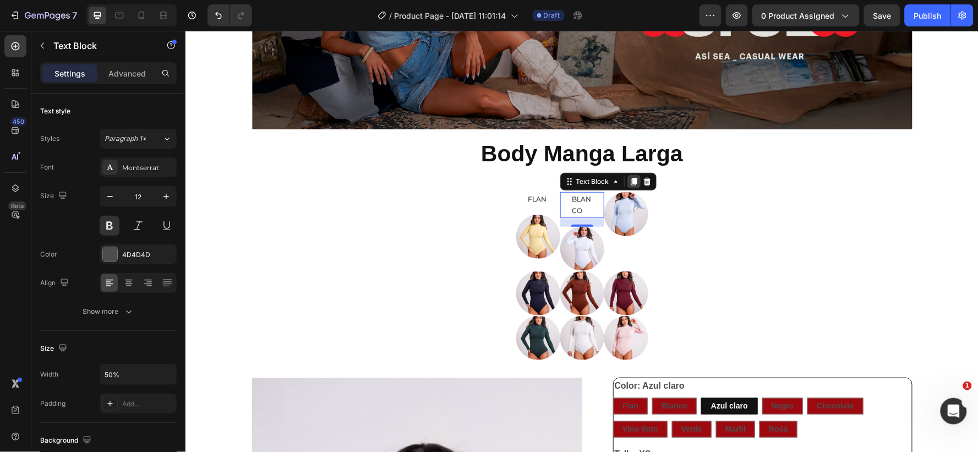
click at [630, 179] on icon at bounding box center [633, 181] width 6 height 8
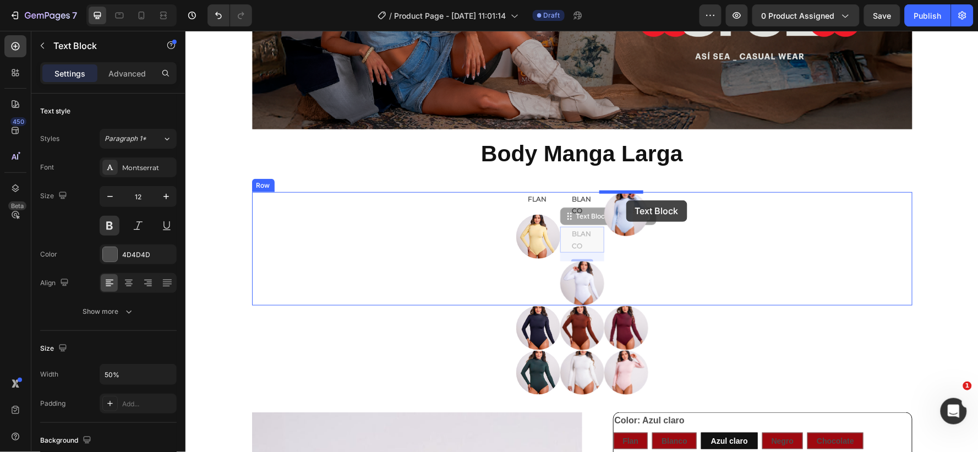
drag, startPoint x: 592, startPoint y: 233, endPoint x: 626, endPoint y: 200, distance: 47.5
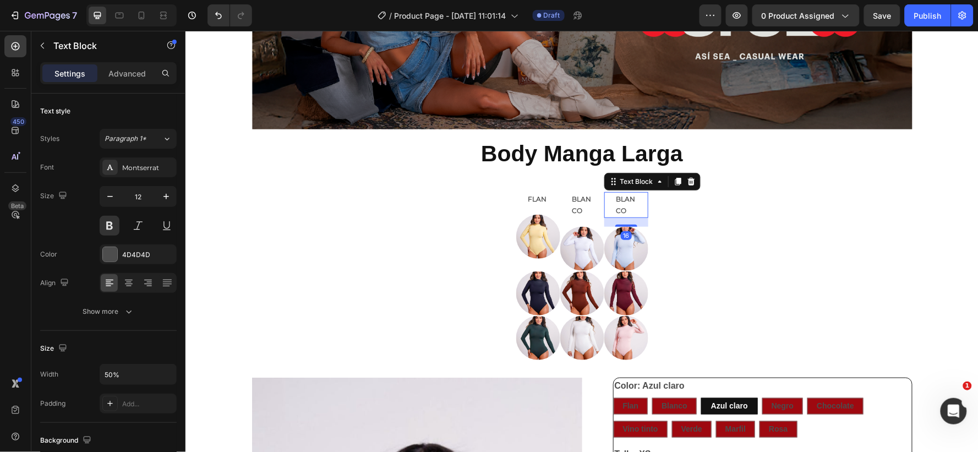
click at [618, 203] on p "BLANCO" at bounding box center [626, 205] width 20 height 24
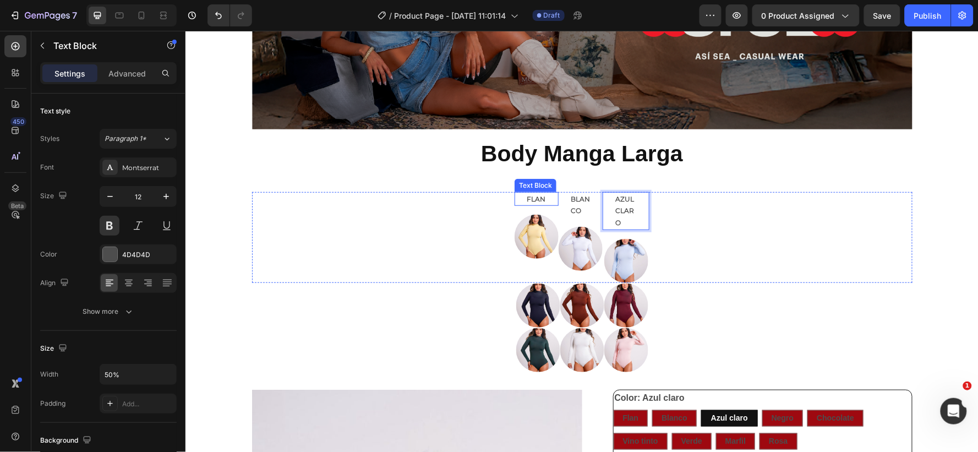
click at [531, 197] on p "FLAN" at bounding box center [536, 199] width 20 height 12
click at [577, 203] on p "BLANCO" at bounding box center [580, 205] width 20 height 24
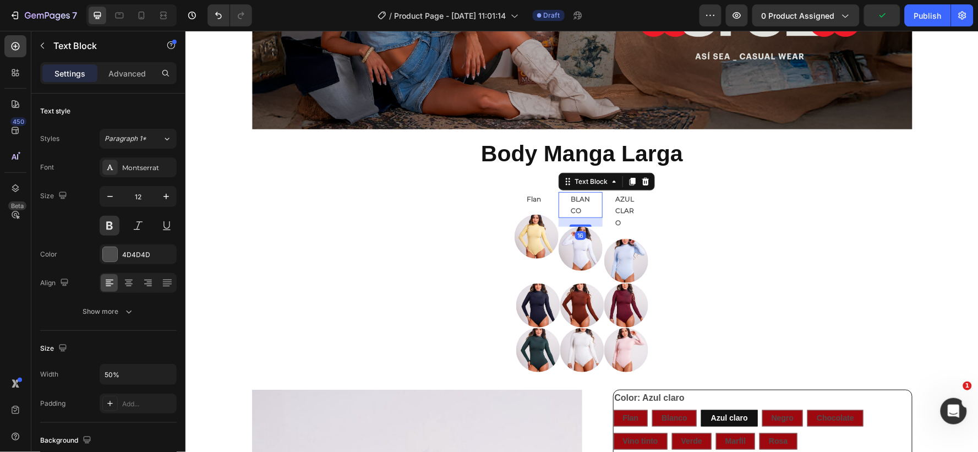
click at [576, 203] on p "BLANCO" at bounding box center [580, 205] width 20 height 24
click at [625, 199] on p "AZUL CLARO" at bounding box center [625, 211] width 21 height 36
click at [623, 209] on p "AZUL CLARO" at bounding box center [625, 211] width 21 height 36
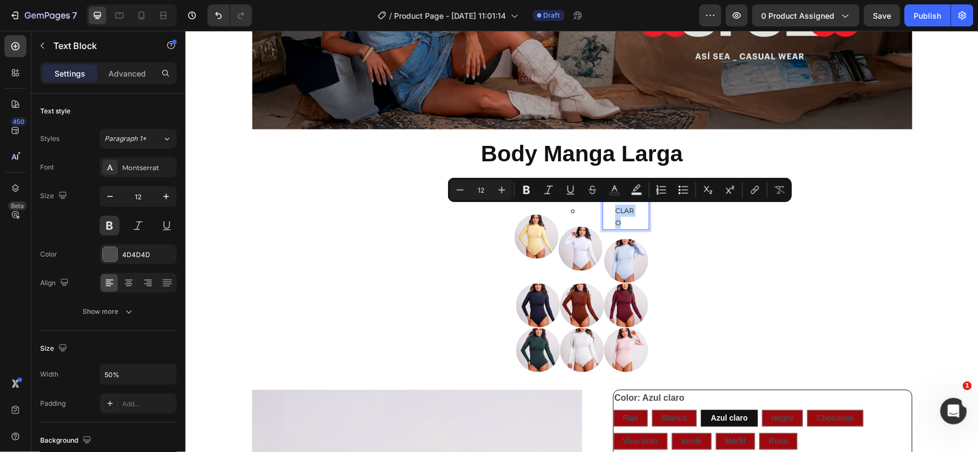
click at [623, 209] on p "AZUL CLARO" at bounding box center [625, 211] width 21 height 36
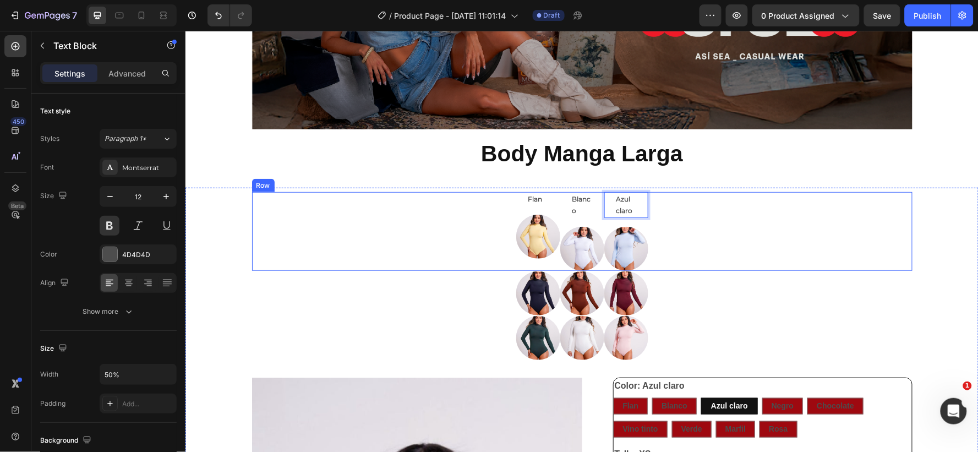
click at [715, 218] on div "Flan Text Block Image Blanco Text Block Image Azul claro Text Block 16 Image Row" at bounding box center [582, 231] width 661 height 79
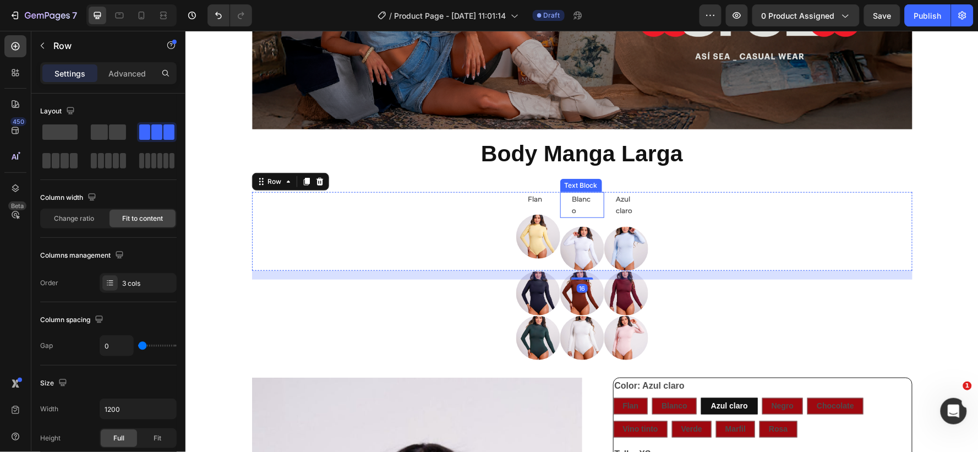
click at [576, 202] on p "Blanco" at bounding box center [582, 205] width 20 height 24
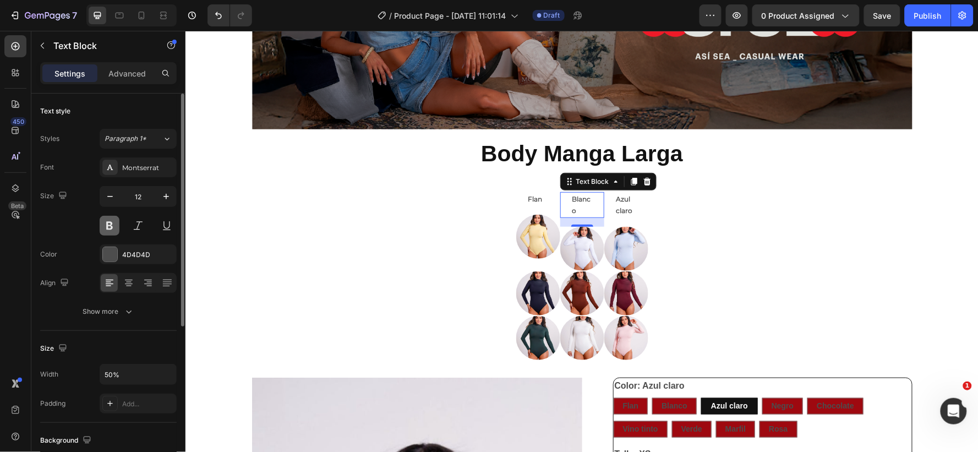
click at [108, 226] on button at bounding box center [110, 226] width 20 height 20
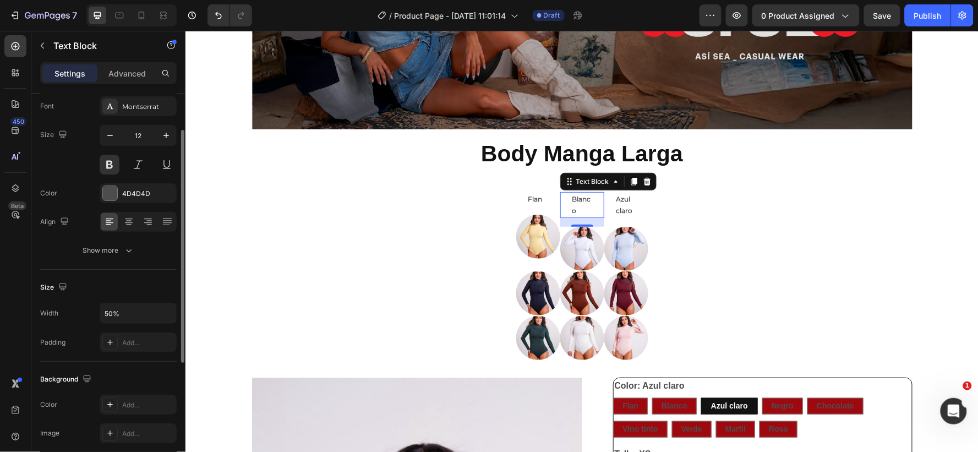
scroll to position [122, 0]
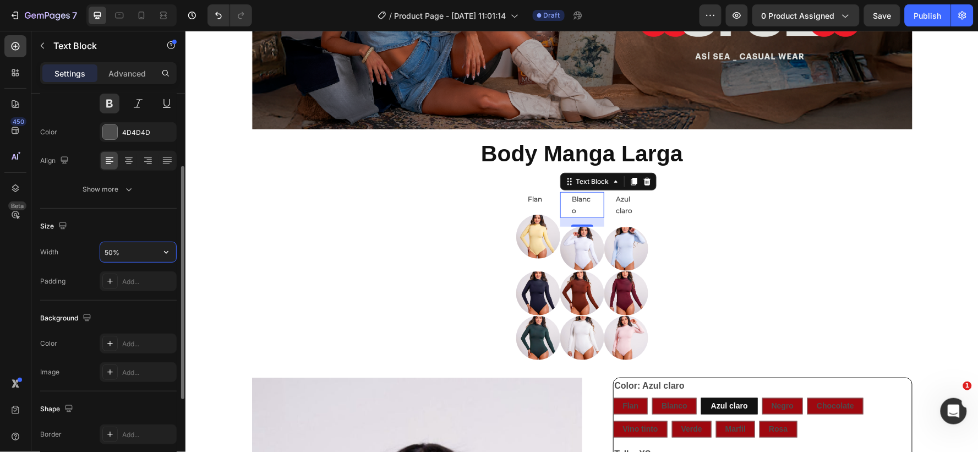
click at [114, 252] on input "50%" at bounding box center [138, 252] width 76 height 20
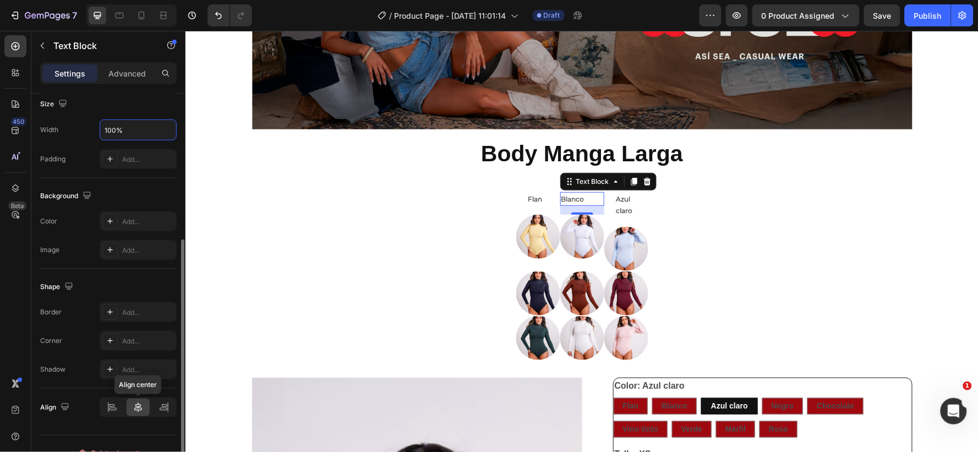
type input "100%"
click at [139, 403] on div "Align Align center" at bounding box center [108, 407] width 137 height 20
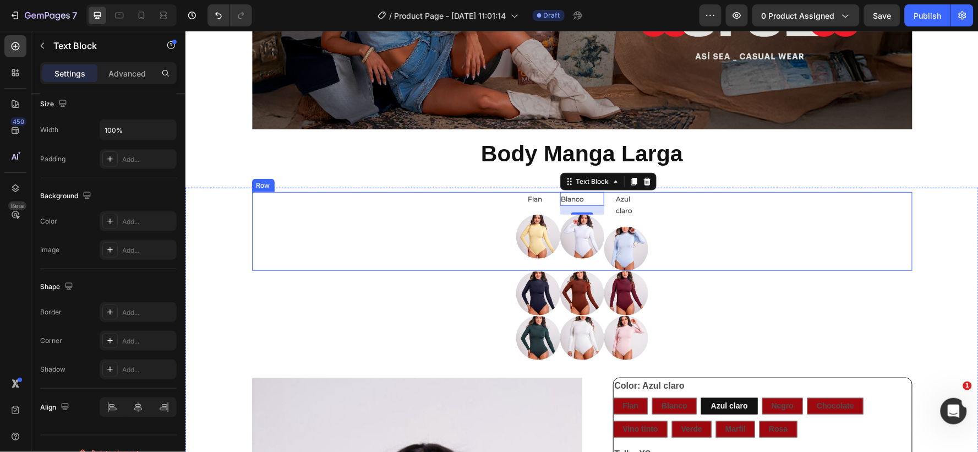
click at [604, 222] on div "Azul claro Text Block Image" at bounding box center [626, 231] width 44 height 79
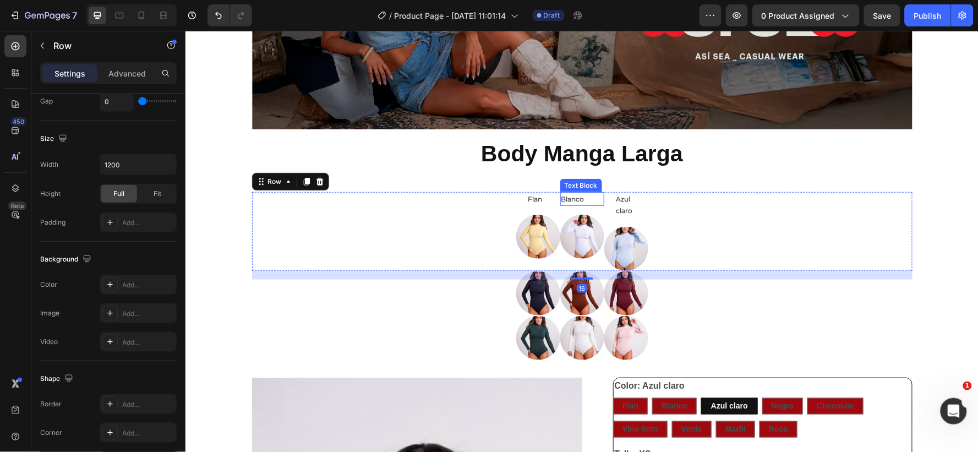
scroll to position [0, 0]
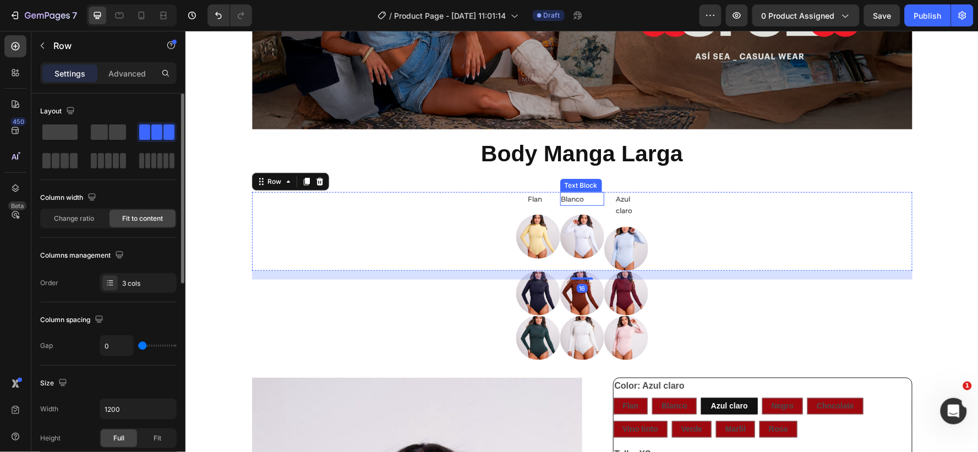
click at [576, 199] on p "Blanco" at bounding box center [582, 199] width 42 height 12
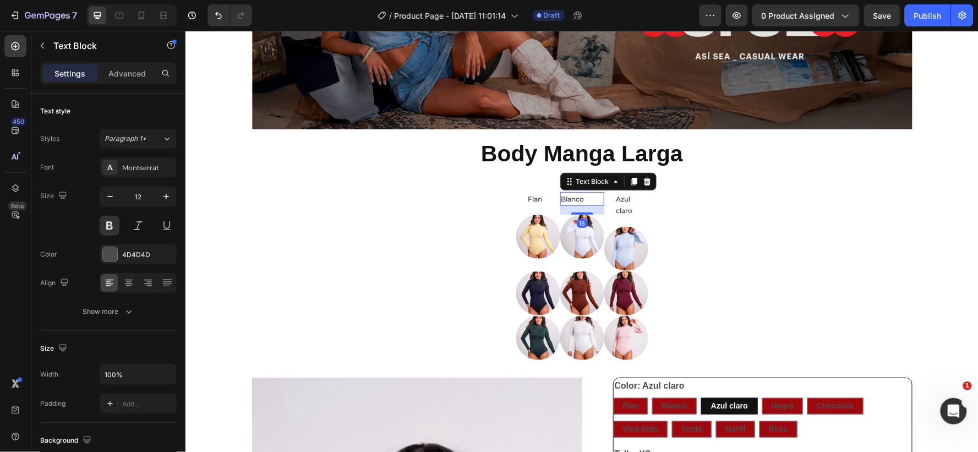
scroll to position [244, 0]
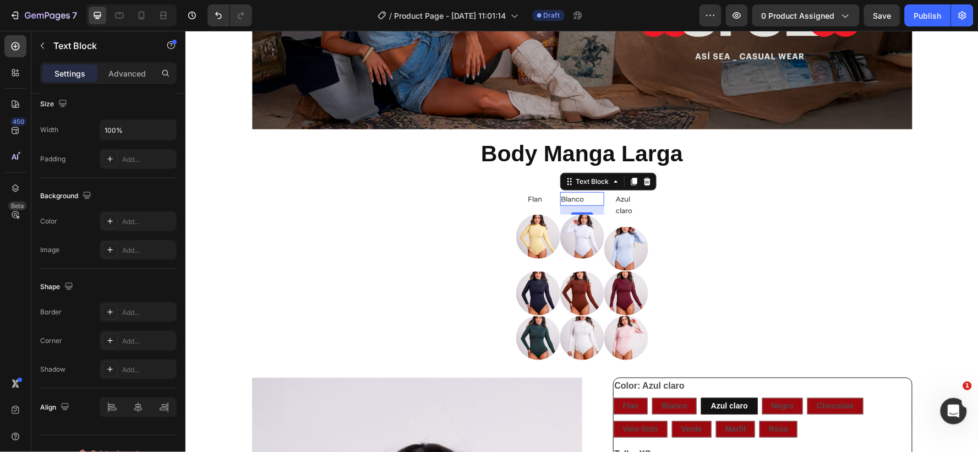
click at [574, 196] on p "Blanco" at bounding box center [582, 199] width 42 height 12
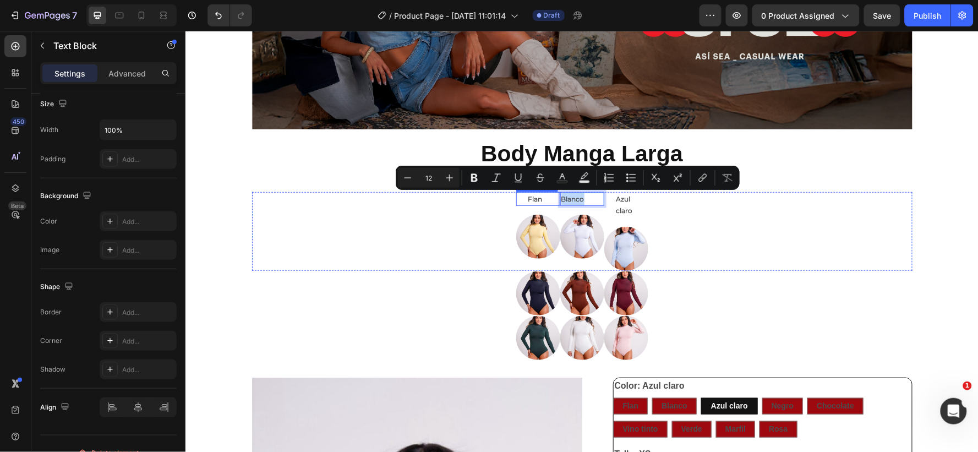
click at [528, 198] on p "Flan" at bounding box center [538, 199] width 20 height 12
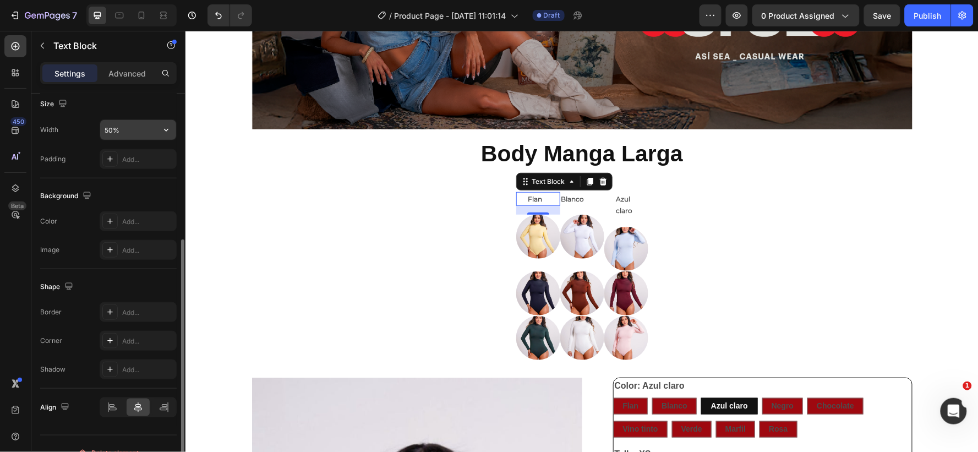
click at [111, 127] on input "50%" at bounding box center [138, 130] width 76 height 20
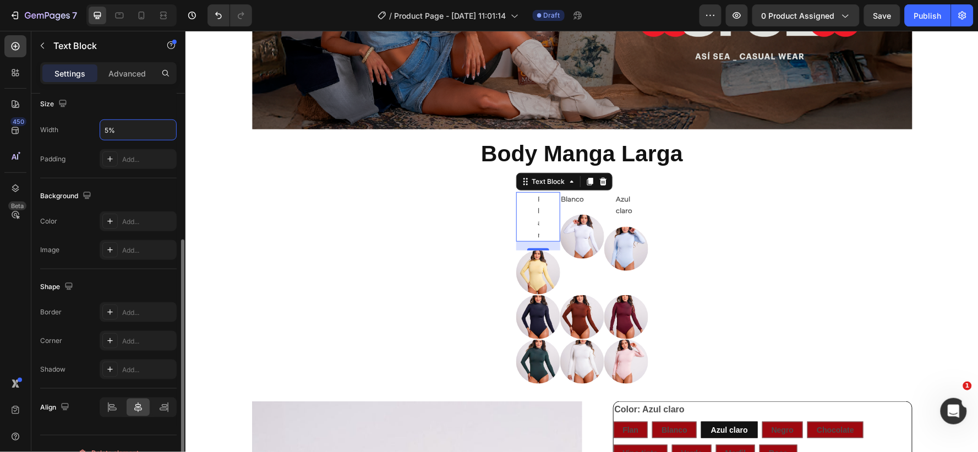
type input "50%"
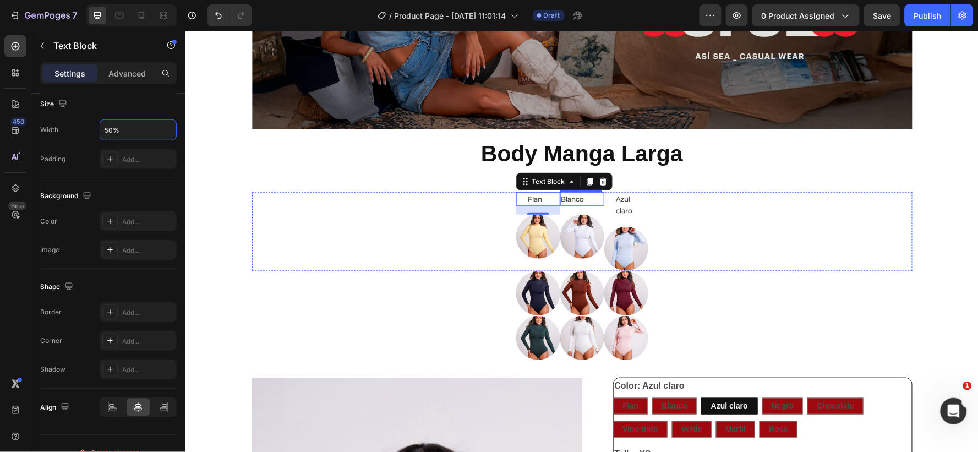
click at [575, 197] on p "Blanco" at bounding box center [582, 199] width 42 height 12
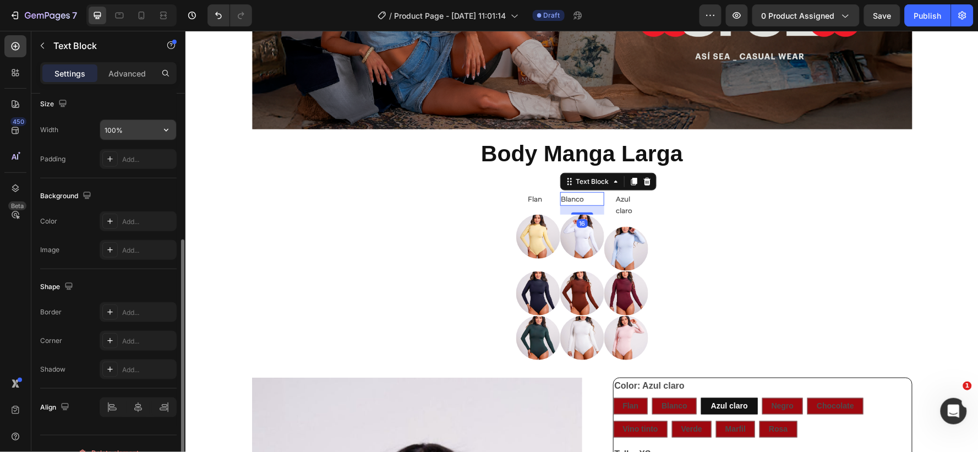
click at [117, 128] on input "100%" at bounding box center [138, 130] width 76 height 20
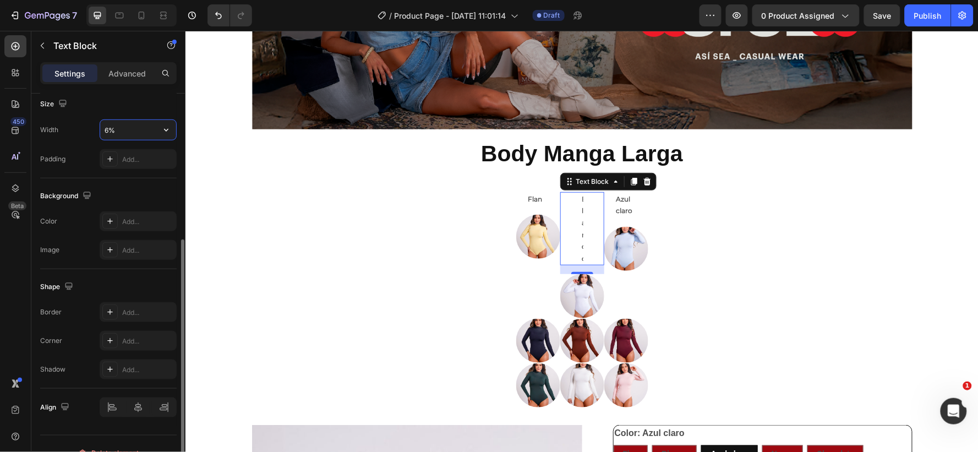
type input "60%"
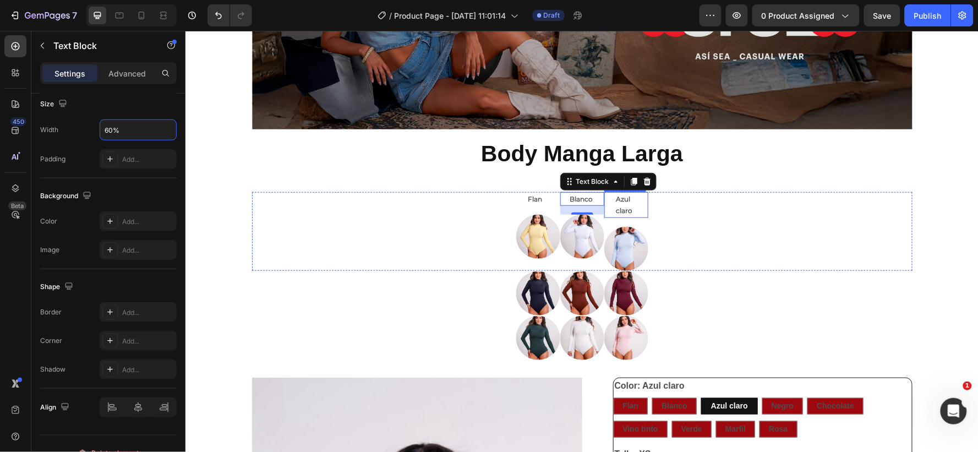
click at [619, 199] on p "Azul claro" at bounding box center [626, 205] width 20 height 24
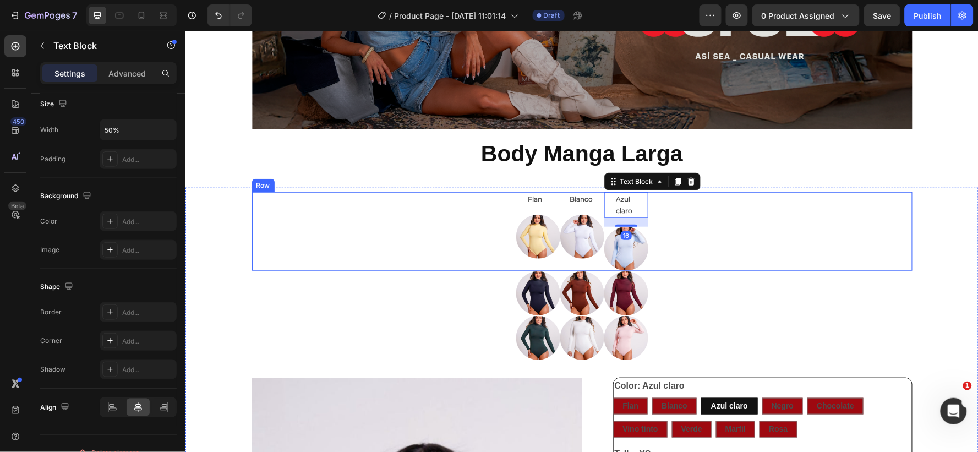
click at [688, 213] on div "Flan Text Block Image Blanco Text Block Image Azul claro Text Block 16 Image Row" at bounding box center [582, 231] width 661 height 79
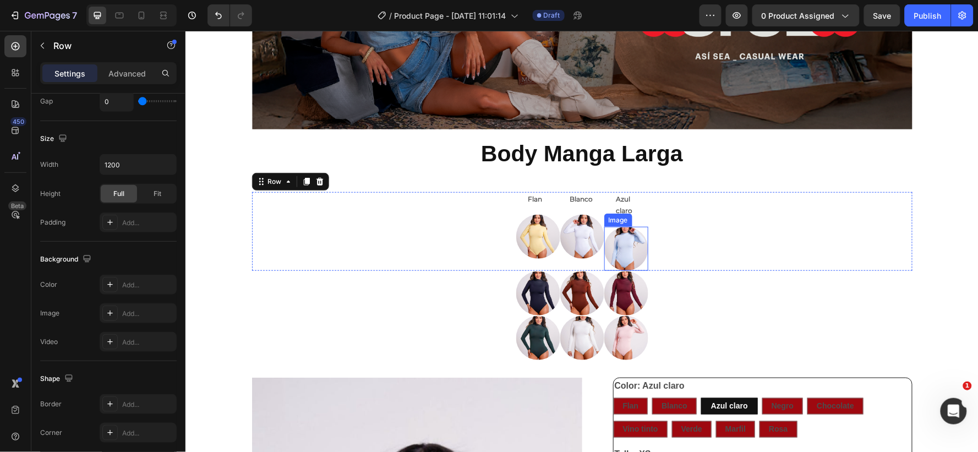
scroll to position [0, 0]
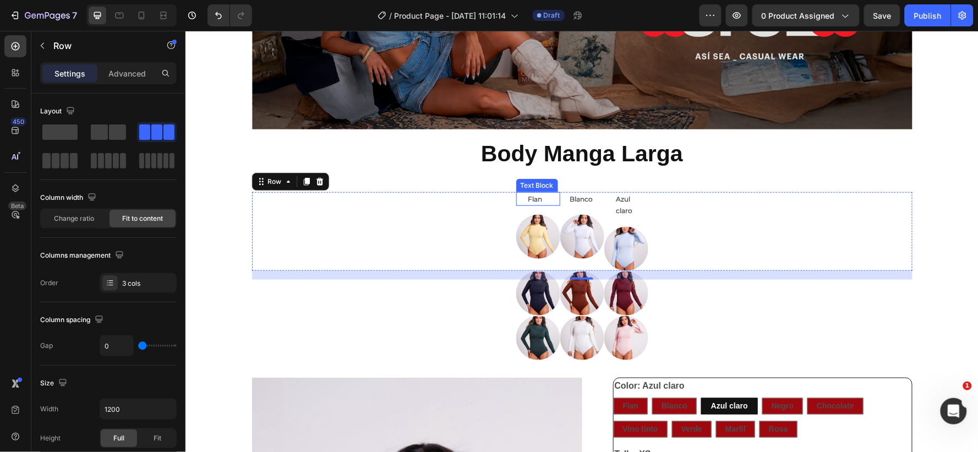
click at [532, 198] on p "Flan" at bounding box center [538, 199] width 20 height 12
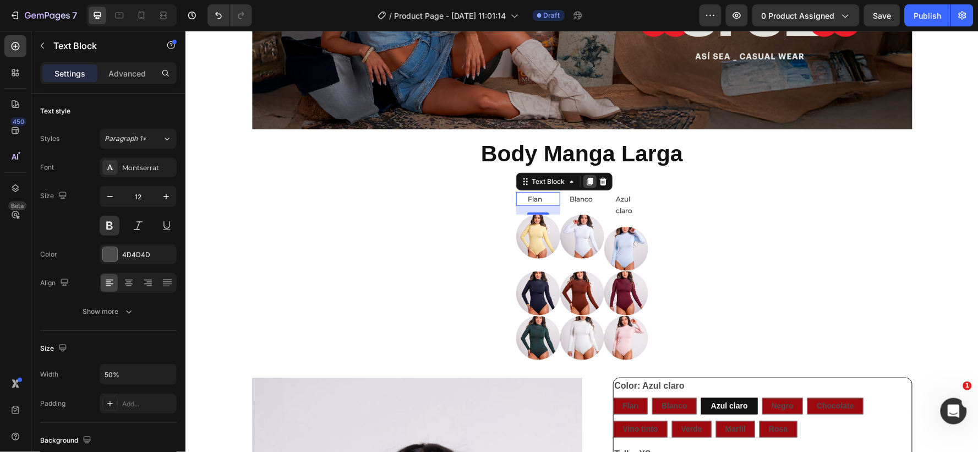
click at [585, 177] on icon at bounding box center [589, 181] width 9 height 9
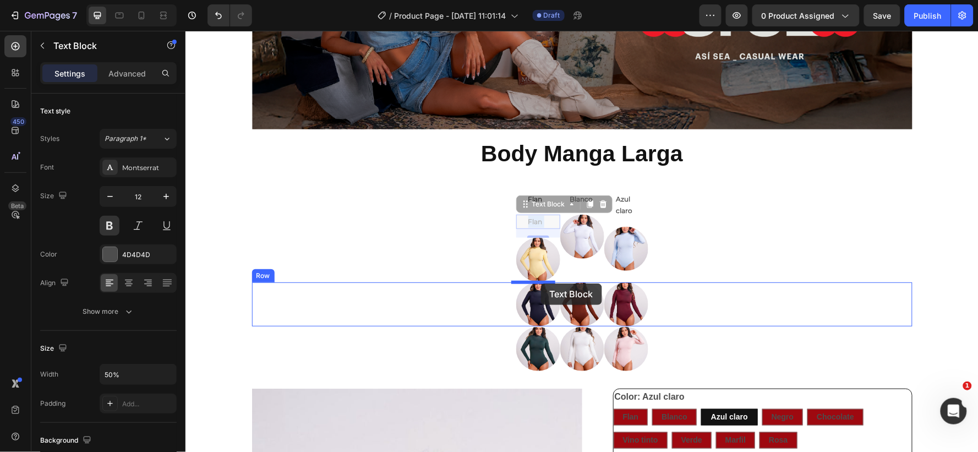
drag, startPoint x: 542, startPoint y: 219, endPoint x: 541, endPoint y: 283, distance: 64.4
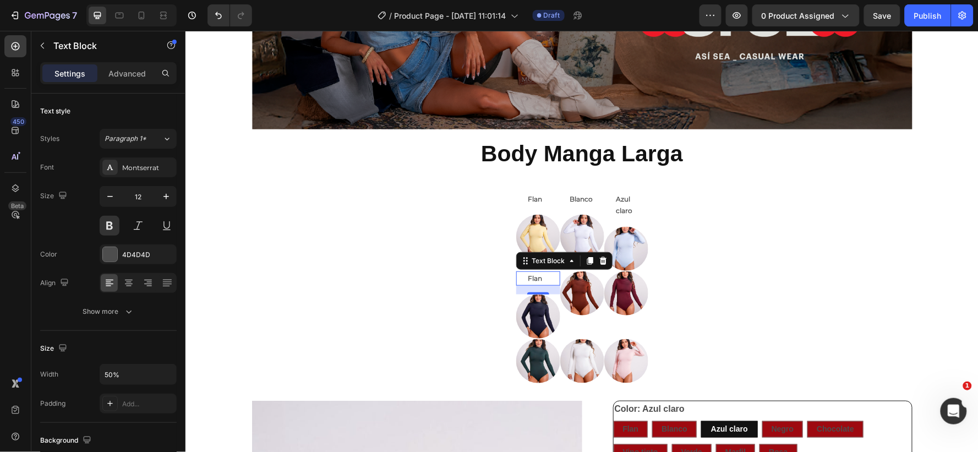
click at [537, 276] on p "Flan" at bounding box center [538, 278] width 20 height 12
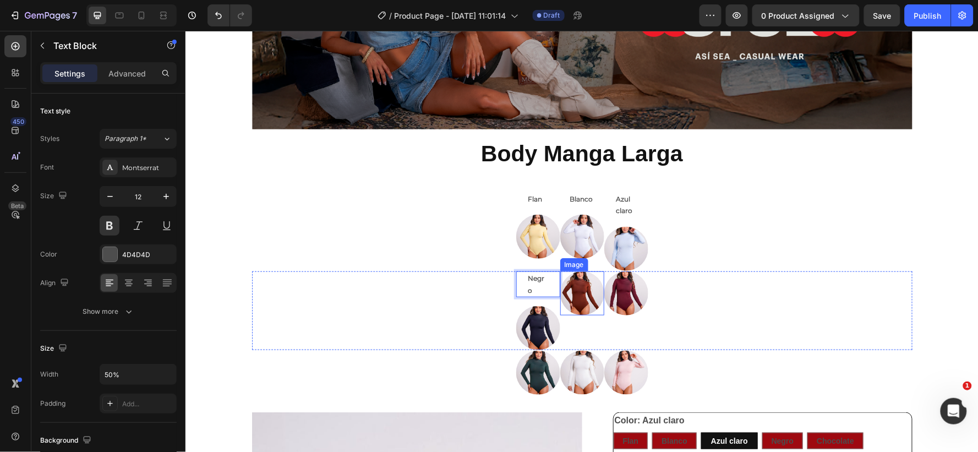
click at [569, 288] on img at bounding box center [582, 293] width 44 height 44
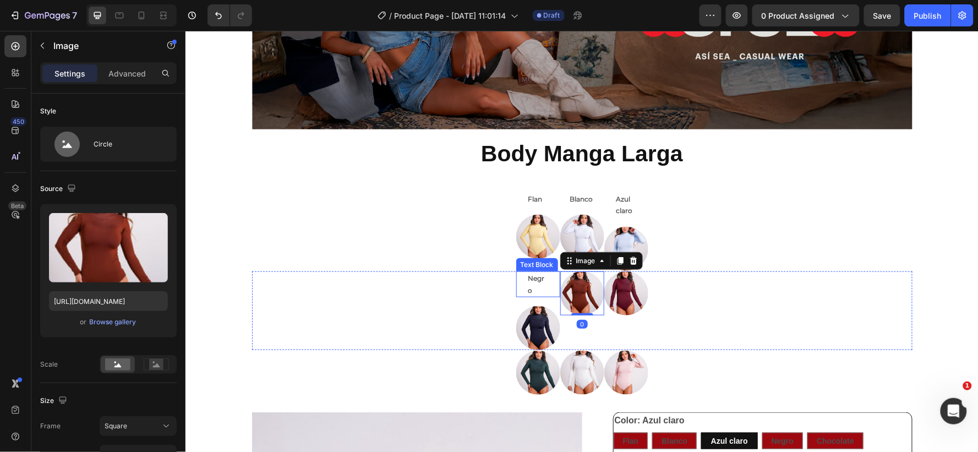
click at [529, 282] on p "Negro" at bounding box center [538, 284] width 20 height 24
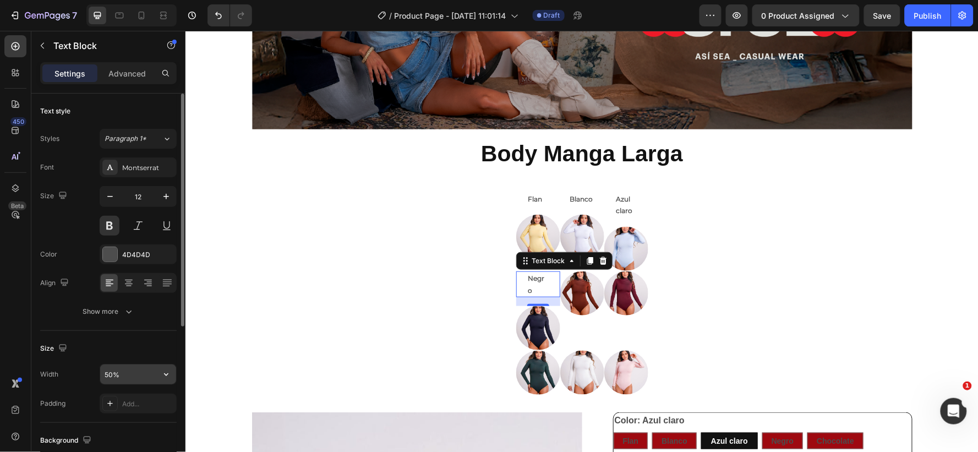
click at [111, 372] on input "50%" at bounding box center [138, 374] width 76 height 20
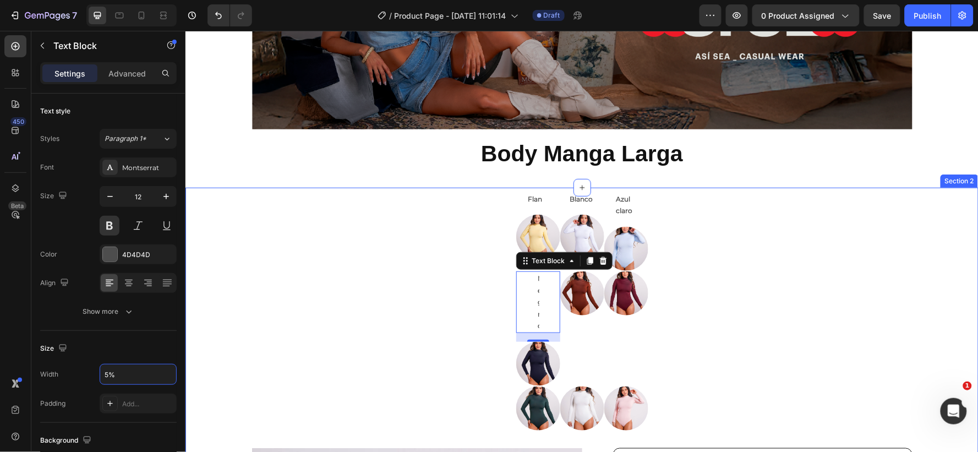
type input "55%"
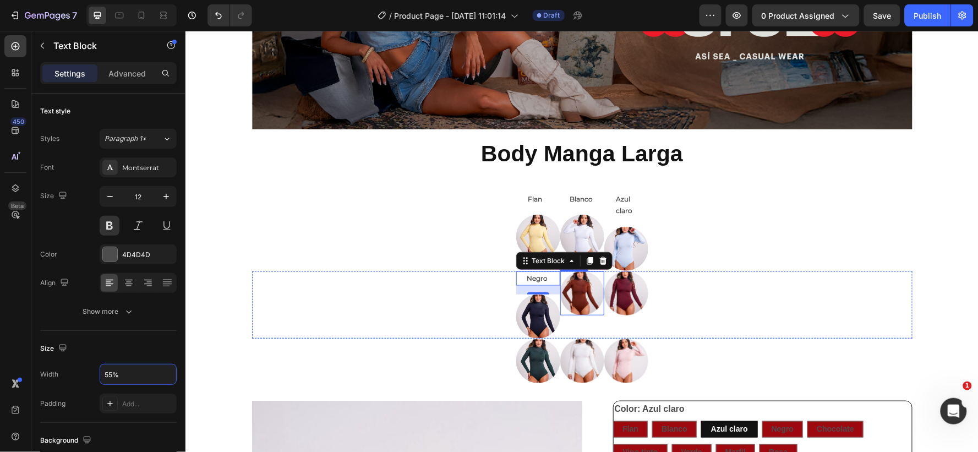
click at [574, 289] on img at bounding box center [582, 293] width 44 height 44
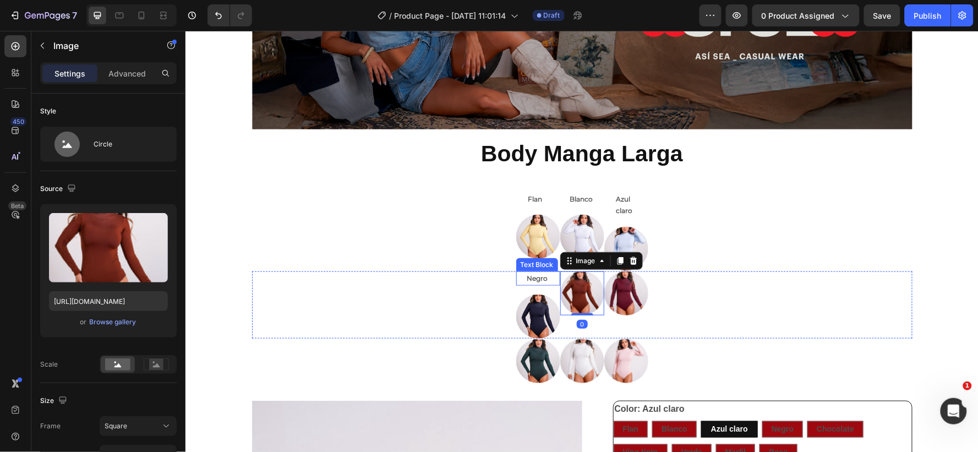
click at [539, 278] on p "Negro" at bounding box center [538, 278] width 22 height 12
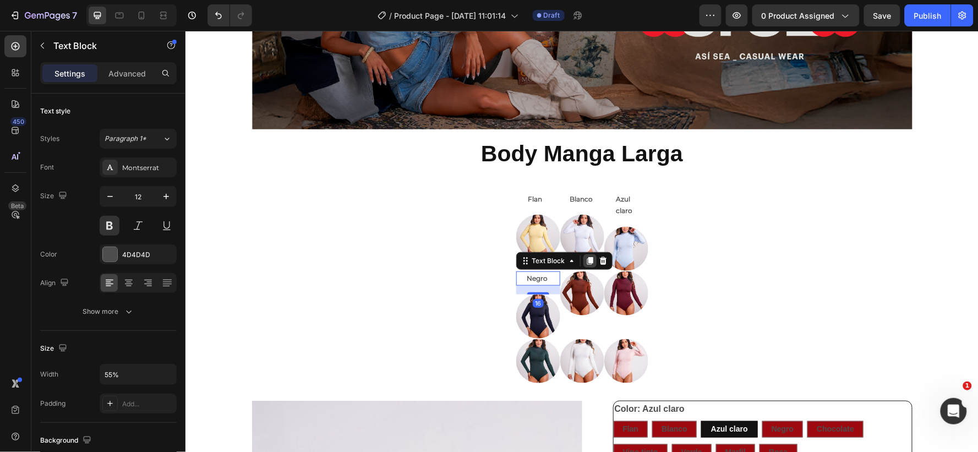
click at [586, 260] on icon at bounding box center [589, 261] width 6 height 8
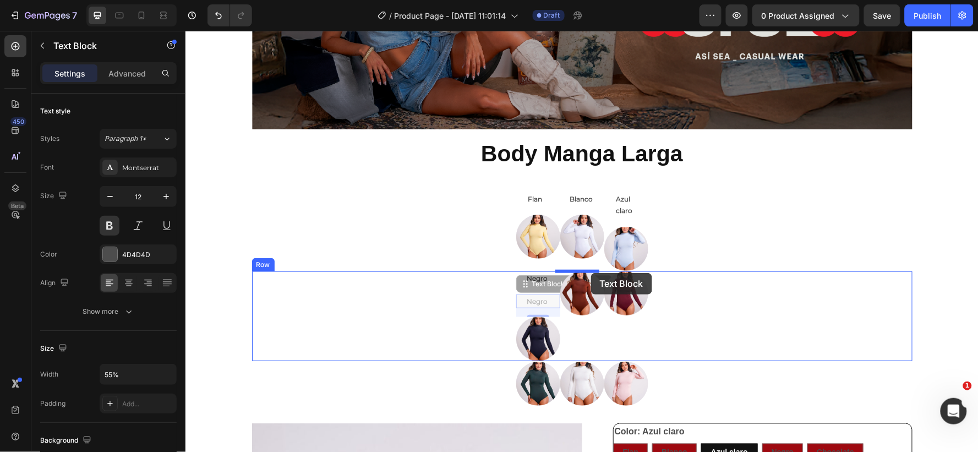
drag, startPoint x: 548, startPoint y: 297, endPoint x: 591, endPoint y: 272, distance: 49.3
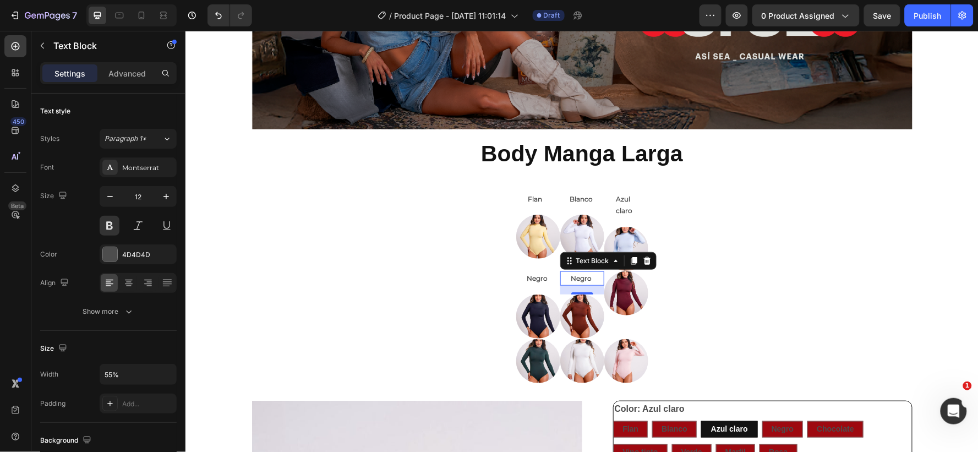
click at [586, 278] on p "Negro" at bounding box center [582, 278] width 22 height 12
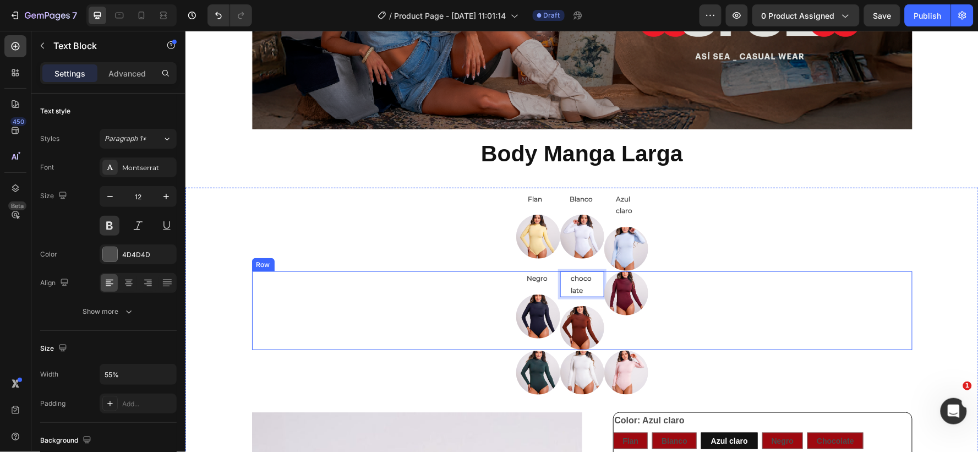
click at [708, 271] on div "Negro Text Block Image chocolate Text Block 16 Image Image Row" at bounding box center [582, 310] width 661 height 79
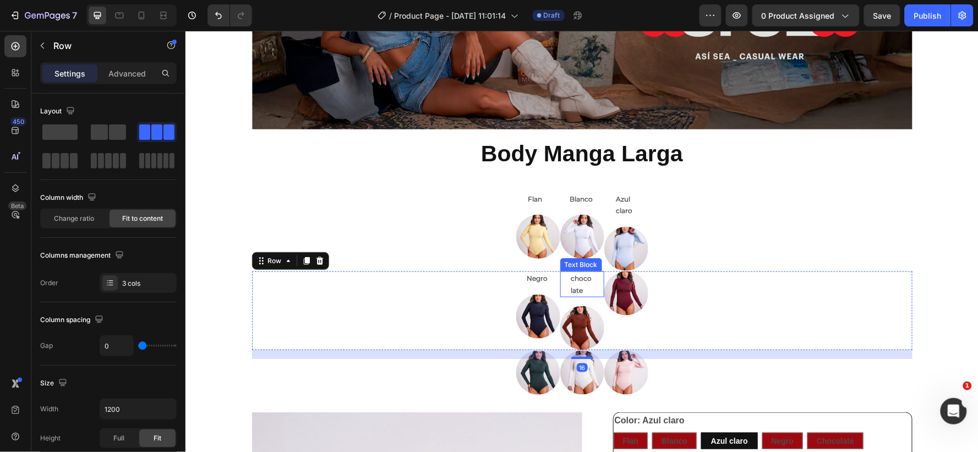
click at [585, 280] on p "chocolate" at bounding box center [582, 284] width 22 height 24
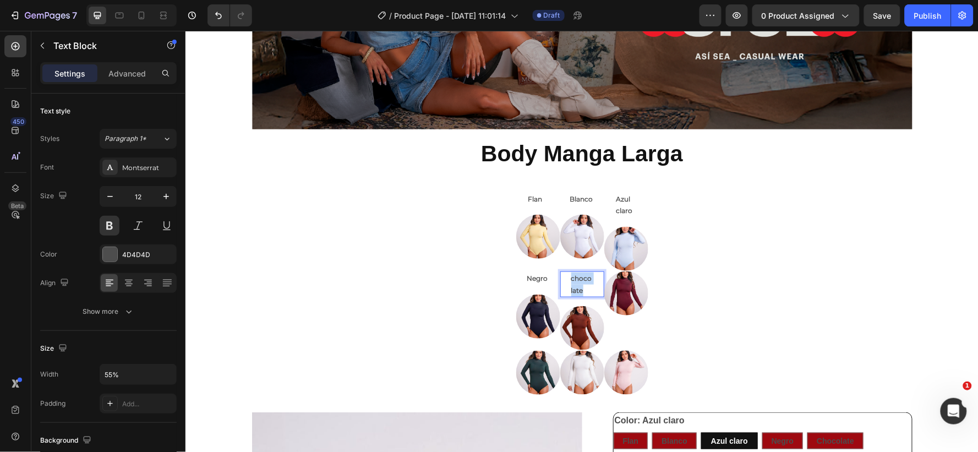
click at [571, 277] on p "chocolate" at bounding box center [582, 284] width 22 height 24
click at [695, 280] on div "Negro Text Block Image Chocolate Text Block 16 Image Image Row" at bounding box center [582, 310] width 661 height 79
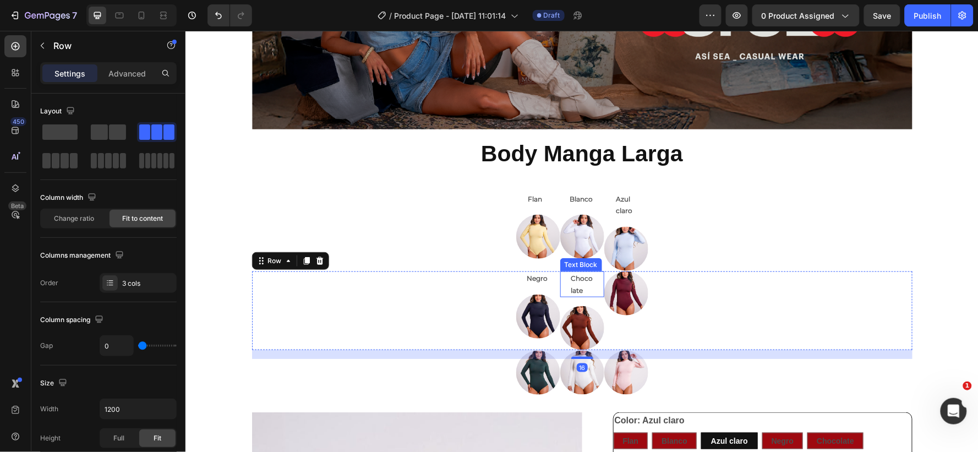
click at [571, 282] on p "Chocolate" at bounding box center [582, 284] width 22 height 24
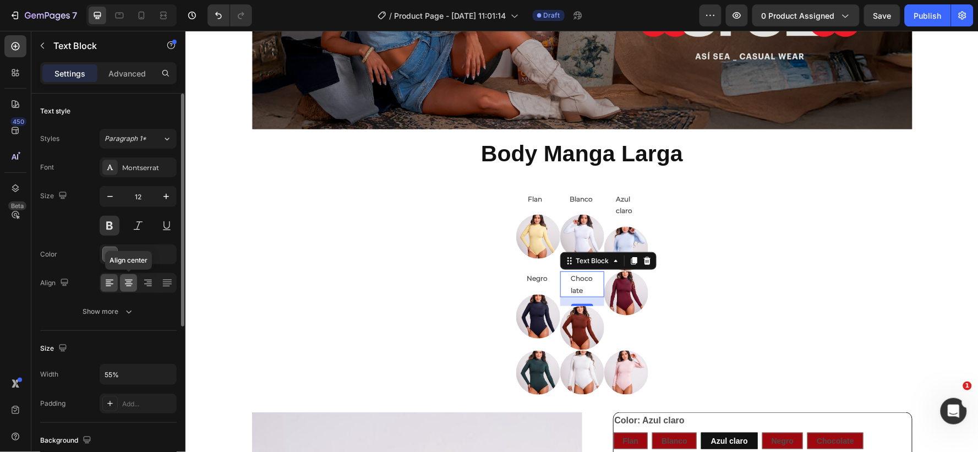
click at [129, 282] on icon at bounding box center [128, 282] width 11 height 11
click at [112, 374] on input "55%" at bounding box center [138, 374] width 76 height 20
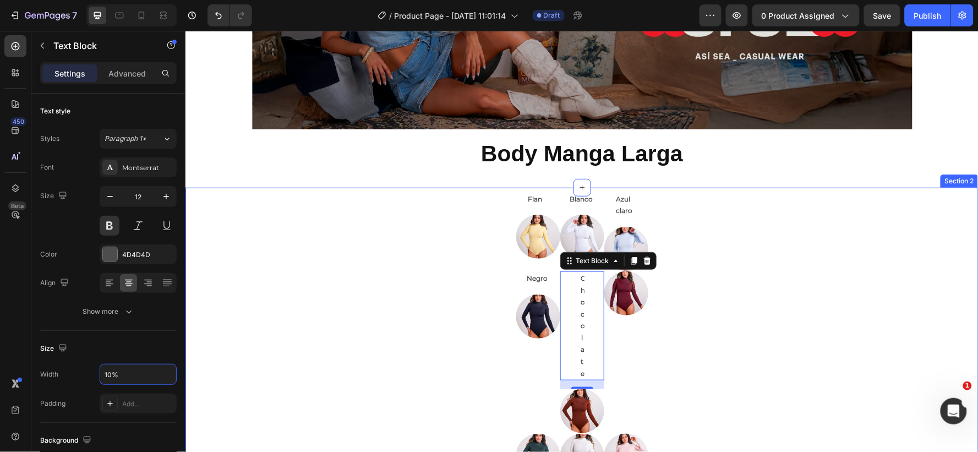
type input "100%"
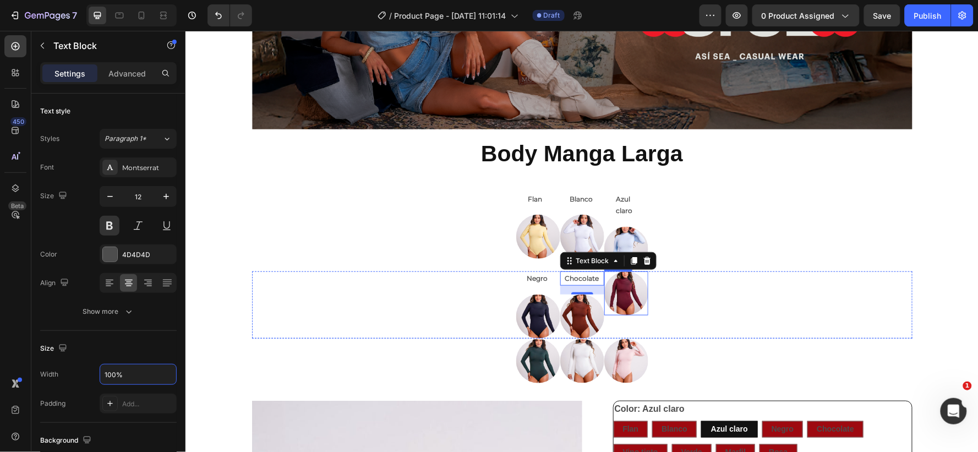
click at [617, 281] on img at bounding box center [626, 293] width 44 height 44
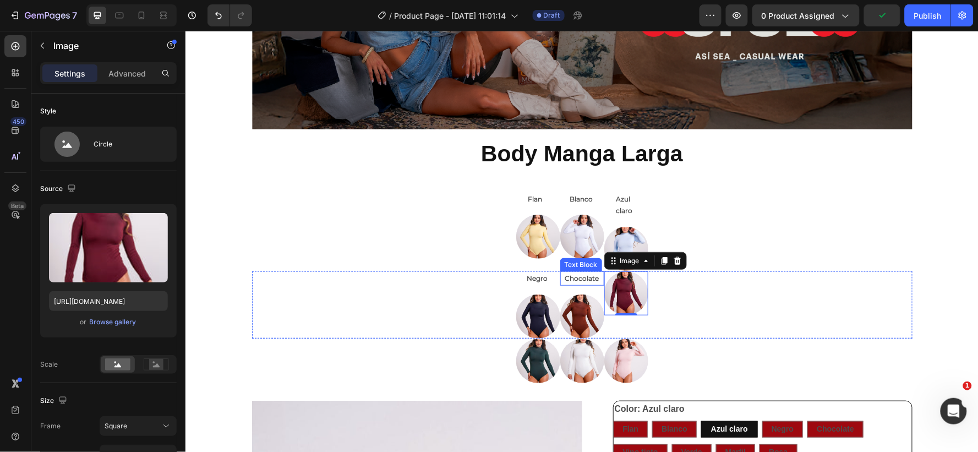
click at [575, 277] on p "Chocolate" at bounding box center [582, 278] width 42 height 12
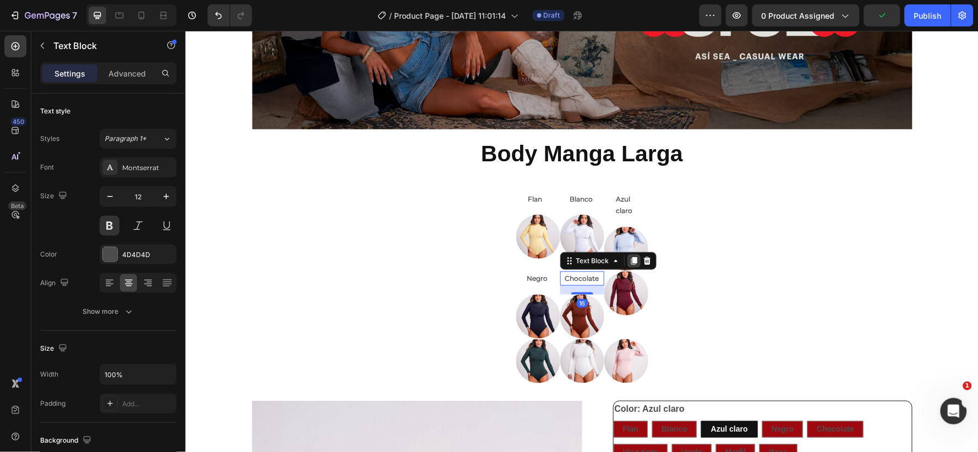
click at [630, 259] on icon at bounding box center [633, 261] width 6 height 8
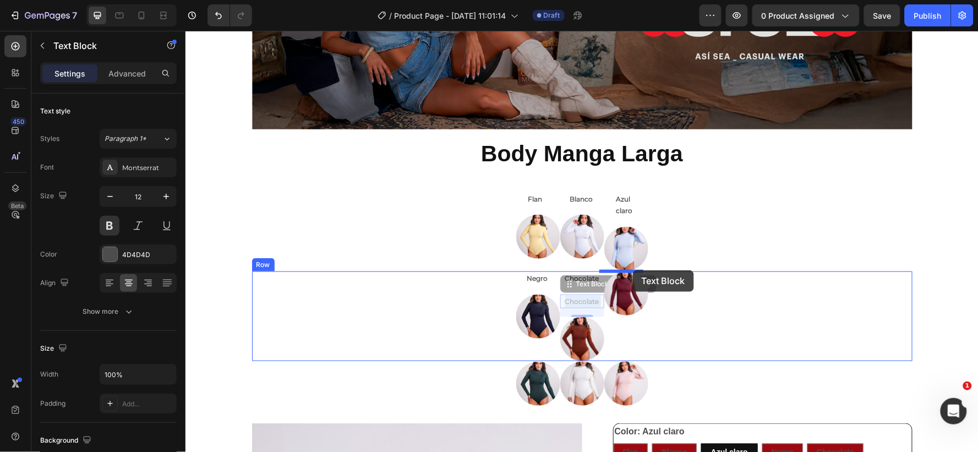
drag, startPoint x: 580, startPoint y: 298, endPoint x: 632, endPoint y: 270, distance: 59.8
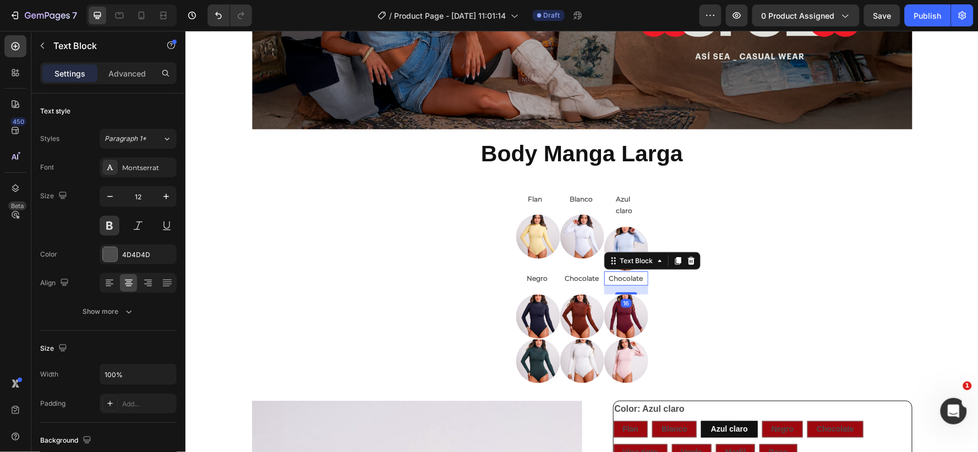
click at [625, 275] on p "Chocolate" at bounding box center [626, 278] width 42 height 12
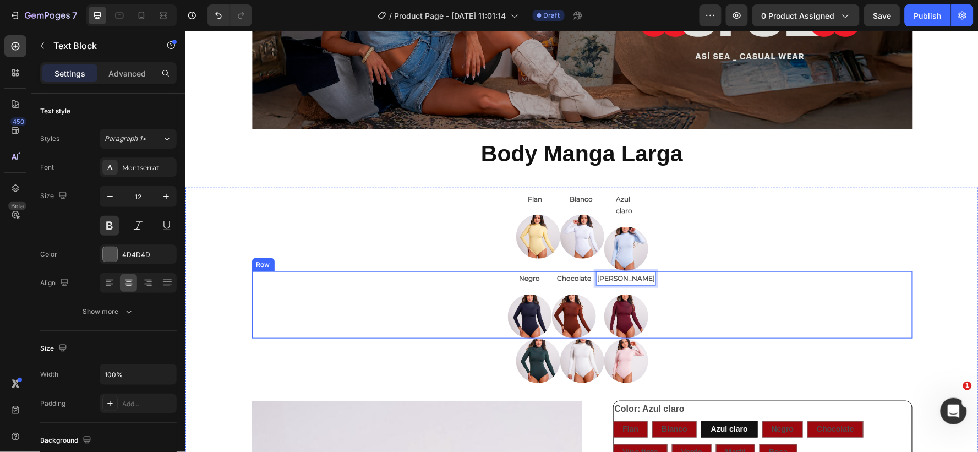
click at [705, 272] on div "Negro Text Block Image Chocolate Text Block Image Vino Tinto Text Block 16 Imag…" at bounding box center [582, 304] width 661 height 67
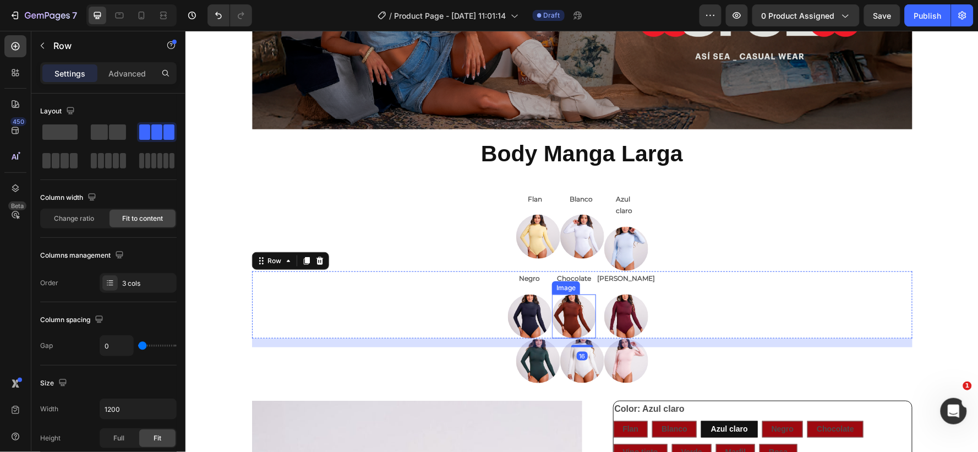
scroll to position [223, 0]
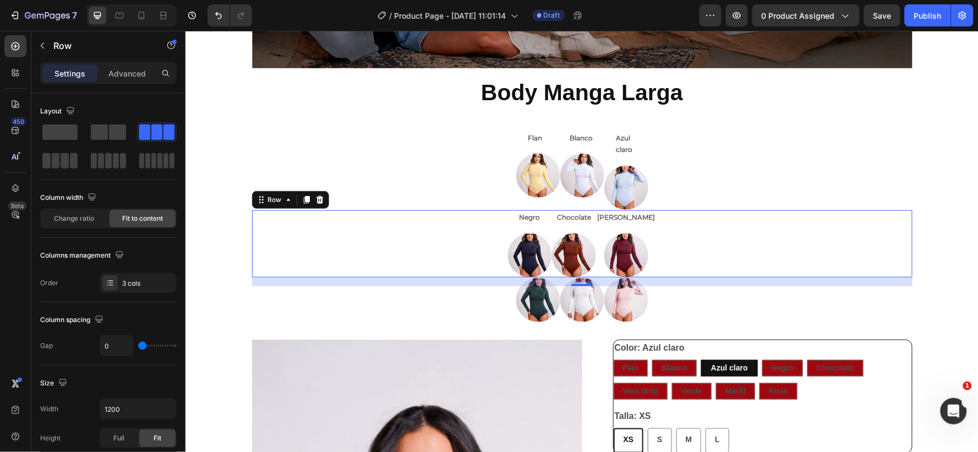
click at [530, 279] on div "16" at bounding box center [582, 281] width 661 height 9
click at [614, 216] on p "[PERSON_NAME]" at bounding box center [626, 217] width 58 height 12
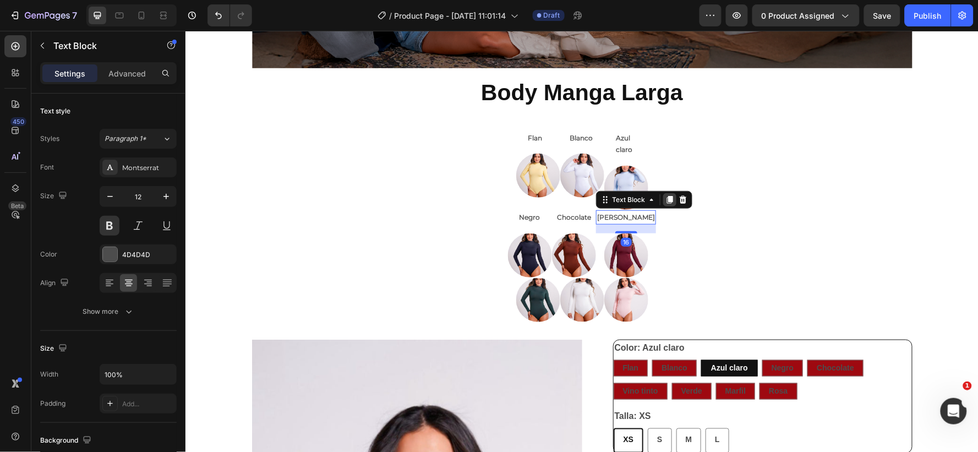
click at [672, 199] on icon at bounding box center [670, 199] width 6 height 8
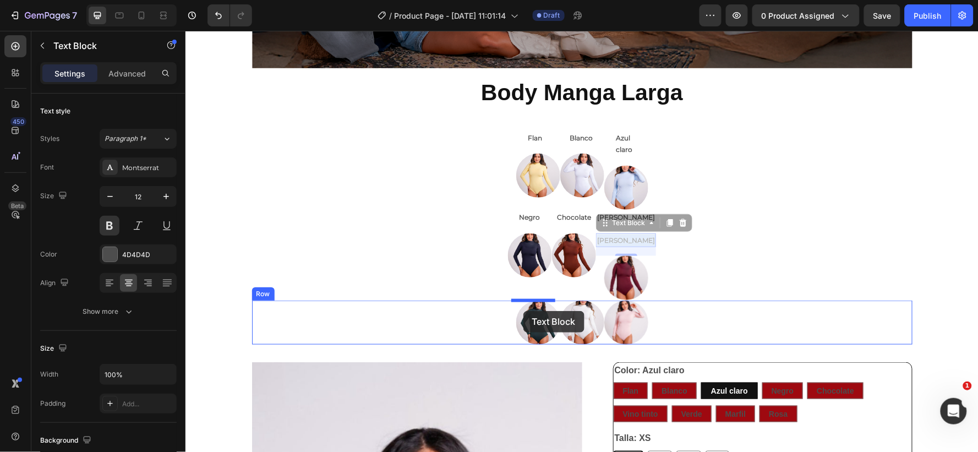
drag, startPoint x: 613, startPoint y: 233, endPoint x: 523, endPoint y: 310, distance: 119.1
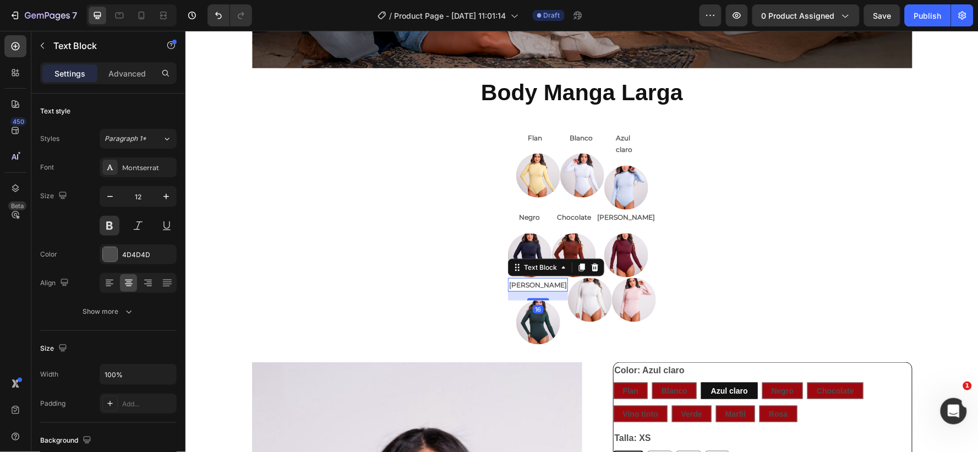
click at [541, 282] on p "[PERSON_NAME]" at bounding box center [538, 285] width 58 height 12
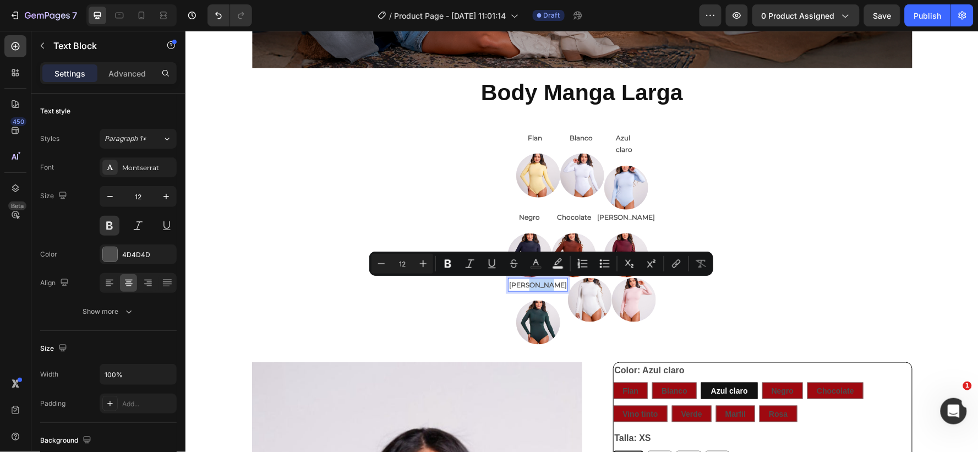
click at [541, 282] on p "[PERSON_NAME]" at bounding box center [538, 285] width 58 height 12
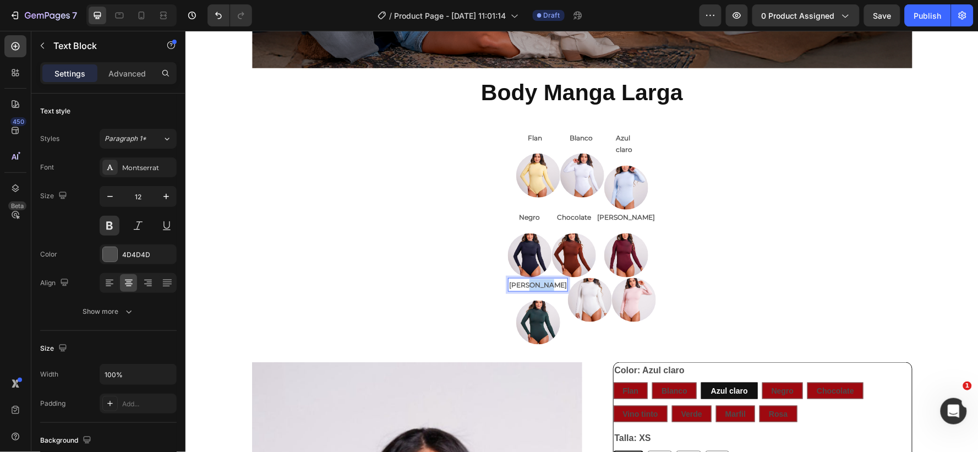
click at [541, 282] on p "[PERSON_NAME]" at bounding box center [538, 285] width 58 height 12
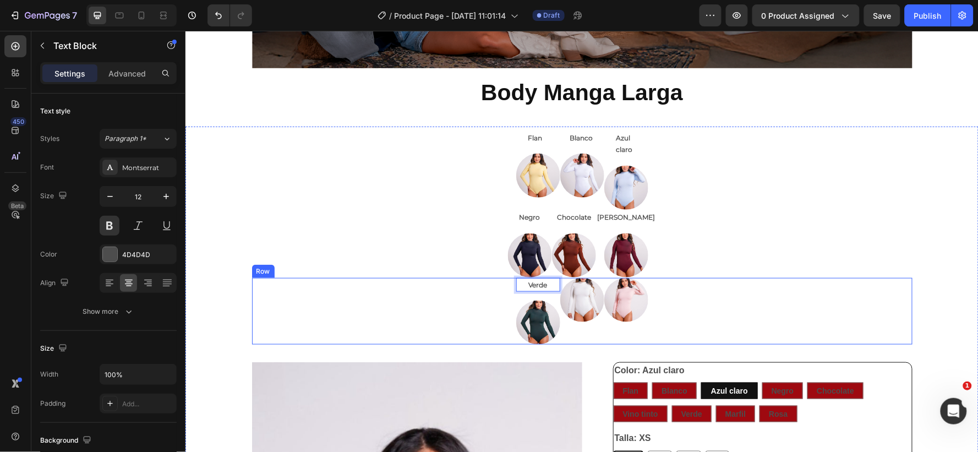
click at [547, 294] on div "Verde Text Block 16 Image" at bounding box center [538, 310] width 44 height 67
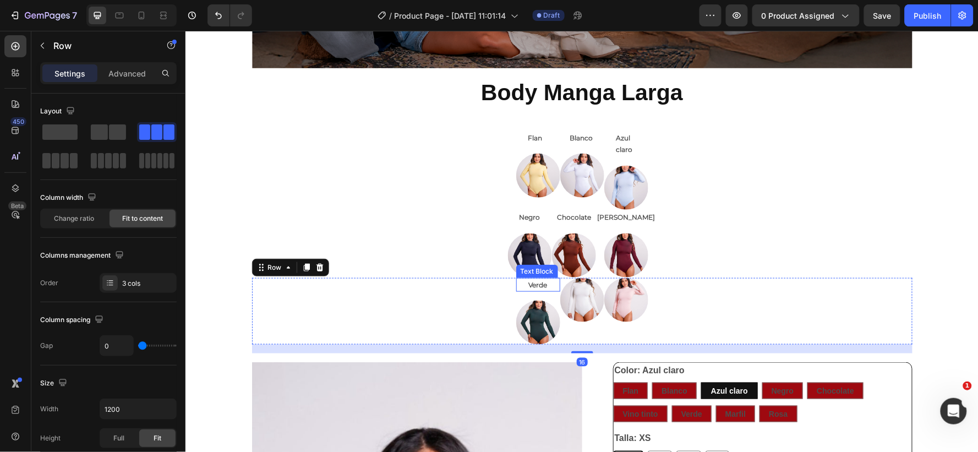
click at [544, 283] on p "Verde" at bounding box center [538, 285] width 42 height 12
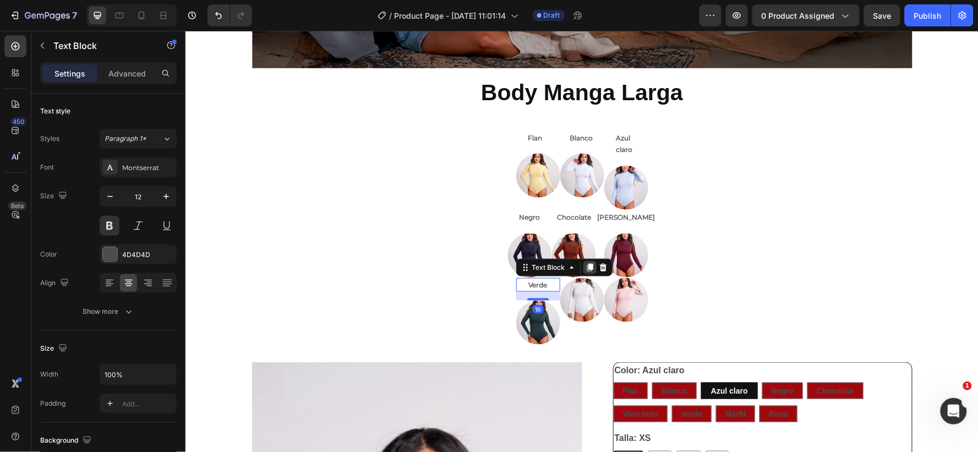
click at [586, 265] on icon at bounding box center [589, 267] width 6 height 8
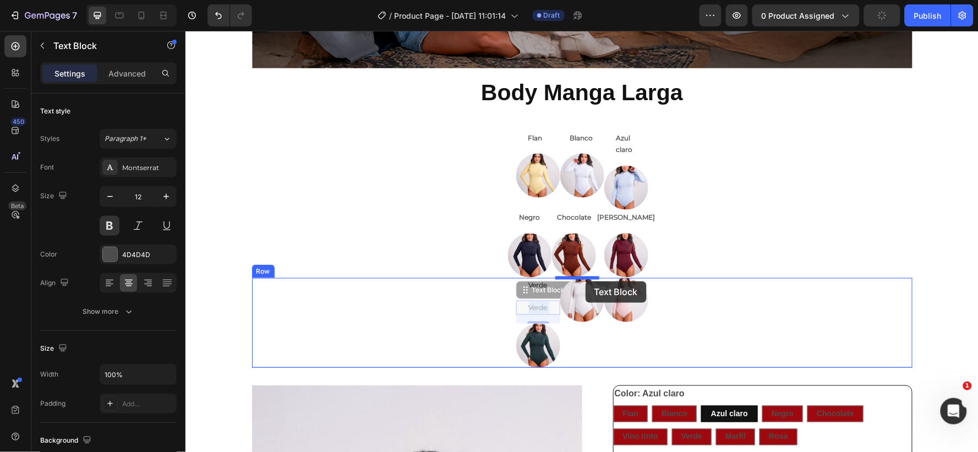
drag, startPoint x: 545, startPoint y: 303, endPoint x: 585, endPoint y: 281, distance: 45.1
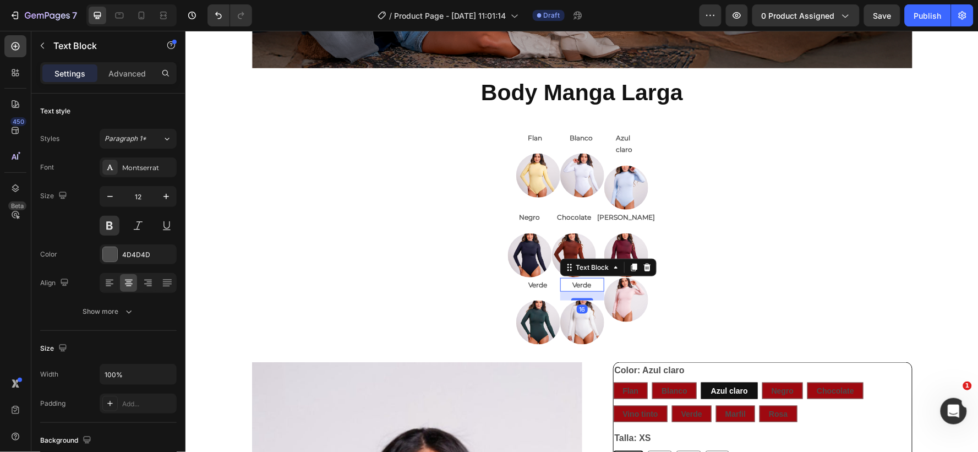
click at [587, 281] on p "Verde" at bounding box center [582, 285] width 42 height 12
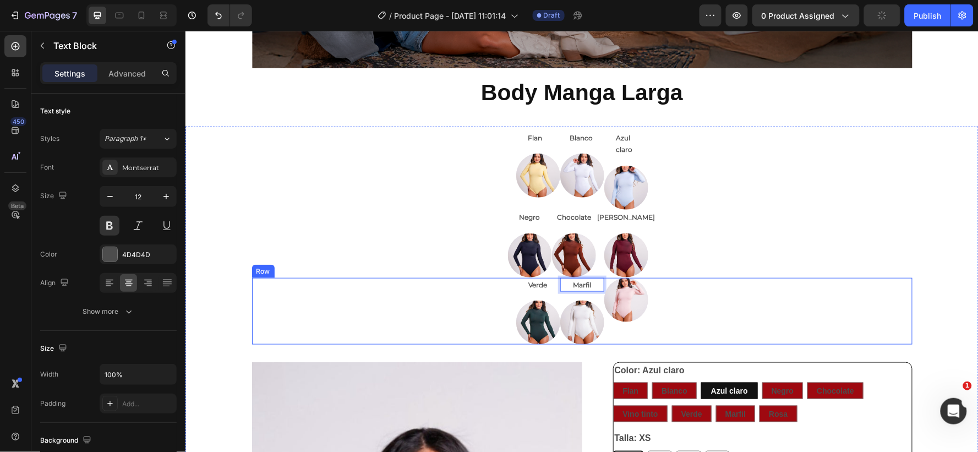
click at [746, 279] on div "Verde Text Block Image Marfil Text Block 16 Image Image Row" at bounding box center [582, 310] width 661 height 67
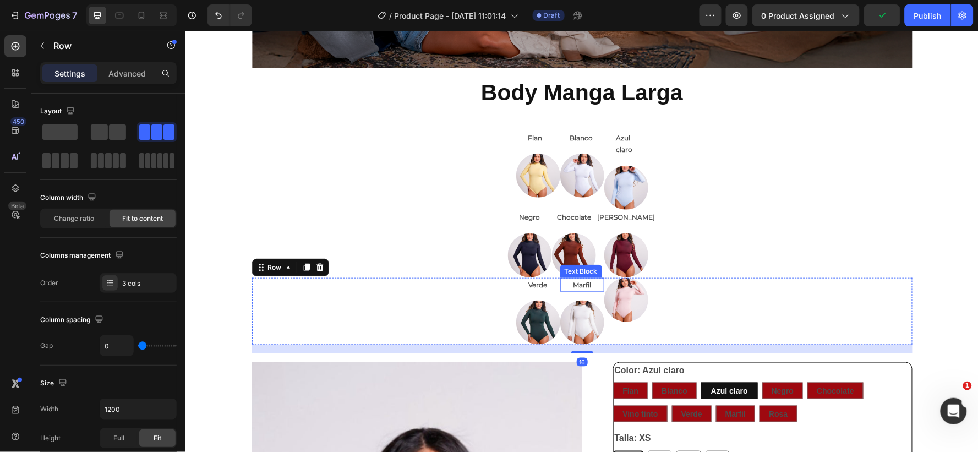
click at [576, 279] on p "Marfil" at bounding box center [582, 285] width 42 height 12
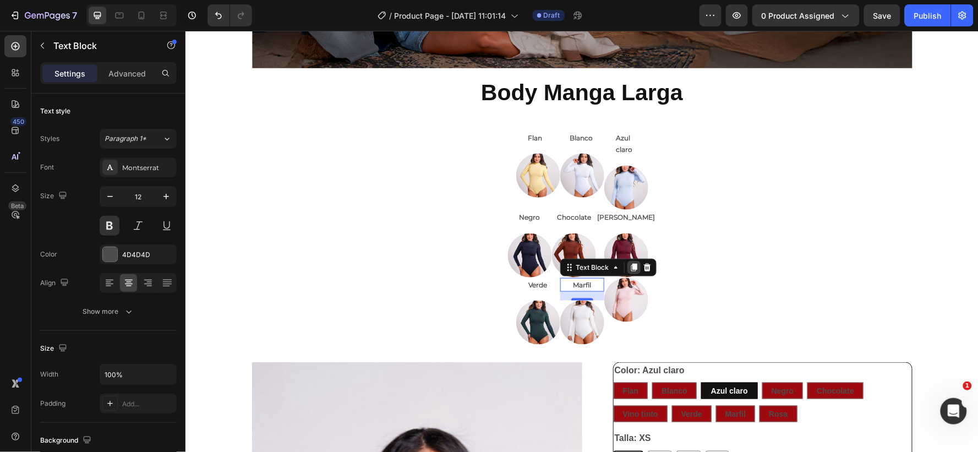
click at [630, 268] on icon at bounding box center [633, 267] width 6 height 8
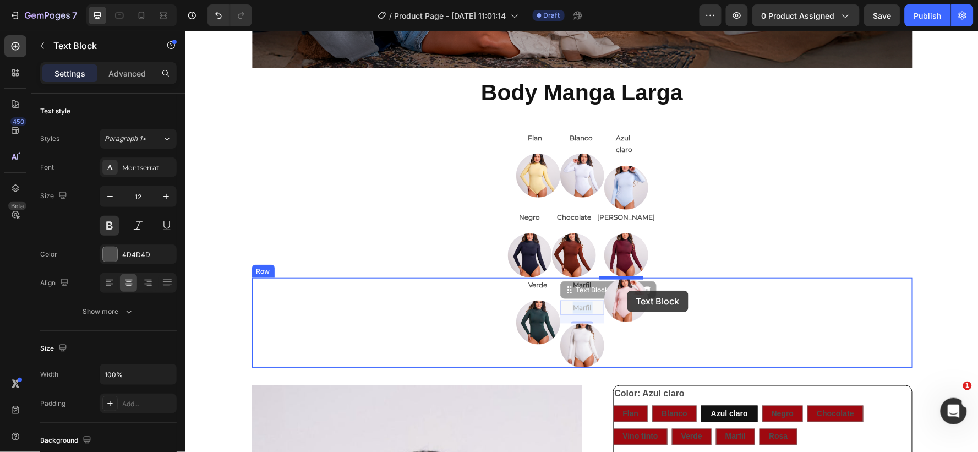
drag, startPoint x: 591, startPoint y: 304, endPoint x: 627, endPoint y: 290, distance: 38.5
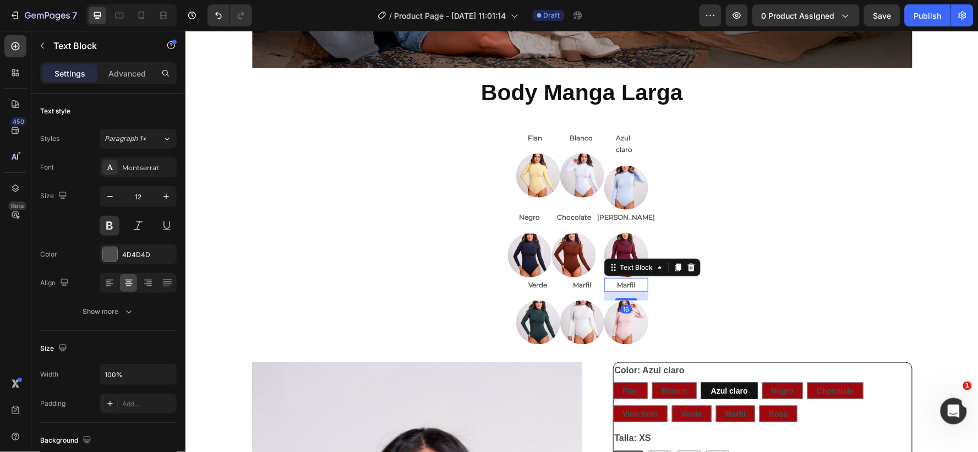
click at [625, 281] on p "Marfil" at bounding box center [626, 285] width 42 height 12
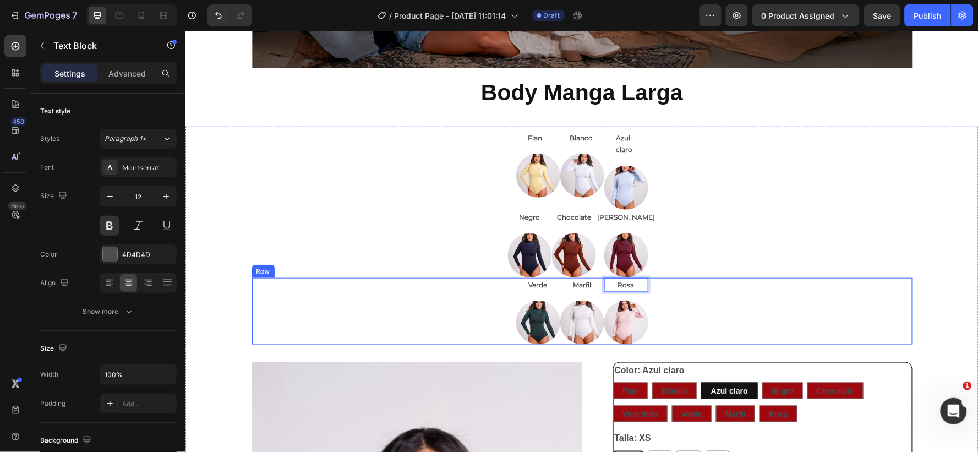
click at [729, 286] on div "Verde Text Block Image Marfil Text Block Image Rosa Text Block 16 Image Row" at bounding box center [582, 310] width 661 height 67
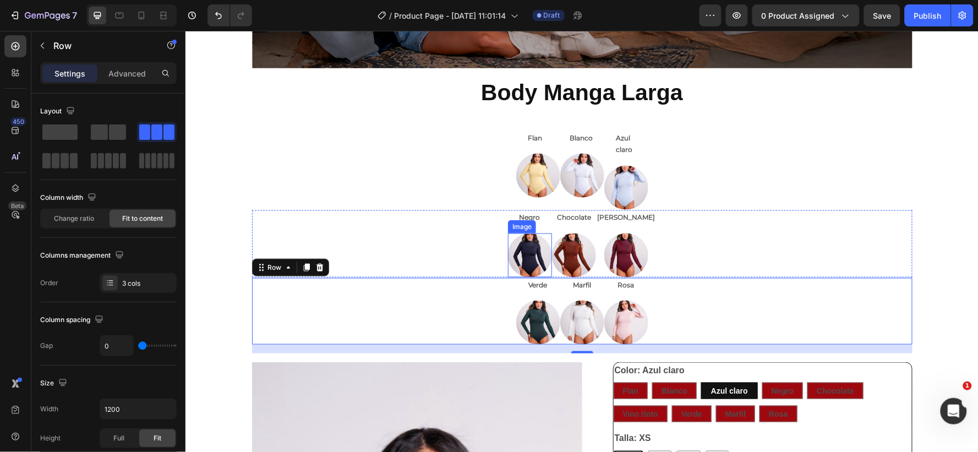
click at [519, 250] on img at bounding box center [530, 255] width 44 height 44
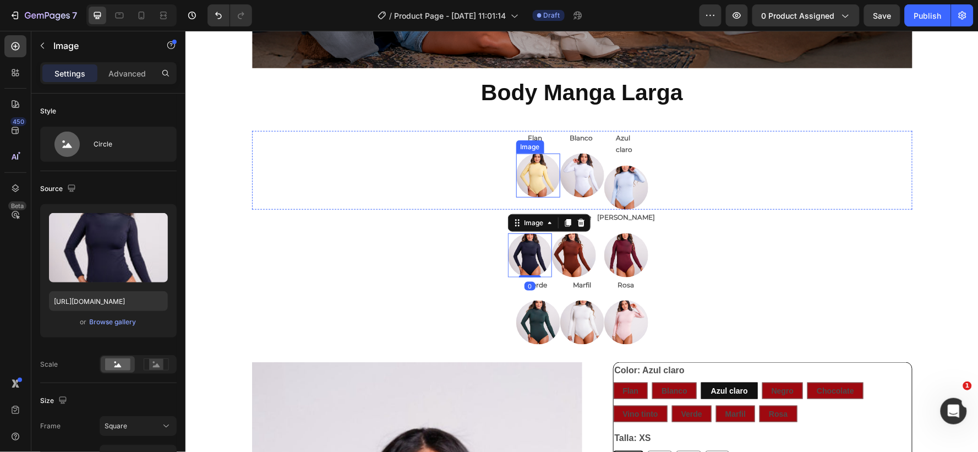
click at [523, 180] on img at bounding box center [538, 175] width 44 height 44
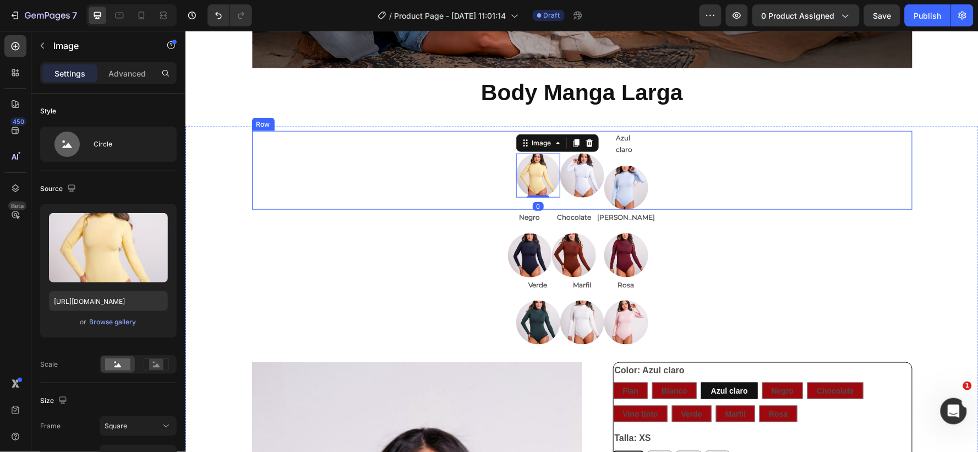
click at [768, 166] on div "Flan Text Block Image 0 Blanco Text Block Image Azul claro Text Block Image Row" at bounding box center [582, 169] width 661 height 79
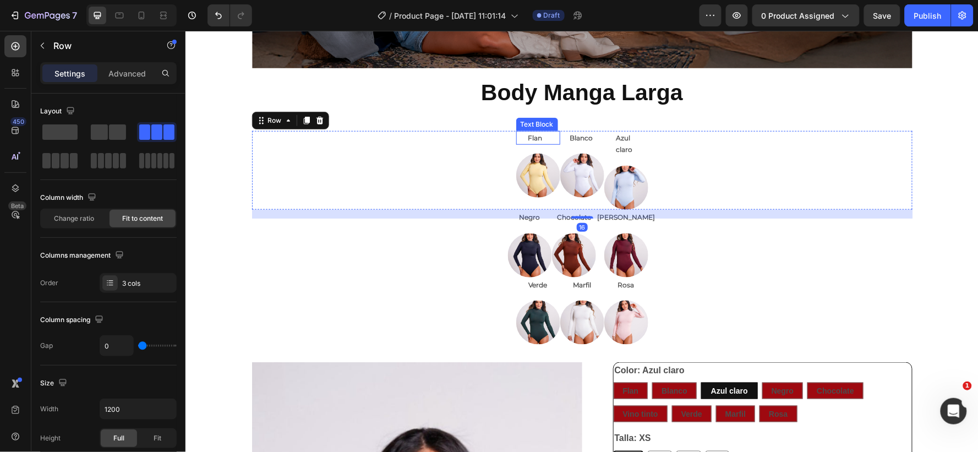
click at [528, 135] on p "Flan" at bounding box center [538, 138] width 20 height 12
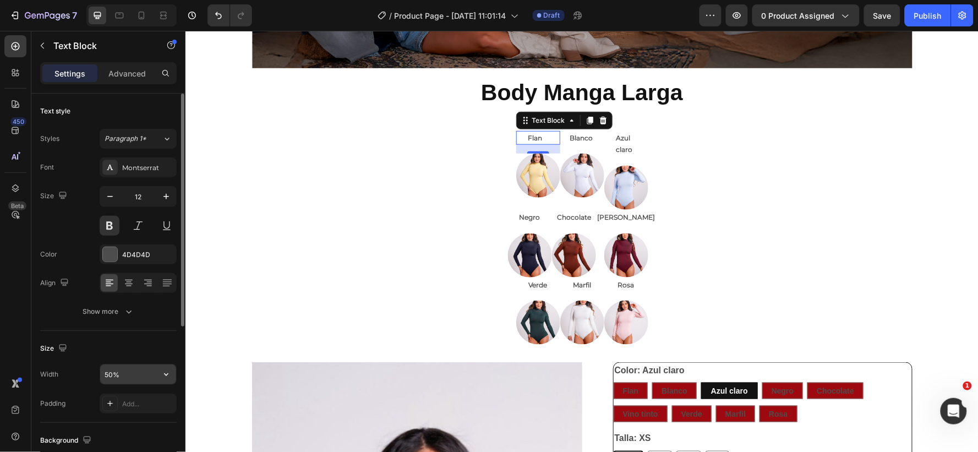
click at [112, 372] on input "50%" at bounding box center [138, 374] width 76 height 20
click at [128, 284] on icon at bounding box center [129, 283] width 8 height 1
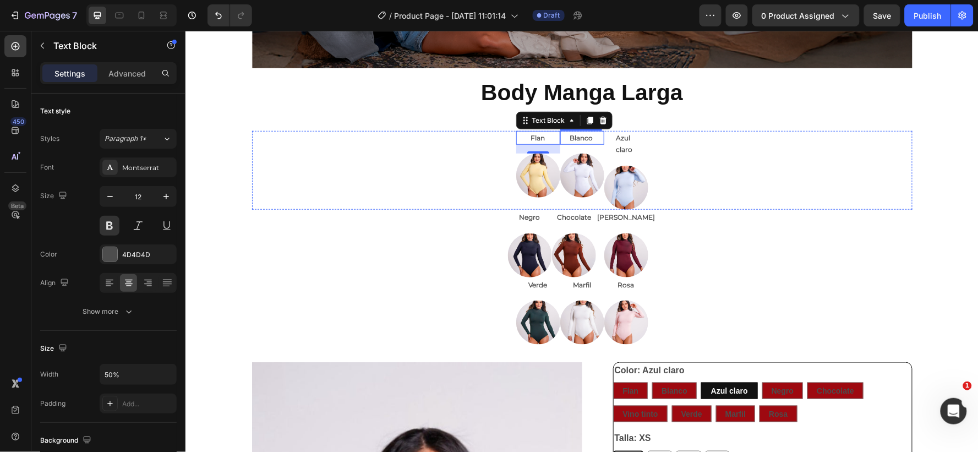
click at [574, 140] on p "Blanco" at bounding box center [582, 138] width 24 height 12
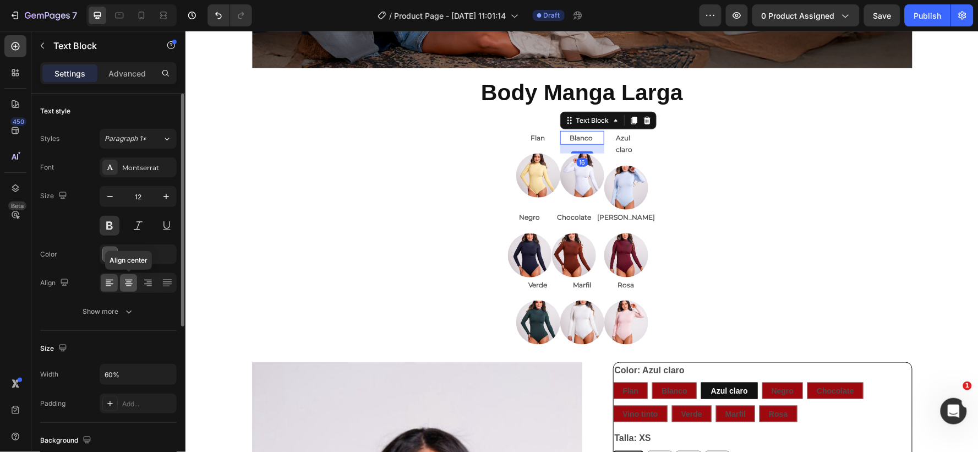
click at [125, 281] on icon at bounding box center [128, 282] width 11 height 11
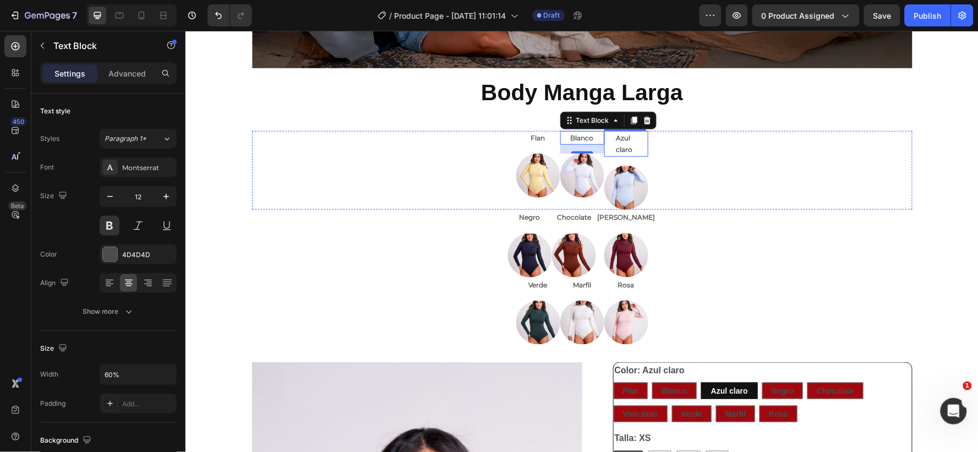
click at [619, 143] on p "Azul claro" at bounding box center [626, 144] width 20 height 24
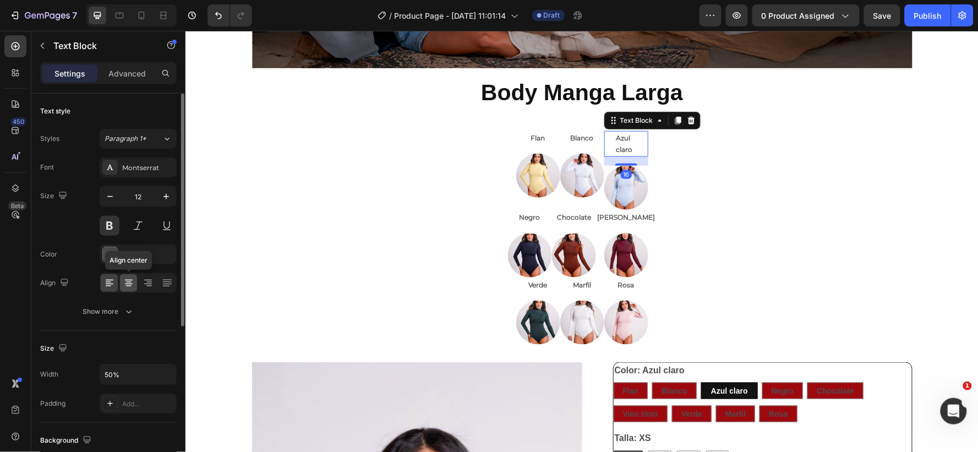
click at [128, 284] on icon at bounding box center [129, 283] width 8 height 1
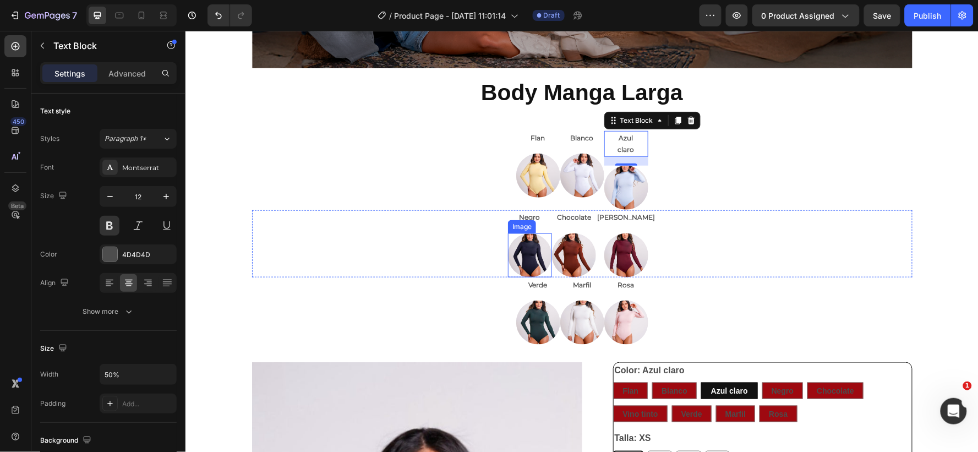
click at [529, 221] on div "Image" at bounding box center [522, 226] width 24 height 10
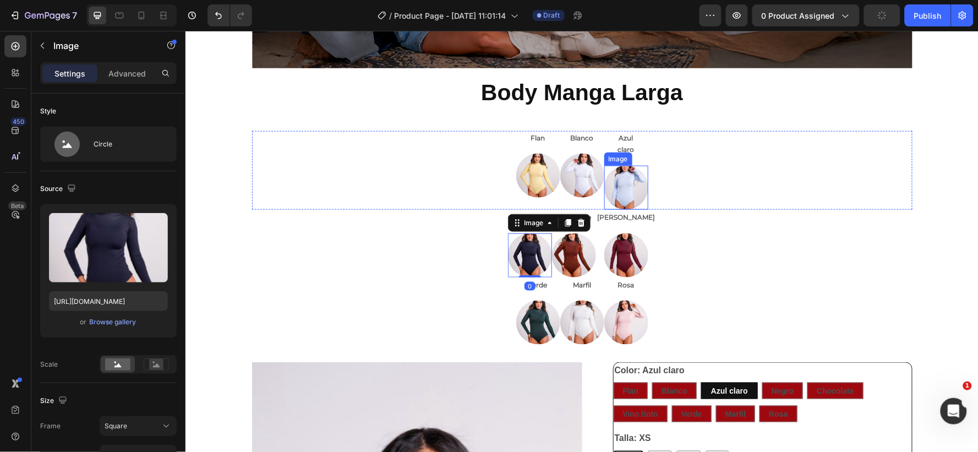
click at [627, 145] on p "Azul claro" at bounding box center [626, 144] width 20 height 24
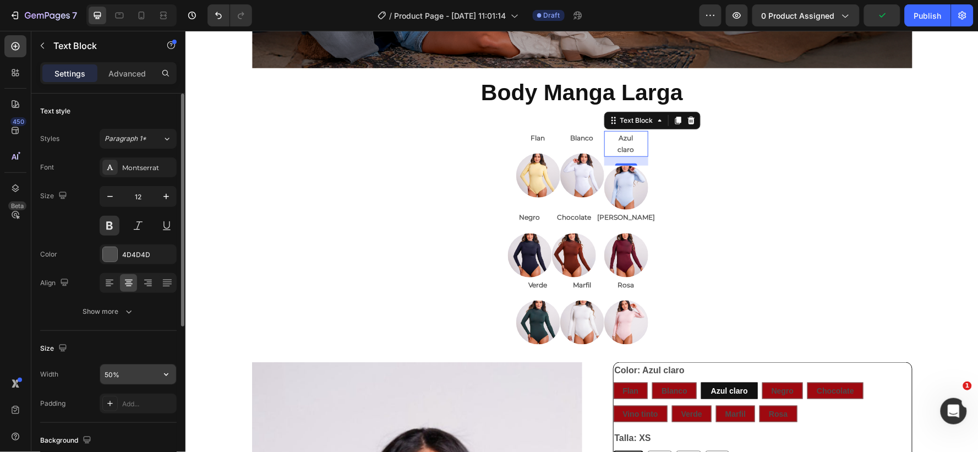
click at [113, 376] on input "50%" at bounding box center [138, 374] width 76 height 20
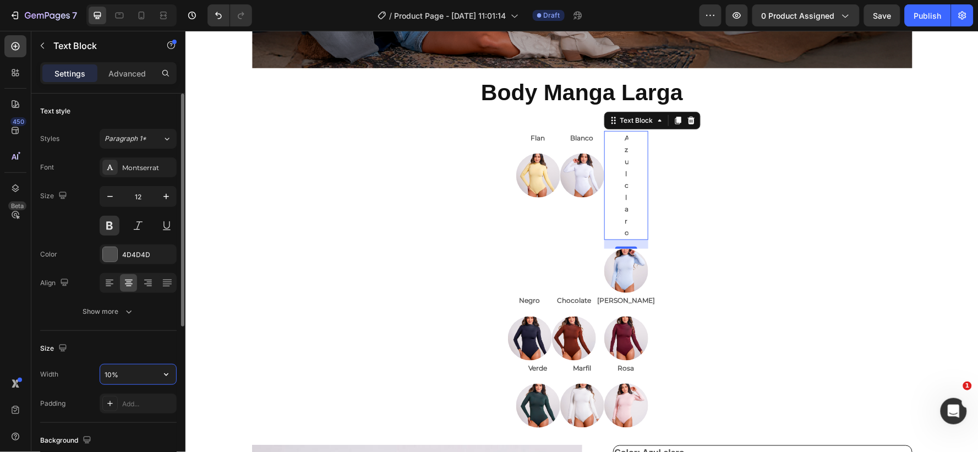
type input "100%"
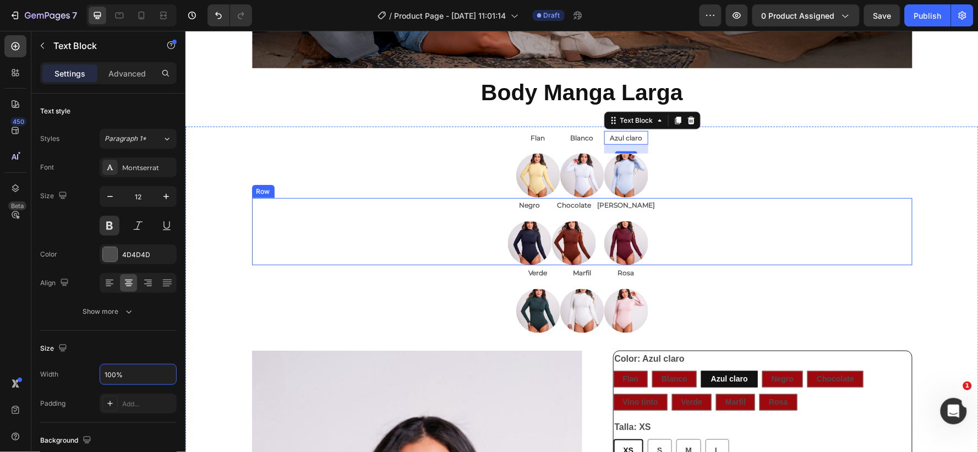
click at [788, 230] on div "Negro Text Block Image Chocolate Text Block Image Vino Tinto Text Block Image R…" at bounding box center [582, 231] width 661 height 67
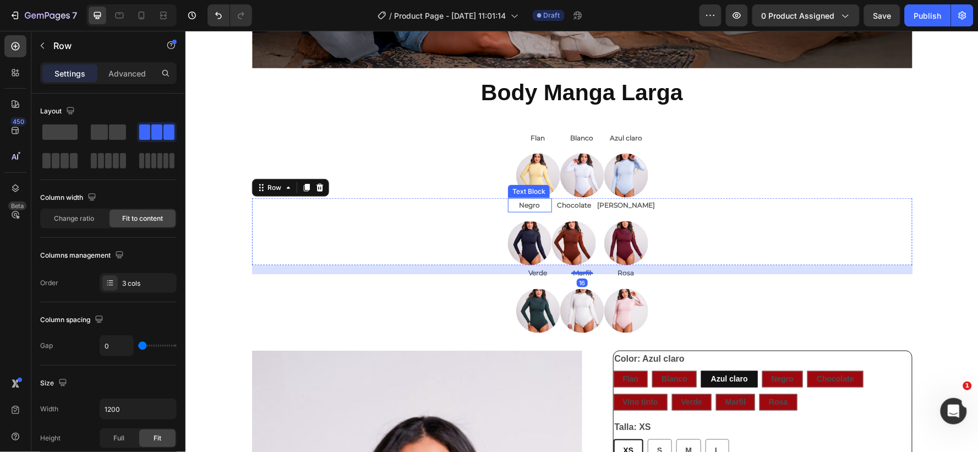
click at [530, 204] on p "Negro" at bounding box center [530, 205] width 22 height 12
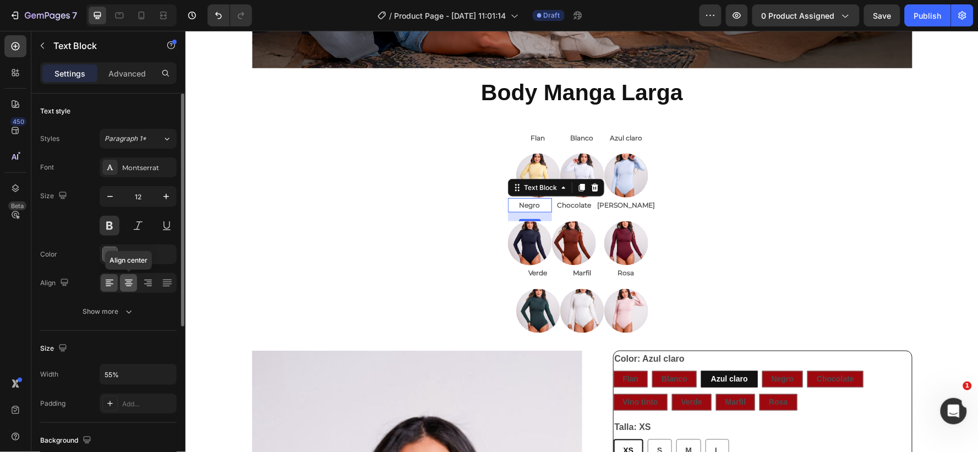
click at [128, 282] on icon at bounding box center [128, 282] width 11 height 11
click at [110, 373] on input "55%" at bounding box center [138, 374] width 76 height 20
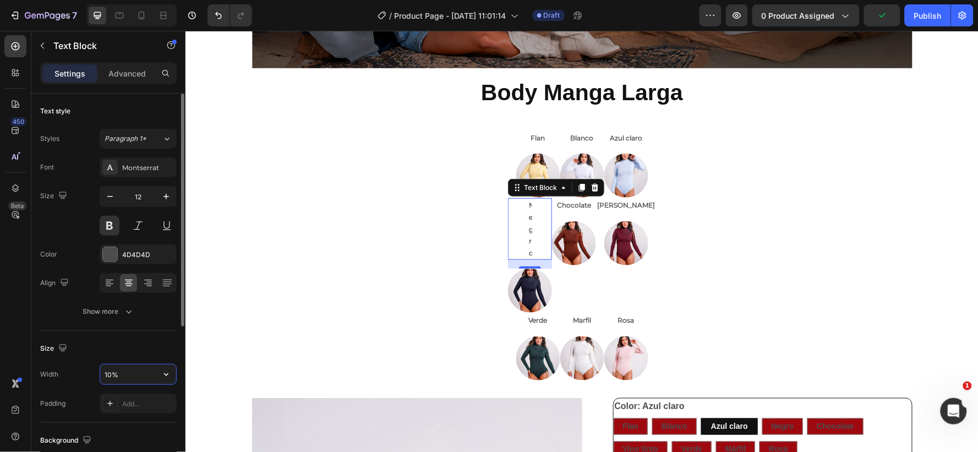
type input "100%"
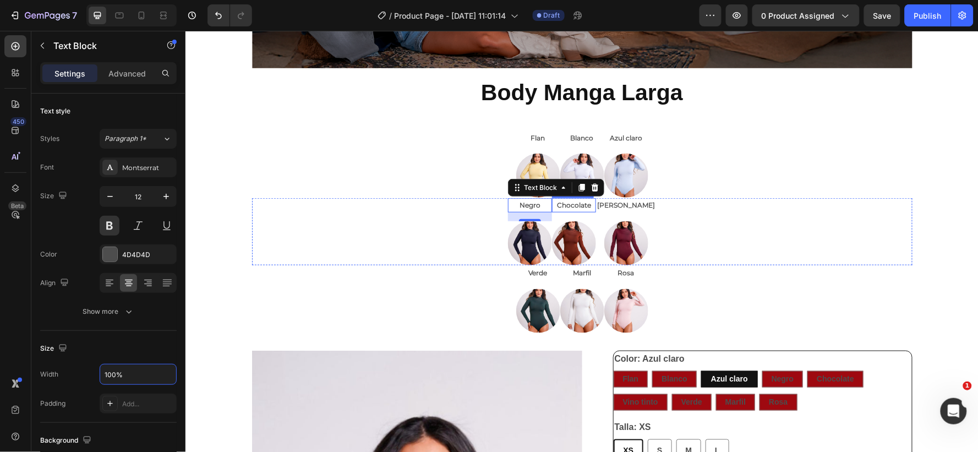
click at [570, 199] on p "Chocolate" at bounding box center [574, 205] width 42 height 12
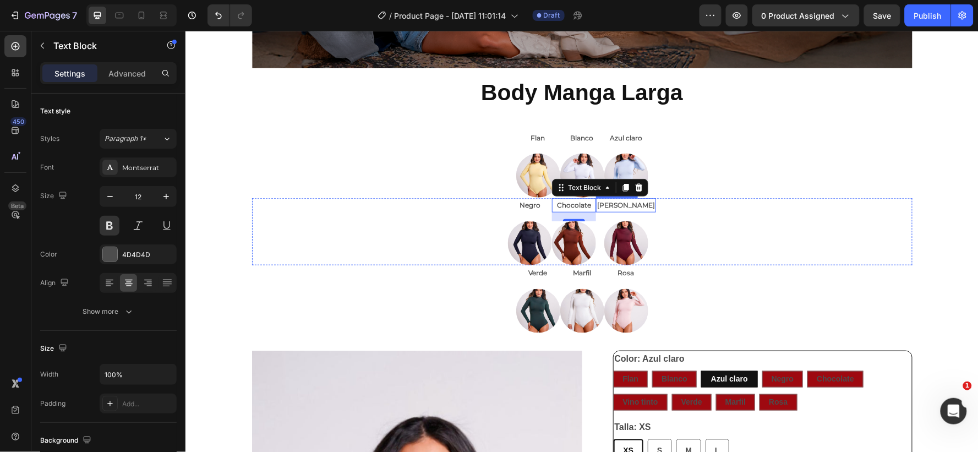
click at [604, 202] on p "[PERSON_NAME]" at bounding box center [626, 205] width 58 height 12
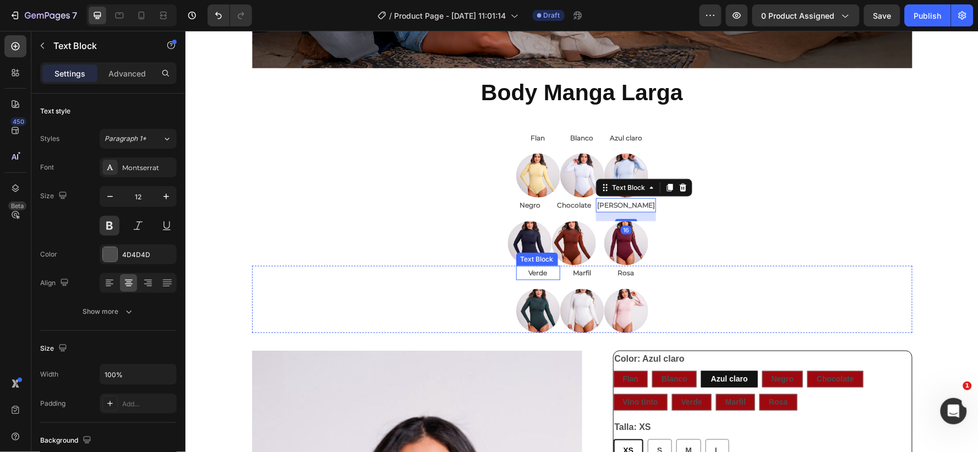
click at [531, 268] on p "Verde" at bounding box center [538, 272] width 42 height 12
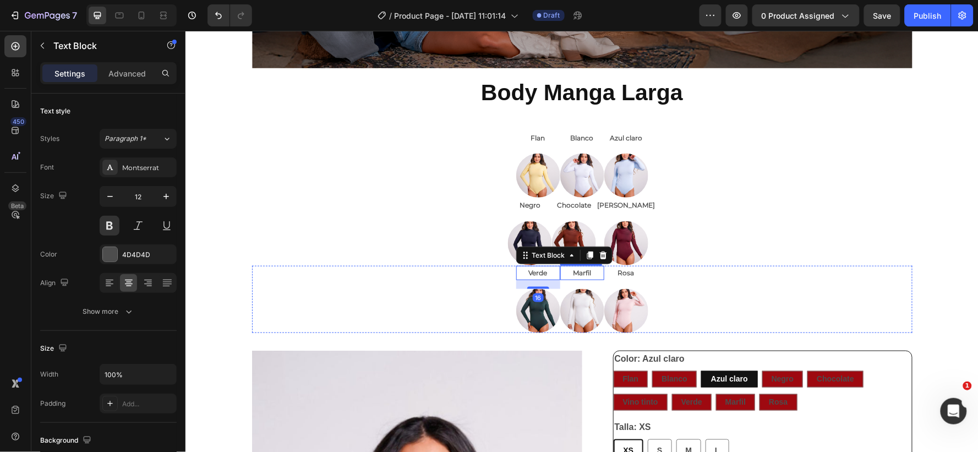
click at [580, 271] on p "Marfil" at bounding box center [582, 272] width 42 height 12
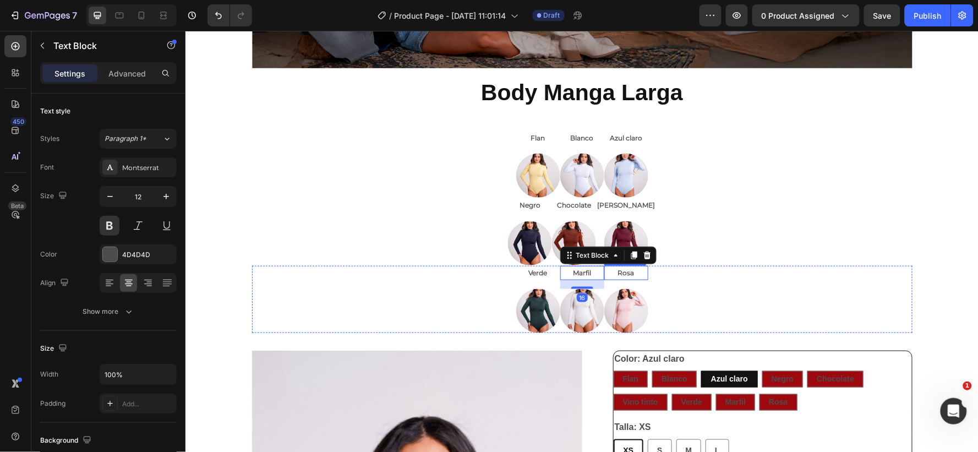
click at [613, 270] on p "Rosa" at bounding box center [626, 272] width 42 height 12
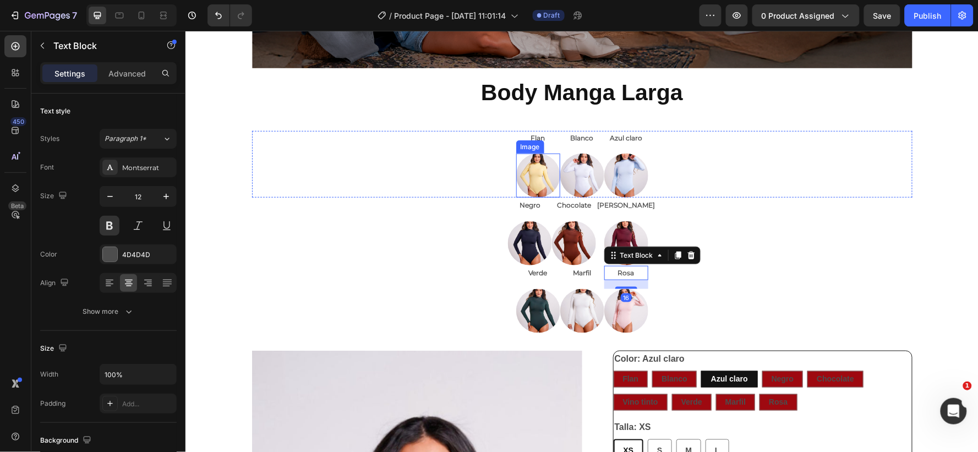
click at [528, 140] on div "Image" at bounding box center [530, 146] width 28 height 13
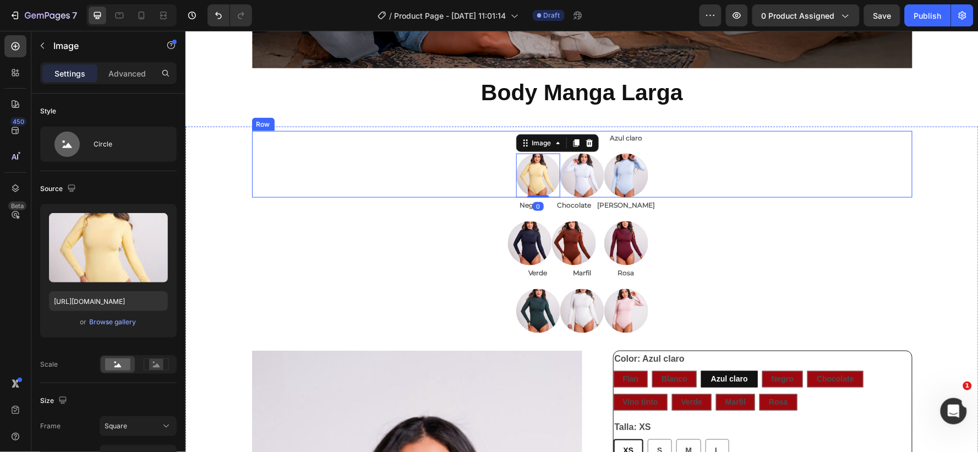
click at [705, 161] on div "Flan Text Block Image 0 Blanco Text Block Image Azul claro Text Block Image Row" at bounding box center [582, 163] width 661 height 67
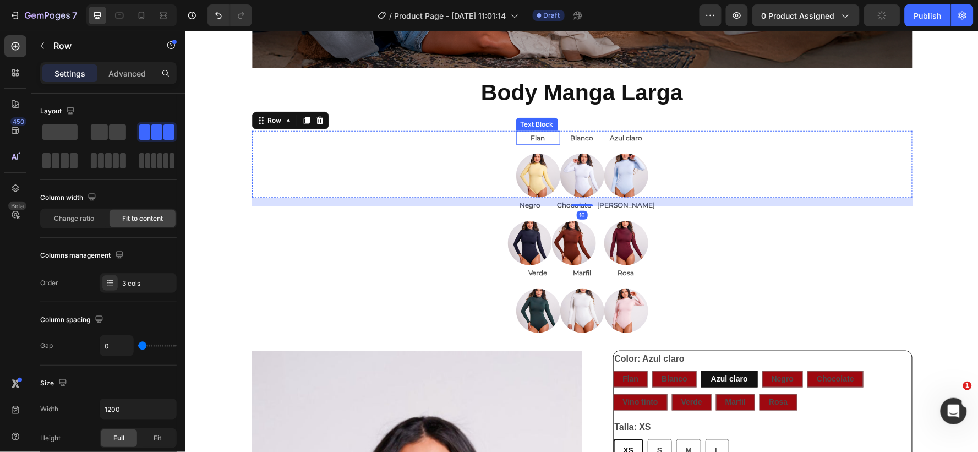
click at [531, 136] on p "Flan" at bounding box center [538, 138] width 20 height 12
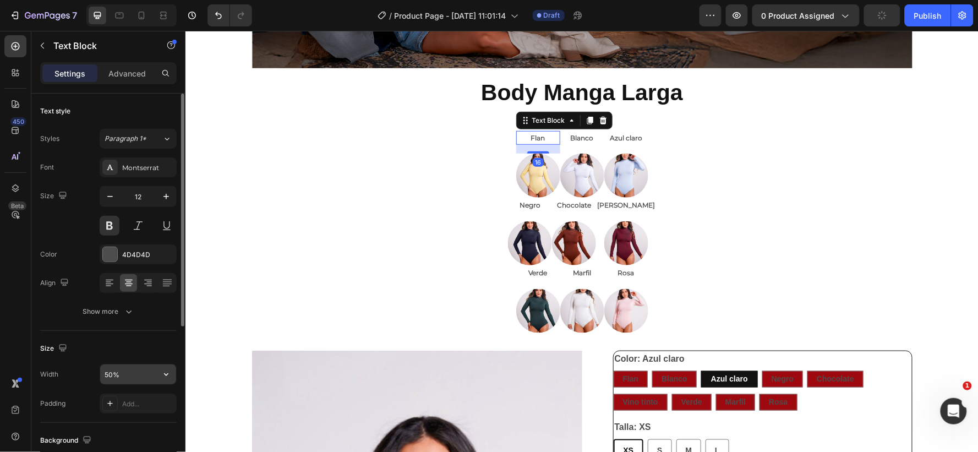
click at [111, 373] on input "50%" at bounding box center [138, 374] width 76 height 20
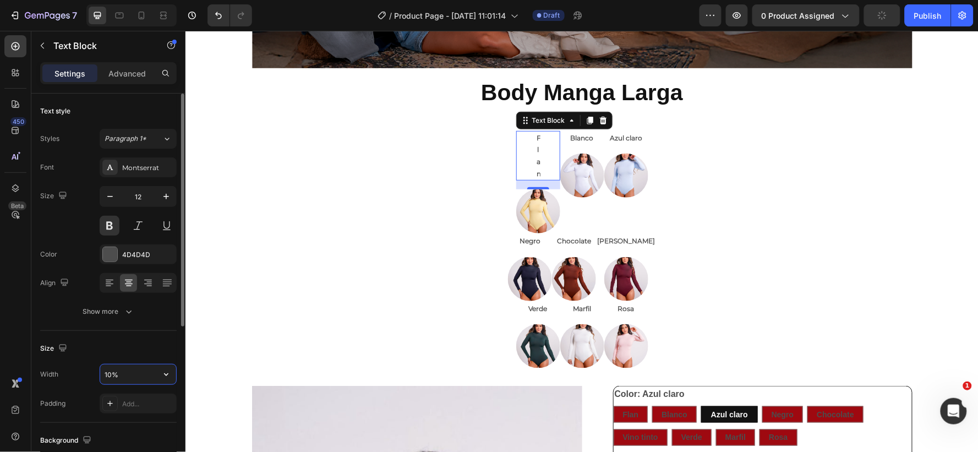
type input "100%"
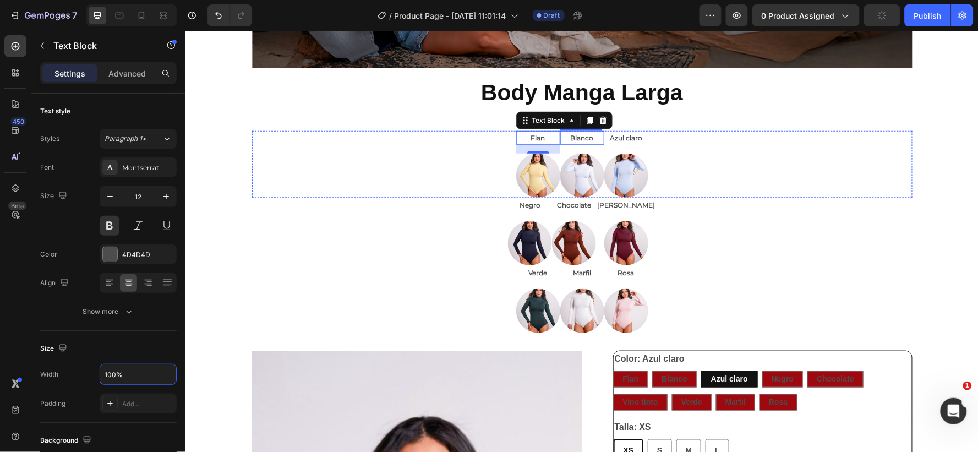
click at [578, 134] on p "Blanco" at bounding box center [582, 138] width 24 height 12
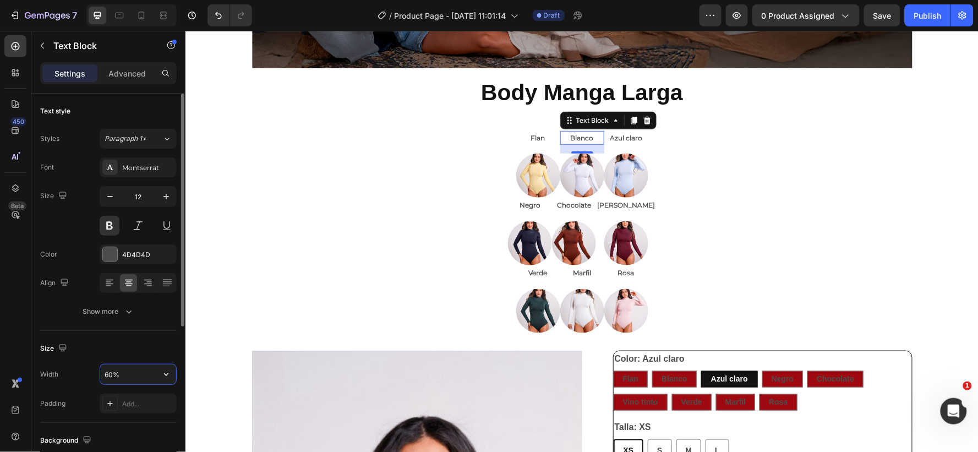
click at [113, 372] on input "60%" at bounding box center [138, 374] width 76 height 20
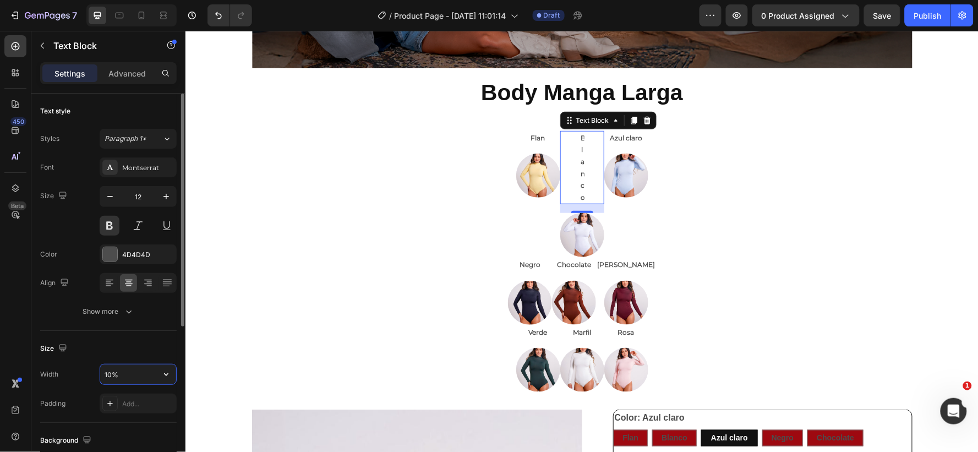
type input "100%"
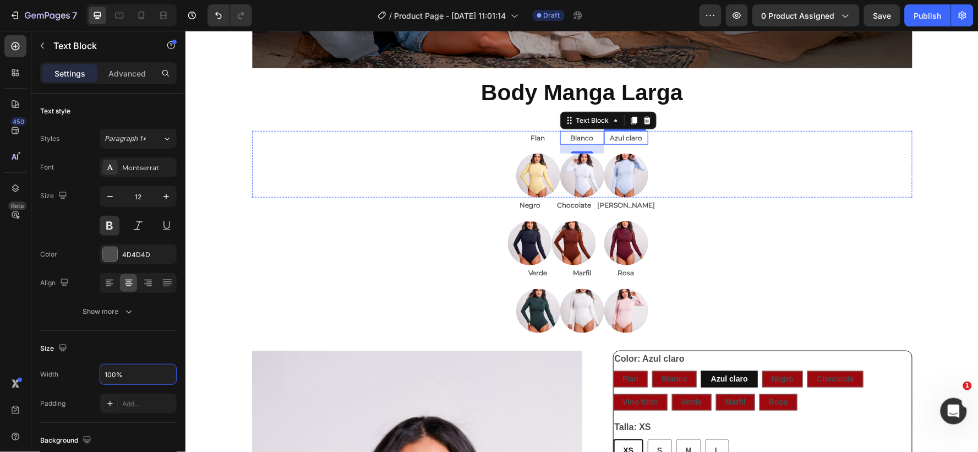
drag, startPoint x: 623, startPoint y: 134, endPoint x: 724, endPoint y: 198, distance: 120.0
click at [622, 134] on p "Azul claro" at bounding box center [626, 138] width 42 height 12
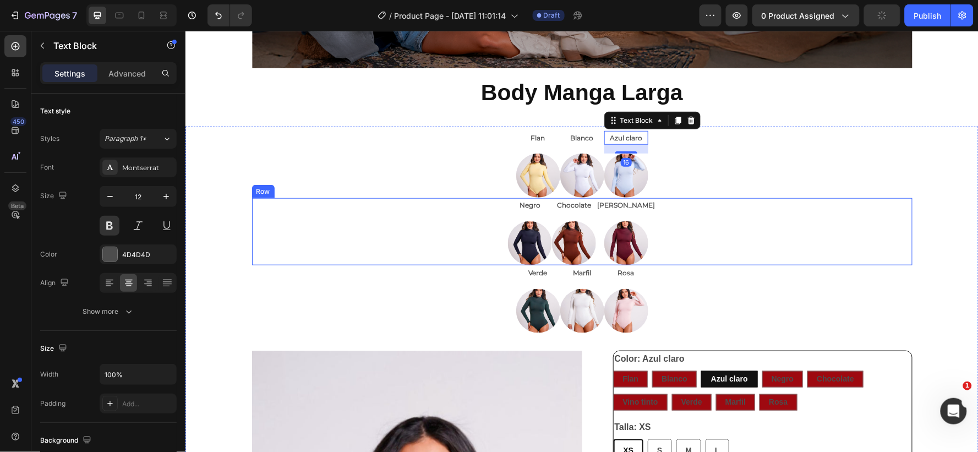
click at [748, 242] on div "Negro Text Block Image Chocolate Text Block Image Vino Tinto Text Block Image R…" at bounding box center [582, 231] width 661 height 67
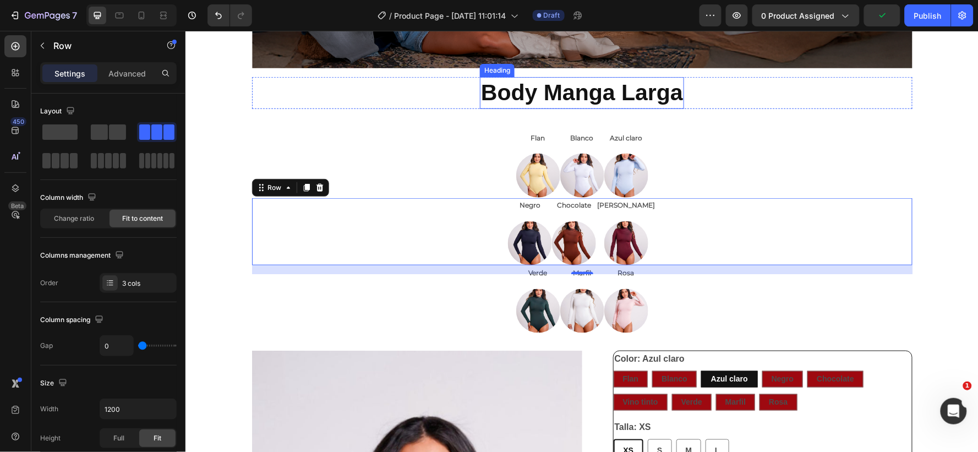
click at [682, 97] on h2 "Body Manga Larga" at bounding box center [581, 92] width 204 height 31
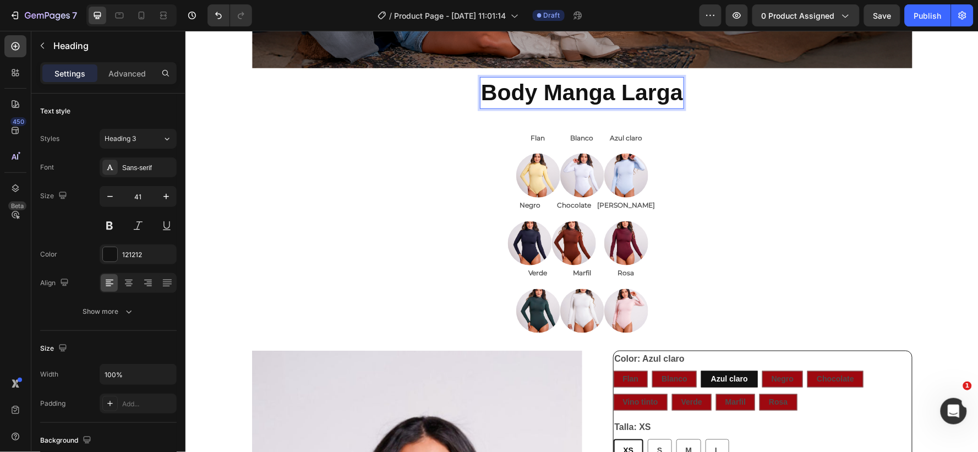
click at [677, 89] on strong "Body Manga Larga" at bounding box center [582, 91] width 202 height 25
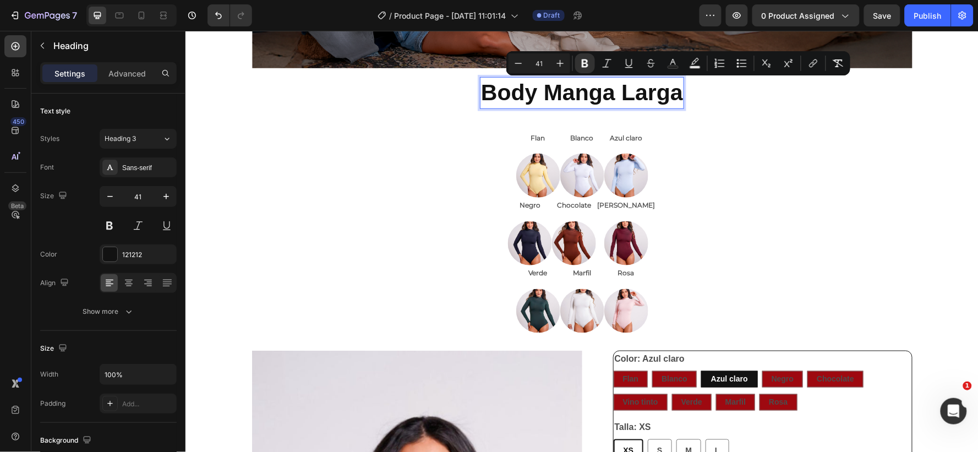
click at [674, 91] on strong "Body Manga Larga" at bounding box center [582, 91] width 202 height 25
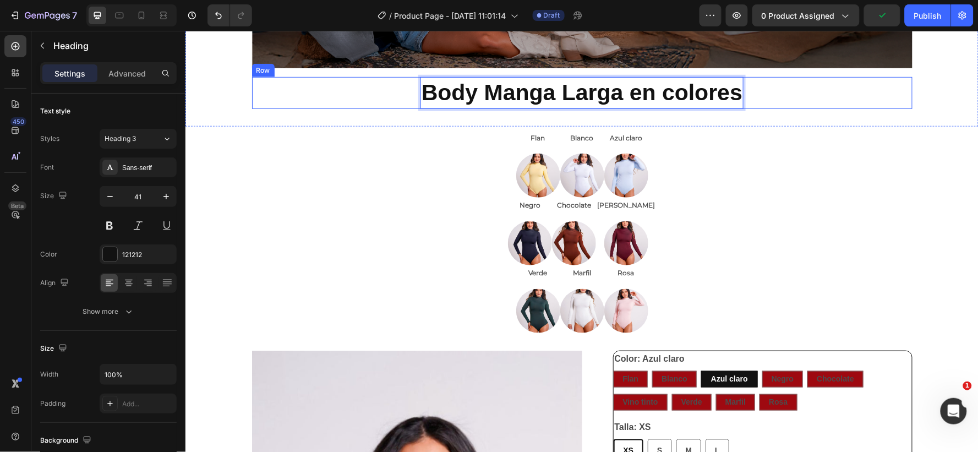
click at [779, 106] on div "Body Manga Larga en colores Heading 0 Row" at bounding box center [582, 92] width 661 height 31
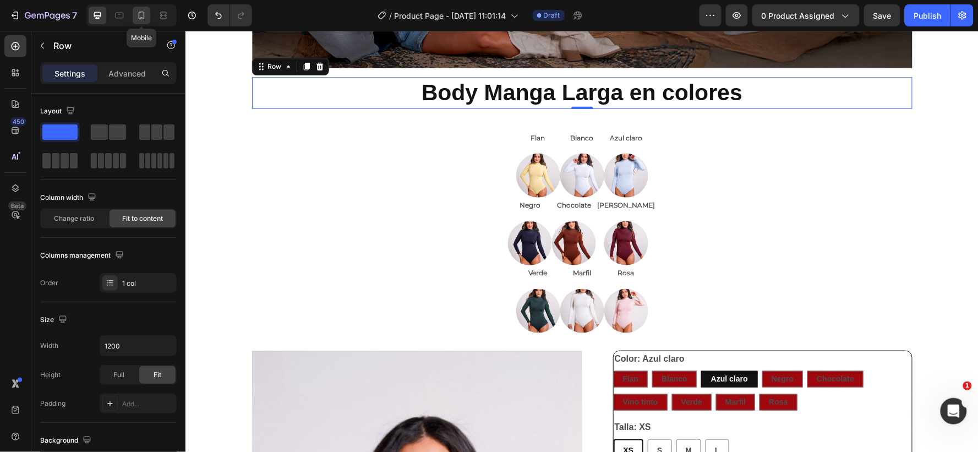
click at [142, 13] on icon at bounding box center [141, 15] width 11 height 11
type input "100%"
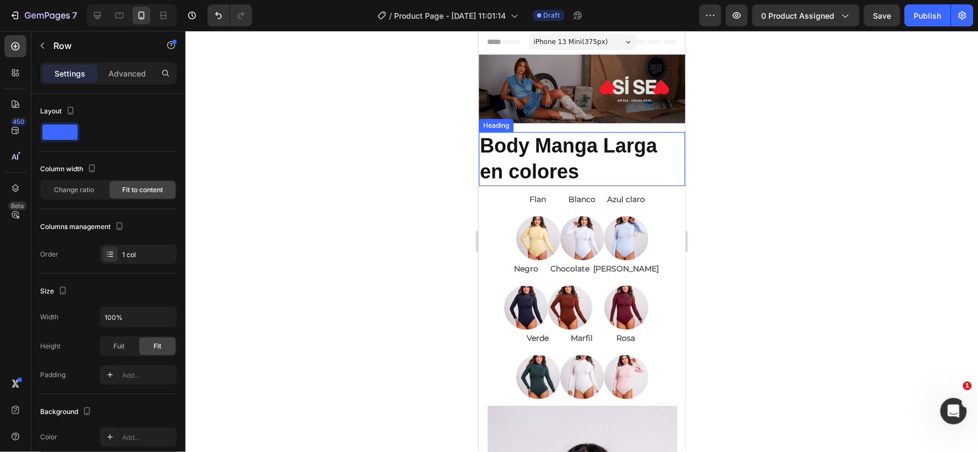
click at [557, 157] on strong "Body Manga Larga en colores" at bounding box center [567, 158] width 177 height 48
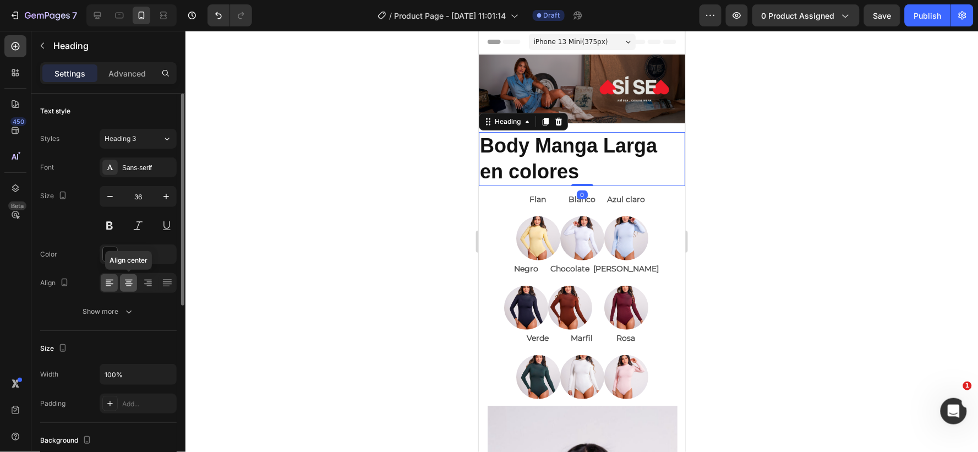
click at [127, 283] on icon at bounding box center [129, 283] width 8 height 1
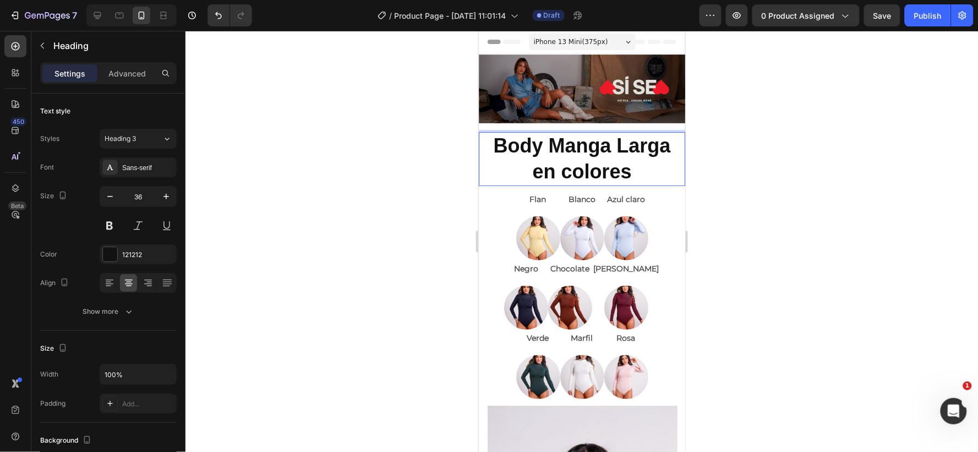
click at [547, 171] on strong "Body Manga Larga en colores" at bounding box center [581, 158] width 177 height 48
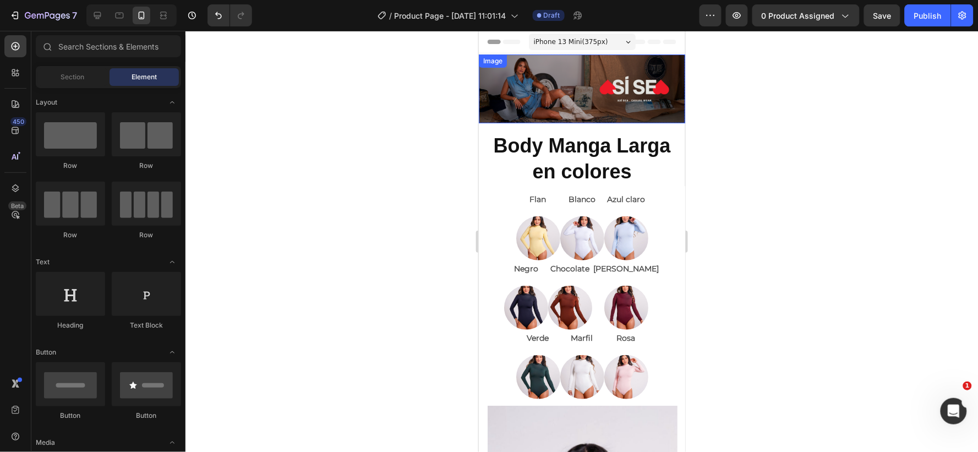
click at [547, 75] on img at bounding box center [581, 88] width 206 height 69
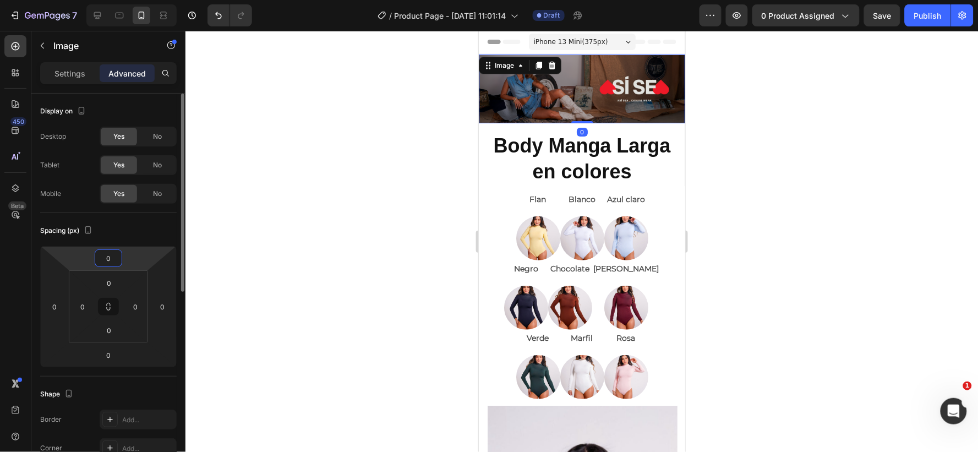
click at [118, 257] on input "0" at bounding box center [108, 258] width 22 height 17
type input "-10"
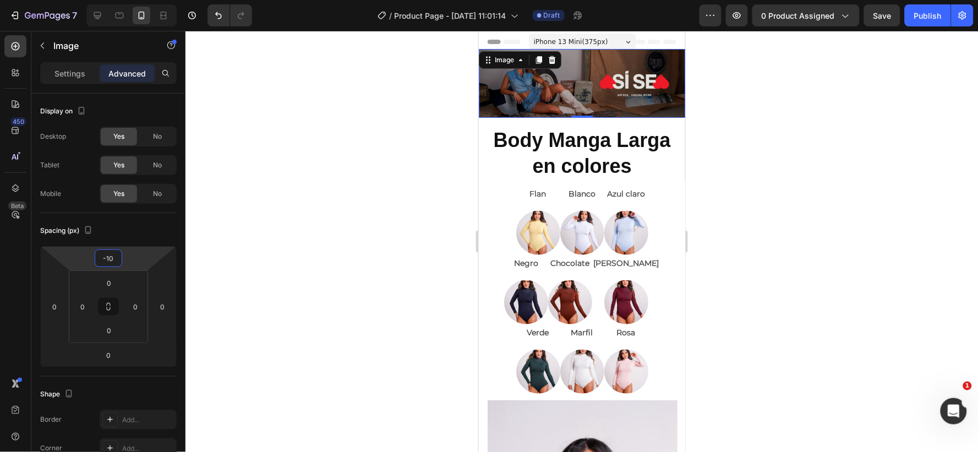
click at [821, 195] on div at bounding box center [582, 241] width 793 height 421
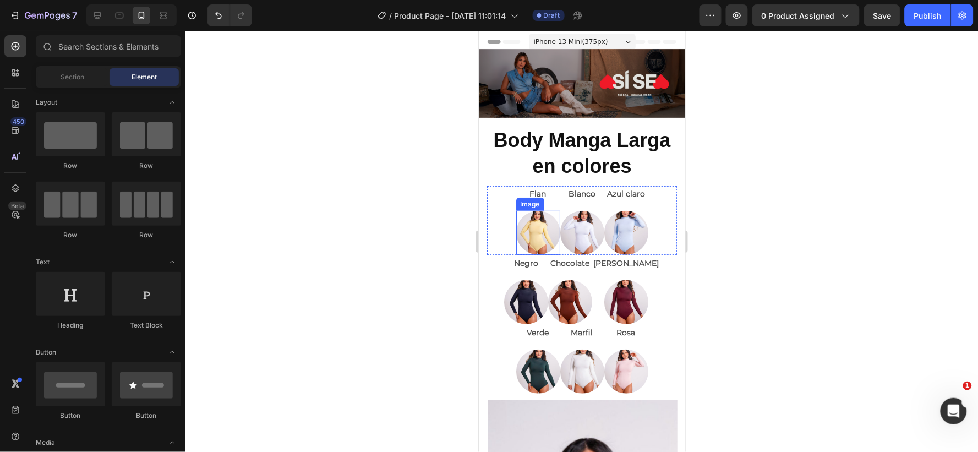
click at [518, 220] on img at bounding box center [538, 232] width 44 height 44
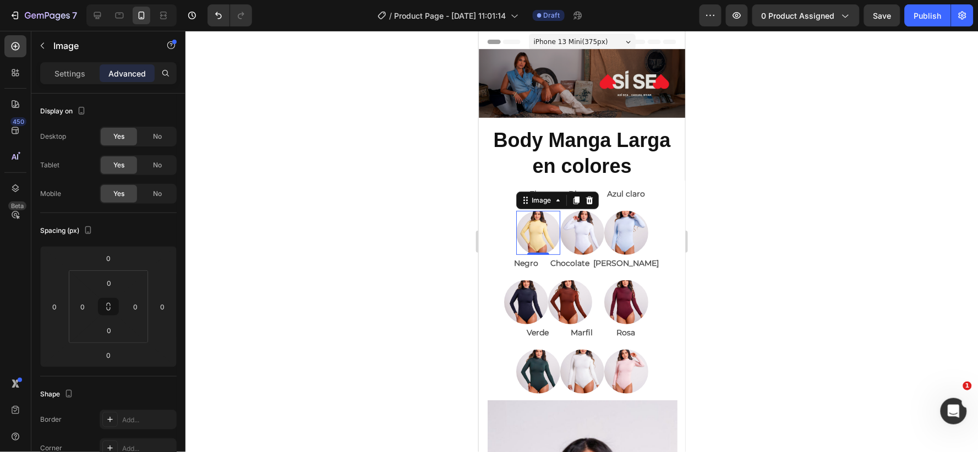
click at [546, 221] on img at bounding box center [538, 232] width 44 height 44
click at [120, 261] on div "0" at bounding box center [109, 258] width 28 height 18
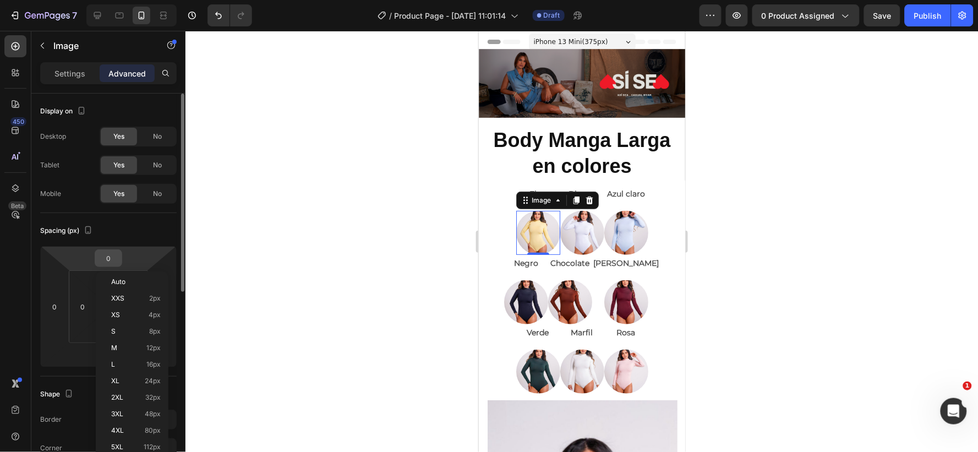
click at [117, 256] on input "0" at bounding box center [108, 258] width 22 height 17
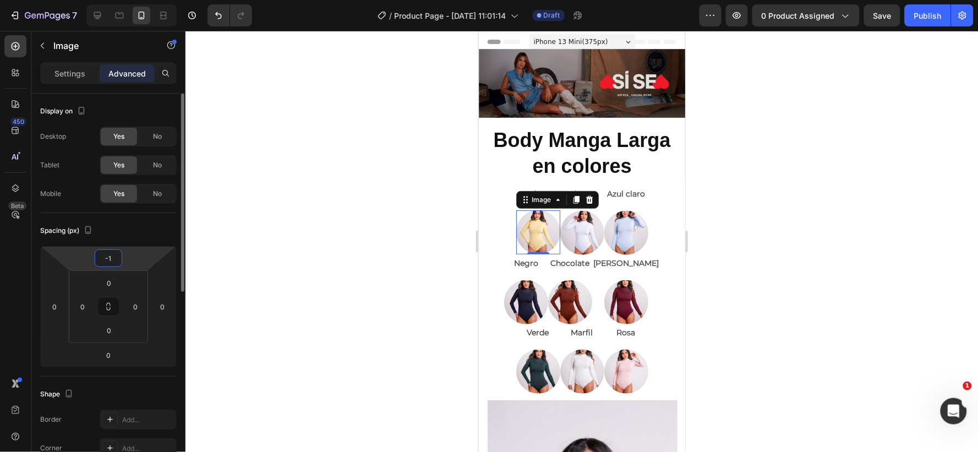
type input "-10"
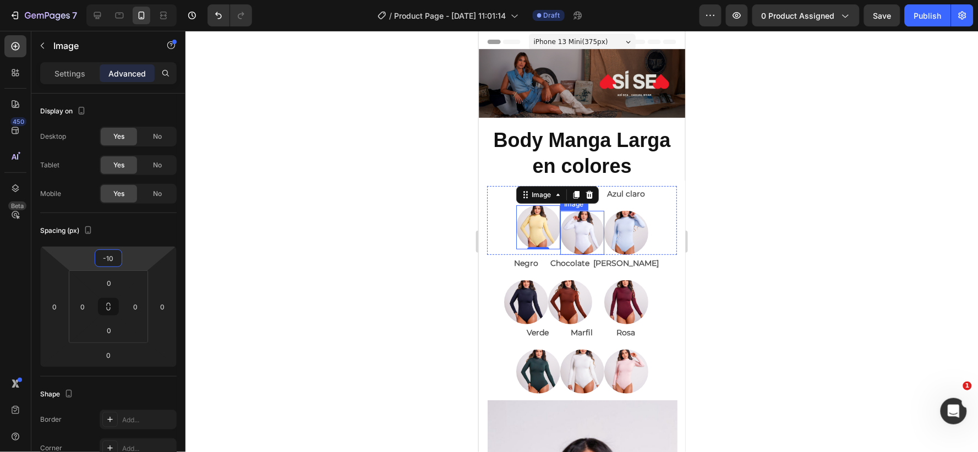
click at [572, 218] on img at bounding box center [582, 232] width 44 height 44
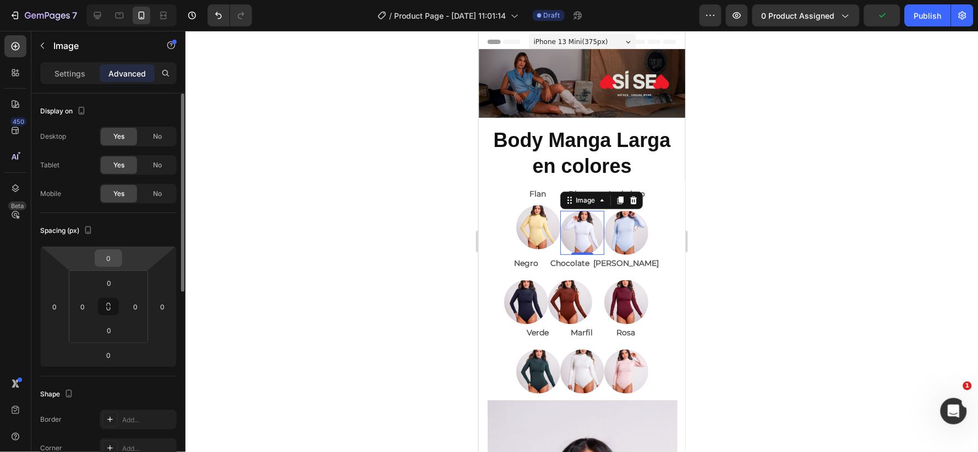
click at [124, 0] on html "7 / Product Page - Aug 17, 11:01:14 Draft Preview 0 product assigned Publish 45…" at bounding box center [489, 0] width 978 height 0
type input "-10"
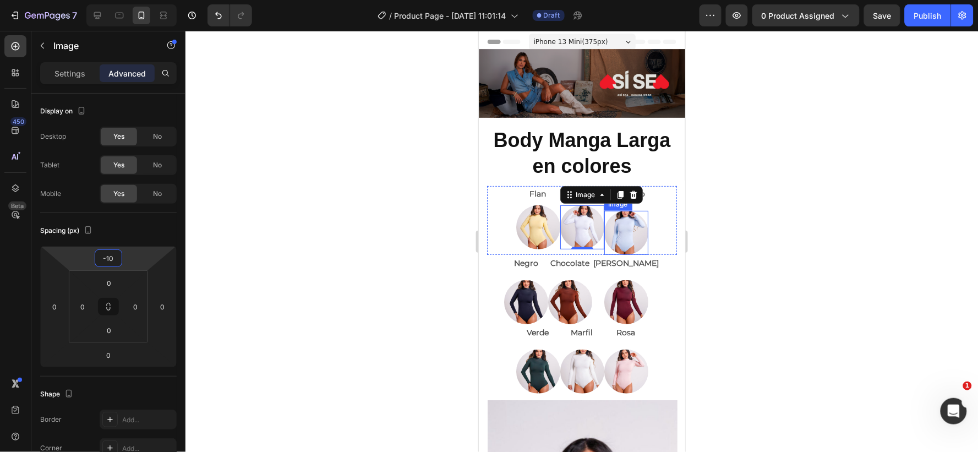
click at [613, 226] on img at bounding box center [626, 232] width 44 height 44
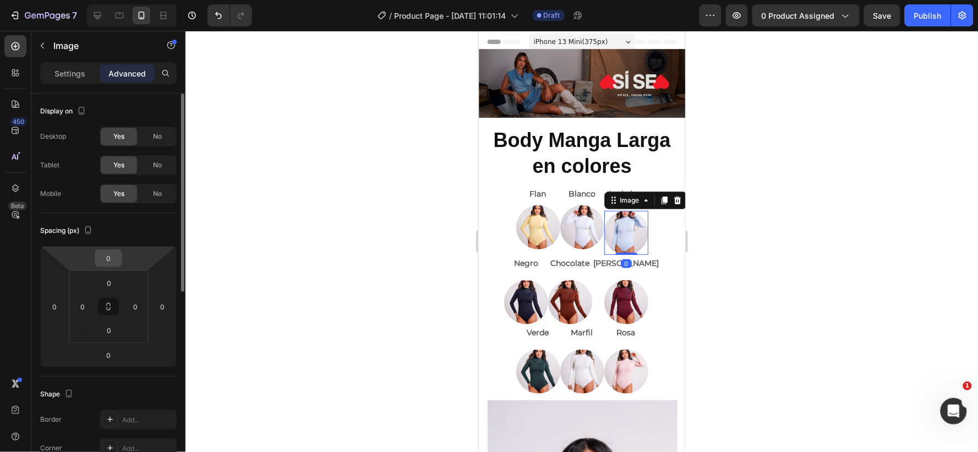
click at [112, 257] on input "0" at bounding box center [108, 258] width 22 height 17
type input "-10"
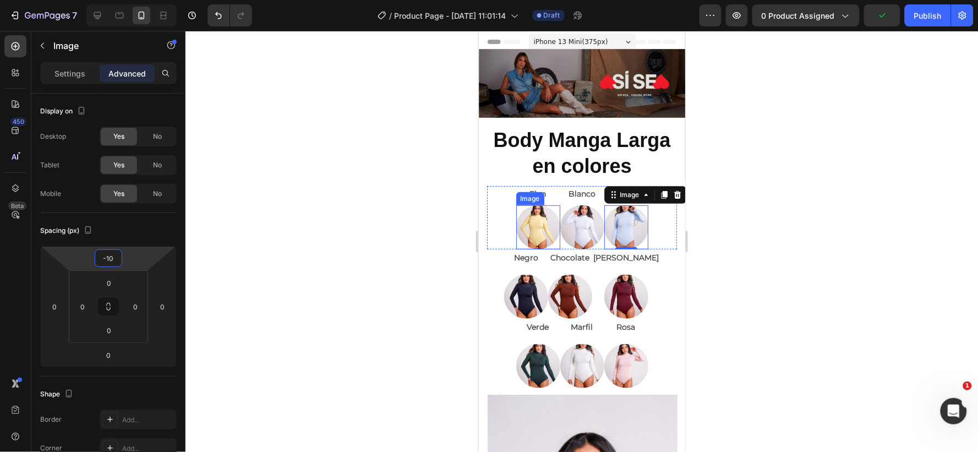
click at [525, 221] on img at bounding box center [538, 227] width 44 height 44
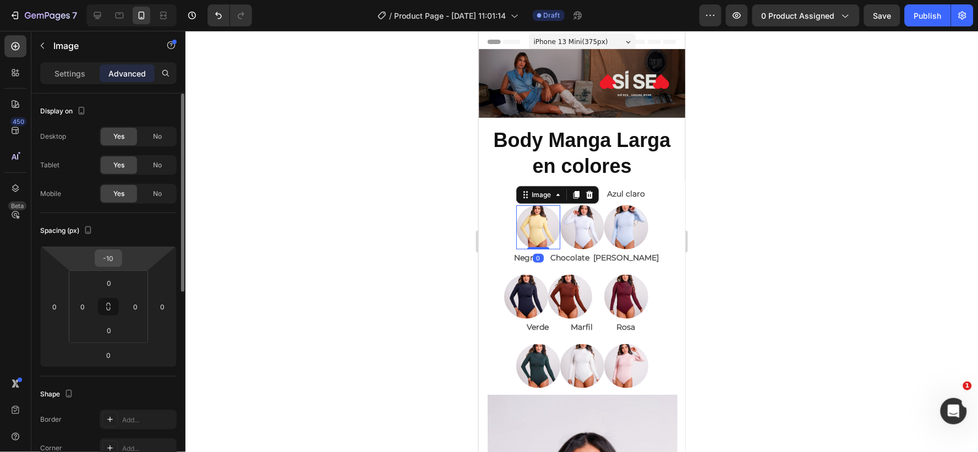
click at [116, 256] on input "-10" at bounding box center [108, 258] width 22 height 17
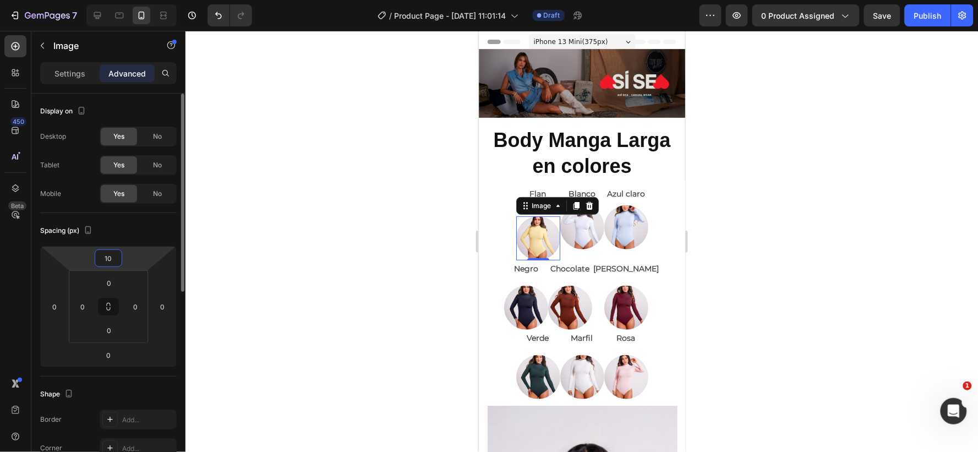
type input "1"
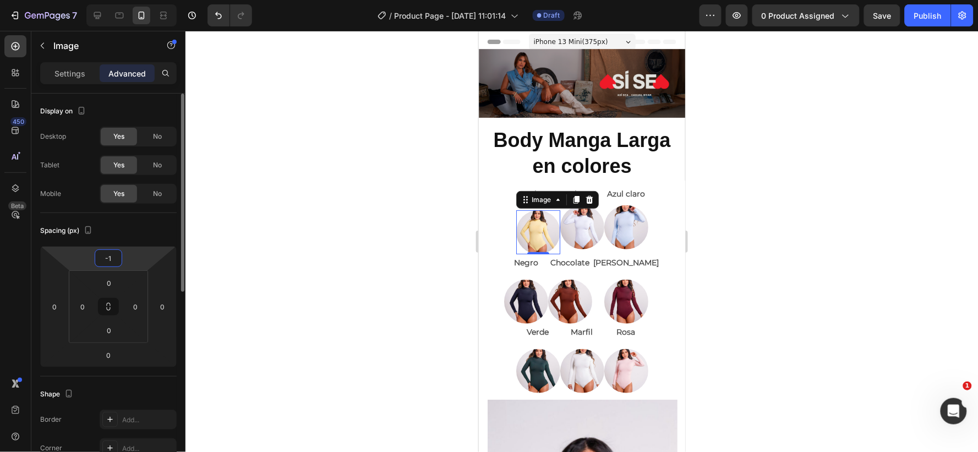
type input "-15"
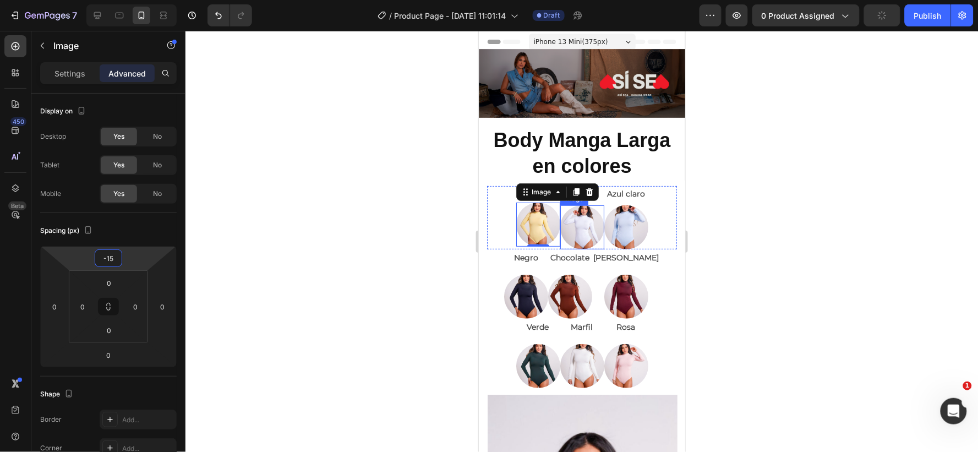
click at [569, 216] on img at bounding box center [582, 227] width 44 height 44
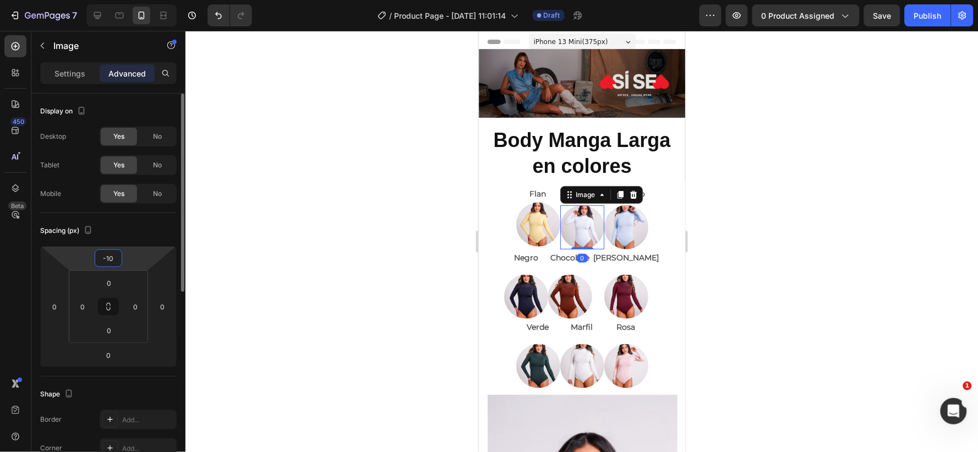
click at [114, 259] on input "-10" at bounding box center [108, 258] width 22 height 17
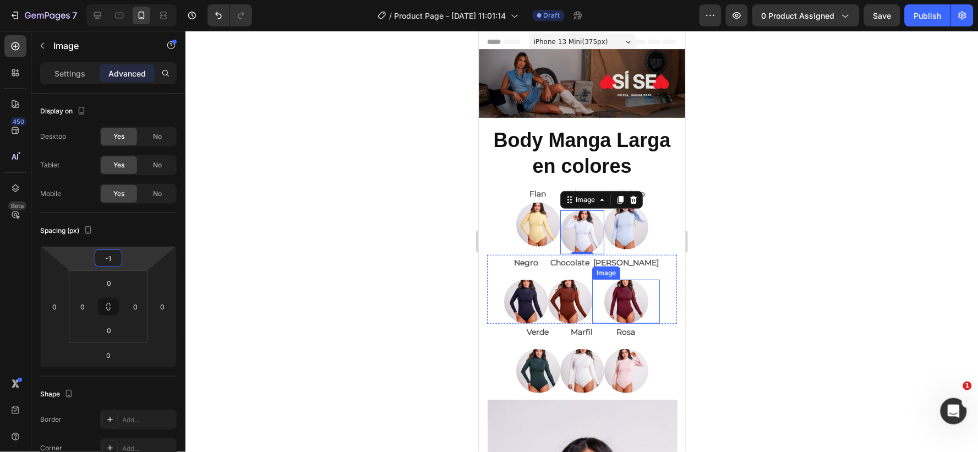
type input "-15"
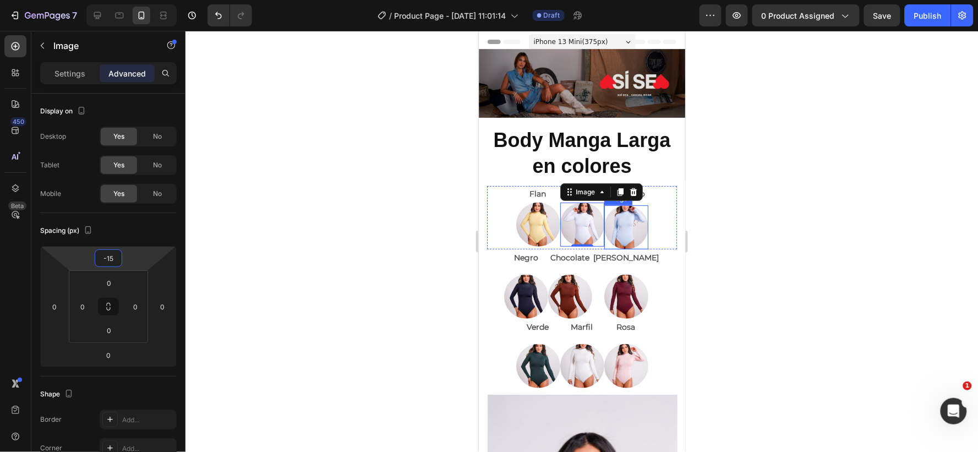
click at [623, 222] on img at bounding box center [626, 227] width 44 height 44
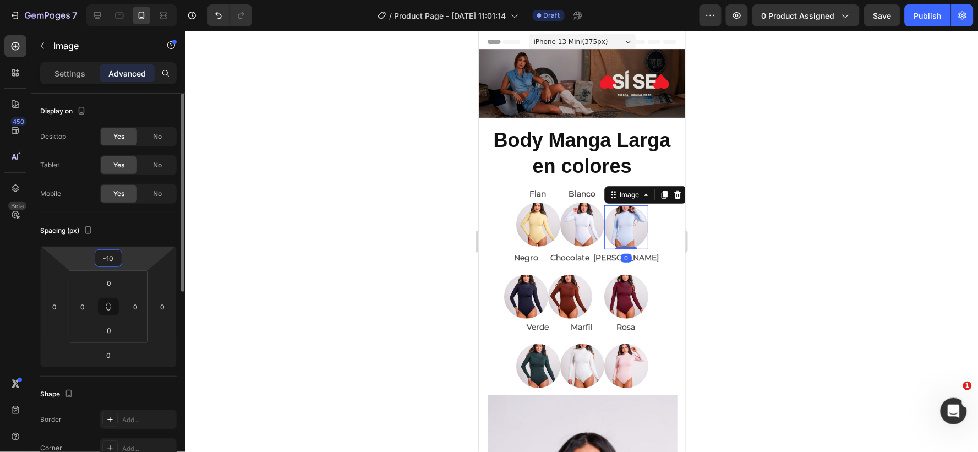
click at [112, 255] on input "-10" at bounding box center [108, 258] width 22 height 17
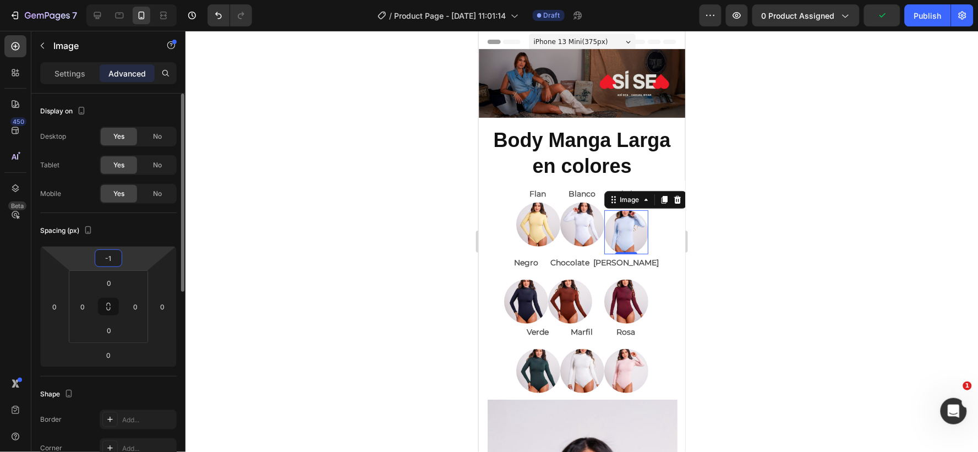
type input "-15"
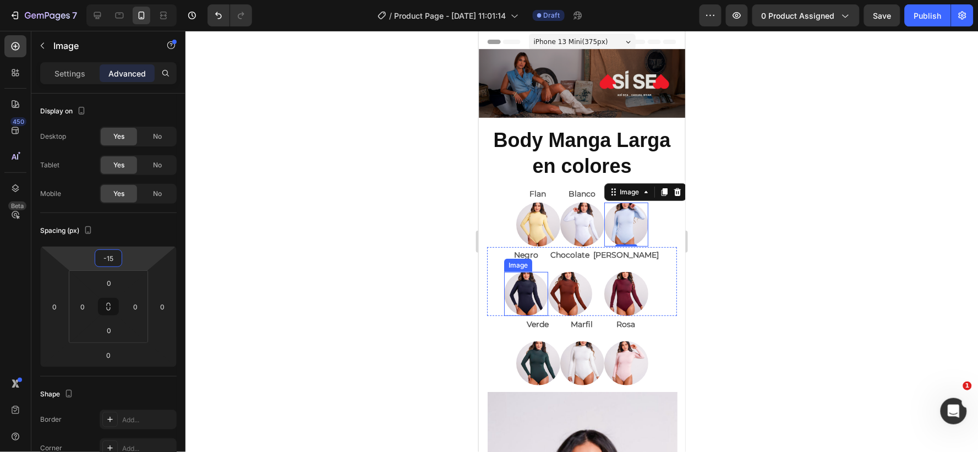
click at [526, 276] on img at bounding box center [526, 293] width 44 height 44
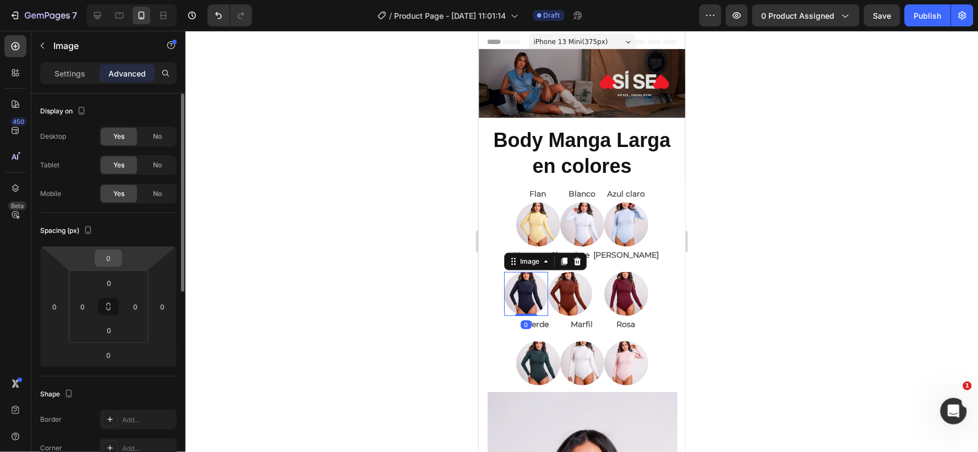
click at [114, 258] on input "0" at bounding box center [108, 258] width 22 height 17
type input "-15"
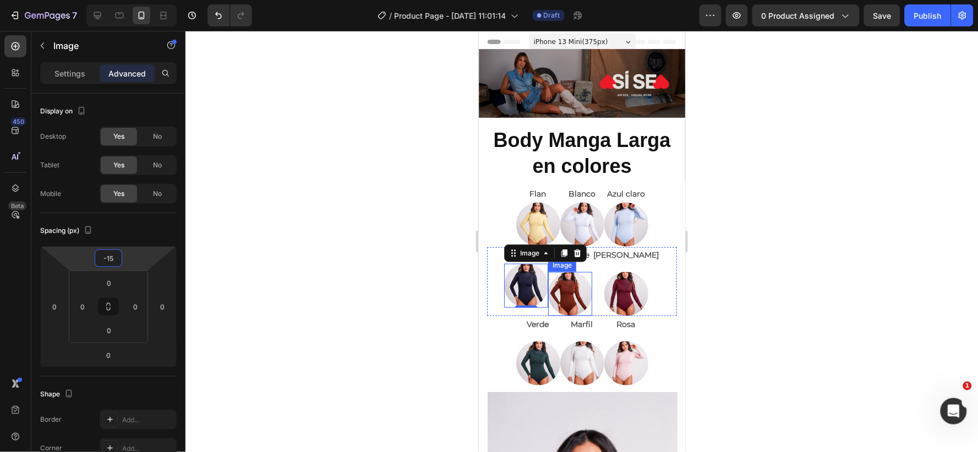
click at [575, 284] on img at bounding box center [570, 293] width 44 height 44
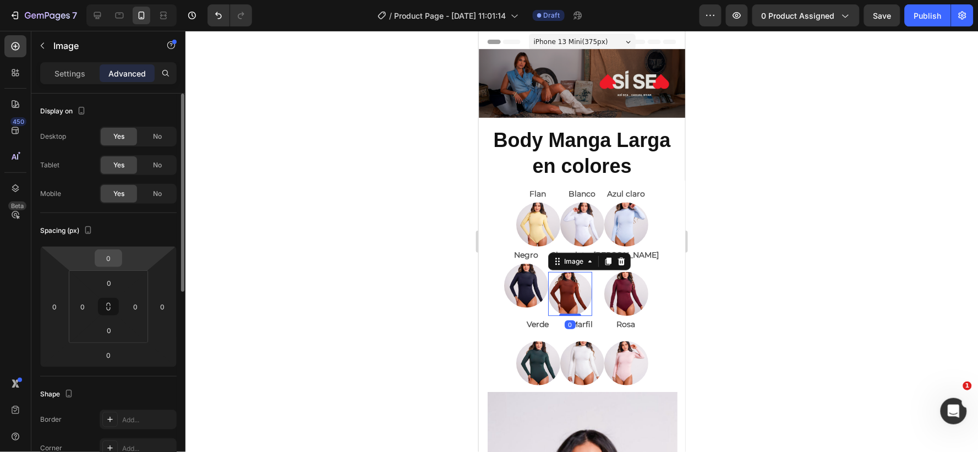
click at [119, 260] on input "0" at bounding box center [108, 258] width 22 height 17
type input "-15"
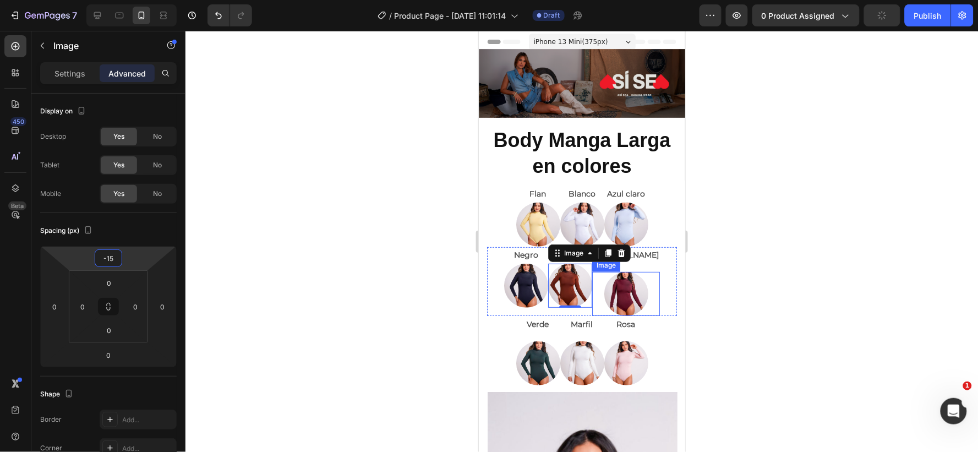
click at [619, 282] on img at bounding box center [626, 293] width 44 height 44
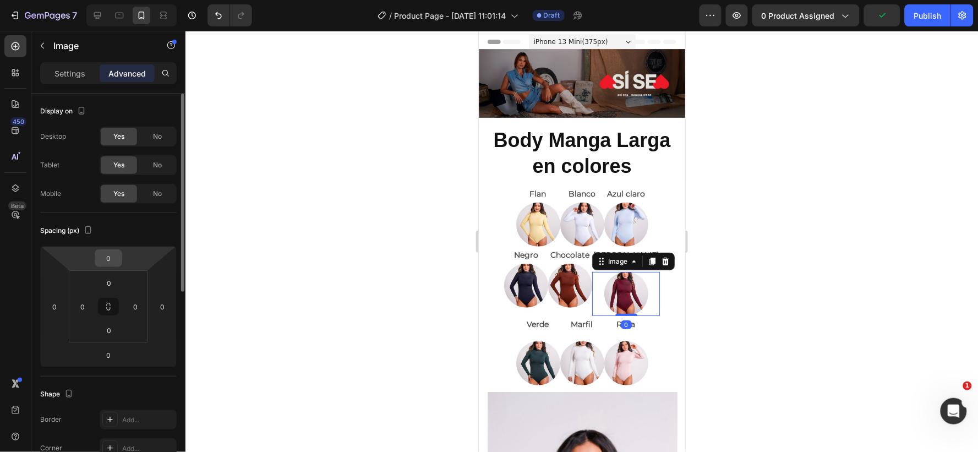
click at [116, 259] on input "0" at bounding box center [108, 258] width 22 height 17
type input "-15"
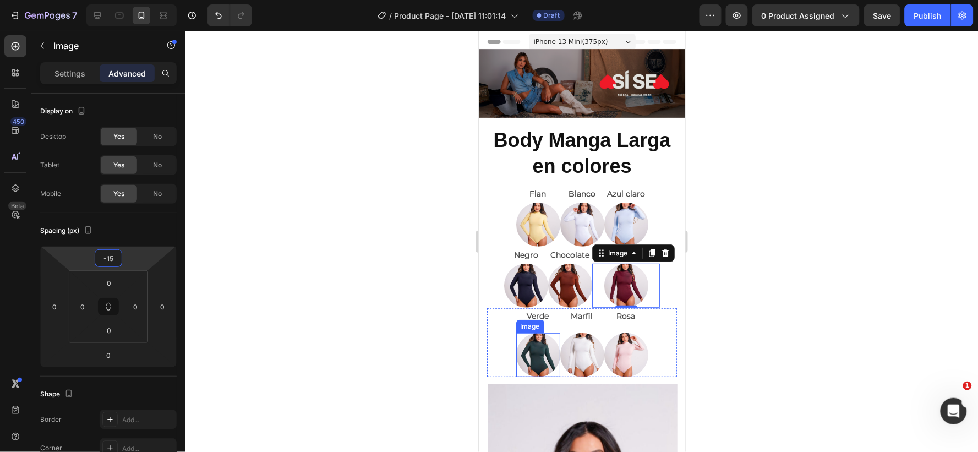
click at [522, 336] on img at bounding box center [538, 354] width 44 height 44
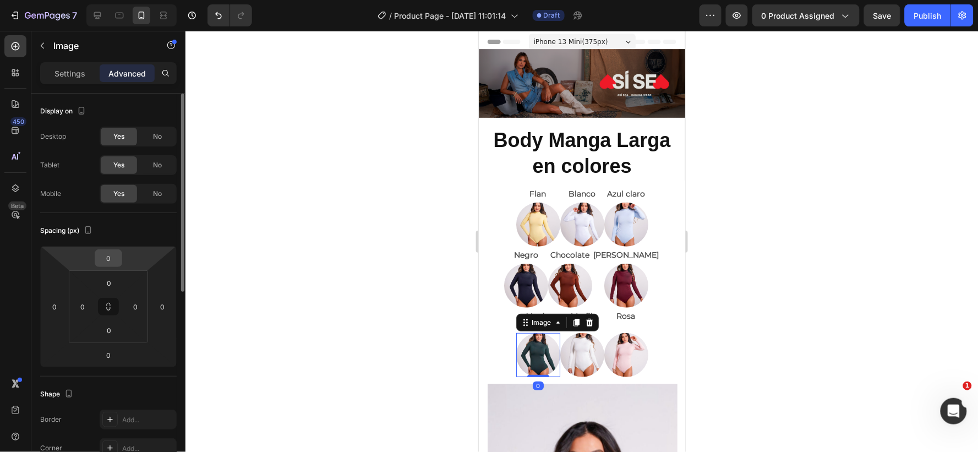
click at [111, 255] on input "0" at bounding box center [108, 258] width 22 height 17
type input "-15"
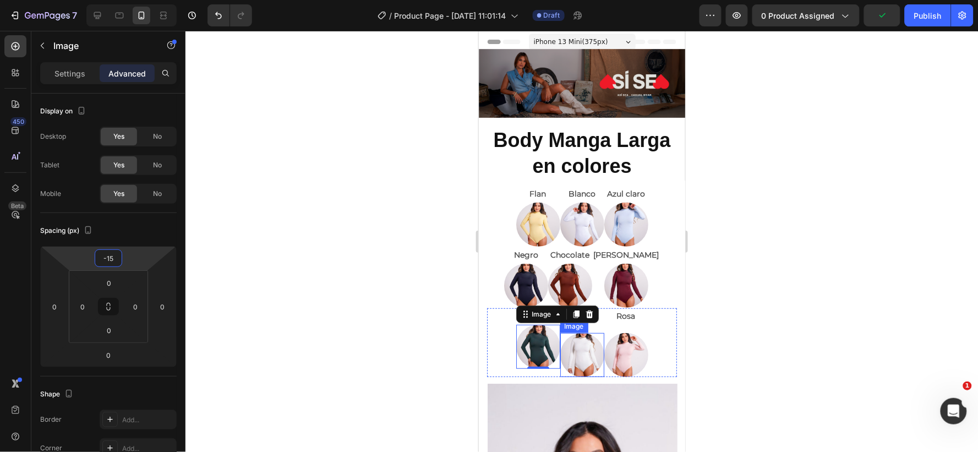
click at [569, 350] on img at bounding box center [582, 354] width 44 height 44
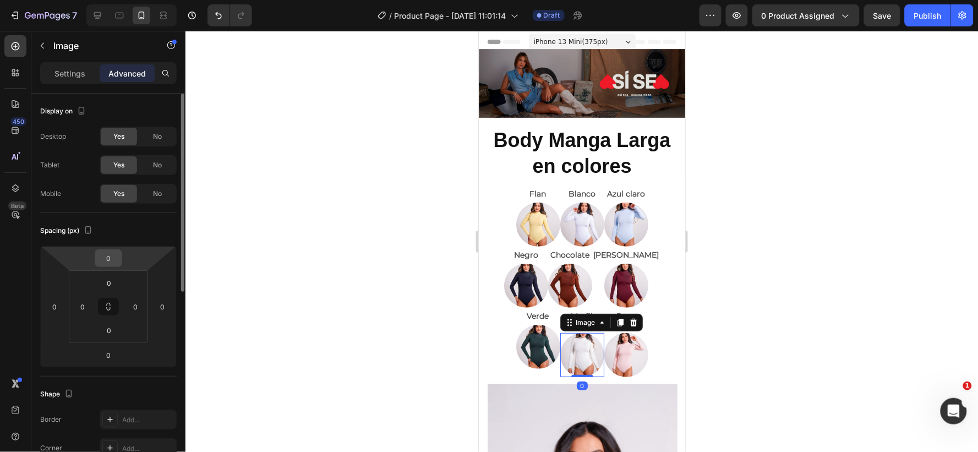
click at [113, 257] on input "0" at bounding box center [108, 258] width 22 height 17
type input "-15"
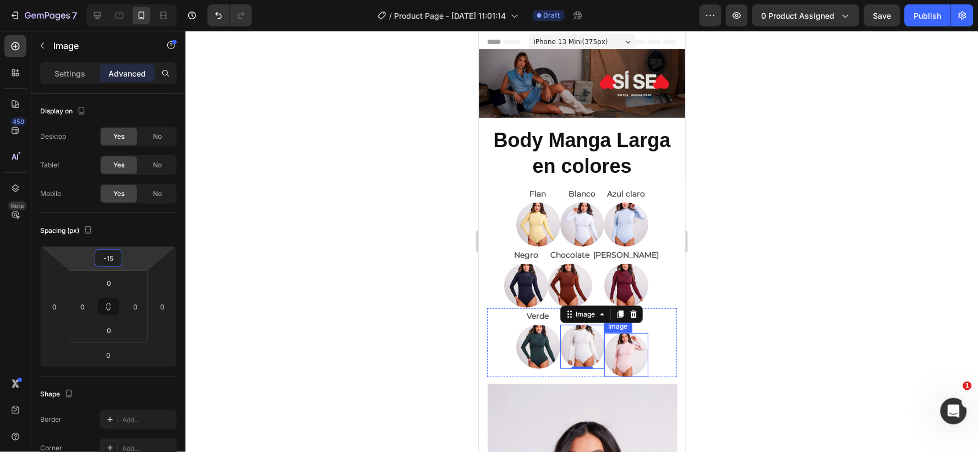
click at [616, 348] on img at bounding box center [626, 354] width 44 height 44
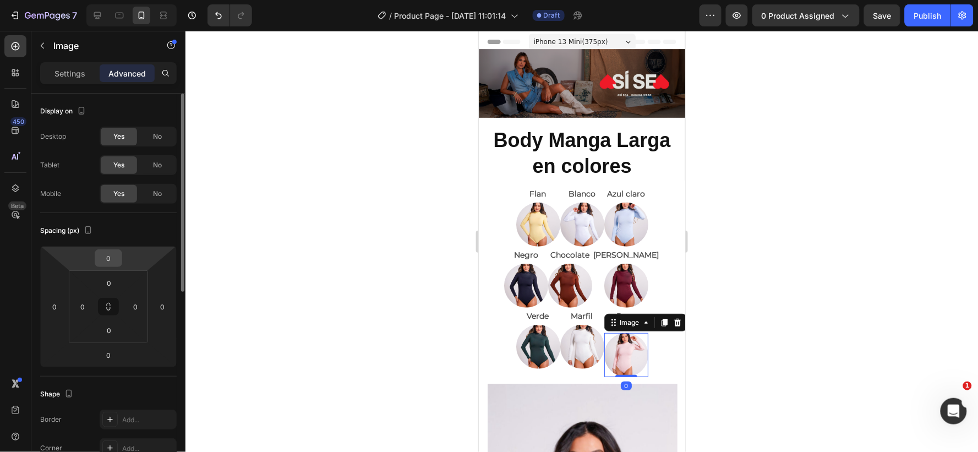
click at [114, 260] on input "0" at bounding box center [108, 258] width 22 height 17
type input "-15"
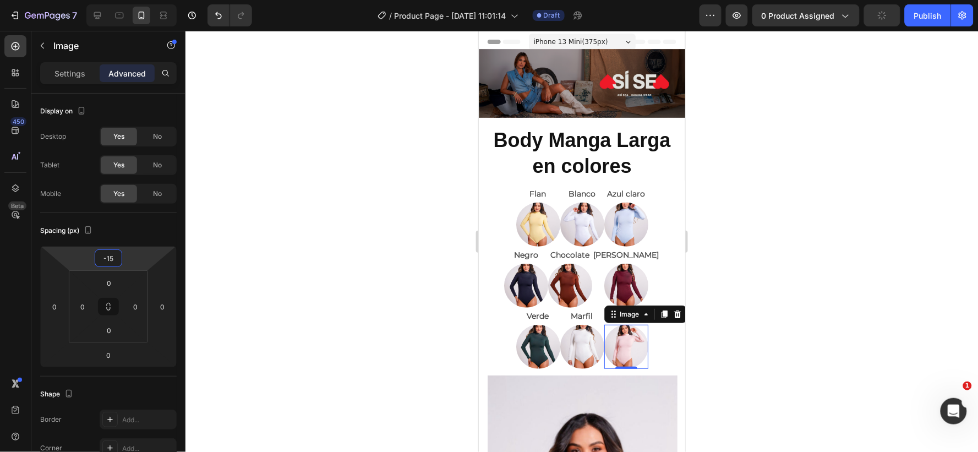
click at [810, 237] on div at bounding box center [582, 241] width 793 height 421
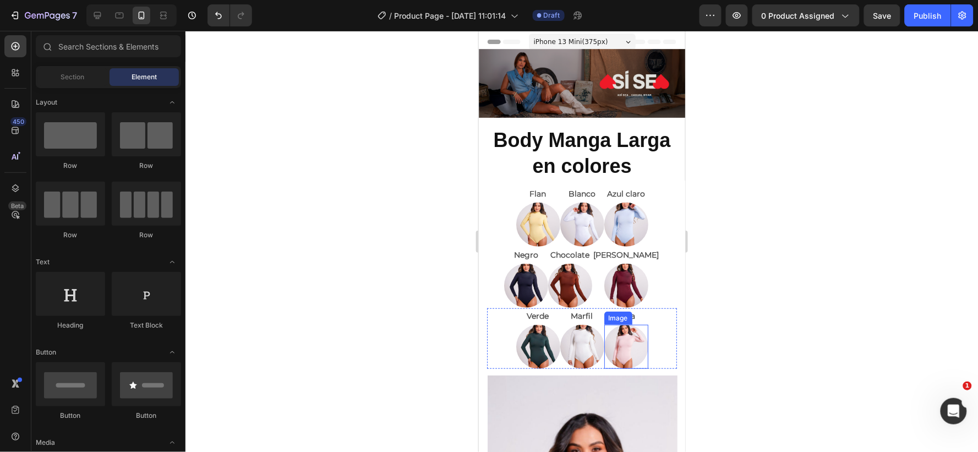
click at [619, 341] on img at bounding box center [626, 346] width 44 height 44
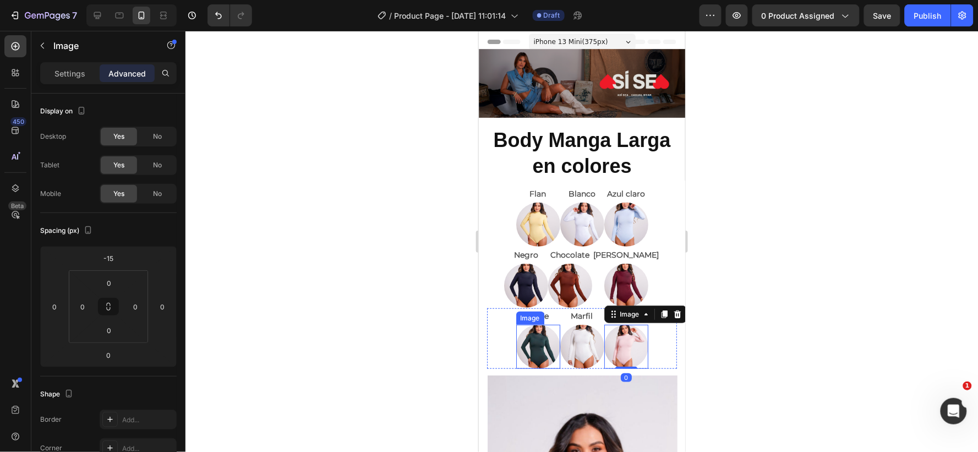
drag, startPoint x: 548, startPoint y: 330, endPoint x: 566, endPoint y: 329, distance: 17.7
click at [549, 330] on img at bounding box center [538, 346] width 44 height 44
click at [566, 329] on img at bounding box center [582, 346] width 44 height 44
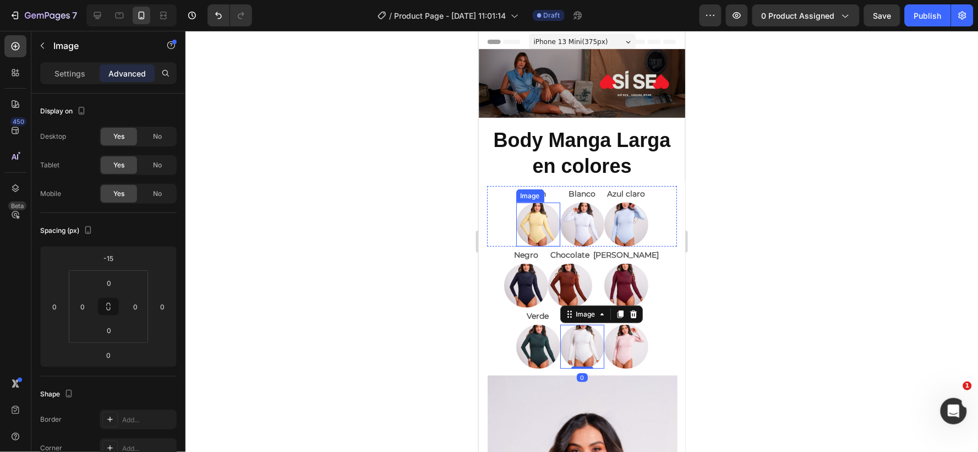
click at [523, 190] on div "Image" at bounding box center [530, 195] width 24 height 10
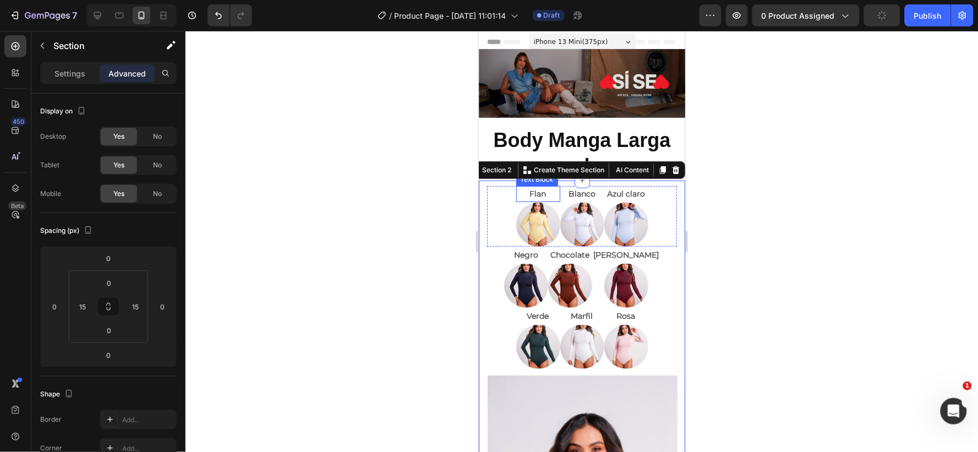
click at [542, 187] on p "Flan" at bounding box center [538, 194] width 42 height 14
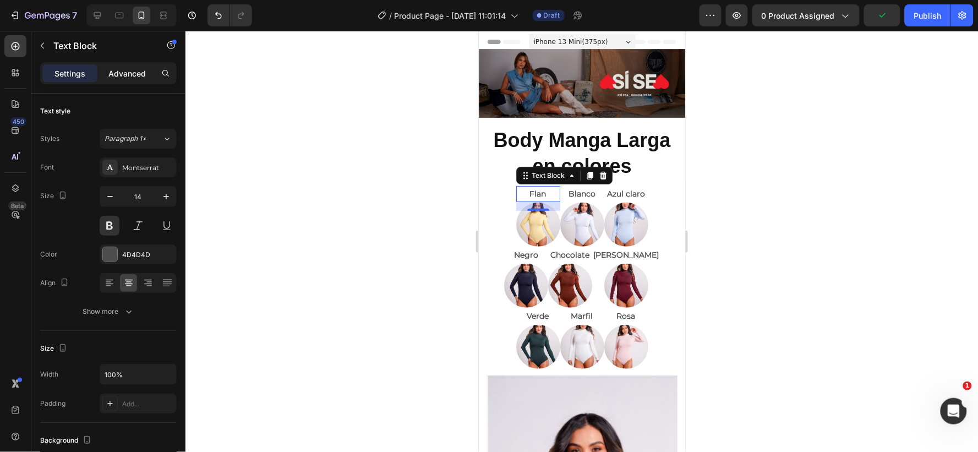
click at [140, 74] on p "Advanced" at bounding box center [126, 74] width 37 height 12
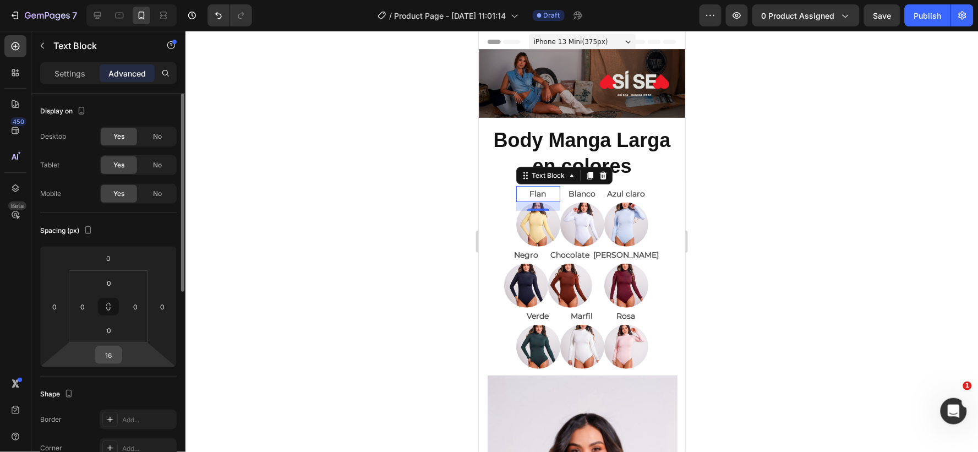
click at [112, 354] on input "16" at bounding box center [108, 355] width 22 height 17
type input "15"
click at [591, 189] on p "Blanco" at bounding box center [582, 194] width 42 height 14
click at [114, 354] on input "16" at bounding box center [108, 355] width 22 height 17
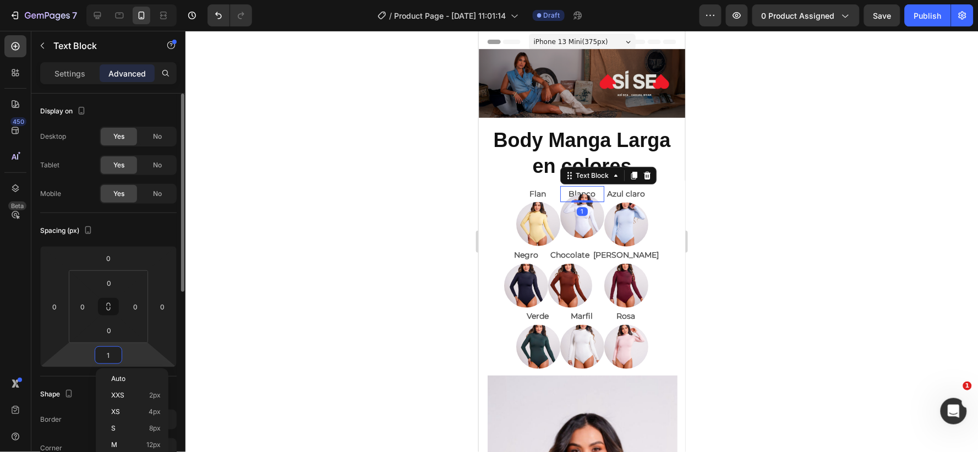
type input "15"
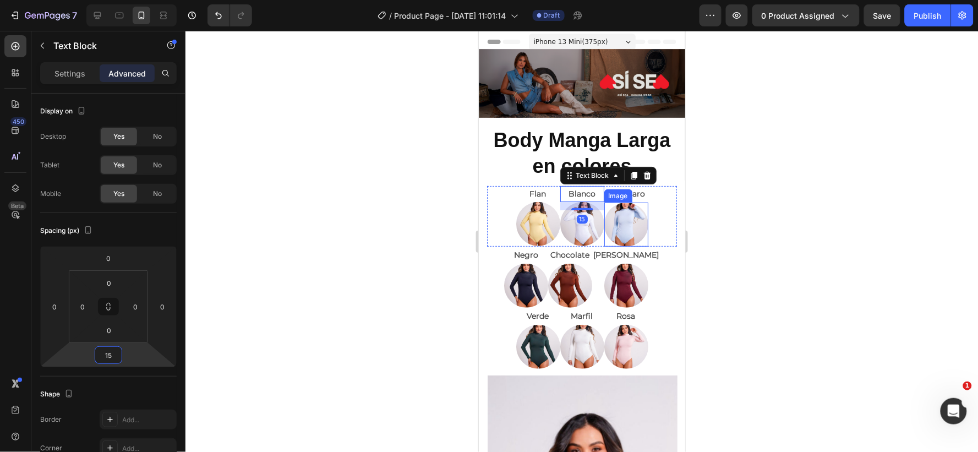
click at [629, 212] on img at bounding box center [626, 224] width 44 height 44
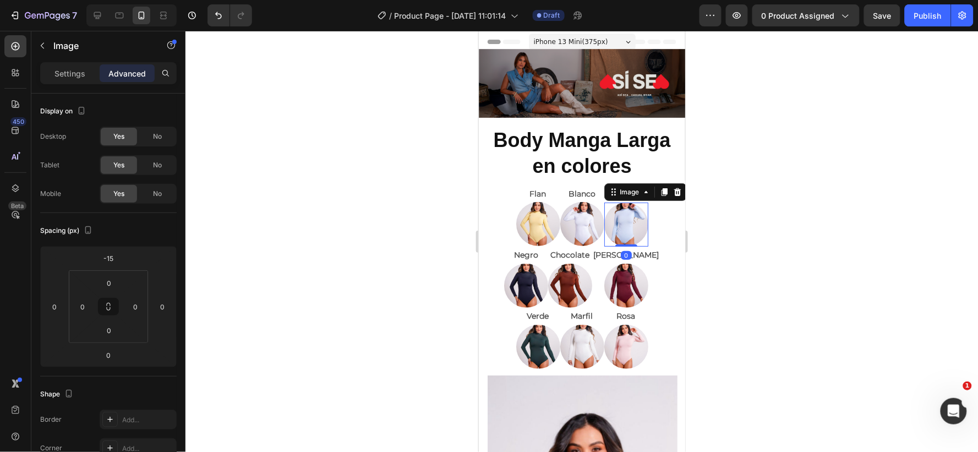
click at [750, 193] on div at bounding box center [582, 241] width 793 height 421
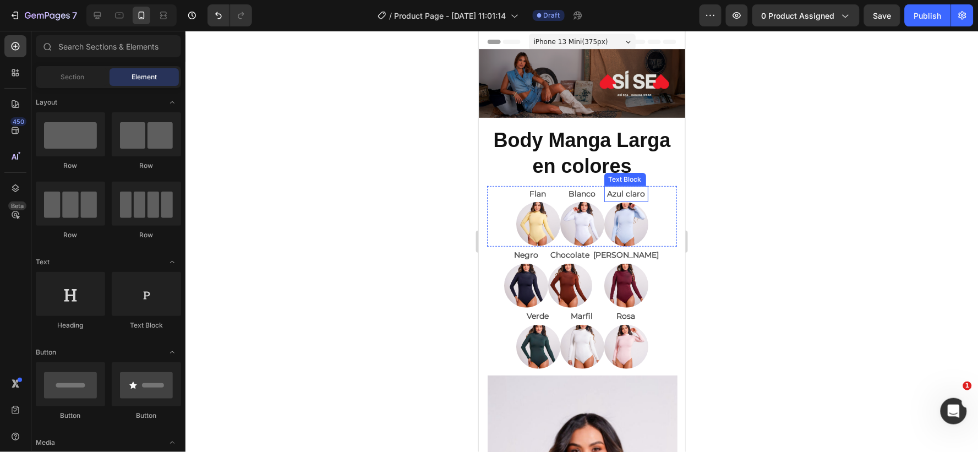
click at [640, 189] on p "Azul claro" at bounding box center [626, 194] width 42 height 14
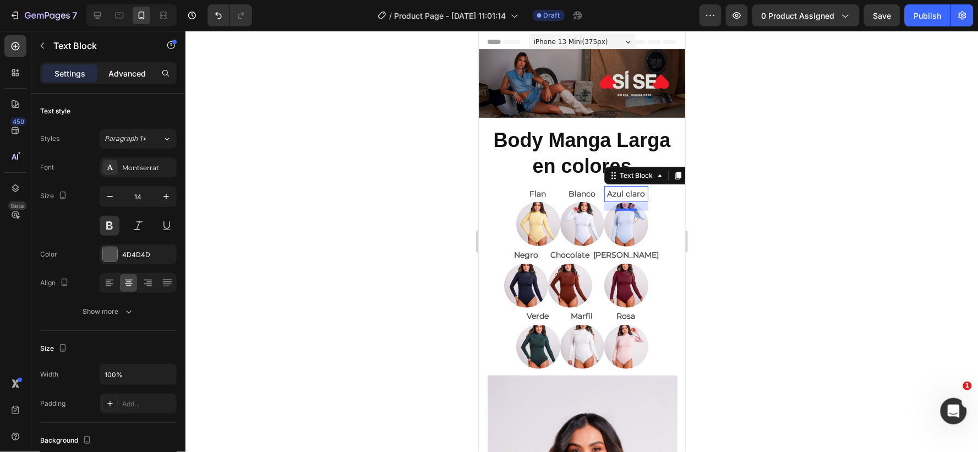
click at [130, 67] on div "Advanced" at bounding box center [127, 73] width 55 height 18
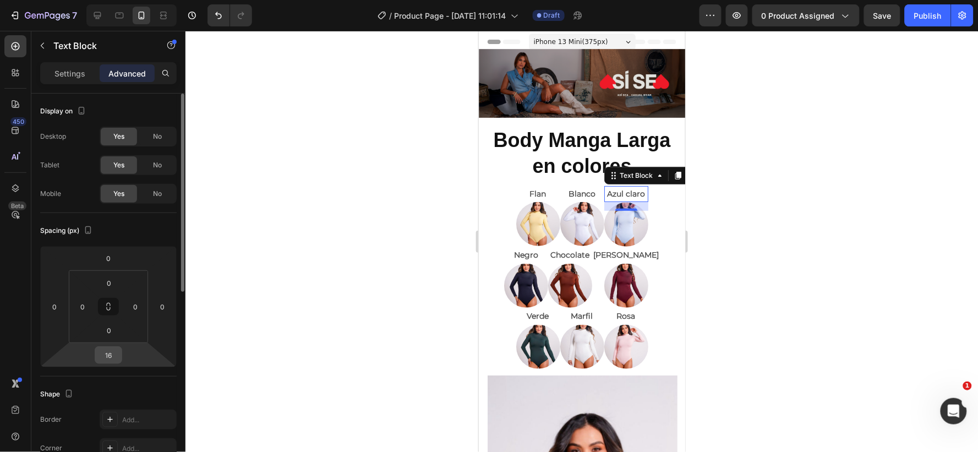
click at [119, 356] on input "16" at bounding box center [108, 355] width 22 height 17
type input "15"
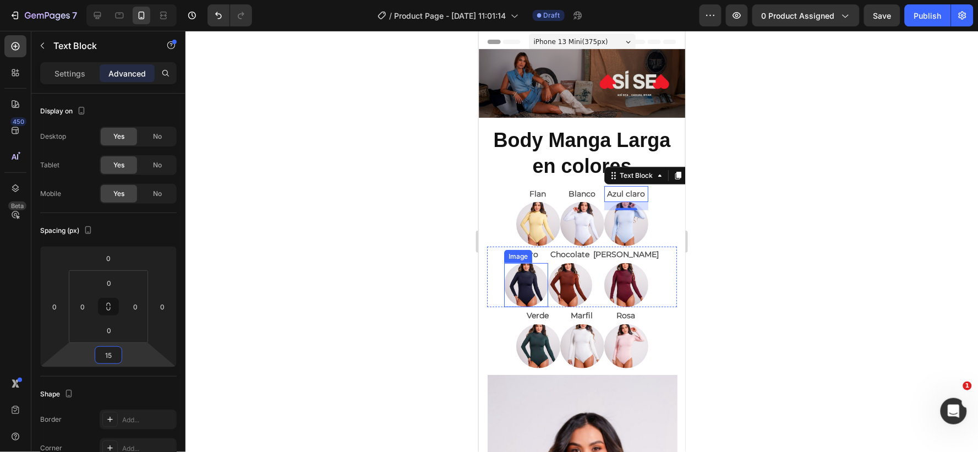
click at [527, 277] on img at bounding box center [526, 285] width 44 height 44
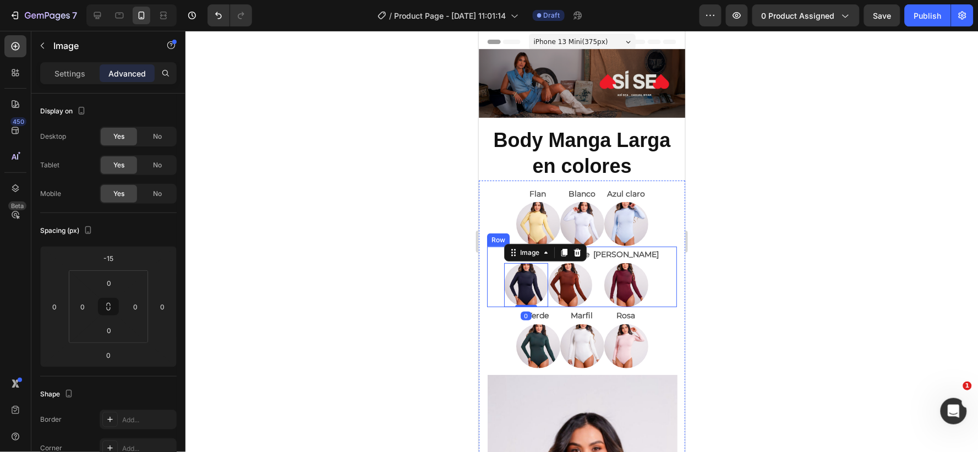
click at [507, 250] on div "Negro Text Block Image 0 Chocolate Text Block Image Vino Tinto Text Block Image…" at bounding box center [582, 276] width 190 height 61
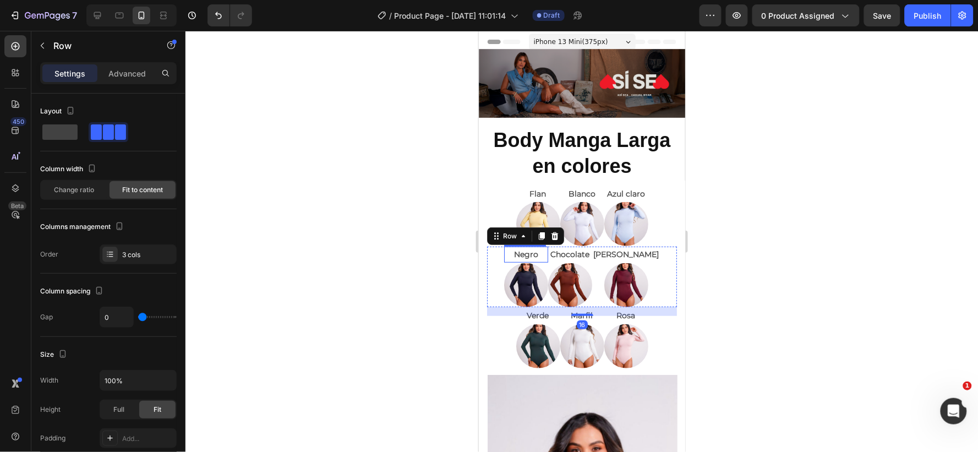
click at [530, 250] on p "Negro" at bounding box center [526, 254] width 42 height 14
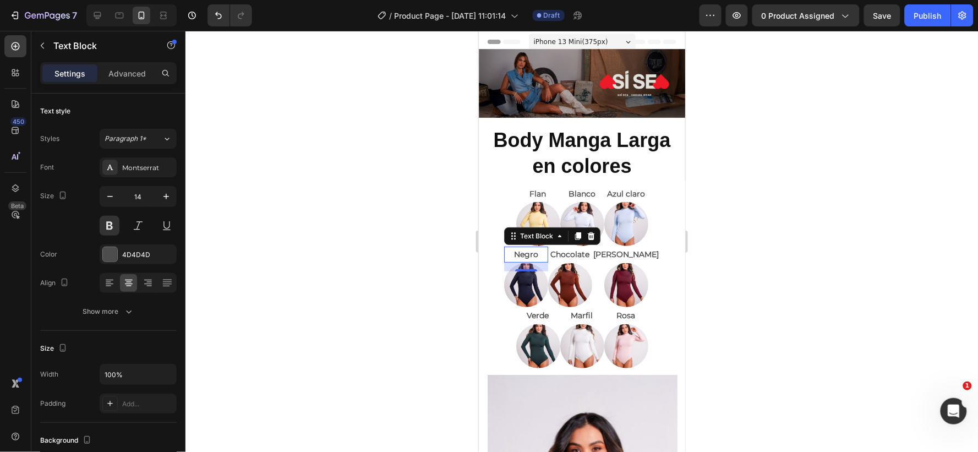
drag, startPoint x: 128, startPoint y: 73, endPoint x: 221, endPoint y: 144, distance: 117.0
click at [127, 73] on p "Advanced" at bounding box center [126, 74] width 37 height 12
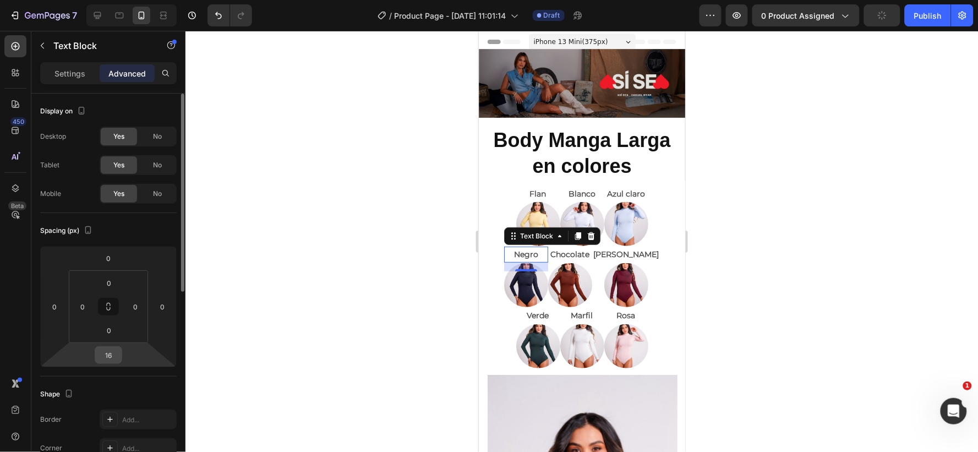
click at [116, 354] on input "16" at bounding box center [108, 355] width 22 height 17
type input "15"
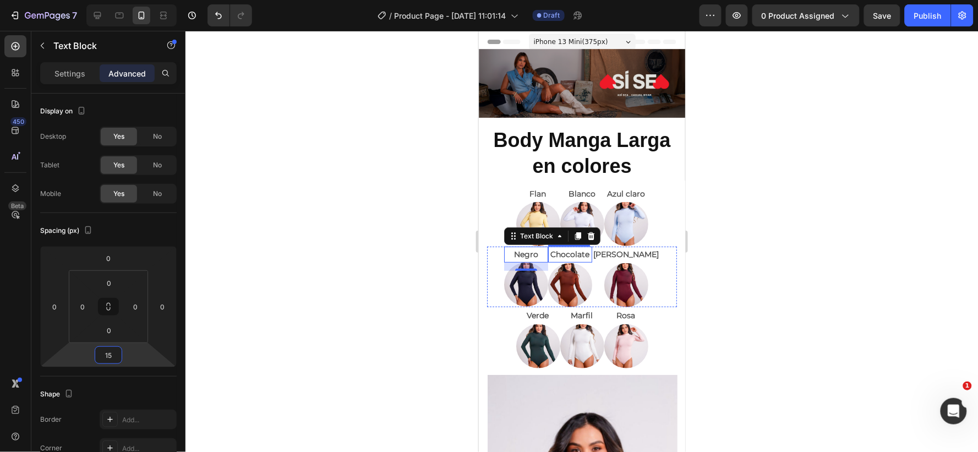
click at [591, 250] on p "Chocolate" at bounding box center [570, 254] width 42 height 14
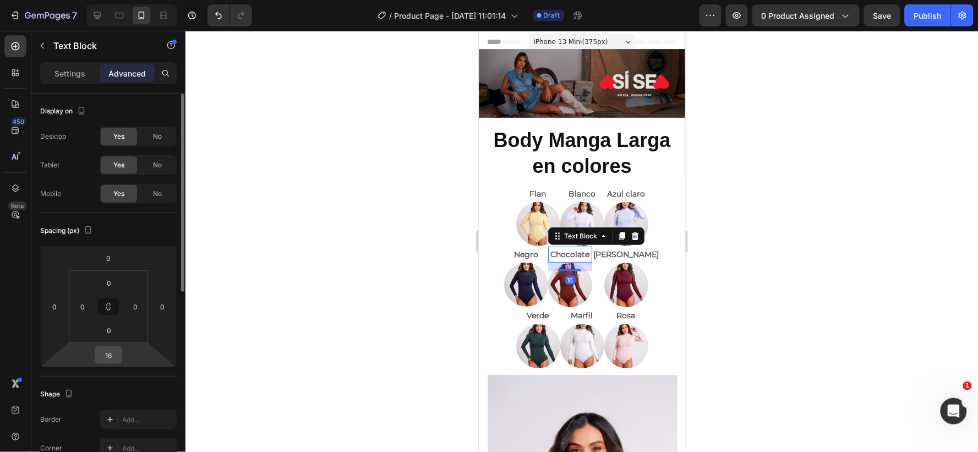
click at [117, 351] on input "16" at bounding box center [108, 355] width 22 height 17
type input "15"
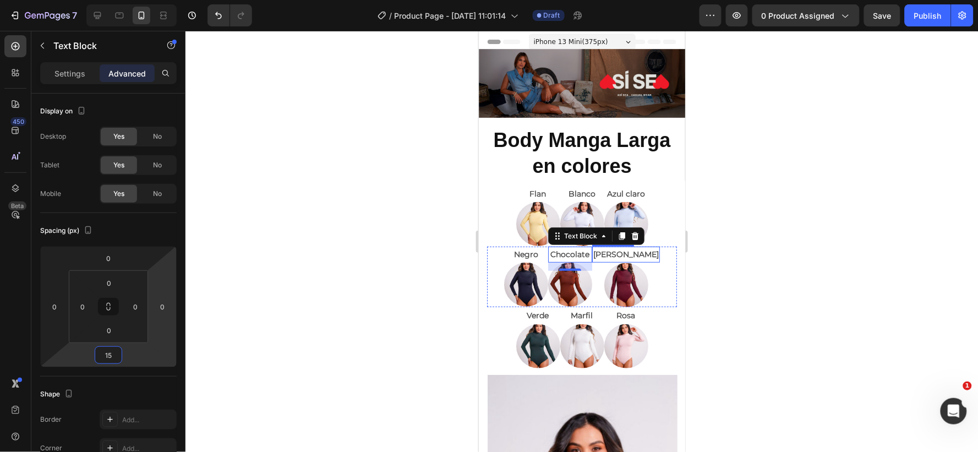
click at [642, 250] on div "[PERSON_NAME]" at bounding box center [626, 254] width 68 height 16
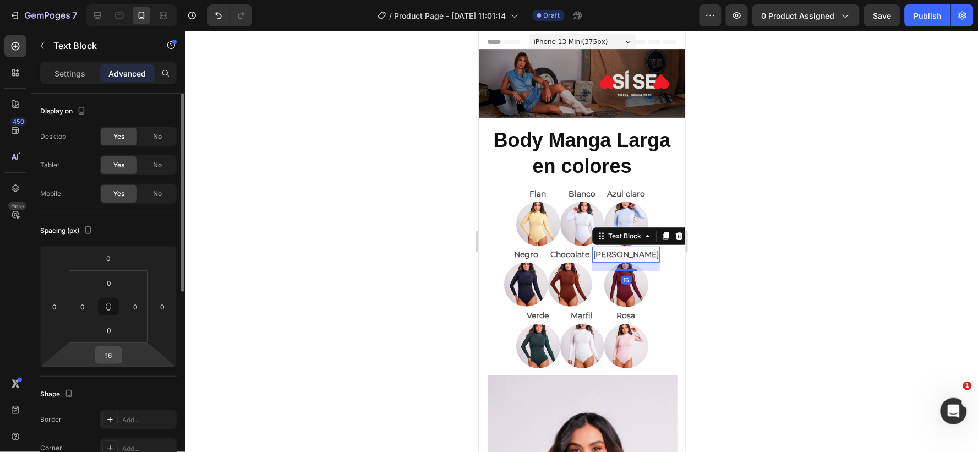
click at [114, 354] on input "16" at bounding box center [108, 355] width 22 height 17
type input "15"
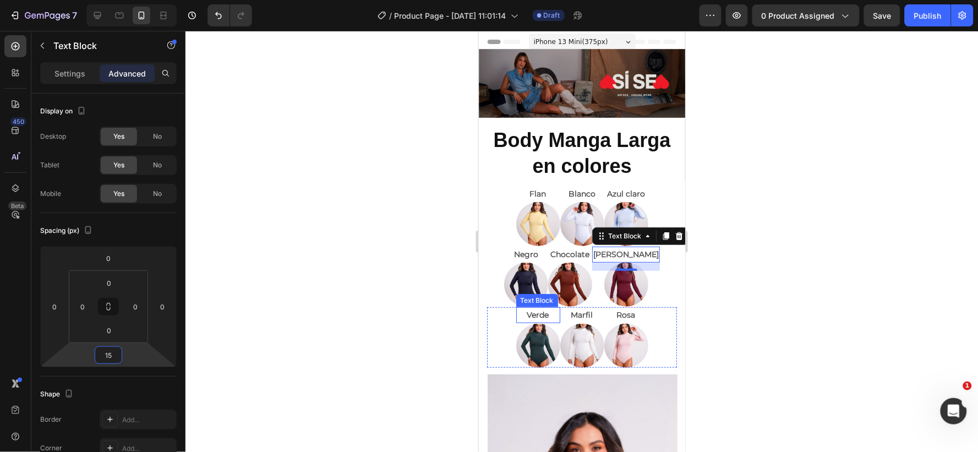
click at [546, 313] on p "Verde" at bounding box center [538, 315] width 42 height 14
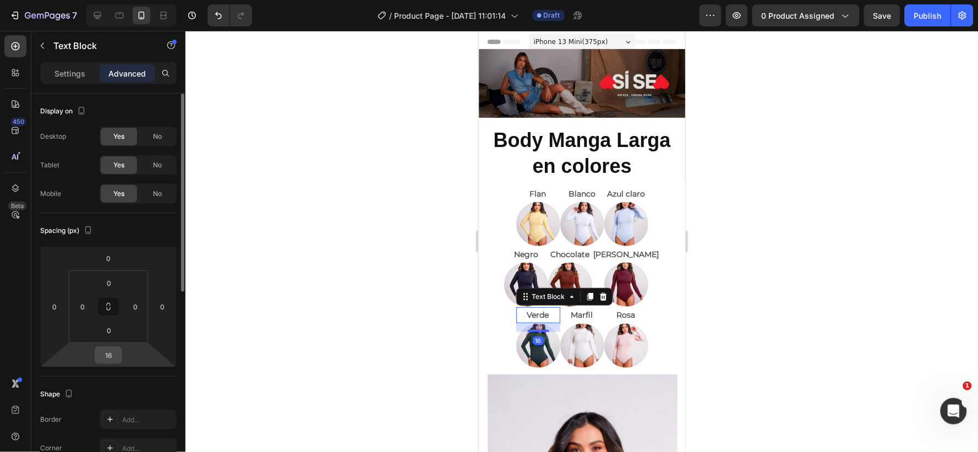
click at [113, 360] on input "16" at bounding box center [108, 355] width 22 height 17
type input "15"
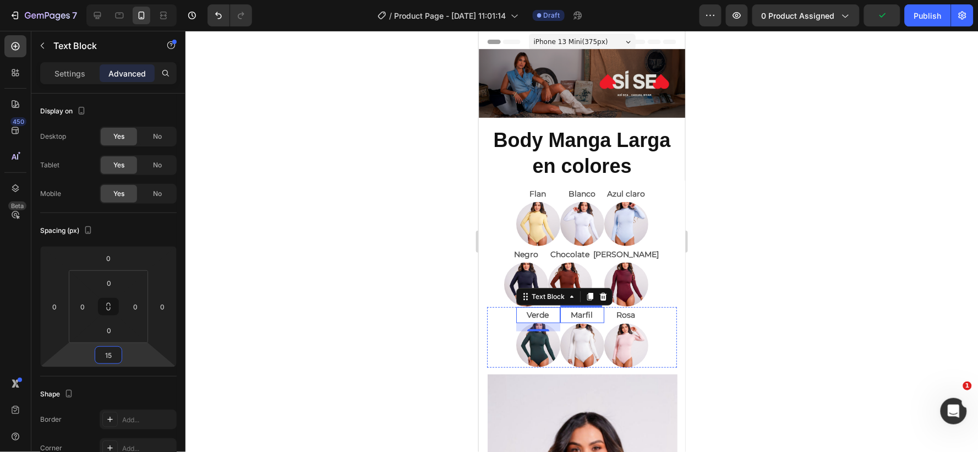
click at [577, 310] on p "Marfil" at bounding box center [582, 315] width 42 height 14
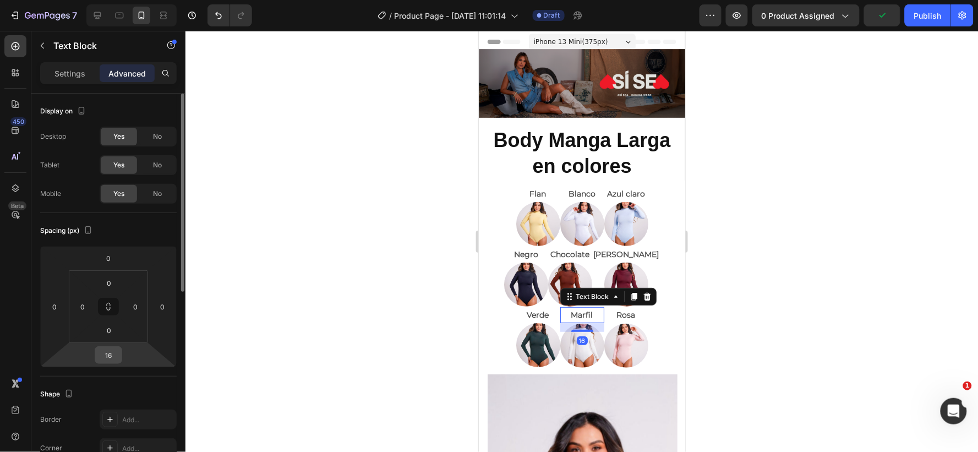
click at [111, 354] on input "16" at bounding box center [108, 355] width 22 height 17
type input "15"
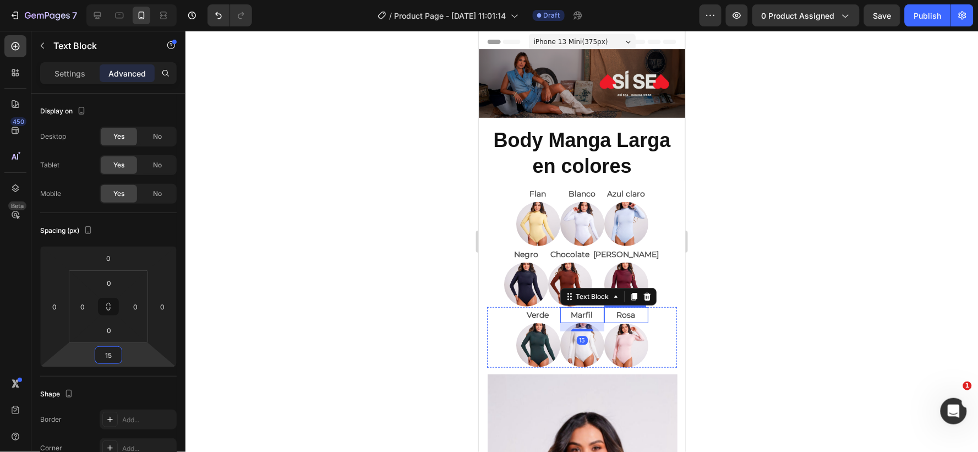
click at [628, 315] on p "Rosa" at bounding box center [626, 315] width 42 height 14
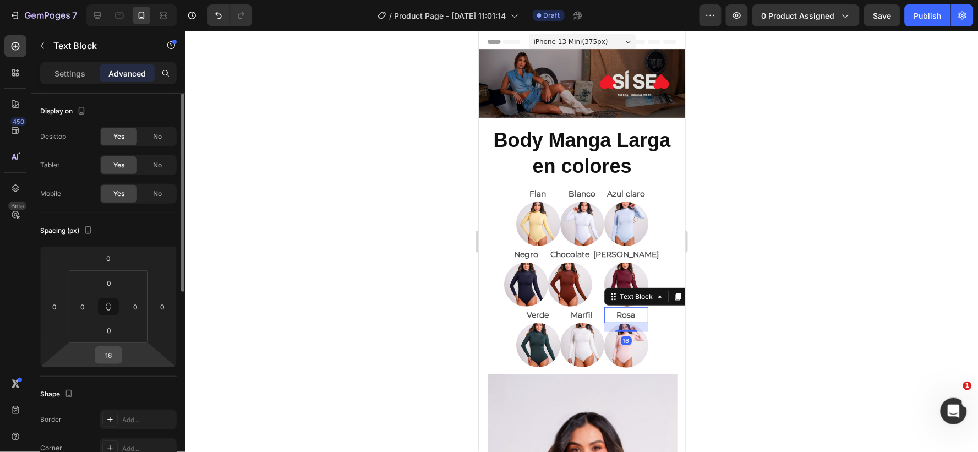
click at [117, 355] on input "16" at bounding box center [108, 355] width 22 height 17
type input "15"
click at [728, 275] on div at bounding box center [582, 241] width 793 height 421
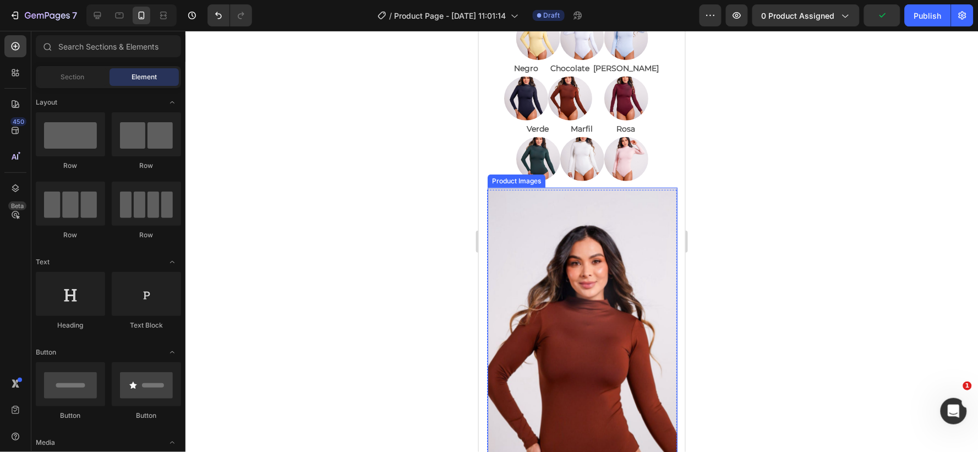
scroll to position [244, 0]
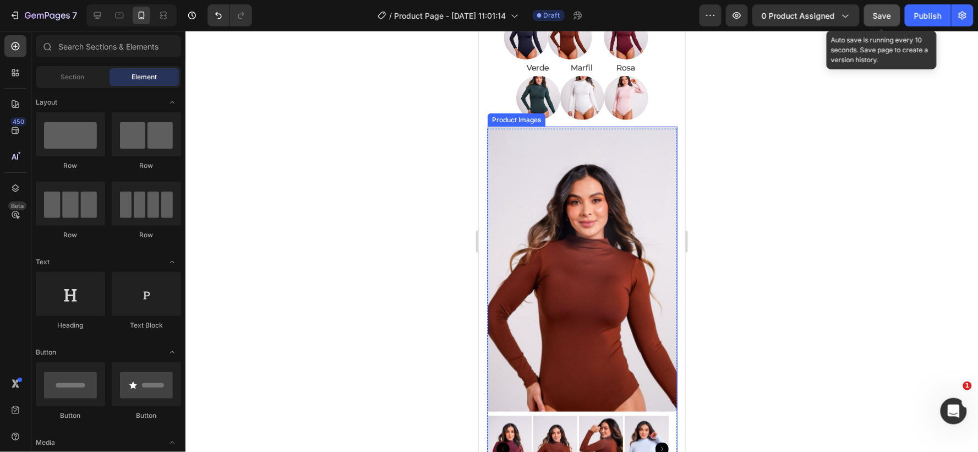
click at [876, 11] on span "Save" at bounding box center [883, 15] width 18 height 9
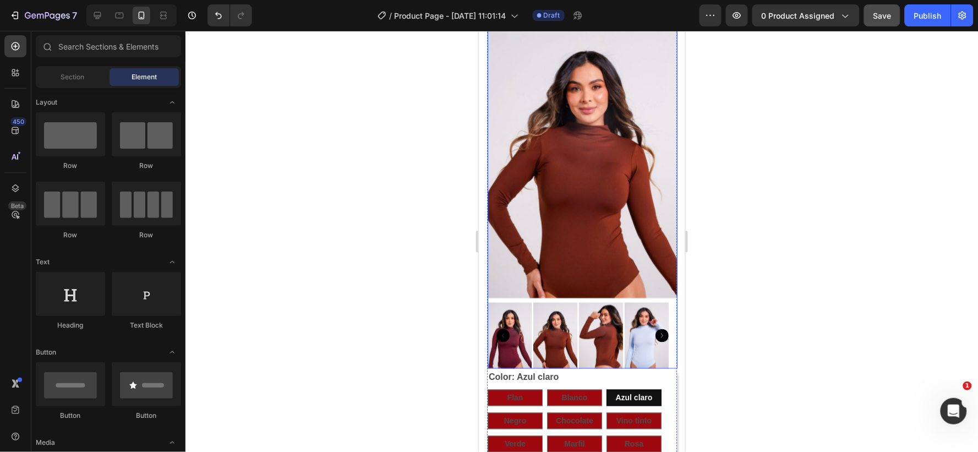
scroll to position [367, 0]
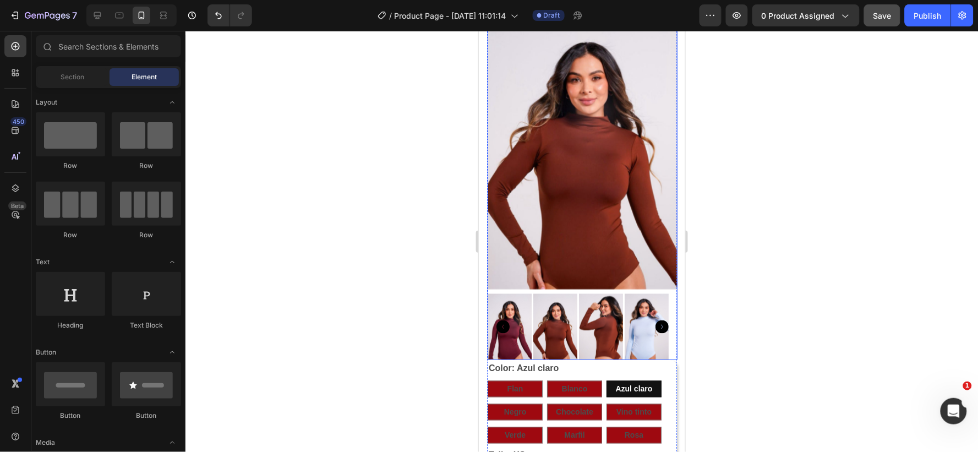
click at [504, 123] on img at bounding box center [582, 146] width 190 height 285
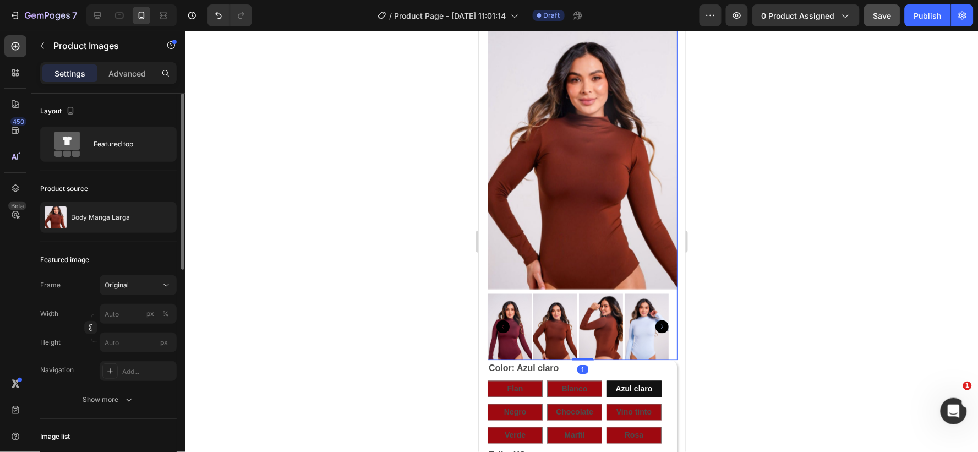
scroll to position [61, 0]
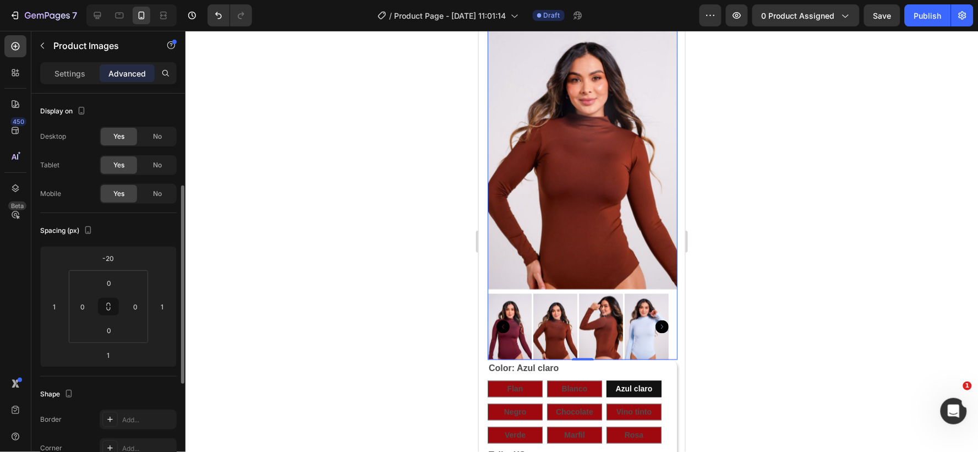
scroll to position [61, 0]
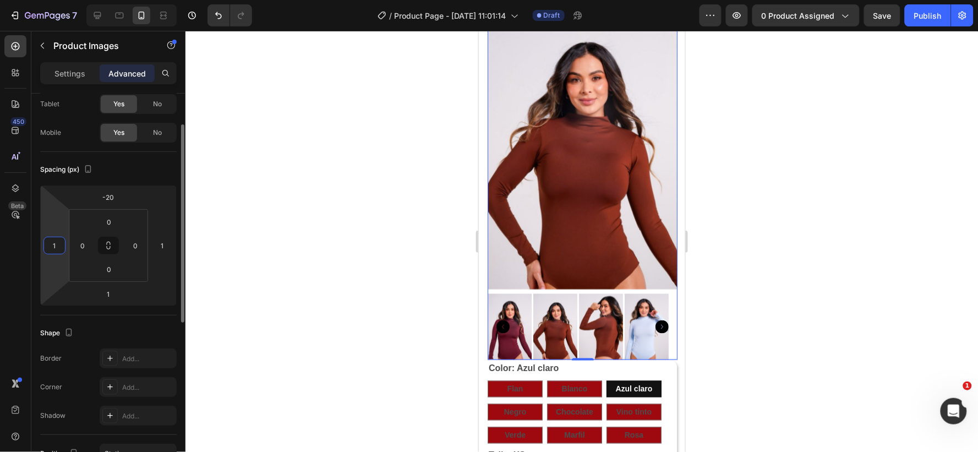
click at [61, 246] on input "1" at bounding box center [54, 245] width 17 height 17
type input "2"
click at [167, 242] on input "1" at bounding box center [162, 245] width 17 height 17
click at [163, 243] on input "1" at bounding box center [162, 245] width 17 height 17
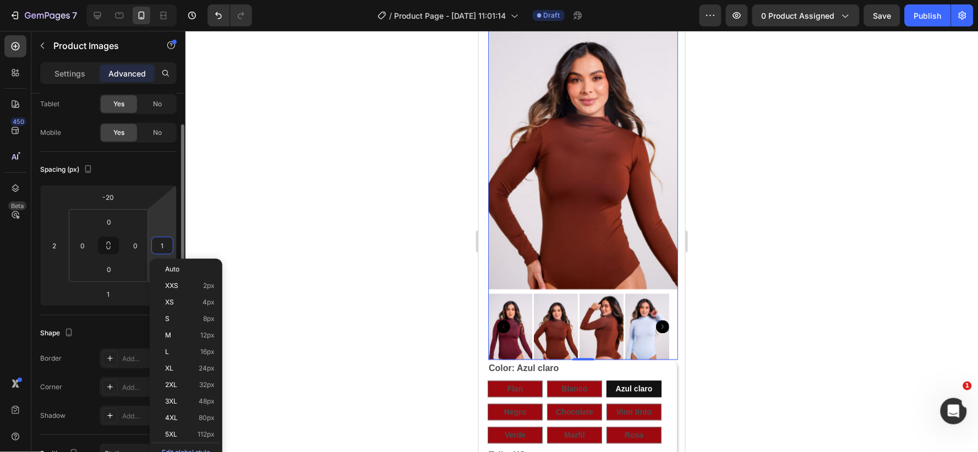
click at [163, 245] on input "1" at bounding box center [162, 245] width 17 height 17
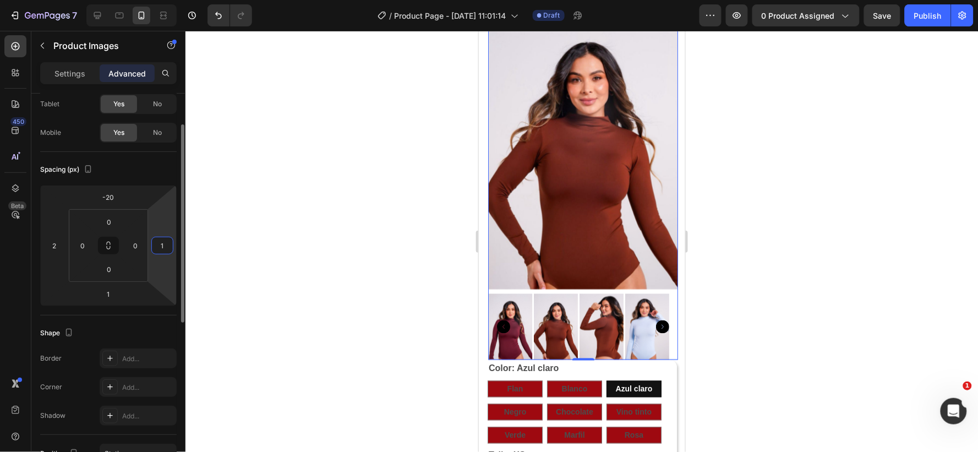
click at [163, 245] on input "1" at bounding box center [162, 245] width 17 height 17
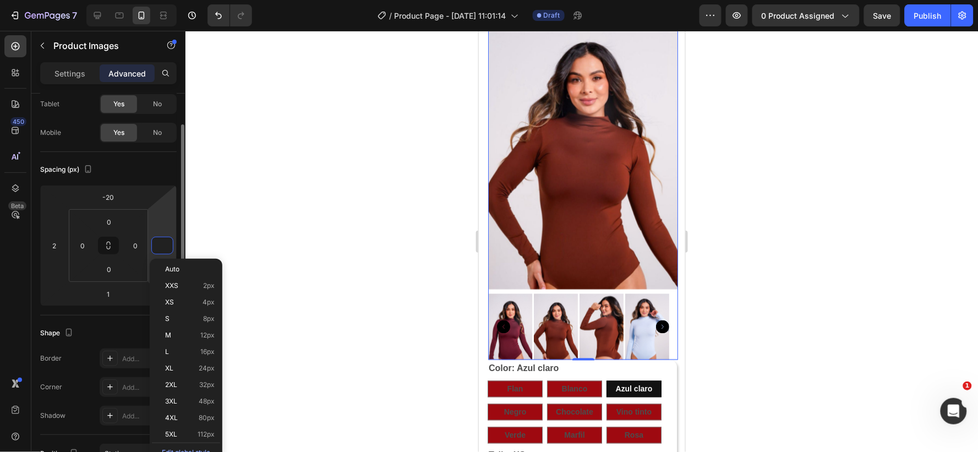
click at [163, 245] on input "number" at bounding box center [162, 245] width 17 height 17
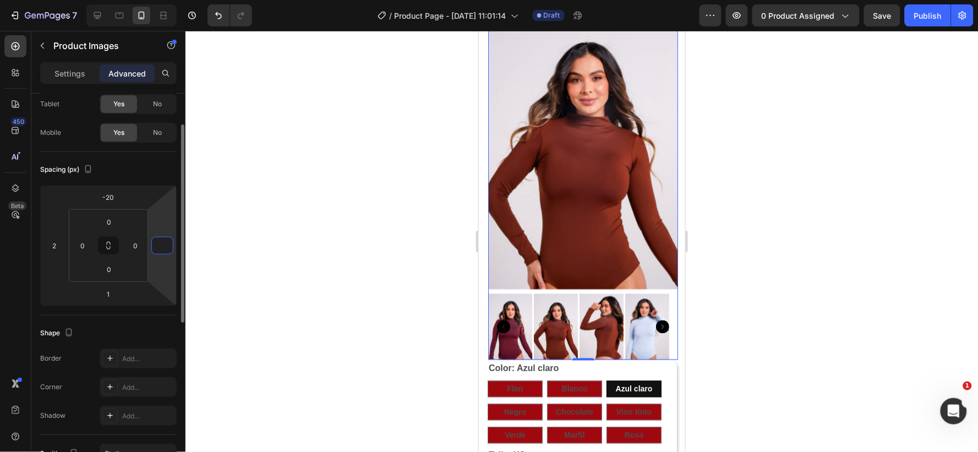
click at [163, 245] on input "number" at bounding box center [162, 245] width 17 height 17
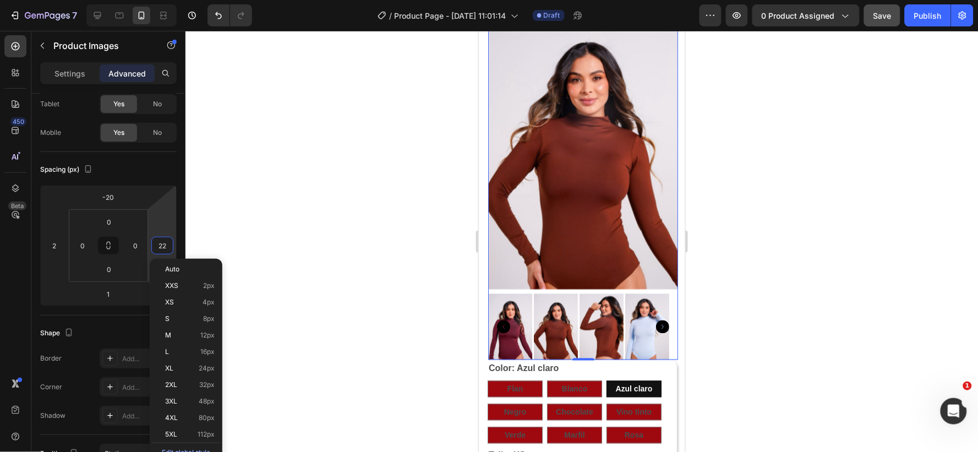
click at [717, 246] on div at bounding box center [582, 241] width 793 height 421
click at [888, 13] on span "Save" at bounding box center [883, 15] width 18 height 9
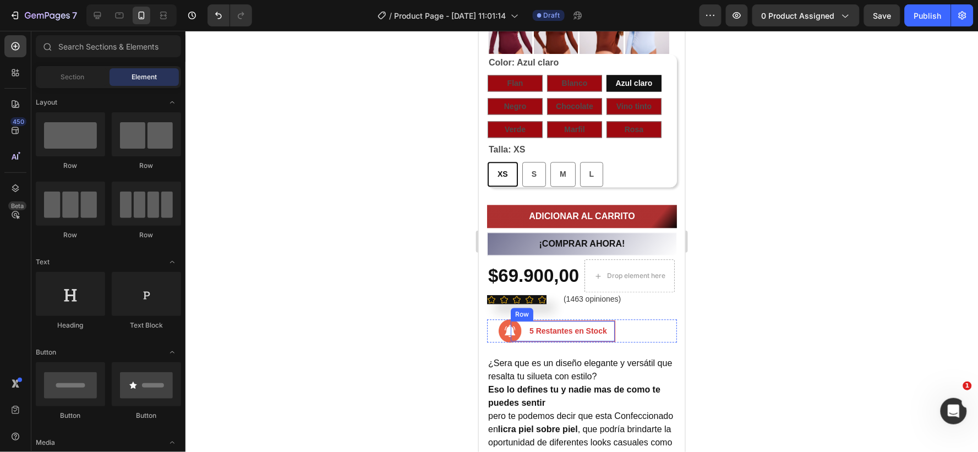
scroll to position [734, 0]
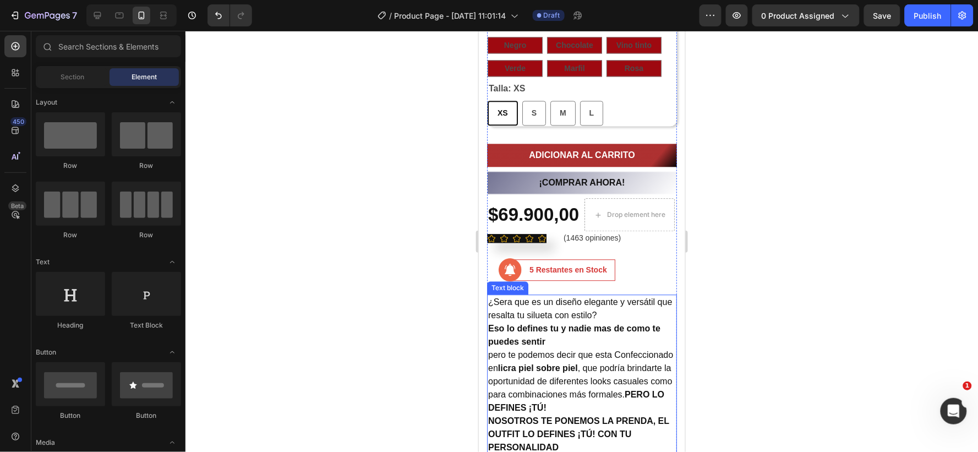
click at [553, 296] on p "¿Sera que es un diseño elegante y versátil que resalta tu silueta con estilo?" at bounding box center [582, 308] width 188 height 26
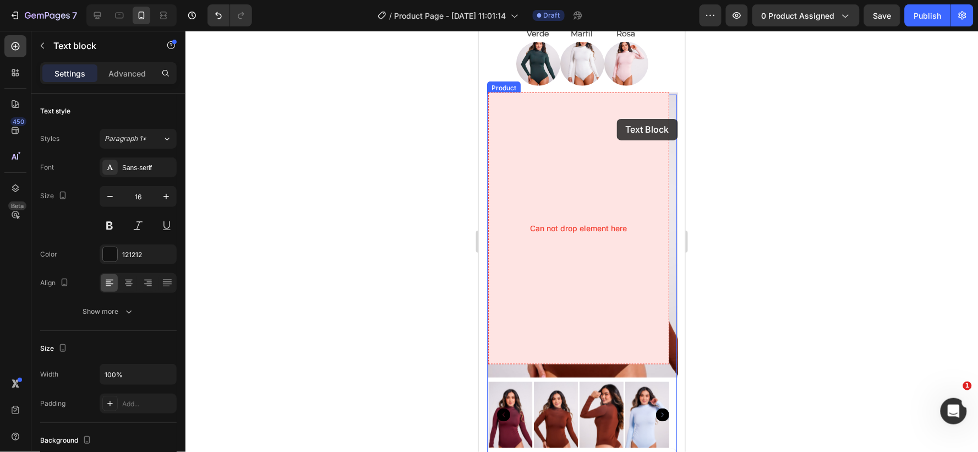
scroll to position [278, 0]
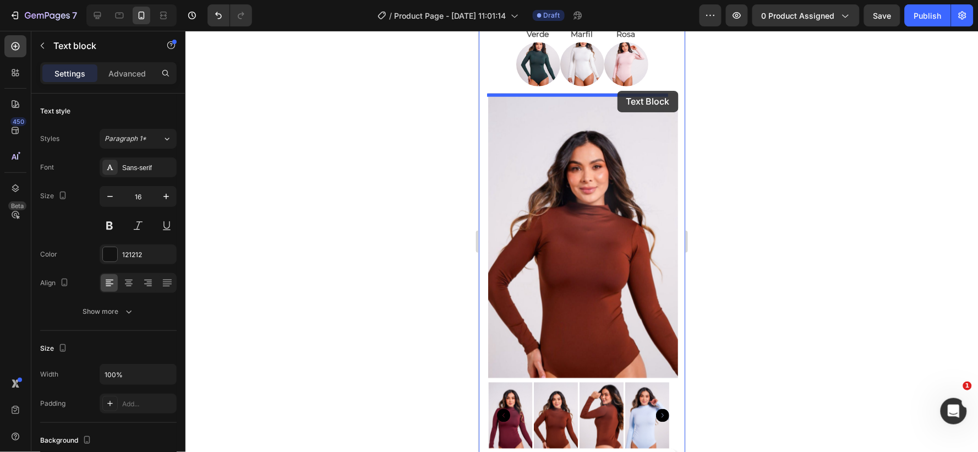
drag, startPoint x: 619, startPoint y: 174, endPoint x: 617, endPoint y: 90, distance: 83.7
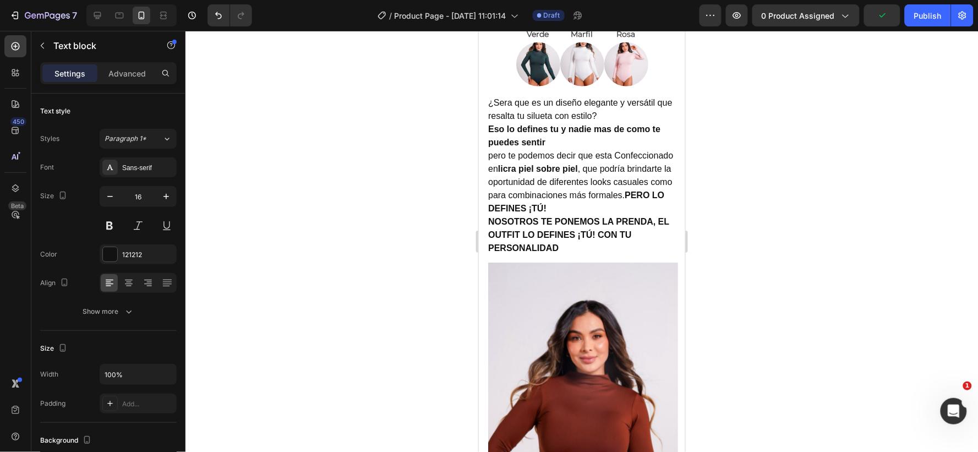
click at [610, 128] on strong "Eso lo defines tu y nadie mas de como te puedes sentir" at bounding box center [574, 135] width 172 height 23
click at [546, 140] on p "Eso lo defines tu y nadie más. De como te puedes sentir" at bounding box center [582, 135] width 188 height 26
click at [642, 166] on p "pero te podemos decir que esta Confeccionado en licra piel sobre piel , que pod…" at bounding box center [582, 182] width 188 height 66
click at [615, 154] on p "pero te podemos decir que esta Confeccionado en licra piel sobre piel , que pod…" at bounding box center [582, 182] width 188 height 66
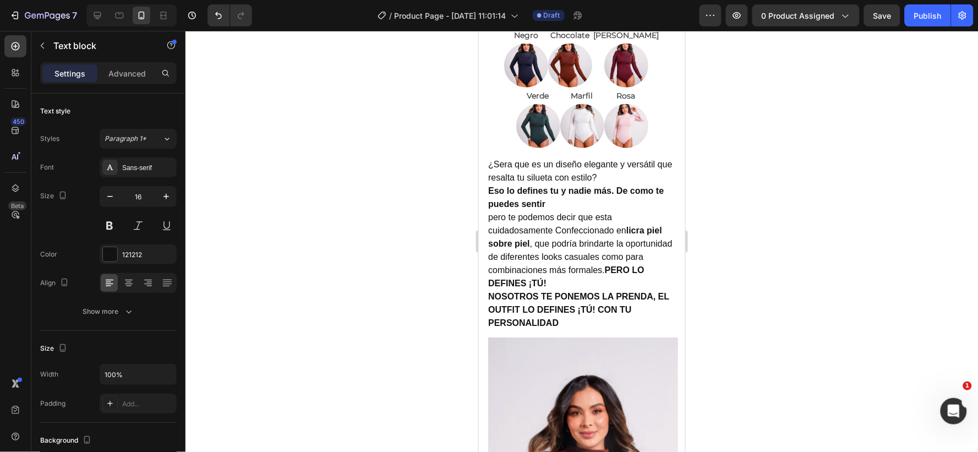
scroll to position [95, 0]
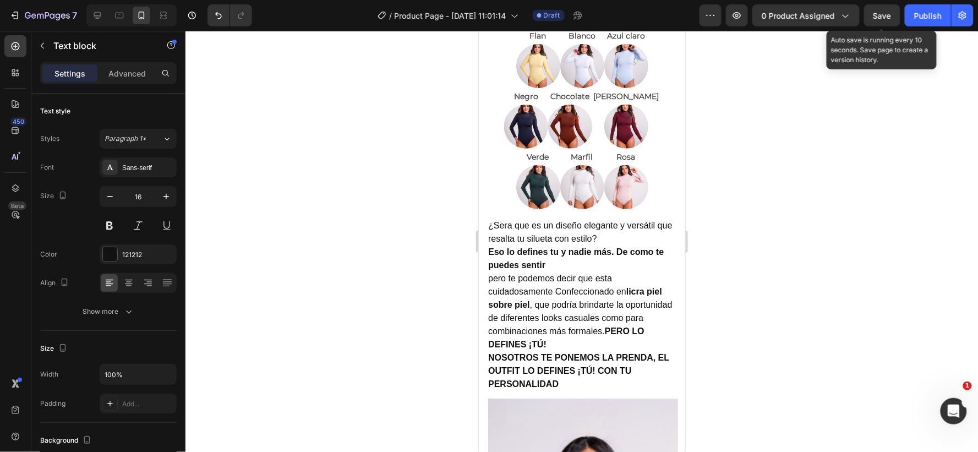
click at [881, 12] on span "Save" at bounding box center [883, 15] width 18 height 9
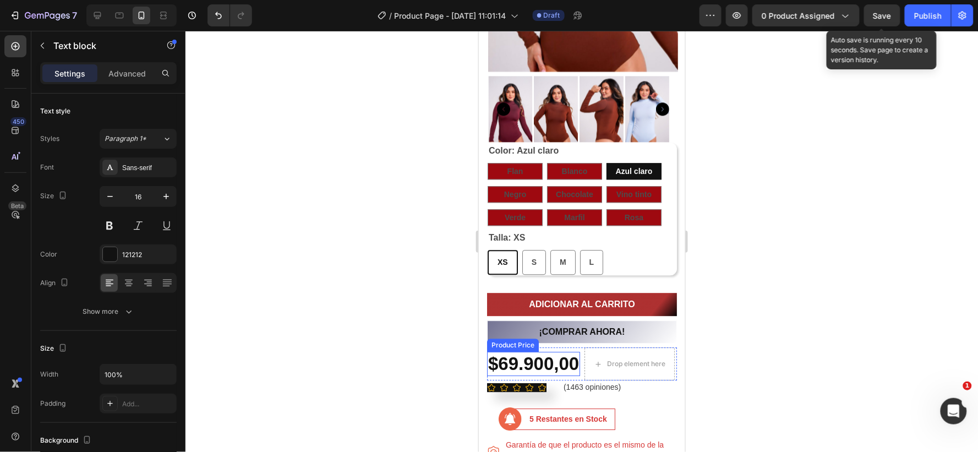
scroll to position [828, 0]
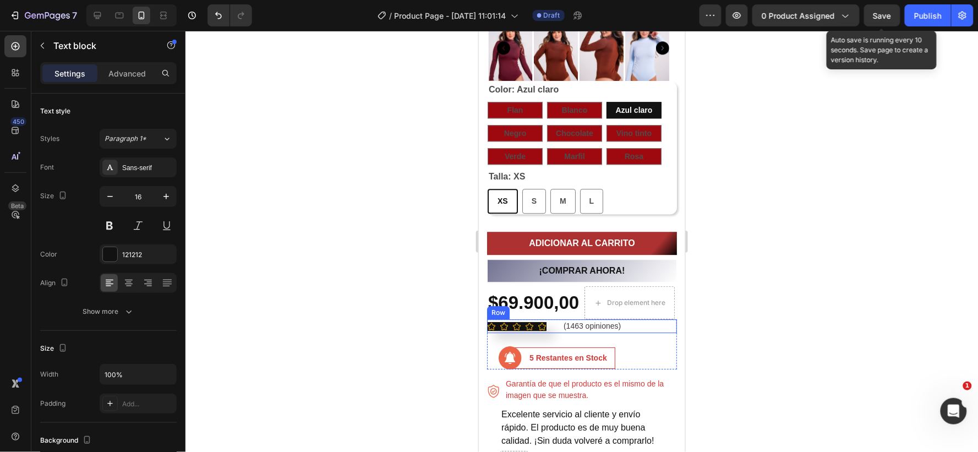
click at [635, 321] on div "Icon Icon Icon Icon Icon Icon List Hoz (1463 opiniones) Text block Row" at bounding box center [582, 326] width 190 height 14
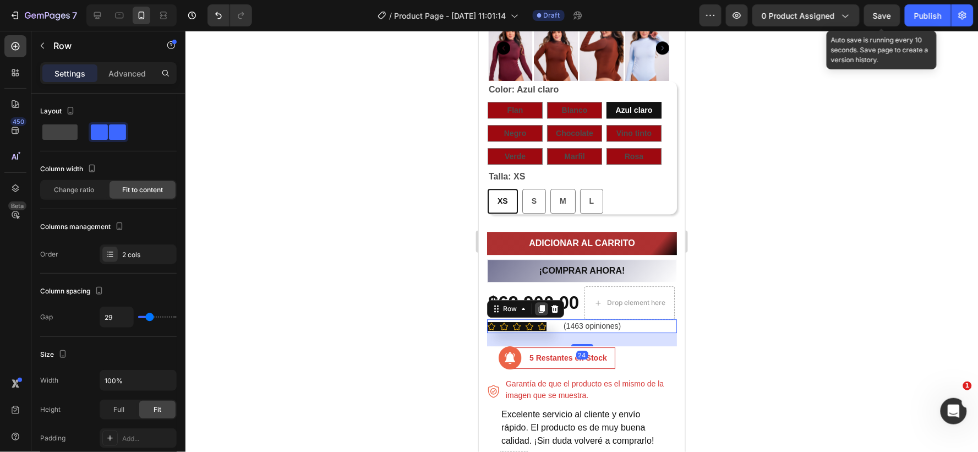
click at [542, 306] on icon at bounding box center [541, 308] width 6 height 8
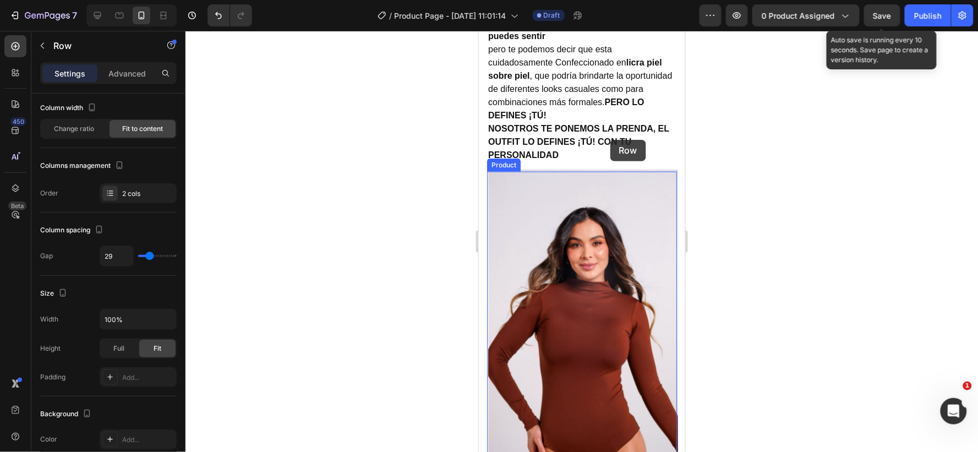
scroll to position [359, 0]
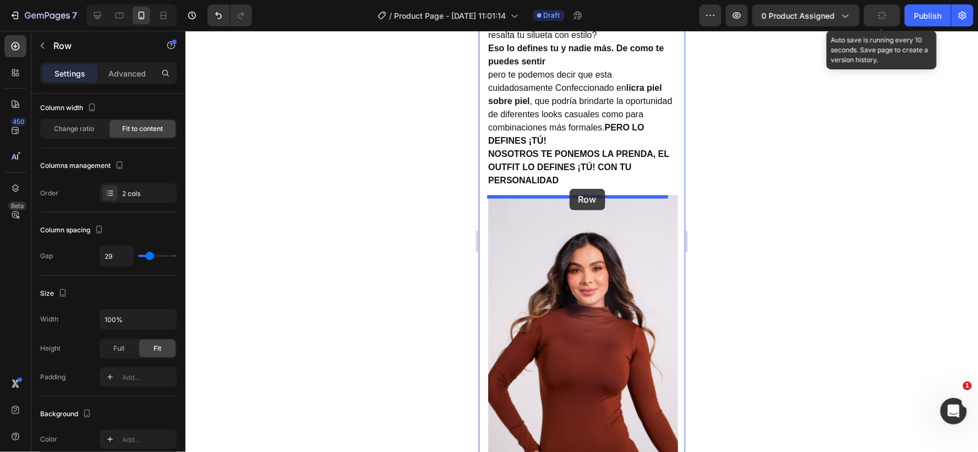
drag, startPoint x: 633, startPoint y: 345, endPoint x: 569, endPoint y: 188, distance: 169.4
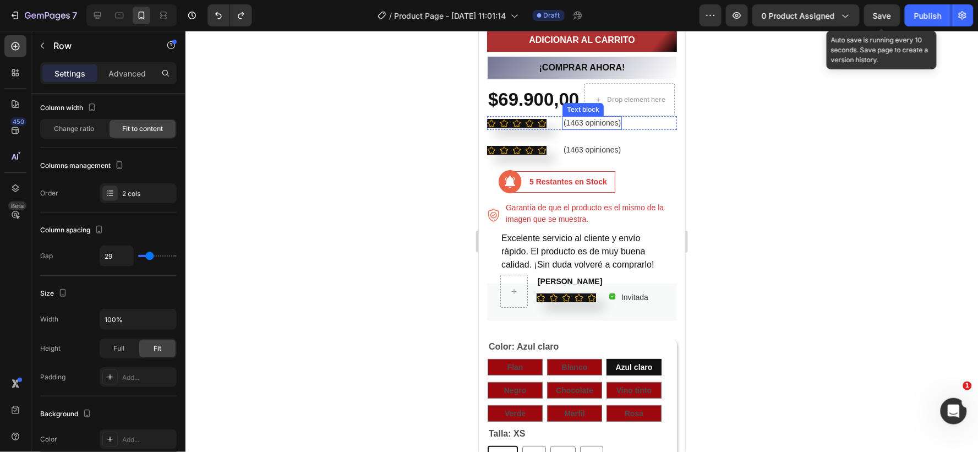
scroll to position [1004, 0]
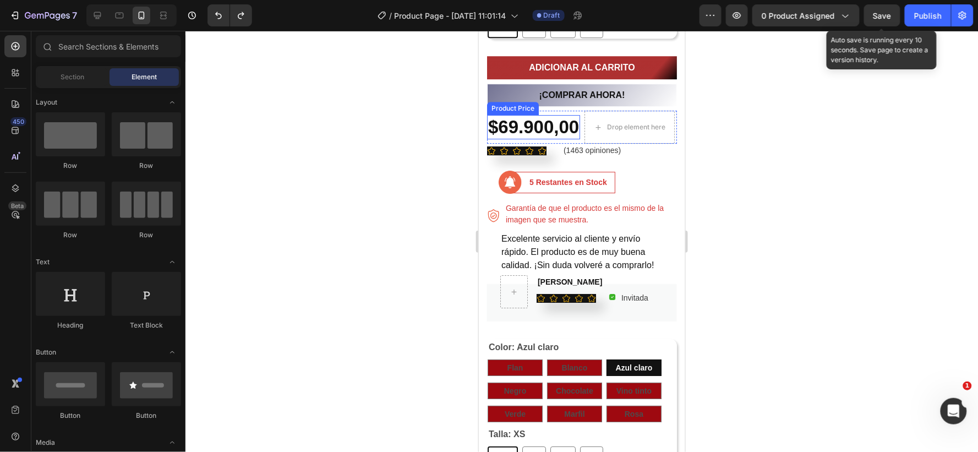
click at [572, 114] on div "$69.900,00" at bounding box center [533, 126] width 93 height 24
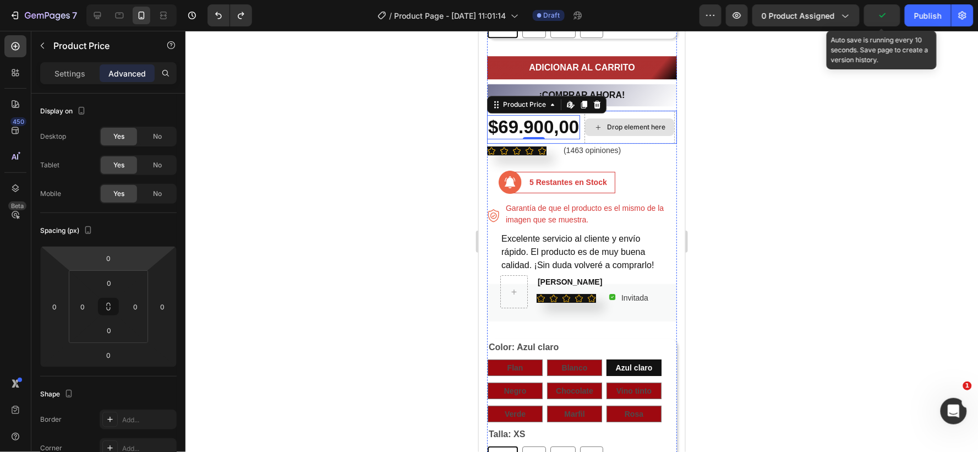
click at [584, 118] on div "Drop element here" at bounding box center [629, 126] width 90 height 33
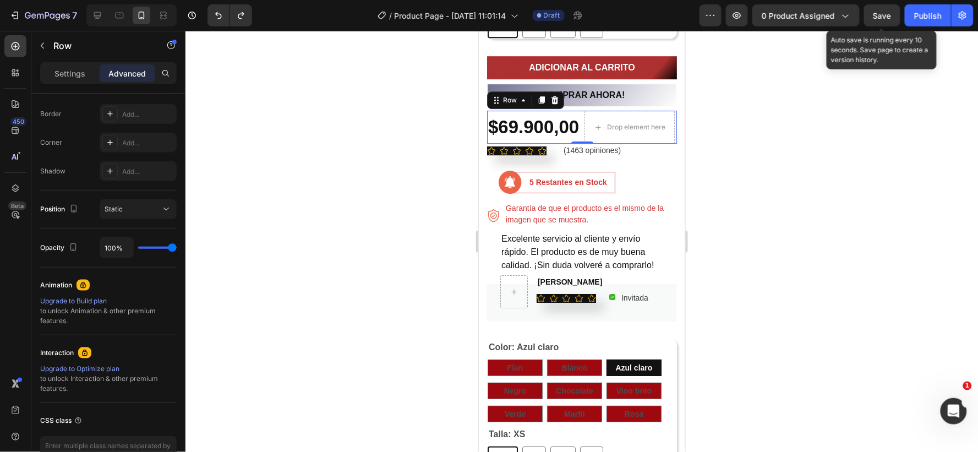
scroll to position [0, 0]
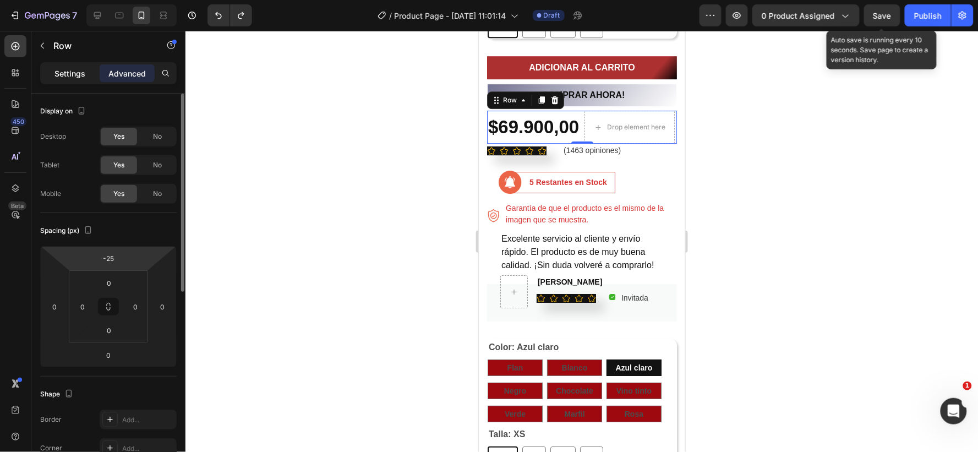
click at [59, 70] on p "Settings" at bounding box center [69, 74] width 31 height 12
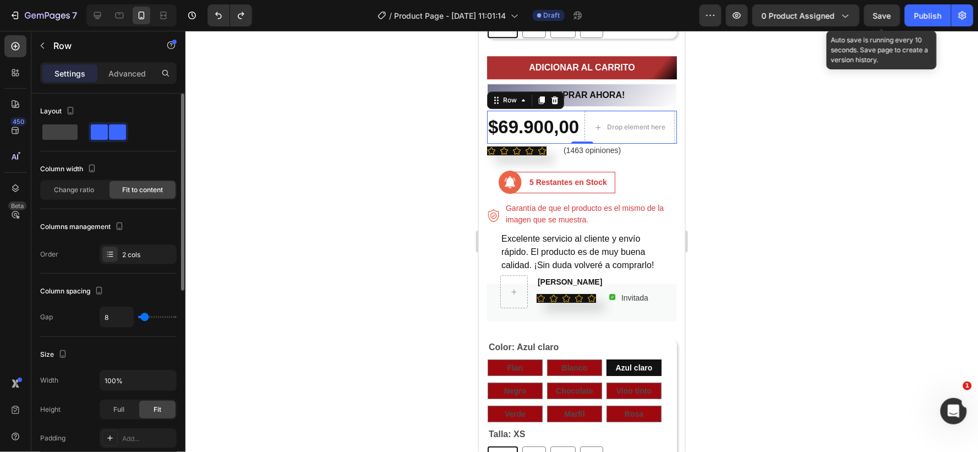
scroll to position [61, 0]
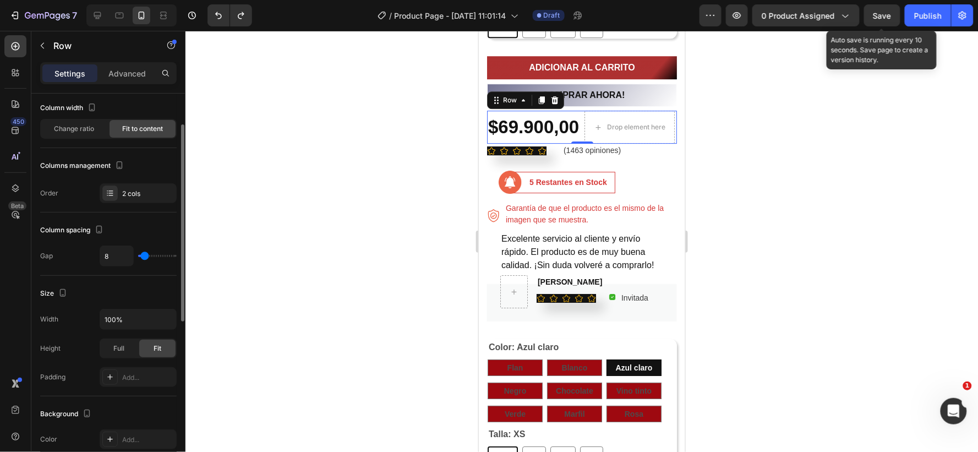
type input "32"
type input "42"
type input "47"
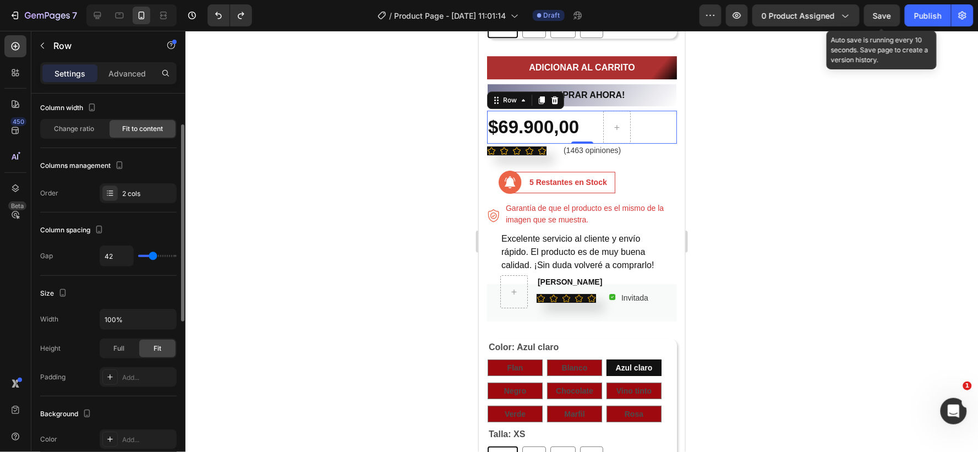
type input "47"
type input "57"
type input "66"
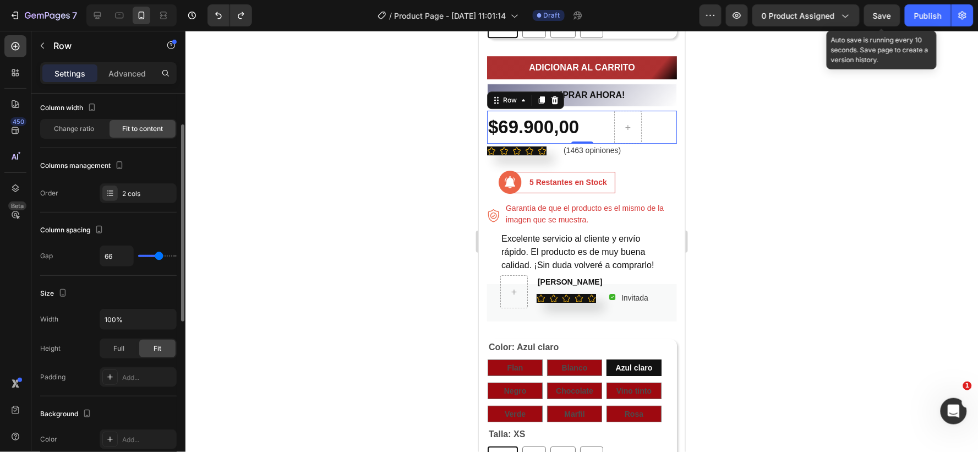
type input "116"
type input "120"
type input "116"
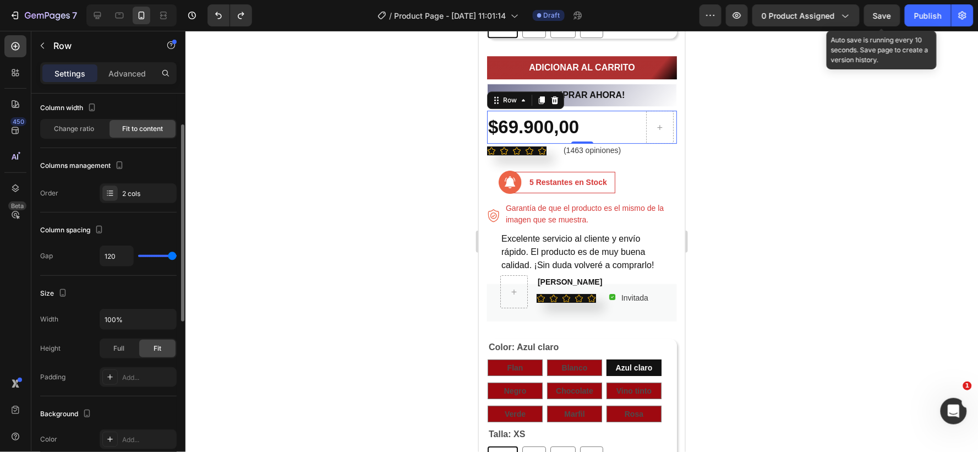
type input "116"
type input "94"
type input "91"
drag, startPoint x: 144, startPoint y: 257, endPoint x: 165, endPoint y: 249, distance: 22.6
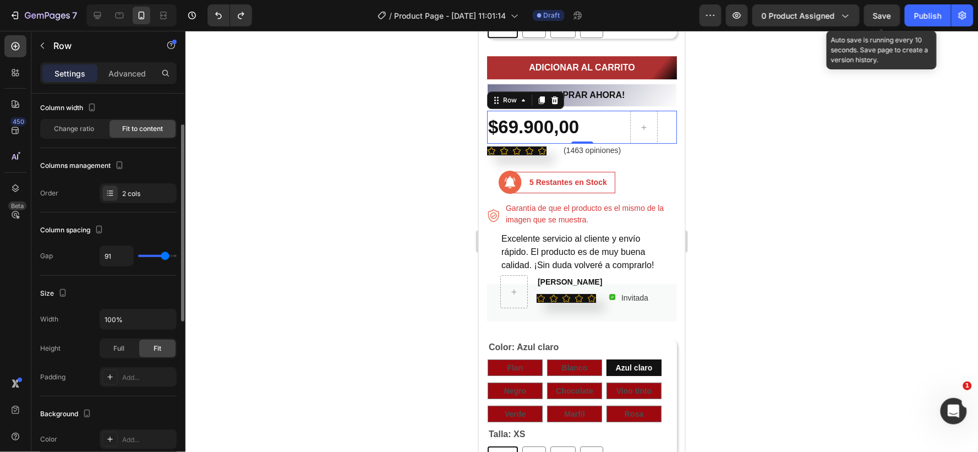
type input "91"
click at [165, 255] on input "range" at bounding box center [157, 256] width 39 height 2
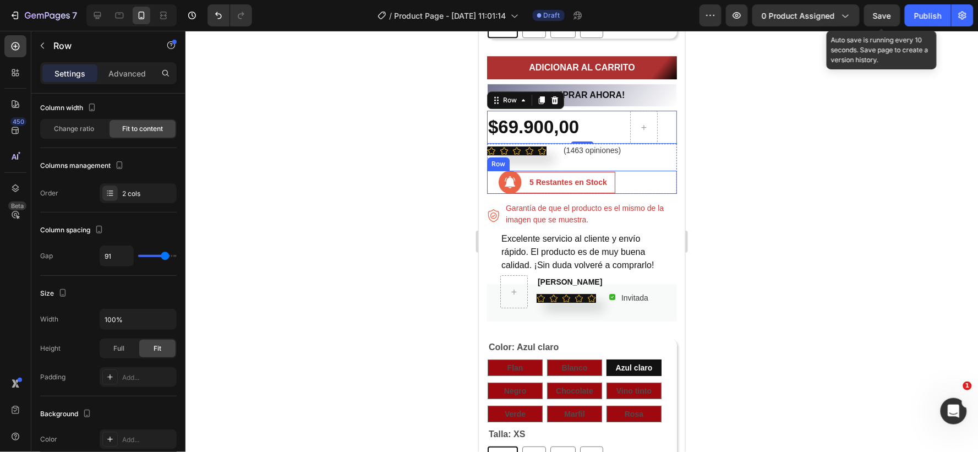
click at [642, 170] on div "Image 5 Restantes en Stock Text block Row Row" at bounding box center [582, 181] width 190 height 23
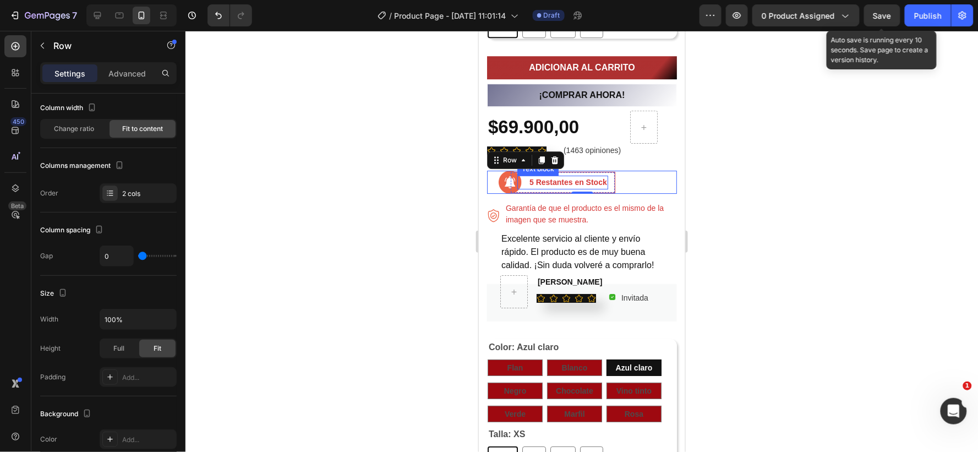
click at [556, 176] on p "5 Restantes en Stock" at bounding box center [568, 182] width 78 height 12
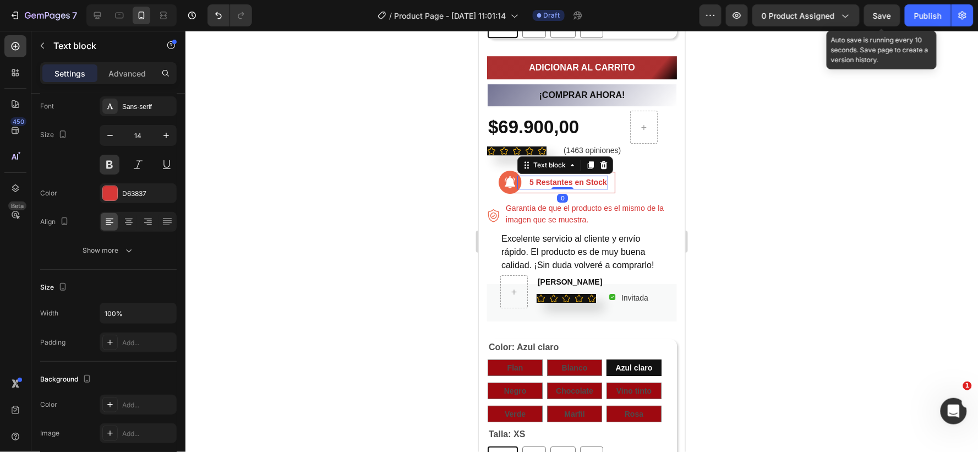
scroll to position [0, 0]
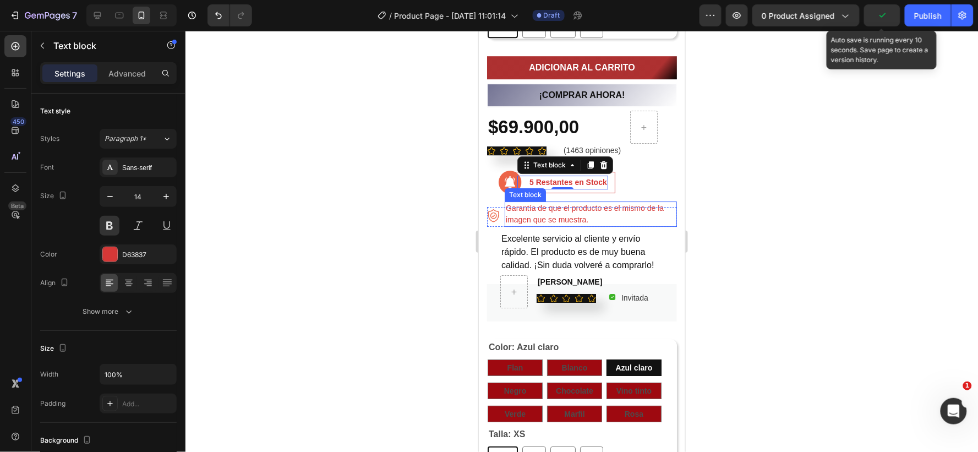
click at [517, 202] on p "Garantía de que el producto es el mismo de la imagen que se muestra." at bounding box center [590, 213] width 170 height 23
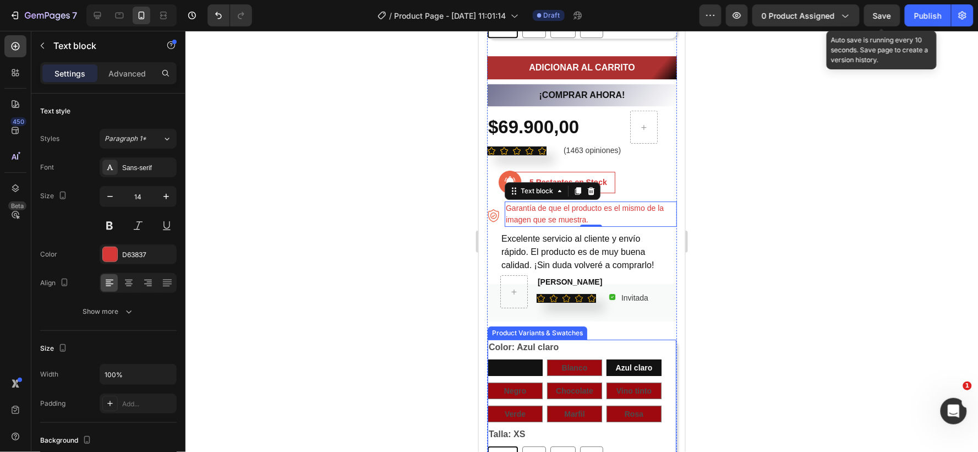
click at [521, 366] on span "Flan" at bounding box center [515, 367] width 16 height 9
click at [487, 359] on input "Flan Flan Flan" at bounding box center [487, 358] width 1 height 1
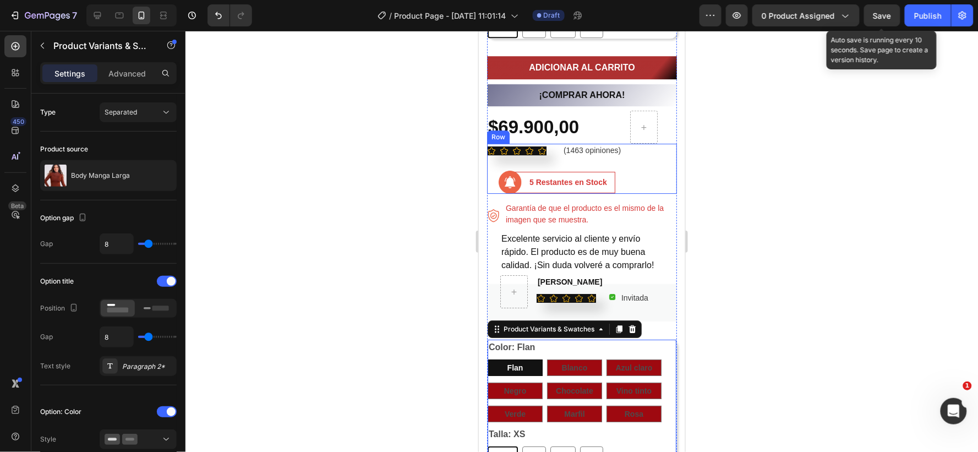
radio input "true"
radio input "false"
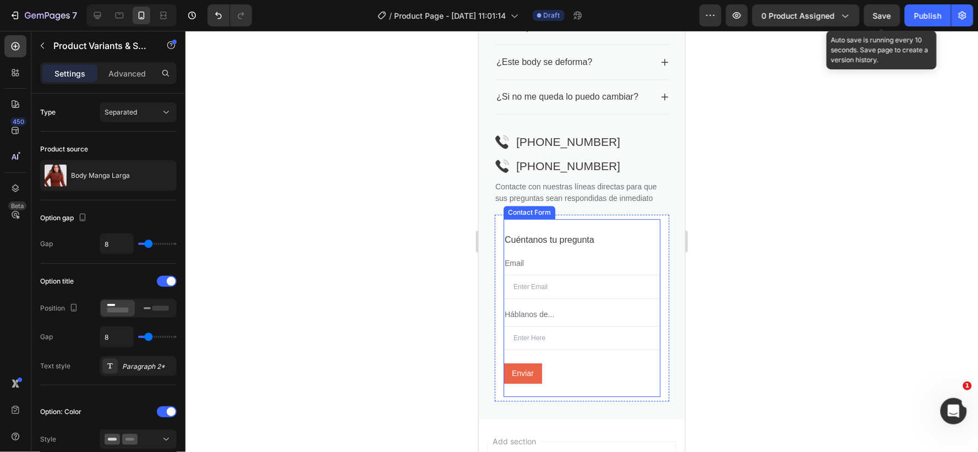
scroll to position [1914, 0]
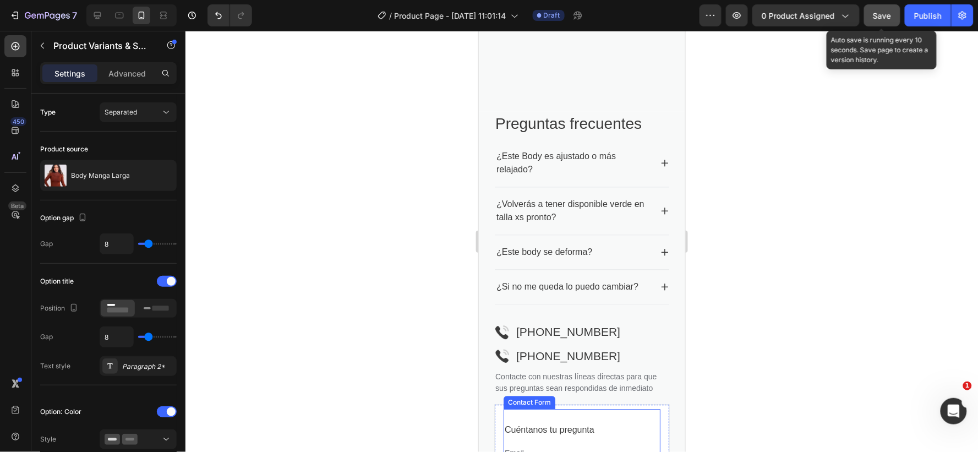
click at [882, 15] on span "Save" at bounding box center [883, 15] width 18 height 9
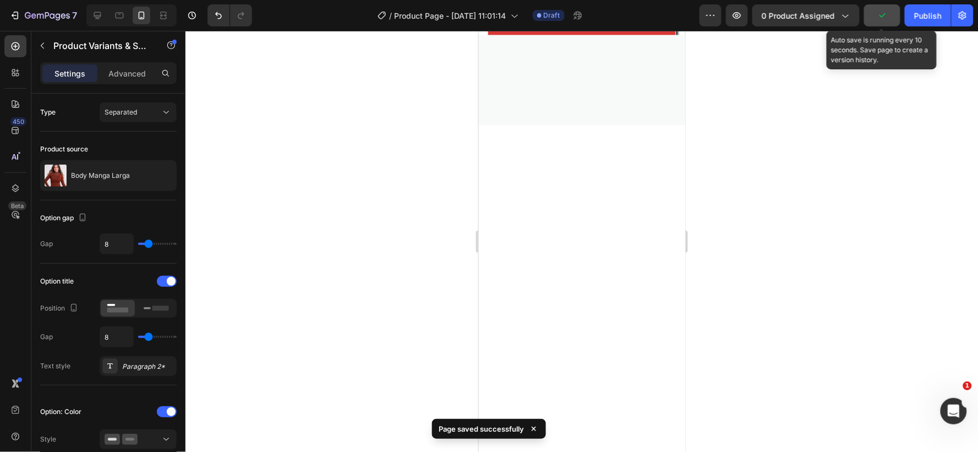
radio input "false"
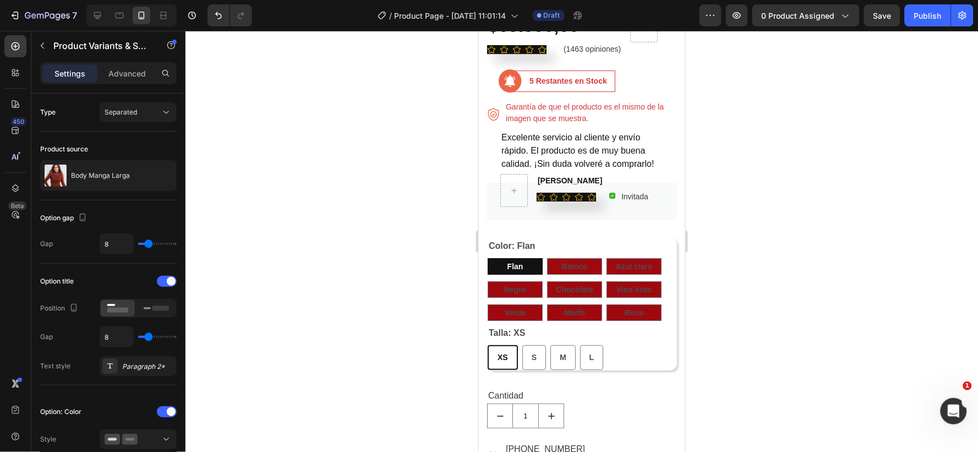
scroll to position [1126, 0]
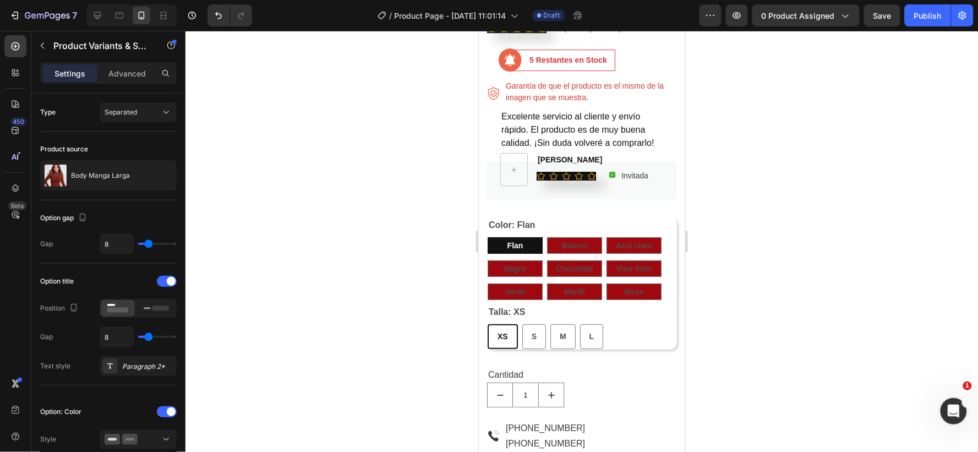
click at [662, 229] on div "Color: Flan Flan Flan Flan Blanco Blanco Blanco Azul claro Azul claro Azul clar…" at bounding box center [581, 258] width 189 height 83
click at [511, 220] on legend "Color: Flan" at bounding box center [511, 224] width 48 height 15
click at [563, 312] on div "Talla: XS XS XS XS S S S M M M L L L" at bounding box center [581, 326] width 189 height 45
click at [627, 329] on div "XS XS XS S S S M M M L L L" at bounding box center [581, 336] width 189 height 25
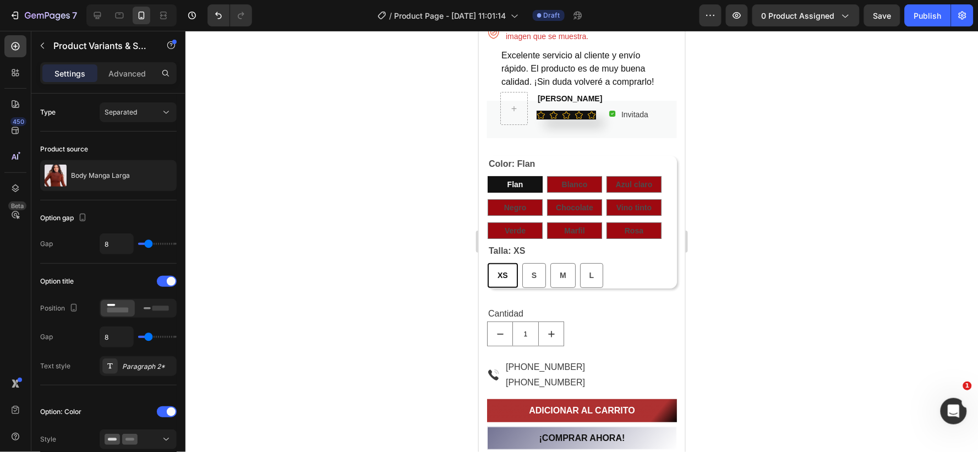
click at [632, 275] on div "XS XS XS S S S M M M L L L" at bounding box center [581, 275] width 189 height 25
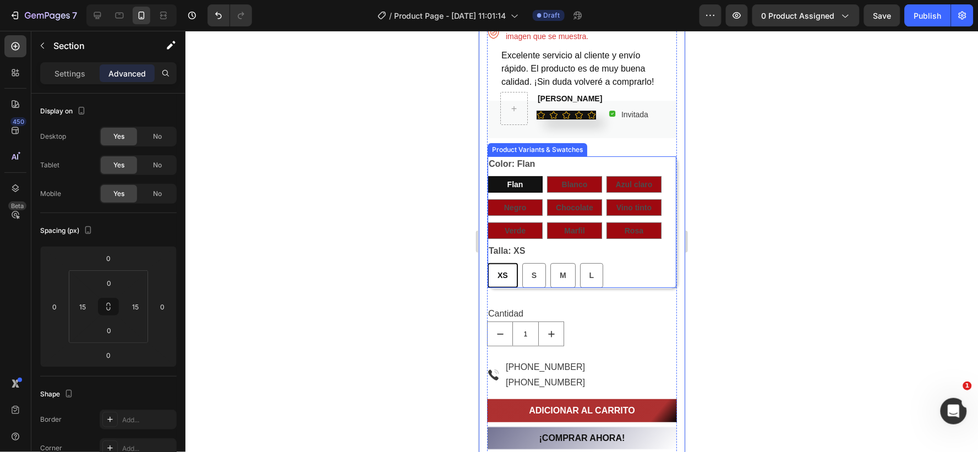
click at [608, 254] on div "Talla: XS XS XS XS S S S M M M L L L" at bounding box center [581, 265] width 189 height 45
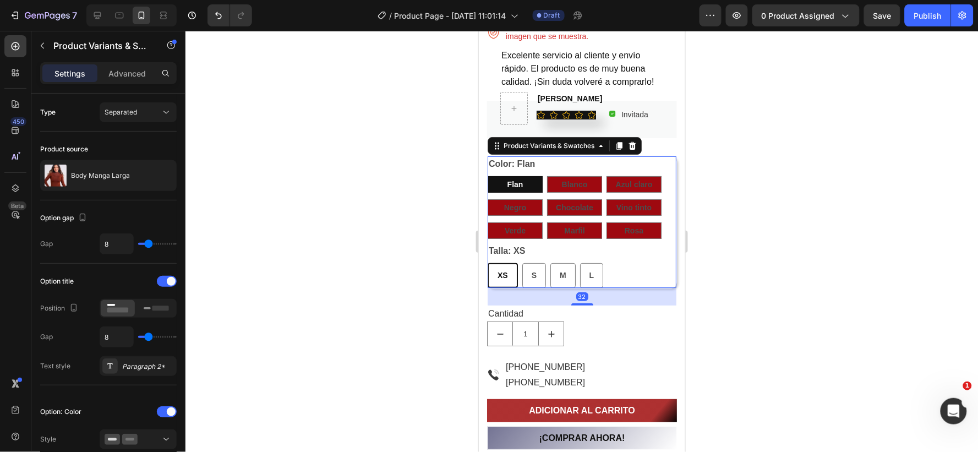
click at [633, 145] on icon at bounding box center [632, 145] width 9 height 9
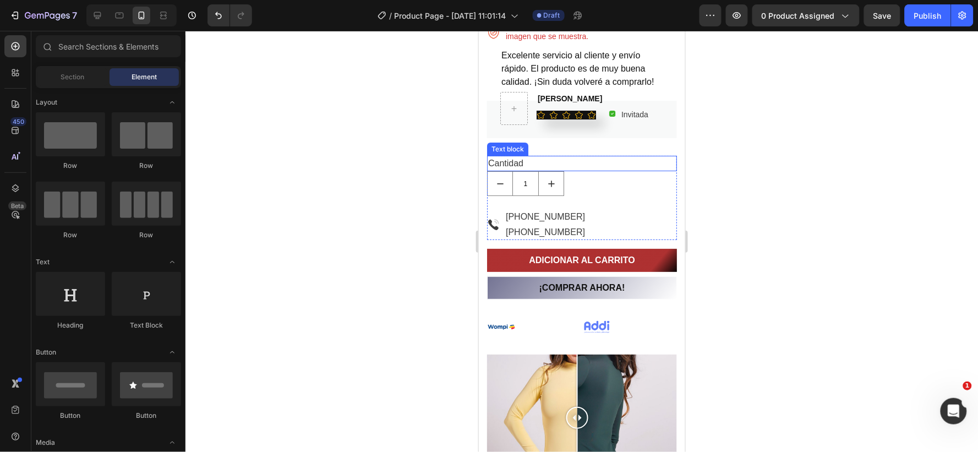
click at [591, 163] on p "Cantidad" at bounding box center [582, 162] width 188 height 13
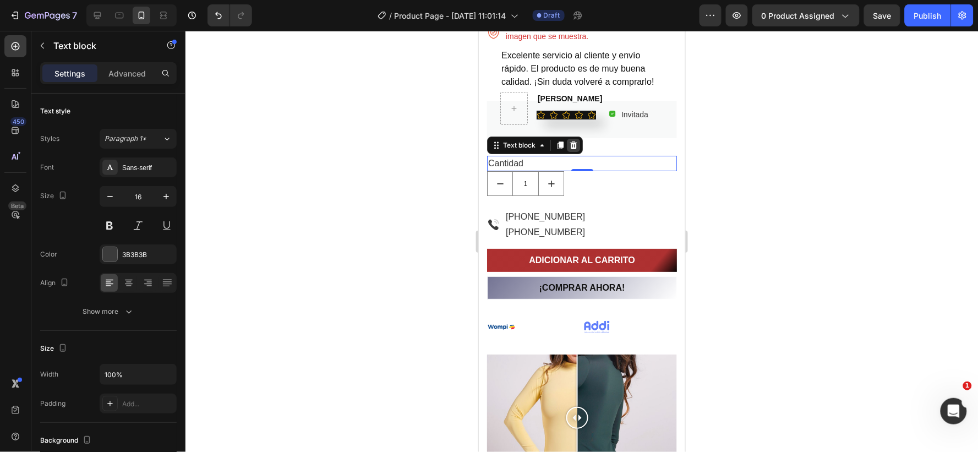
click at [570, 144] on icon at bounding box center [573, 144] width 9 height 9
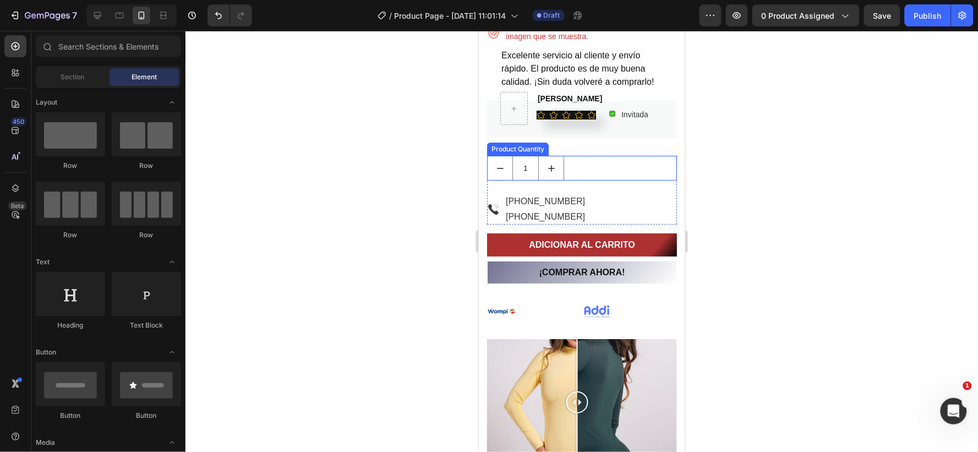
click at [585, 171] on div "1" at bounding box center [582, 167] width 190 height 25
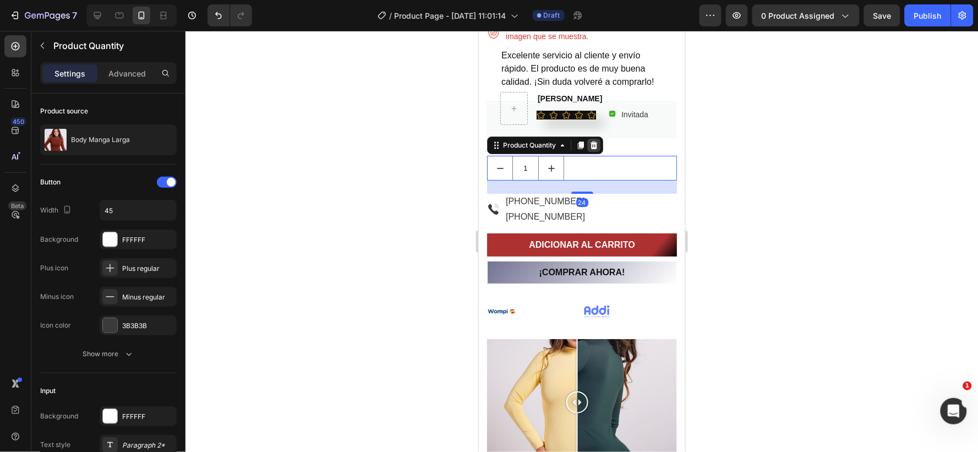
click at [594, 145] on icon at bounding box center [593, 144] width 9 height 9
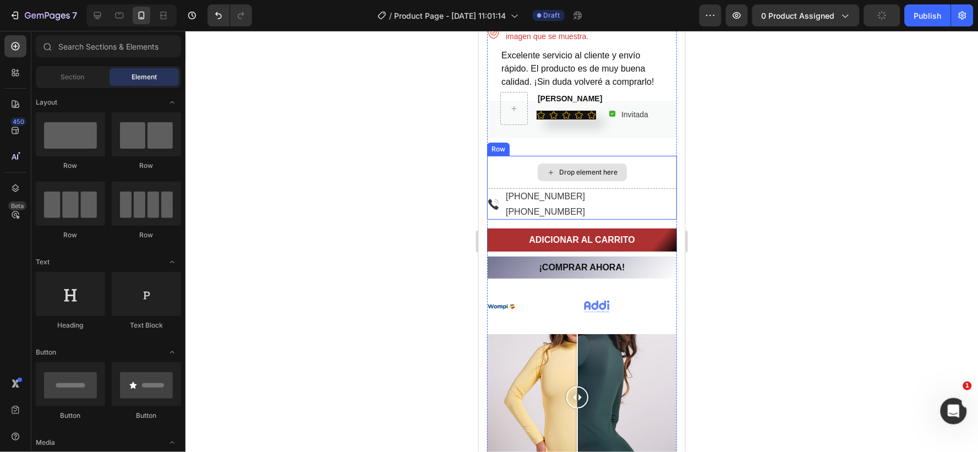
click at [630, 162] on div "Drop element here" at bounding box center [582, 171] width 190 height 33
click at [612, 167] on div "Drop element here" at bounding box center [588, 171] width 58 height 9
click at [141, 272] on div at bounding box center [146, 294] width 69 height 44
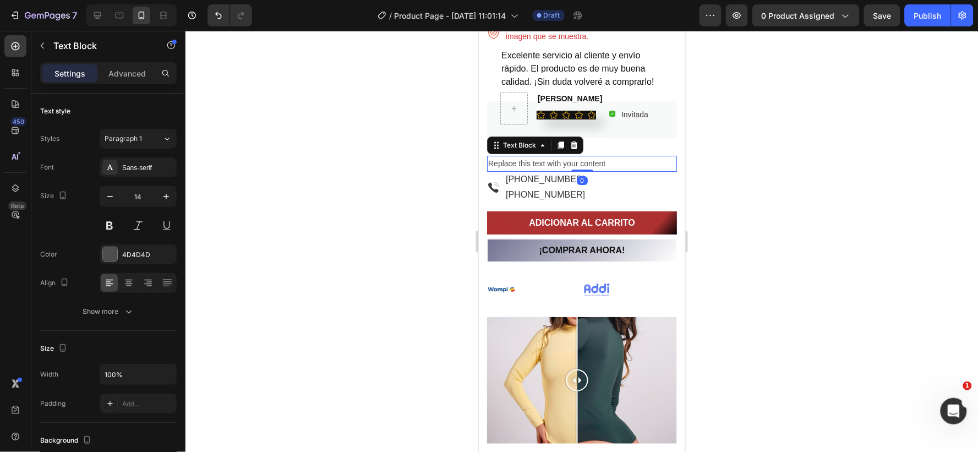
click at [608, 162] on div "Replace this text with your content" at bounding box center [582, 163] width 190 height 16
drag, startPoint x: 607, startPoint y: 159, endPoint x: 892, endPoint y: 190, distance: 286.9
click at [478, 160] on html "iPhone 13 Mini ( 375 px) iPhone 13 Mini iPhone 13 Pro iPhone 11 Pro Max iPhone …" at bounding box center [581, 102] width 206 height 2519
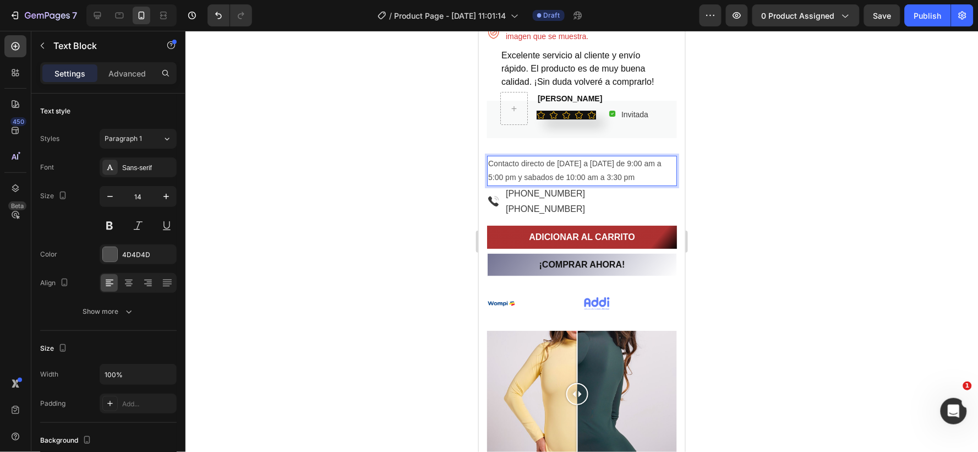
click at [542, 177] on p "Contacto directo de [DATE] a [DATE] de 9:00 am a 5:00 pm y sabados de 10:00 am …" at bounding box center [582, 170] width 188 height 28
click at [694, 186] on div at bounding box center [582, 241] width 793 height 421
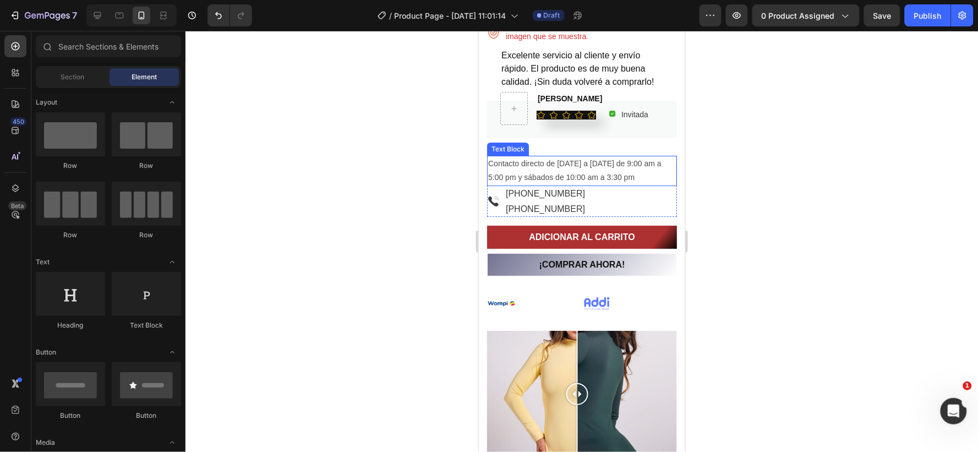
click at [498, 160] on p "Contacto directo de [DATE] a [DATE] de 9:00 am a 5:00 pm y sábados de 10:00 am …" at bounding box center [582, 170] width 188 height 28
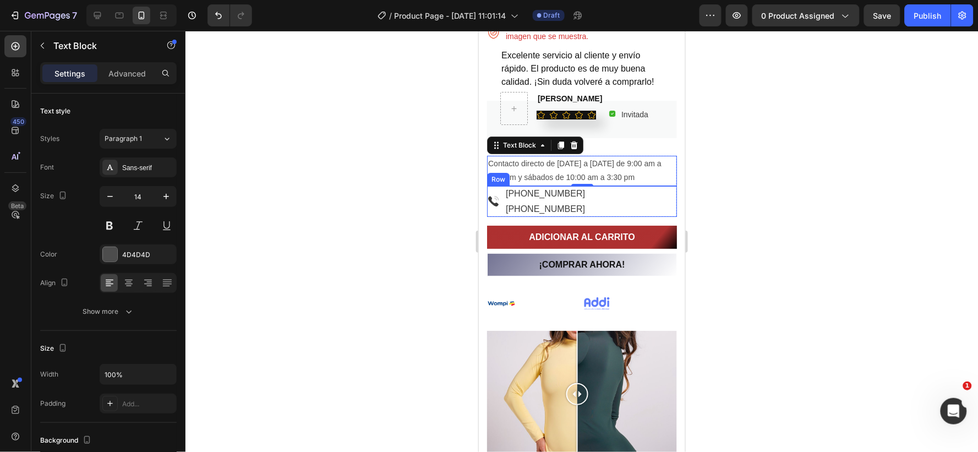
click at [591, 189] on div "Image [PHONE_NUMBER] Text block [PHONE_NUMBER] Text block Row" at bounding box center [582, 201] width 190 height 31
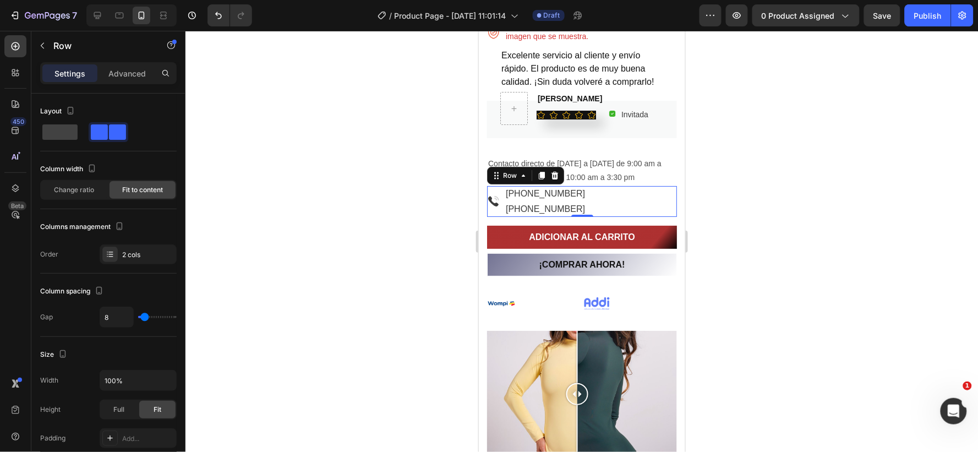
click at [586, 193] on div "Image [PHONE_NUMBER] Text block [PHONE_NUMBER] Text block Row 0" at bounding box center [582, 201] width 190 height 31
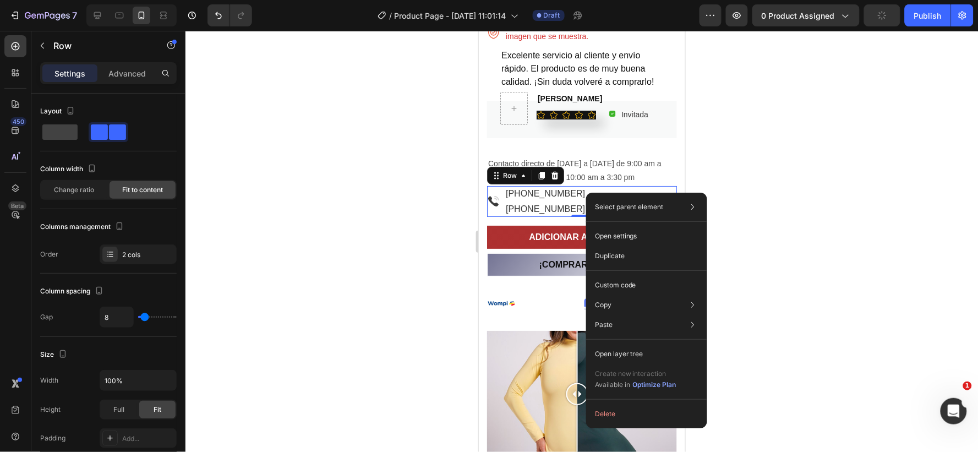
click at [584, 190] on div "Image [PHONE_NUMBER] Text block [PHONE_NUMBER] Text block Row 0" at bounding box center [582, 201] width 190 height 31
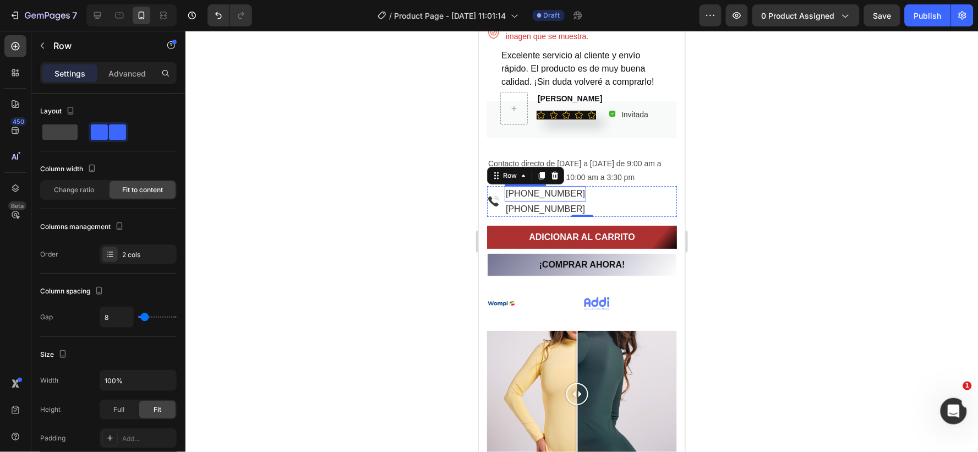
click at [581, 190] on p "[PHONE_NUMBER]" at bounding box center [544, 193] width 79 height 13
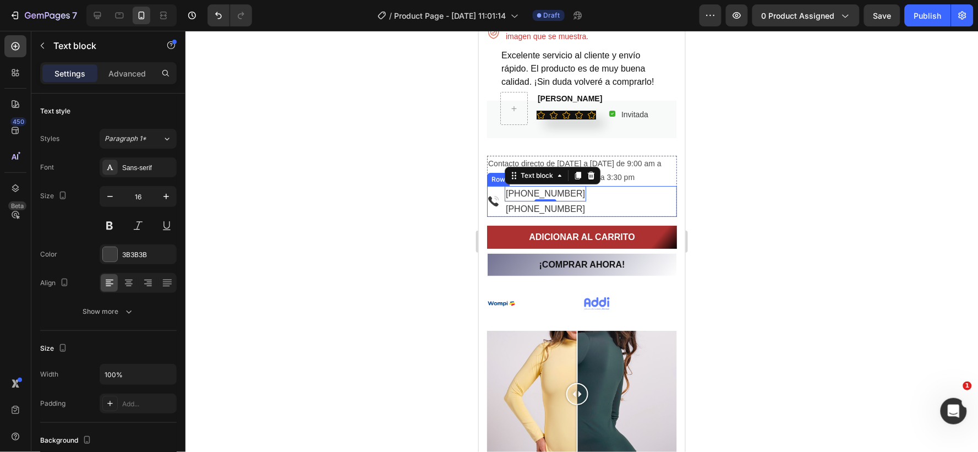
click at [601, 199] on div "Image [PHONE_NUMBER] Text block 0 [PHONE_NUMBER] Text block Row" at bounding box center [582, 201] width 190 height 31
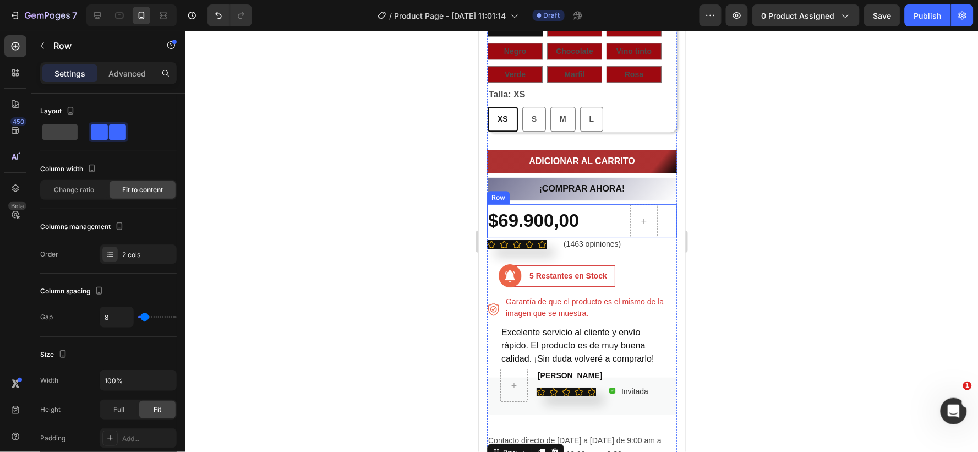
scroll to position [882, 0]
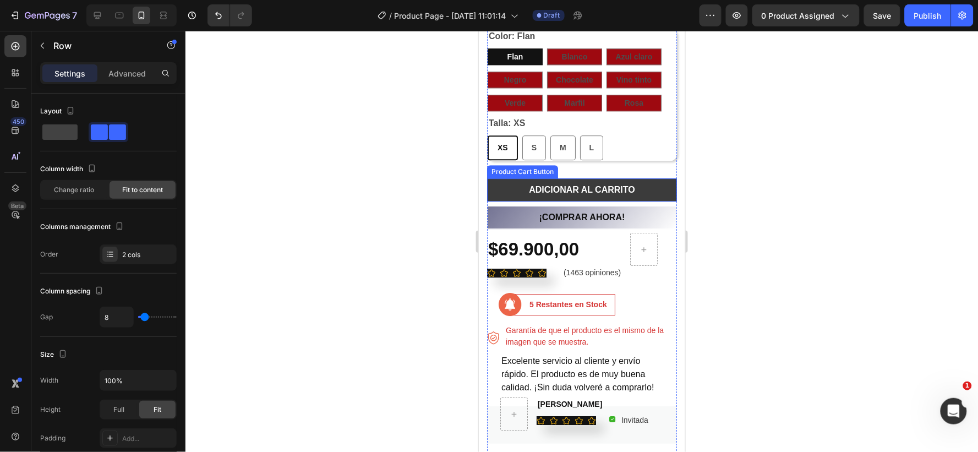
click at [506, 178] on button "ADICIONAR AL CARRITO" at bounding box center [582, 189] width 190 height 23
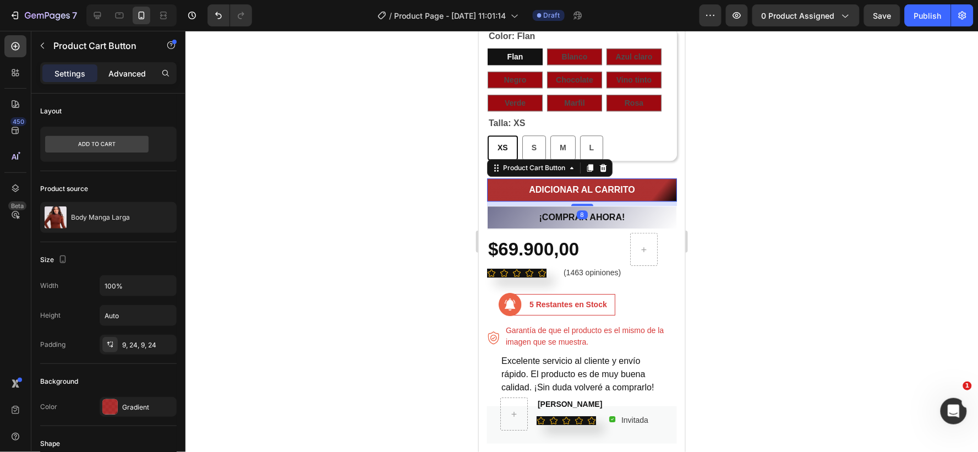
click at [126, 76] on p "Advanced" at bounding box center [126, 74] width 37 height 12
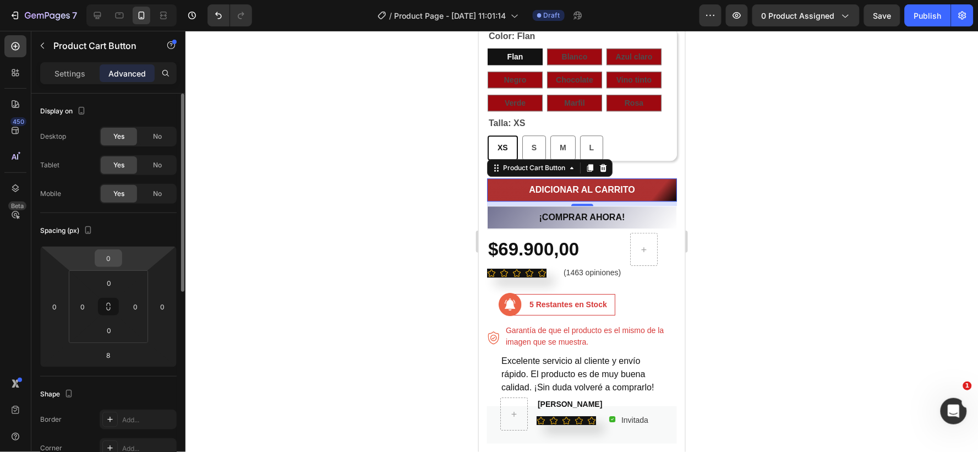
click at [118, 255] on input "0" at bounding box center [108, 258] width 22 height 17
type input "-10"
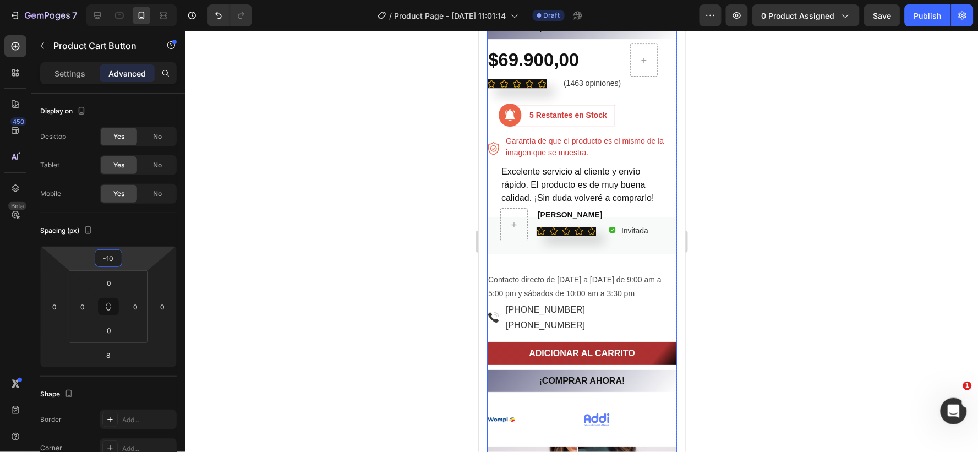
scroll to position [1065, 0]
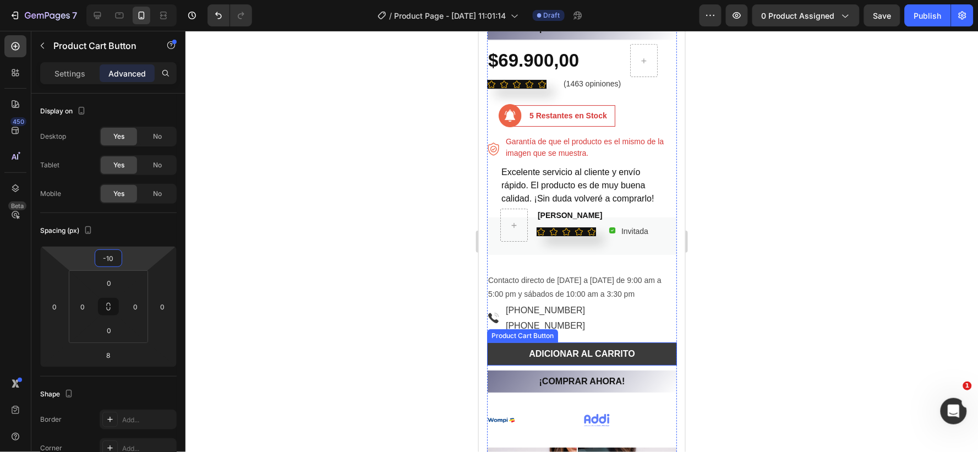
click at [509, 349] on button "ADICIONAR AL CARRITO" at bounding box center [582, 353] width 190 height 23
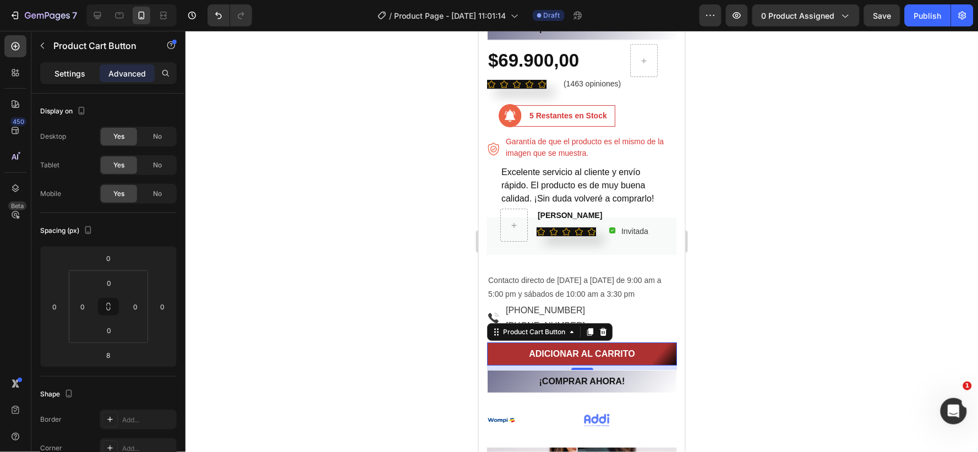
click at [54, 70] on p "Settings" at bounding box center [69, 74] width 31 height 12
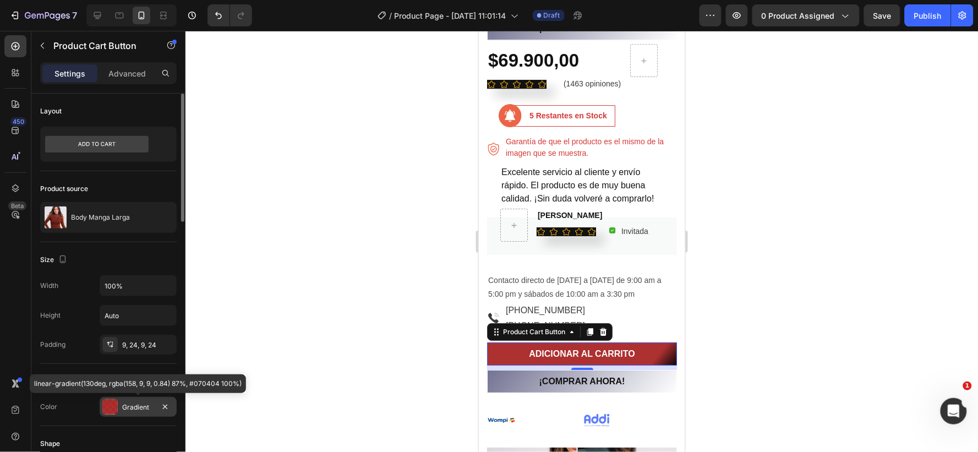
scroll to position [61, 0]
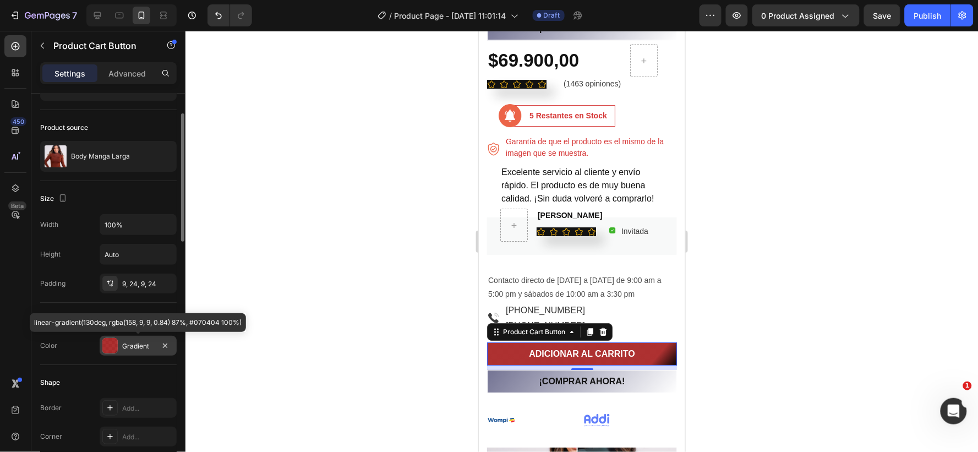
click at [137, 343] on div "Gradient" at bounding box center [138, 346] width 32 height 10
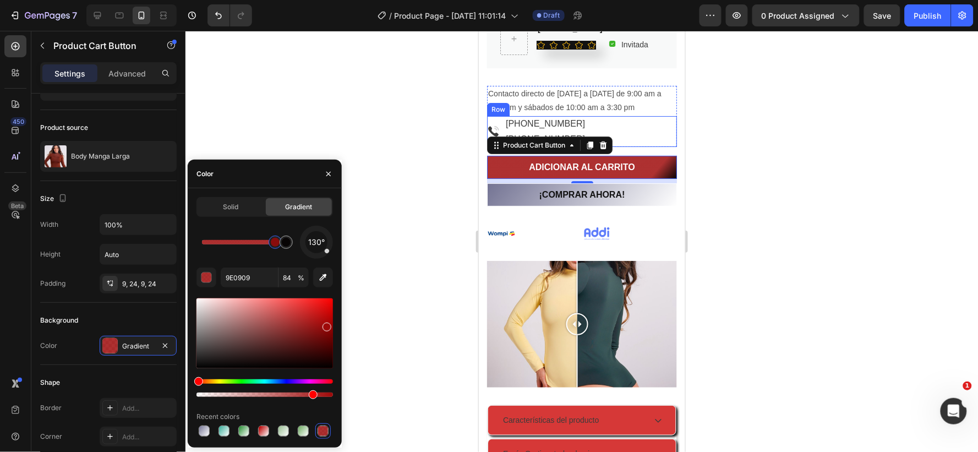
scroll to position [1432, 0]
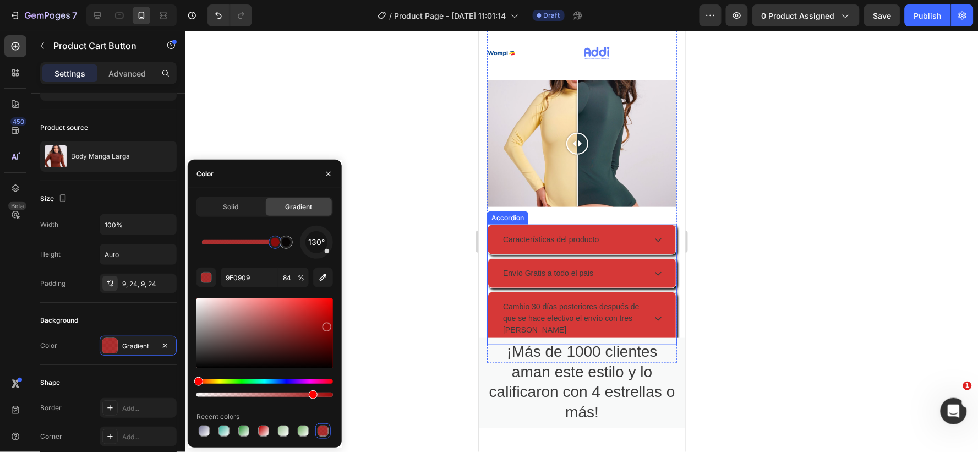
click at [618, 232] on div "Características del producto" at bounding box center [573, 239] width 144 height 15
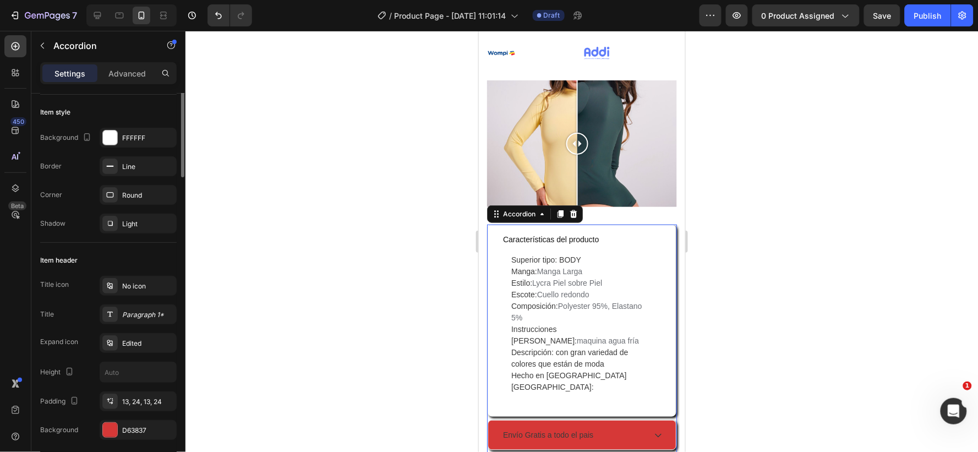
scroll to position [0, 0]
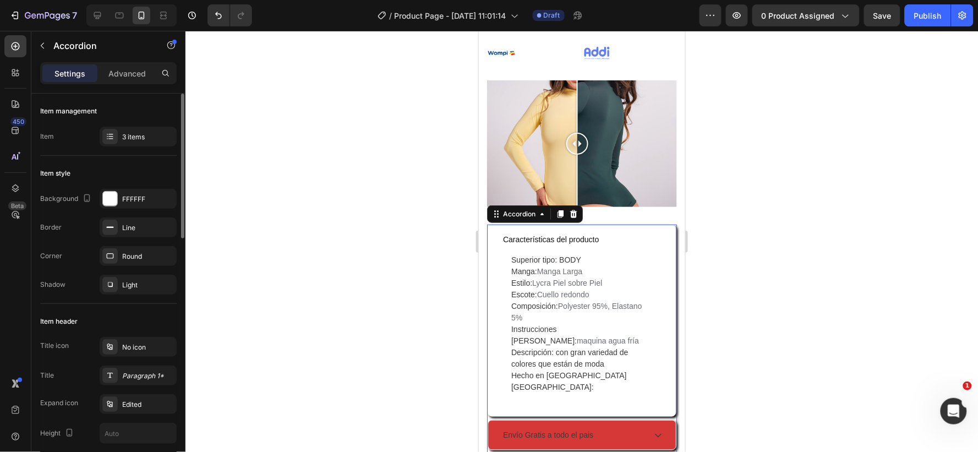
click at [664, 225] on div "Características del producto" at bounding box center [582, 239] width 188 height 29
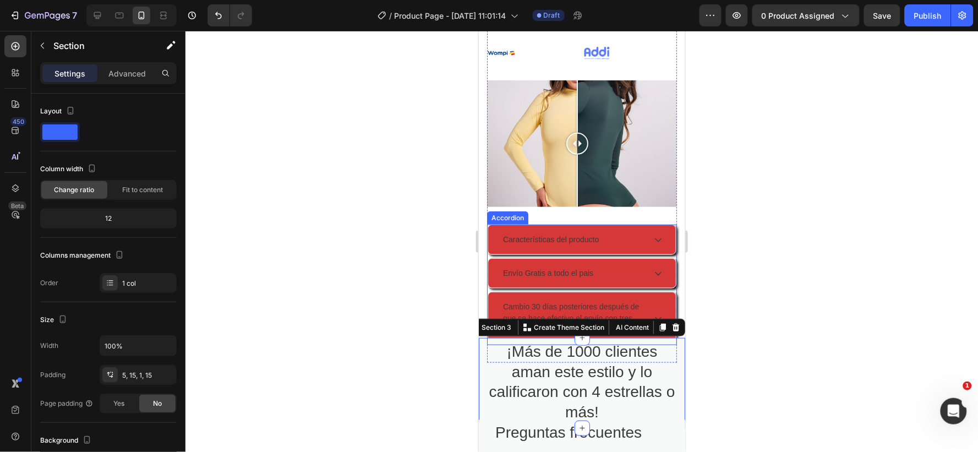
click at [637, 291] on div "Cambio 30 días posteriores después de que se hace efectivo el envío con tres [P…" at bounding box center [581, 317] width 189 height 53
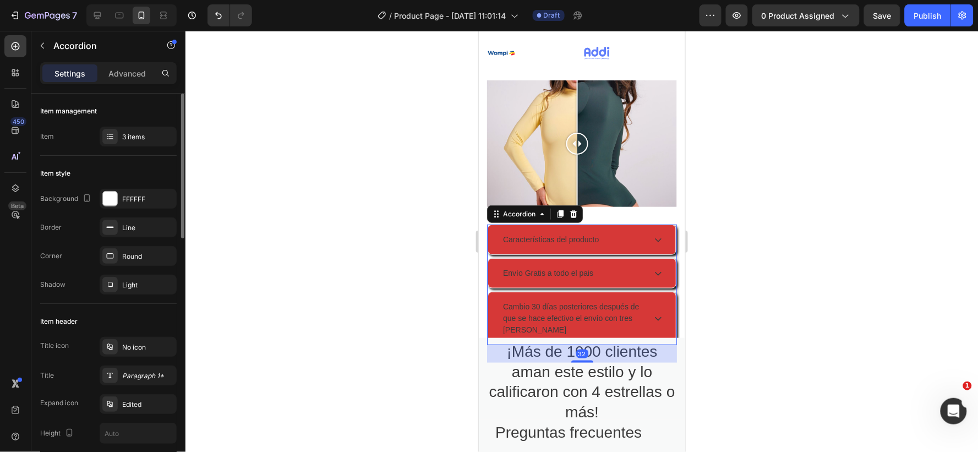
scroll to position [183, 0]
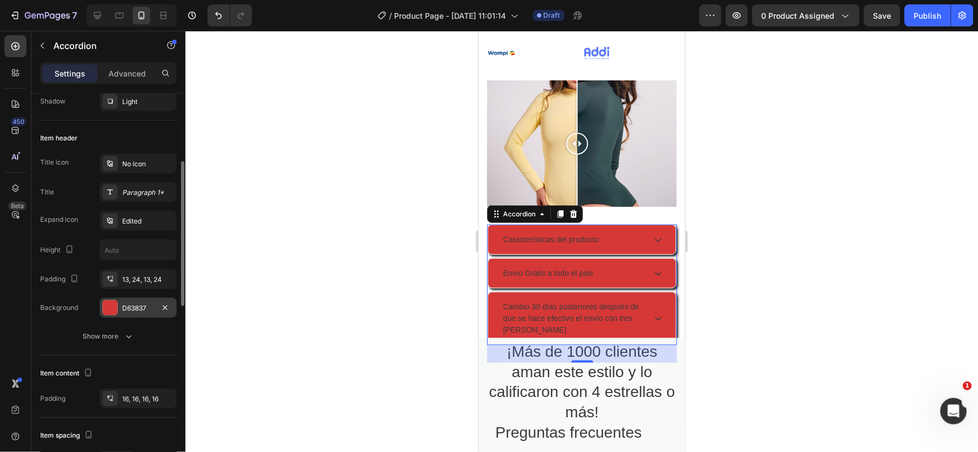
click at [145, 306] on div "D63837" at bounding box center [138, 308] width 32 height 10
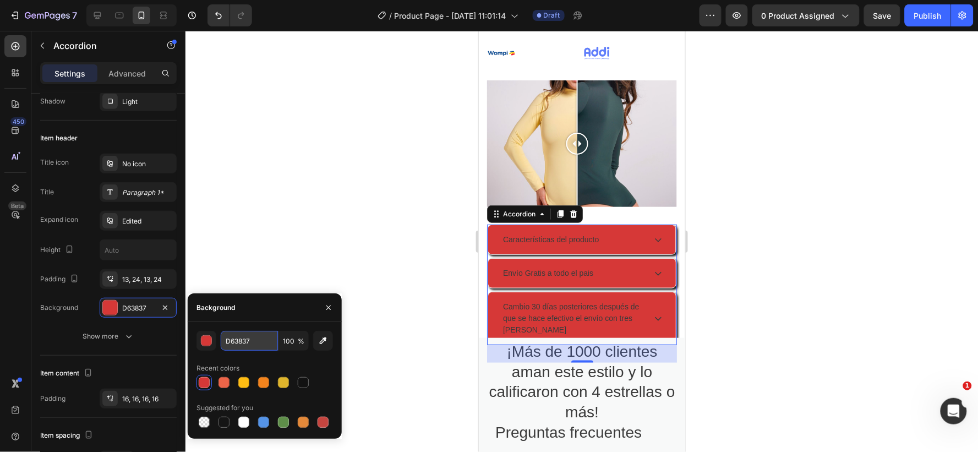
click at [254, 343] on input "D63837" at bounding box center [249, 341] width 57 height 20
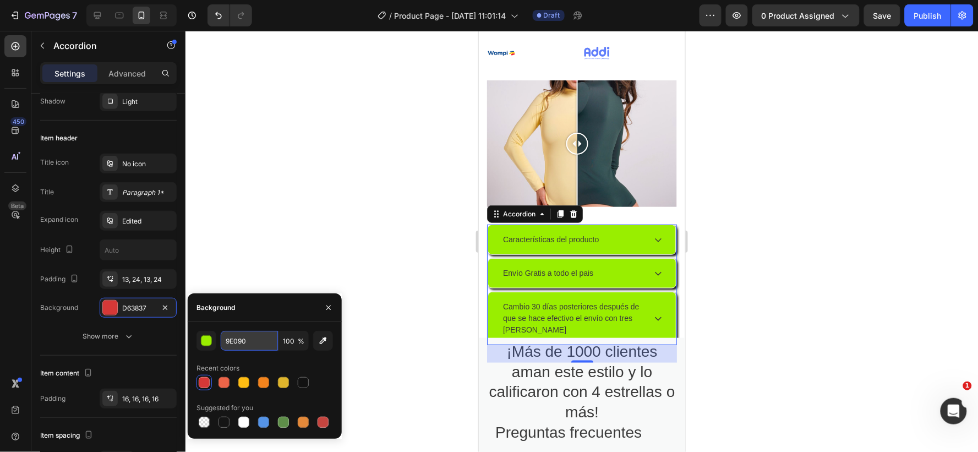
type input "9E0909"
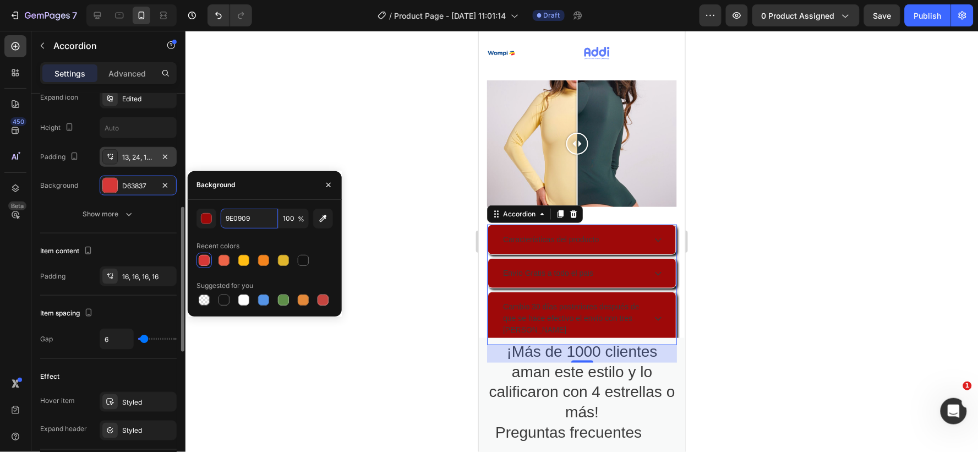
scroll to position [428, 0]
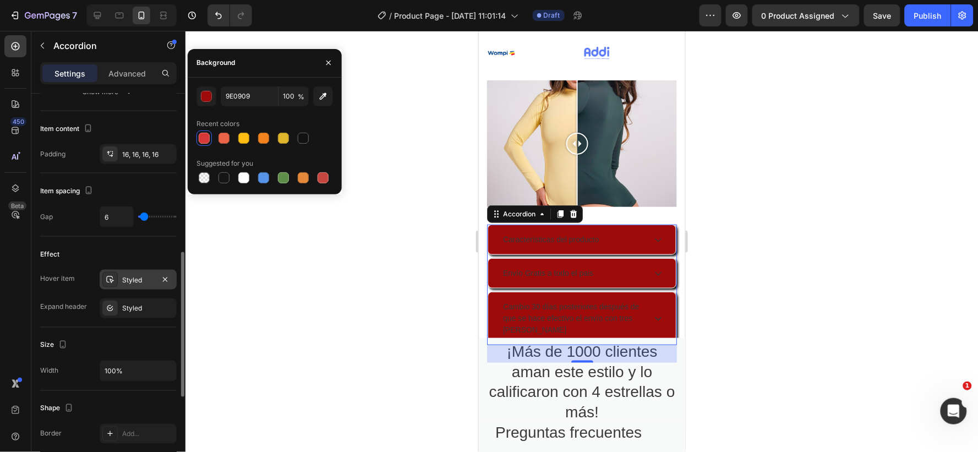
click at [146, 276] on div "Styled" at bounding box center [138, 280] width 32 height 10
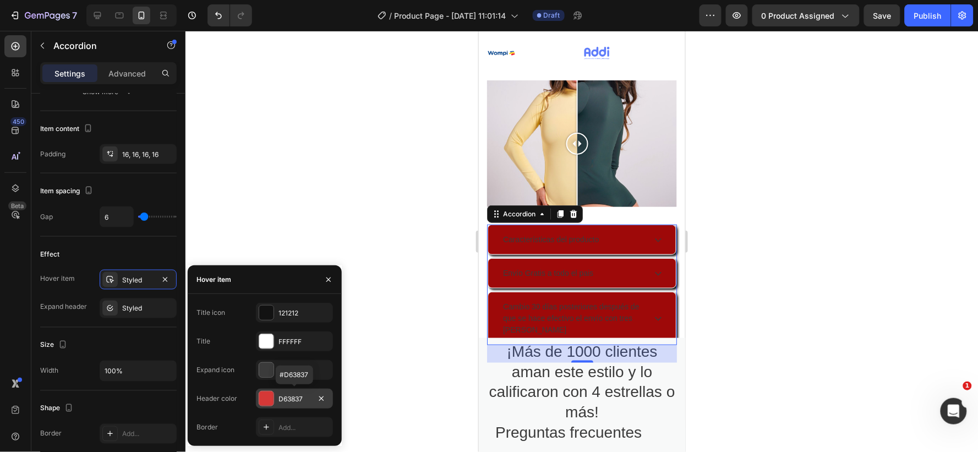
click at [297, 399] on div "D63837" at bounding box center [295, 399] width 32 height 10
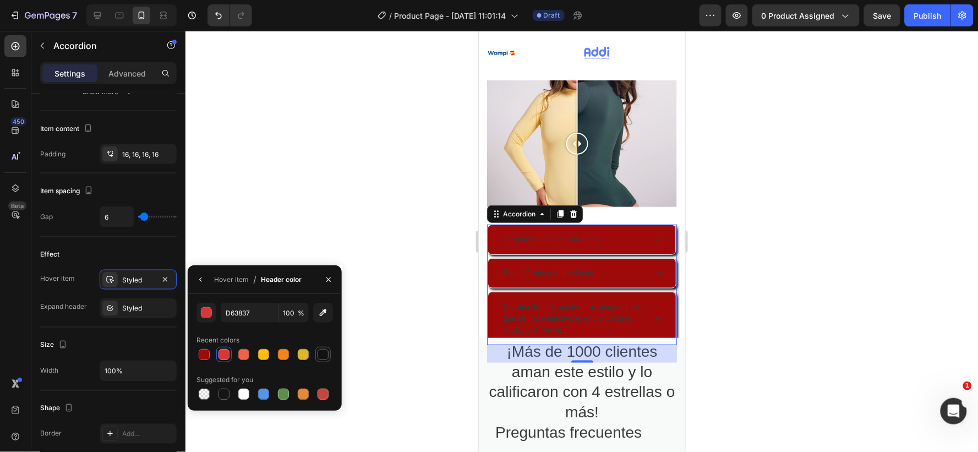
click at [321, 353] on div at bounding box center [323, 354] width 11 height 11
type input "121212"
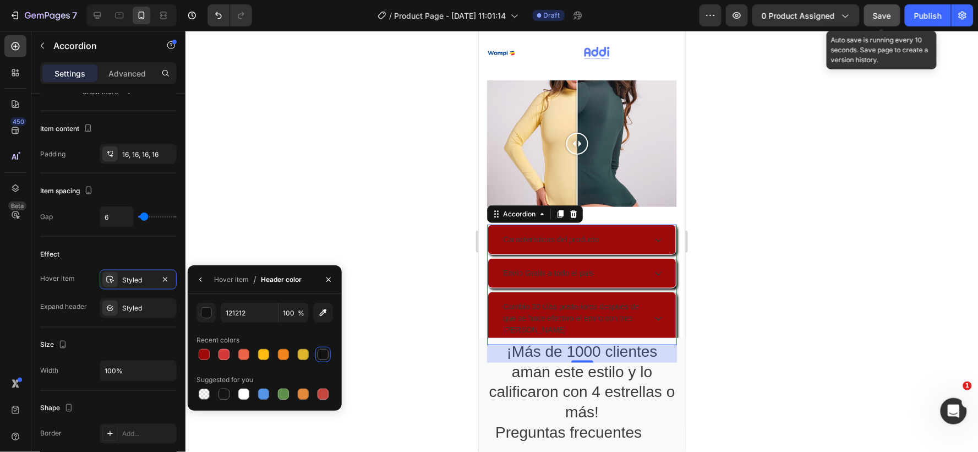
click at [885, 15] on span "Save" at bounding box center [883, 15] width 18 height 9
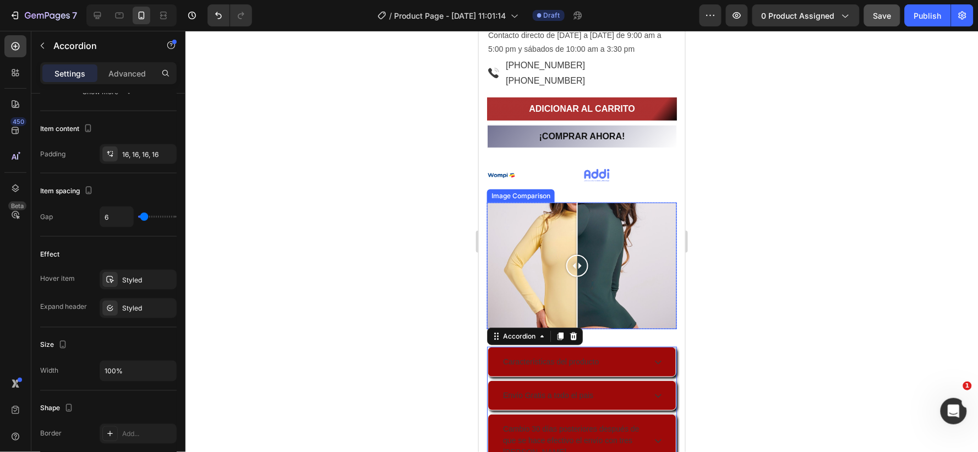
scroll to position [1126, 0]
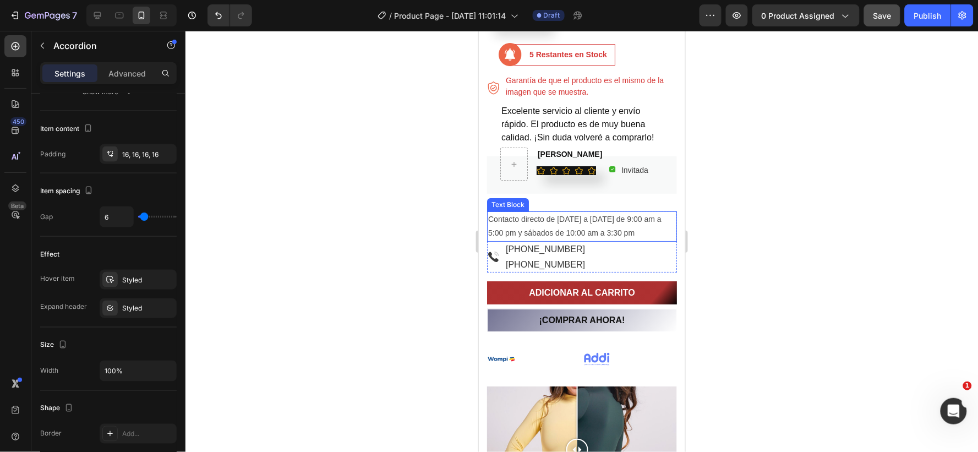
click at [551, 213] on p "Contacto directo de [DATE] a [DATE] de 9:00 am a 5:00 pm y sábados de 10:00 am …" at bounding box center [582, 226] width 188 height 28
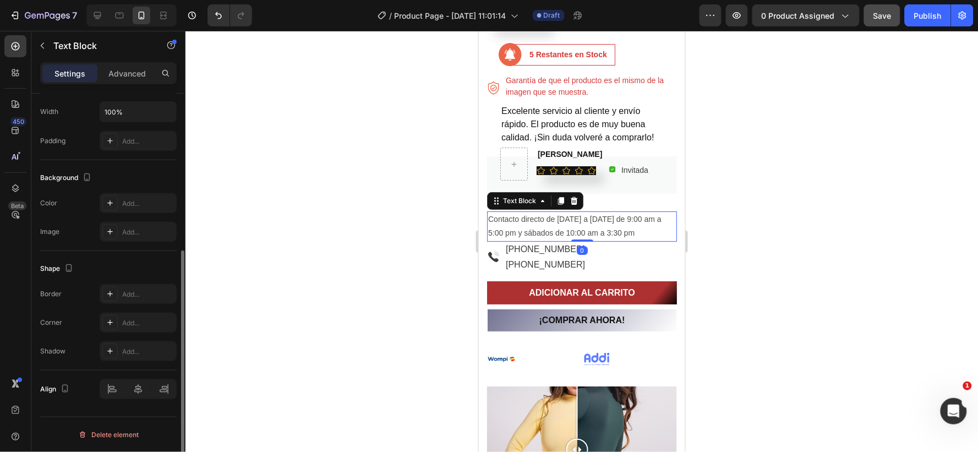
scroll to position [0, 0]
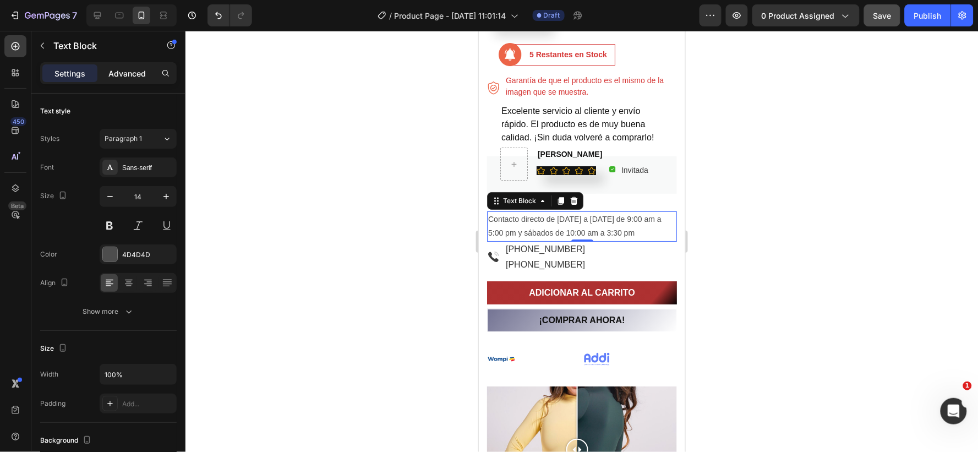
click at [124, 75] on p "Advanced" at bounding box center [126, 74] width 37 height 12
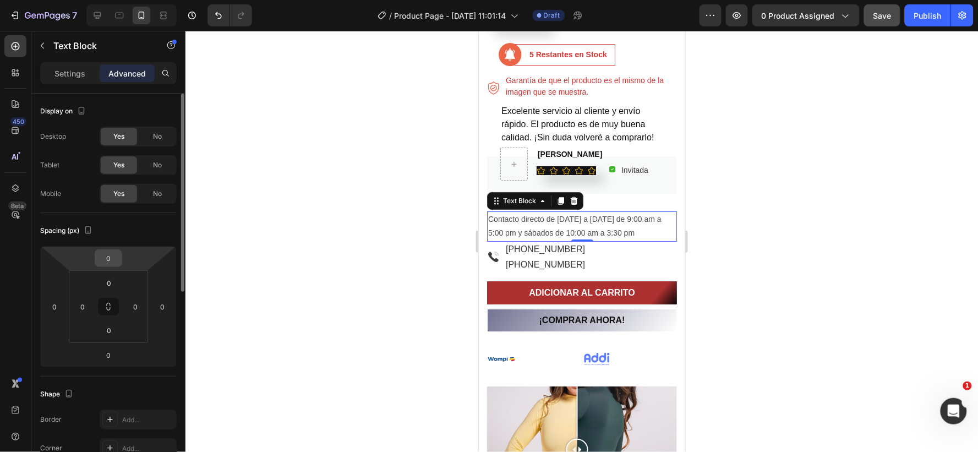
click at [118, 263] on input "0" at bounding box center [108, 258] width 22 height 17
type input "-20"
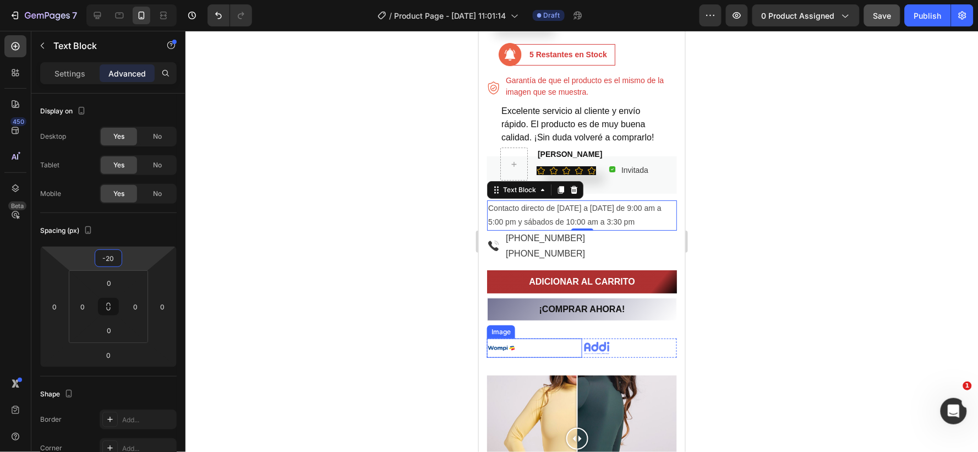
click at [548, 341] on div at bounding box center [534, 348] width 95 height 20
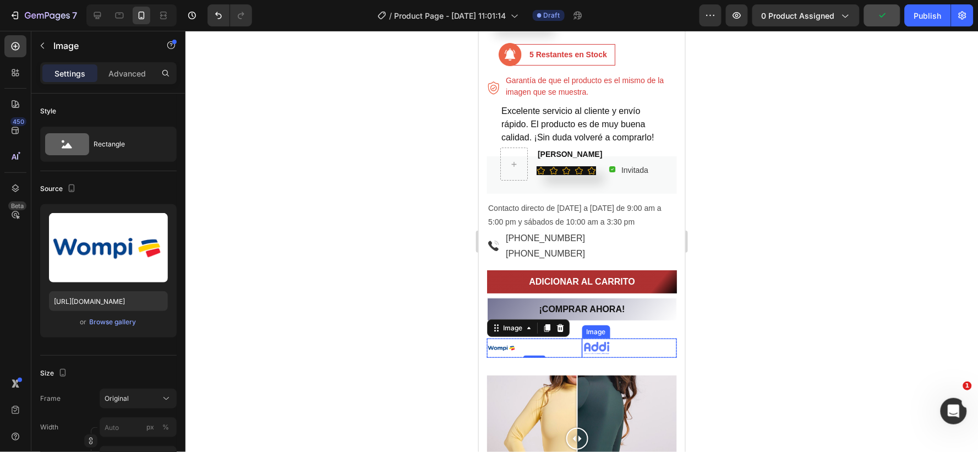
click at [582, 354] on img at bounding box center [597, 347] width 30 height 19
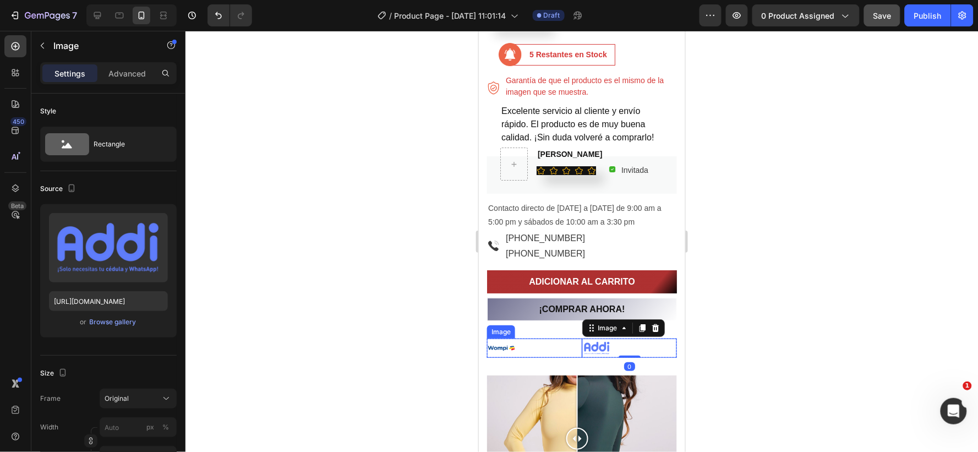
click at [575, 355] on div at bounding box center [534, 348] width 95 height 20
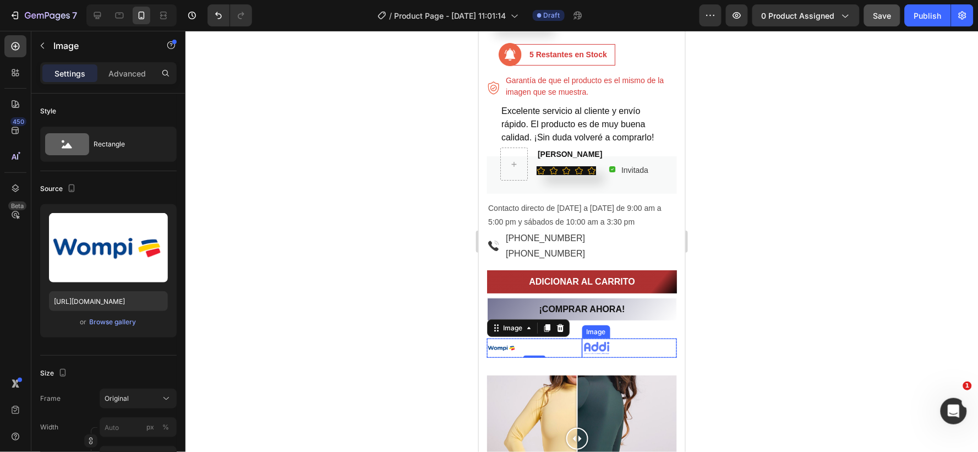
click at [582, 356] on img at bounding box center [597, 347] width 30 height 19
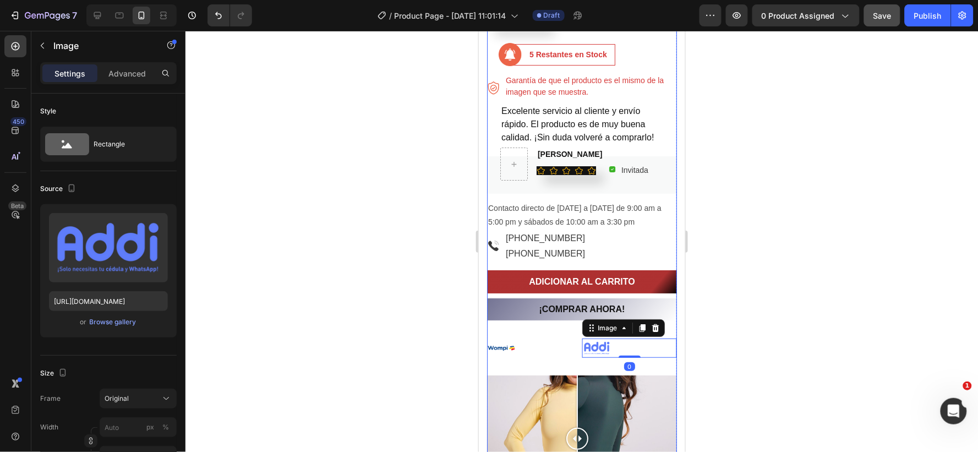
click at [579, 357] on div "Color: Flan Flan Flan Flan Blanco Blanco Blanco Azul claro Azul claro Azul clar…" at bounding box center [582, 220] width 190 height 874
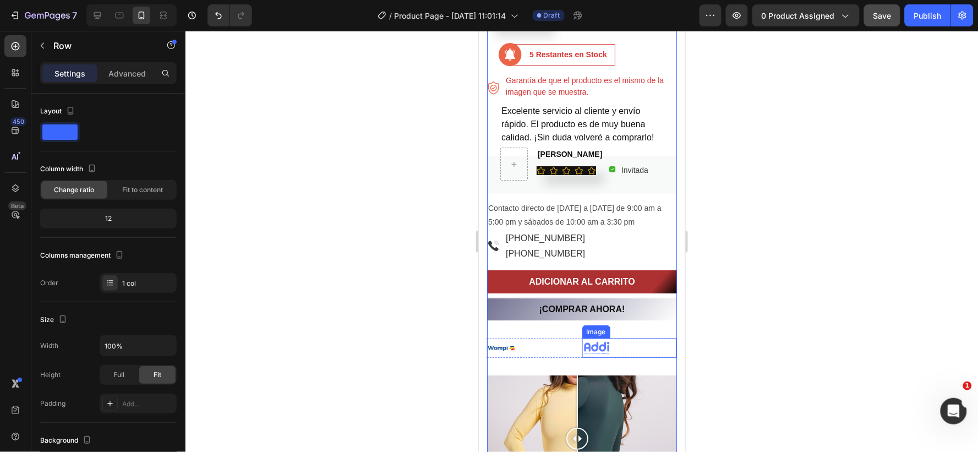
click at [625, 338] on div at bounding box center [629, 347] width 95 height 19
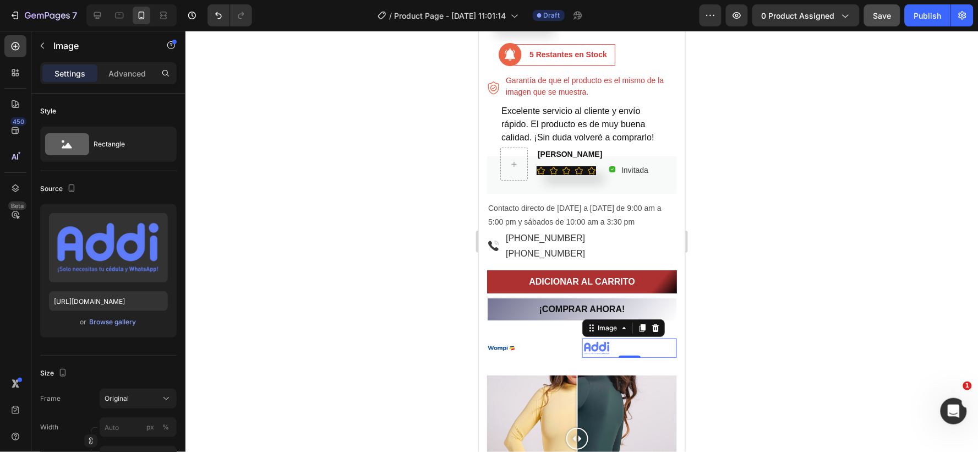
click at [582, 338] on img at bounding box center [597, 347] width 30 height 19
click at [574, 338] on div at bounding box center [534, 348] width 95 height 20
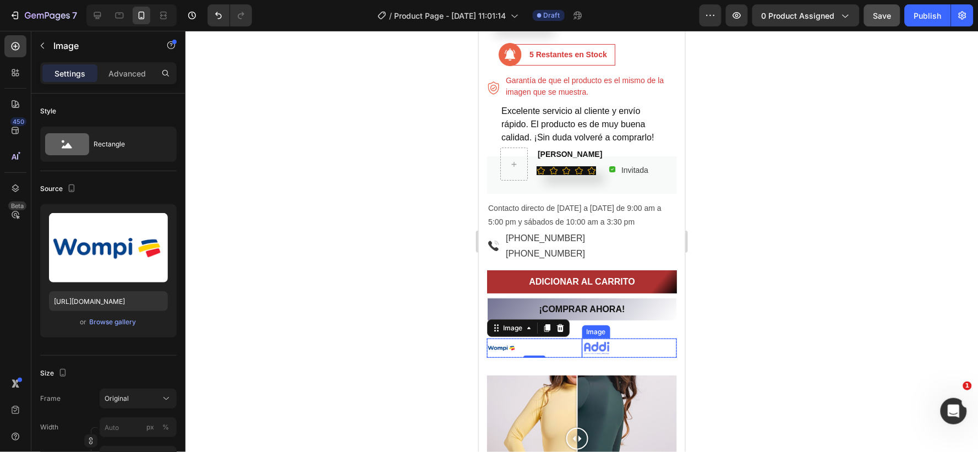
click at [623, 341] on div at bounding box center [629, 347] width 95 height 19
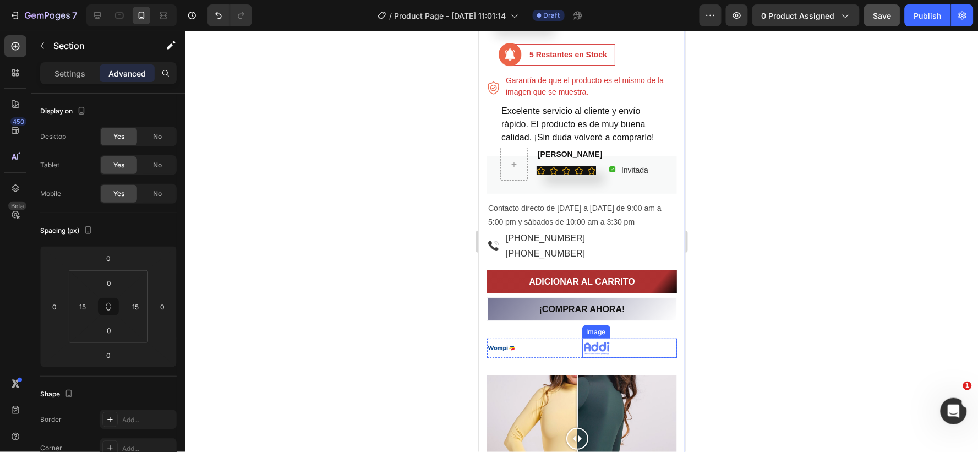
click at [586, 356] on img at bounding box center [597, 347] width 30 height 19
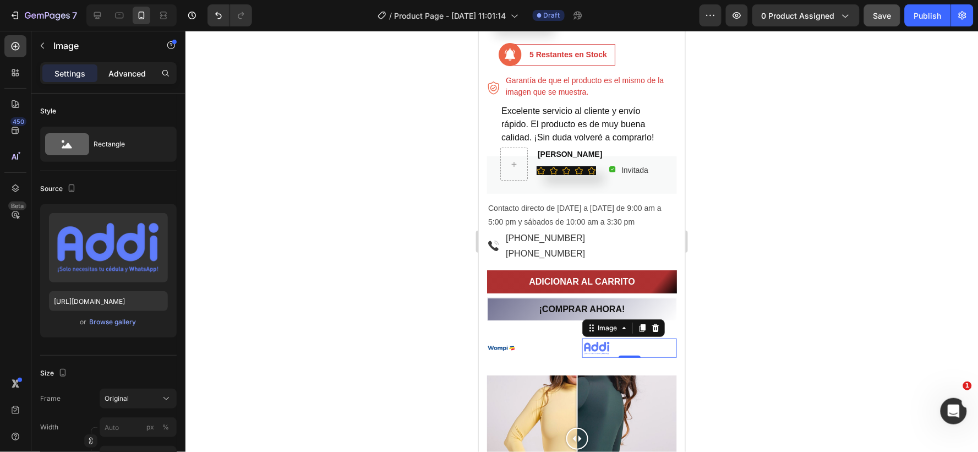
drag, startPoint x: 127, startPoint y: 69, endPoint x: 128, endPoint y: 74, distance: 5.5
click at [127, 69] on p "Advanced" at bounding box center [126, 74] width 37 height 12
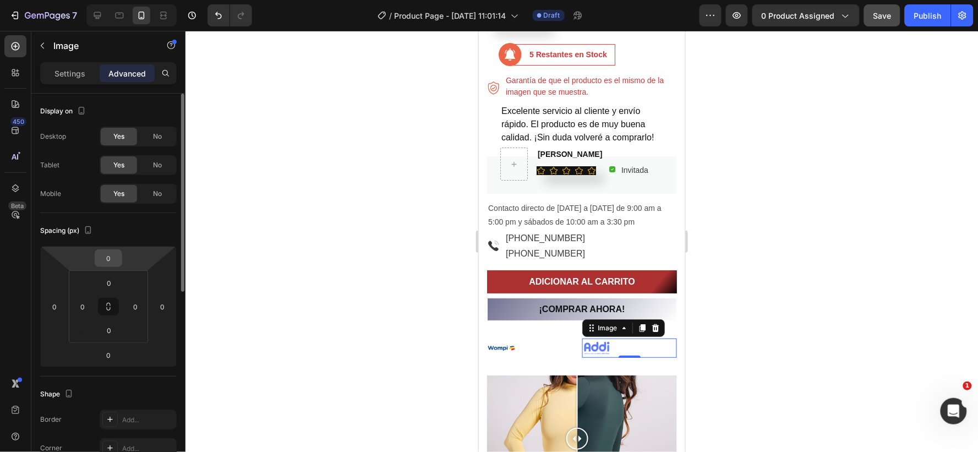
click at [112, 259] on input "0" at bounding box center [108, 258] width 22 height 17
type input "-1"
type input "-20"
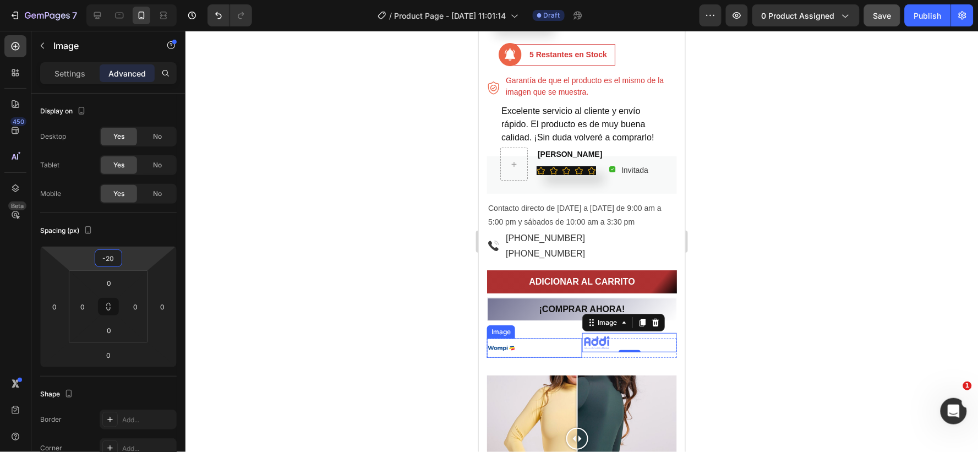
click at [504, 348] on img at bounding box center [502, 348] width 30 height 20
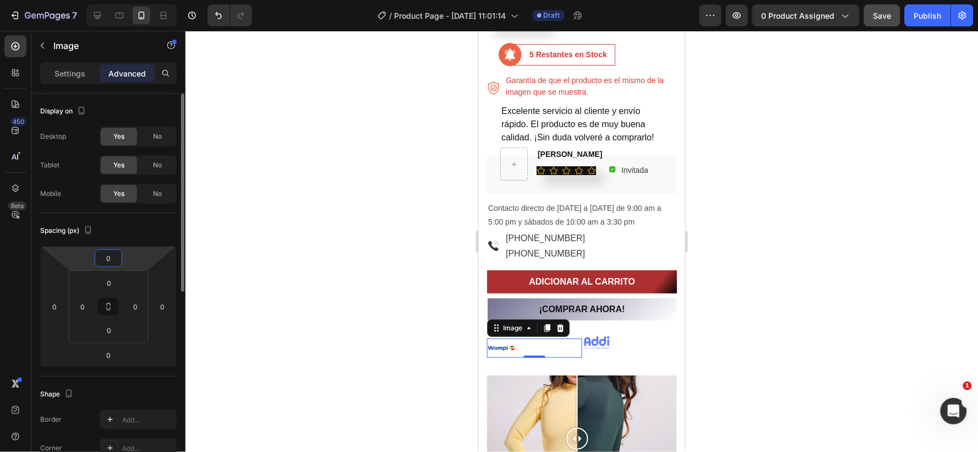
click at [114, 254] on input "0" at bounding box center [108, 258] width 22 height 17
type input "-20"
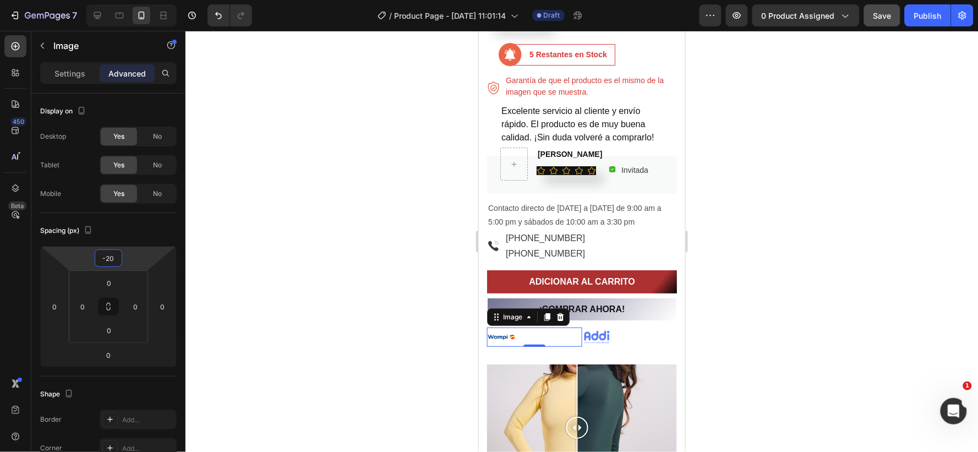
click at [727, 325] on div at bounding box center [582, 241] width 793 height 421
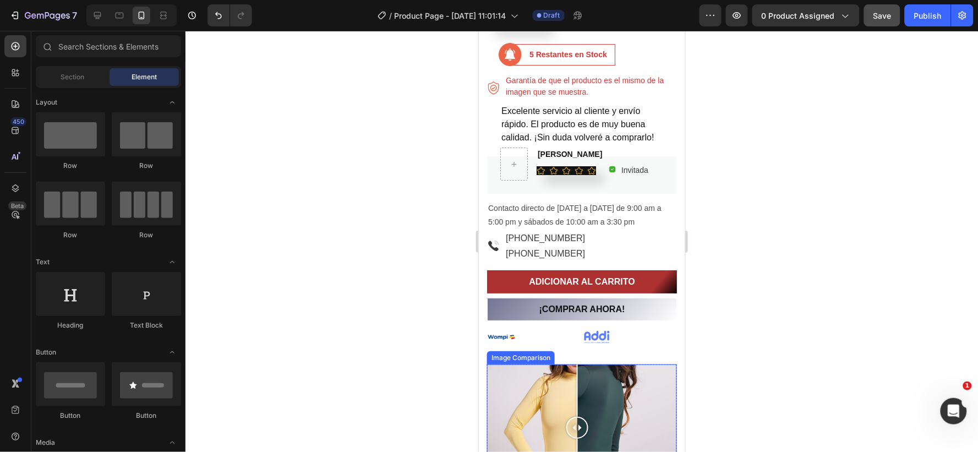
click at [519, 397] on div at bounding box center [582, 427] width 190 height 127
drag, startPoint x: 519, startPoint y: 421, endPoint x: 574, endPoint y: 407, distance: 56.1
click at [574, 407] on div at bounding box center [573, 427] width 22 height 127
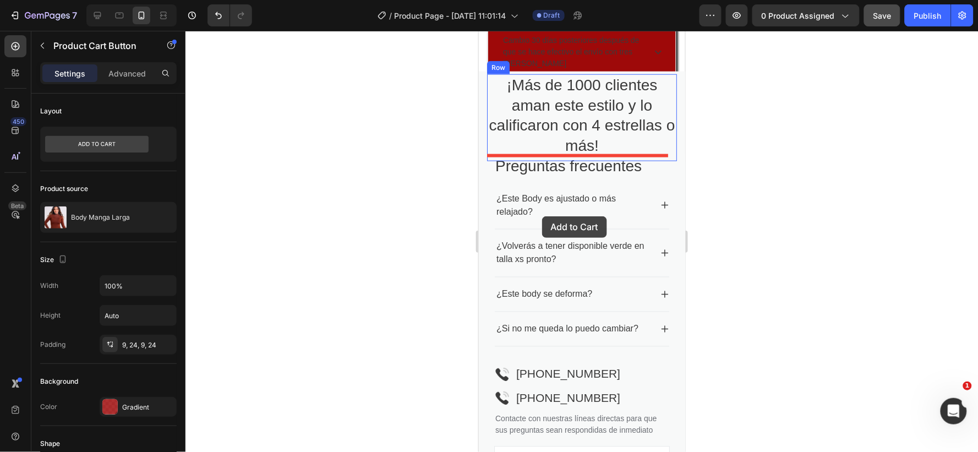
scroll to position [1554, 0]
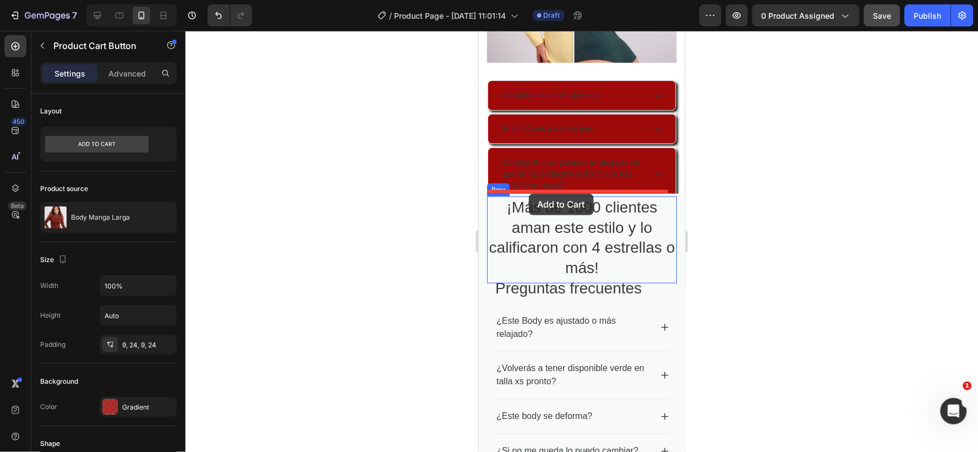
drag, startPoint x: 504, startPoint y: 97, endPoint x: 537, endPoint y: 188, distance: 97.2
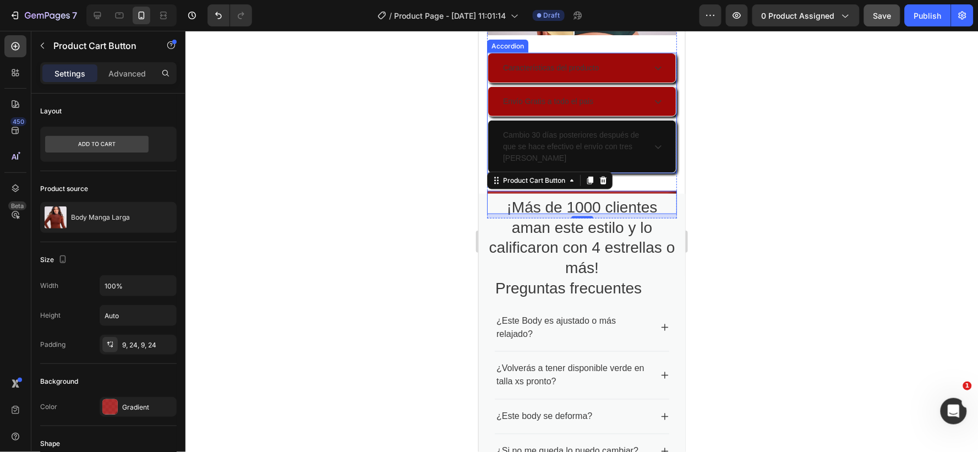
scroll to position [1527, 0]
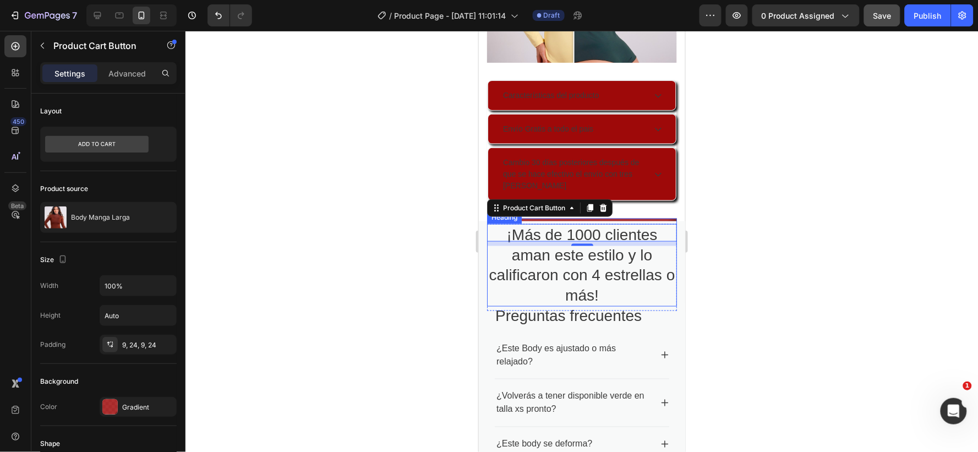
click at [597, 272] on h2 "¡Más de 1000 clientes aman este estilo y lo calificaron con 4 estrellas o más!" at bounding box center [582, 264] width 190 height 83
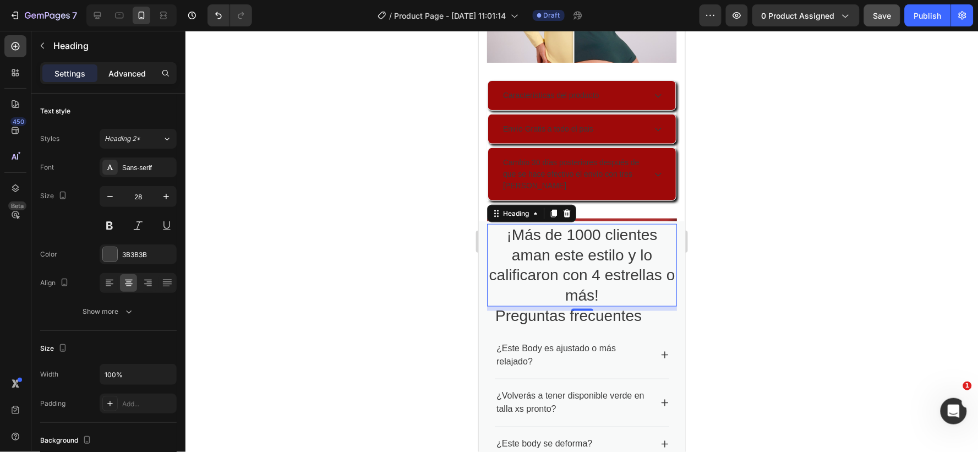
click at [129, 70] on p "Advanced" at bounding box center [126, 74] width 37 height 12
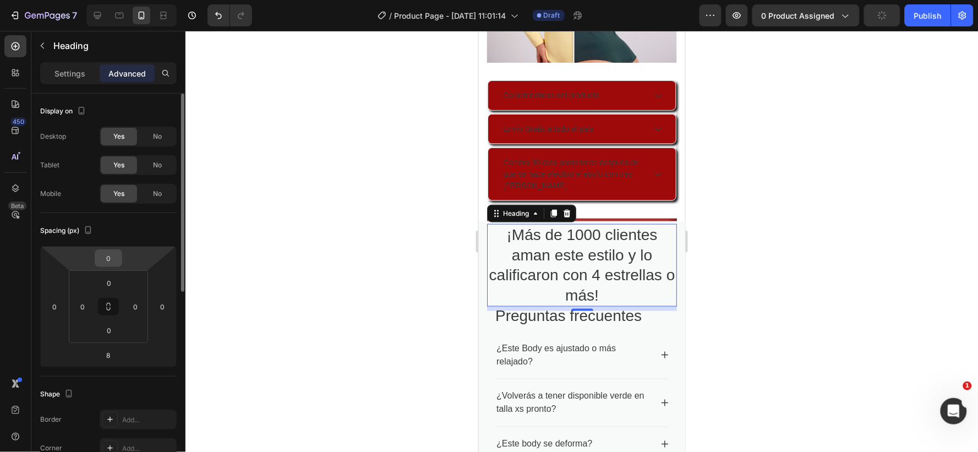
click at [117, 257] on input "0" at bounding box center [108, 258] width 22 height 17
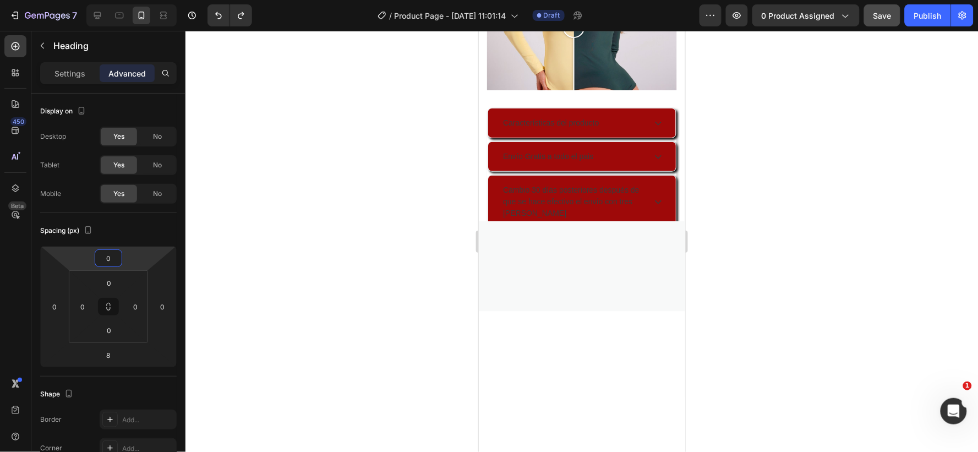
scroll to position [1182, 0]
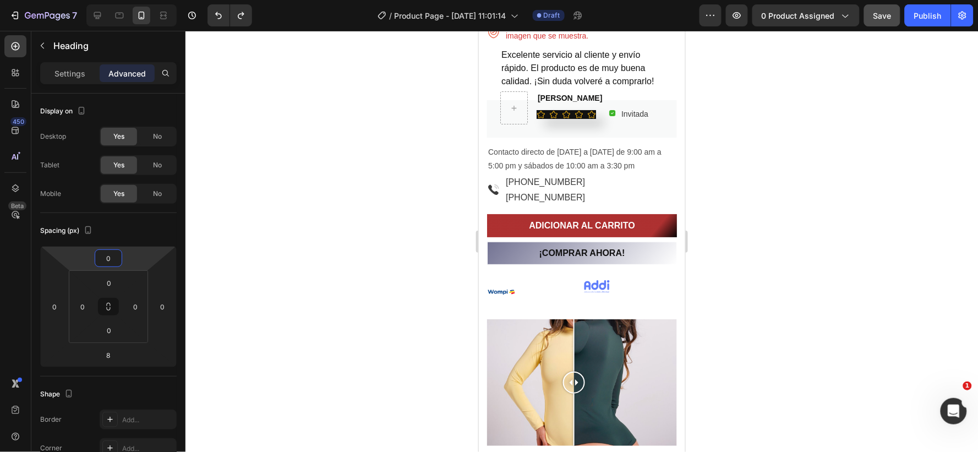
type input "20"
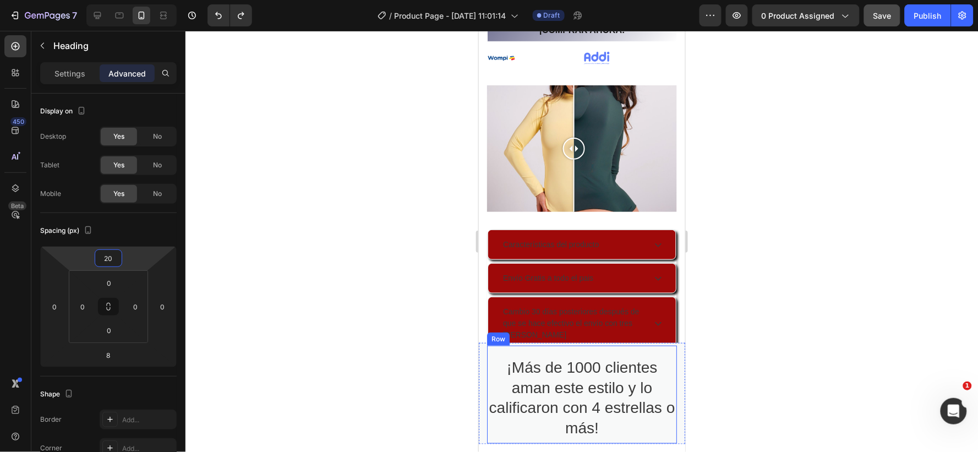
scroll to position [1366, 0]
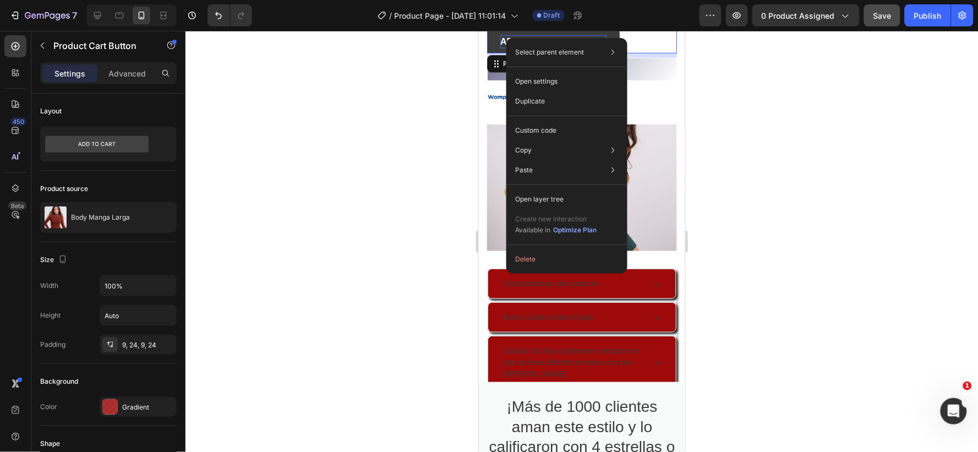
click at [500, 36] on div "ADICIONAR AL CARRITO" at bounding box center [553, 41] width 106 height 13
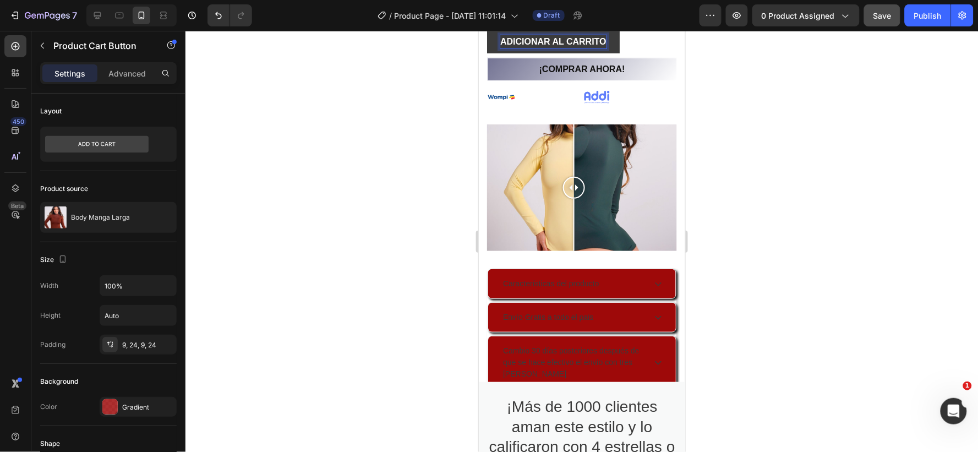
click at [492, 40] on button "ADICIONAR AL CARRITO" at bounding box center [553, 41] width 133 height 23
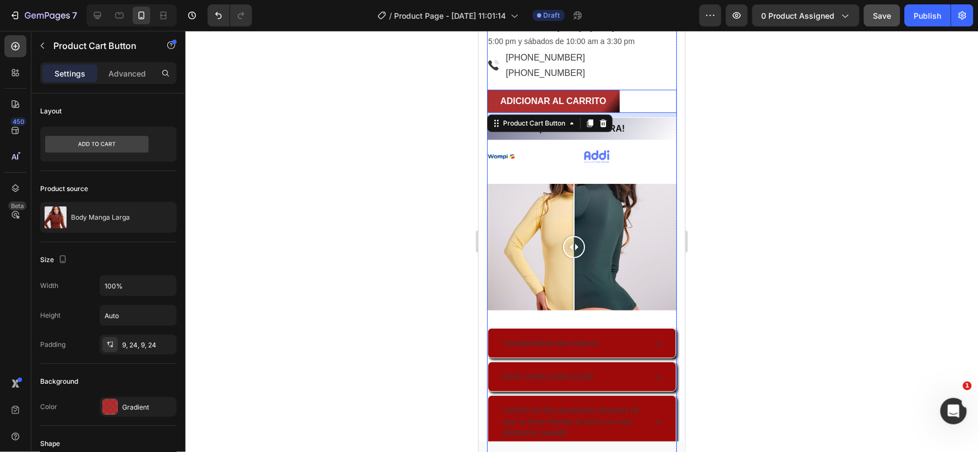
scroll to position [1305, 0]
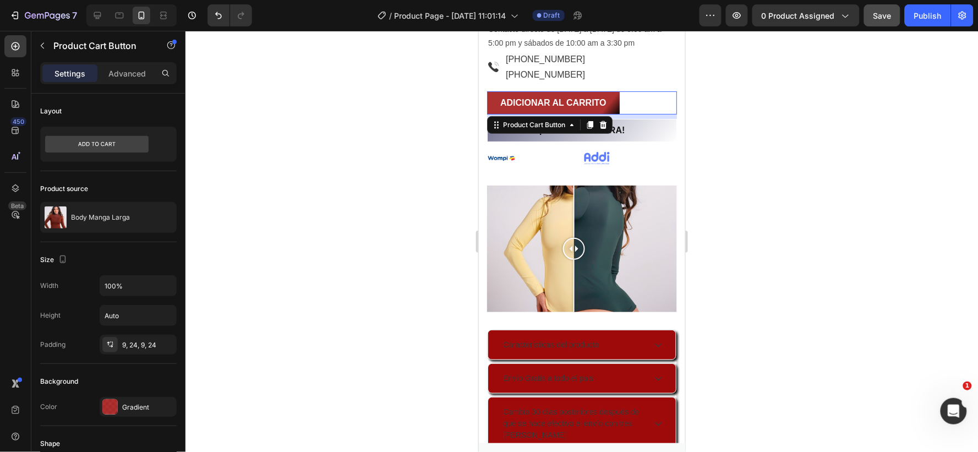
click at [634, 97] on div "ADICIONAR AL CARRITO Product Cart Button 8" at bounding box center [582, 102] width 190 height 23
click at [764, 161] on div at bounding box center [582, 241] width 793 height 421
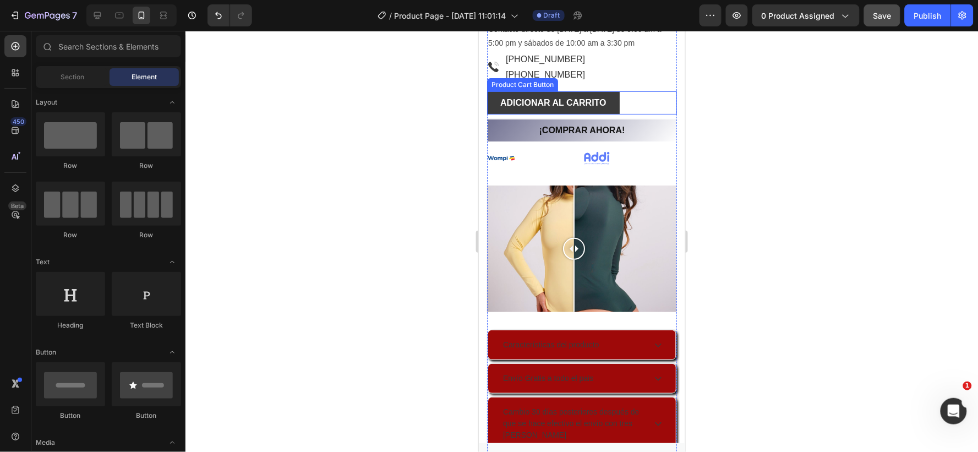
click at [613, 95] on button "ADICIONAR AL CARRITO" at bounding box center [553, 102] width 133 height 23
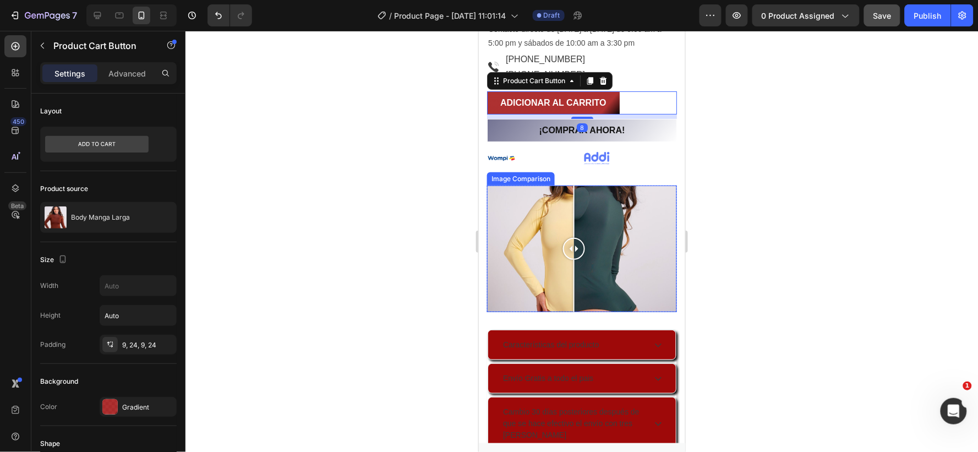
type input "100%"
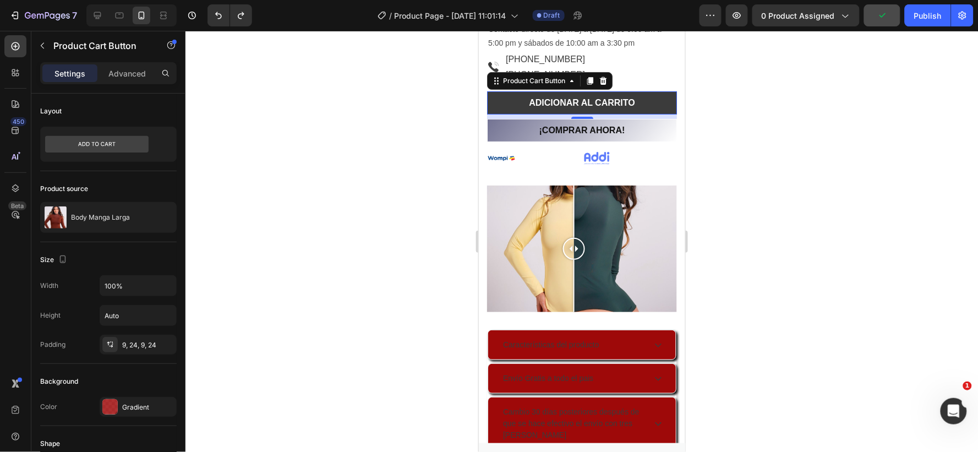
click at [643, 97] on button "ADICIONAR AL CARRITO" at bounding box center [582, 102] width 190 height 23
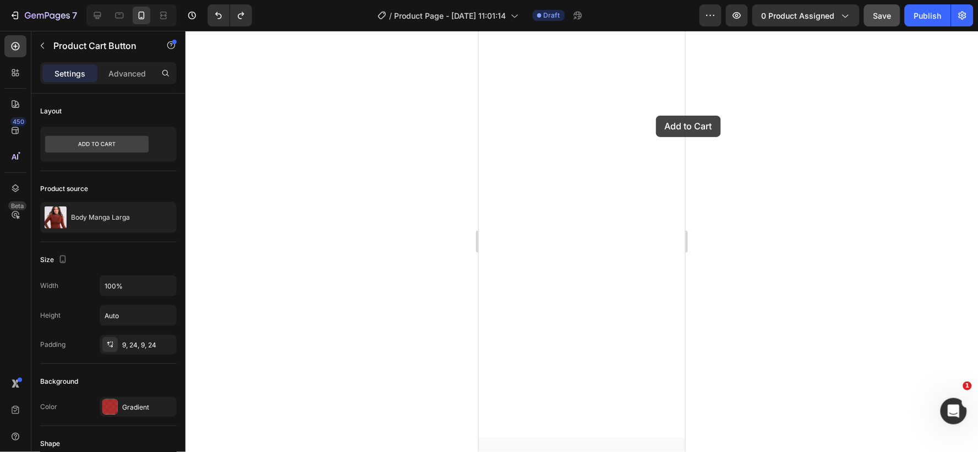
scroll to position [1813, 0]
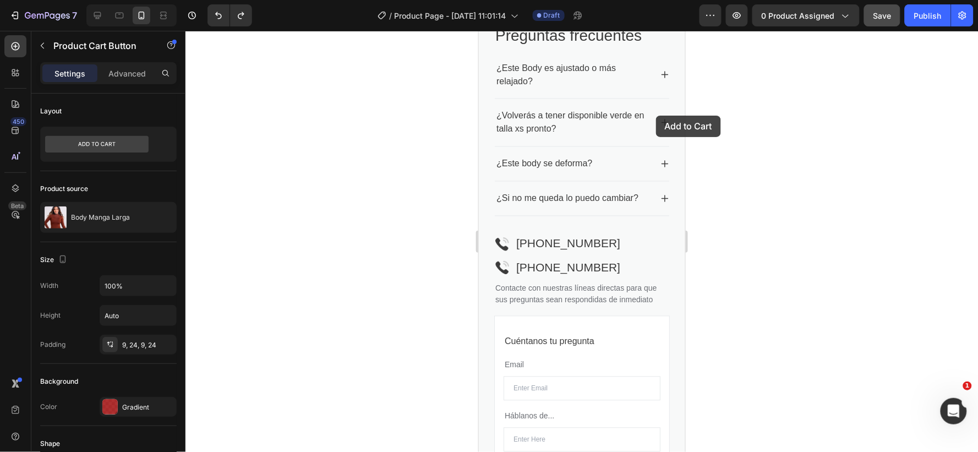
drag, startPoint x: 652, startPoint y: 99, endPoint x: 570, endPoint y: 314, distance: 230.1
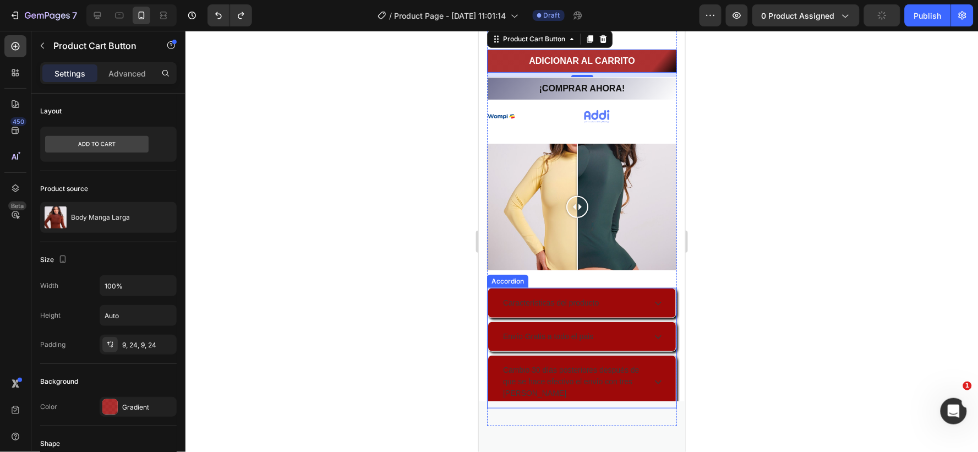
scroll to position [1207, 0]
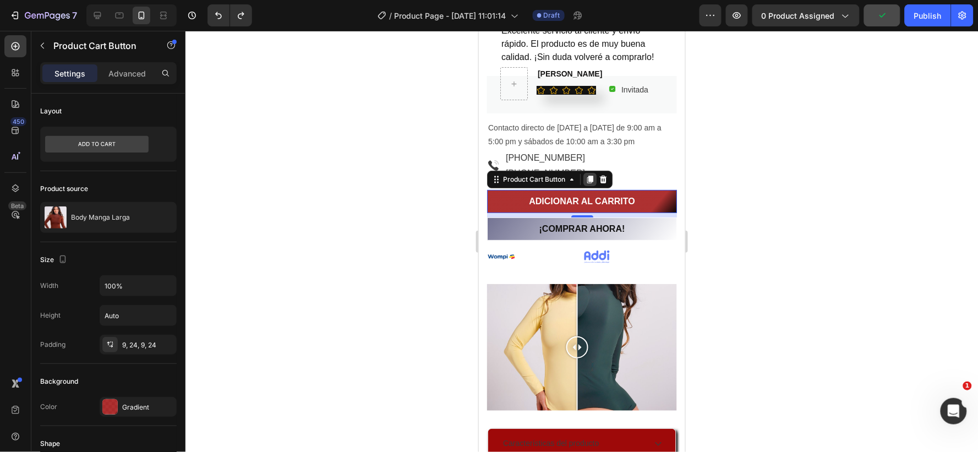
click at [584, 176] on div at bounding box center [589, 178] width 13 height 13
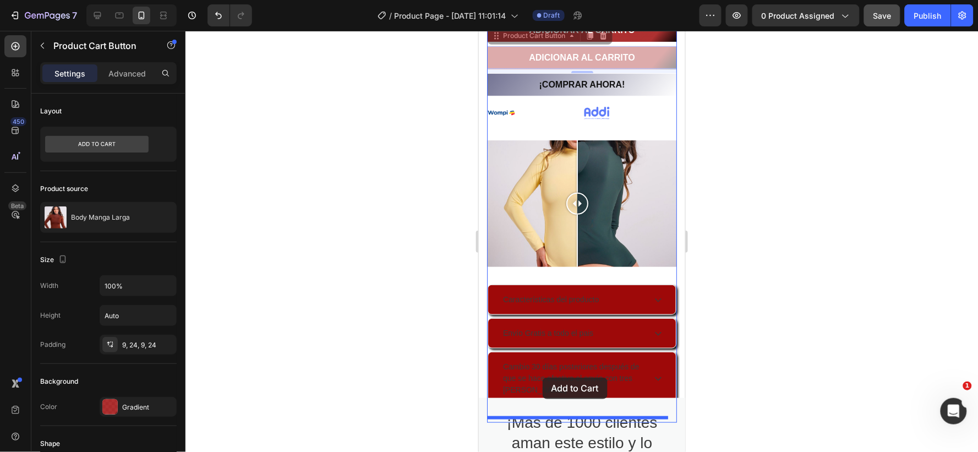
scroll to position [1404, 0]
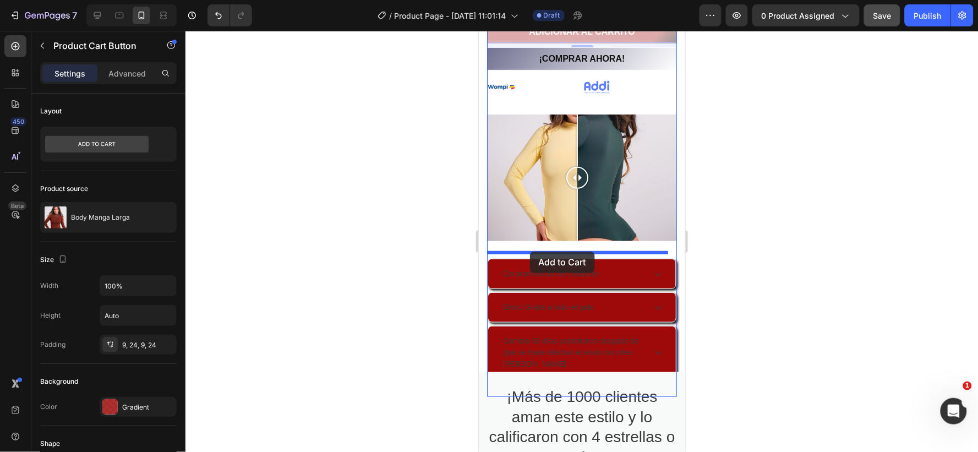
drag, startPoint x: 509, startPoint y: 221, endPoint x: 1247, endPoint y: 319, distance: 744.1
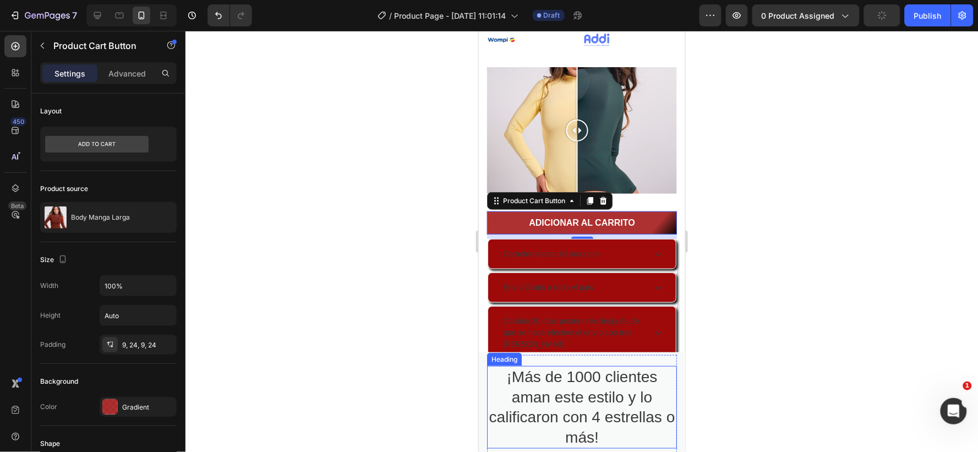
scroll to position [1437, 0]
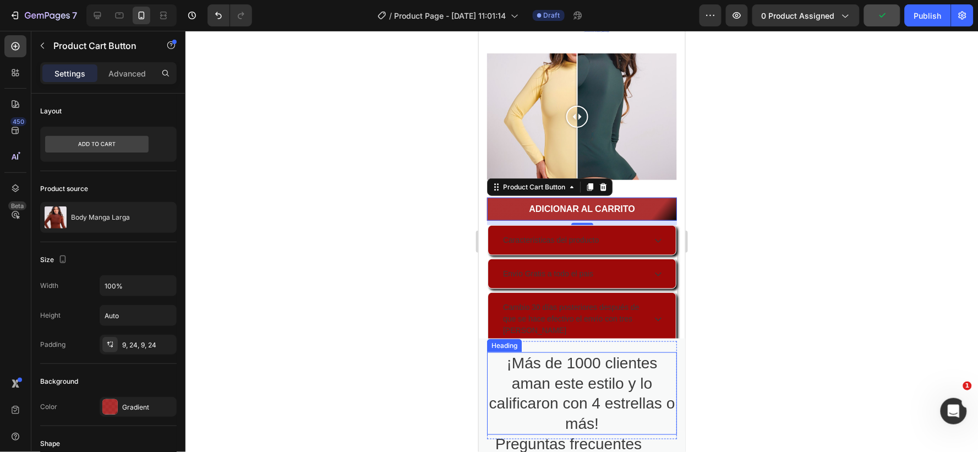
click at [496, 364] on h2 "¡Más de 1000 clientes aman este estilo y lo calificaron con 4 estrellas o más!" at bounding box center [582, 393] width 190 height 83
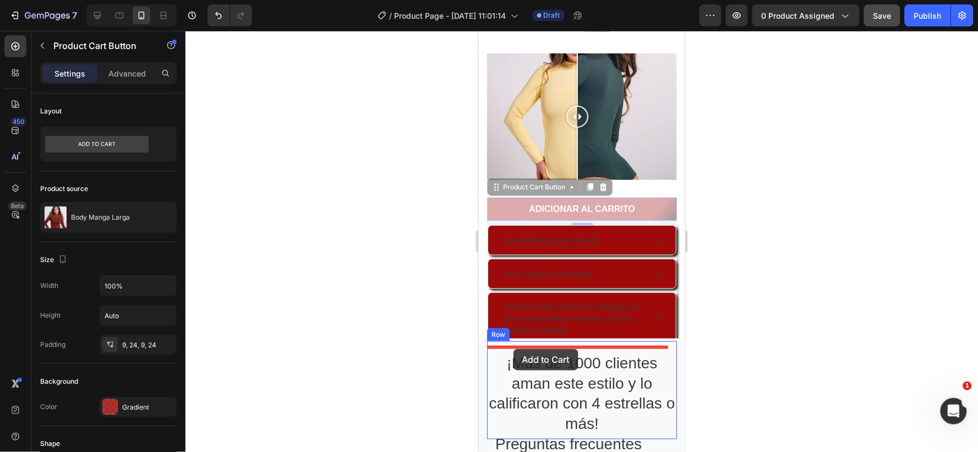
drag, startPoint x: 498, startPoint y: 199, endPoint x: 513, endPoint y: 348, distance: 150.5
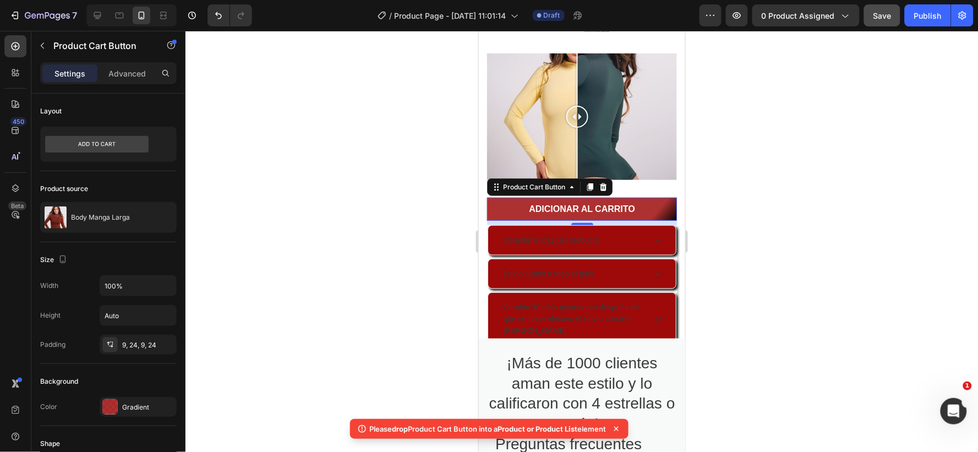
click at [619, 427] on icon at bounding box center [616, 429] width 4 height 4
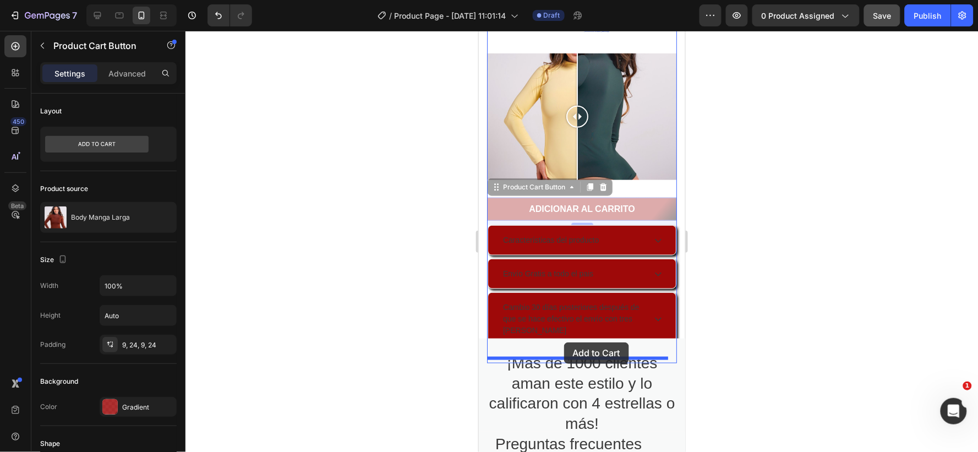
drag, startPoint x: 648, startPoint y: 199, endPoint x: 564, endPoint y: 342, distance: 166.3
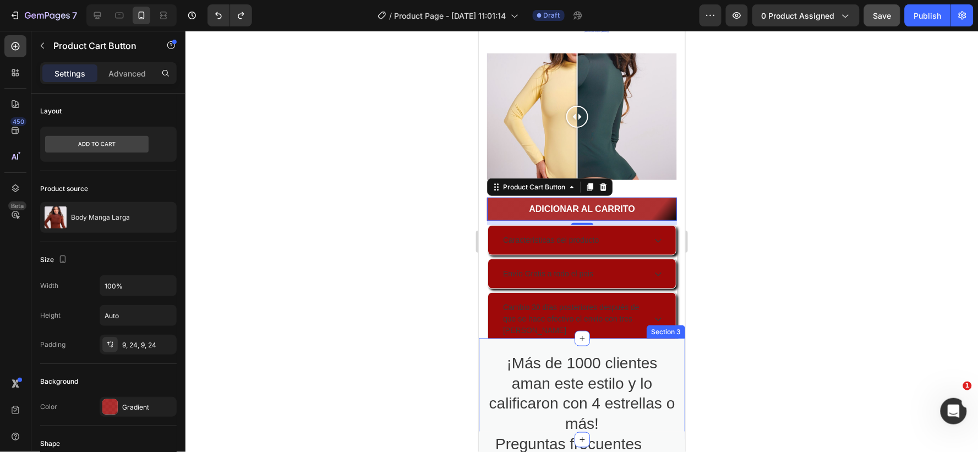
click at [668, 348] on div "¡Más de 1000 clientes aman este estilo y lo calificaron con 4 estrellas o más! …" at bounding box center [581, 388] width 206 height 101
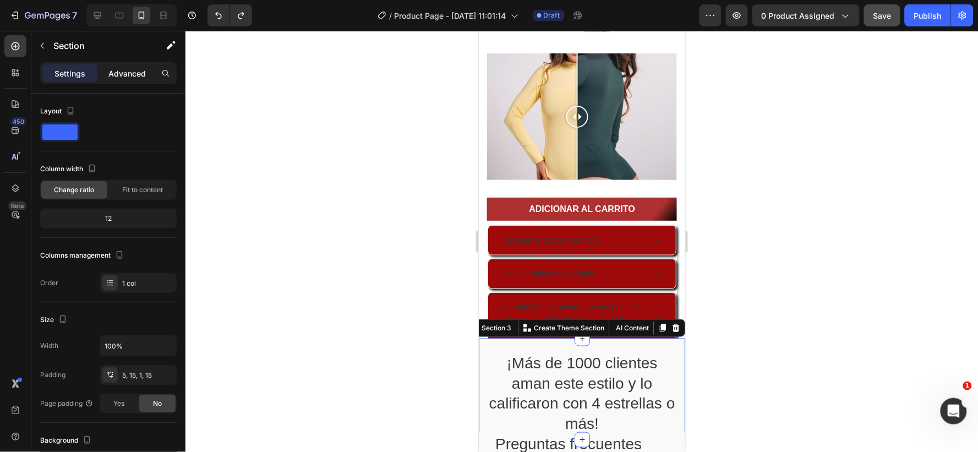
click at [134, 65] on div "Advanced" at bounding box center [127, 73] width 55 height 18
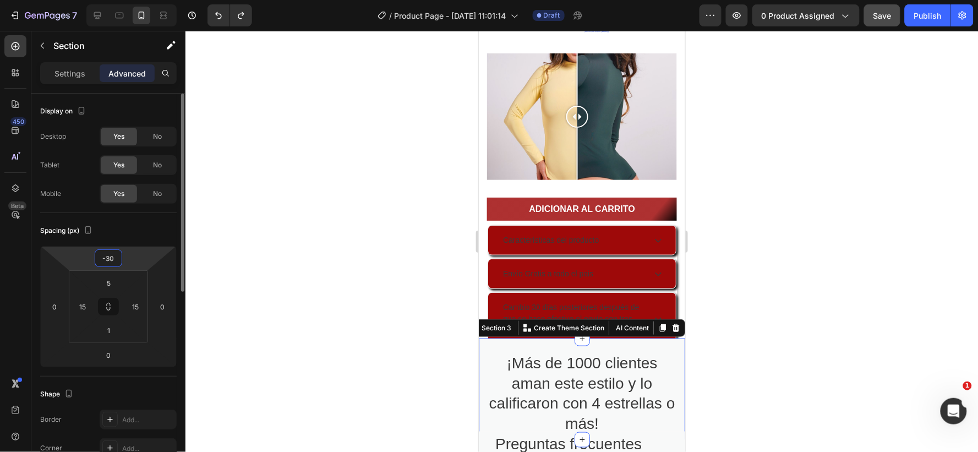
click at [116, 260] on input "-30" at bounding box center [108, 258] width 22 height 17
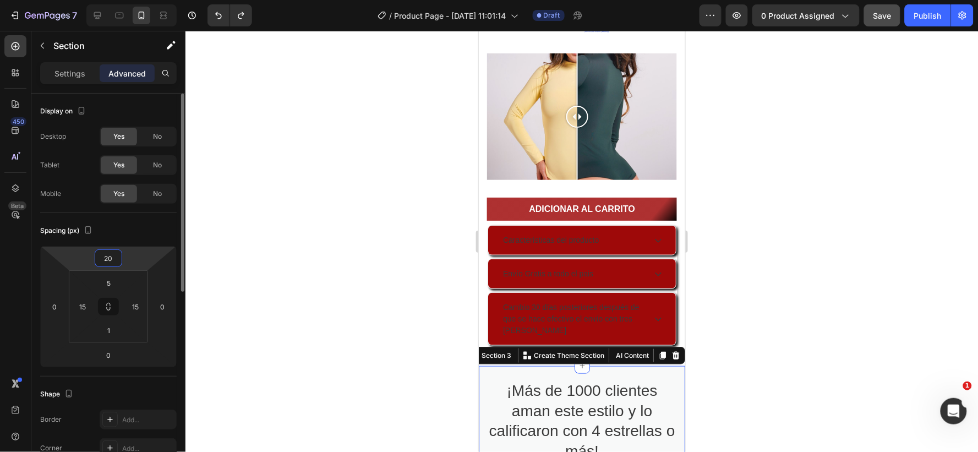
type input "2"
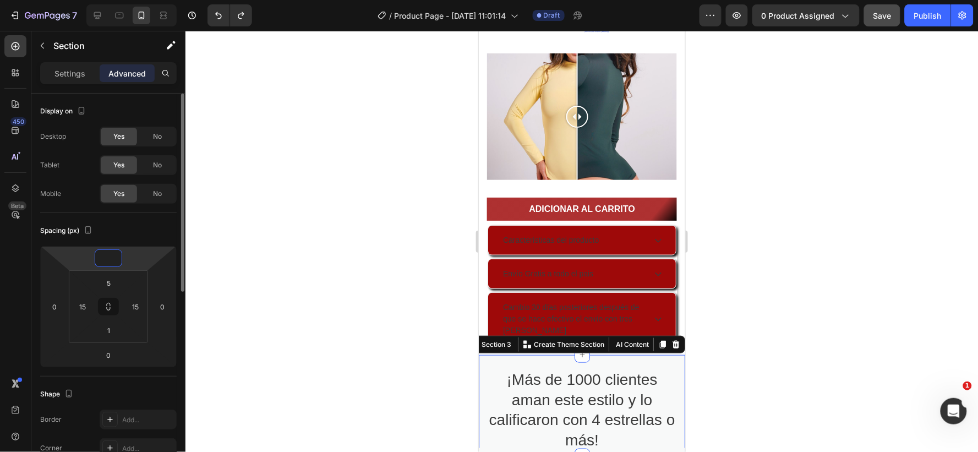
type input "0"
click at [767, 328] on div at bounding box center [582, 241] width 793 height 421
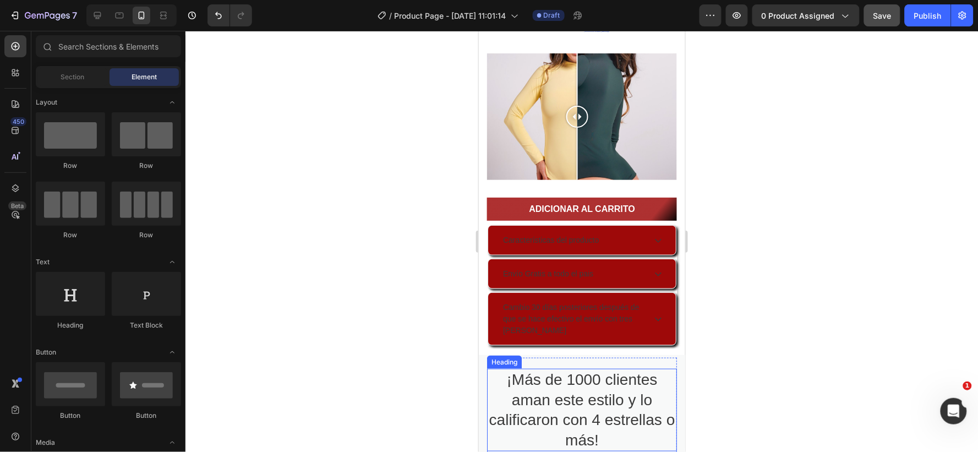
click at [495, 397] on h2 "¡Más de 1000 clientes aman este estilo y lo calificaron con 4 estrellas o más!" at bounding box center [582, 409] width 190 height 83
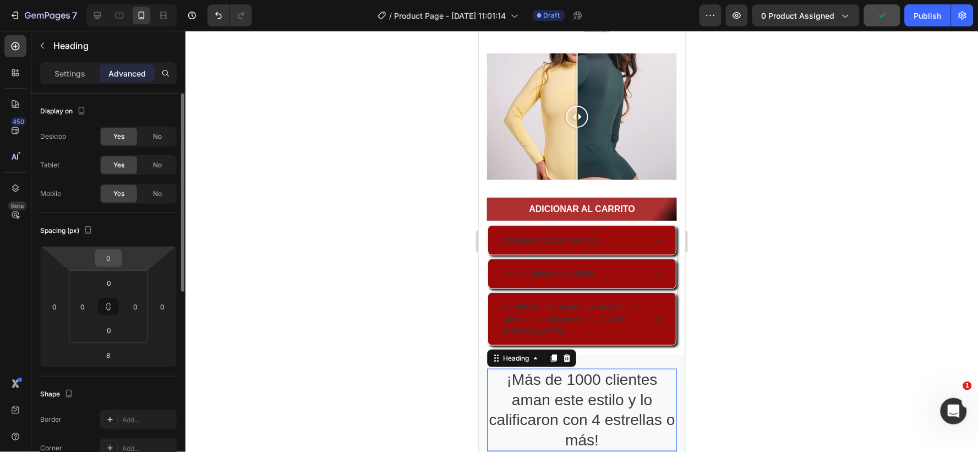
click at [122, 259] on div "0" at bounding box center [109, 258] width 28 height 18
click at [112, 255] on input "0" at bounding box center [108, 258] width 22 height 17
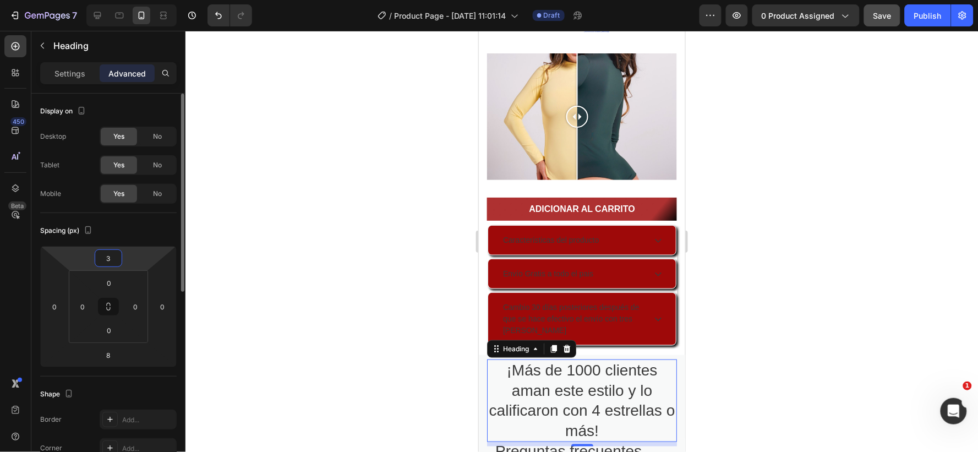
type input "30"
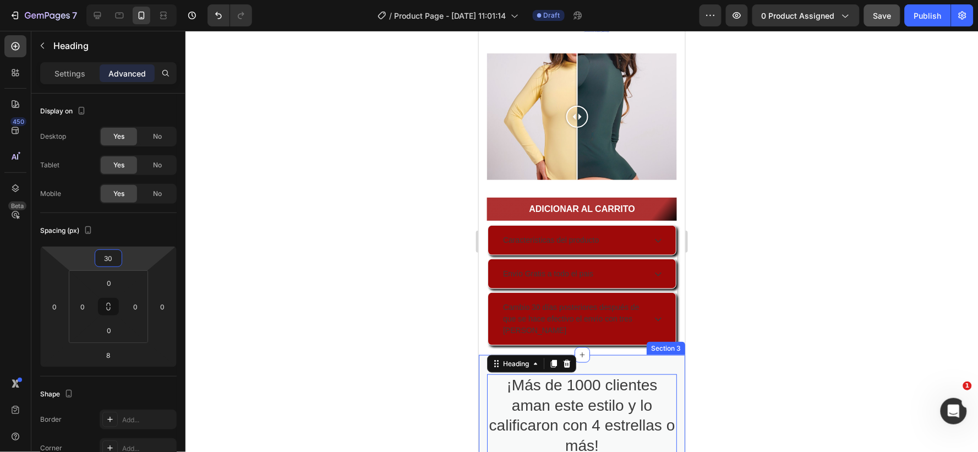
click at [613, 354] on div "¡Más de 1000 clientes aman este estilo y lo calificaron con 4 estrellas o más! …" at bounding box center [581, 407] width 206 height 107
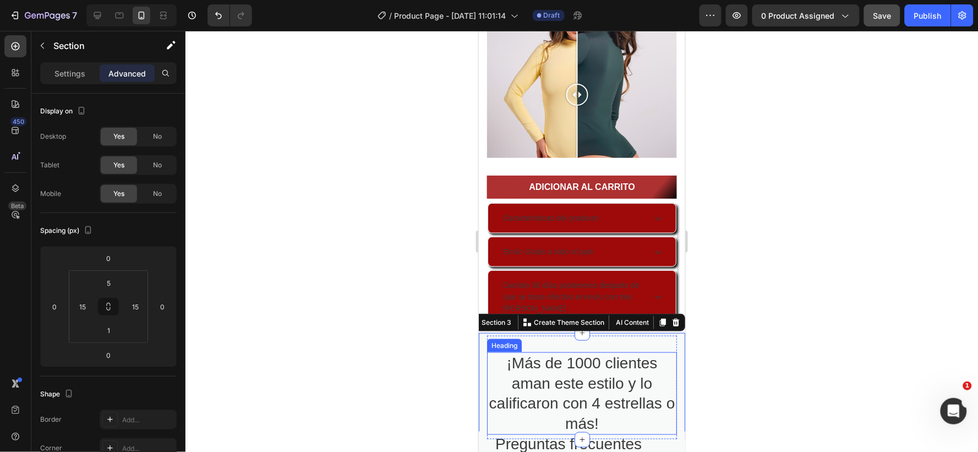
scroll to position [1621, 0]
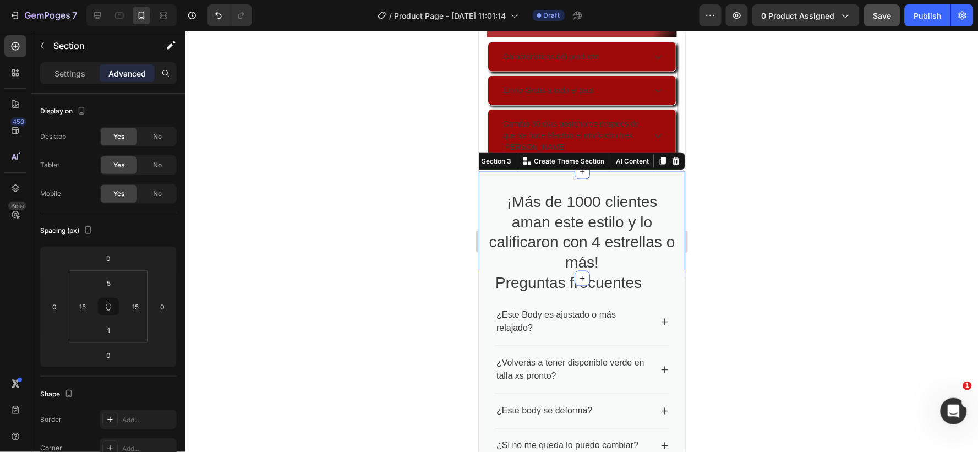
click at [768, 156] on div at bounding box center [582, 241] width 793 height 421
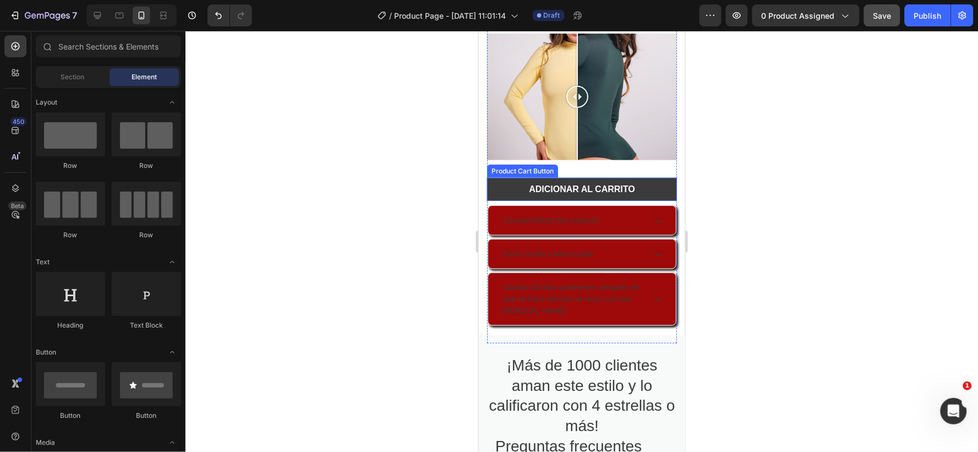
scroll to position [1437, 0]
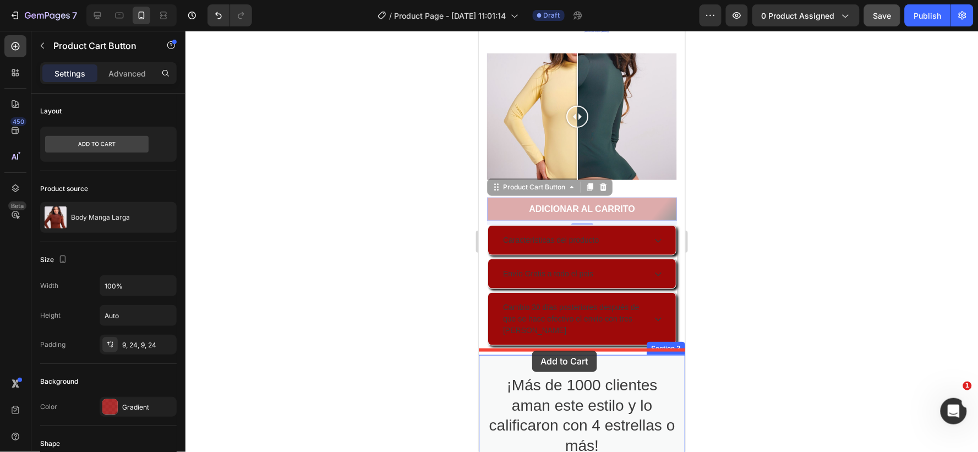
drag, startPoint x: 499, startPoint y: 201, endPoint x: 532, endPoint y: 352, distance: 154.4
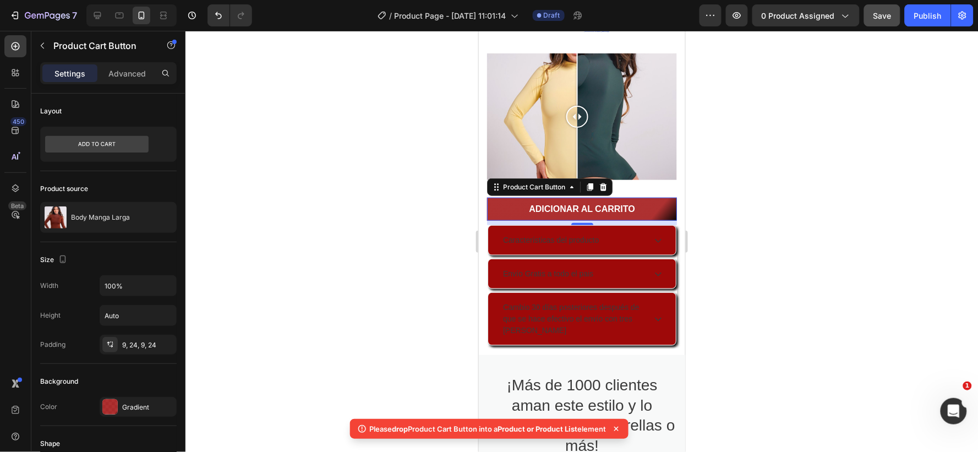
click at [618, 427] on icon at bounding box center [616, 429] width 4 height 4
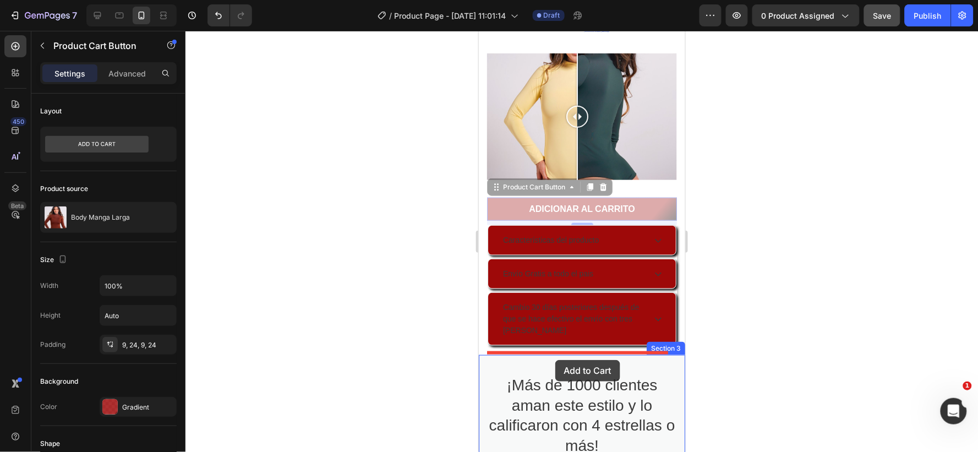
drag, startPoint x: 503, startPoint y: 198, endPoint x: 555, endPoint y: 359, distance: 169.9
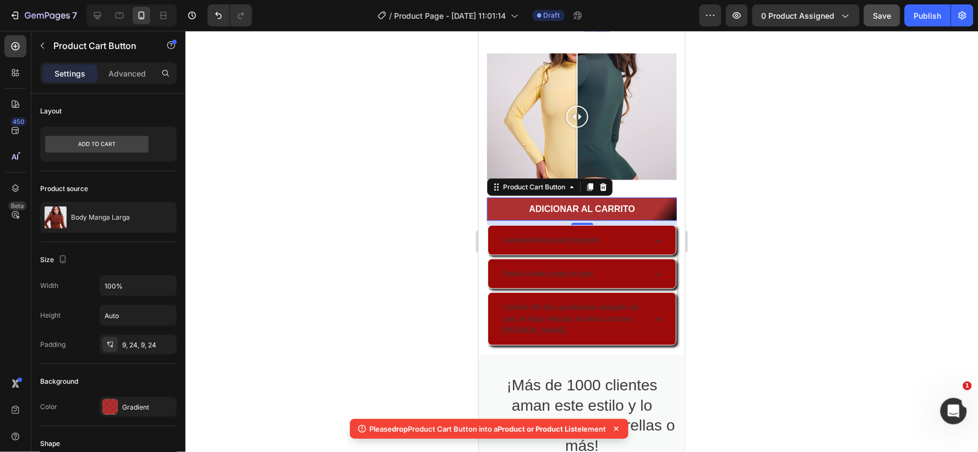
click at [619, 427] on icon at bounding box center [616, 429] width 4 height 4
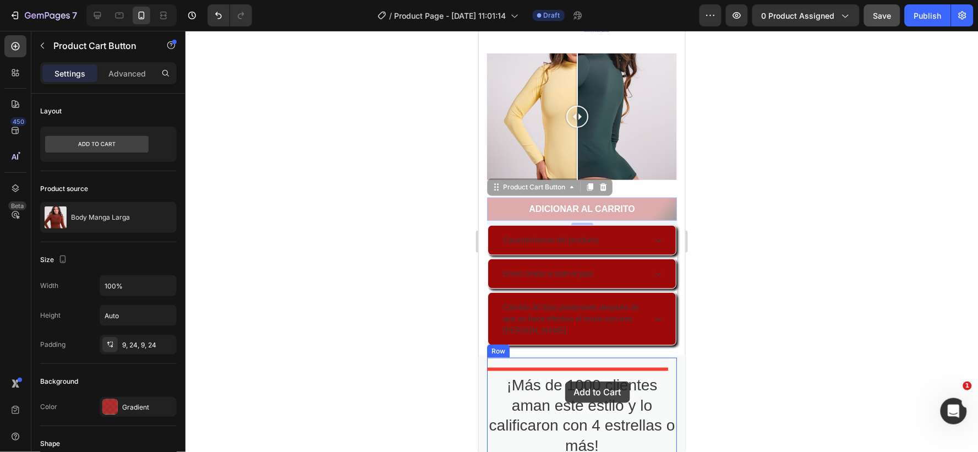
drag, startPoint x: 502, startPoint y: 201, endPoint x: 565, endPoint y: 381, distance: 190.1
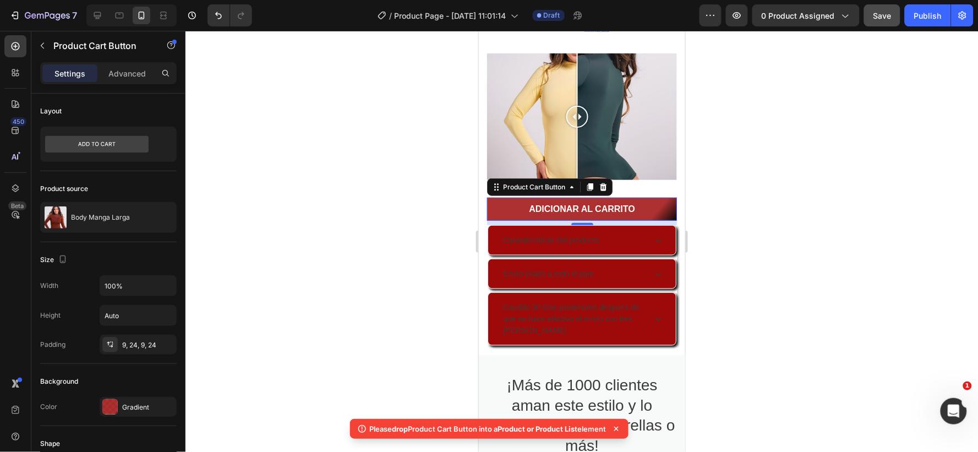
click at [618, 430] on icon at bounding box center [616, 428] width 11 height 11
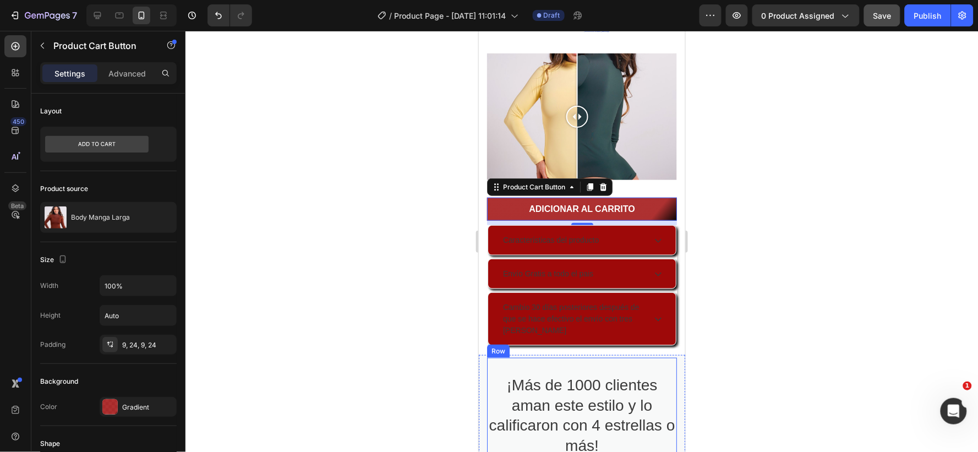
click at [517, 358] on div "¡Más de 1000 clientes aman este estilo y lo calificaron con 4 estrellas o más! …" at bounding box center [582, 408] width 190 height 103
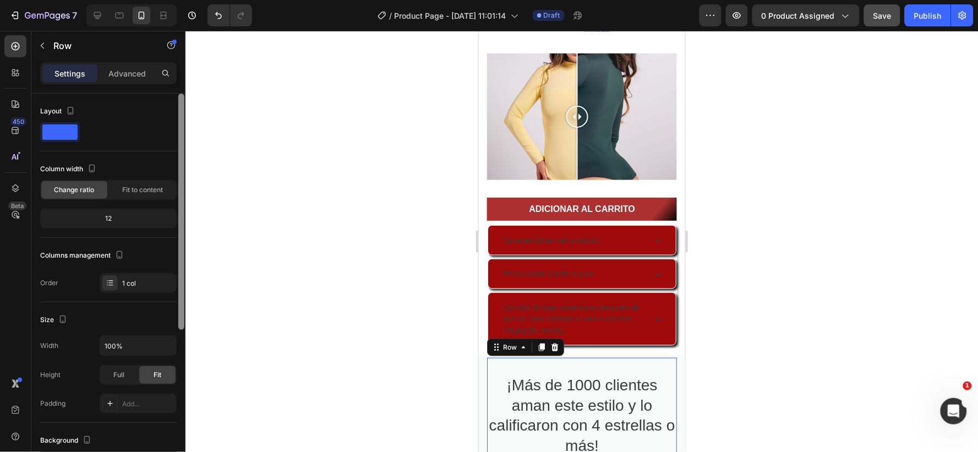
click at [127, 70] on p "Advanced" at bounding box center [126, 74] width 37 height 12
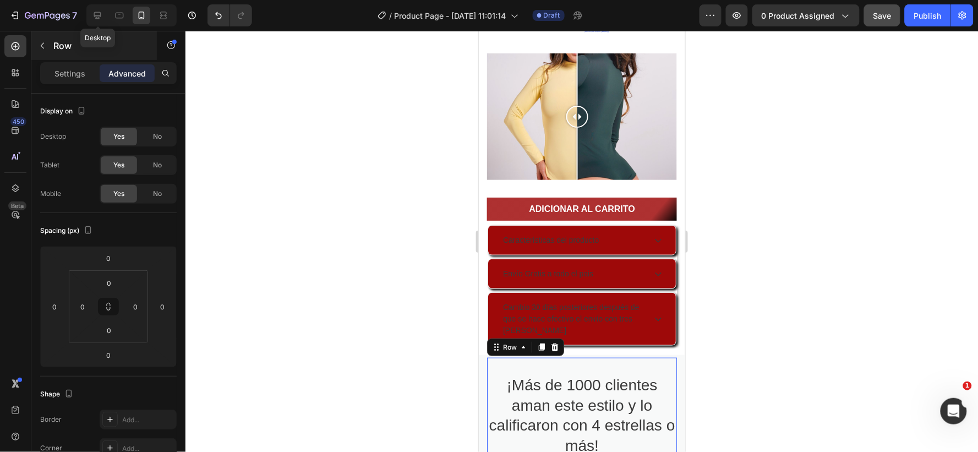
drag, startPoint x: 96, startPoint y: 14, endPoint x: 119, endPoint y: 50, distance: 42.6
click at [96, 15] on icon at bounding box center [97, 15] width 11 height 11
type input "16"
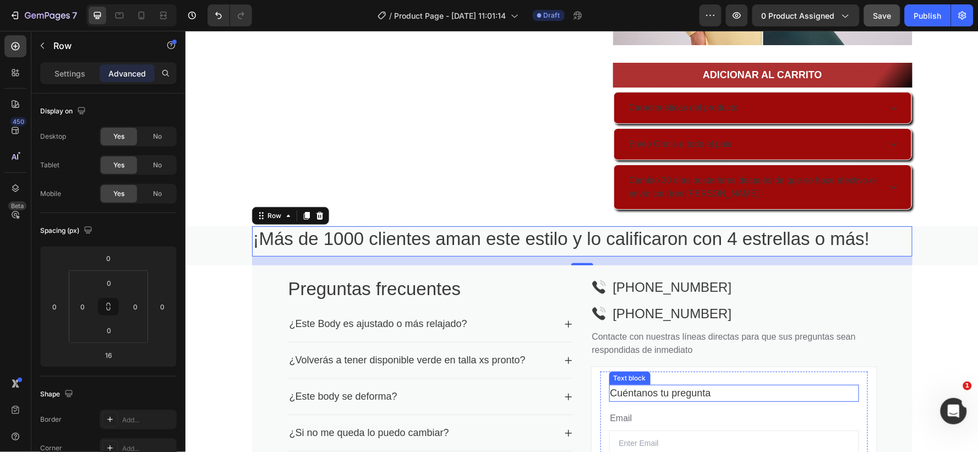
scroll to position [1192, 0]
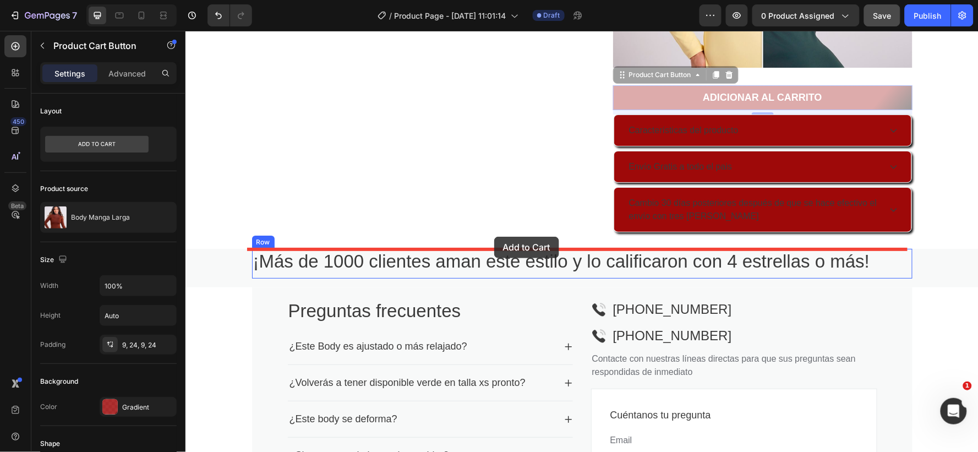
drag, startPoint x: 632, startPoint y: 92, endPoint x: 612, endPoint y: 254, distance: 163.7
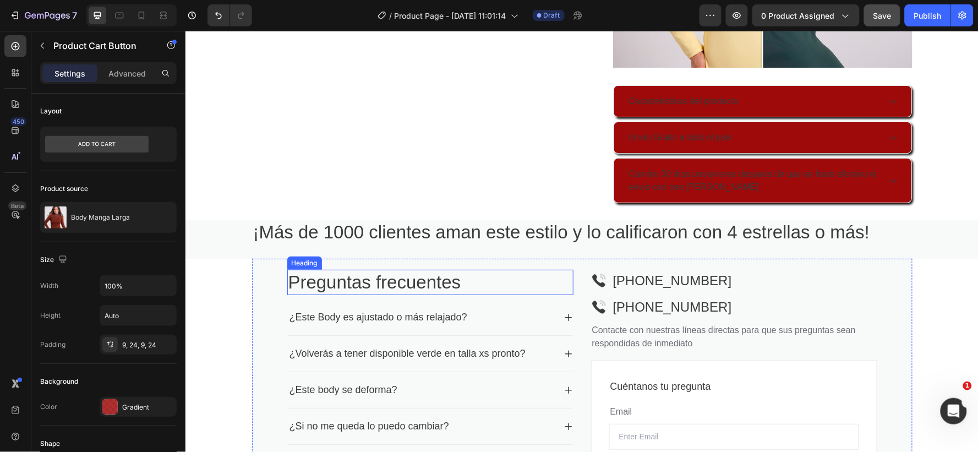
scroll to position [1131, 0]
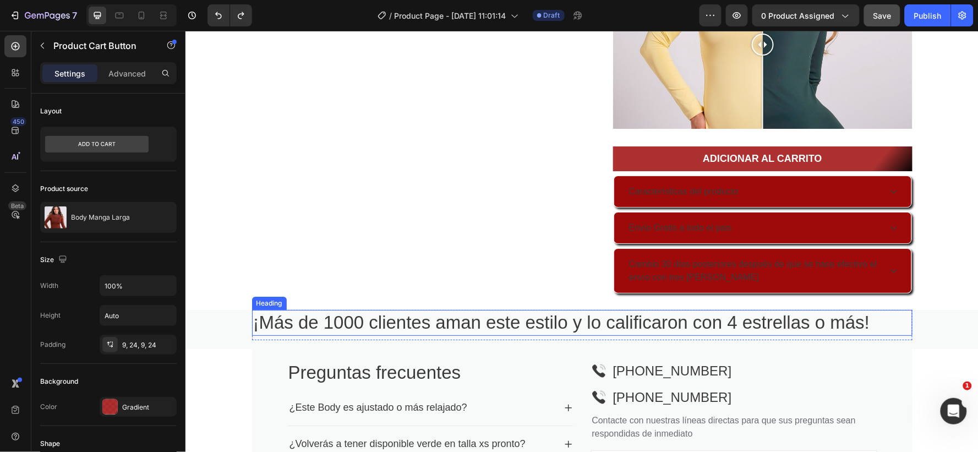
click at [304, 315] on h2 "¡Más de 1000 clientes aman este estilo y lo calificaron con 4 estrellas o más!" at bounding box center [582, 322] width 661 height 26
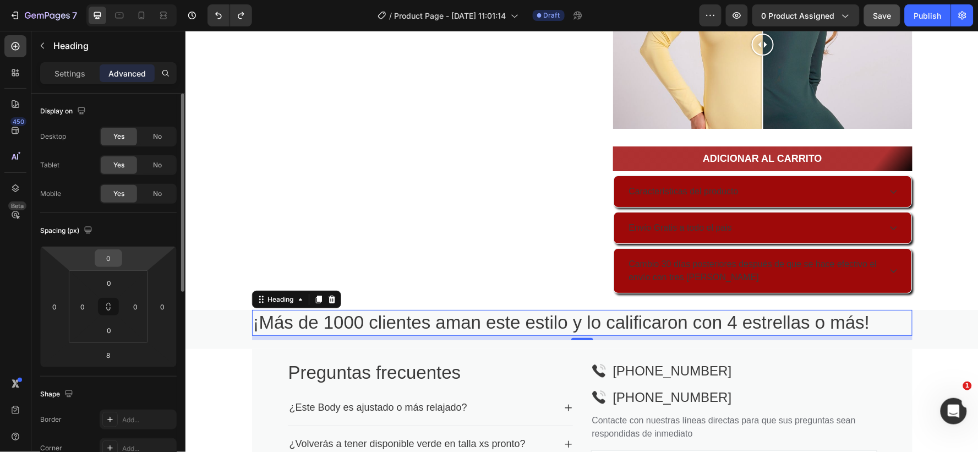
click at [112, 260] on input "0" at bounding box center [108, 258] width 22 height 17
type input "20"
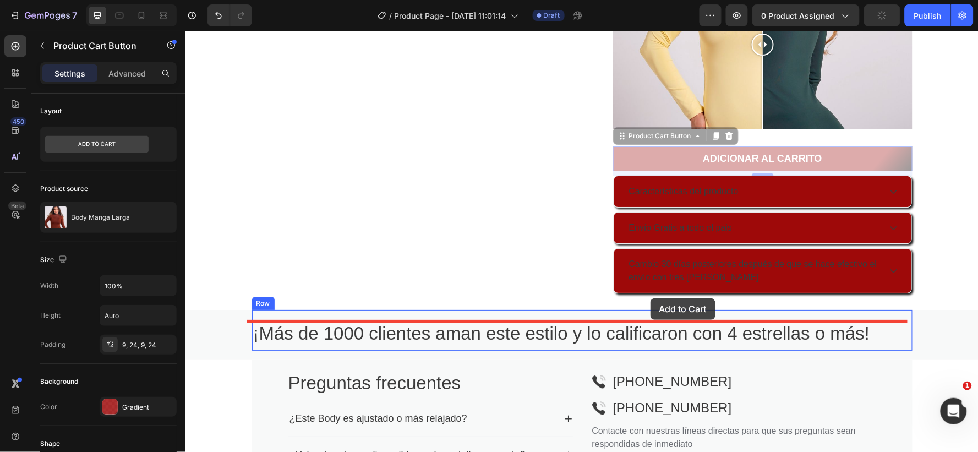
drag, startPoint x: 670, startPoint y: 155, endPoint x: 634, endPoint y: 320, distance: 169.0
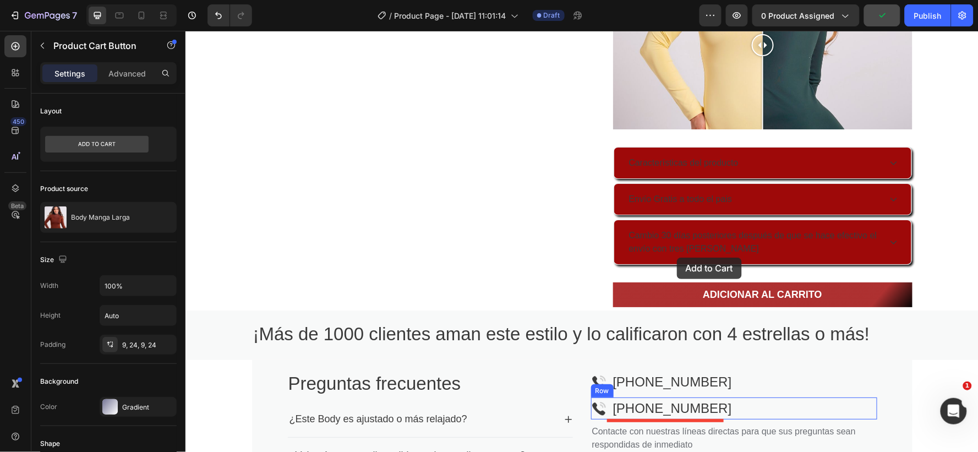
scroll to position [1214, 0]
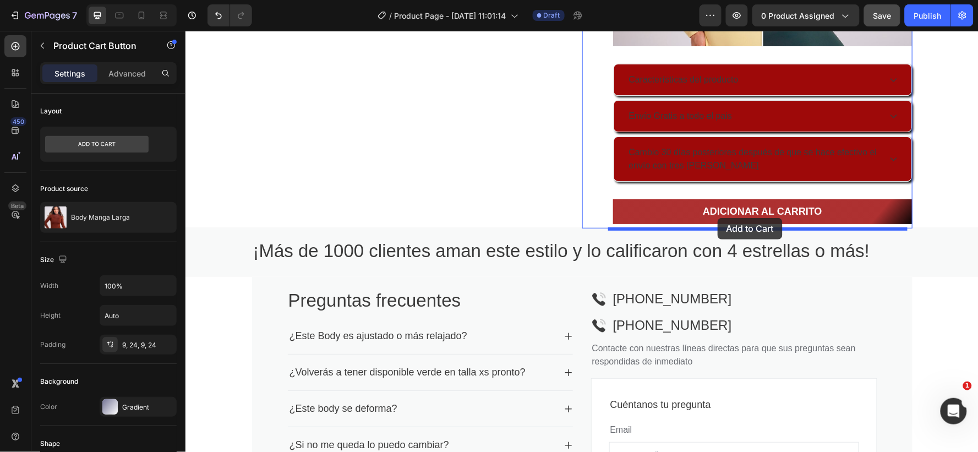
drag, startPoint x: 661, startPoint y: 121, endPoint x: 717, endPoint y: 217, distance: 111.8
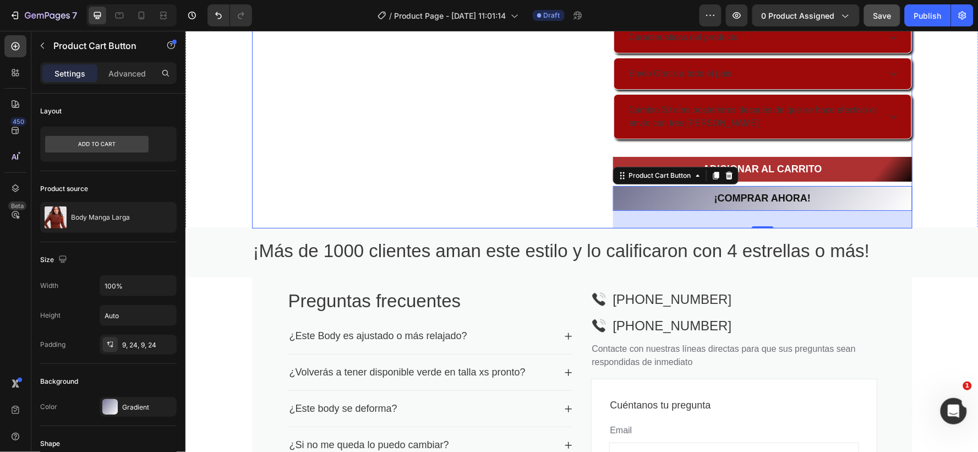
scroll to position [1153, 0]
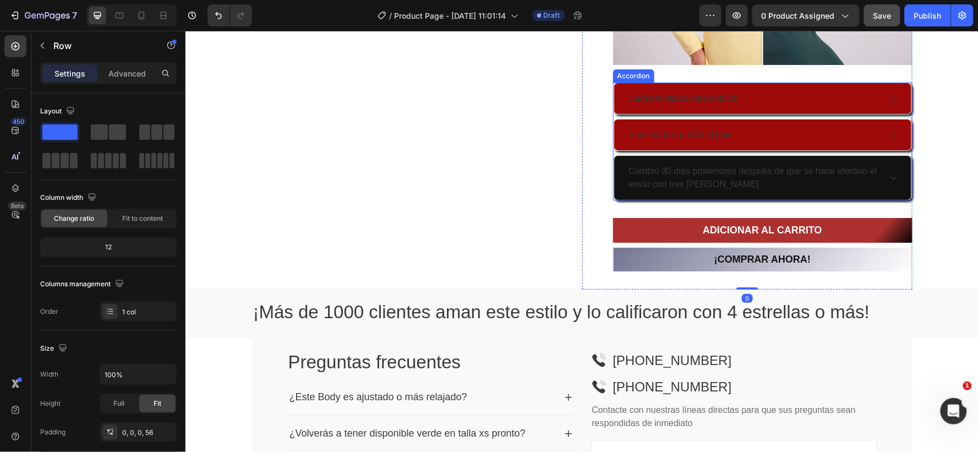
click at [890, 178] on icon at bounding box center [893, 178] width 7 height 4
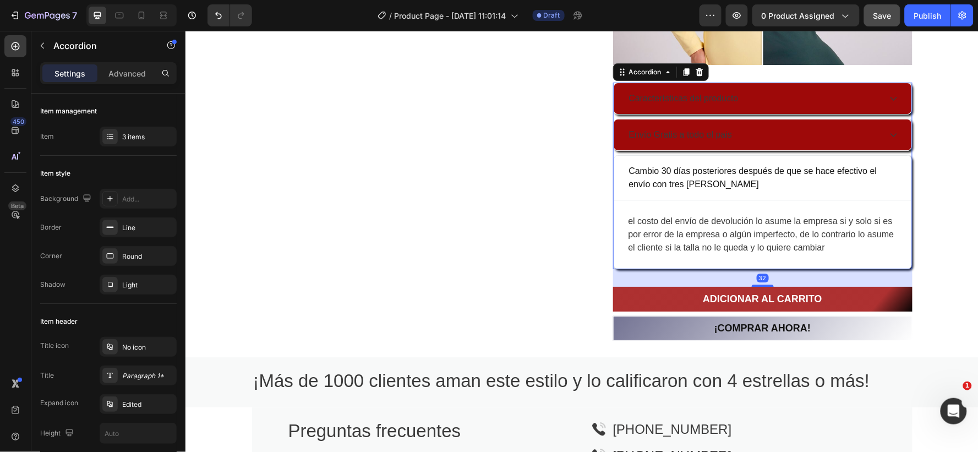
click at [889, 171] on div "Cambio 30 días posteriores después de que se hace efectivo el envío con tres [P…" at bounding box center [762, 177] width 297 height 44
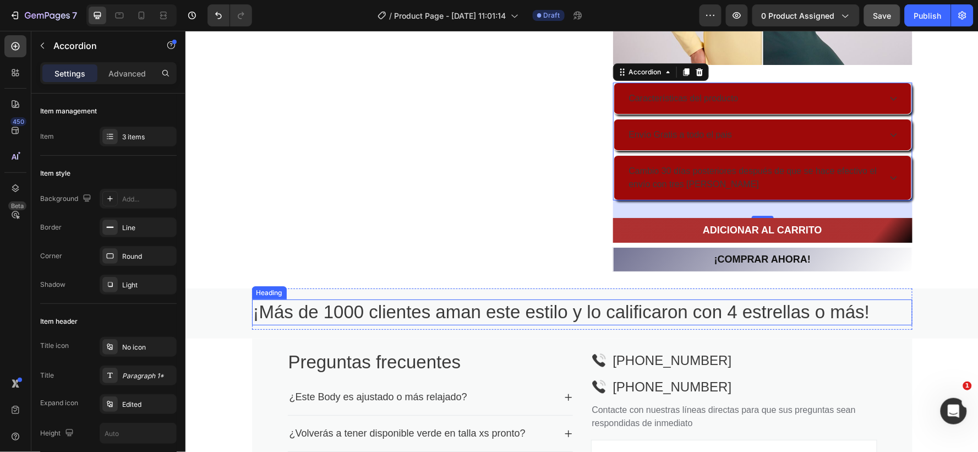
click at [277, 303] on h2 "¡Más de 1000 clientes aman este estilo y lo calificaron con 4 estrellas o más!" at bounding box center [582, 312] width 661 height 26
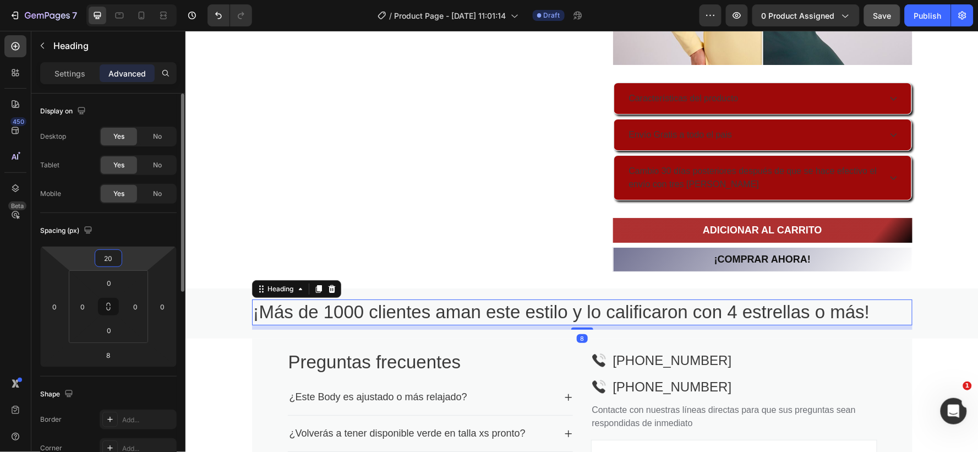
click at [116, 260] on input "20" at bounding box center [108, 258] width 22 height 17
type input "0"
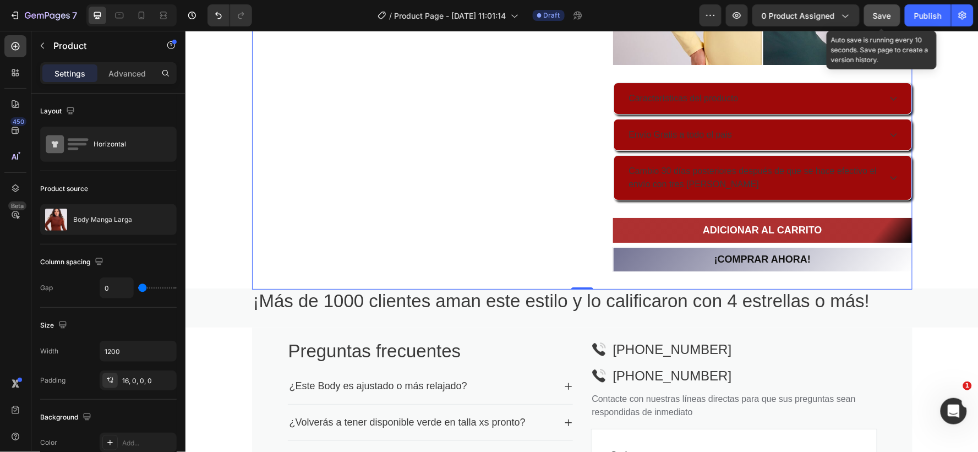
click at [881, 12] on span "Save" at bounding box center [883, 15] width 18 height 9
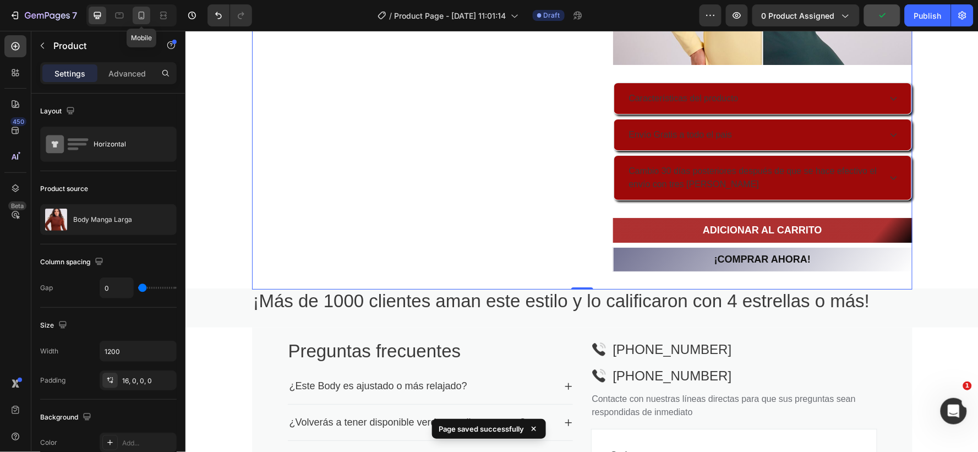
drag, startPoint x: 141, startPoint y: 12, endPoint x: 280, endPoint y: 170, distance: 209.8
click at [141, 12] on icon at bounding box center [142, 16] width 6 height 8
type input "100%"
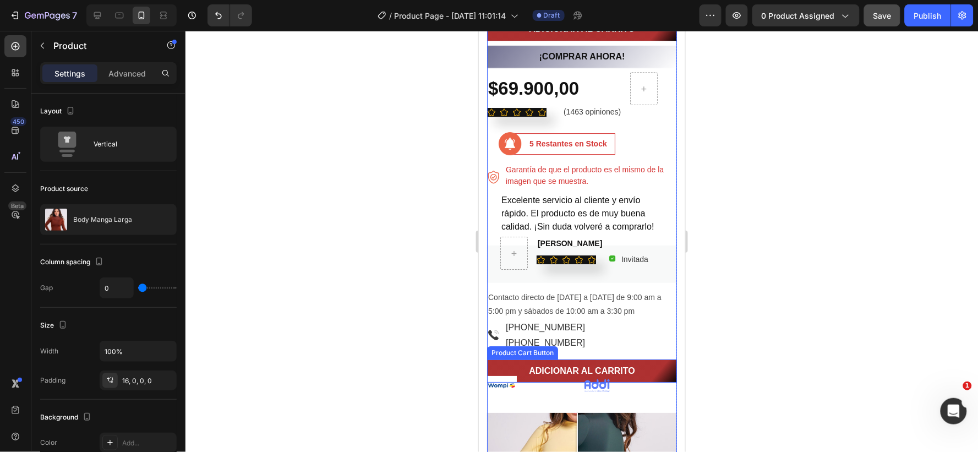
scroll to position [1159, 0]
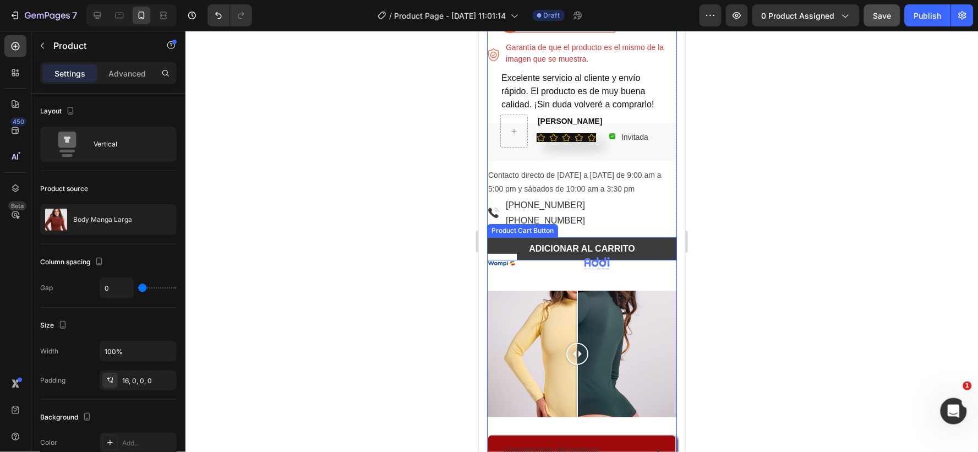
click at [520, 237] on button "ADICIONAR AL CARRITO" at bounding box center [582, 248] width 190 height 23
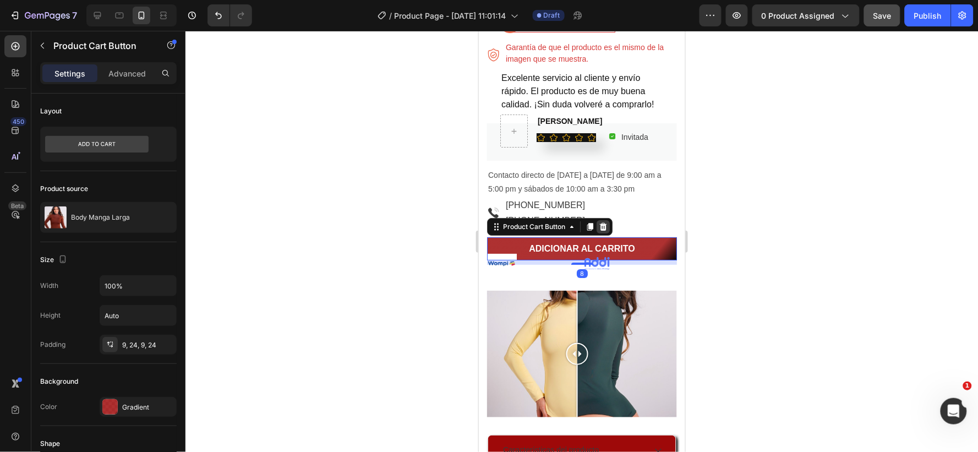
click at [604, 224] on icon at bounding box center [602, 226] width 7 height 8
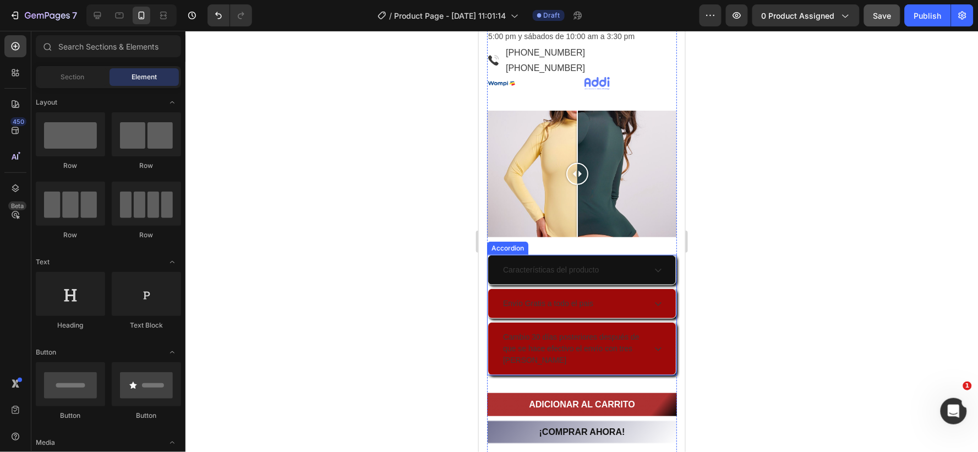
scroll to position [1220, 0]
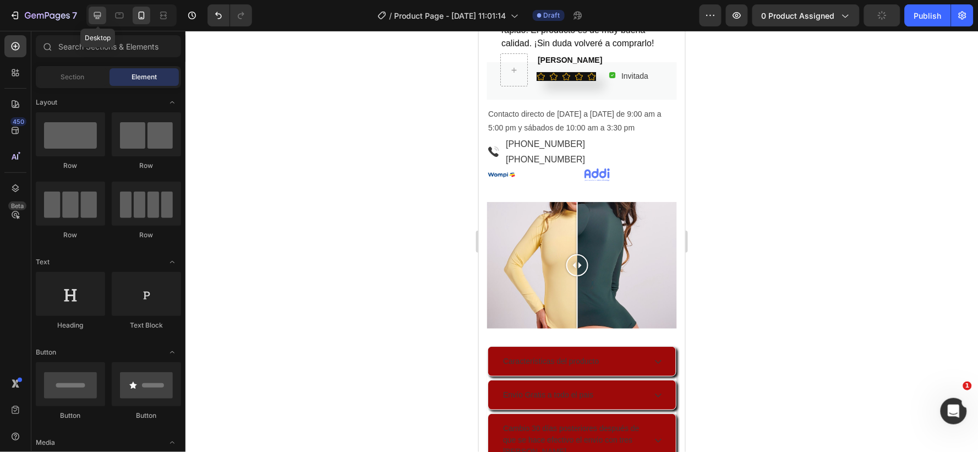
click at [91, 11] on div at bounding box center [98, 16] width 18 height 18
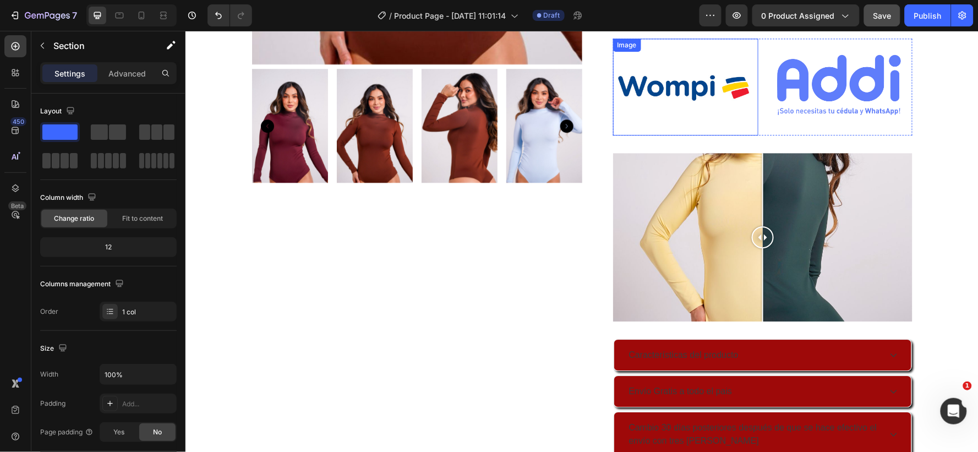
scroll to position [815, 0]
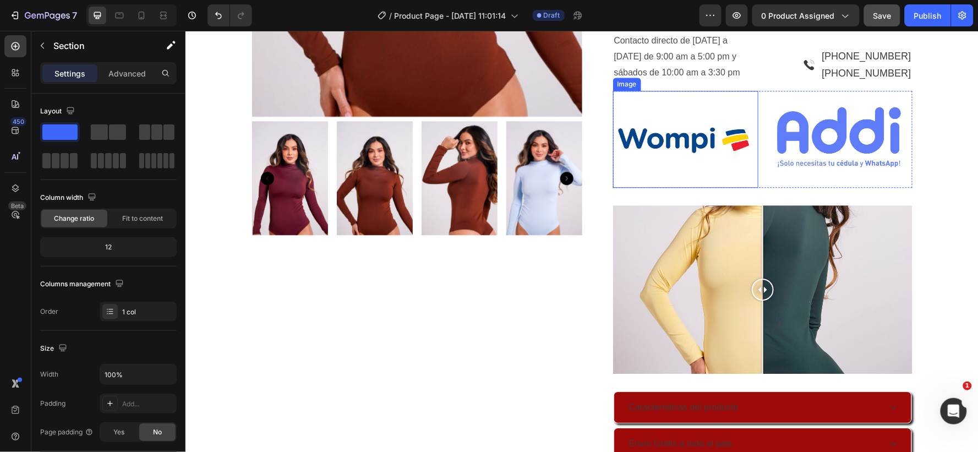
click at [752, 94] on img at bounding box center [685, 138] width 145 height 97
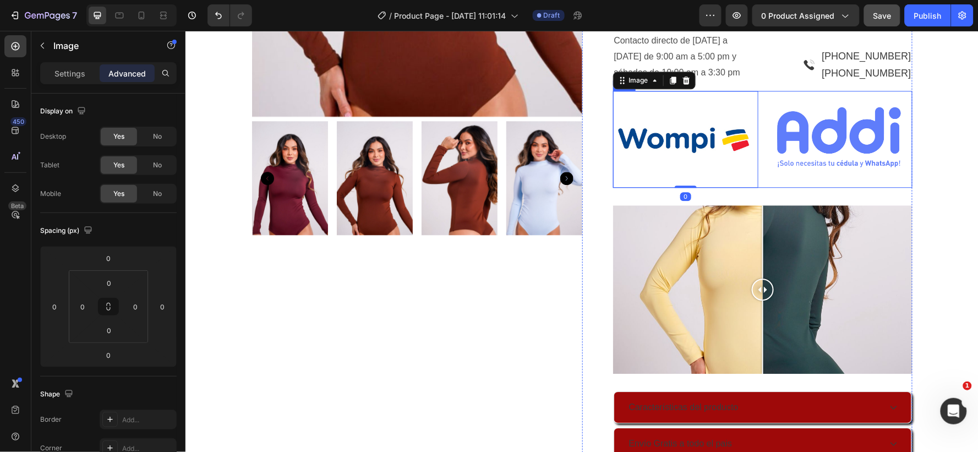
click at [754, 94] on div "Image 0 Image Row" at bounding box center [762, 138] width 299 height 97
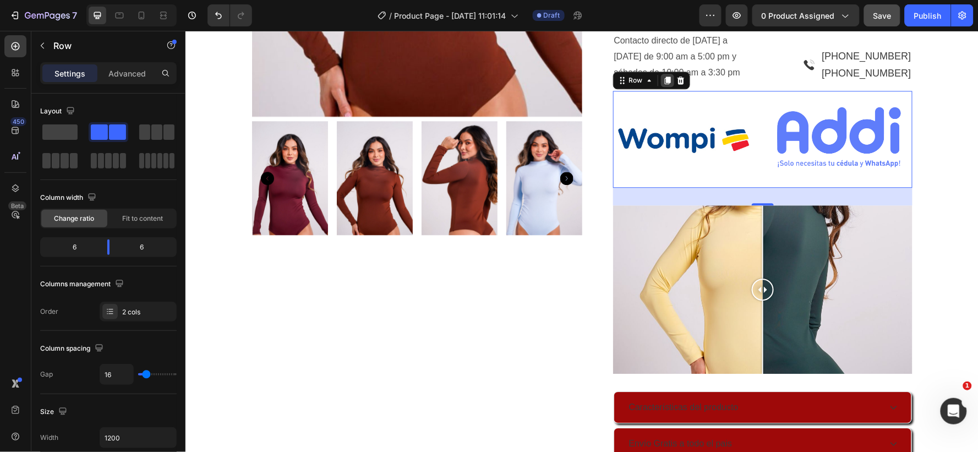
click at [664, 80] on icon at bounding box center [667, 80] width 6 height 8
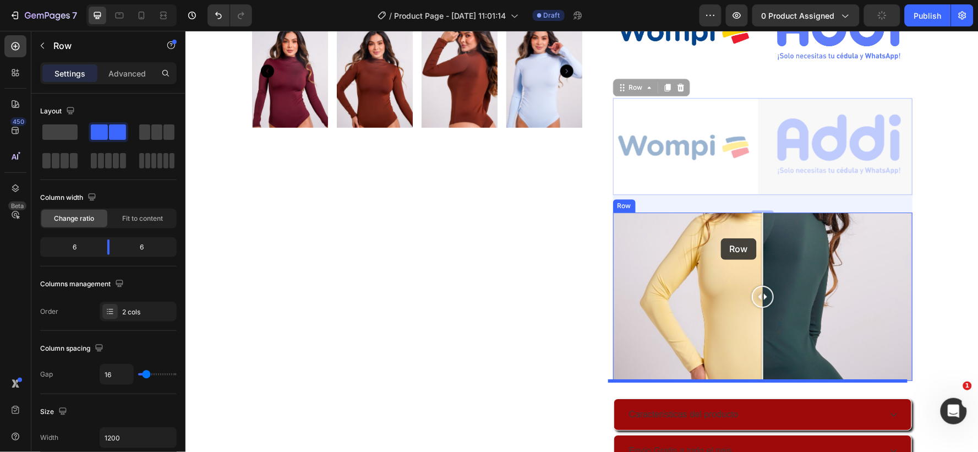
scroll to position [1285, 0]
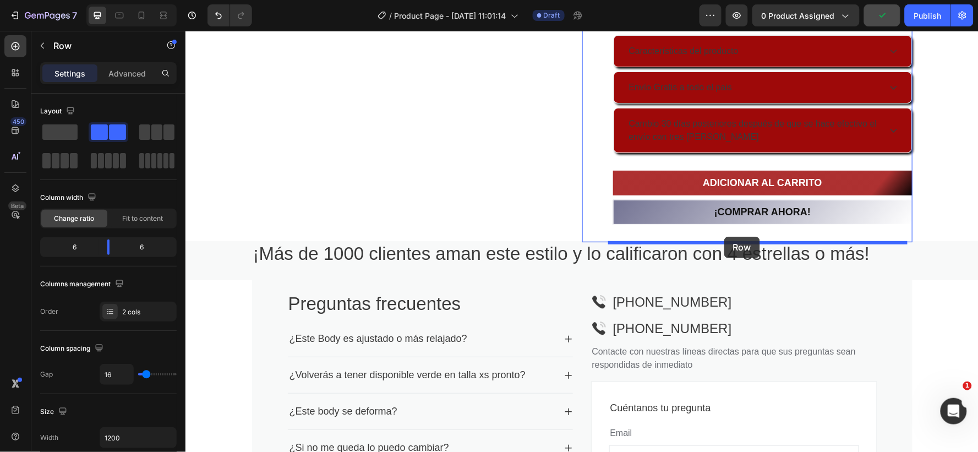
drag, startPoint x: 646, startPoint y: 72, endPoint x: 724, endPoint y: 236, distance: 182.2
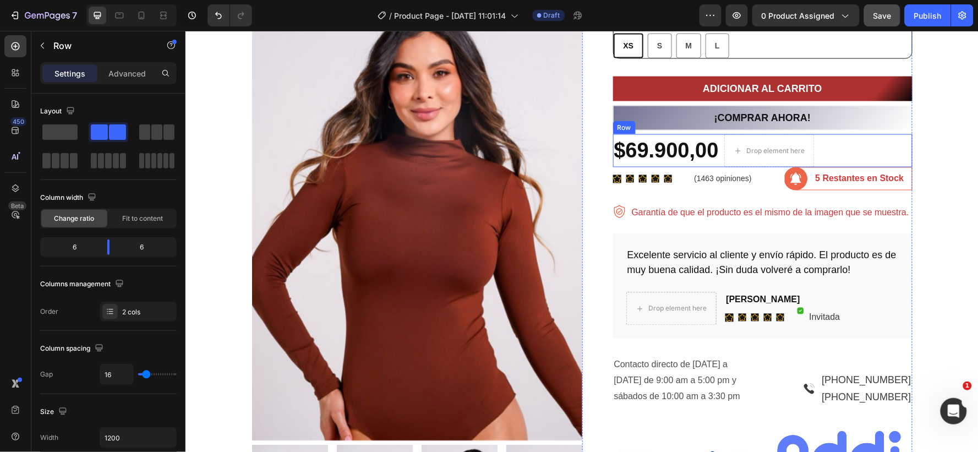
scroll to position [552, 0]
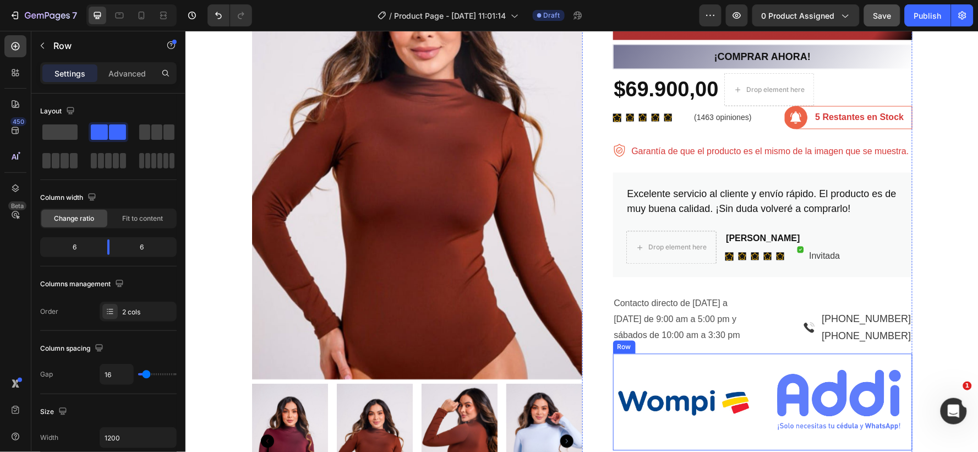
click at [754, 363] on div "Image Image Row" at bounding box center [762, 401] width 299 height 97
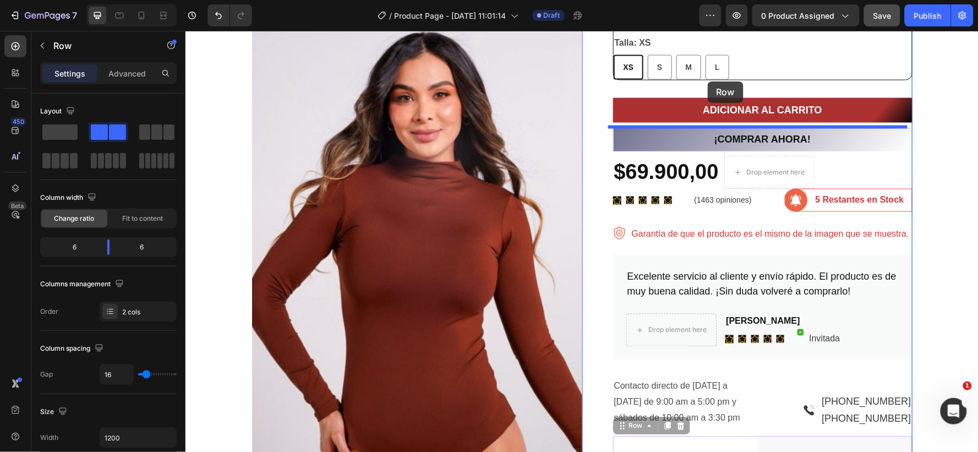
scroll to position [448, 0]
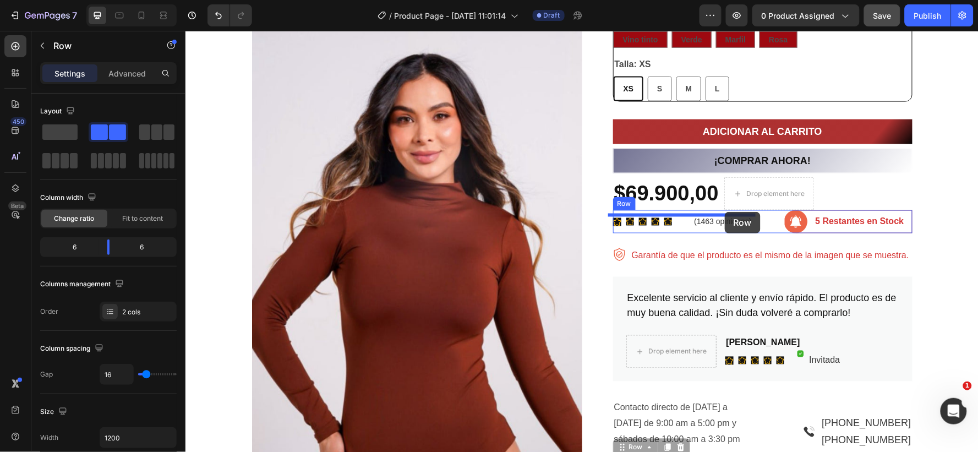
drag, startPoint x: 629, startPoint y: 345, endPoint x: 724, endPoint y: 211, distance: 164.2
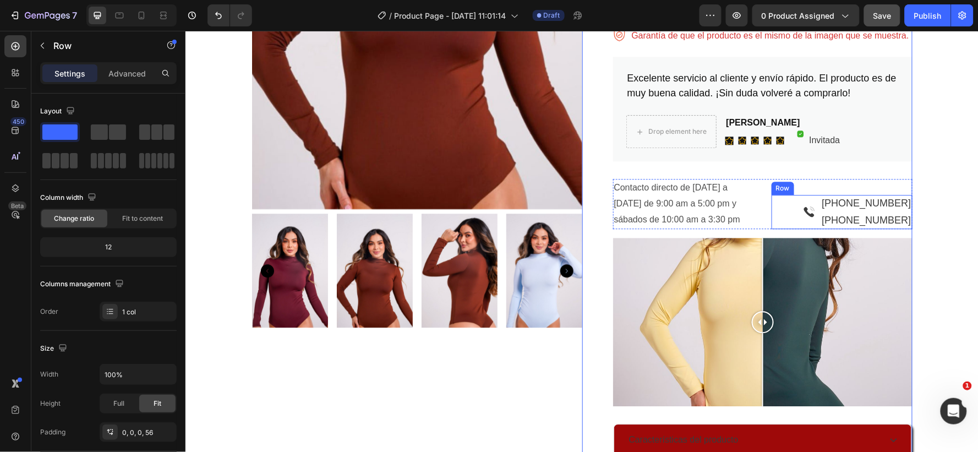
scroll to position [815, 0]
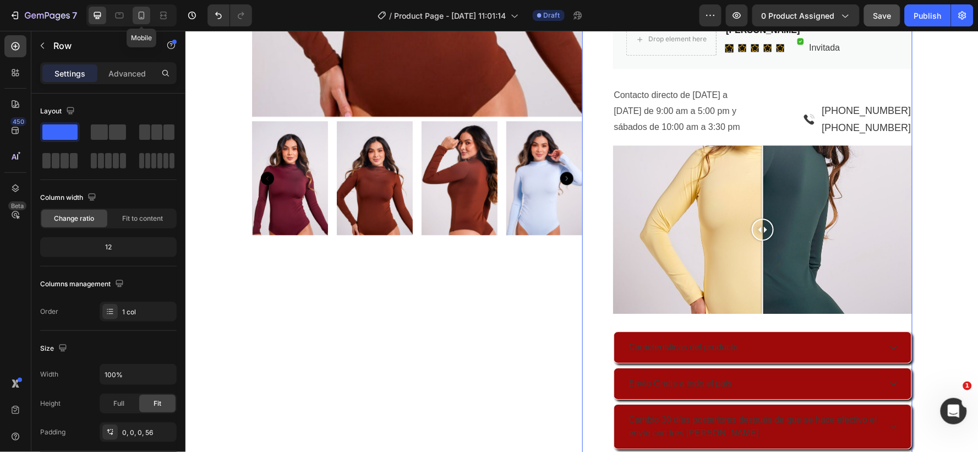
click at [141, 15] on icon at bounding box center [141, 15] width 11 height 11
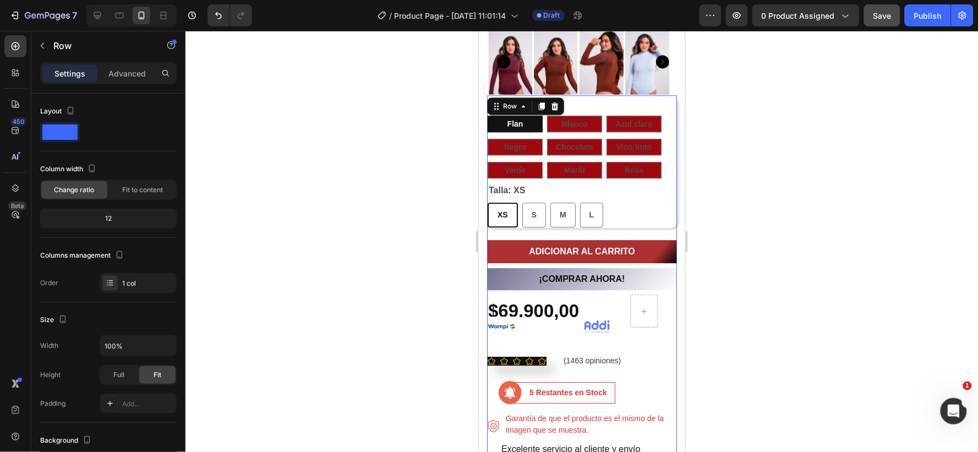
scroll to position [790, 0]
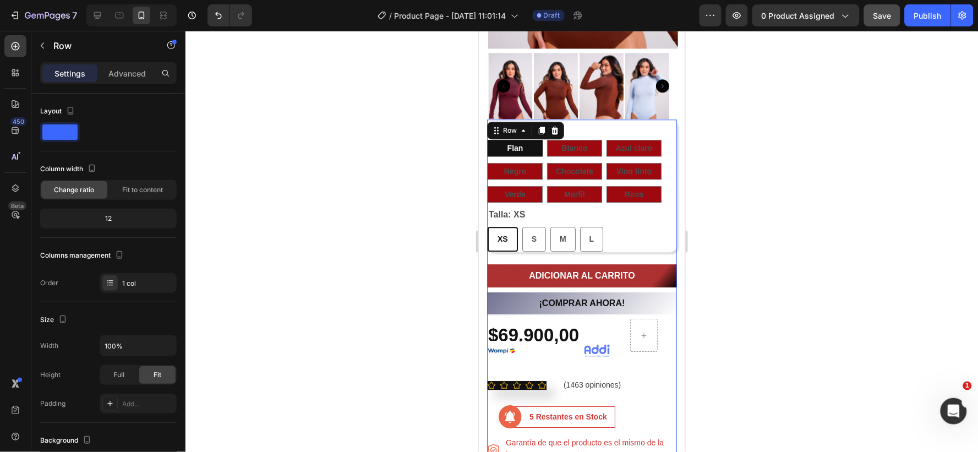
click at [495, 340] on img at bounding box center [502, 350] width 30 height 20
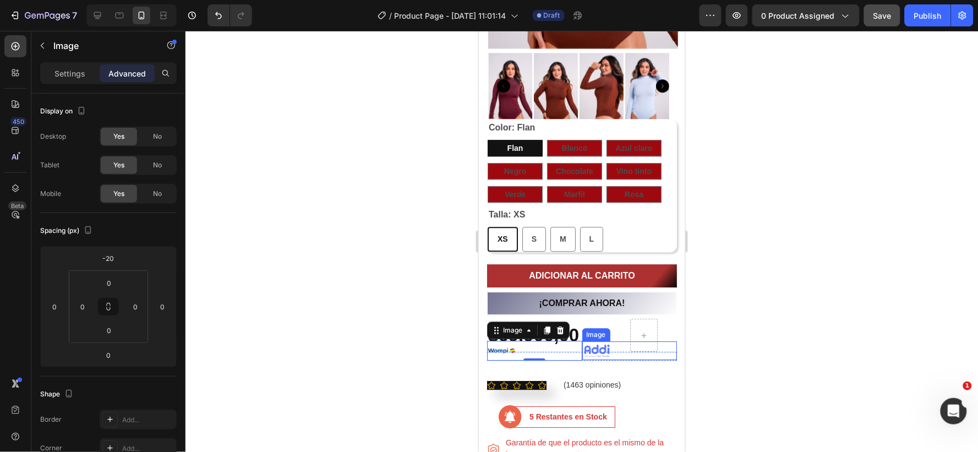
scroll to position [827, 0]
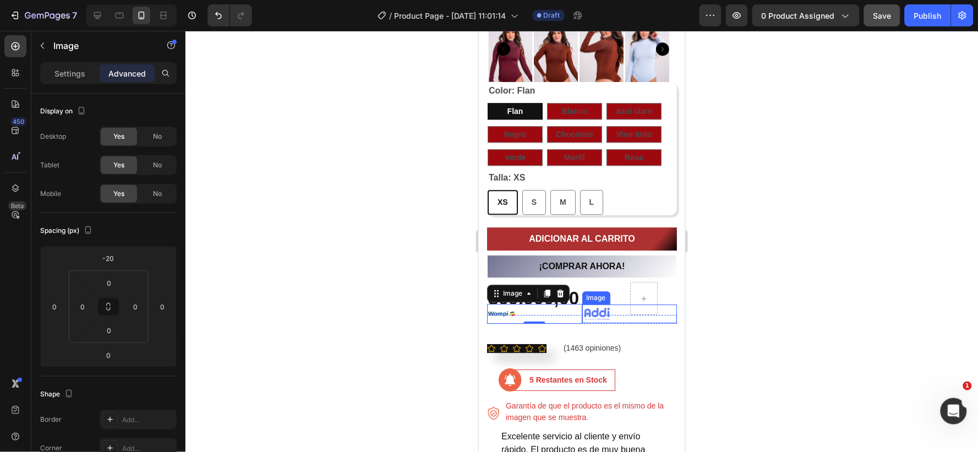
click at [582, 304] on img at bounding box center [597, 313] width 30 height 19
click at [531, 303] on div at bounding box center [534, 313] width 95 height 20
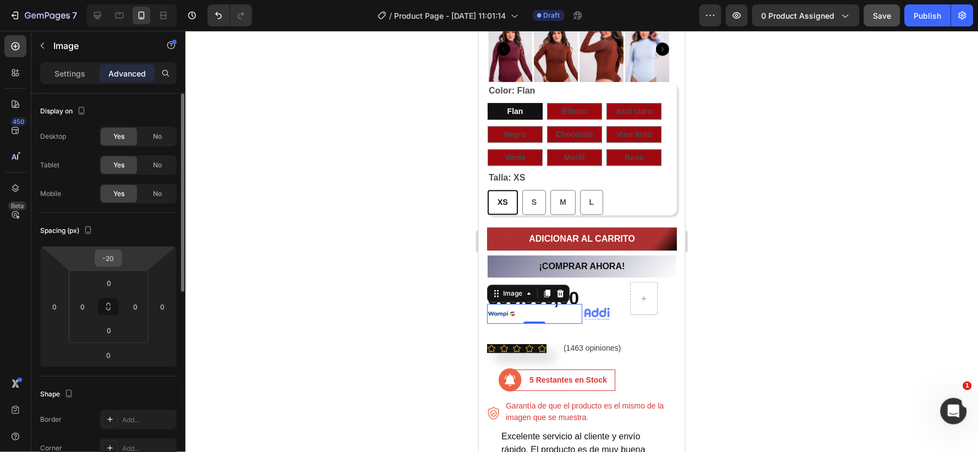
click at [117, 256] on input "-20" at bounding box center [108, 258] width 22 height 17
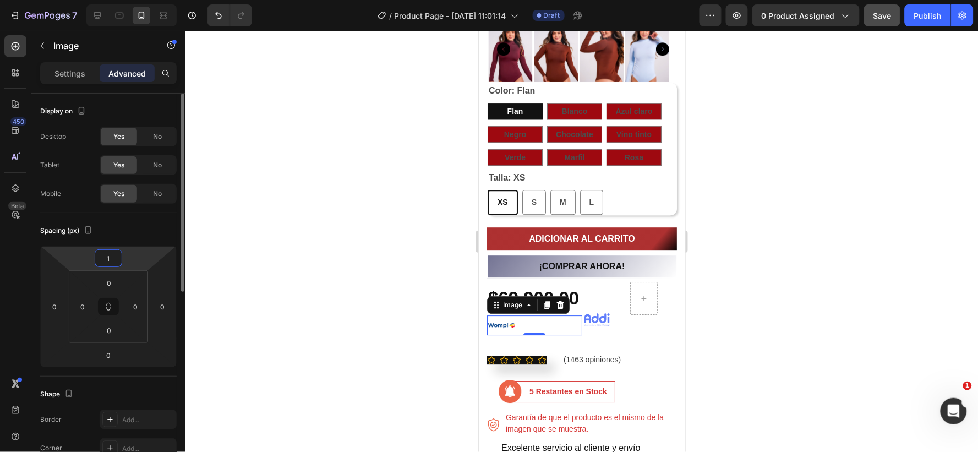
type input "10"
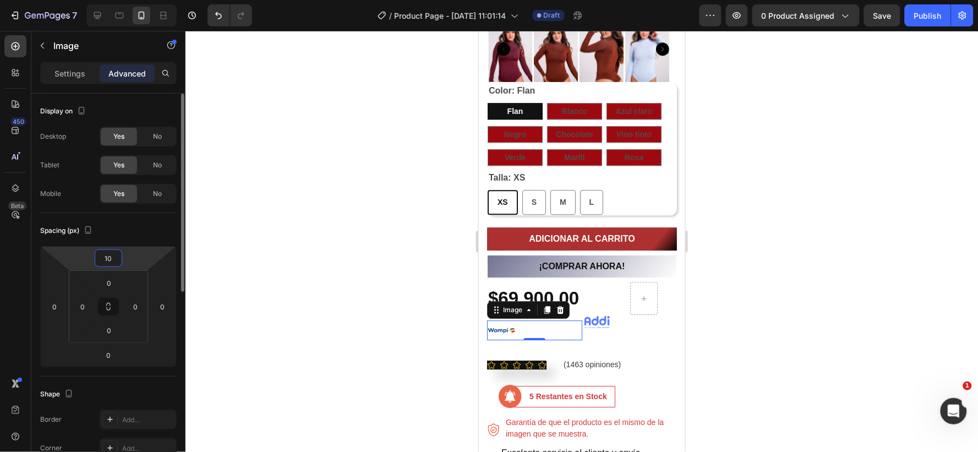
type input "1"
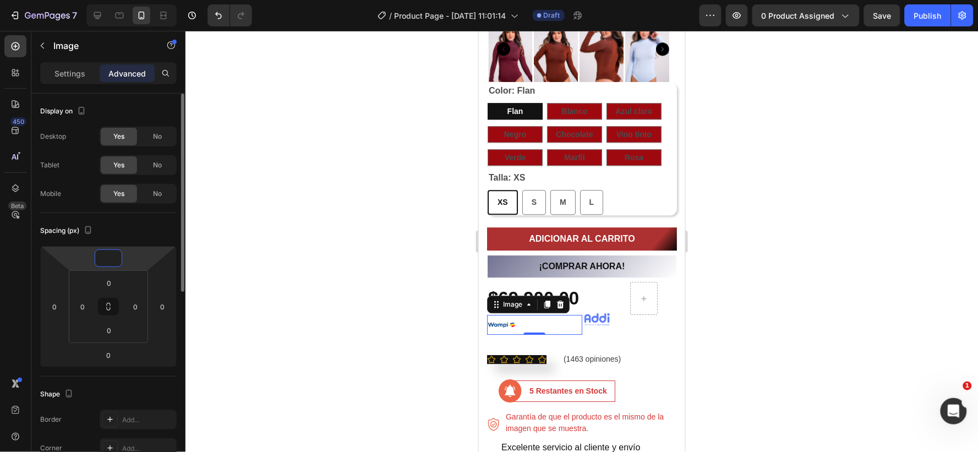
type input "5"
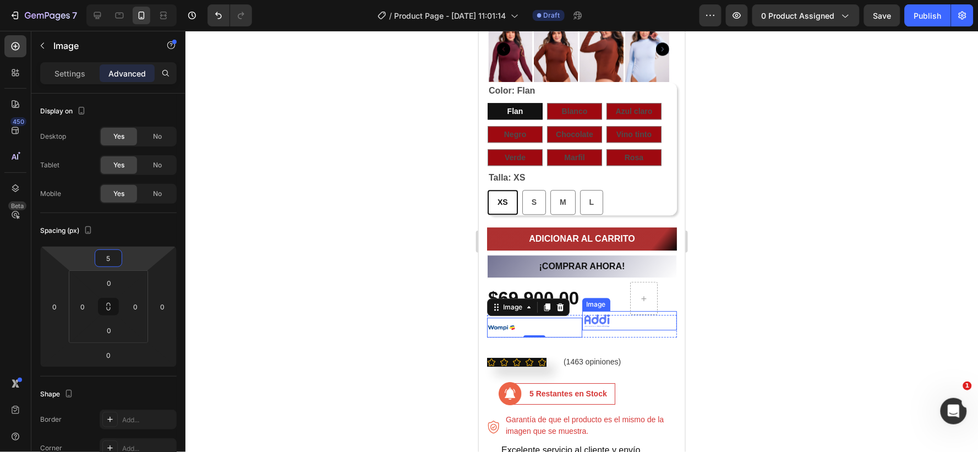
click at [593, 310] on img at bounding box center [597, 319] width 30 height 19
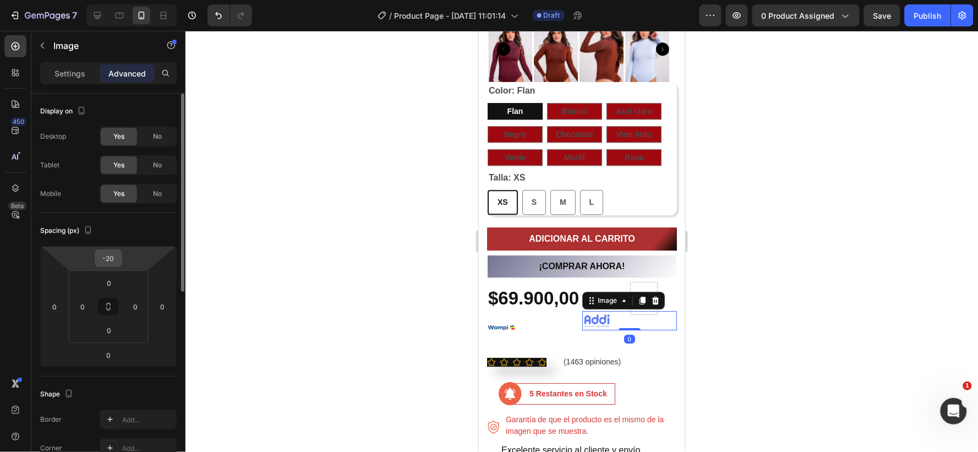
click at [118, 260] on input "-20" at bounding box center [108, 258] width 22 height 17
type input "5"
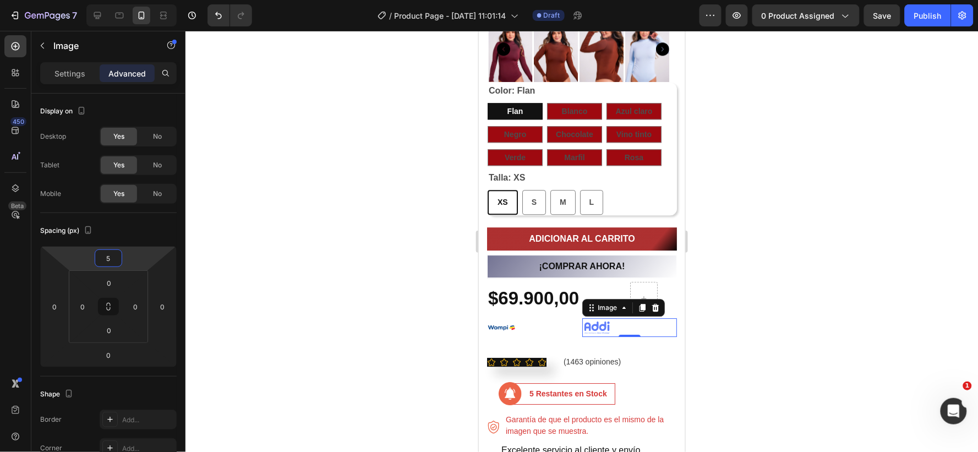
click at [797, 294] on div at bounding box center [582, 241] width 793 height 421
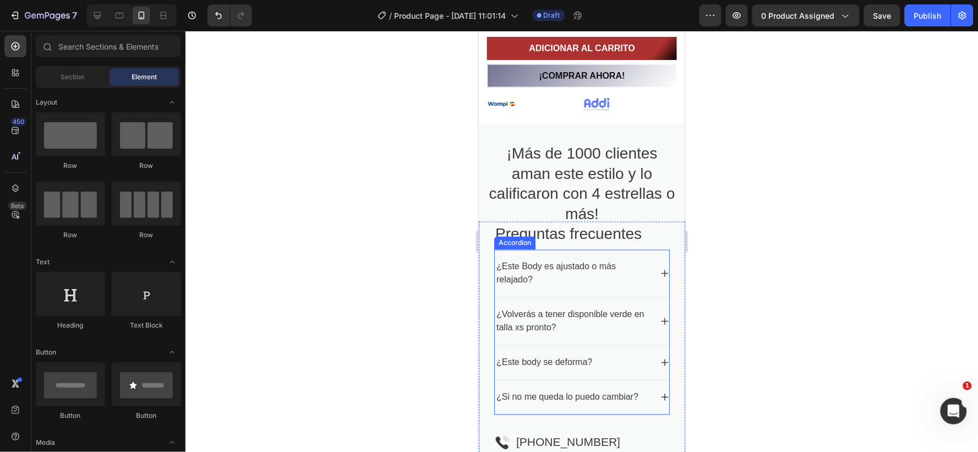
scroll to position [1683, 0]
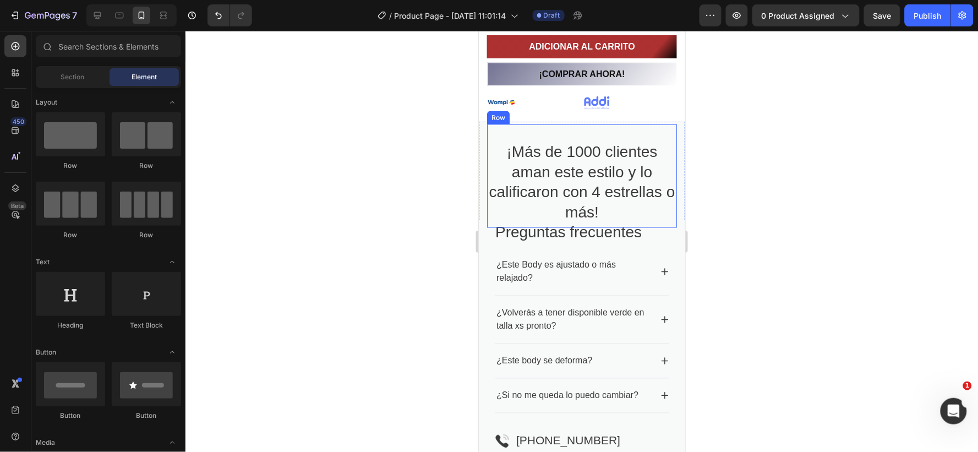
click at [524, 133] on div "¡Más de 1000 clientes aman este estilo y lo calificaron con 4 estrellas o más! …" at bounding box center [582, 175] width 190 height 103
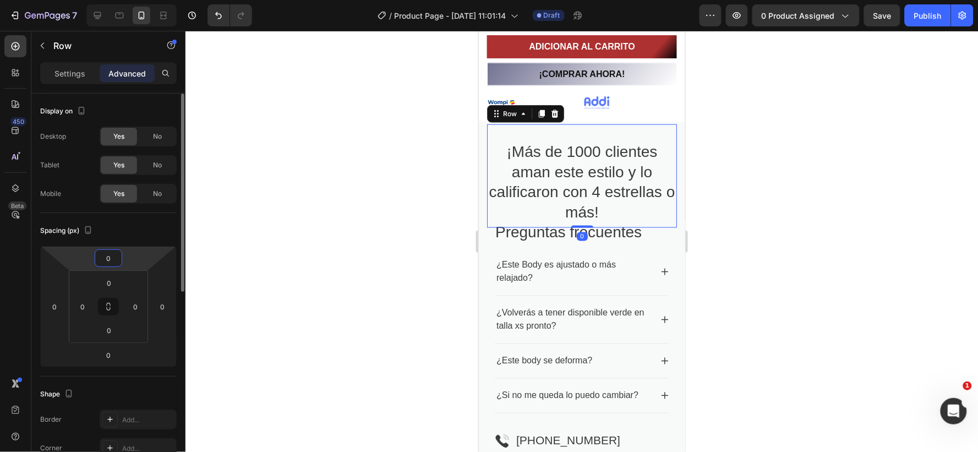
click at [116, 257] on input "0" at bounding box center [108, 258] width 22 height 17
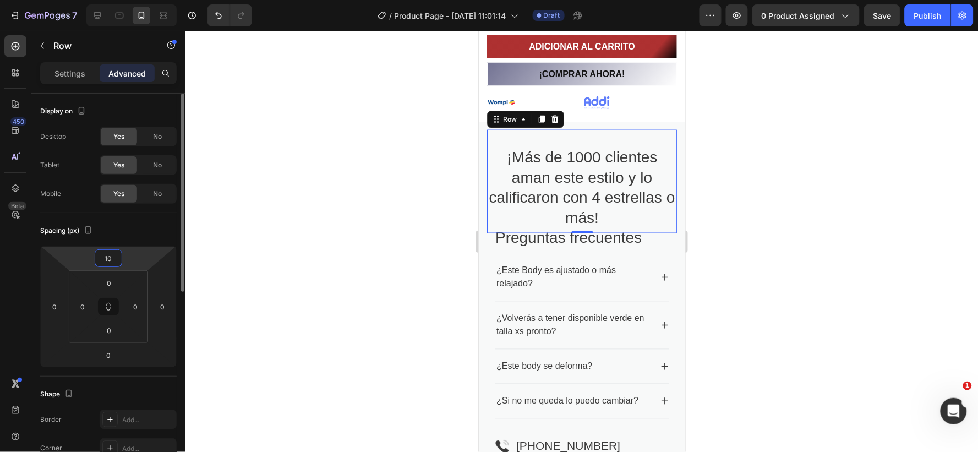
type input "1"
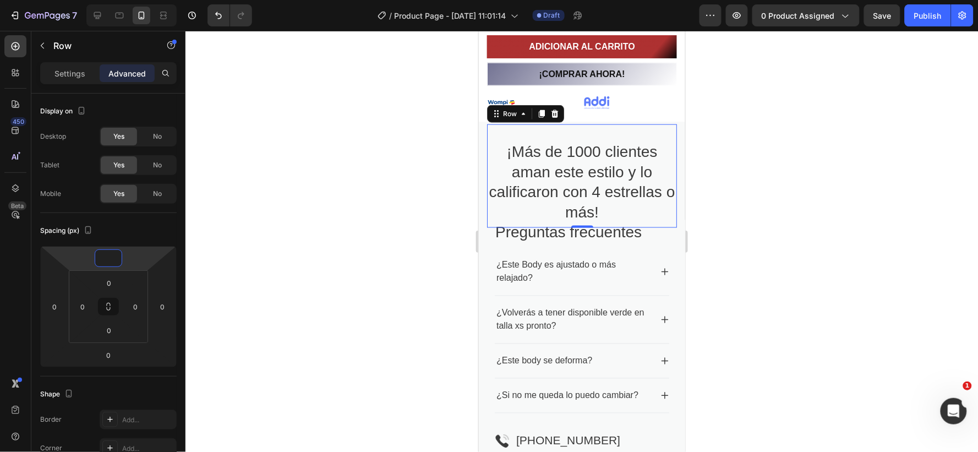
click at [750, 135] on div at bounding box center [582, 241] width 793 height 421
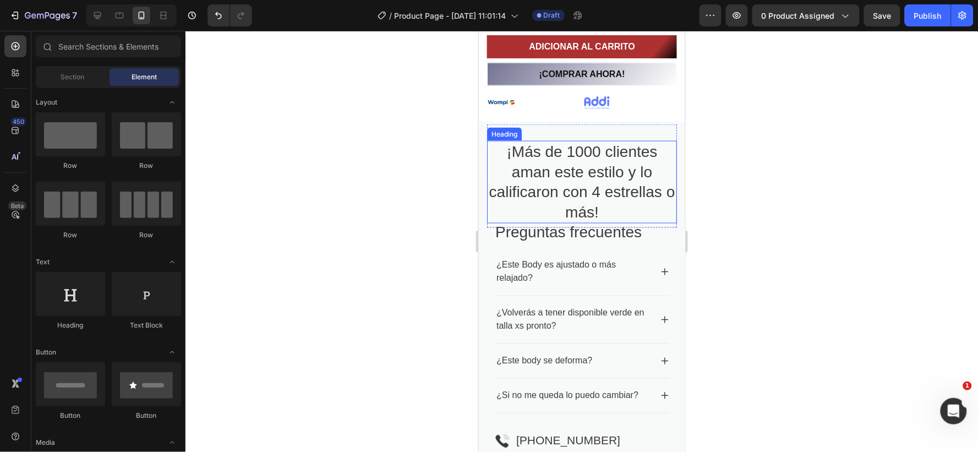
click at [540, 160] on h2 "¡Más de 1000 clientes aman este estilo y lo calificaron con 4 estrellas o más!" at bounding box center [582, 181] width 190 height 83
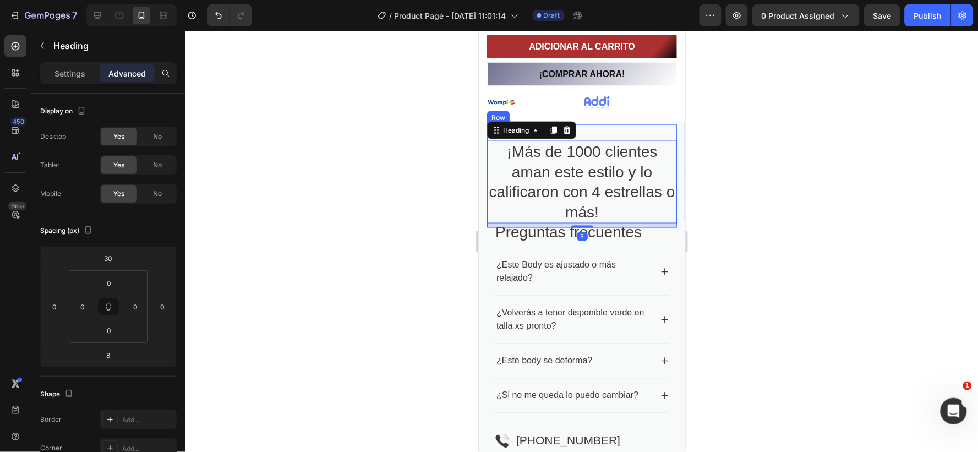
click at [587, 124] on div "¡Más de 1000 clientes aman este estilo y lo calificaron con 4 estrellas o más! …" at bounding box center [582, 175] width 190 height 103
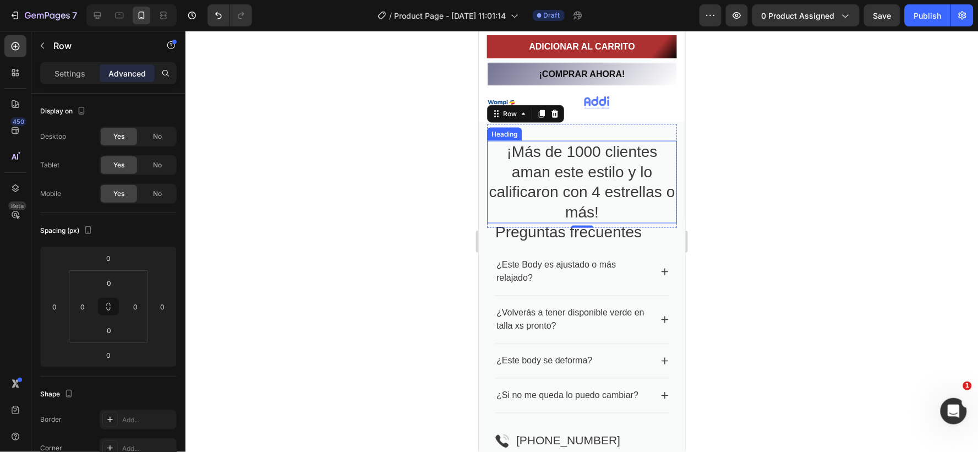
click at [586, 151] on h2 "¡Más de 1000 clientes aman este estilo y lo calificaron con 4 estrellas o más!" at bounding box center [582, 181] width 190 height 83
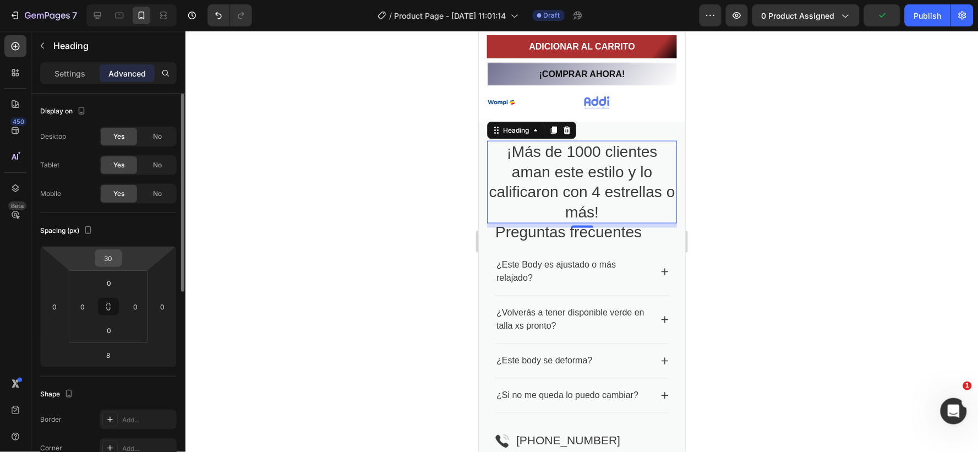
click at [117, 263] on input "30" at bounding box center [108, 258] width 22 height 17
type input "0"
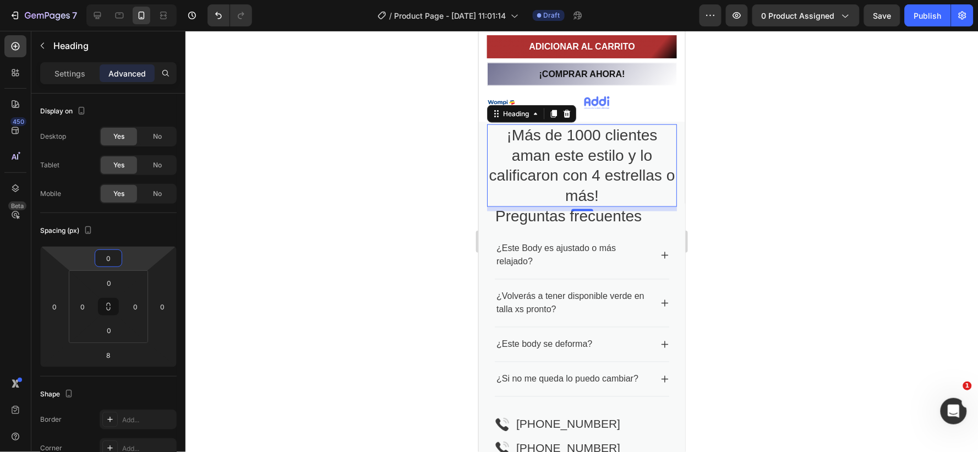
click at [782, 240] on div at bounding box center [582, 241] width 793 height 421
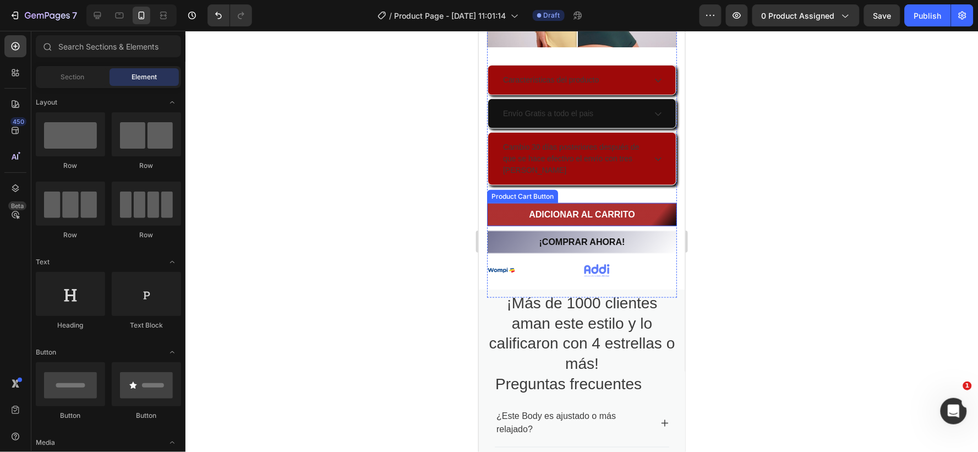
scroll to position [1439, 0]
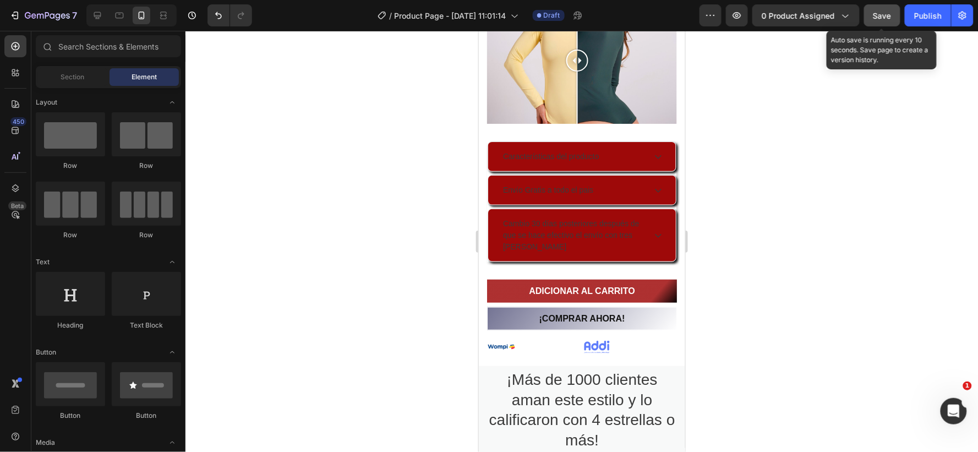
click at [883, 14] on span "Save" at bounding box center [883, 15] width 18 height 9
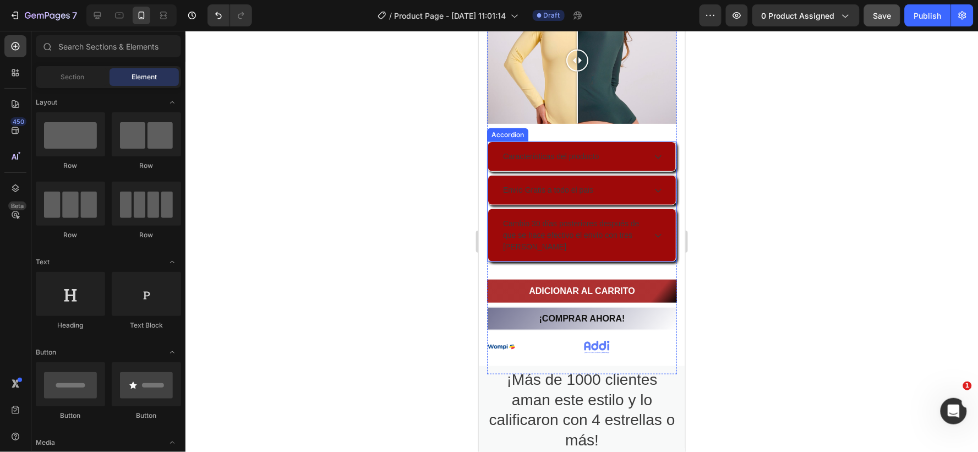
click at [666, 199] on div "Características del producto Envío Gratis a todo el pais Cambio 30 días posteri…" at bounding box center [582, 201] width 190 height 121
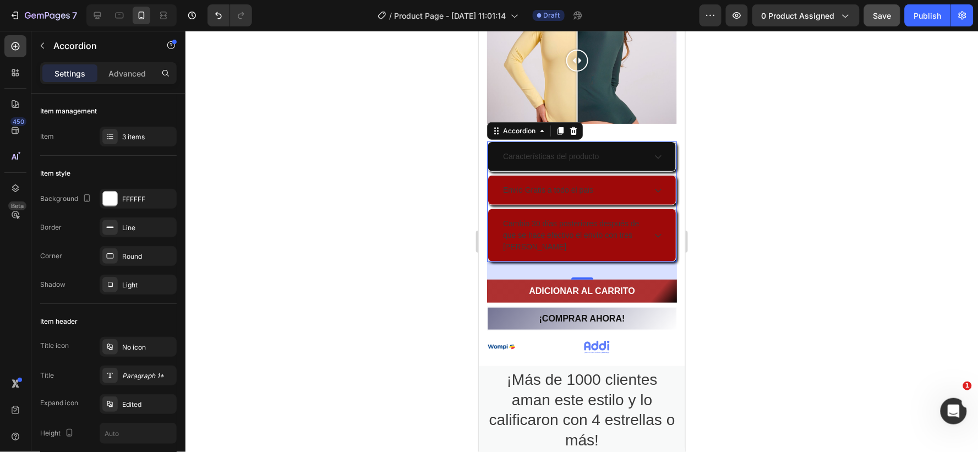
click at [593, 150] on p "Características del producto" at bounding box center [551, 156] width 96 height 12
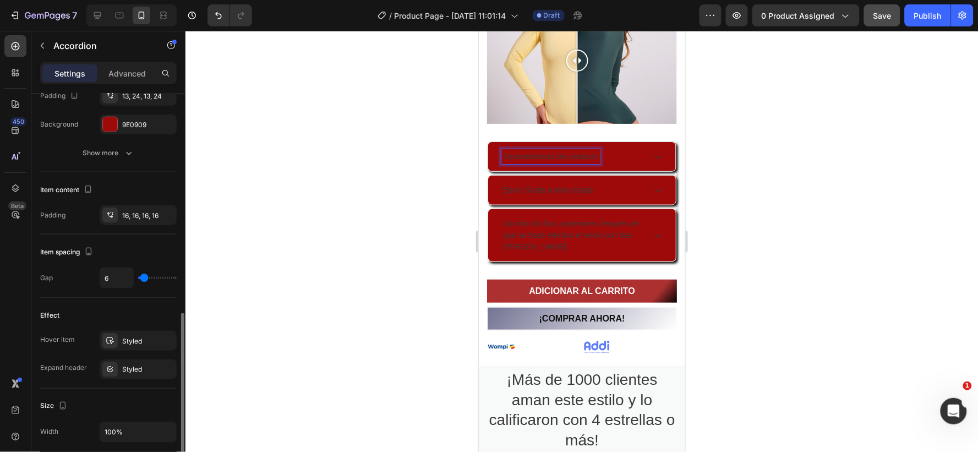
scroll to position [428, 0]
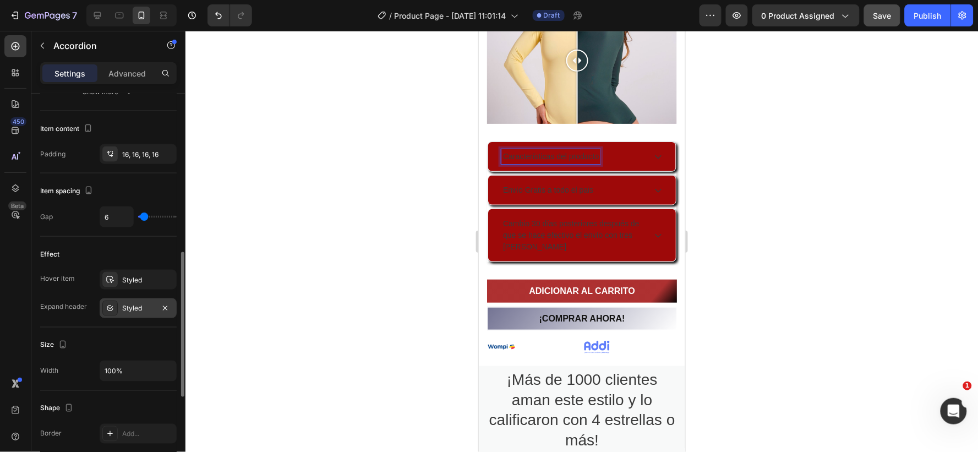
click at [135, 302] on div "Styled" at bounding box center [138, 308] width 77 height 20
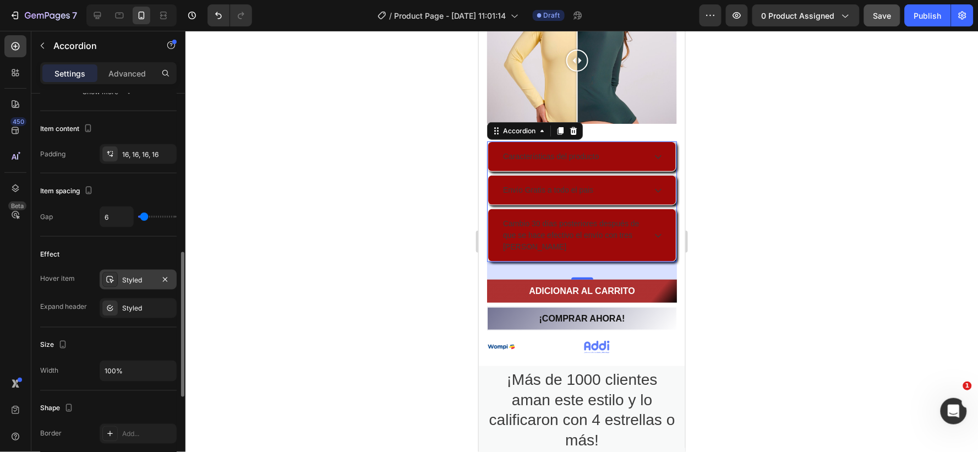
click at [141, 283] on div "Styled" at bounding box center [138, 280] width 32 height 10
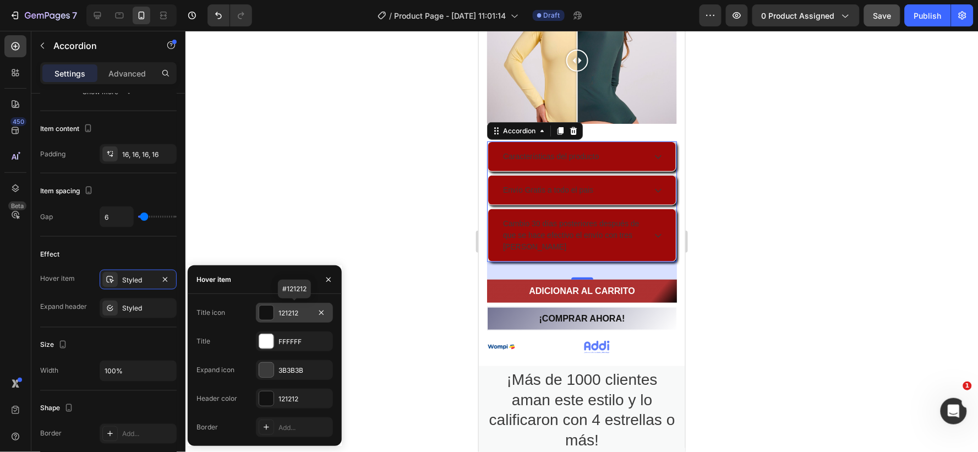
click at [296, 311] on div "121212" at bounding box center [295, 313] width 32 height 10
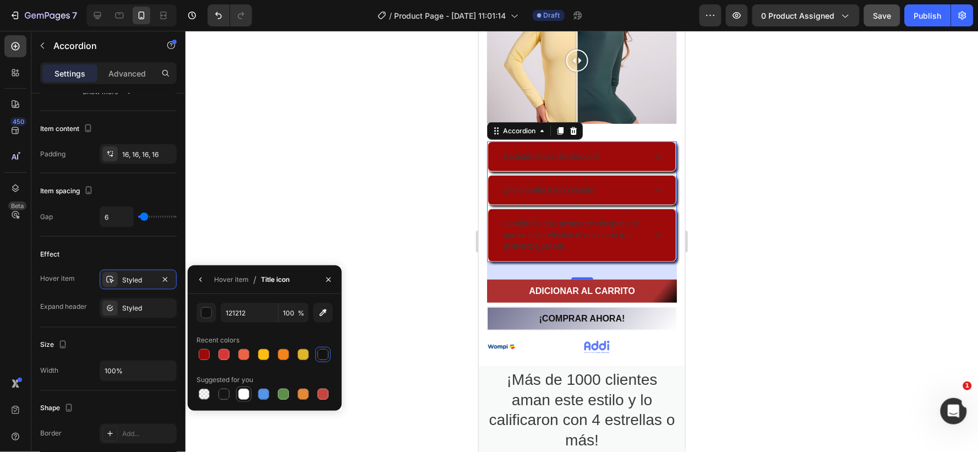
click at [243, 393] on div at bounding box center [243, 394] width 11 height 11
type input "FFFFFF"
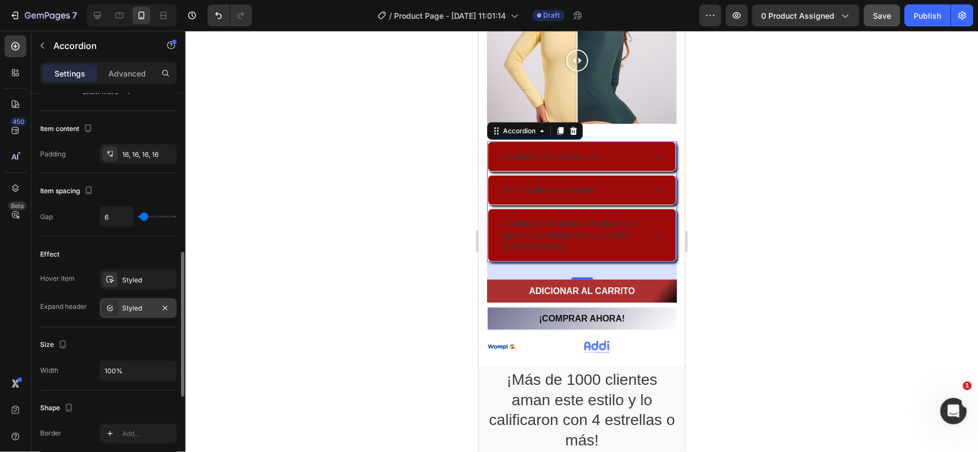
click at [144, 306] on div "Styled" at bounding box center [138, 309] width 32 height 10
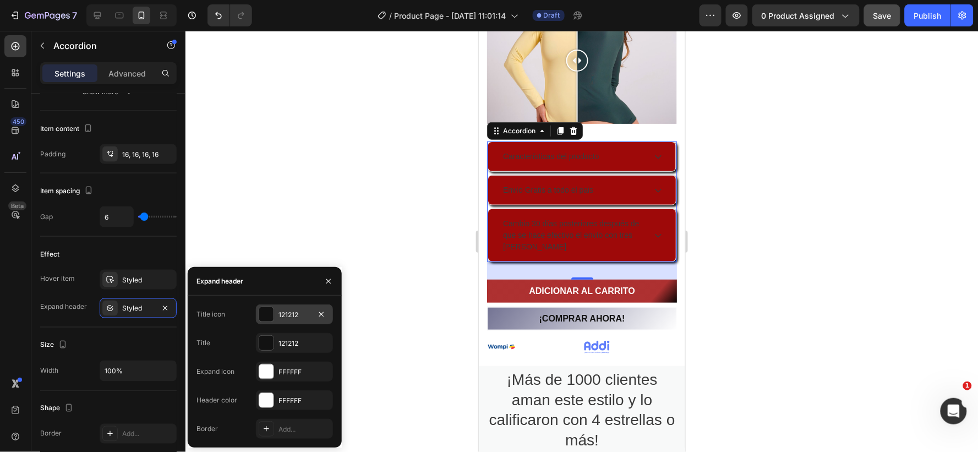
click at [285, 312] on div "121212" at bounding box center [295, 315] width 32 height 10
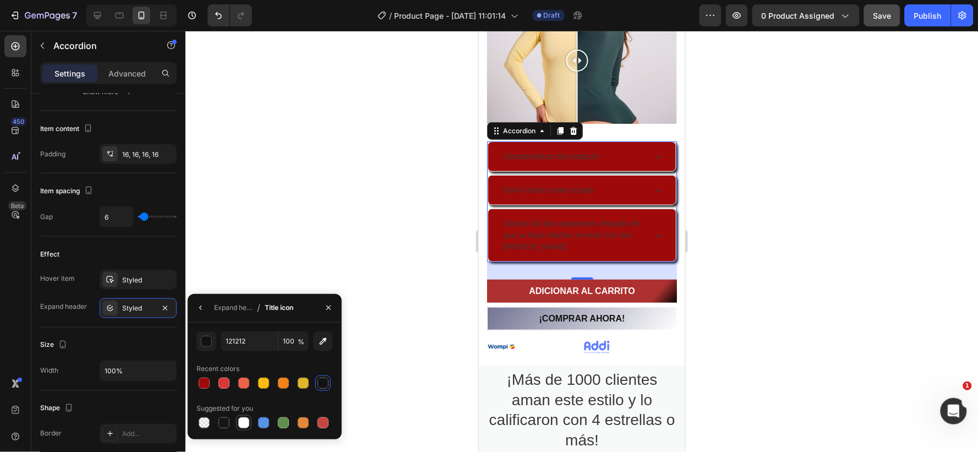
click at [244, 422] on div at bounding box center [243, 422] width 11 height 11
type input "FFFFFF"
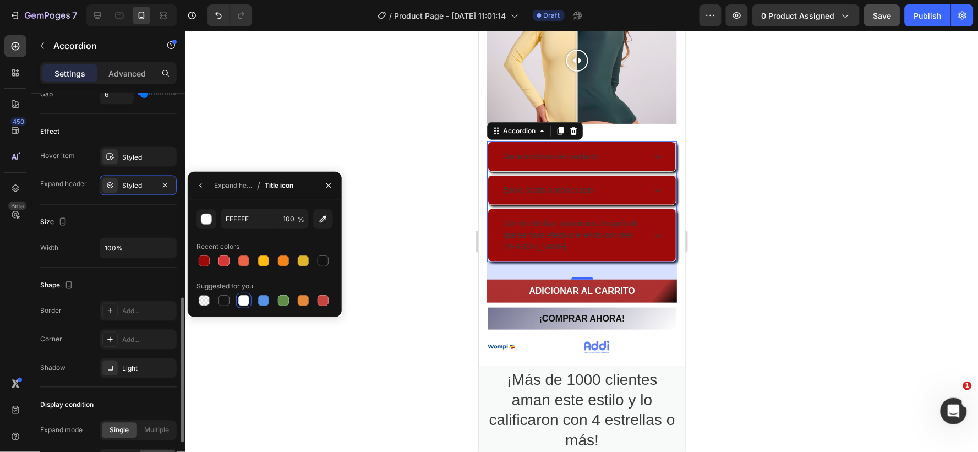
scroll to position [489, 0]
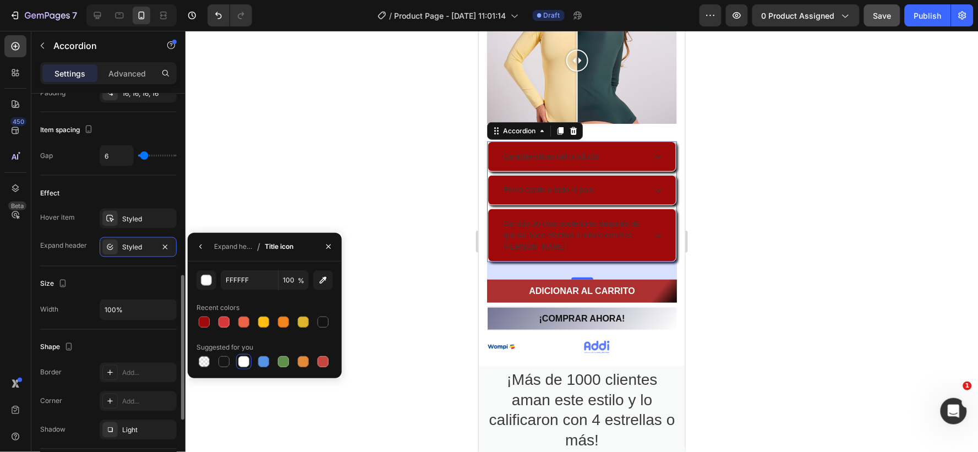
click at [376, 197] on div at bounding box center [582, 241] width 793 height 421
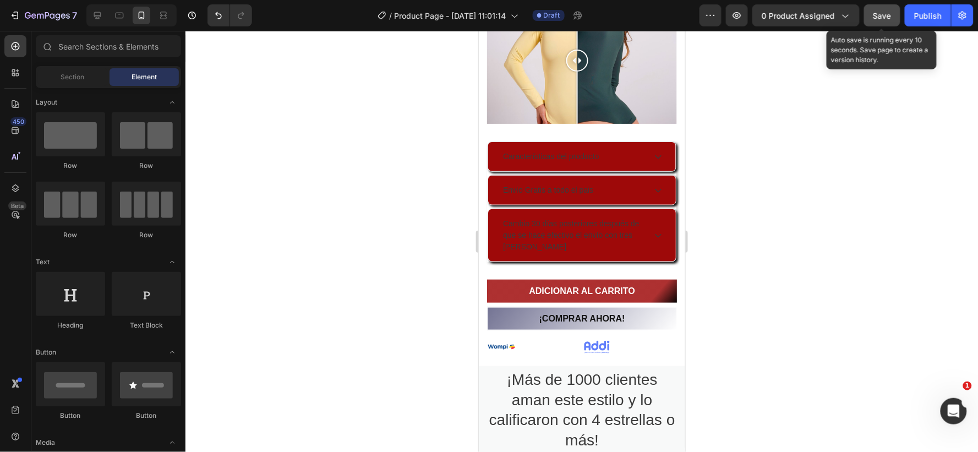
click at [883, 11] on span "Save" at bounding box center [883, 15] width 18 height 9
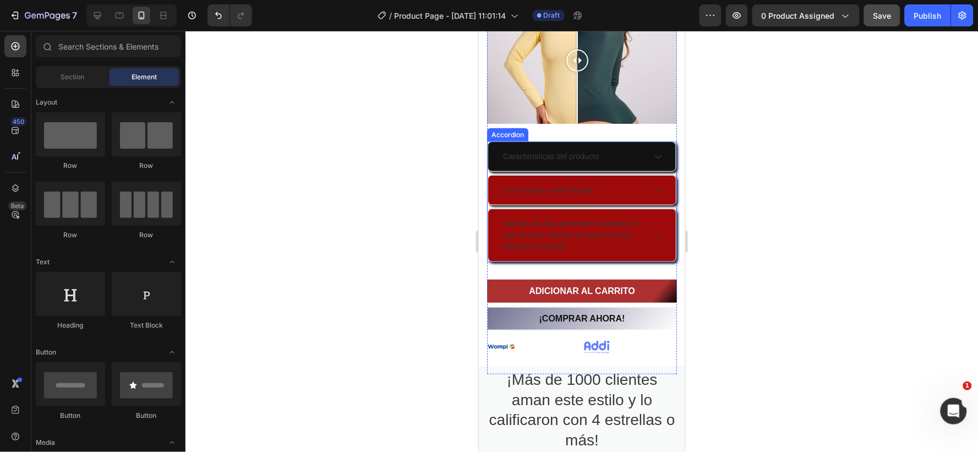
click at [597, 150] on p "Características del producto" at bounding box center [551, 156] width 96 height 12
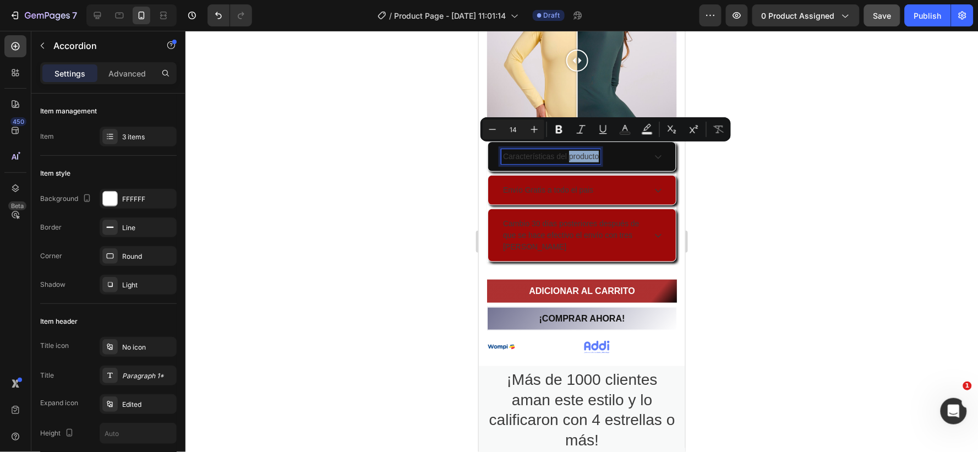
click at [577, 150] on p "Características del producto" at bounding box center [551, 156] width 96 height 12
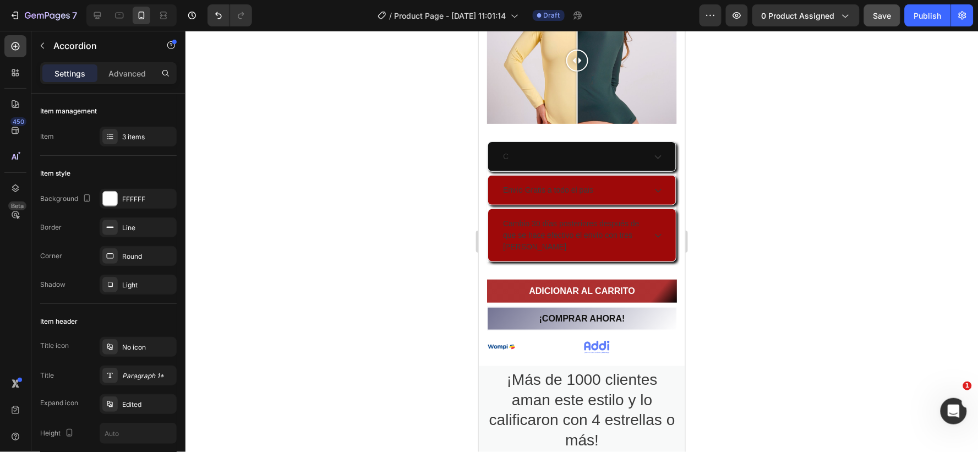
scroll to position [1437, 0]
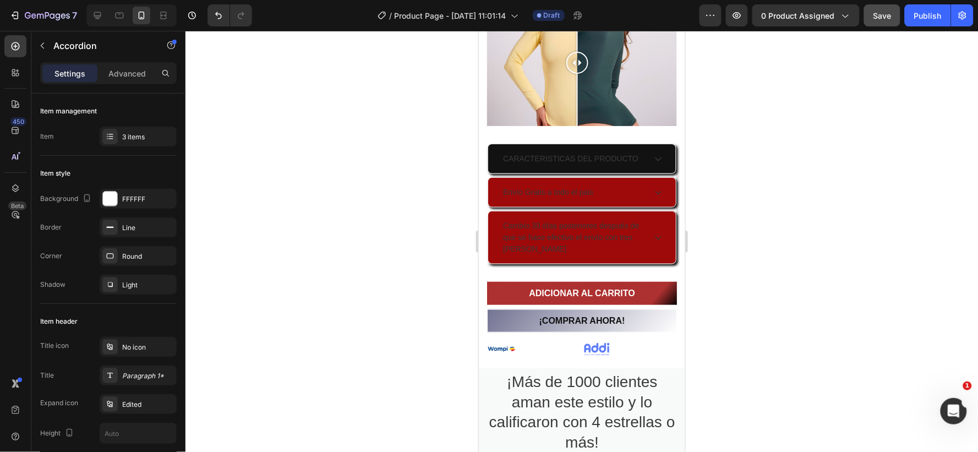
click at [573, 152] on p "CARACTERISTICAS DEL PRODUCTO" at bounding box center [570, 158] width 135 height 12
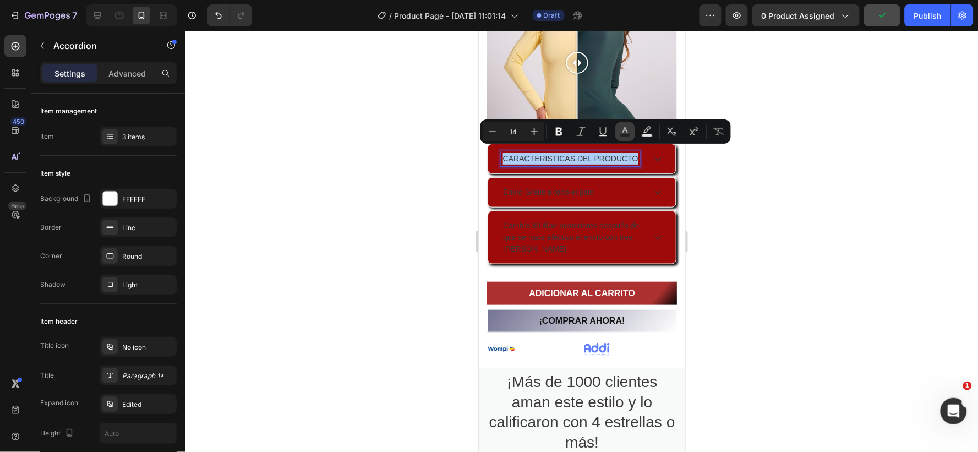
click at [622, 127] on icon "Editor contextual toolbar" at bounding box center [625, 131] width 11 height 11
type input "3B3B3B"
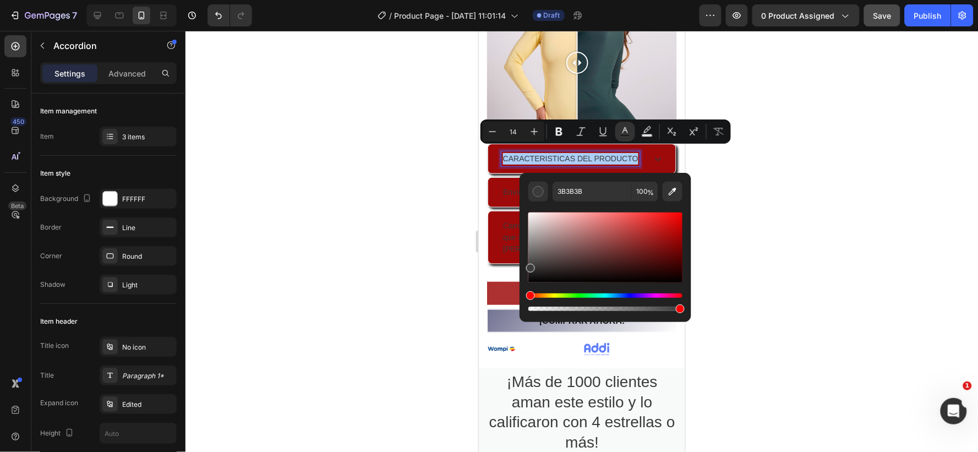
click at [534, 217] on div "Editor contextual toolbar" at bounding box center [605, 247] width 154 height 70
type input "EDE6E6"
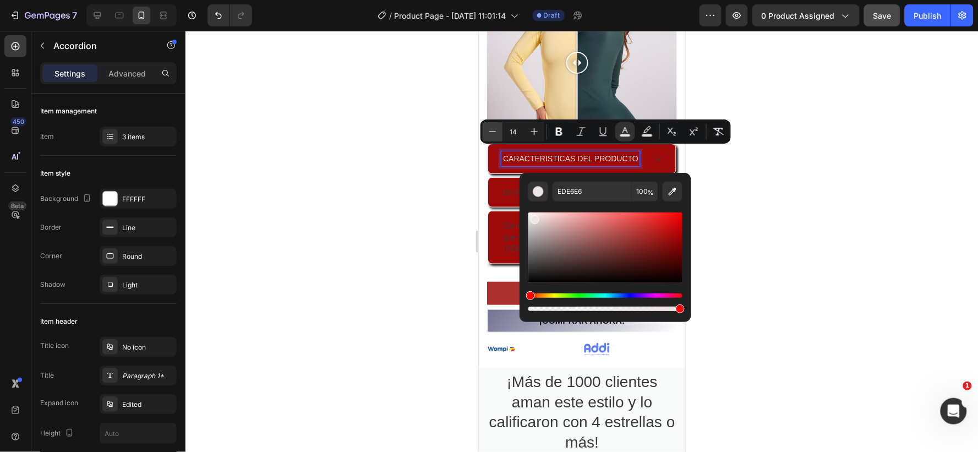
click at [492, 130] on icon "Editor contextual toolbar" at bounding box center [492, 131] width 11 height 11
type input "13"
click at [830, 212] on div at bounding box center [582, 241] width 793 height 421
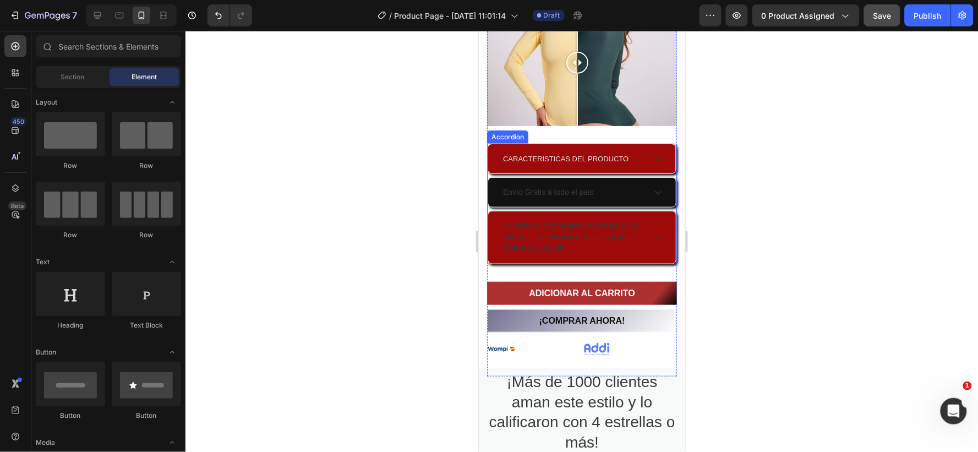
click at [588, 186] on p "Envío Gratis a todo el pais" at bounding box center [548, 192] width 90 height 12
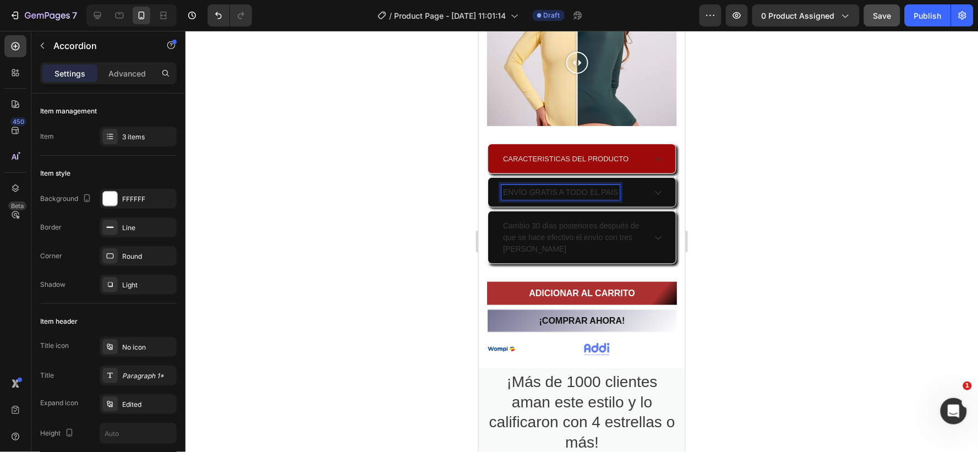
click at [613, 226] on p "Cambio 30 días posteriores después de que se hace efectivo el envío con tres [P…" at bounding box center [573, 237] width 140 height 35
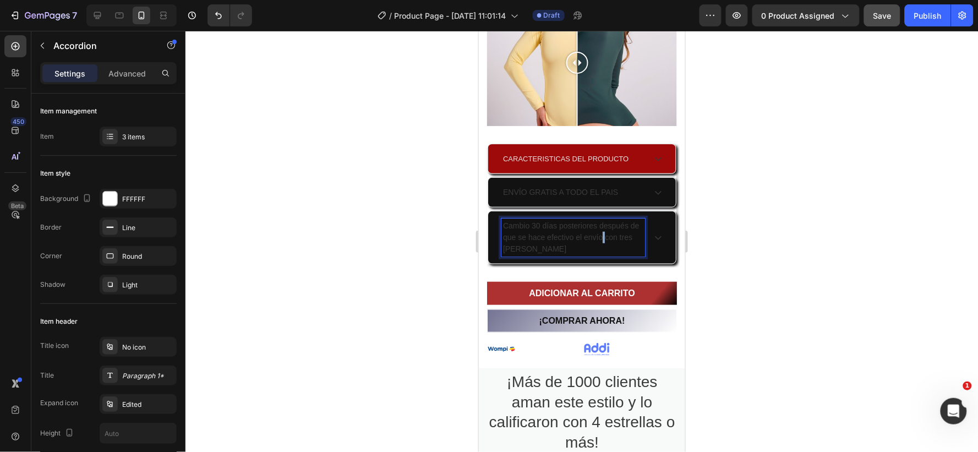
click at [613, 226] on p "Cambio 30 días posteriores después de que se hace efectivo el envío con tres [P…" at bounding box center [573, 237] width 140 height 35
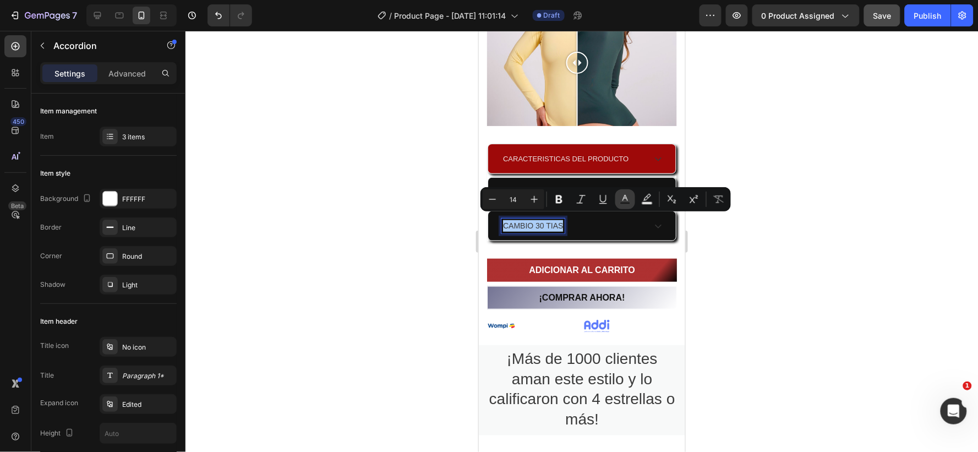
click at [623, 196] on icon "Editor contextual toolbar" at bounding box center [625, 199] width 11 height 11
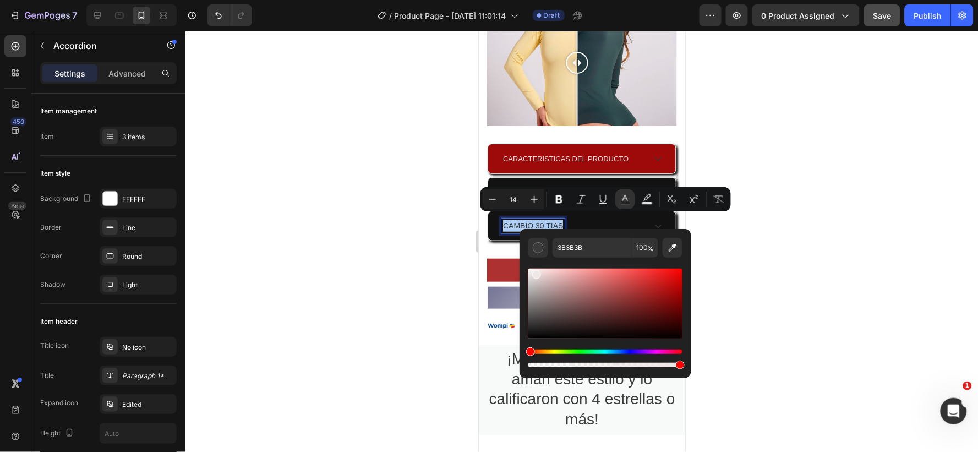
click at [535, 272] on div "Editor contextual toolbar" at bounding box center [605, 304] width 154 height 70
type input "EFE6E6"
click at [558, 195] on icon "Editor contextual toolbar" at bounding box center [559, 199] width 7 height 8
click at [747, 225] on div at bounding box center [582, 241] width 793 height 421
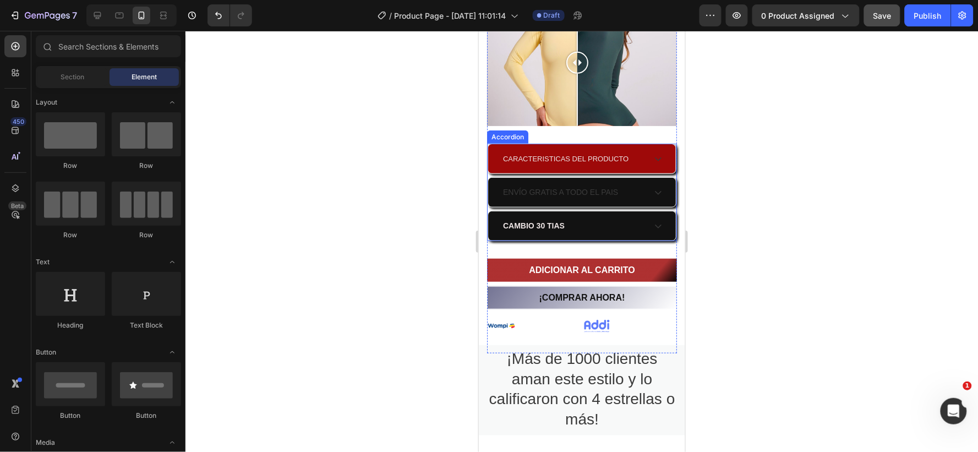
click at [567, 186] on p "ENVÍO GRATIS A TODO EL PAIS" at bounding box center [560, 192] width 115 height 12
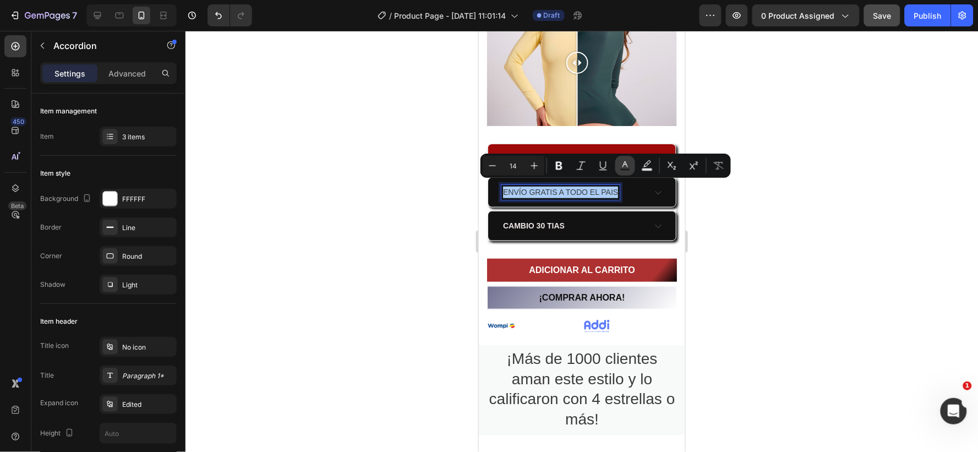
click at [625, 161] on icon "Editor contextual toolbar" at bounding box center [625, 165] width 11 height 11
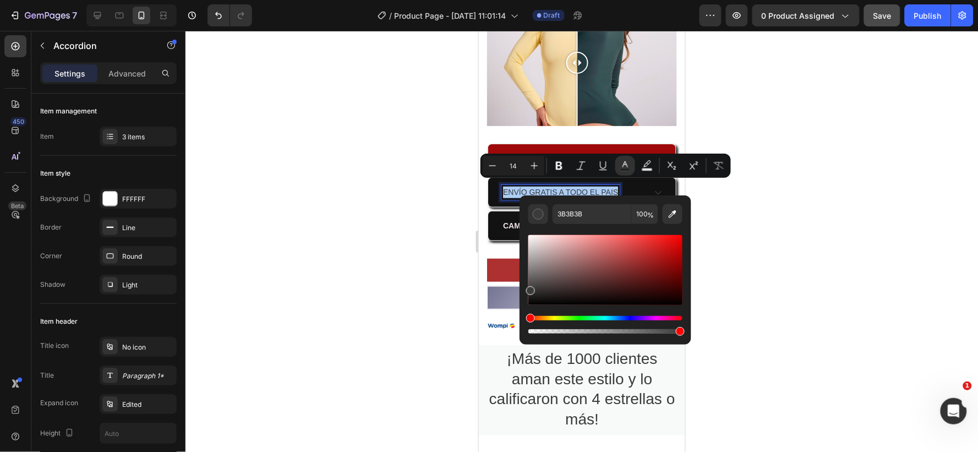
click at [535, 239] on div "Editor contextual toolbar" at bounding box center [605, 270] width 154 height 70
type input "EDE3E3"
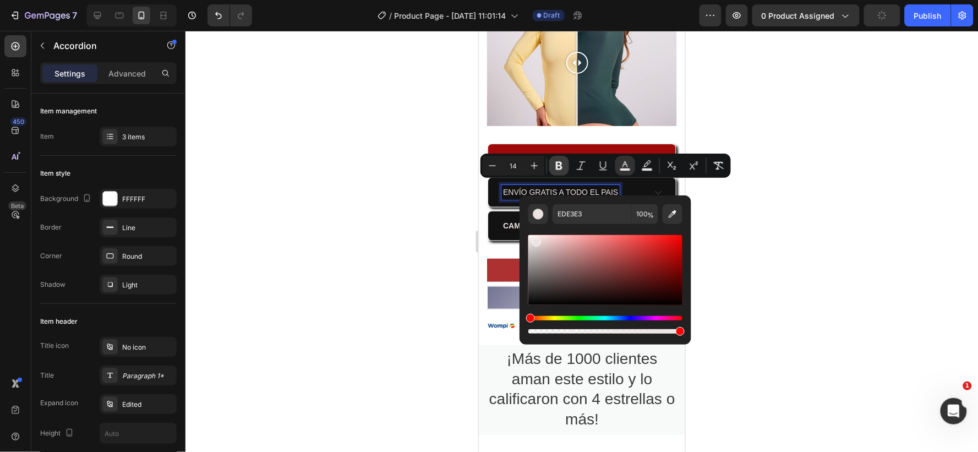
click at [557, 167] on icon "Editor contextual toolbar" at bounding box center [559, 166] width 7 height 8
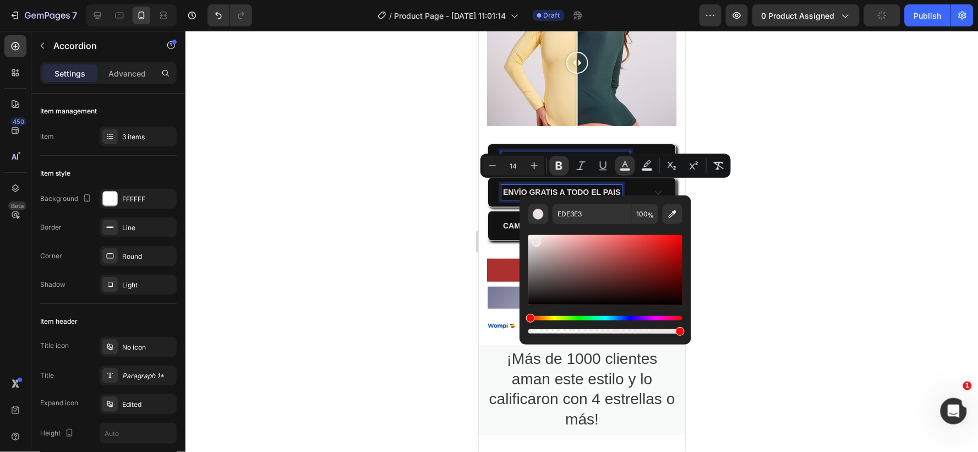
drag, startPoint x: 565, startPoint y: 146, endPoint x: 1035, endPoint y: 196, distance: 472.8
click at [565, 152] on p "CARACTERISTICAS DEL PRODUCTO" at bounding box center [566, 158] width 126 height 12
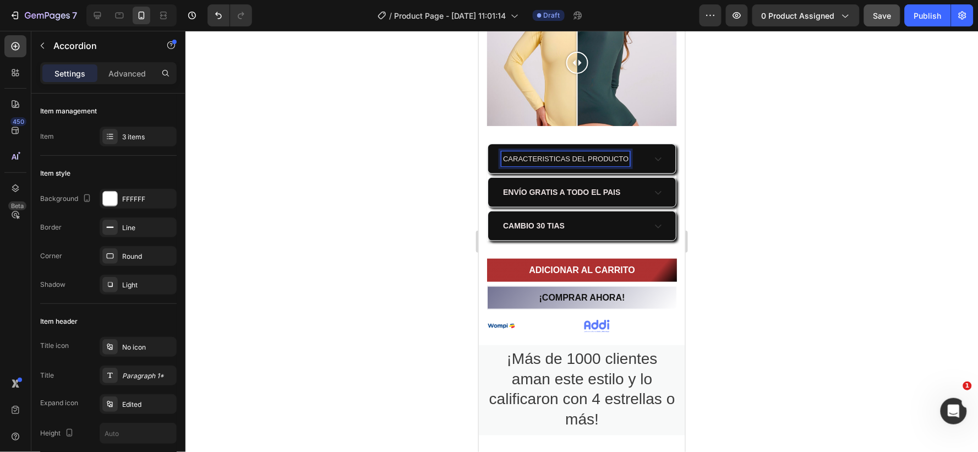
click at [582, 154] on span "CARACTERISTICAS DEL PRODUCTO" at bounding box center [566, 158] width 126 height 8
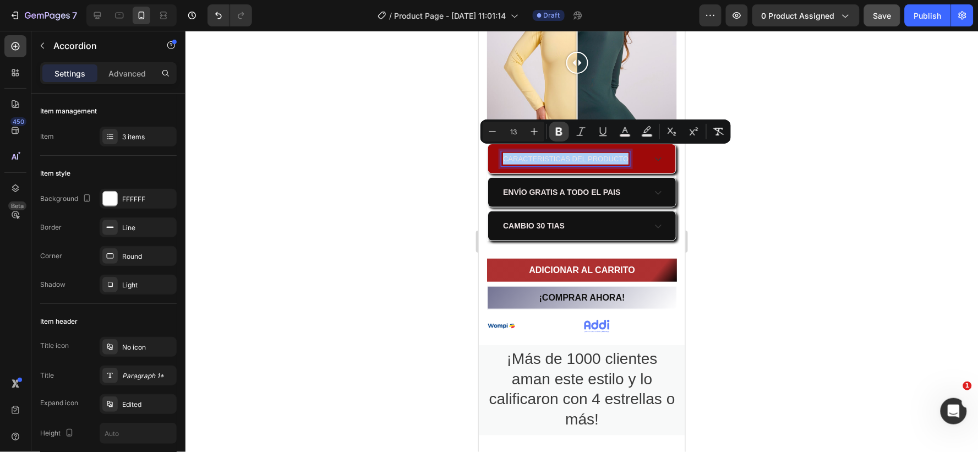
click at [554, 130] on icon "Editor contextual toolbar" at bounding box center [559, 131] width 11 height 11
click at [533, 127] on icon "Editor contextual toolbar" at bounding box center [534, 131] width 11 height 11
click at [490, 130] on icon "Editor contextual toolbar" at bounding box center [492, 131] width 11 height 11
type input "13"
click at [525, 187] on strong "ENVÍO GRATIS A TODO EL PAIS" at bounding box center [561, 191] width 117 height 9
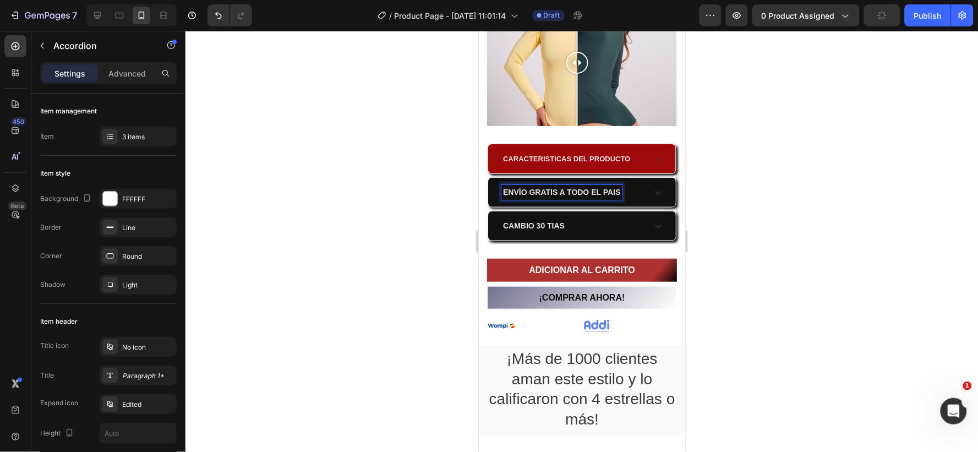
click at [539, 186] on p "ENVÍO GRATIS A TODO EL PAIS" at bounding box center [561, 192] width 117 height 12
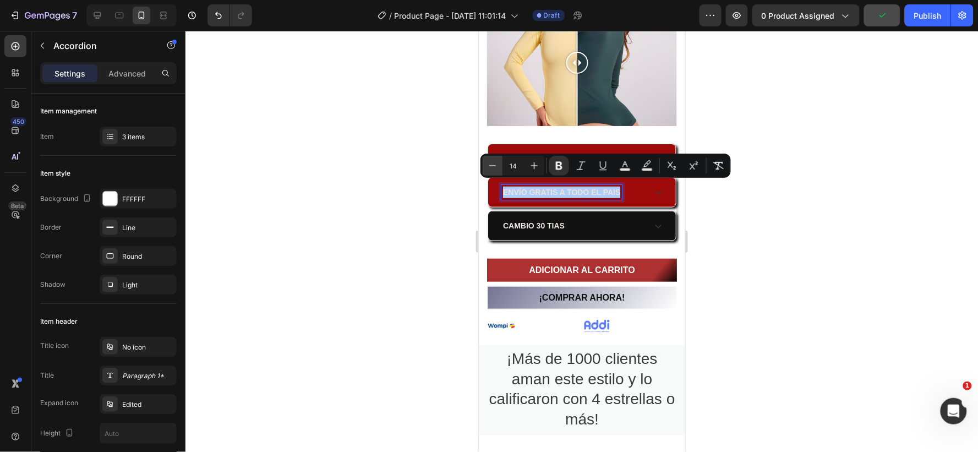
click at [490, 166] on icon "Editor contextual toolbar" at bounding box center [492, 165] width 7 height 1
type input "13"
click at [524, 221] on strong "CAMBIO 30 TIAS" at bounding box center [534, 225] width 62 height 9
drag, startPoint x: 524, startPoint y: 215, endPoint x: 969, endPoint y: 208, distance: 445.4
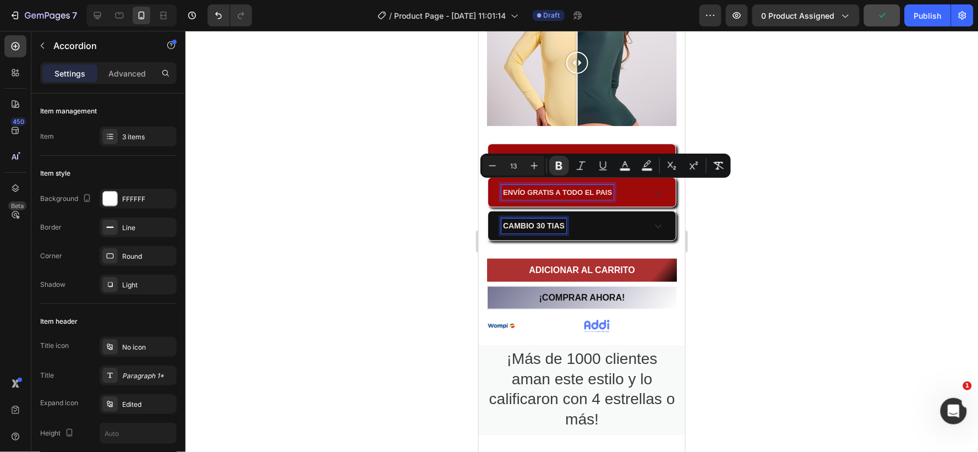
click at [524, 221] on strong "CAMBIO 30 TIAS" at bounding box center [534, 225] width 62 height 9
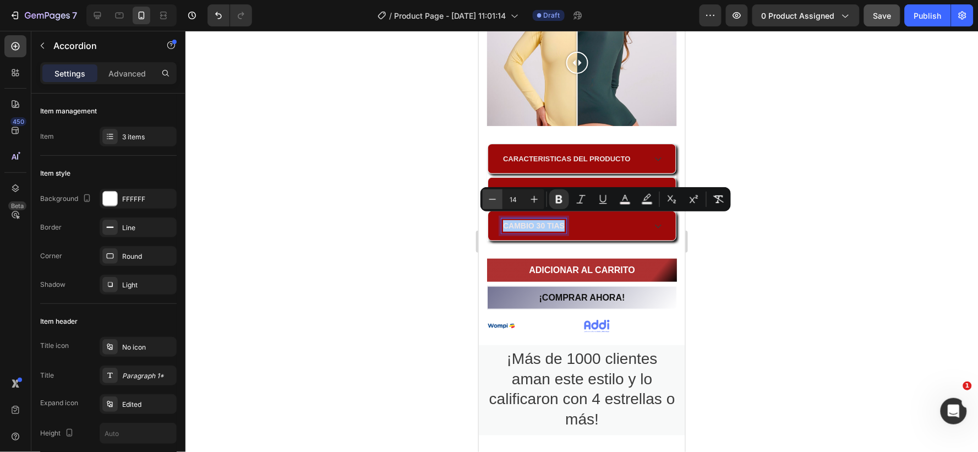
click at [490, 198] on icon "Editor contextual toolbar" at bounding box center [492, 199] width 11 height 11
type input "13"
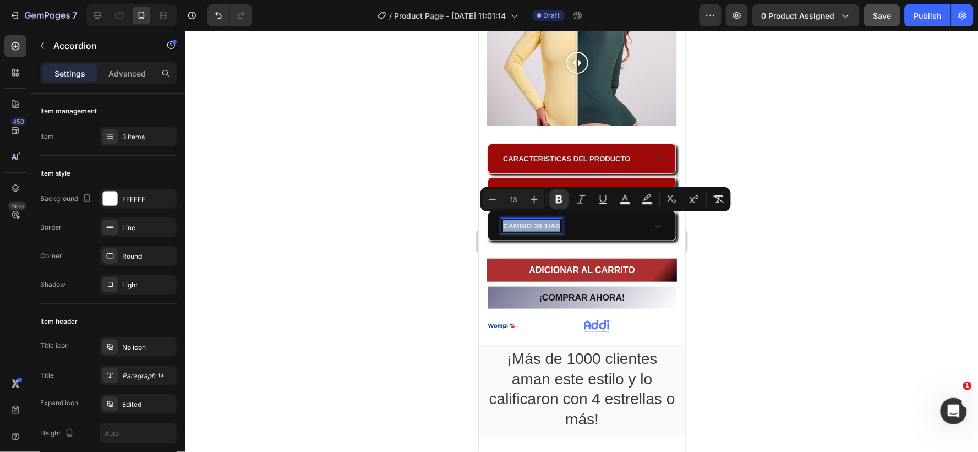
click at [566, 219] on div "CAMBIO 30 TIAS" at bounding box center [573, 225] width 144 height 15
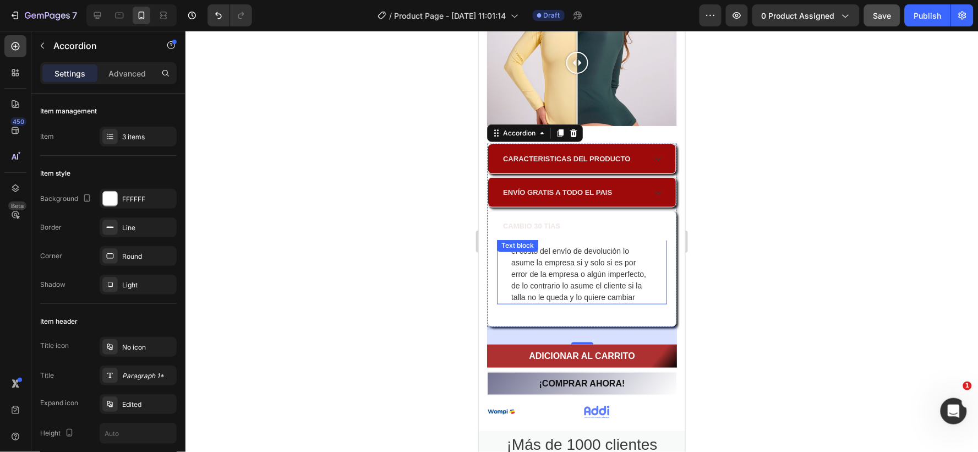
click at [511, 248] on div "el costo del envío de devolución lo asume la empresa si y solo si es por error …" at bounding box center [582, 271] width 170 height 66
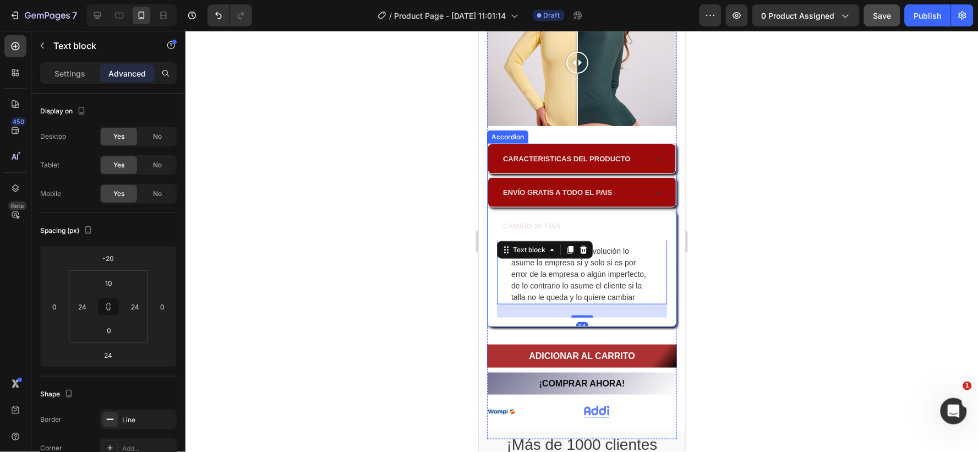
click at [621, 228] on div "CAMBIO 30 TIAS" at bounding box center [582, 225] width 188 height 29
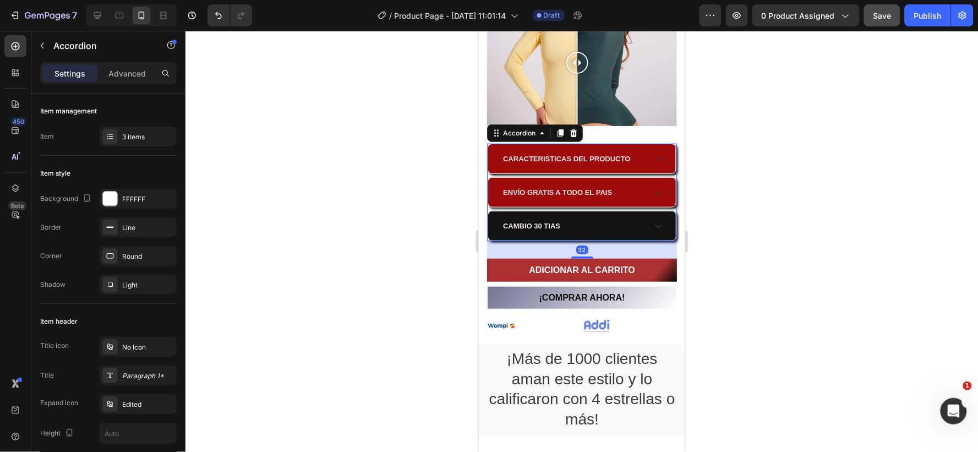
click at [621, 221] on div "CAMBIO 30 TIAS" at bounding box center [573, 225] width 144 height 15
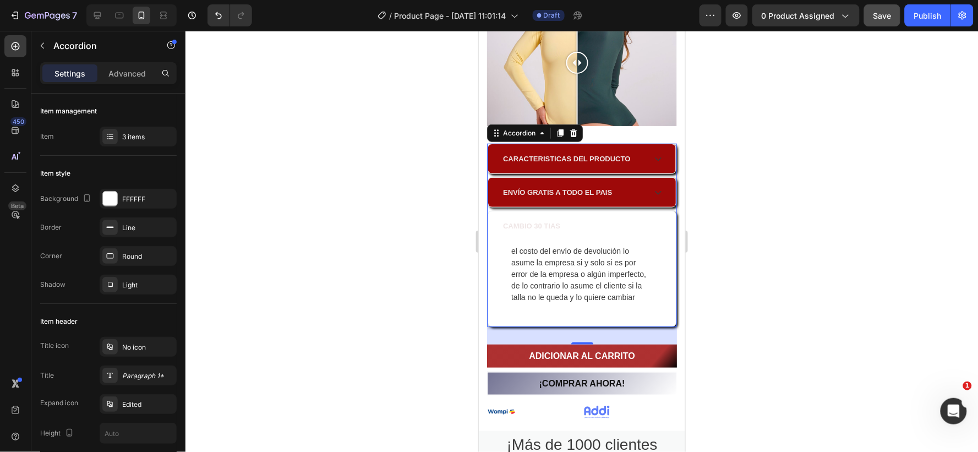
click at [774, 207] on div at bounding box center [582, 241] width 793 height 421
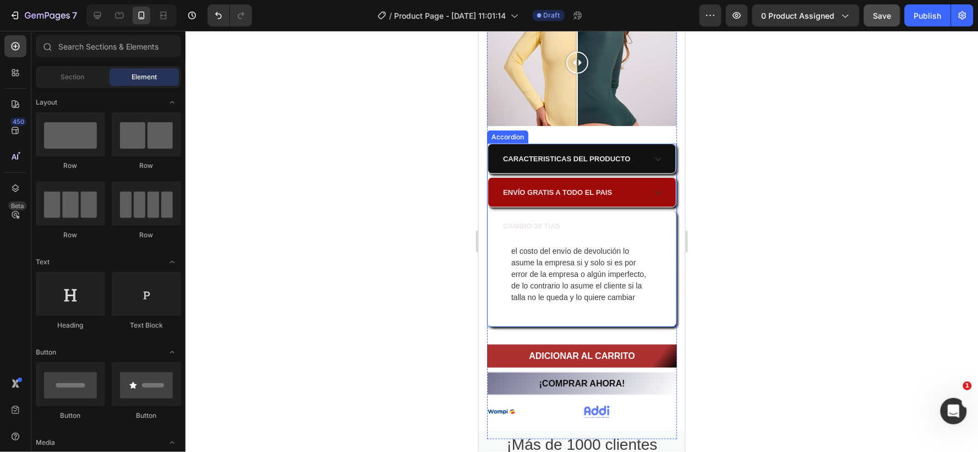
click at [653, 154] on icon at bounding box center [657, 158] width 9 height 9
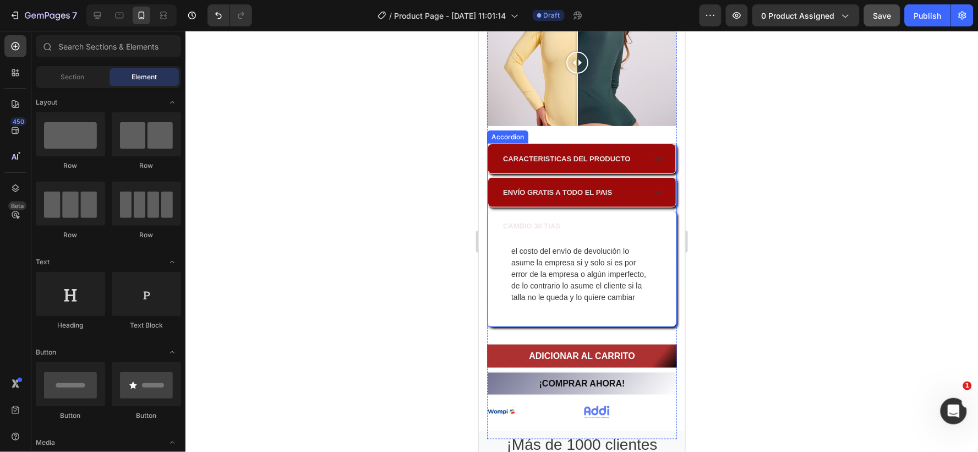
click at [652, 186] on div "CARACTERISTICAS DEL PRODUCTO ENVÍO GRATIS A TODO EL PAIS CAMBIO 30 TIAS el cost…" at bounding box center [582, 234] width 190 height 183
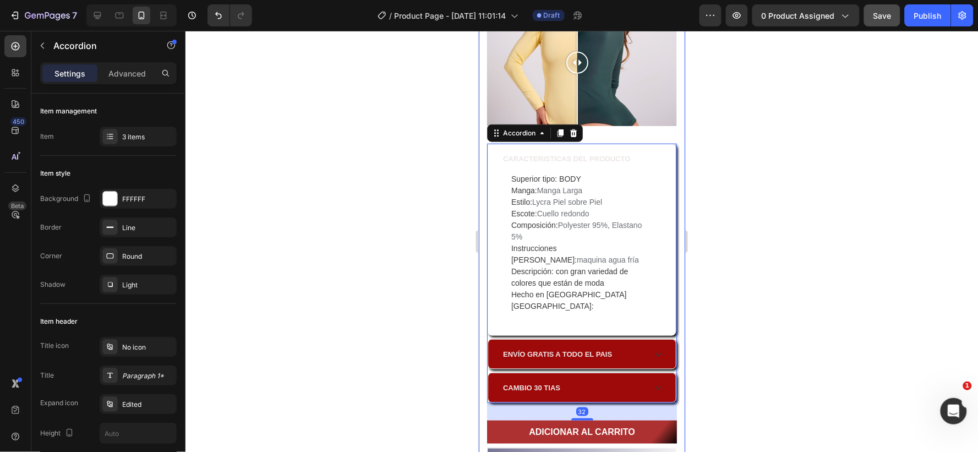
click at [735, 167] on div at bounding box center [582, 241] width 793 height 421
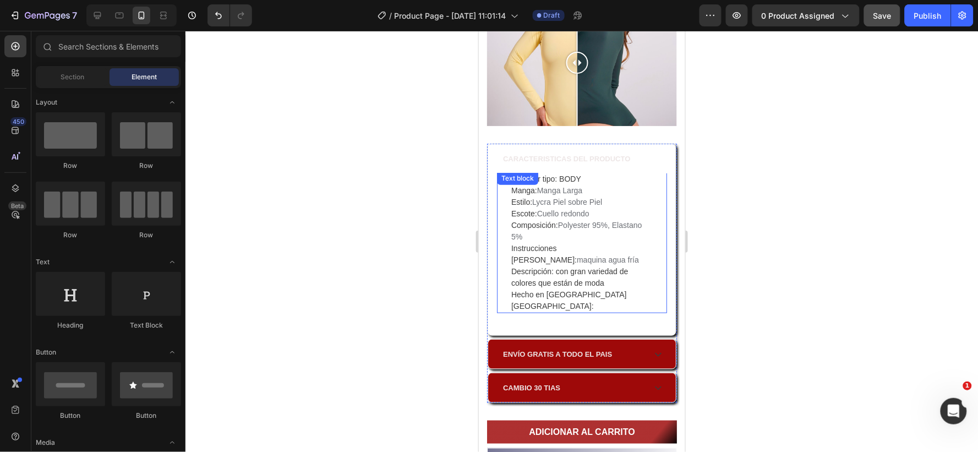
click at [621, 173] on p "Superior tipo: BODY Manga: Manga Larga Estilo: Lycra Piel sobre Piel Escote: Cu…" at bounding box center [581, 242] width 141 height 139
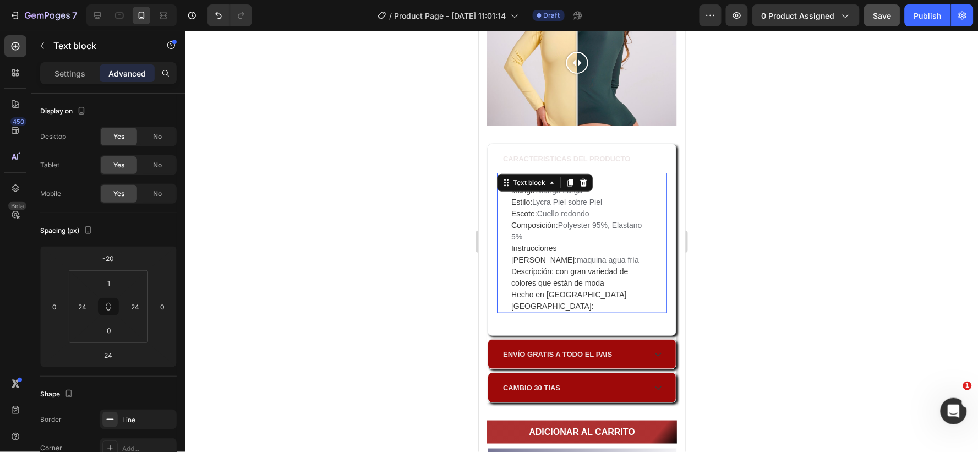
click at [805, 167] on div at bounding box center [582, 241] width 793 height 421
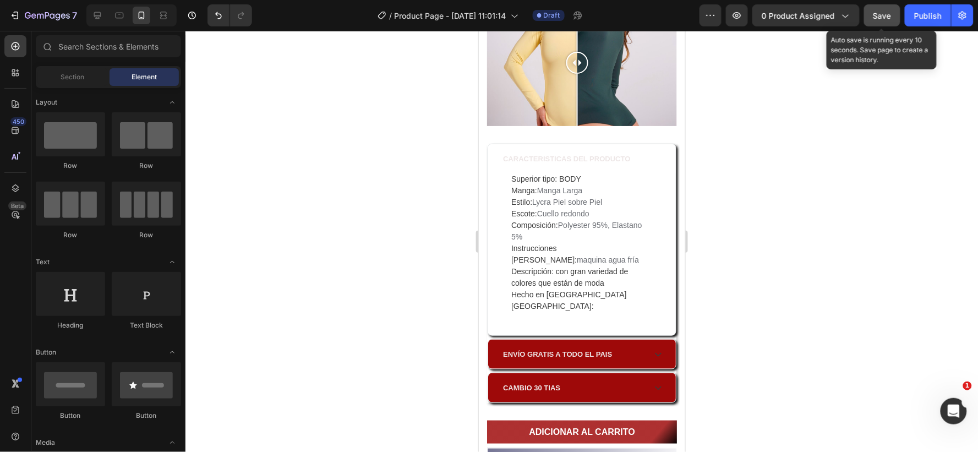
click at [876, 14] on span "Save" at bounding box center [883, 15] width 18 height 9
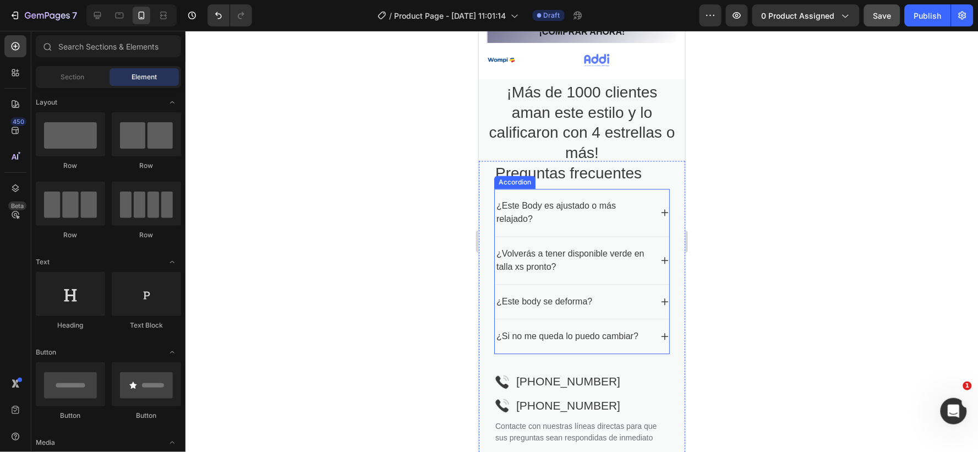
scroll to position [1681, 0]
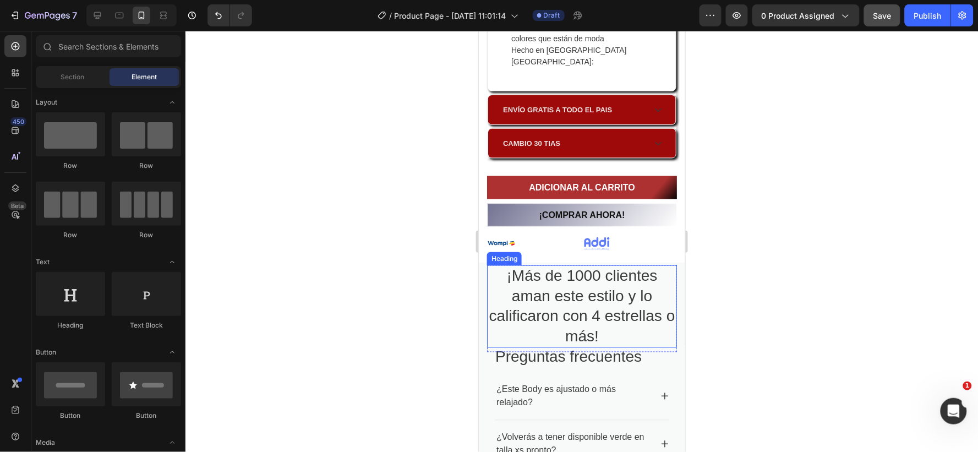
click at [499, 265] on h2 "¡Más de 1000 clientes aman este estilo y lo calificaron con 4 estrellas o más!" at bounding box center [582, 306] width 190 height 83
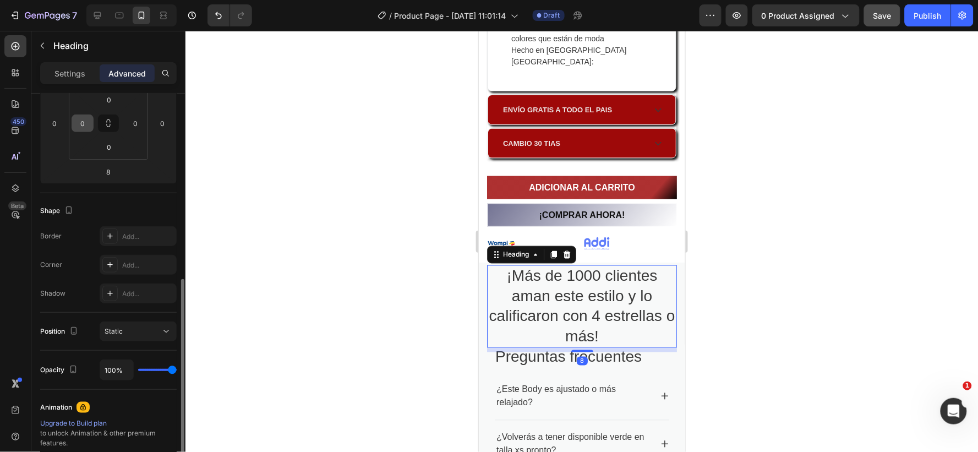
scroll to position [244, 0]
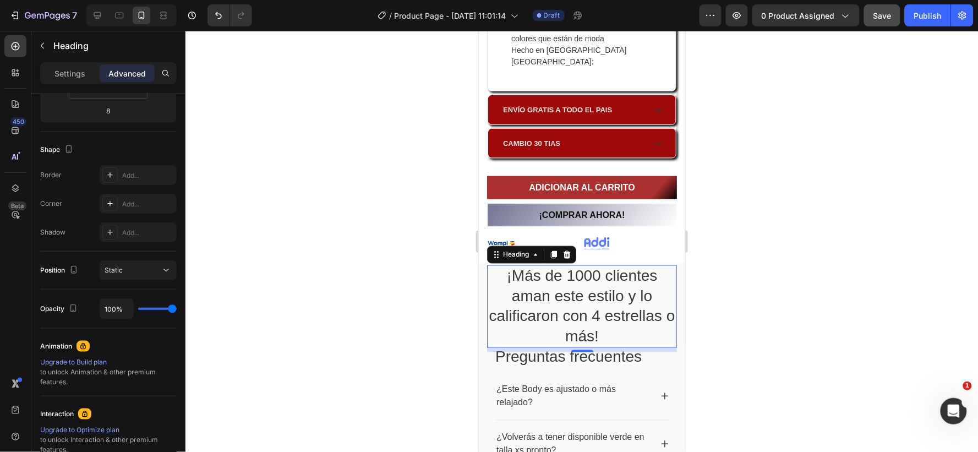
click at [512, 266] on h2 "¡Más de 1000 clientes aman este estilo y lo calificaron con 4 estrellas o más!" at bounding box center [582, 306] width 190 height 83
click at [512, 266] on p "¡Más de 1000 clientes aman este estilo y lo calificaron con 4 estrellas o más!" at bounding box center [582, 306] width 188 height 80
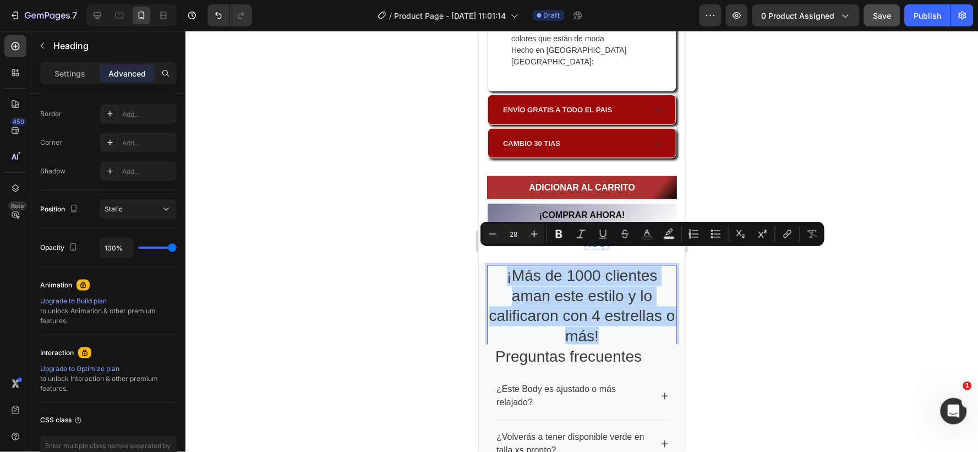
scroll to position [61, 0]
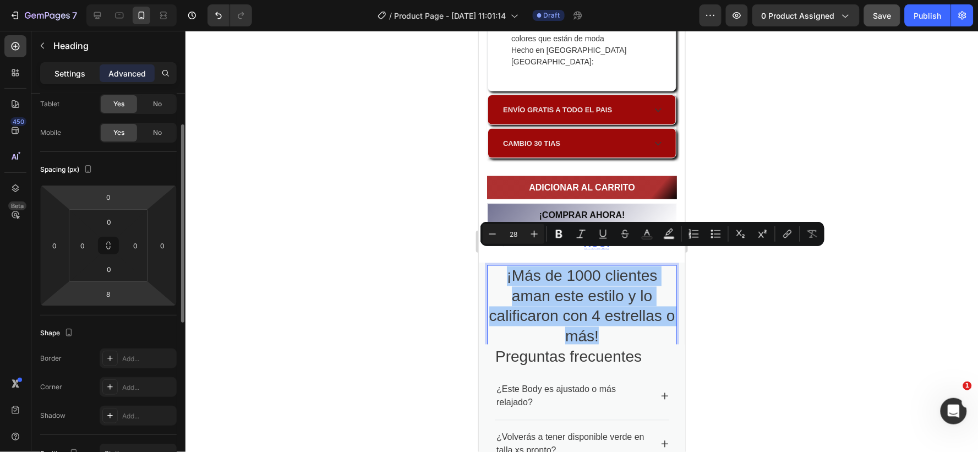
click at [69, 75] on p "Settings" at bounding box center [69, 74] width 31 height 12
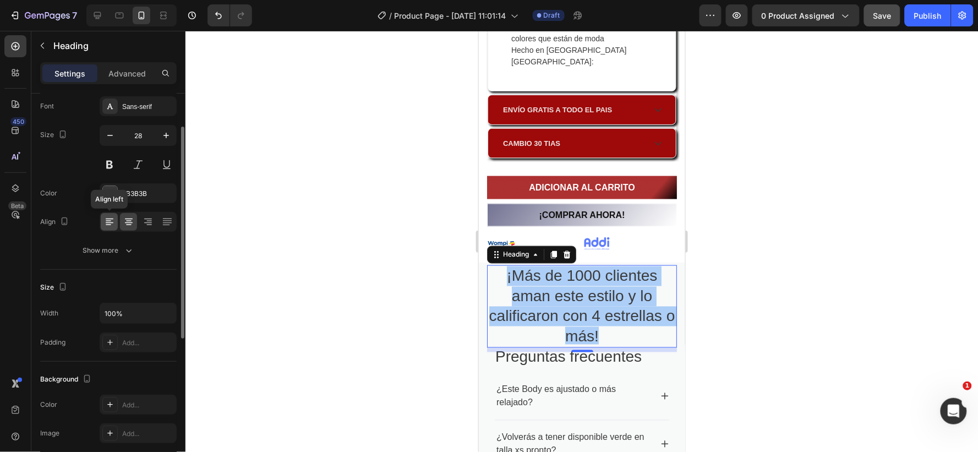
click at [108, 222] on icon at bounding box center [110, 222] width 8 height 1
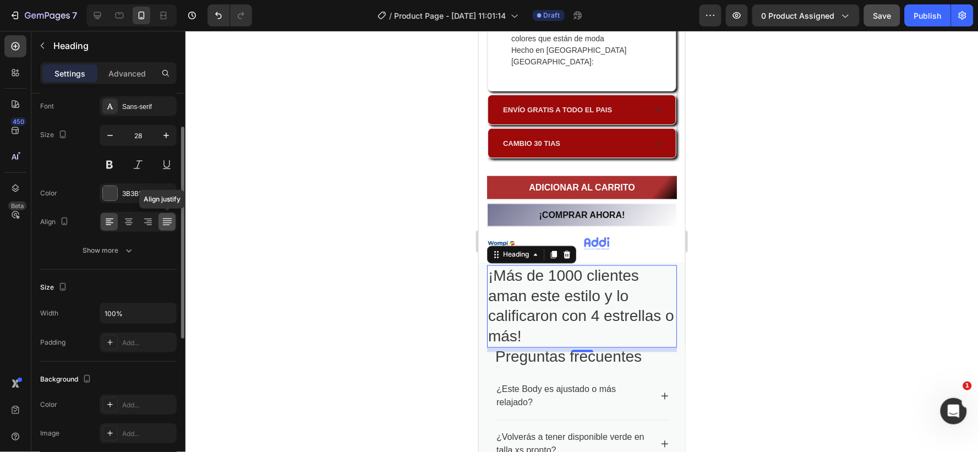
click at [162, 223] on icon at bounding box center [167, 221] width 11 height 11
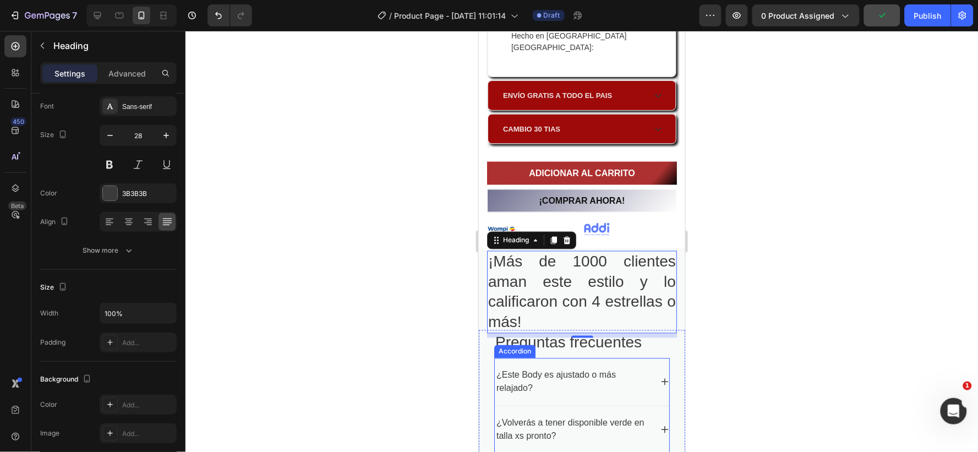
scroll to position [1742, 0]
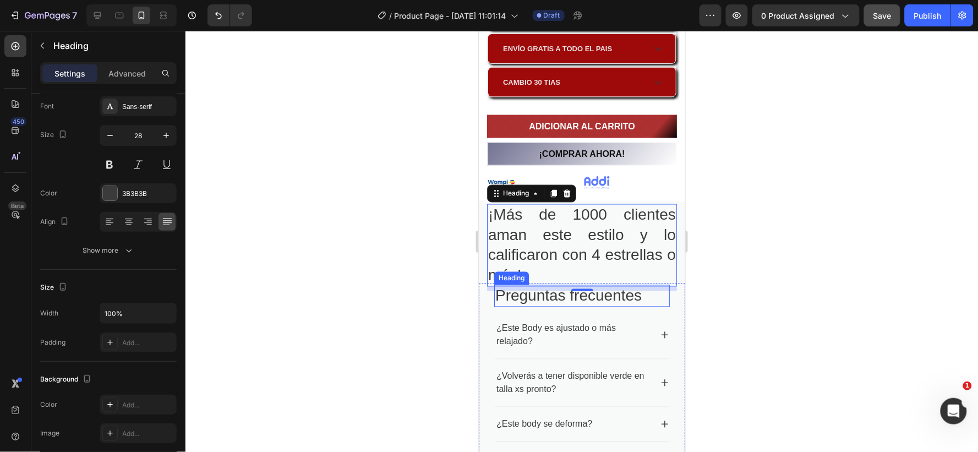
click at [644, 285] on h2 "Preguntas frecuentes" at bounding box center [582, 296] width 176 height 22
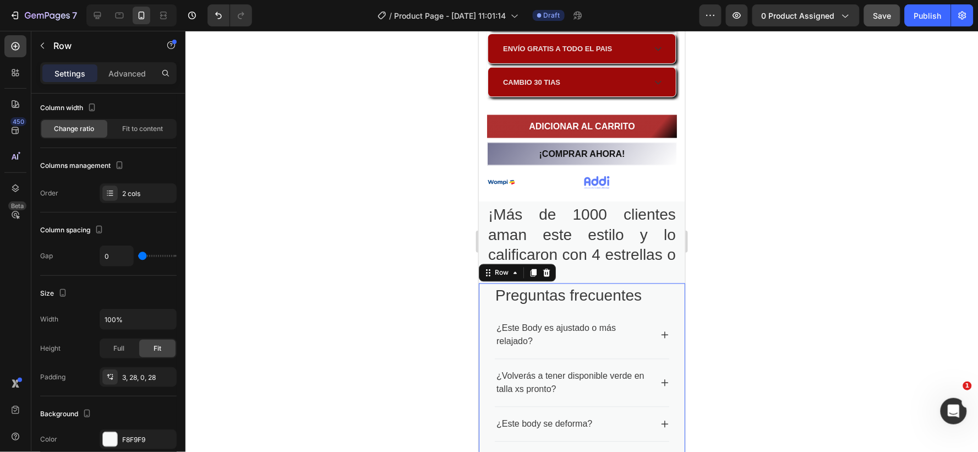
scroll to position [0, 0]
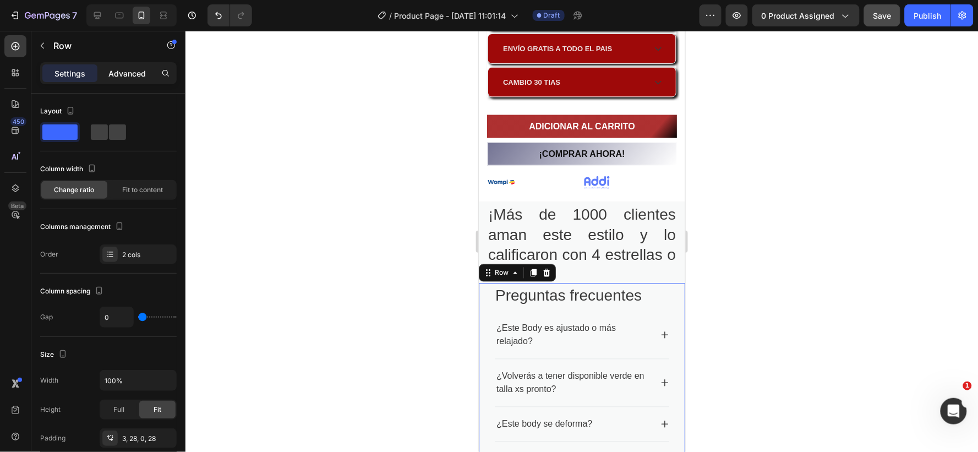
click at [122, 64] on div "Advanced" at bounding box center [127, 73] width 55 height 18
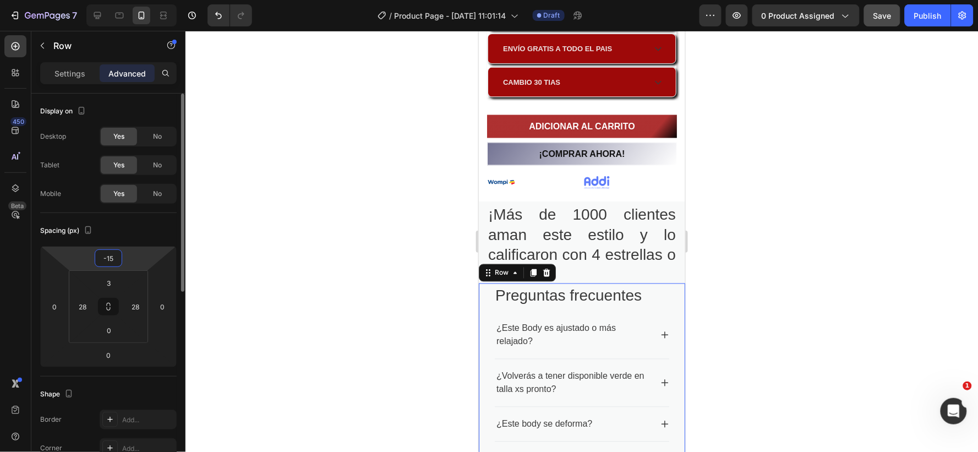
click at [116, 256] on input "-15" at bounding box center [108, 258] width 22 height 17
type input "1"
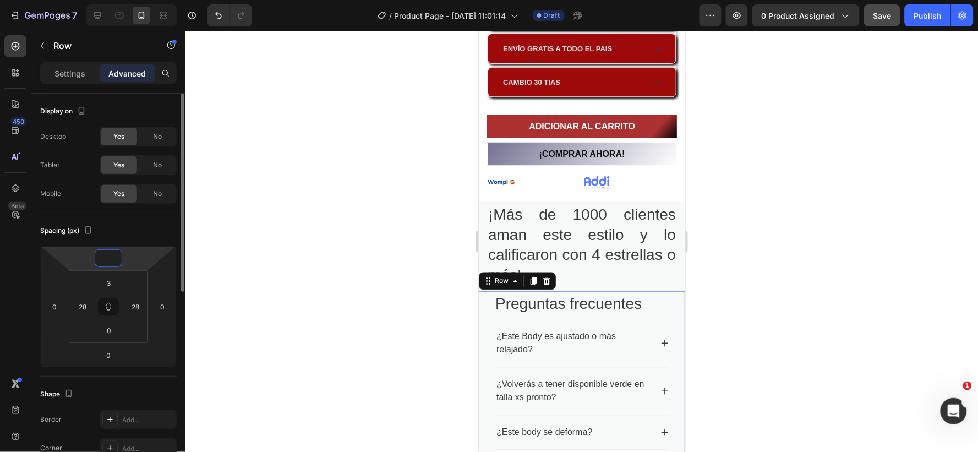
type input "0"
click at [826, 280] on div at bounding box center [582, 241] width 793 height 421
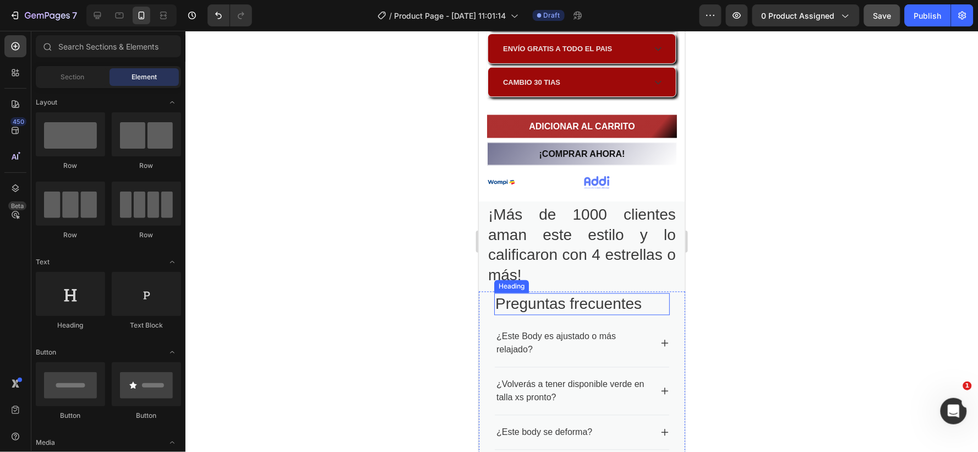
click at [561, 293] on h2 "Preguntas frecuentes" at bounding box center [582, 304] width 176 height 22
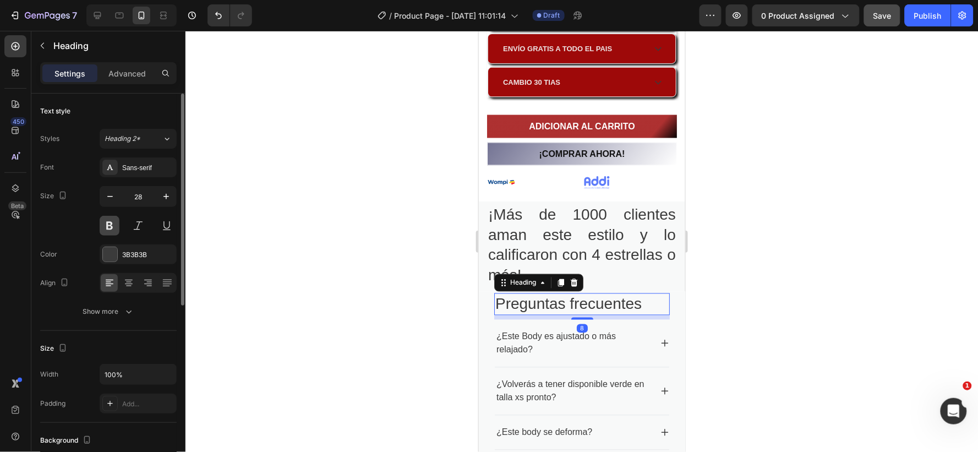
click at [111, 227] on button at bounding box center [110, 226] width 20 height 20
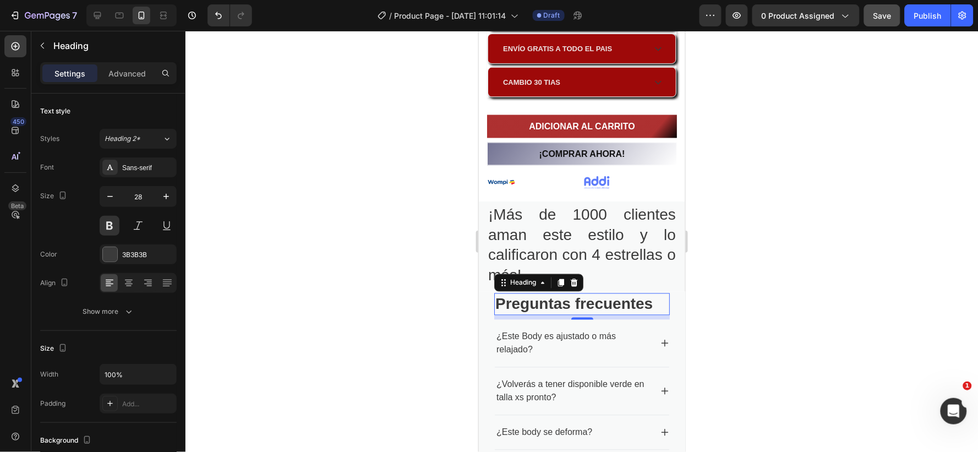
click at [804, 281] on div at bounding box center [582, 241] width 793 height 421
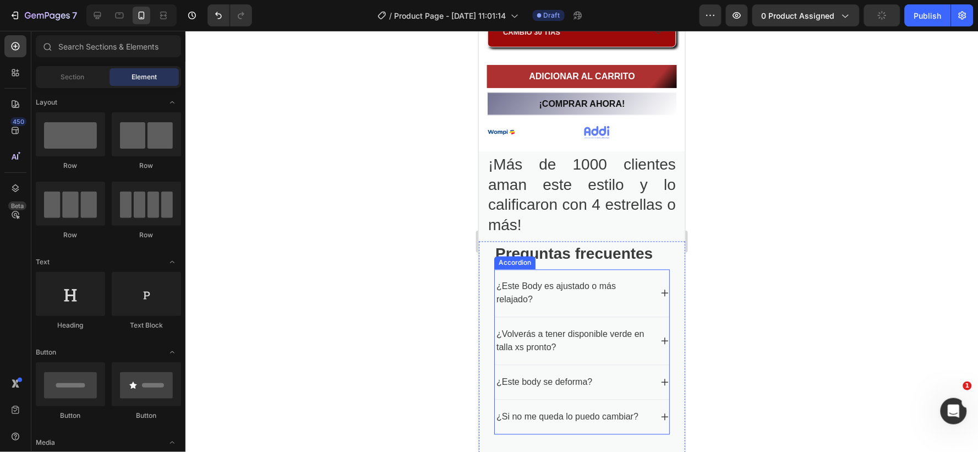
scroll to position [1865, 0]
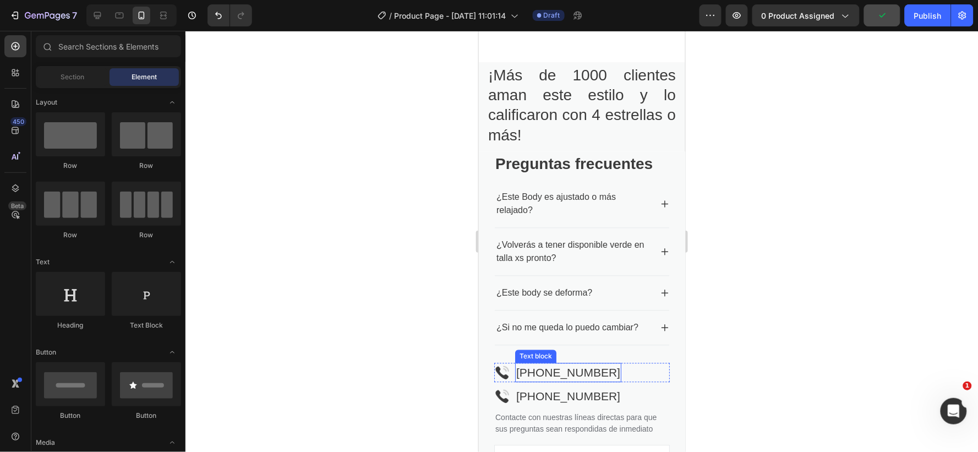
click at [95, 10] on icon at bounding box center [97, 15] width 11 height 11
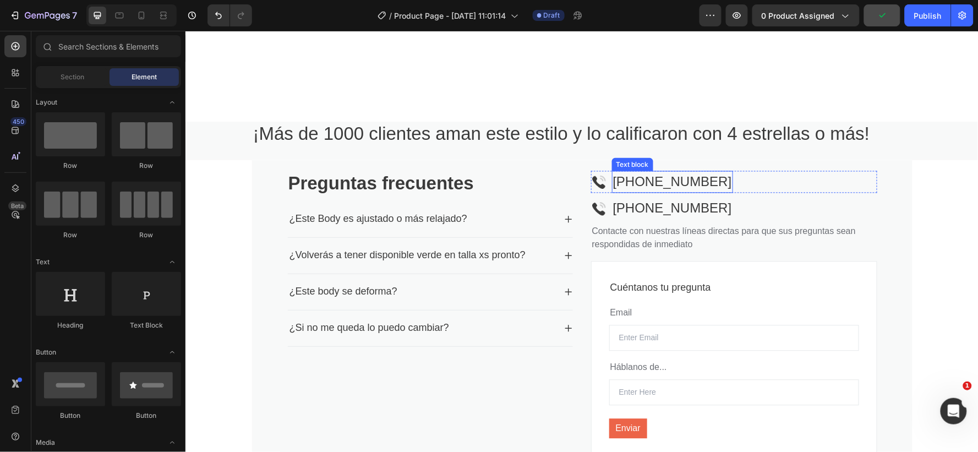
click at [96, 15] on icon at bounding box center [97, 15] width 7 height 7
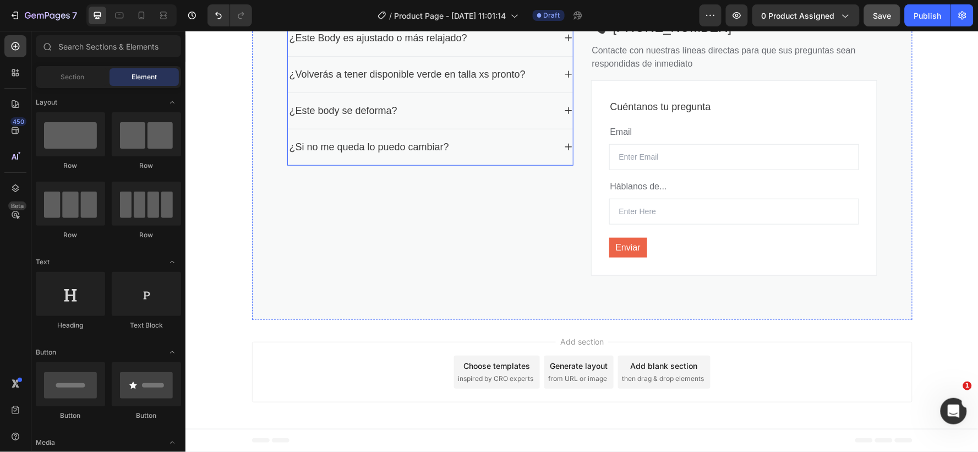
scroll to position [1572, 0]
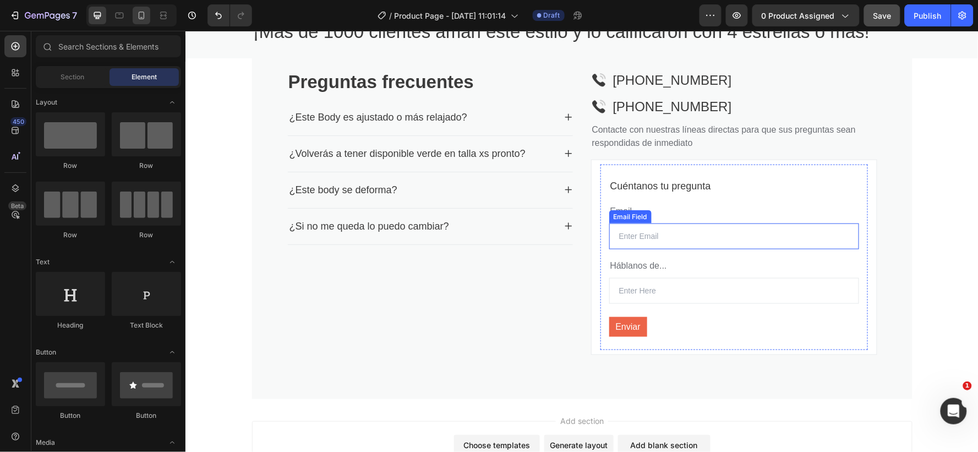
click at [883, 17] on span "Save" at bounding box center [883, 15] width 18 height 9
click at [144, 14] on icon at bounding box center [142, 16] width 6 height 8
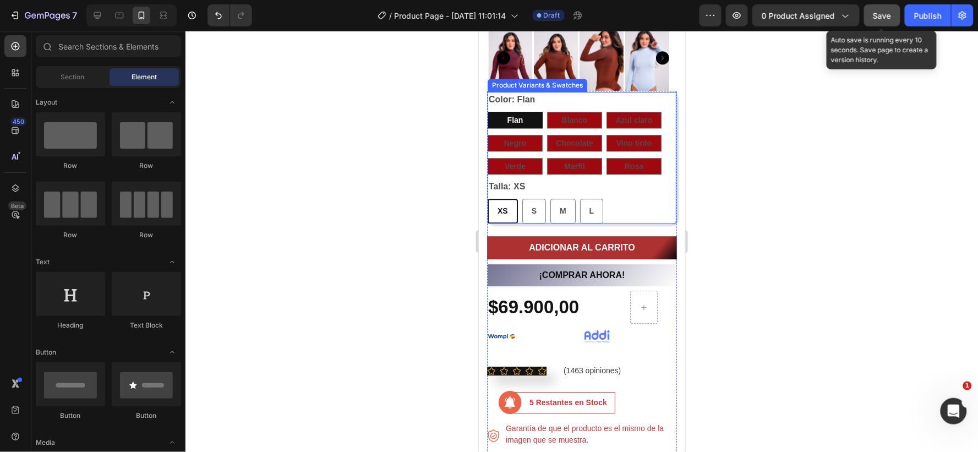
scroll to position [856, 0]
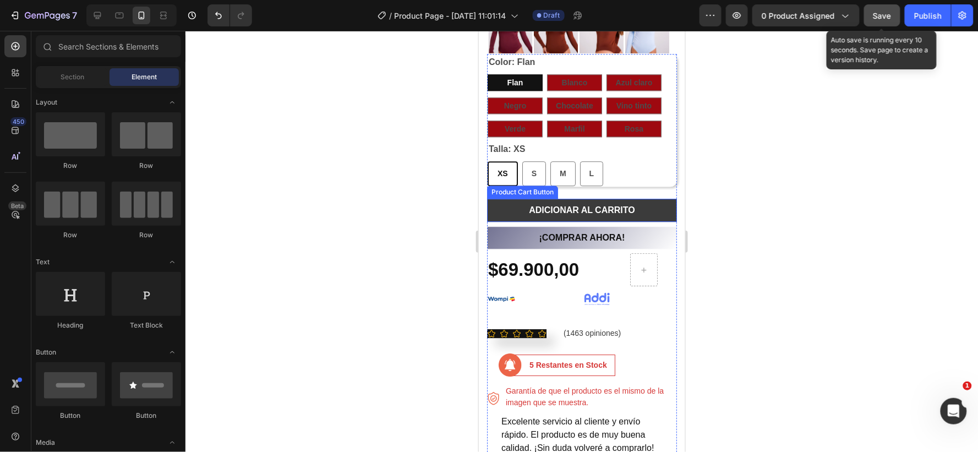
click at [503, 198] on button "ADICIONAR AL CARRITO" at bounding box center [582, 209] width 190 height 23
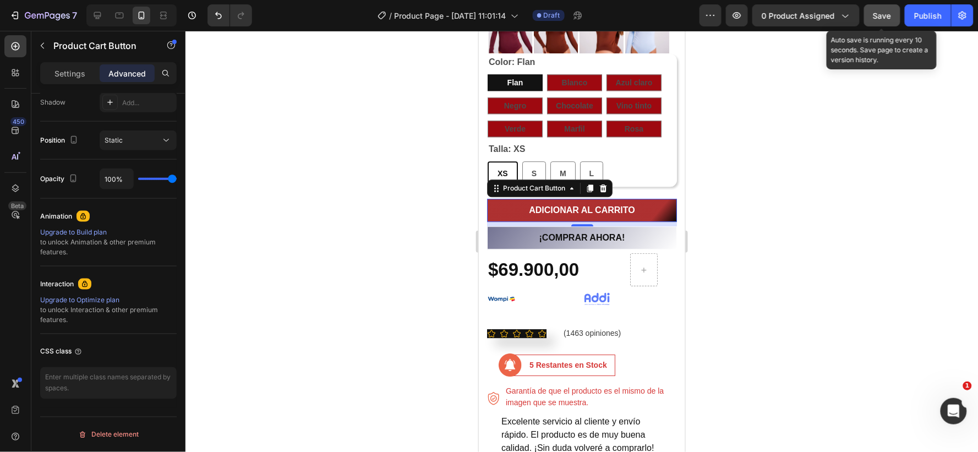
scroll to position [69, 0]
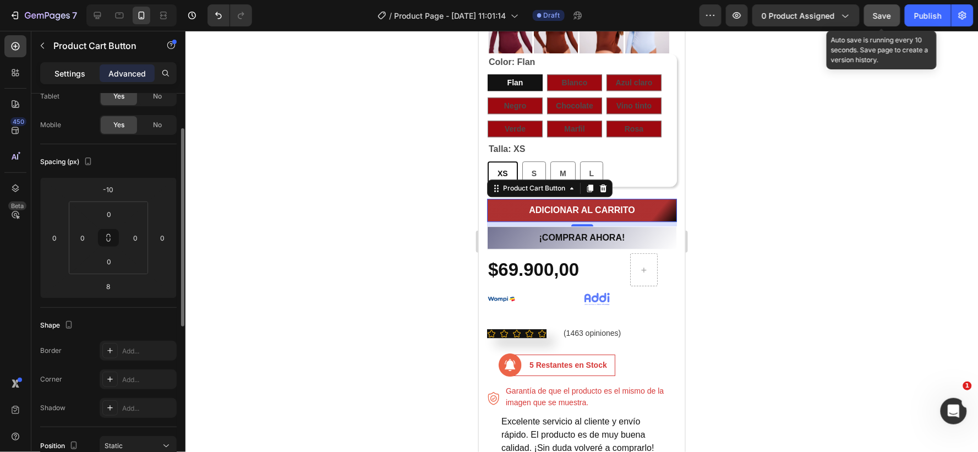
click at [72, 67] on div "Settings" at bounding box center [69, 73] width 55 height 18
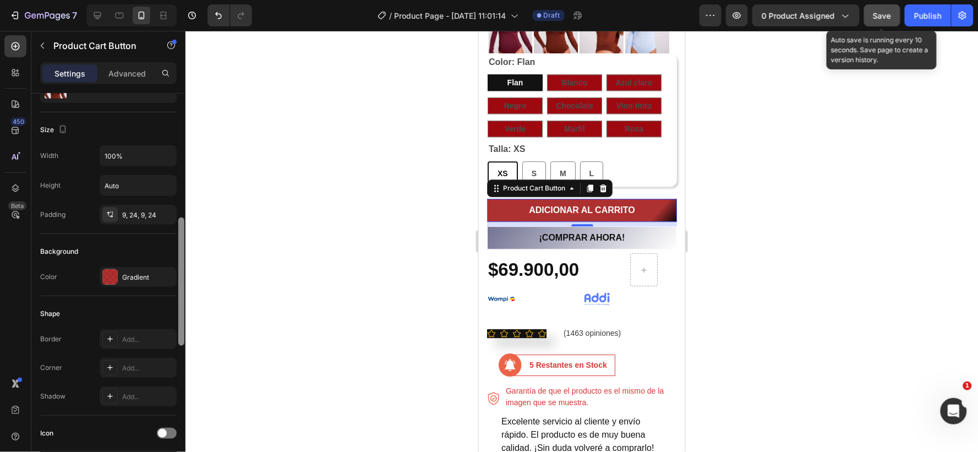
scroll to position [191, 0]
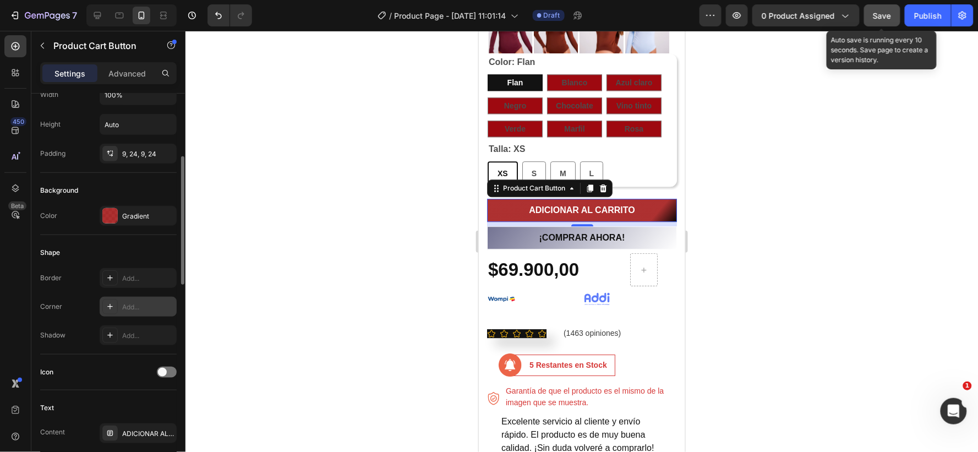
click at [144, 304] on div "Add..." at bounding box center [148, 307] width 52 height 10
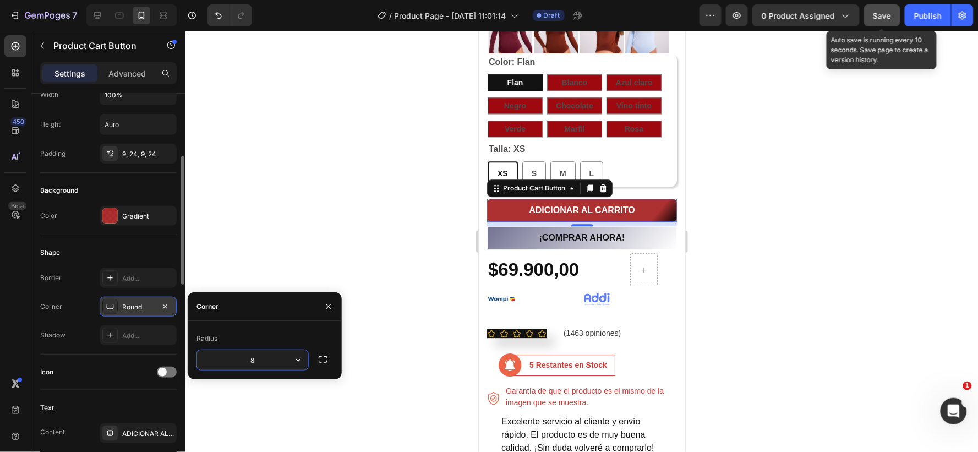
click at [255, 359] on input "8" at bounding box center [252, 360] width 111 height 20
click at [321, 360] on icon "button" at bounding box center [323, 359] width 11 height 11
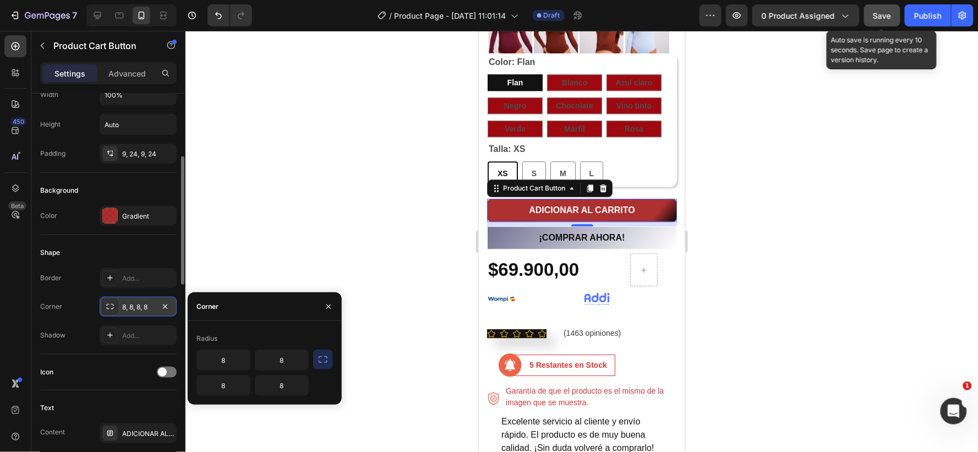
click at [319, 354] on icon "button" at bounding box center [323, 359] width 11 height 11
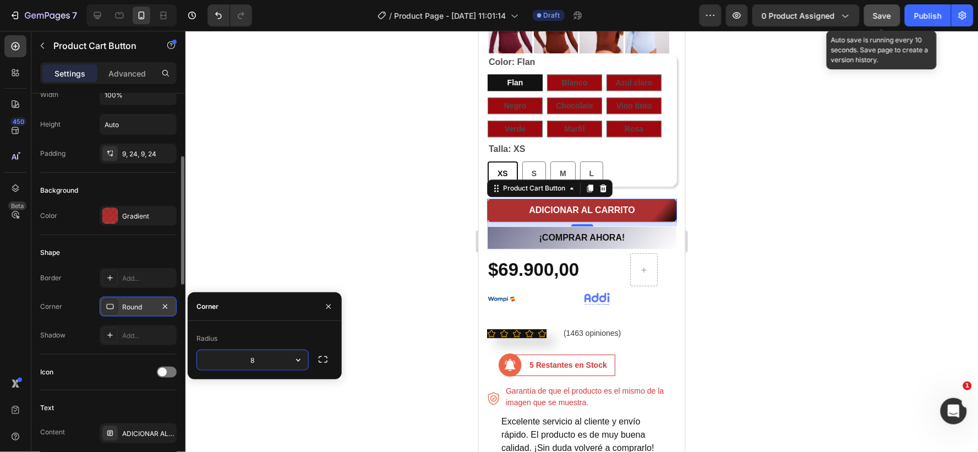
click at [256, 358] on input "8" at bounding box center [252, 360] width 111 height 20
type input "20"
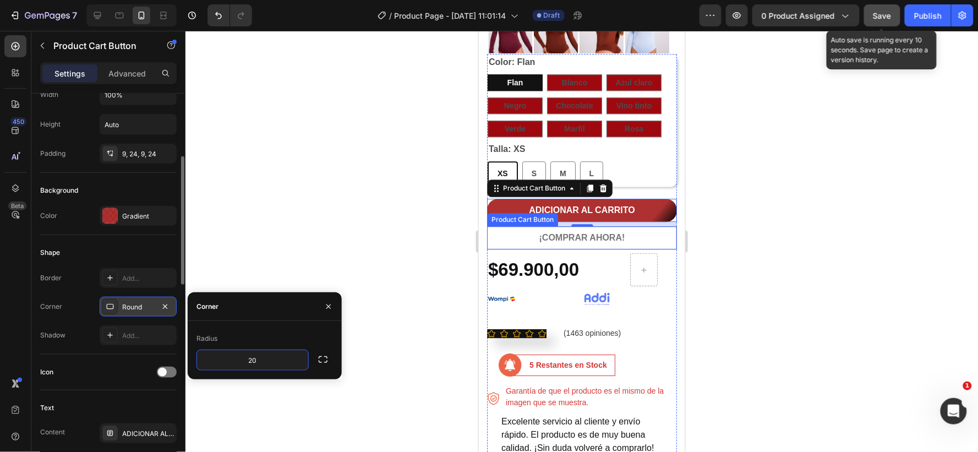
click at [510, 226] on button "¡COMPRAR AHORA!" at bounding box center [582, 237] width 190 height 23
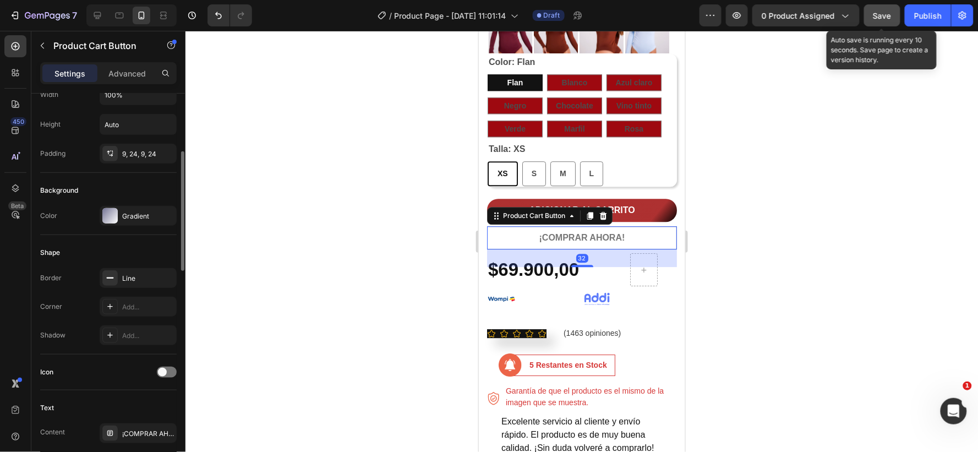
scroll to position [190, 0]
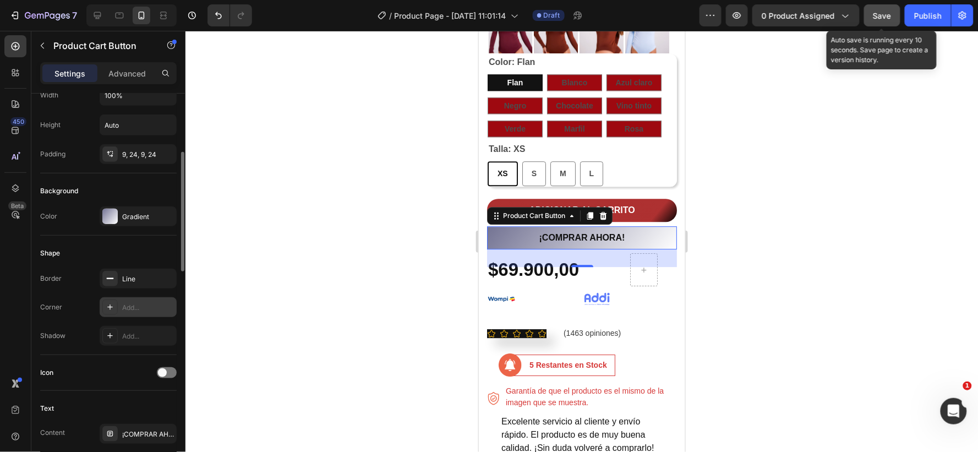
click at [141, 305] on div "Add..." at bounding box center [148, 308] width 52 height 10
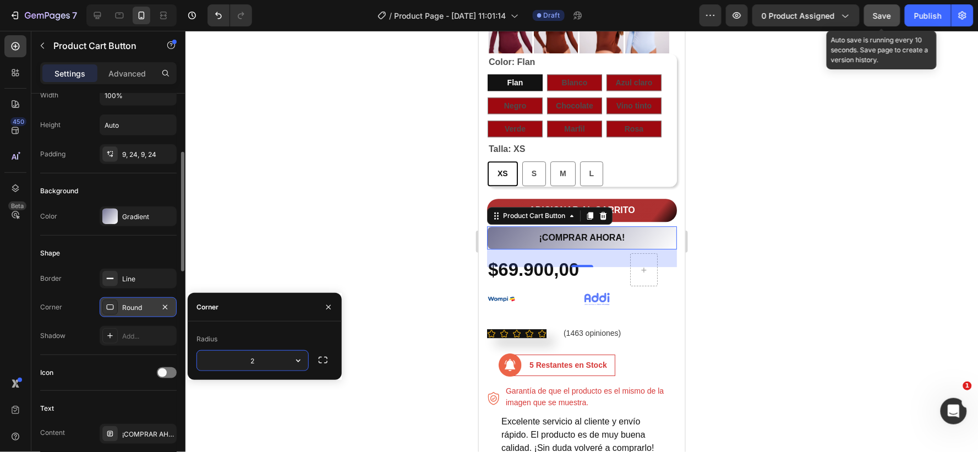
type input "20"
click at [133, 272] on div "Line" at bounding box center [138, 279] width 77 height 20
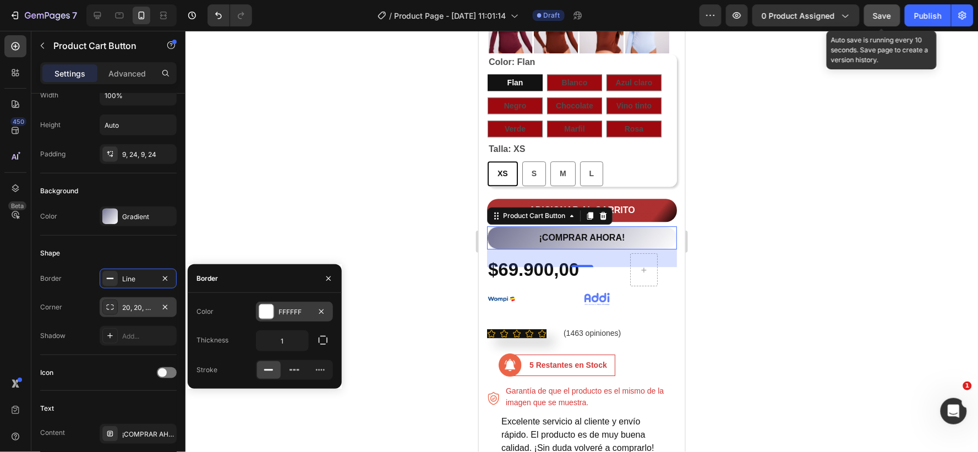
click at [290, 306] on div "FFFFFF" at bounding box center [294, 312] width 77 height 20
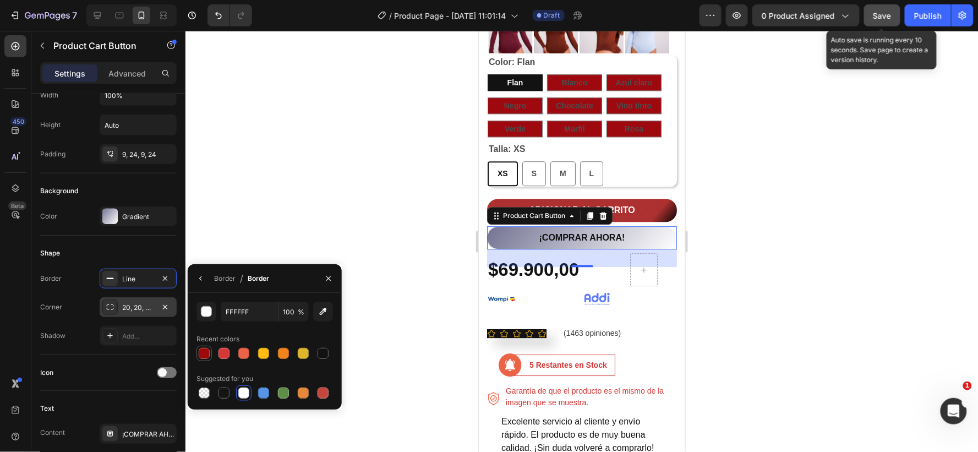
click at [204, 351] on div at bounding box center [204, 353] width 11 height 11
click at [322, 351] on div at bounding box center [323, 353] width 11 height 11
type input "121212"
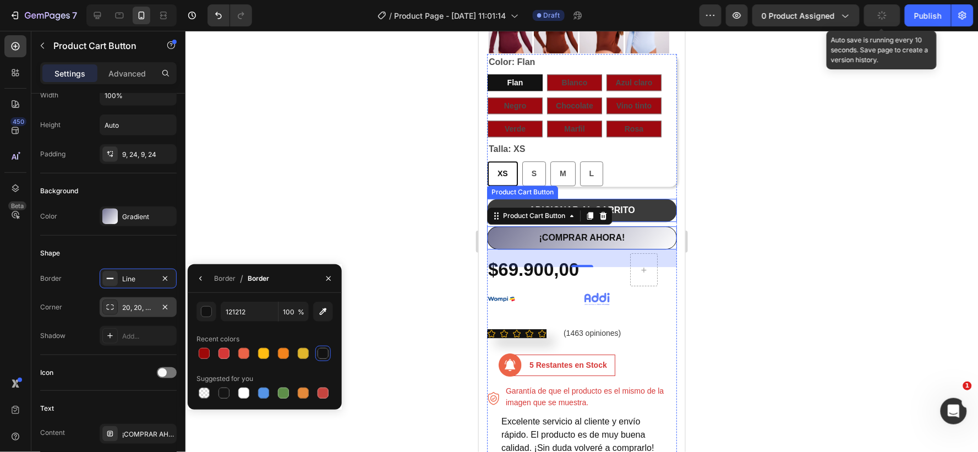
click at [513, 198] on button "ADICIONAR AL CARRITO" at bounding box center [582, 209] width 190 height 23
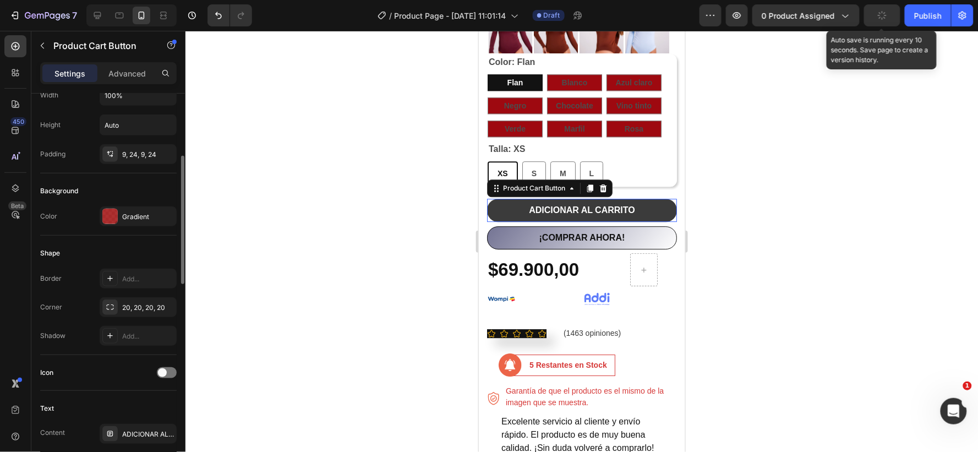
scroll to position [190, 0]
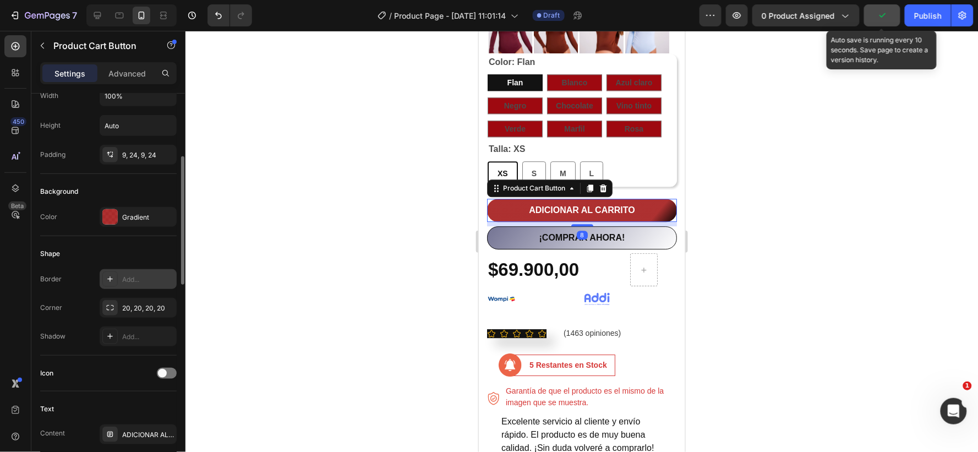
click at [133, 275] on div "Add..." at bounding box center [148, 280] width 52 height 10
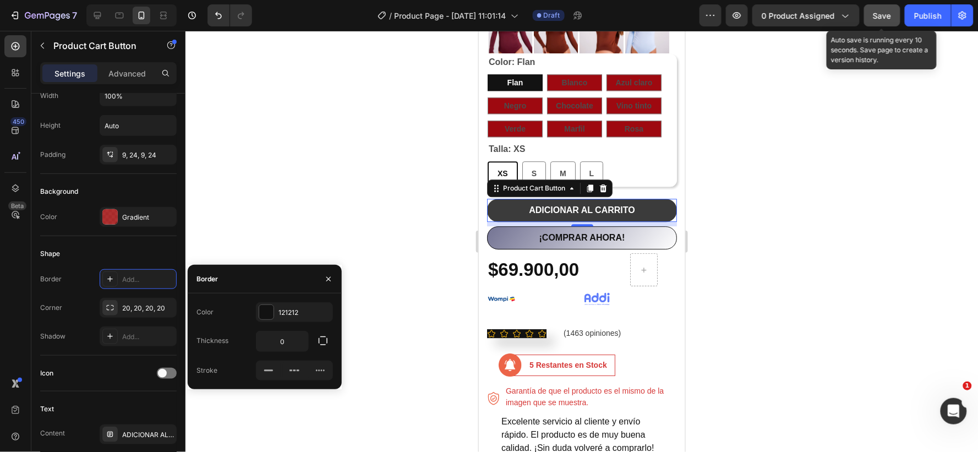
click at [517, 198] on button "ADICIONAR AL CARRITO" at bounding box center [582, 209] width 190 height 23
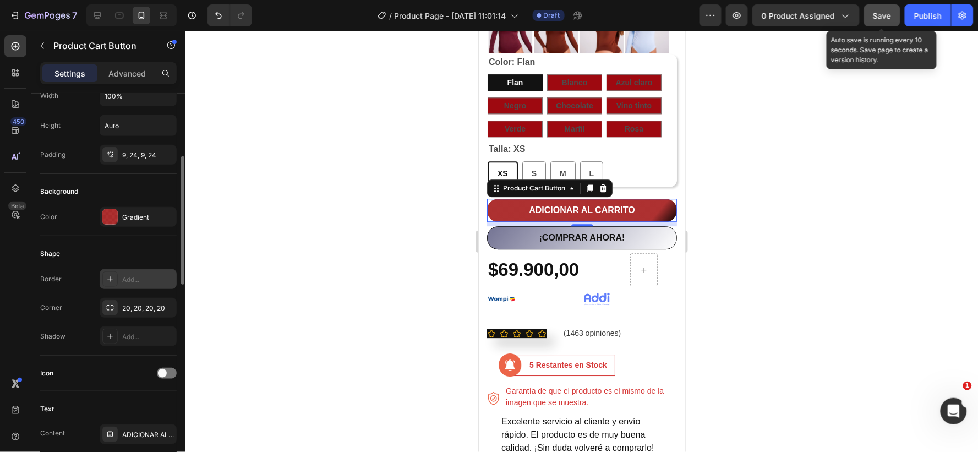
click at [133, 277] on div "Add..." at bounding box center [148, 280] width 52 height 10
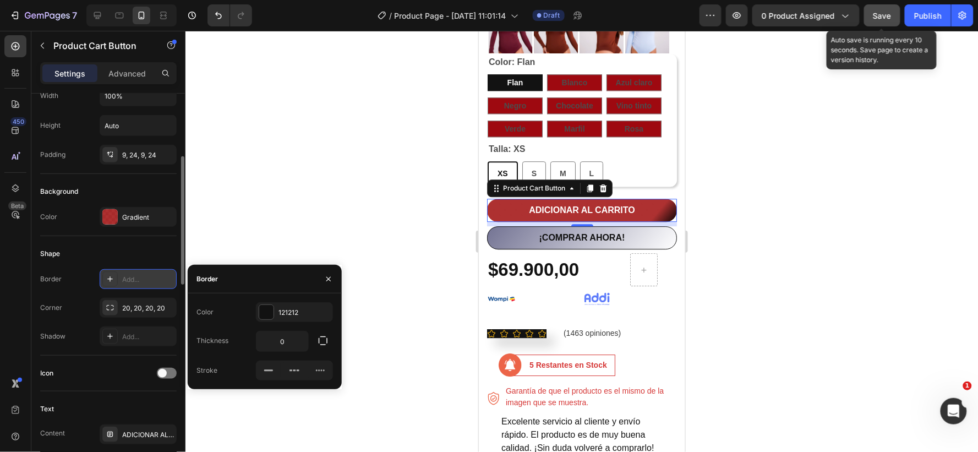
click at [133, 277] on div "Add..." at bounding box center [148, 280] width 52 height 10
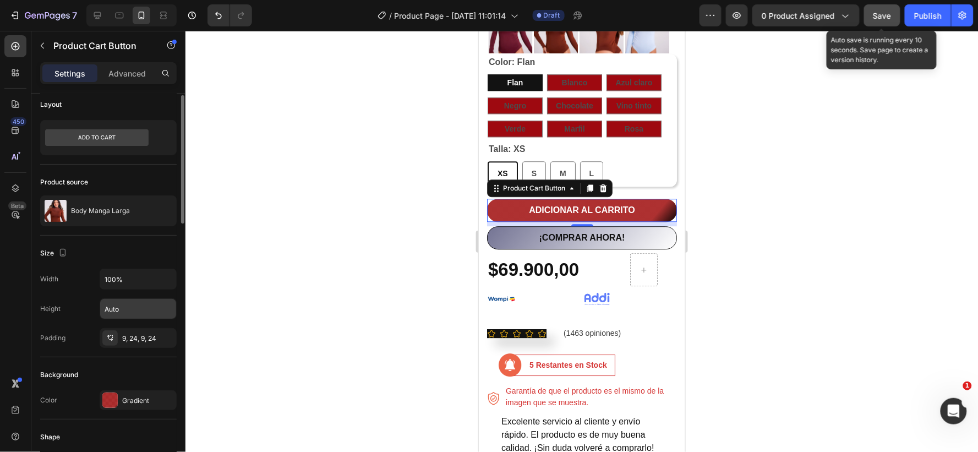
scroll to position [68, 0]
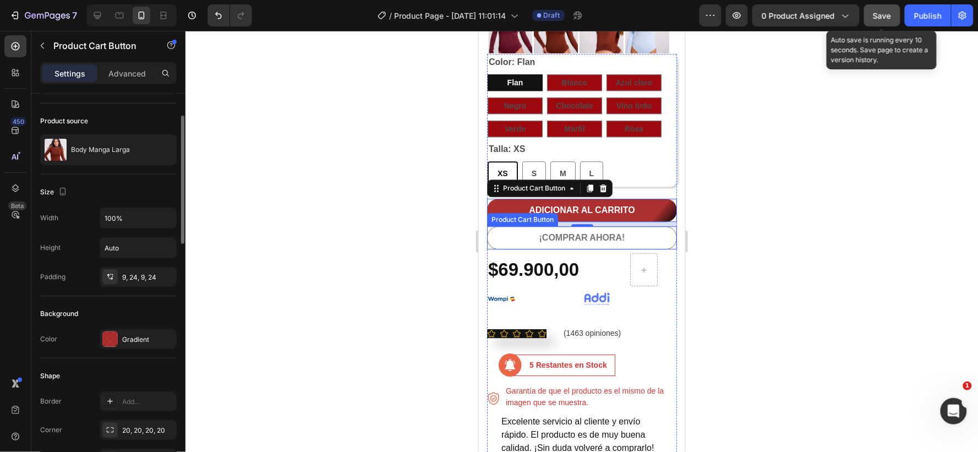
click at [504, 226] on button "¡COMPRAR AHORA!" at bounding box center [582, 237] width 190 height 23
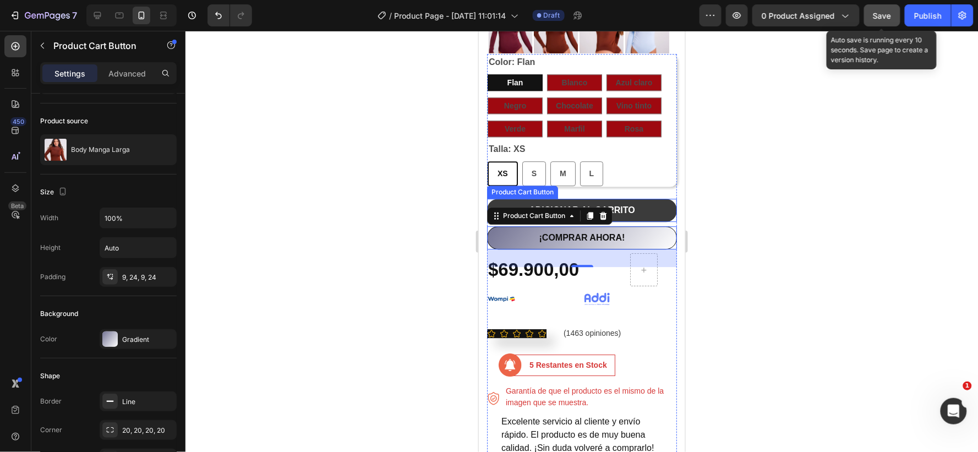
drag, startPoint x: 569, startPoint y: 388, endPoint x: 512, endPoint y: 193, distance: 203.6
click at [522, 198] on button "ADICIONAR AL CARRITO" at bounding box center [582, 209] width 190 height 23
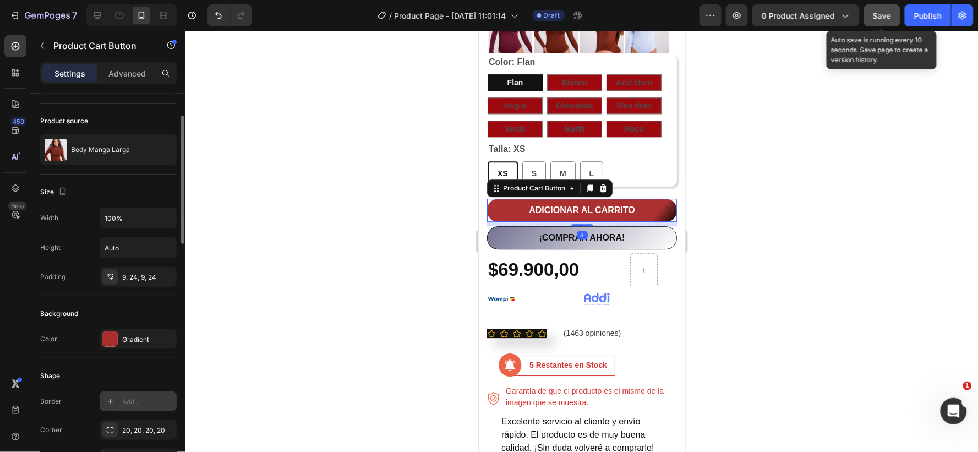
click at [131, 403] on div "Add..." at bounding box center [148, 402] width 52 height 10
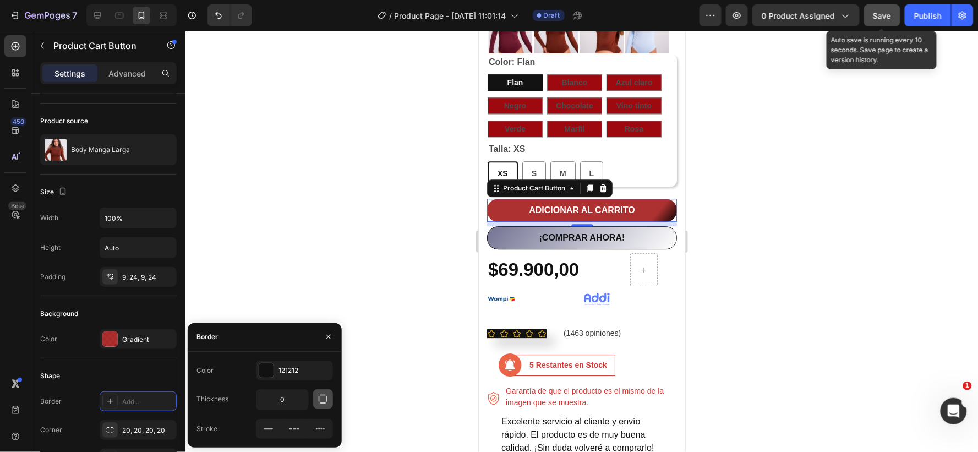
click at [321, 397] on icon "button" at bounding box center [323, 399] width 11 height 11
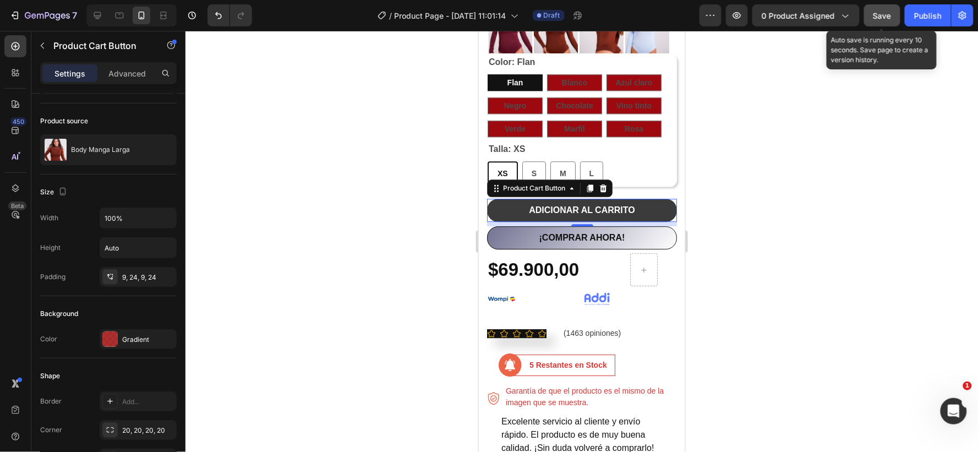
click at [504, 198] on button "ADICIONAR AL CARRITO" at bounding box center [582, 209] width 190 height 23
click at [499, 198] on button "ADICIONAR AL CARRITO" at bounding box center [582, 209] width 190 height 23
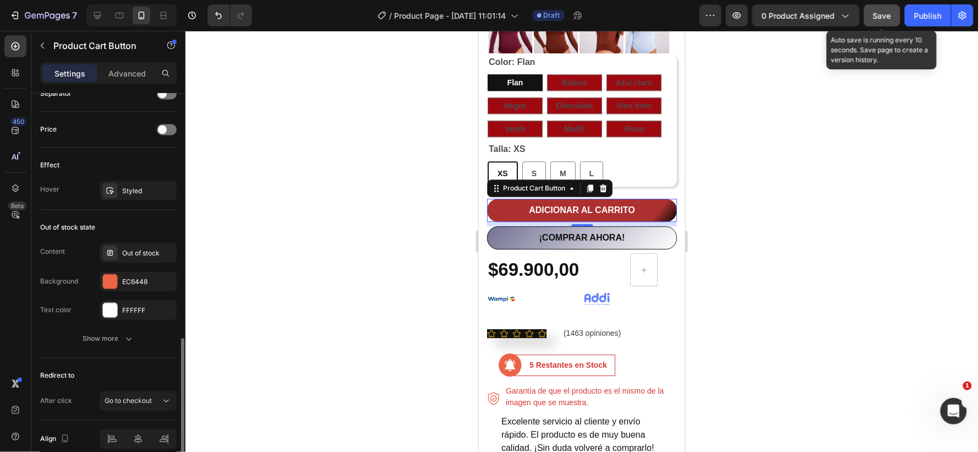
scroll to position [790, 0]
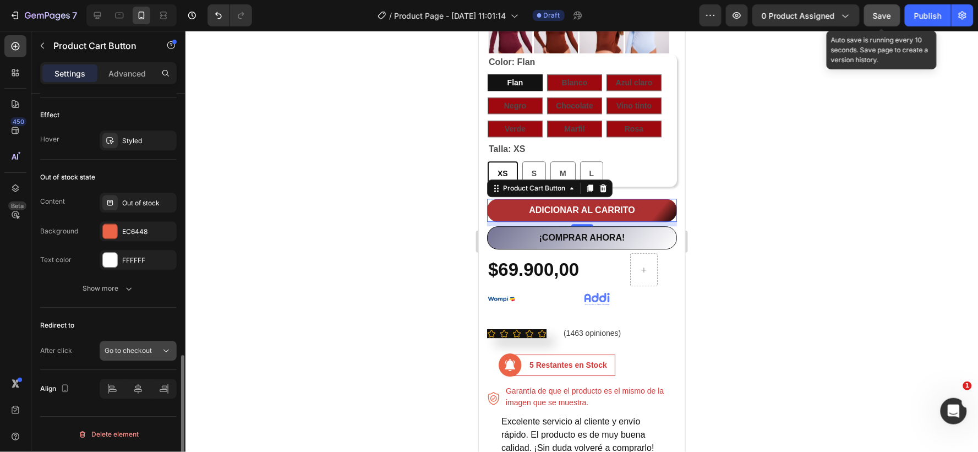
click at [167, 350] on icon at bounding box center [166, 350] width 11 height 11
click at [253, 326] on div at bounding box center [582, 241] width 793 height 421
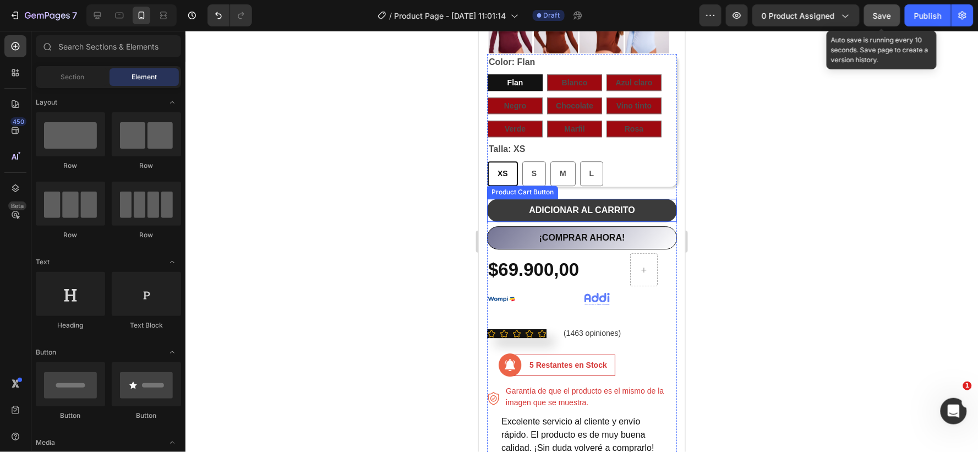
click at [500, 198] on button "ADICIONAR AL CARRITO" at bounding box center [582, 209] width 190 height 23
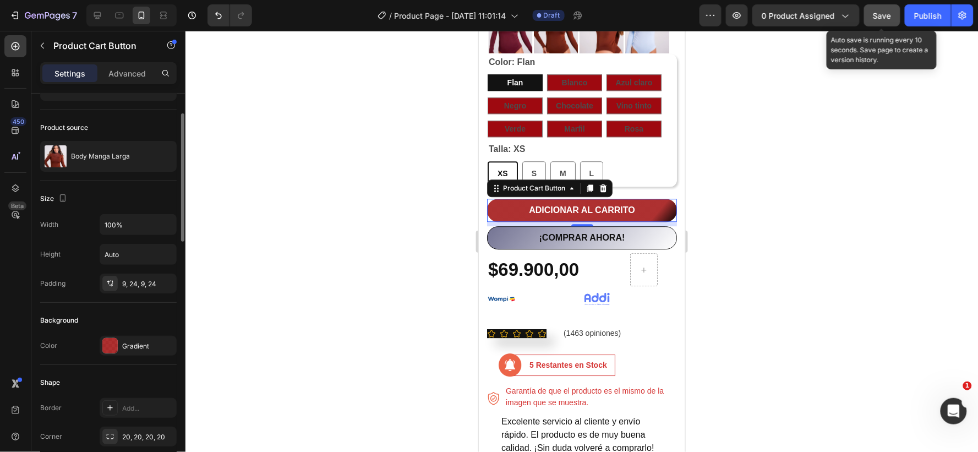
scroll to position [122, 0]
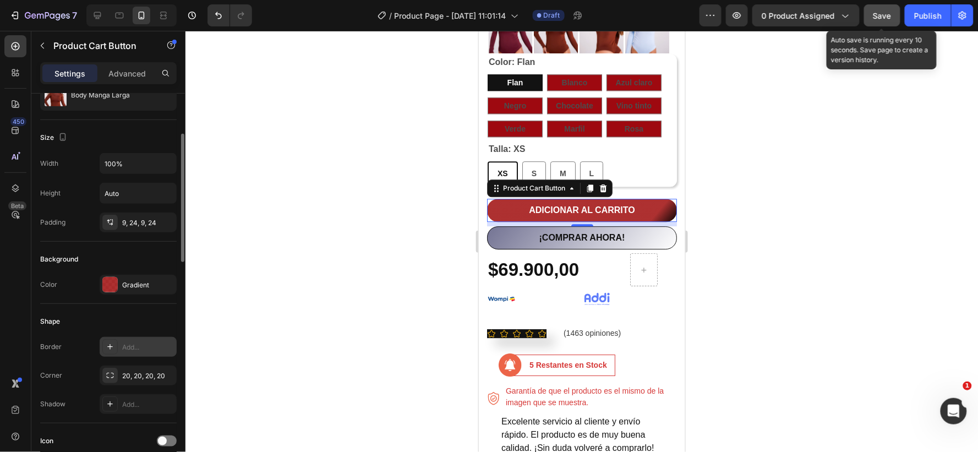
click at [111, 343] on icon at bounding box center [110, 346] width 9 height 9
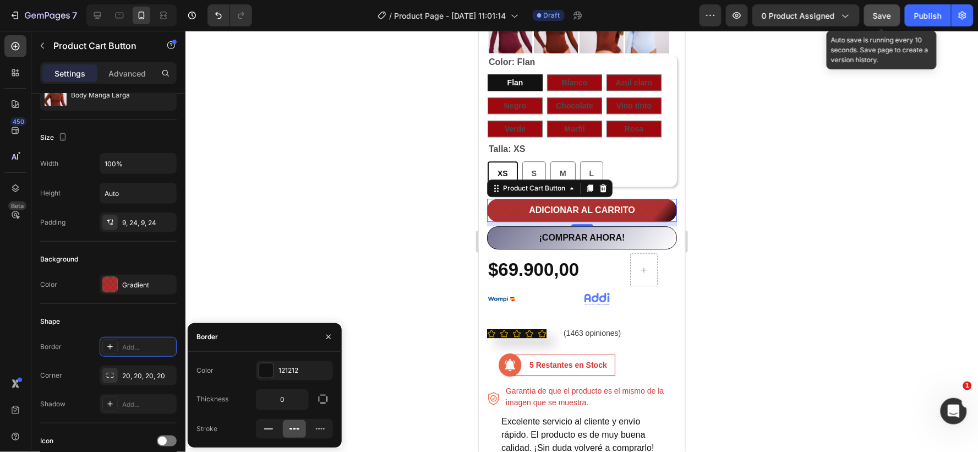
click at [305, 424] on div at bounding box center [295, 429] width 24 height 18
type input "1"
click at [265, 429] on rect at bounding box center [268, 429] width 9 height 2
click at [772, 292] on div at bounding box center [582, 241] width 793 height 421
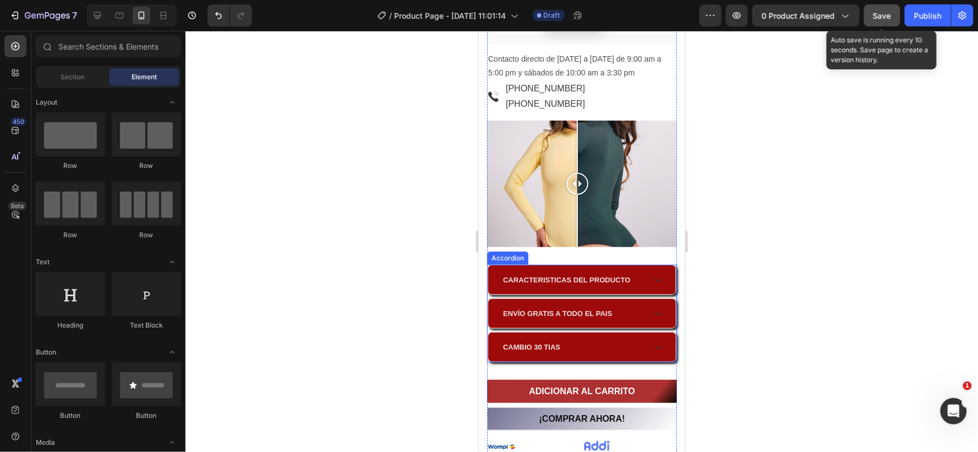
scroll to position [1345, 0]
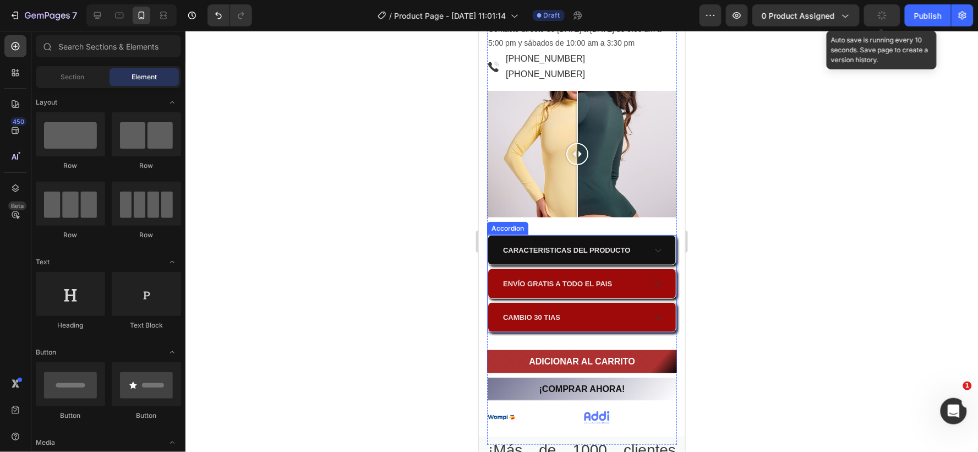
click at [494, 235] on div "CARACTERISTICAS DEL PRODUCTO" at bounding box center [582, 249] width 188 height 29
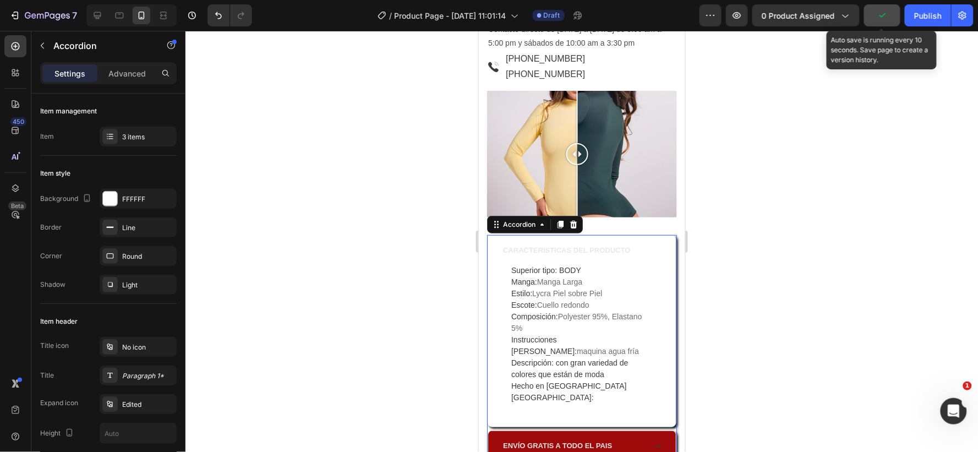
click at [836, 257] on div at bounding box center [582, 241] width 793 height 421
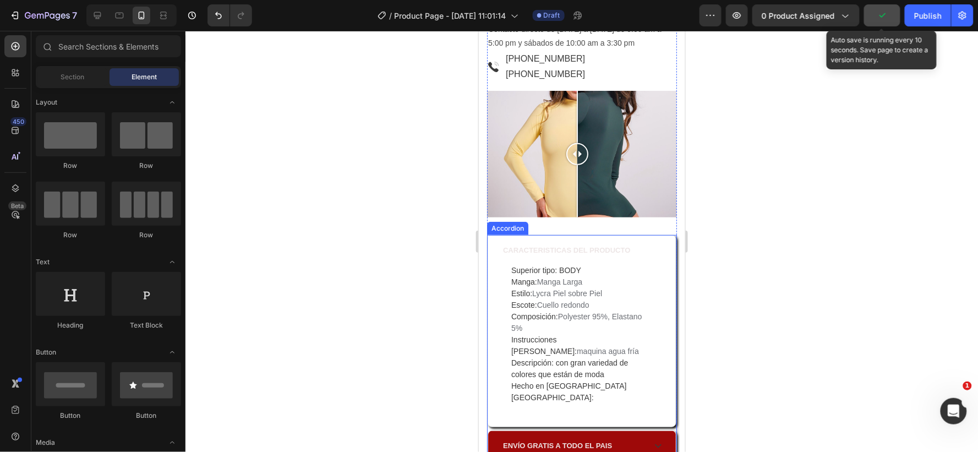
click at [658, 244] on div "CARACTERISTICAS DEL PRODUCTO" at bounding box center [582, 249] width 188 height 29
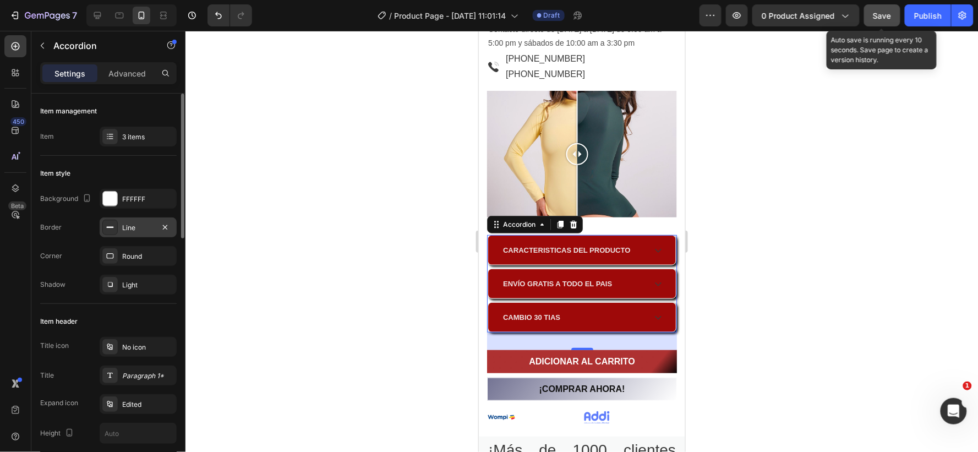
click at [135, 223] on div "Line" at bounding box center [138, 228] width 32 height 10
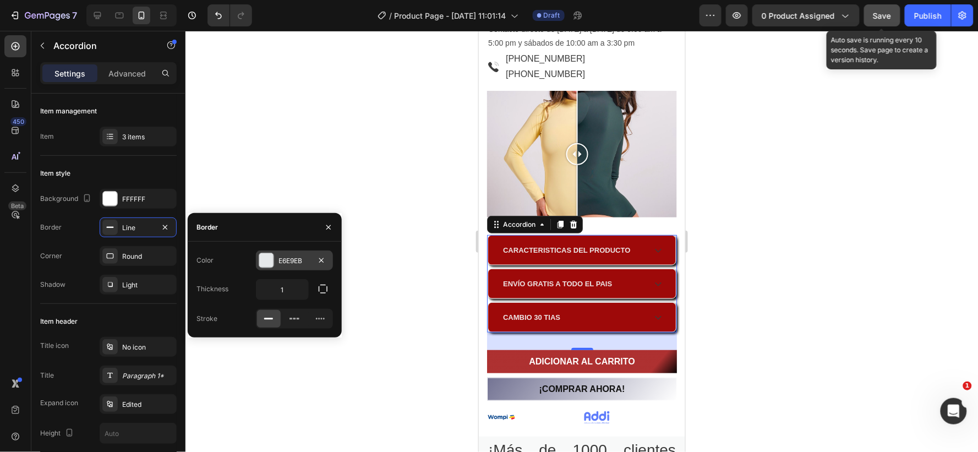
click at [307, 258] on div "E6E9EB" at bounding box center [295, 261] width 32 height 10
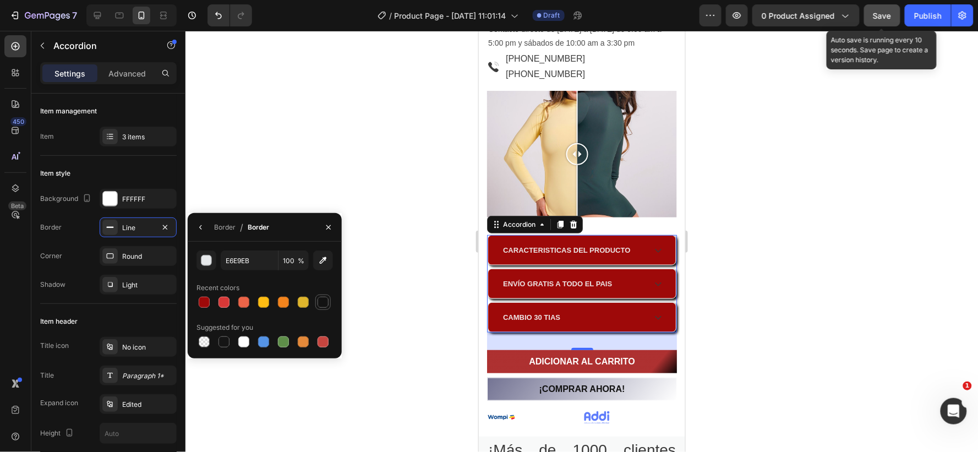
click at [321, 298] on div at bounding box center [323, 302] width 11 height 11
type input "121212"
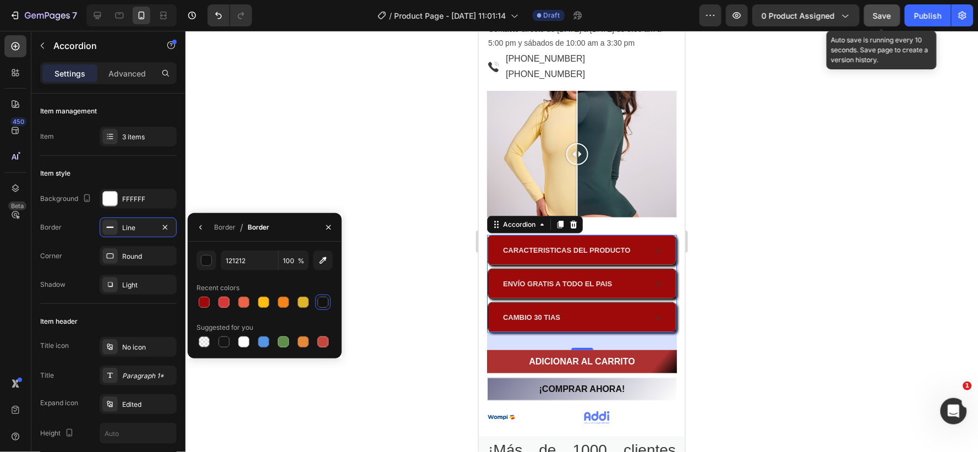
click at [731, 277] on div at bounding box center [582, 241] width 793 height 421
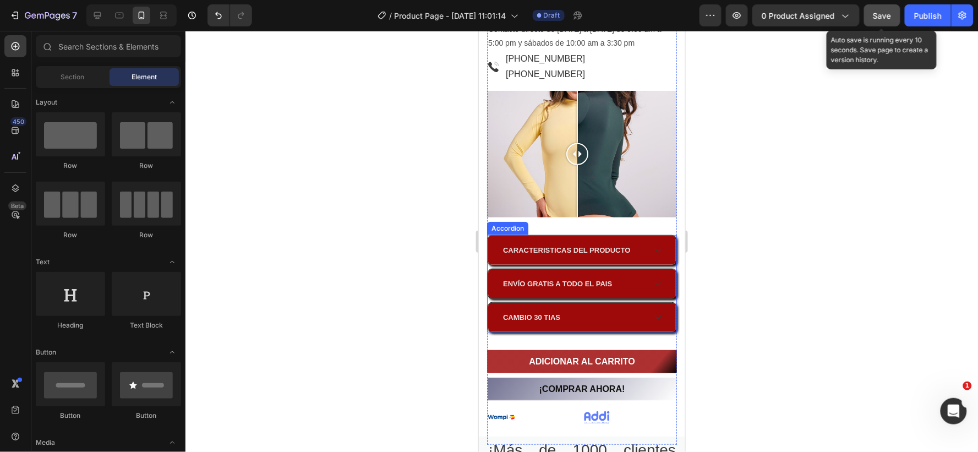
click at [487, 260] on div "CARACTERISTICAS DEL PRODUCTO ENVÍO GRATIS A TODO EL PAIS CAMBIO 30 TIAS" at bounding box center [582, 282] width 190 height 97
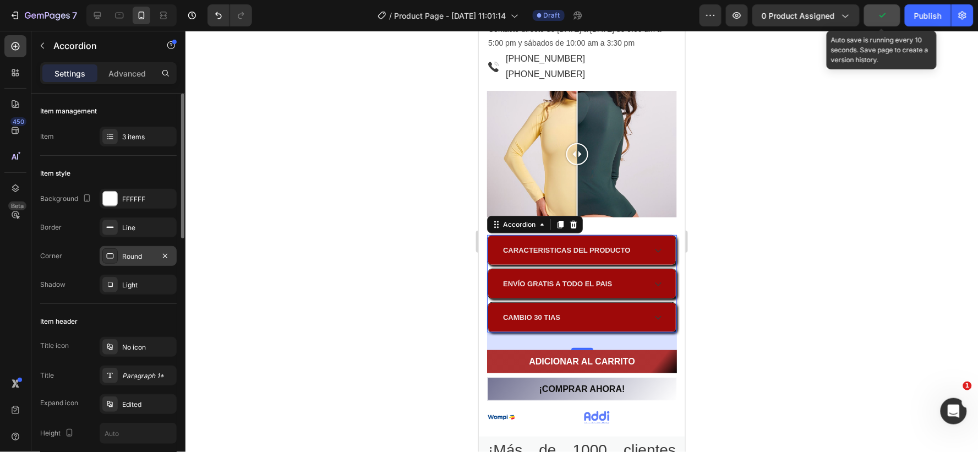
click at [147, 252] on div "Round" at bounding box center [138, 257] width 32 height 10
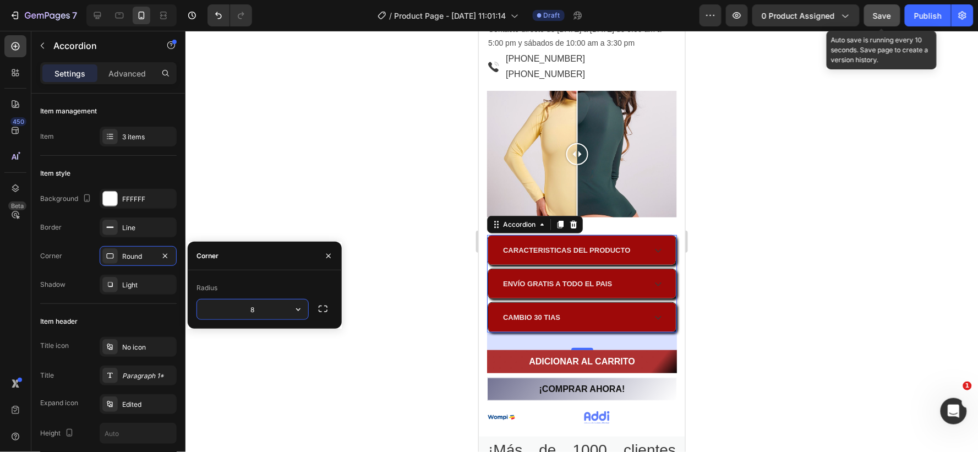
click at [257, 307] on input "8" at bounding box center [252, 309] width 111 height 20
type input "20"
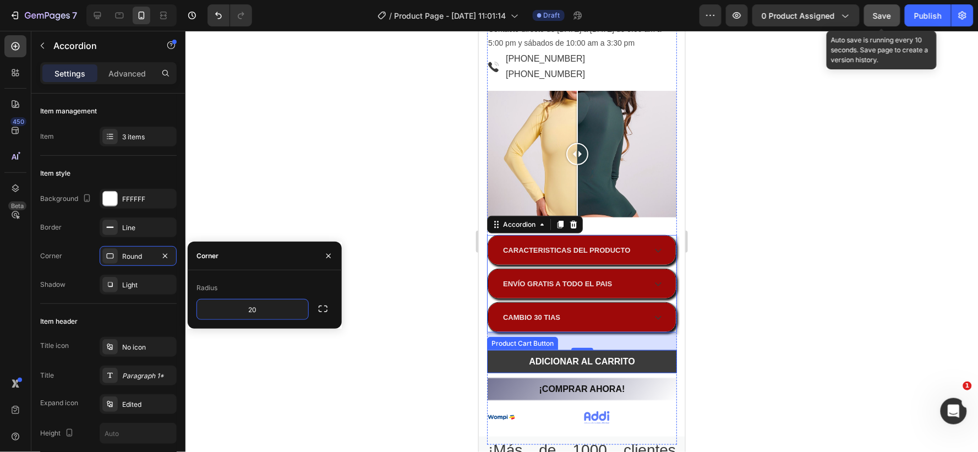
click at [494, 350] on button "ADICIONAR AL CARRITO" at bounding box center [582, 361] width 190 height 23
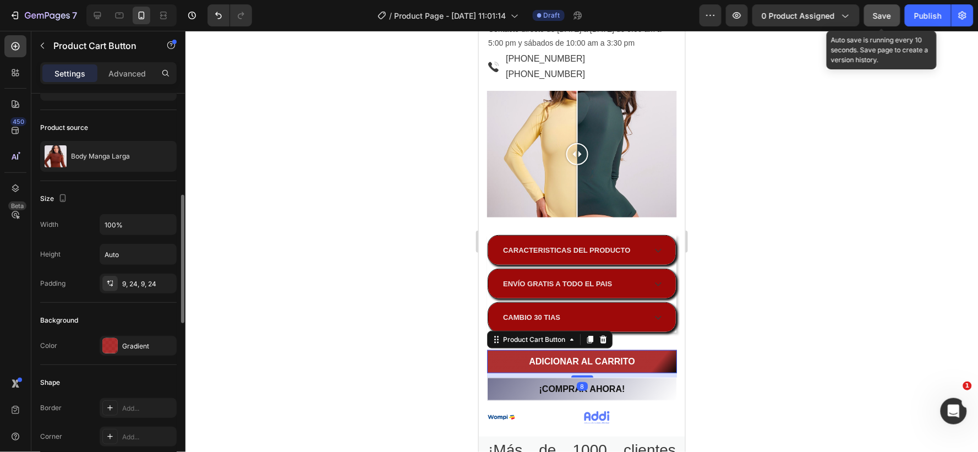
scroll to position [122, 0]
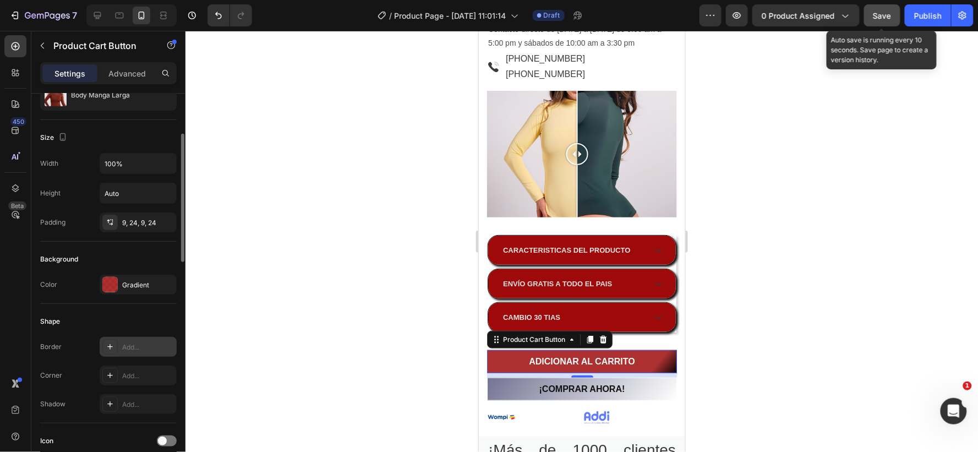
click at [109, 344] on icon at bounding box center [110, 346] width 9 height 9
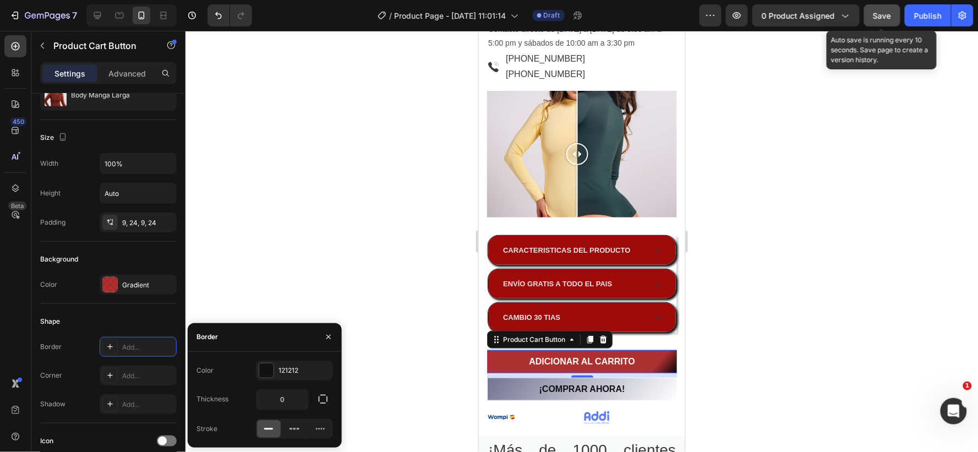
click at [267, 424] on icon at bounding box center [268, 428] width 11 height 11
type input "1"
click at [134, 369] on div "Add..." at bounding box center [138, 376] width 77 height 20
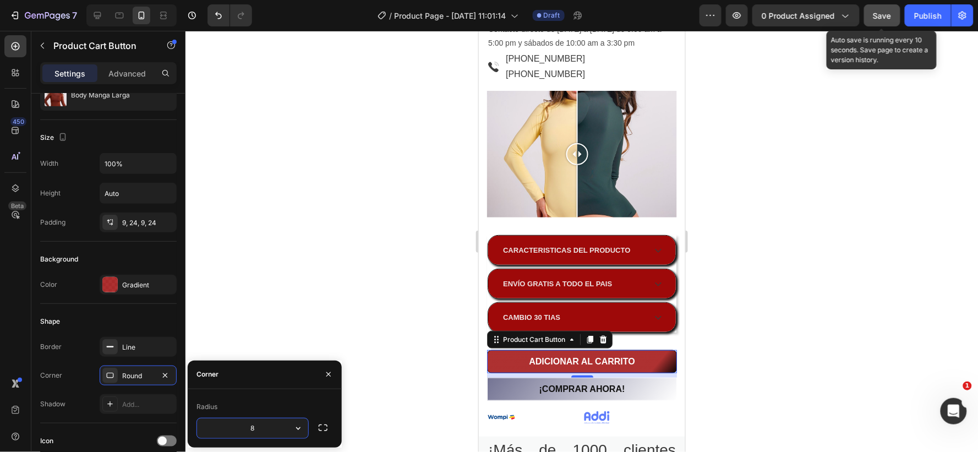
click at [258, 428] on input "8" at bounding box center [252, 428] width 111 height 20
type input "20"
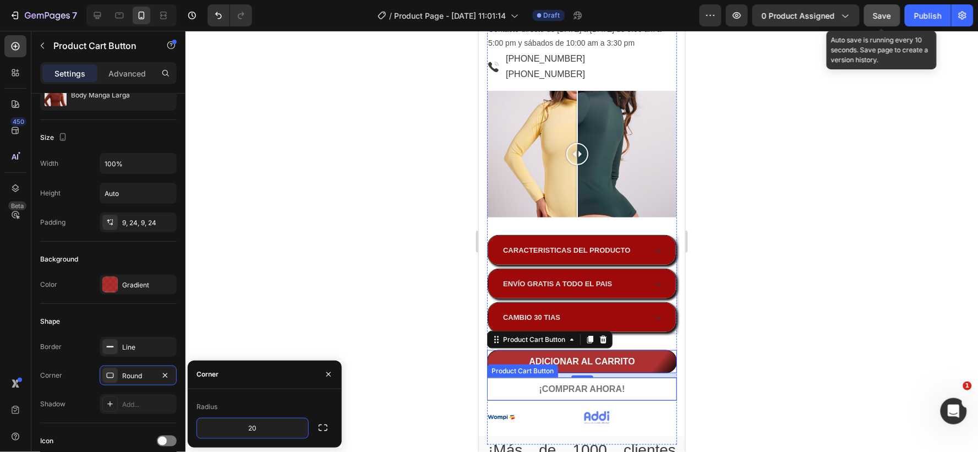
click at [503, 381] on button "¡COMPRAR AHORA!" at bounding box center [582, 388] width 190 height 23
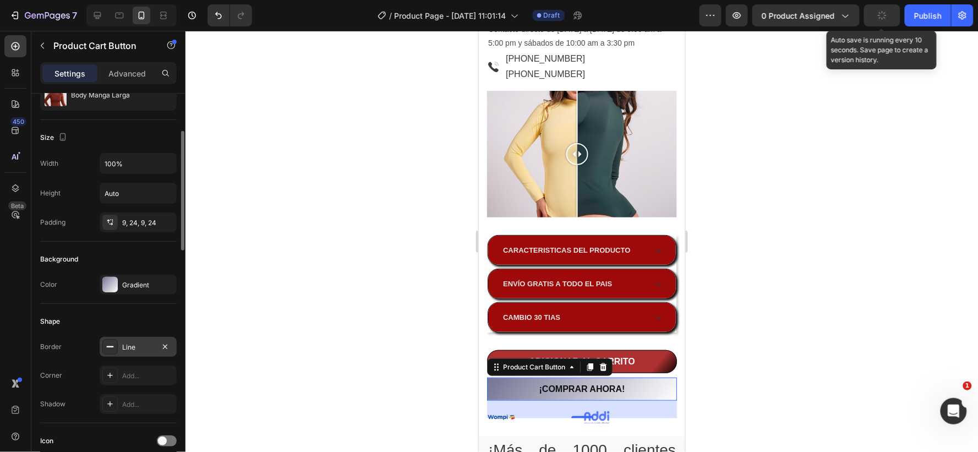
click at [131, 345] on div "Line" at bounding box center [138, 347] width 32 height 10
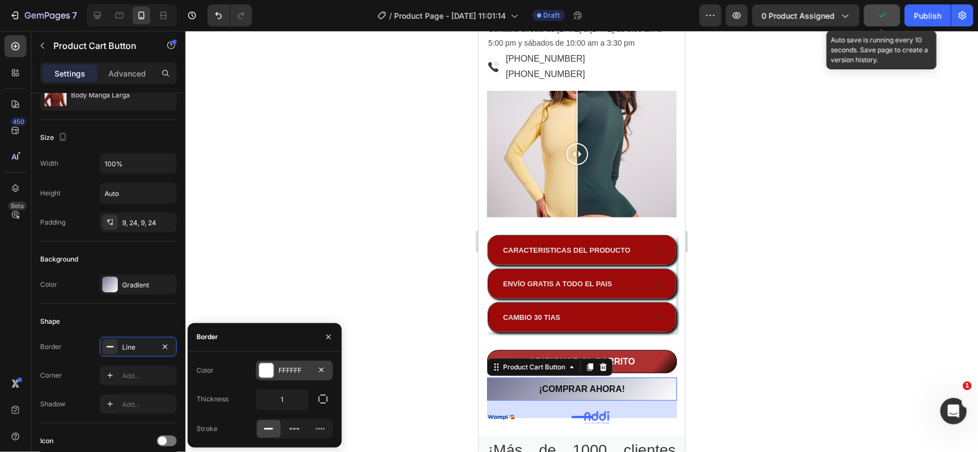
click at [290, 368] on div "FFFFFF" at bounding box center [295, 371] width 32 height 10
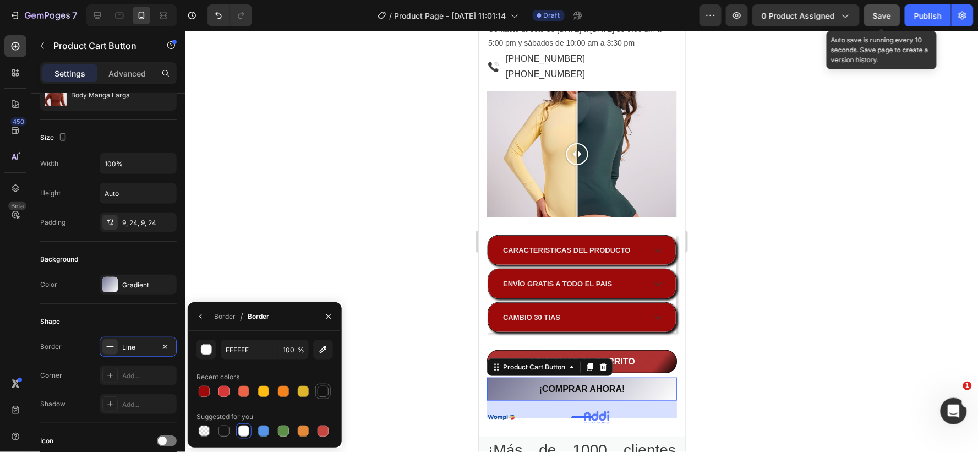
click at [321, 386] on div at bounding box center [323, 391] width 11 height 11
type input "121212"
click at [129, 374] on div "Add..." at bounding box center [148, 376] width 52 height 10
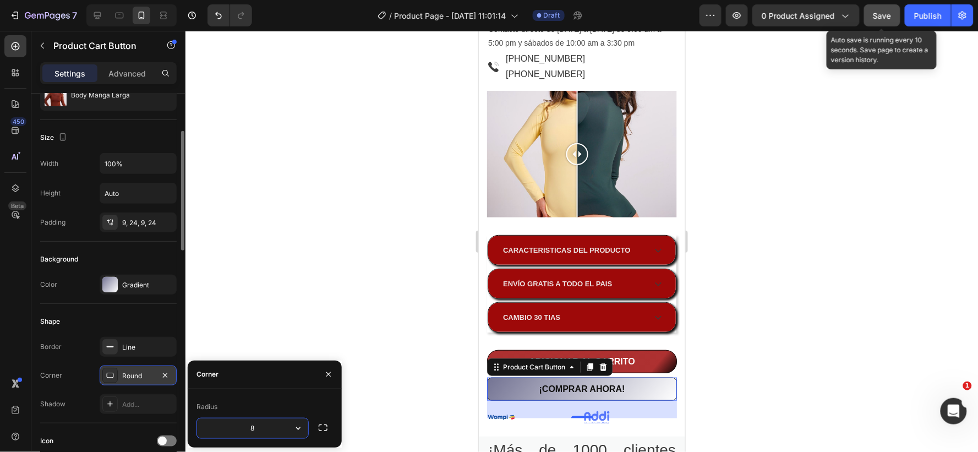
click at [255, 426] on input "8" at bounding box center [252, 428] width 111 height 20
type input "20"
click at [847, 315] on div at bounding box center [582, 241] width 793 height 421
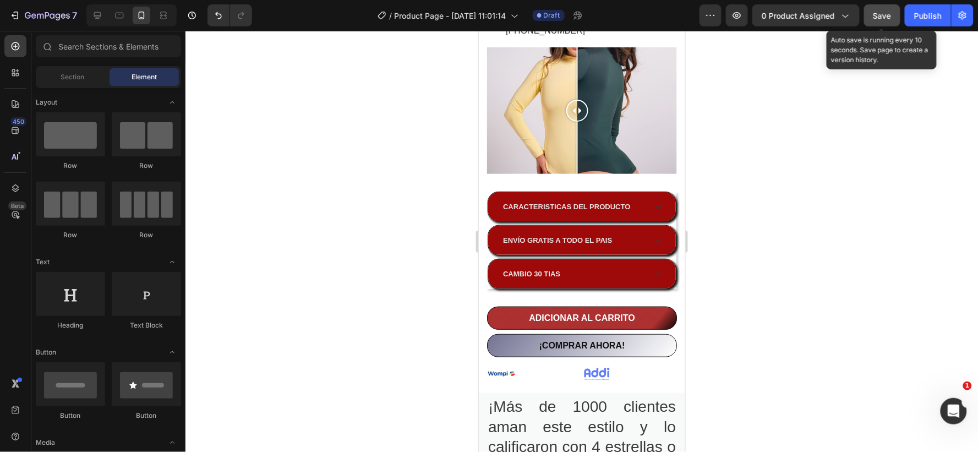
scroll to position [1421, 0]
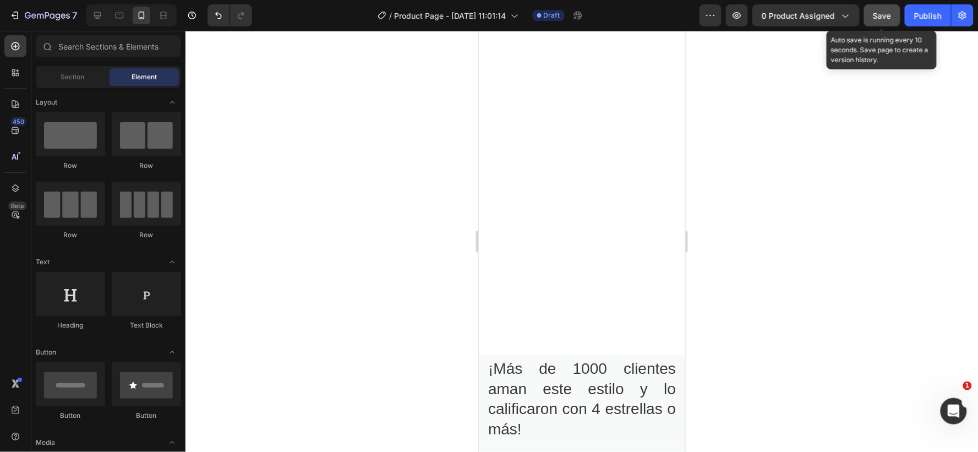
click at [886, 14] on span "Save" at bounding box center [883, 15] width 18 height 9
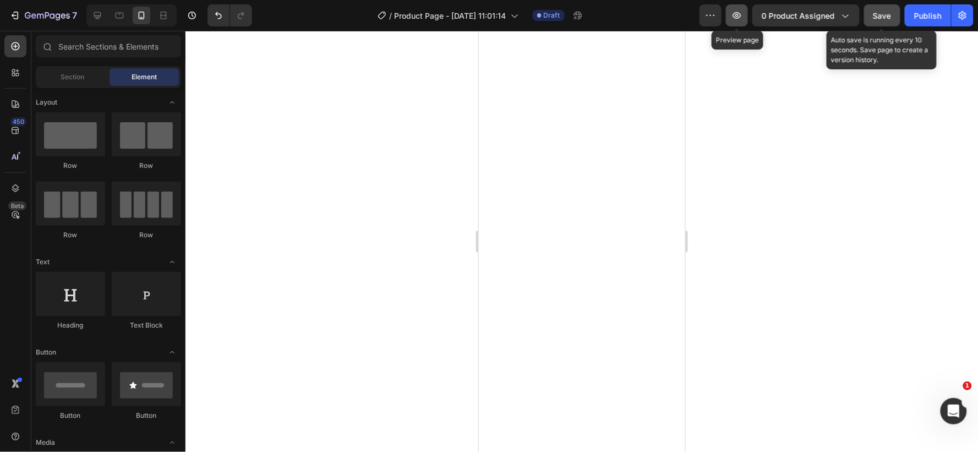
scroll to position [0, 0]
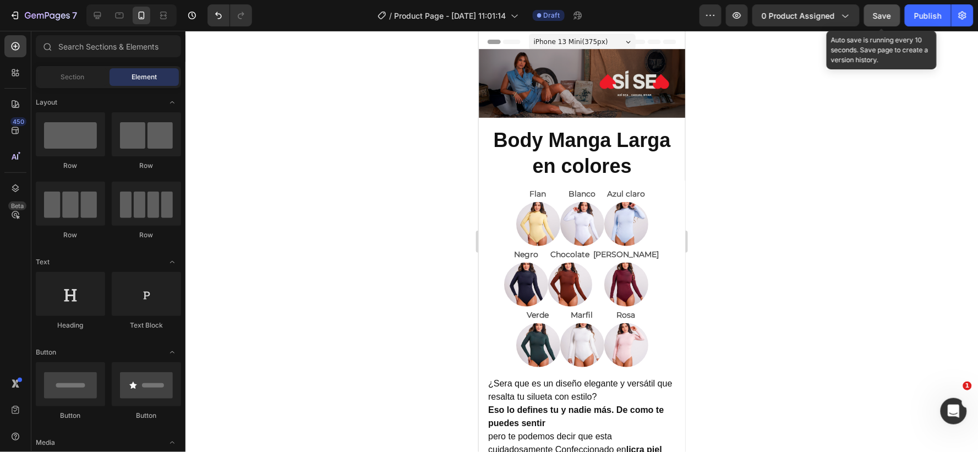
click at [887, 13] on span "Save" at bounding box center [883, 15] width 18 height 9
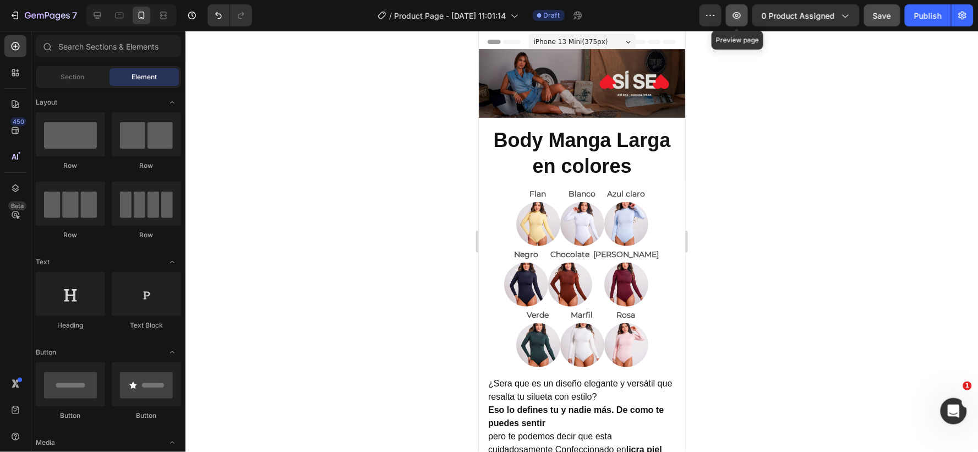
click at [736, 17] on icon "button" at bounding box center [737, 15] width 11 height 11
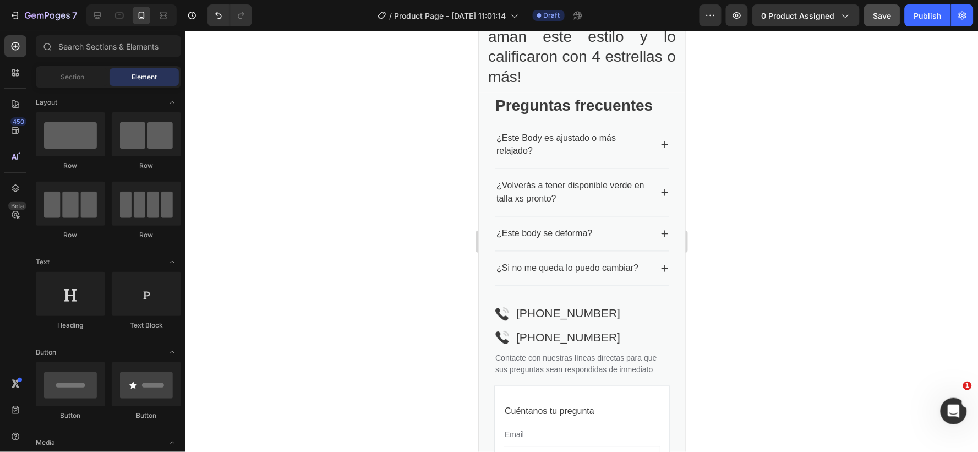
scroll to position [1732, 0]
